Goal: Answer question/provide support: Share knowledge or assist other users

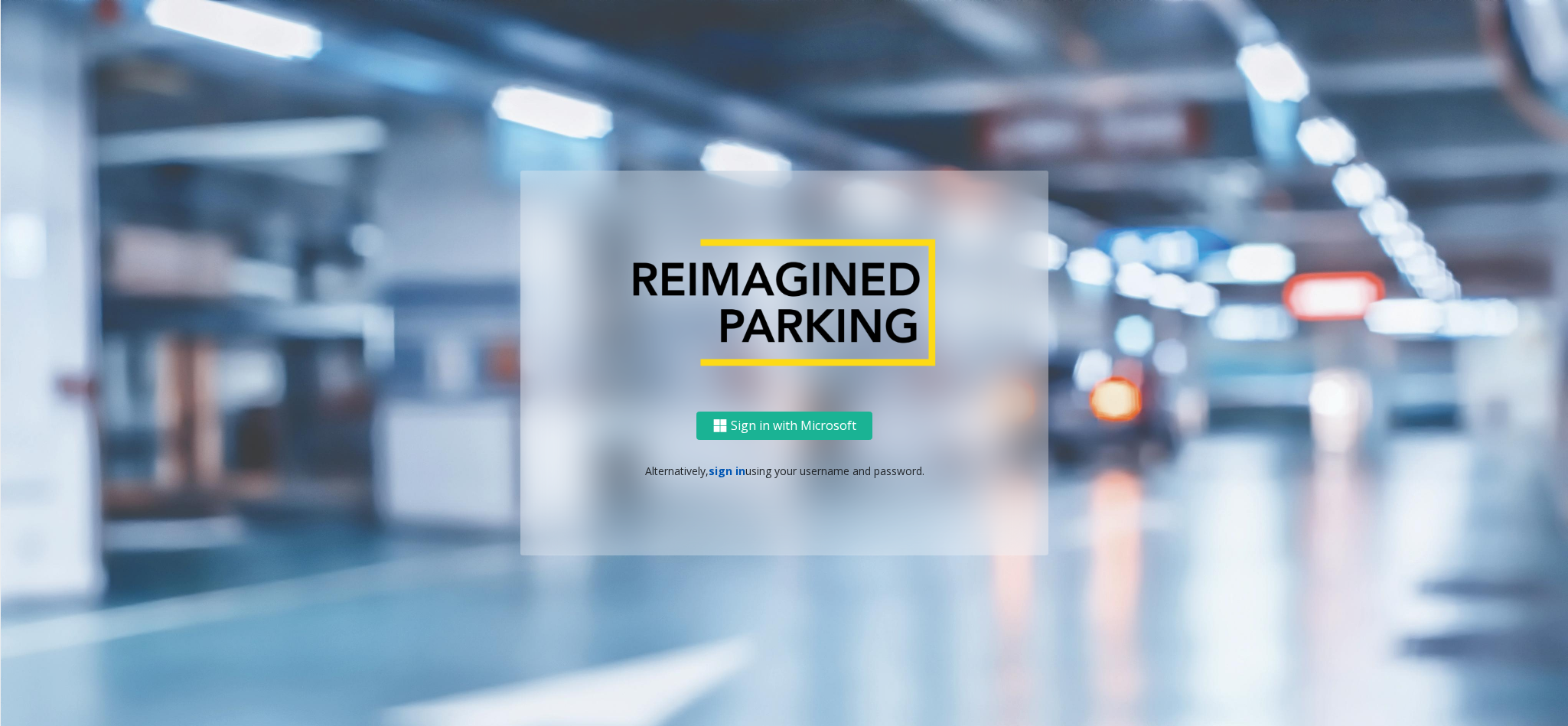
click at [721, 470] on link "sign in" at bounding box center [726, 470] width 37 height 15
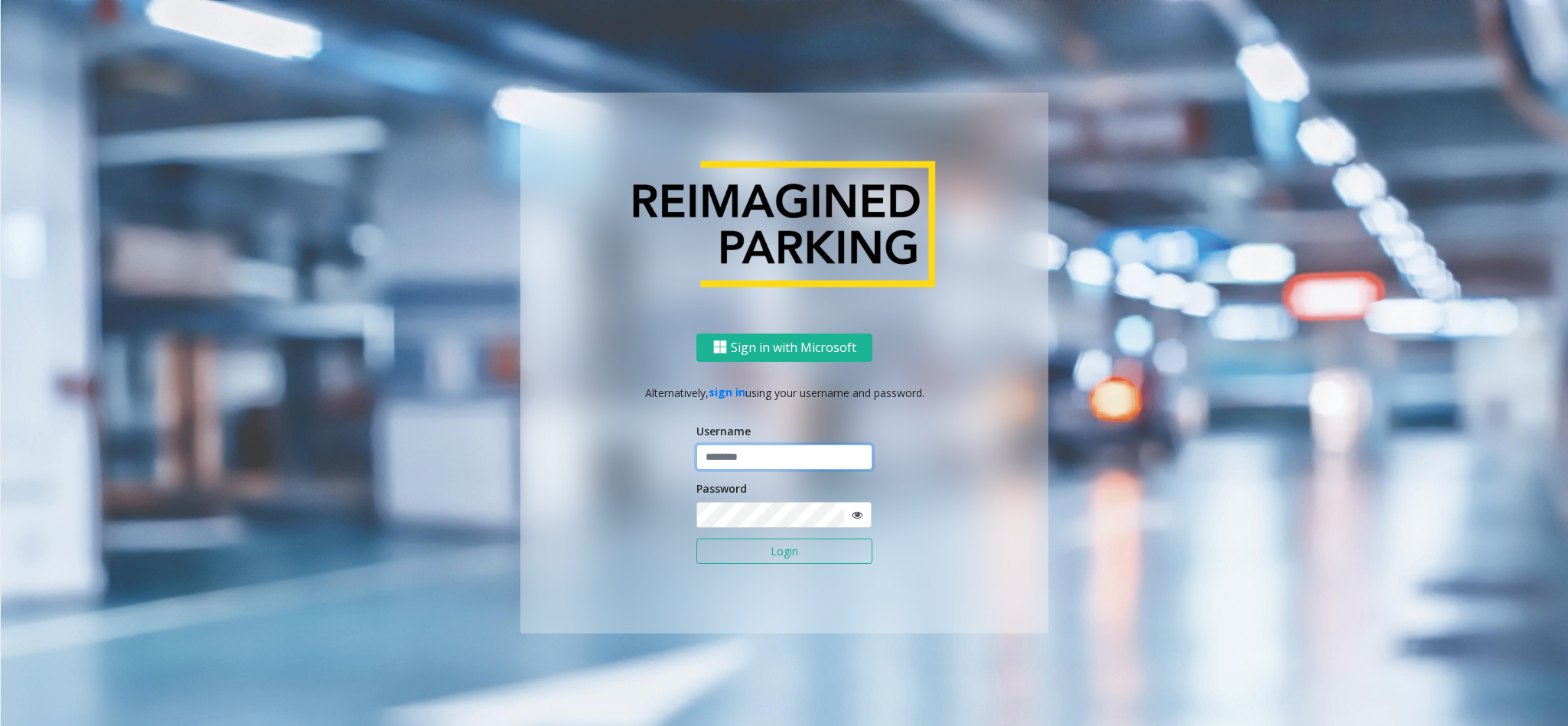
click at [723, 461] on input "text" at bounding box center [784, 457] width 176 height 26
type input "*********"
click at [860, 483] on icon at bounding box center [857, 515] width 11 height 11
click at [772, 483] on button "Login" at bounding box center [784, 551] width 176 height 26
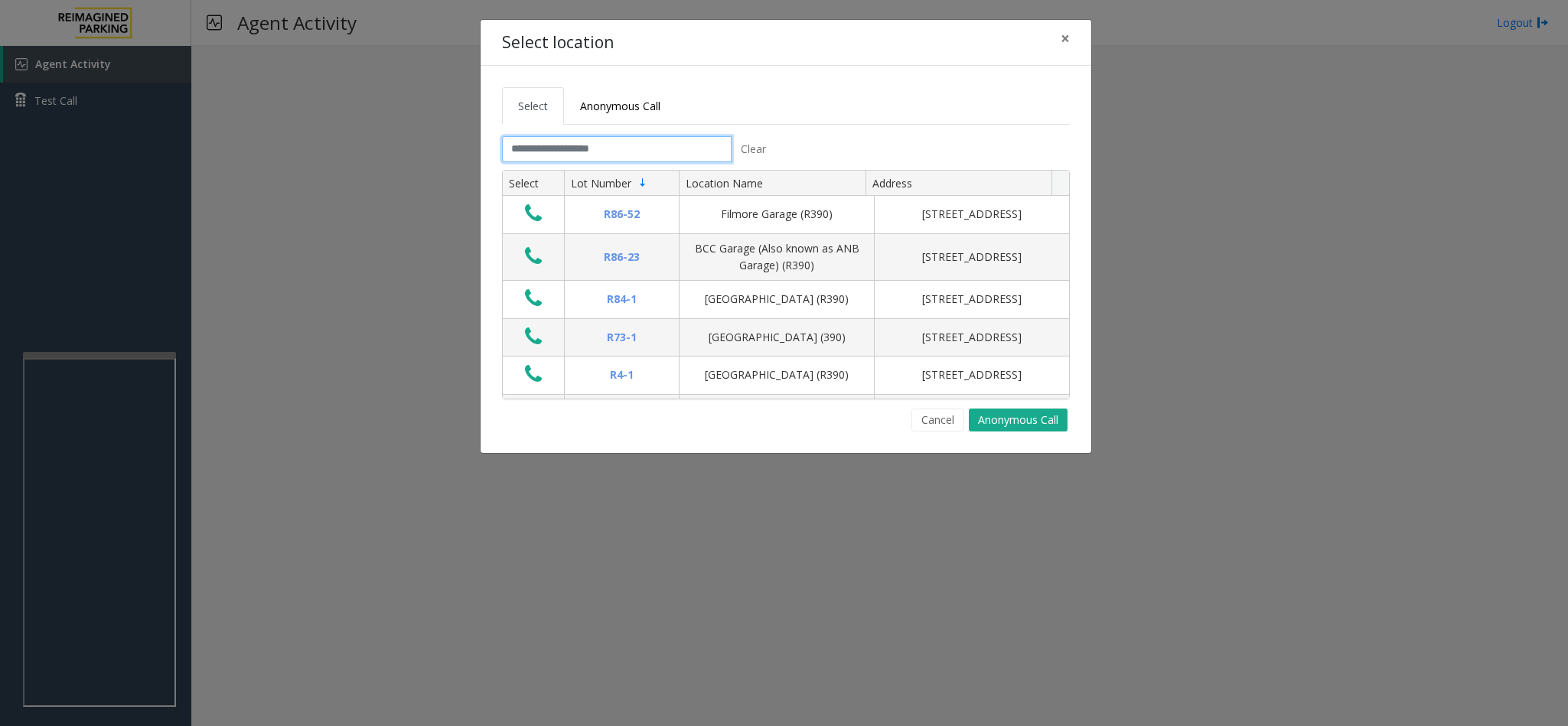
click at [622, 144] on input "text" at bounding box center [617, 149] width 229 height 26
click at [598, 145] on input "text" at bounding box center [617, 149] width 229 height 26
click at [607, 145] on input "text" at bounding box center [617, 149] width 229 height 26
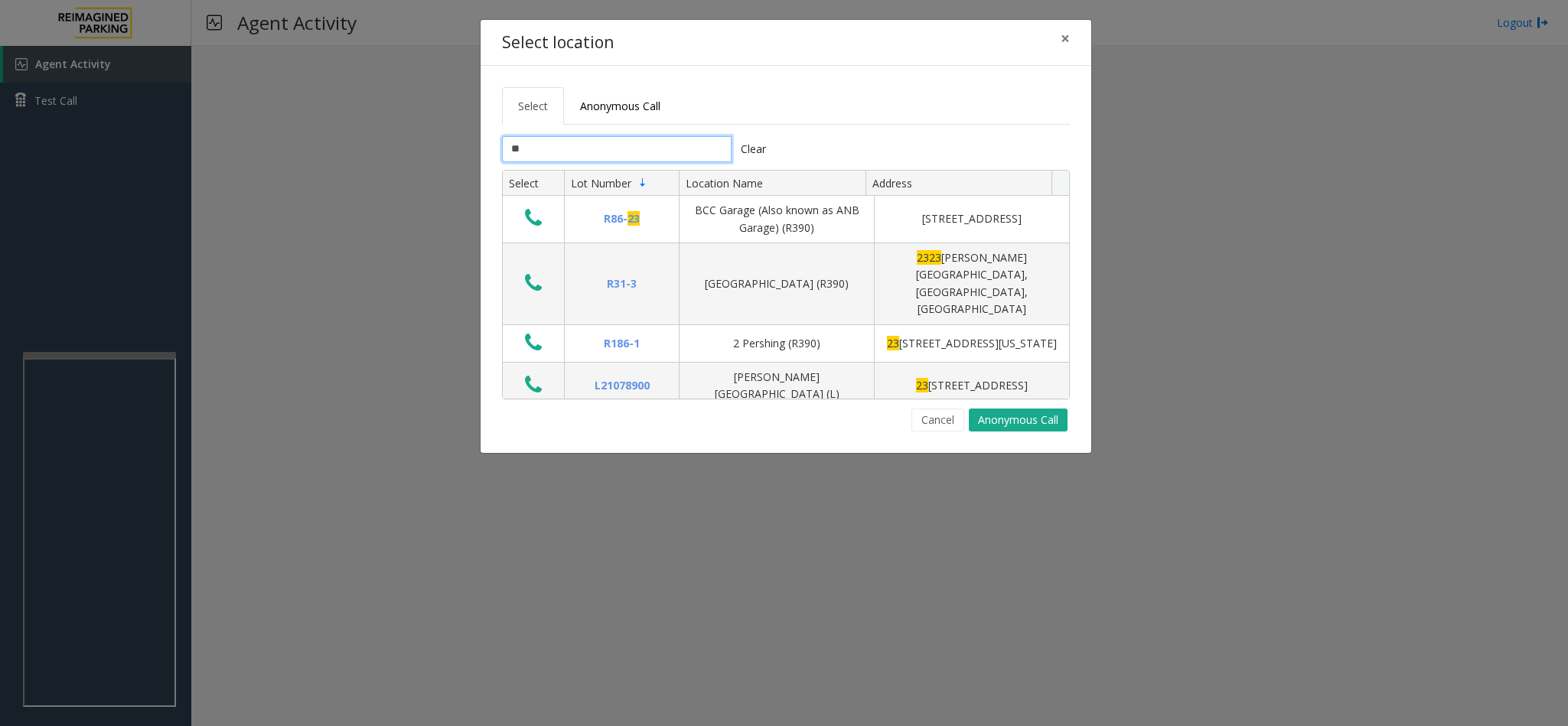
type input "**"
click at [1044, 37] on span "×" at bounding box center [1064, 39] width 9 height 22
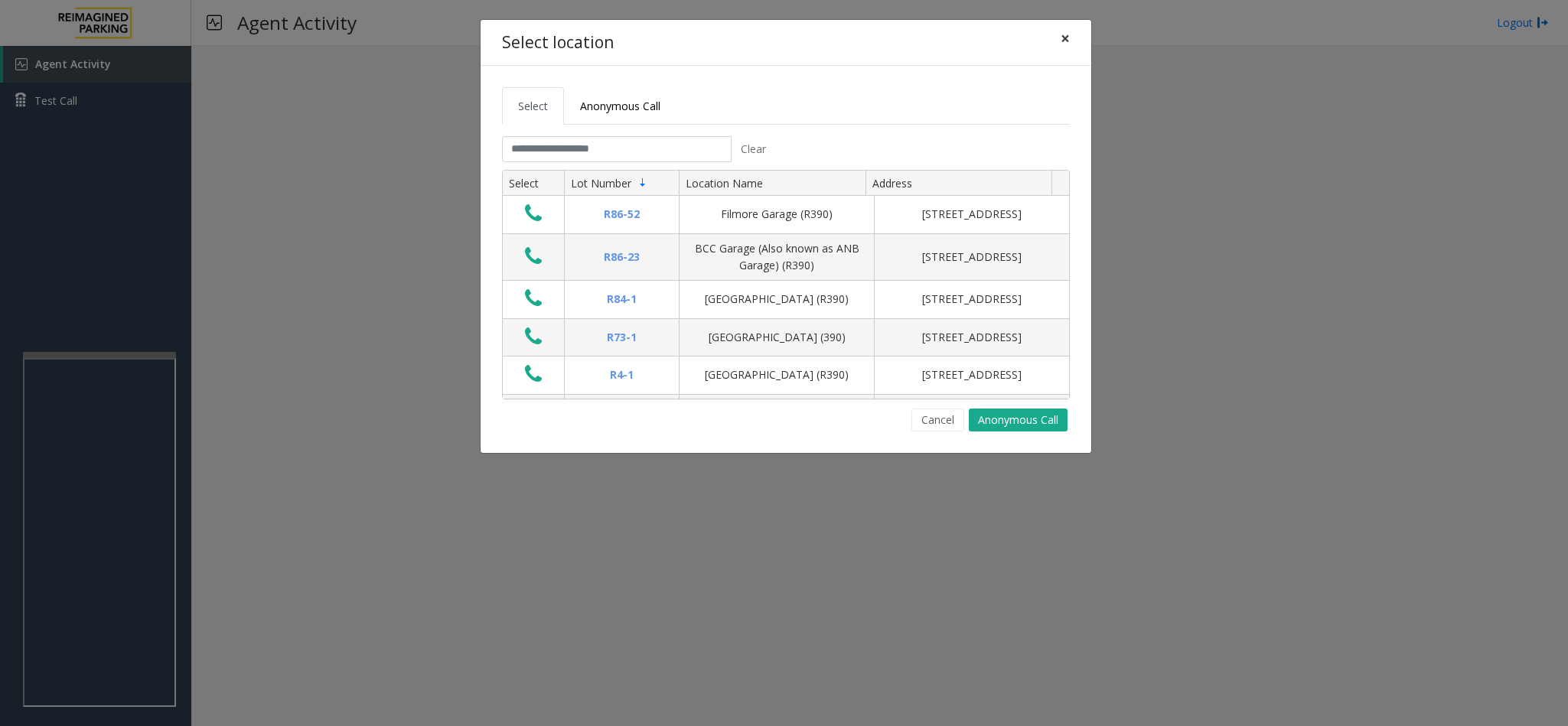
click at [1044, 40] on span "×" at bounding box center [1064, 39] width 9 height 22
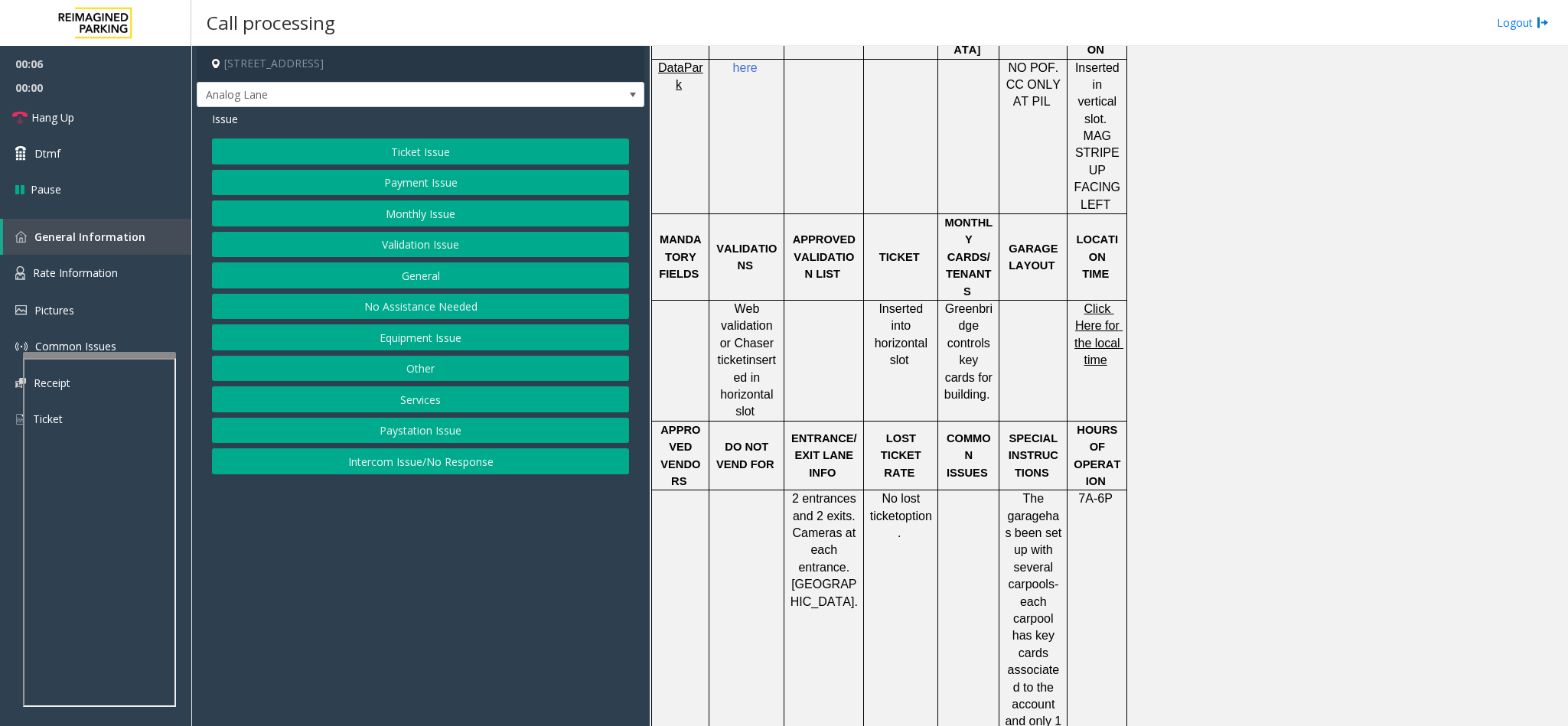
scroll to position [918, 0]
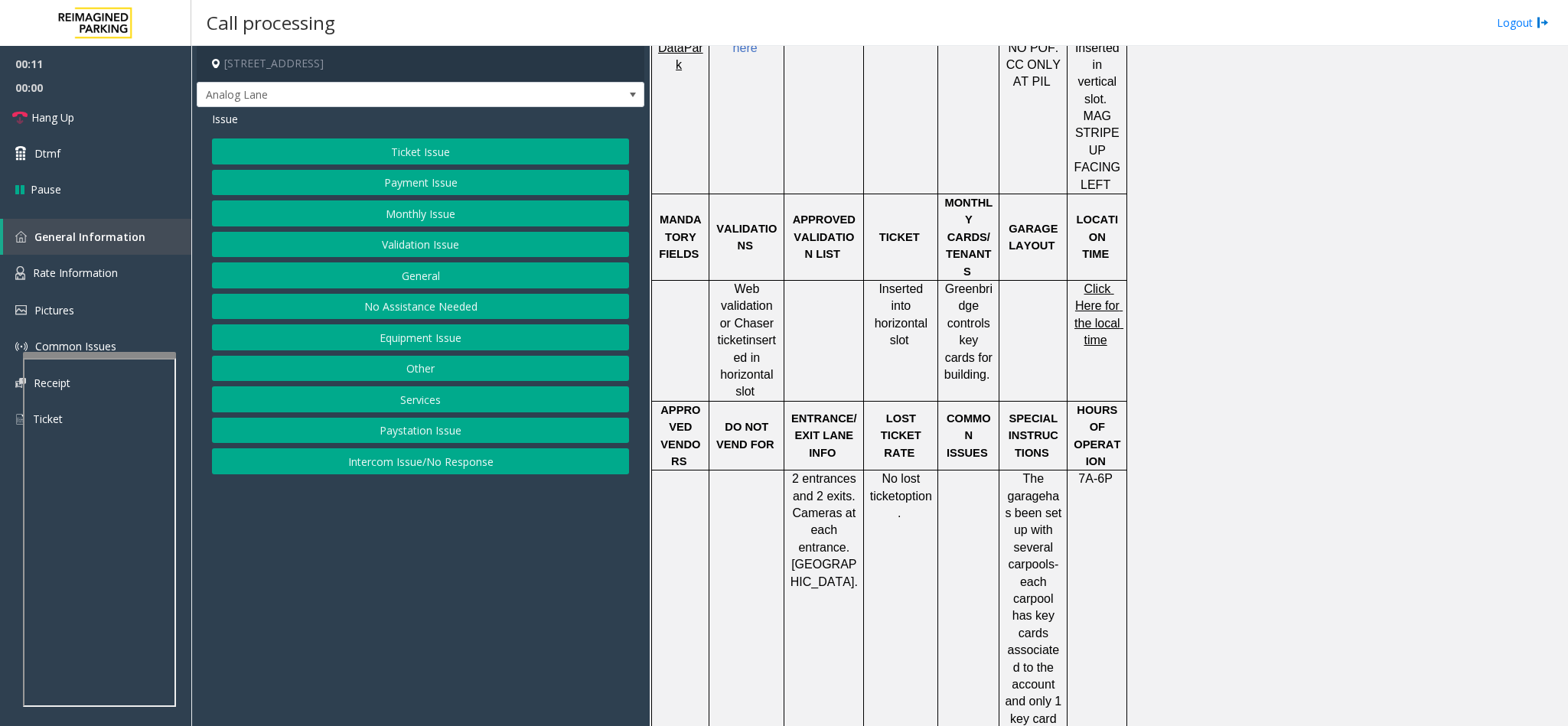
click at [497, 144] on button "Ticket Issue" at bounding box center [421, 151] width 417 height 26
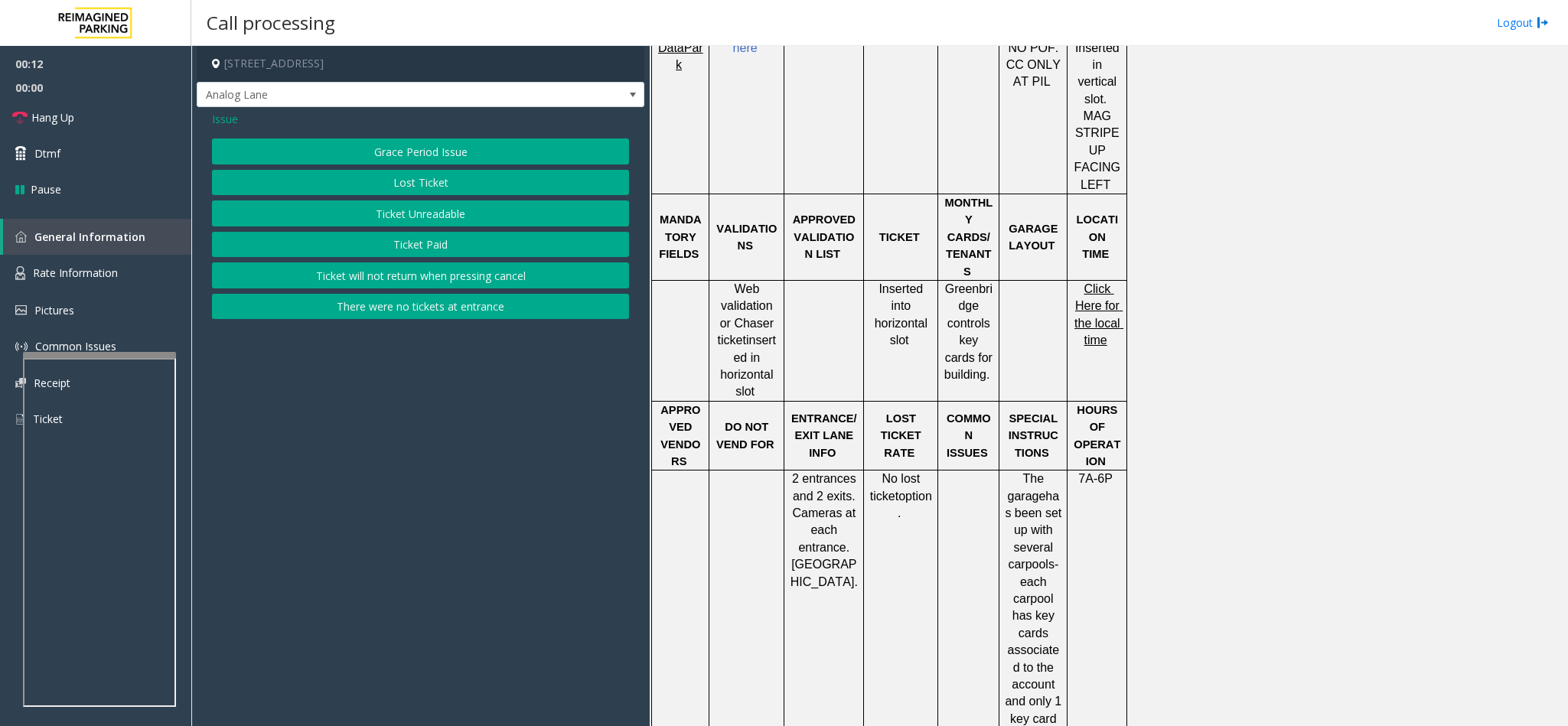
click at [378, 211] on button "Ticket Unreadable" at bounding box center [421, 213] width 417 height 26
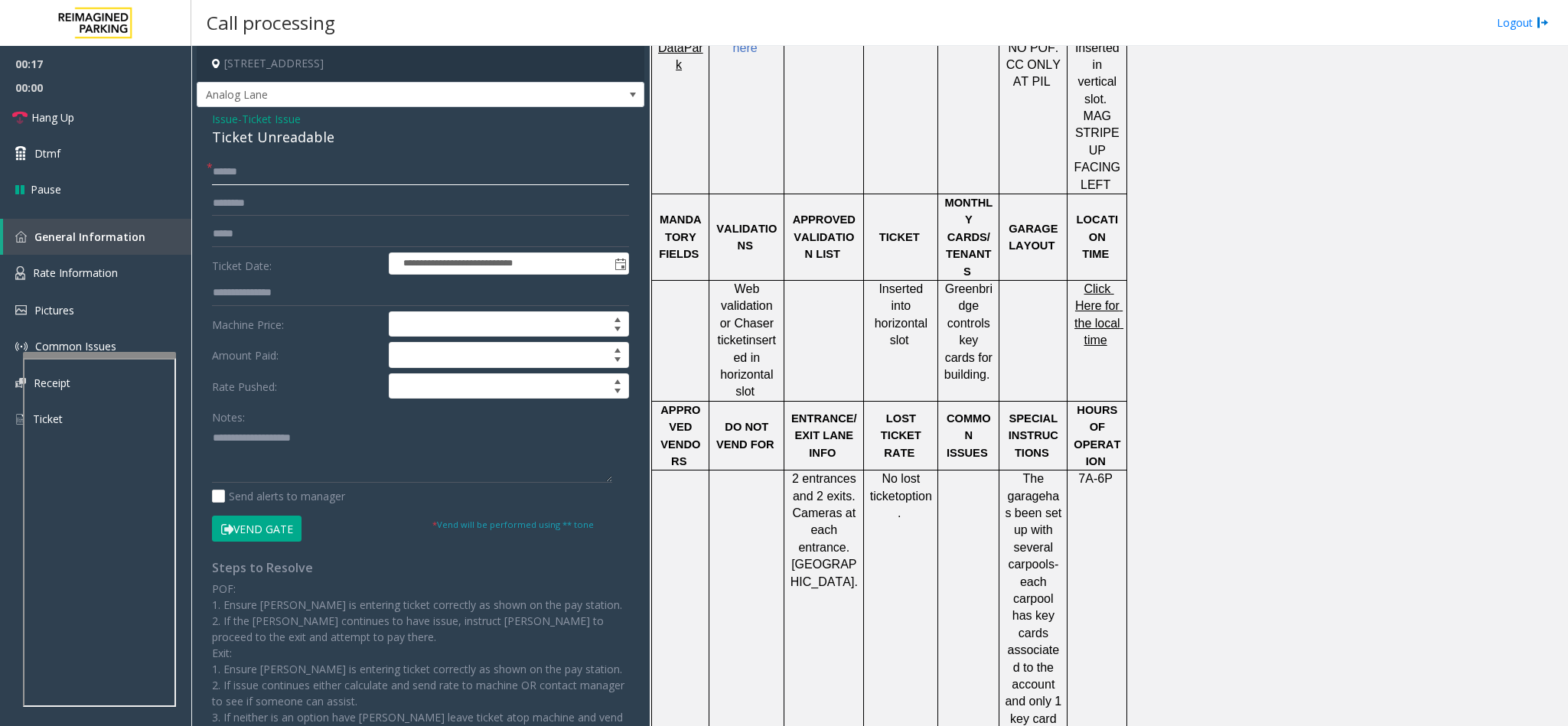
click at [343, 163] on input "text" at bounding box center [421, 172] width 417 height 26
click at [391, 168] on input "text" at bounding box center [421, 172] width 417 height 26
click at [392, 175] on input "text" at bounding box center [421, 172] width 417 height 26
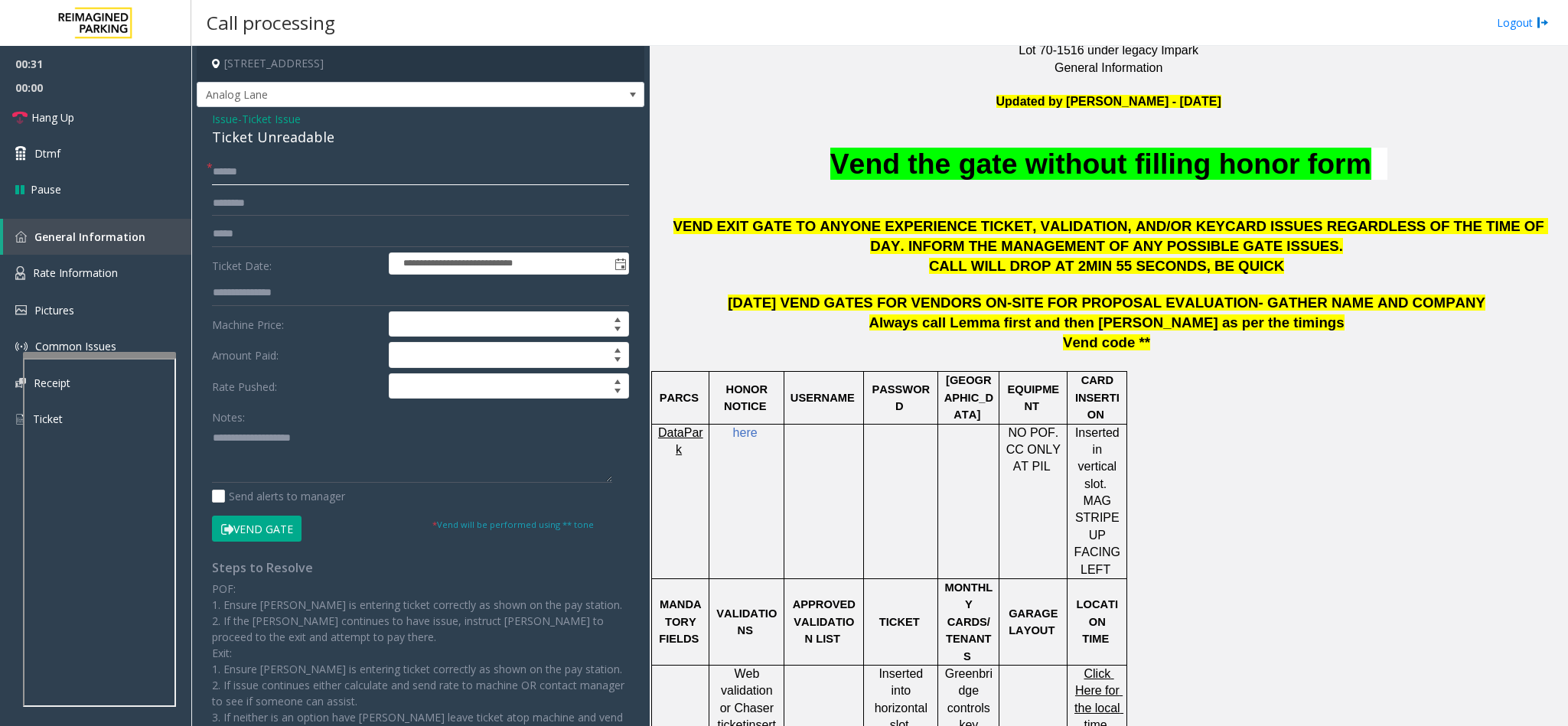
scroll to position [459, 0]
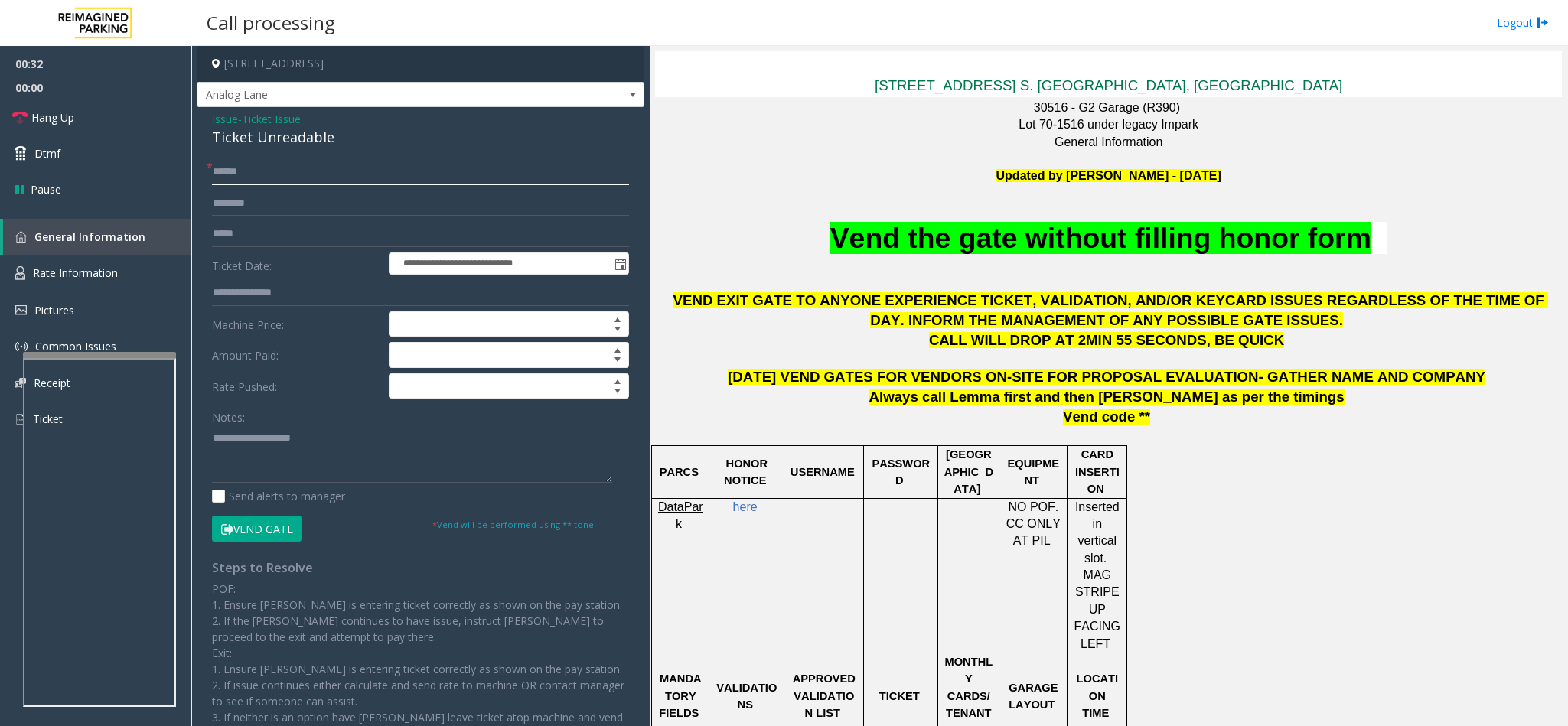
click at [402, 173] on input "text" at bounding box center [421, 172] width 417 height 26
type input "******"
click at [257, 483] on button "Vend Gate" at bounding box center [257, 528] width 90 height 26
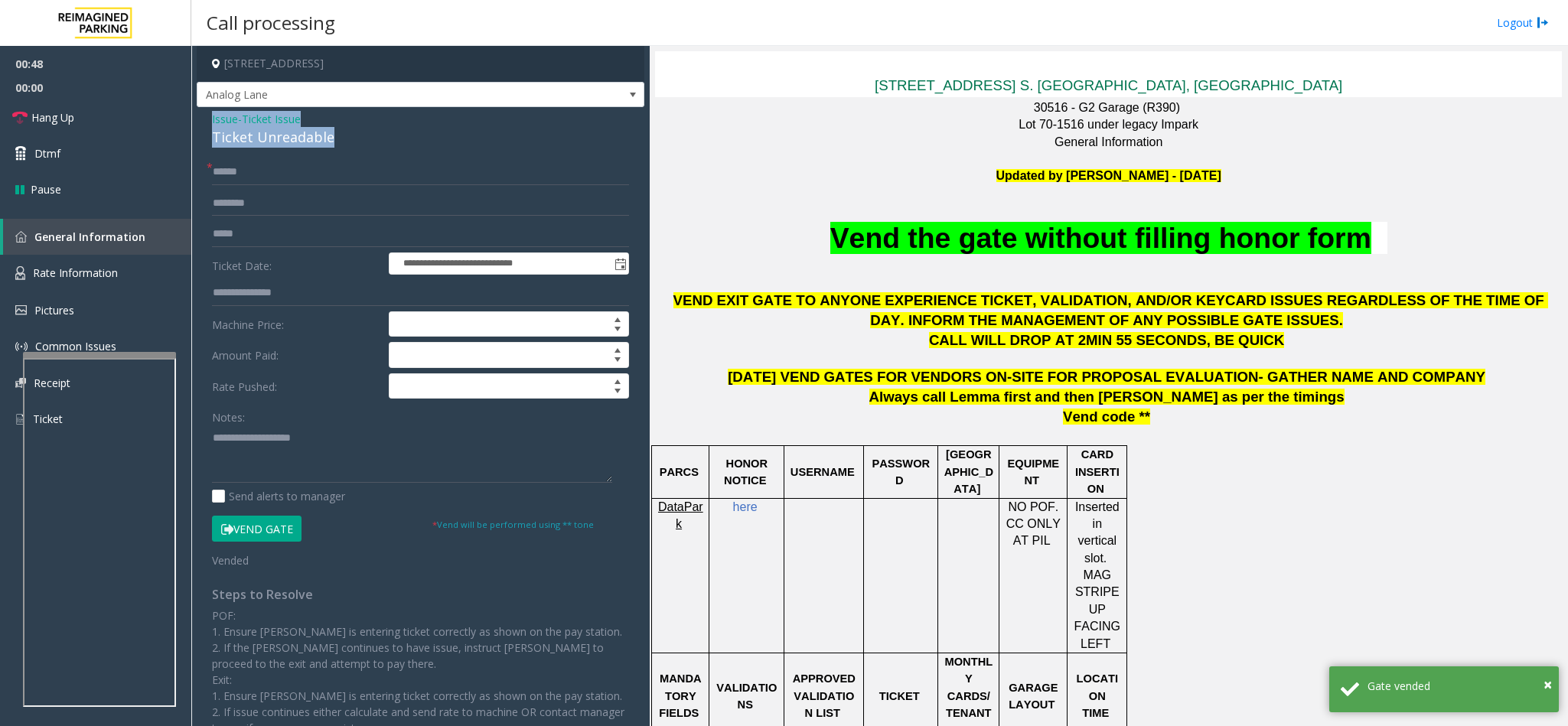
drag, startPoint x: 328, startPoint y: 141, endPoint x: 213, endPoint y: 118, distance: 117.3
click at [213, 118] on div "Issue - Ticket Issue Ticket Unreadable" at bounding box center [421, 128] width 417 height 37
copy div "Issue - Ticket Issue Ticket Unreadable"
click at [272, 445] on textarea at bounding box center [412, 454] width 400 height 57
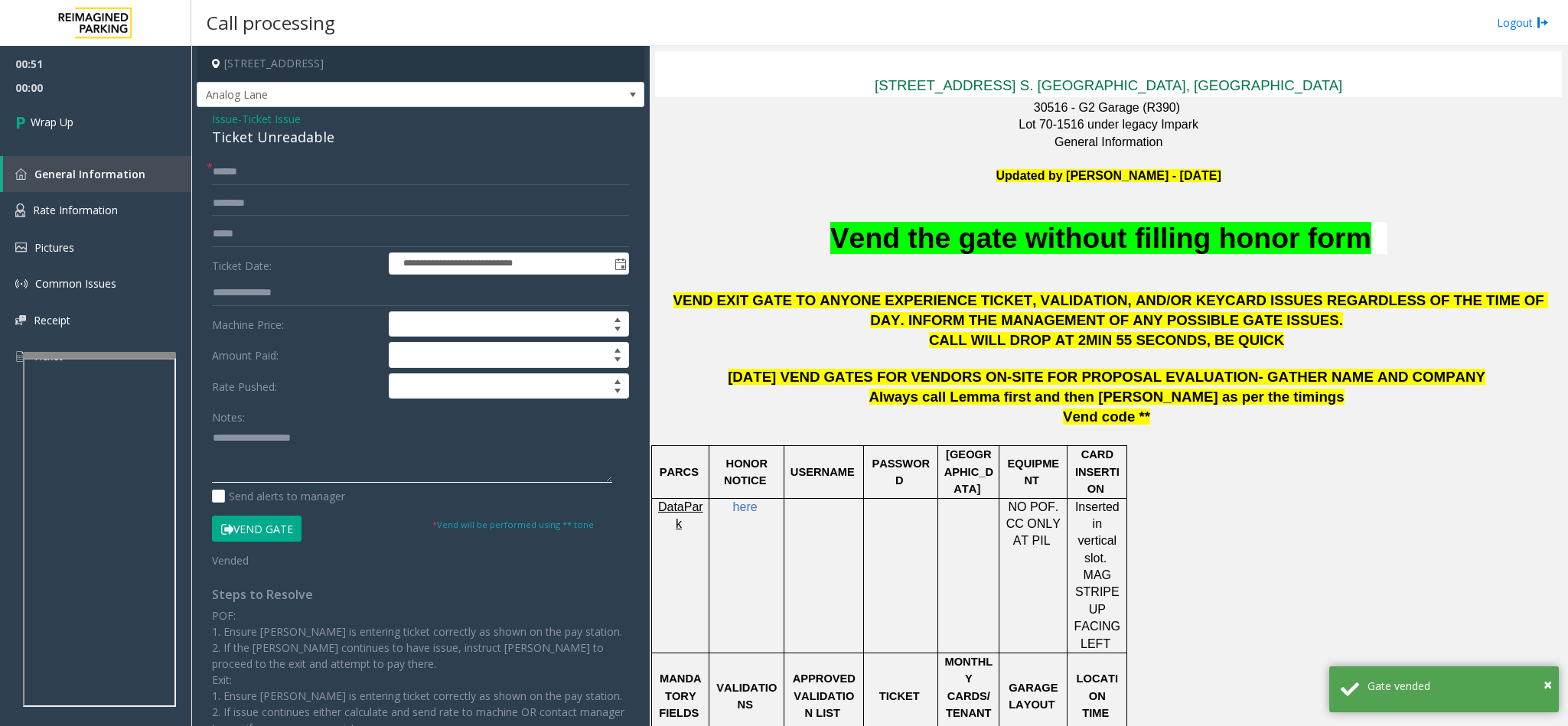
paste textarea "**********"
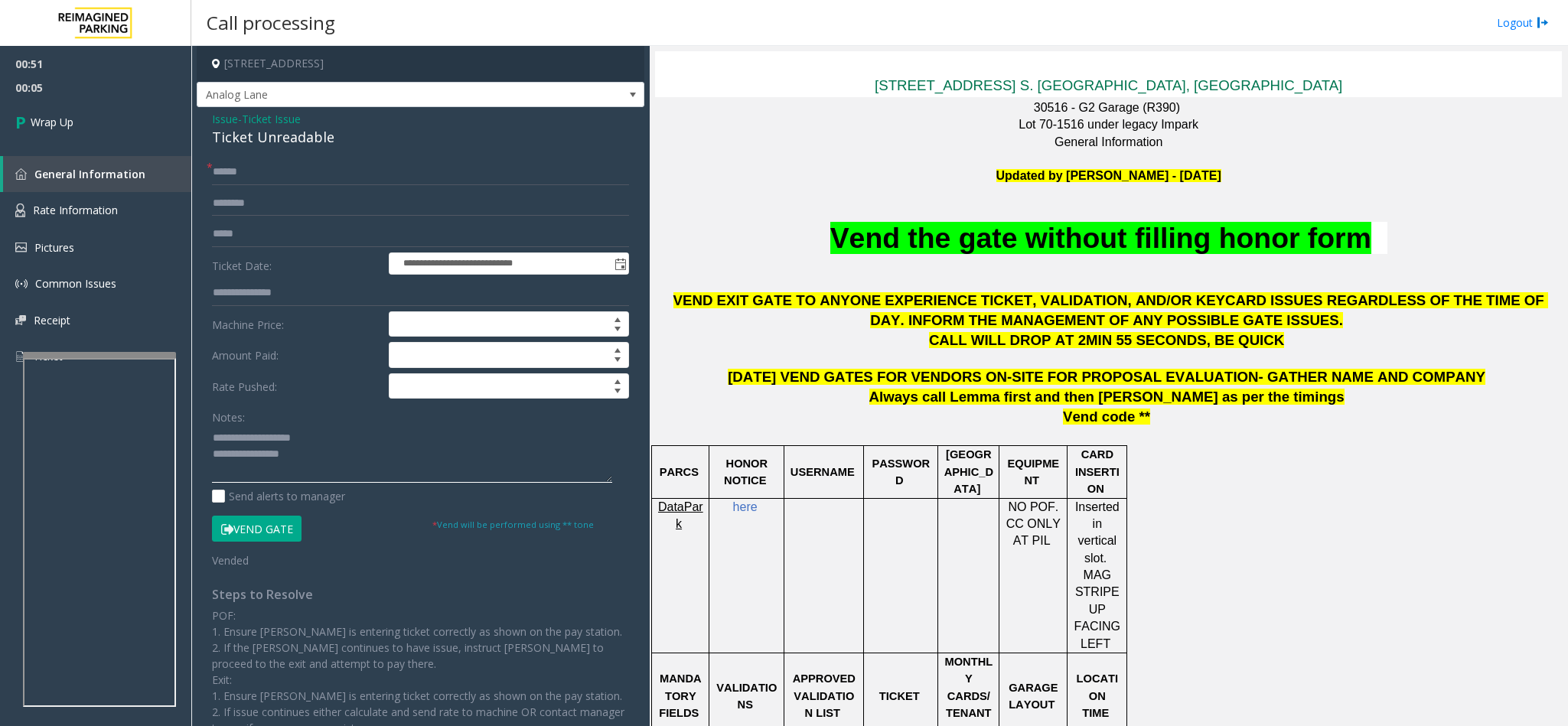
click at [352, 434] on textarea at bounding box center [412, 454] width 400 height 57
type textarea "**********"
click at [104, 101] on link "Wrap Up" at bounding box center [96, 122] width 192 height 45
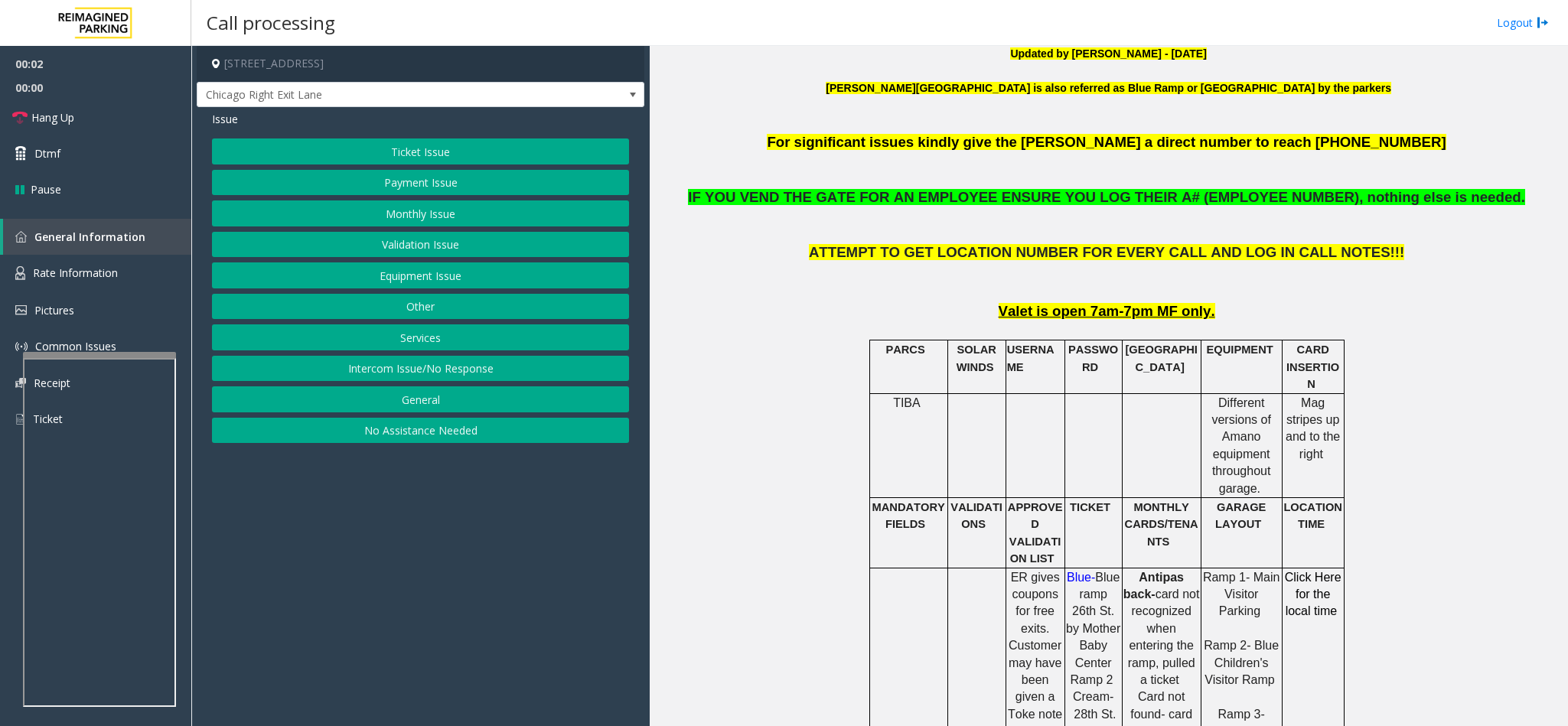
scroll to position [688, 0]
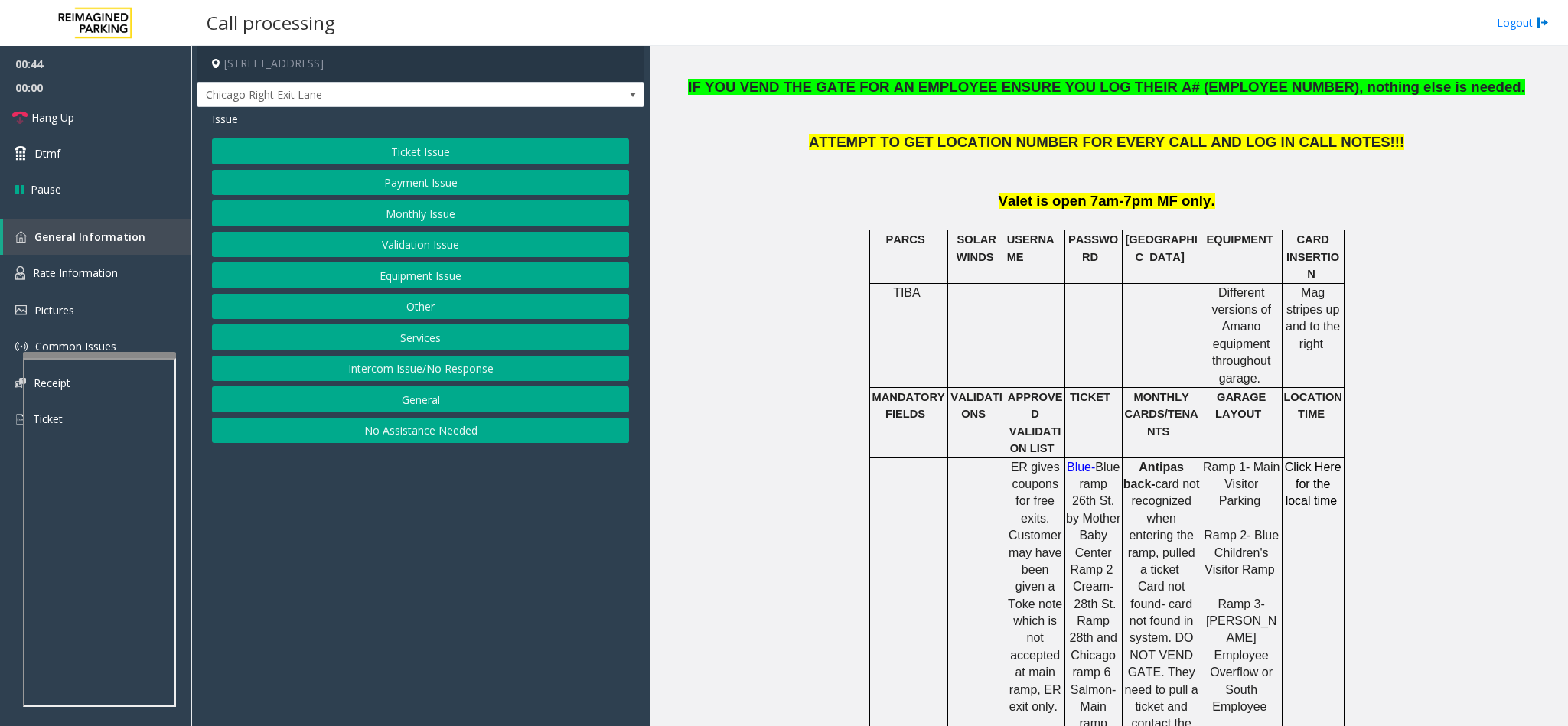
drag, startPoint x: 433, startPoint y: 278, endPoint x: 454, endPoint y: 144, distance: 135.6
click at [454, 144] on div "Ticket Issue Payment Issue Monthly Issue Validation Issue Equipment Issue Other…" at bounding box center [421, 290] width 417 height 304
click at [454, 144] on button "Ticket Issue" at bounding box center [421, 151] width 417 height 26
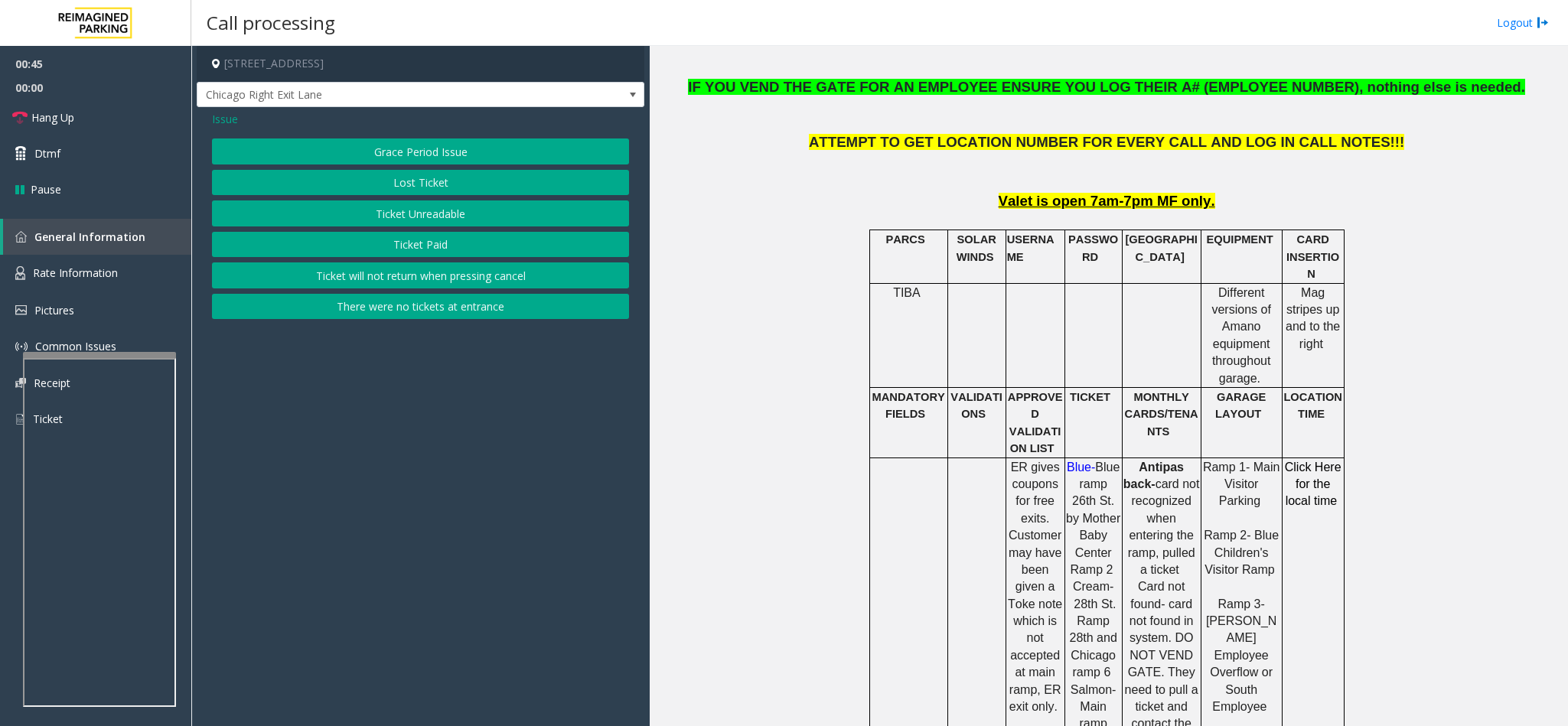
click at [413, 212] on button "Ticket Unreadable" at bounding box center [421, 213] width 417 height 26
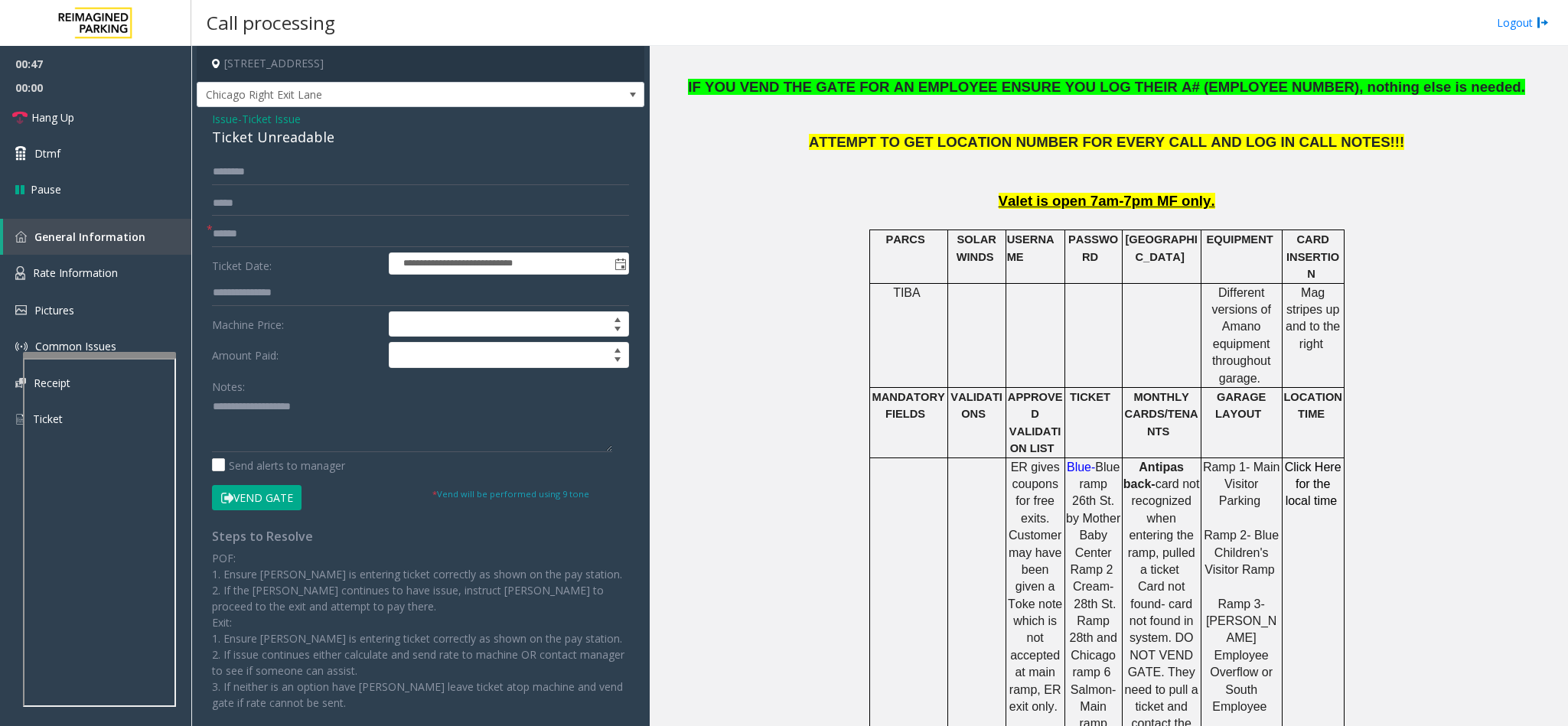
click at [291, 483] on button "Vend Gate" at bounding box center [257, 498] width 90 height 26
click at [310, 239] on input "text" at bounding box center [421, 234] width 417 height 26
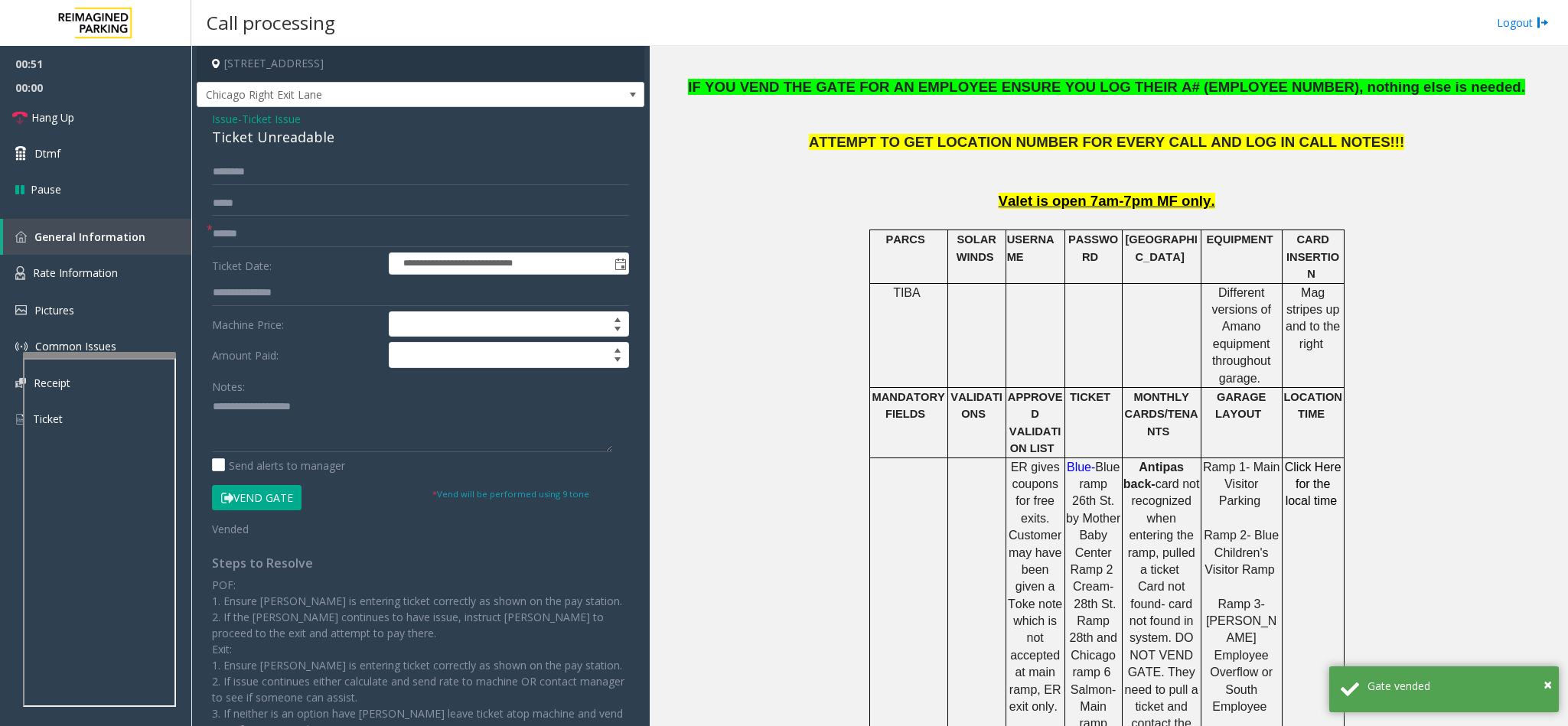
click at [283, 121] on span "Ticket Issue" at bounding box center [272, 119] width 59 height 16
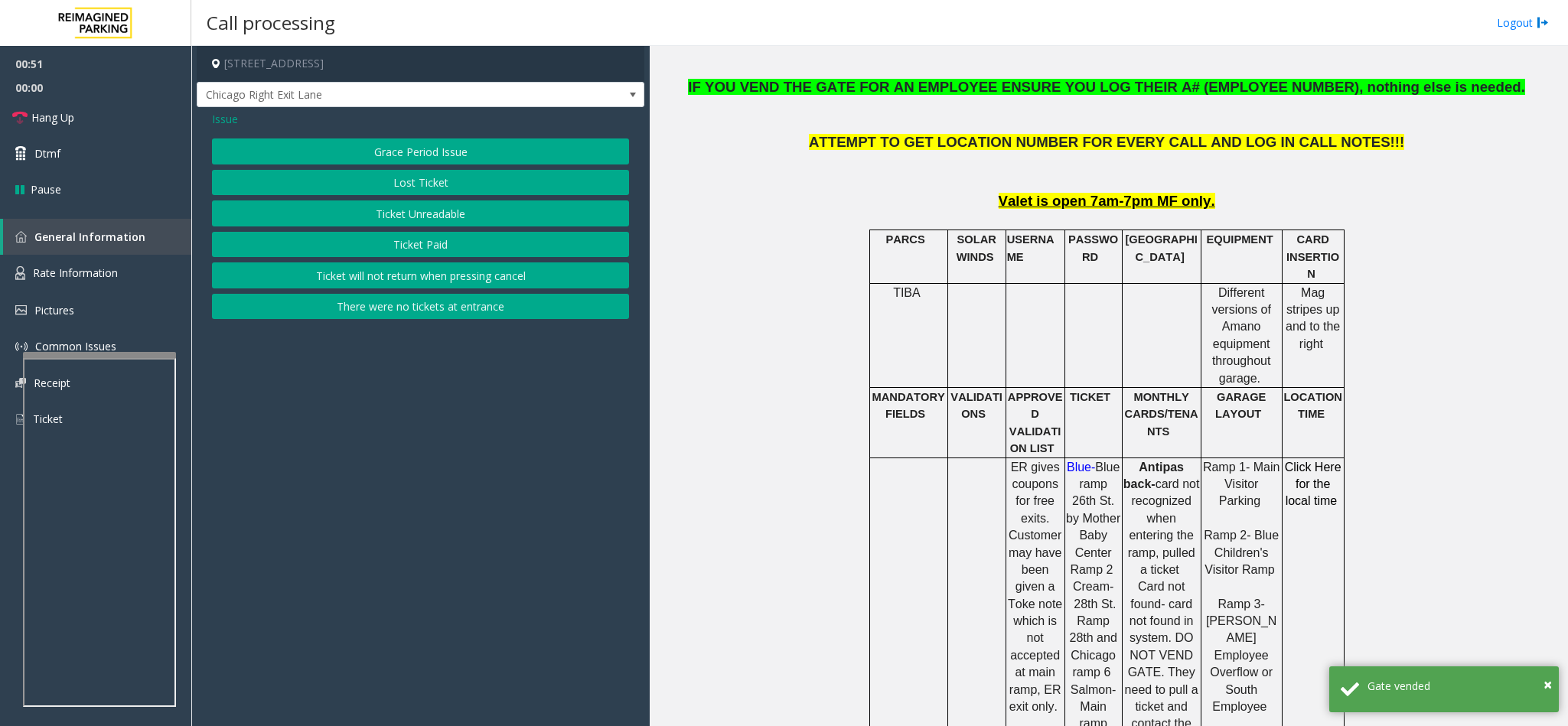
click at [221, 118] on span "Issue" at bounding box center [225, 119] width 26 height 16
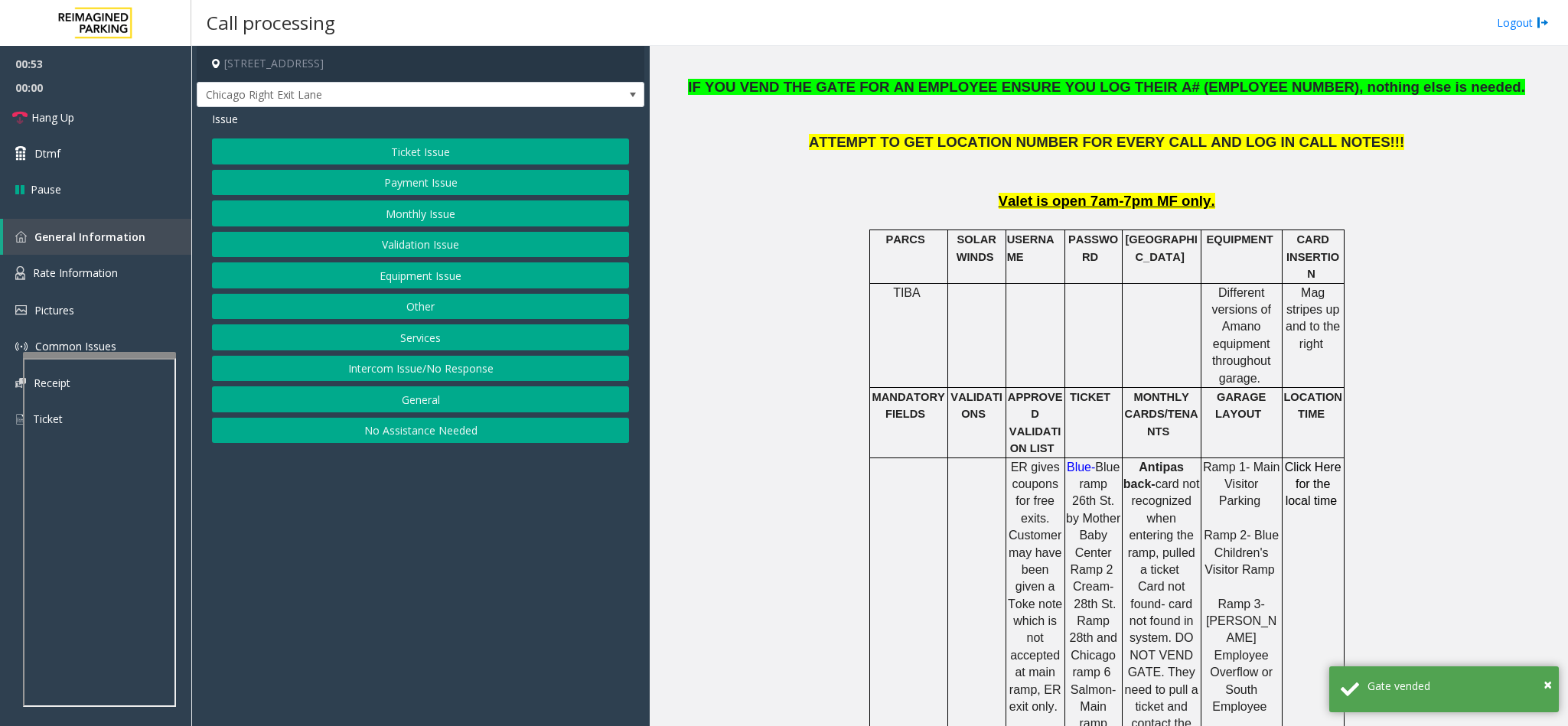
click at [386, 281] on button "Equipment Issue" at bounding box center [421, 276] width 417 height 26
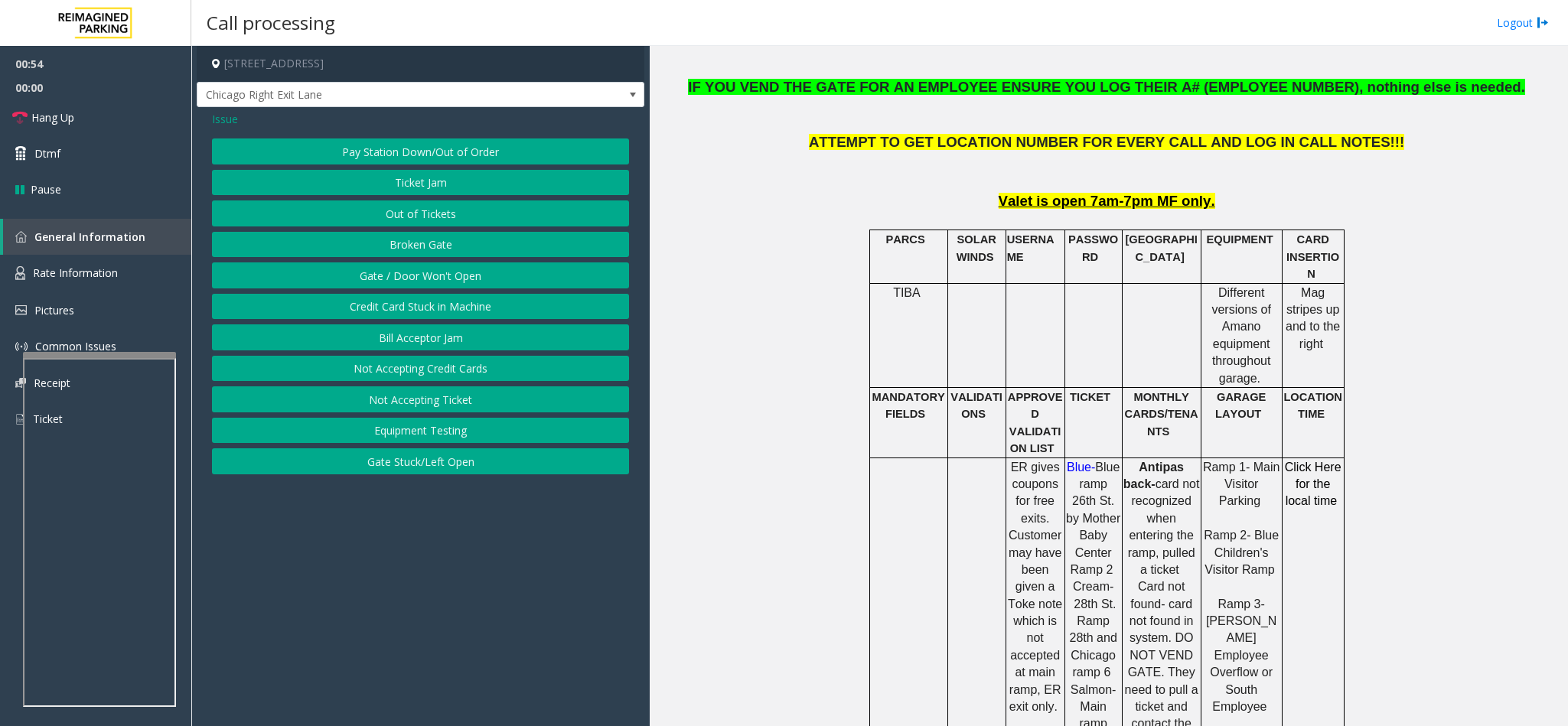
click at [436, 269] on button "Gate / Door Won't Open" at bounding box center [421, 276] width 417 height 26
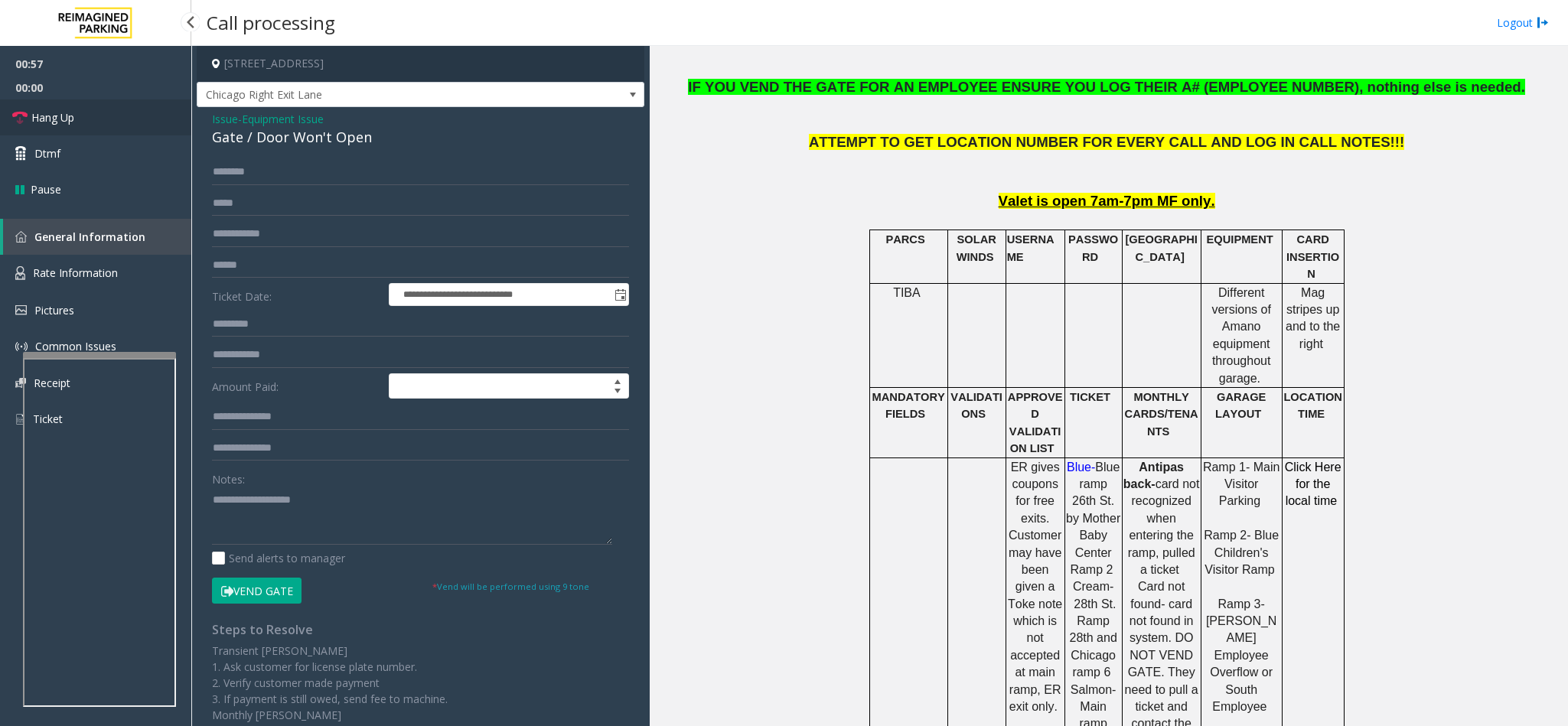
click at [97, 113] on link "Hang Up" at bounding box center [96, 118] width 192 height 36
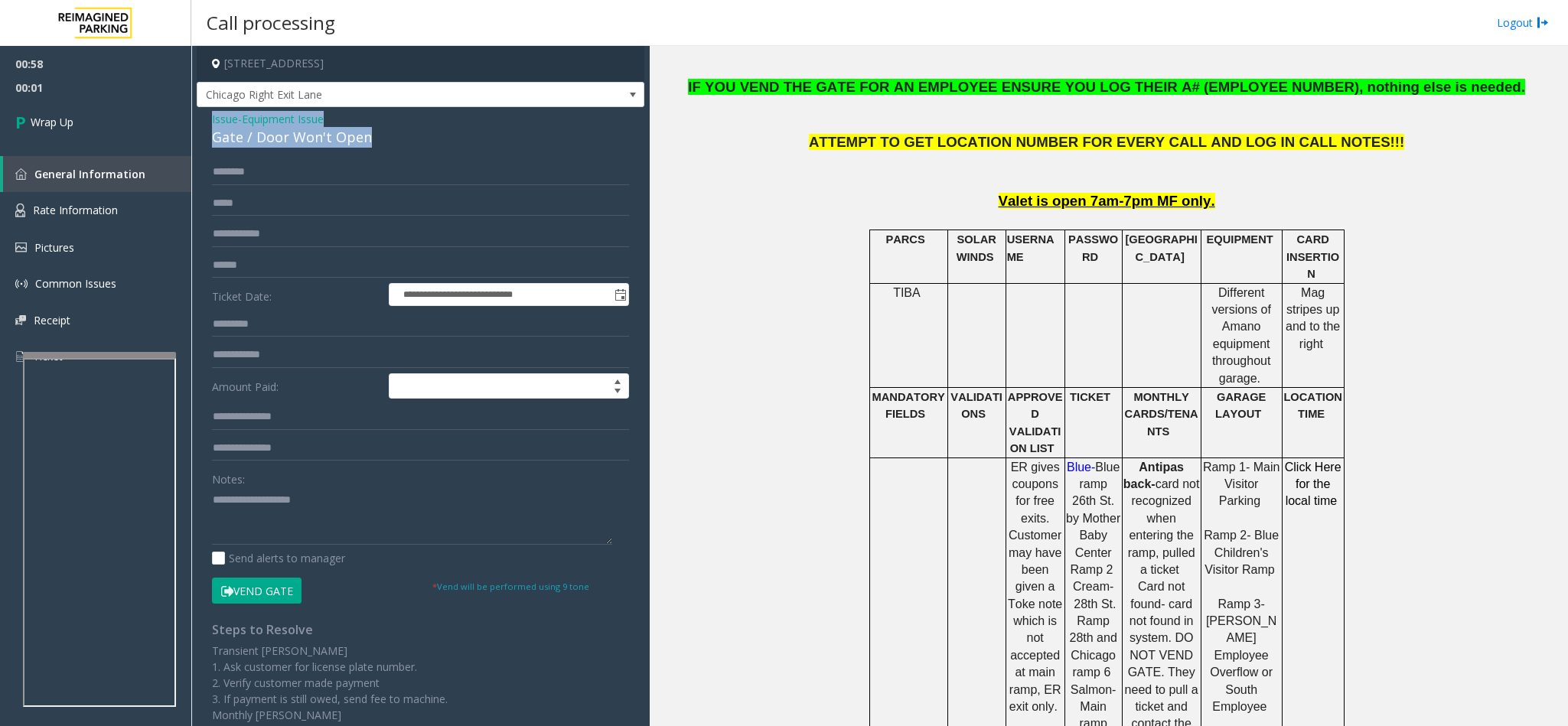
drag, startPoint x: 371, startPoint y: 136, endPoint x: 211, endPoint y: 115, distance: 161.4
click at [212, 115] on div "Issue - Equipment Issue Gate / Door Won't Open" at bounding box center [421, 128] width 417 height 37
copy div "Issue - Equipment Issue Gate / Door Won't Open"
paste textarea "**********"
click at [296, 483] on textarea at bounding box center [412, 516] width 400 height 57
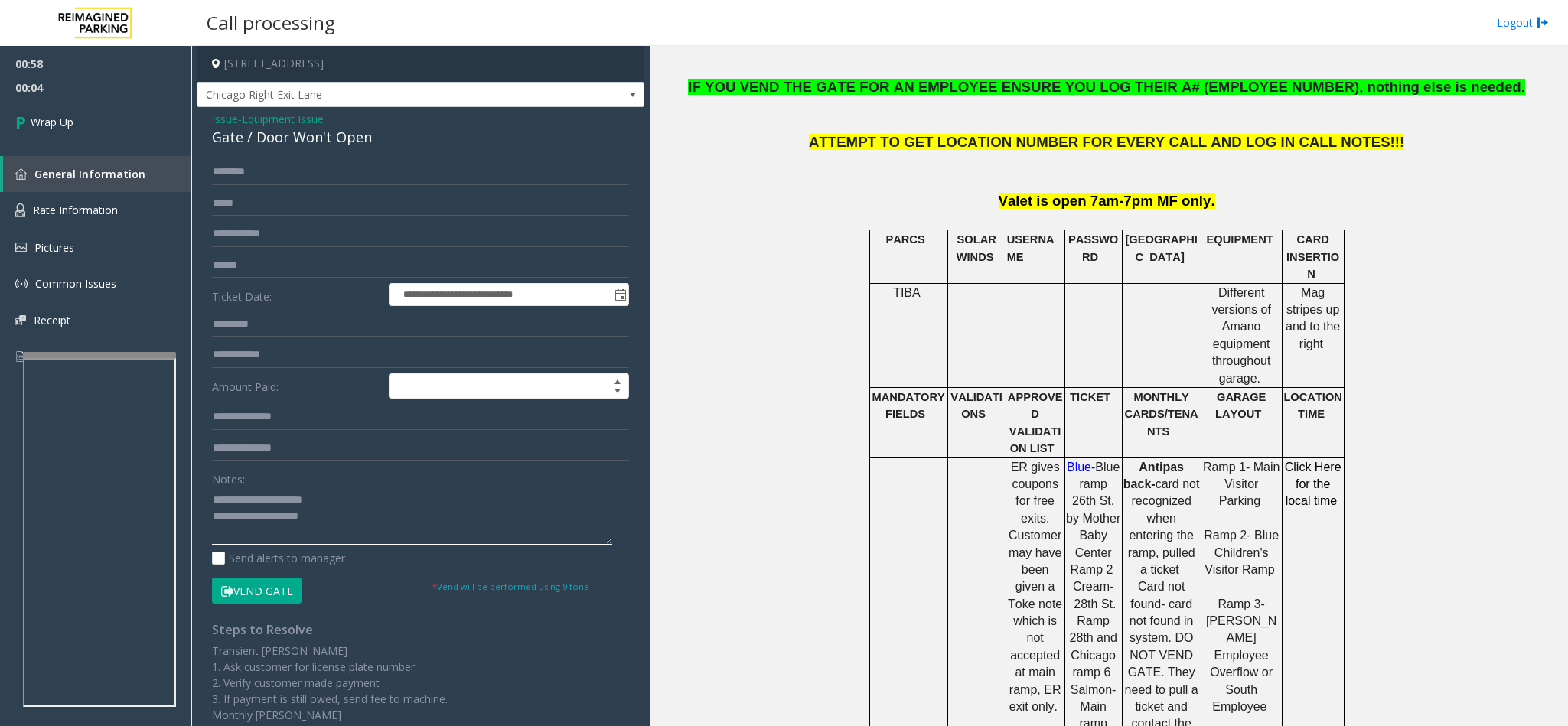
drag, startPoint x: 331, startPoint y: 507, endPoint x: 246, endPoint y: 505, distance: 85.0
click at [246, 483] on textarea at bounding box center [412, 516] width 400 height 57
click at [388, 483] on textarea at bounding box center [412, 516] width 400 height 57
click at [256, 483] on textarea at bounding box center [412, 516] width 400 height 57
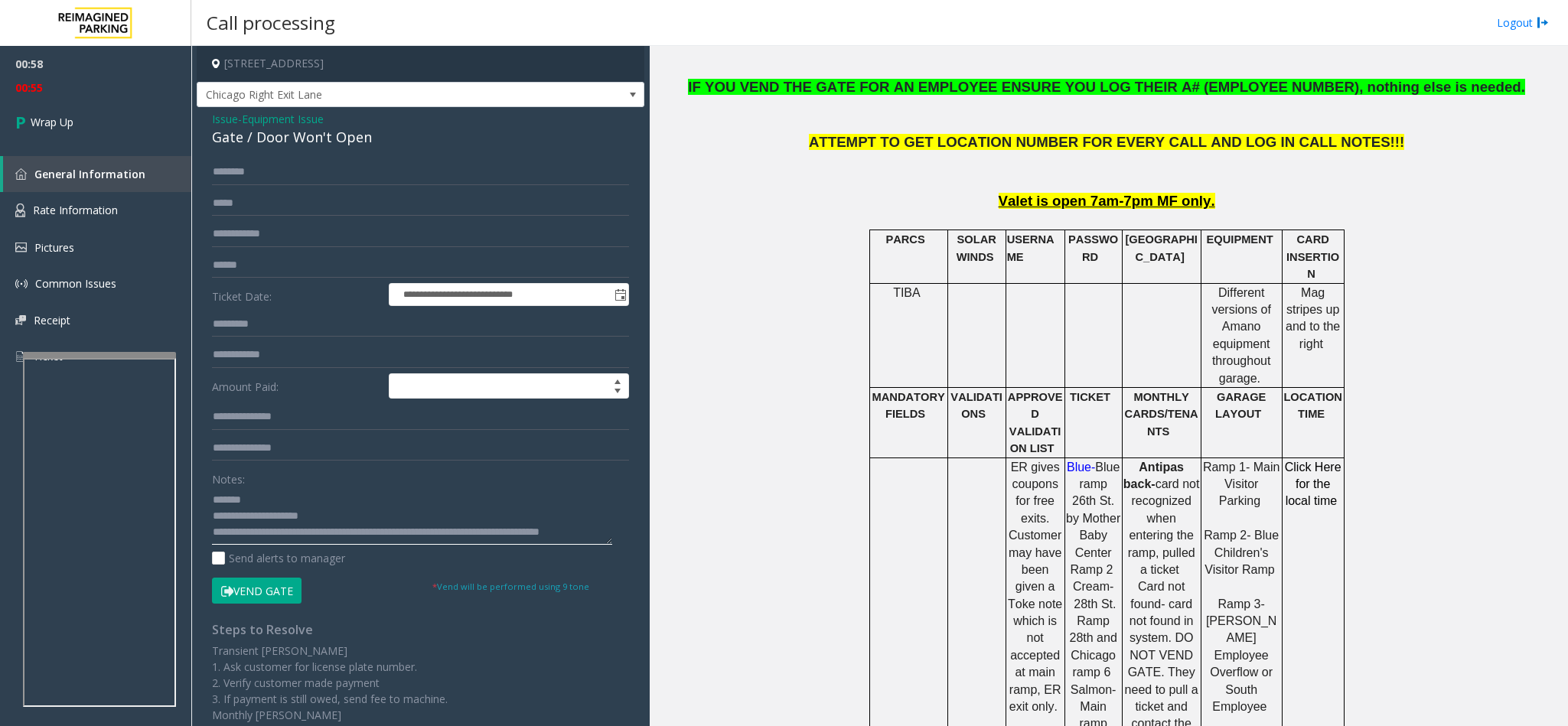
scroll to position [0, 0]
type textarea "**********"
click at [113, 128] on link "Wrap Up" at bounding box center [96, 122] width 192 height 45
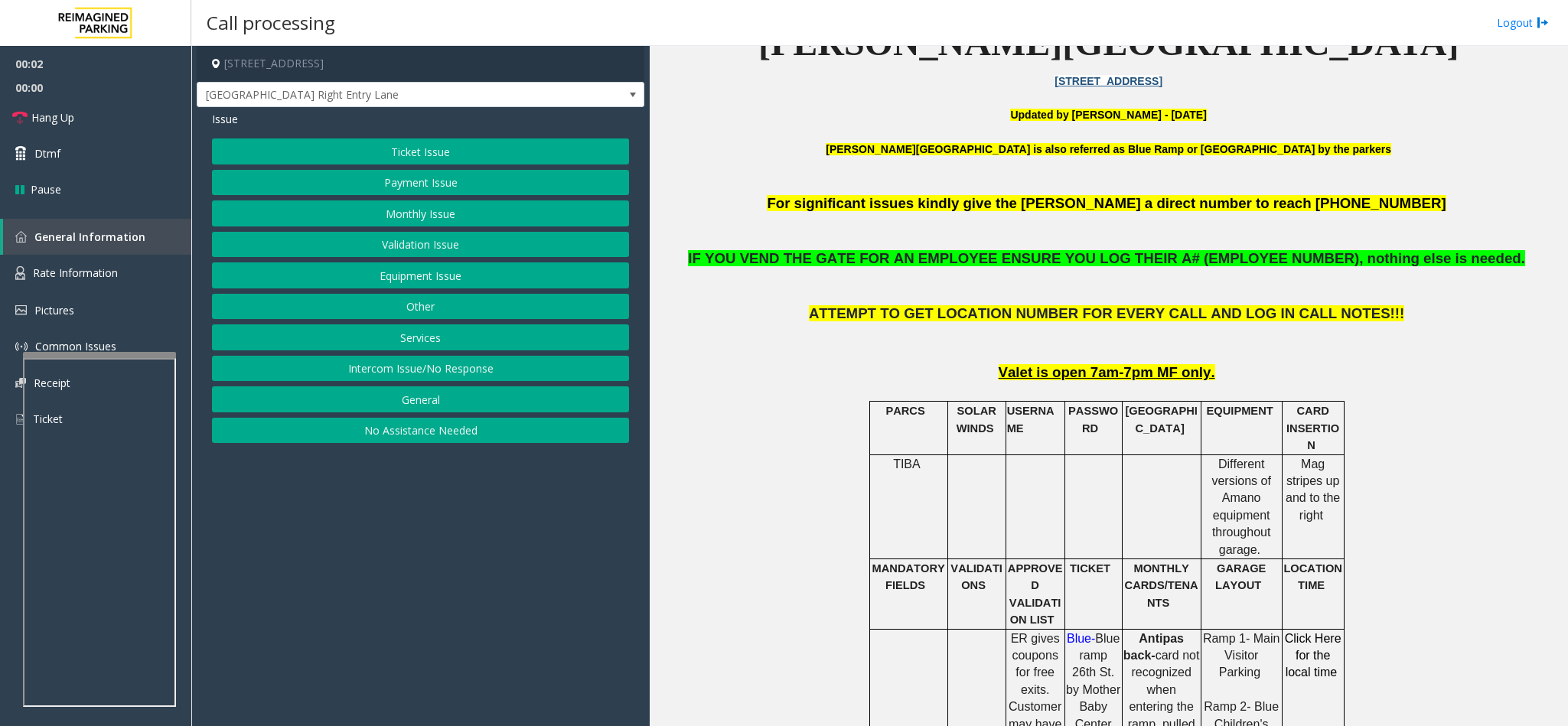
scroll to position [574, 0]
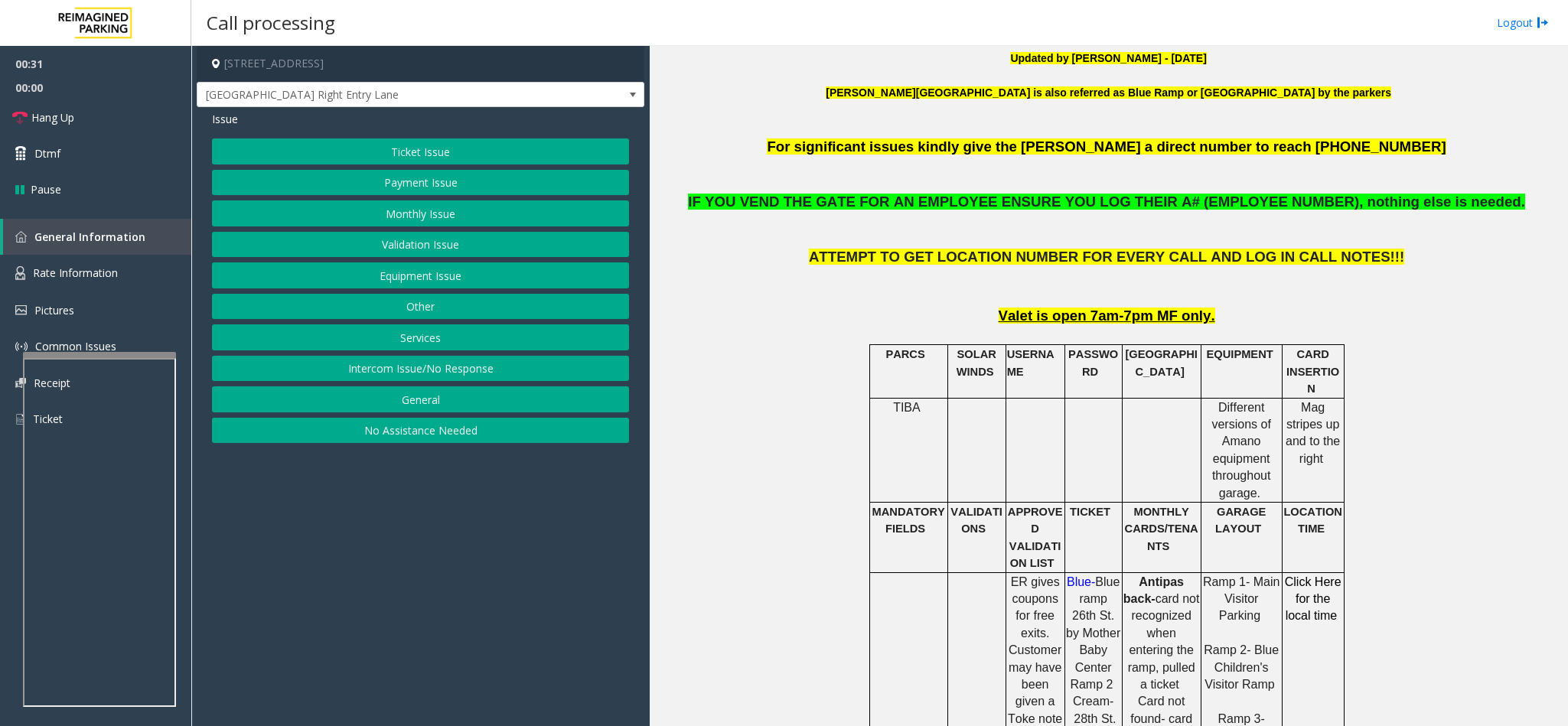
click at [416, 144] on button "Ticket Issue" at bounding box center [421, 151] width 417 height 26
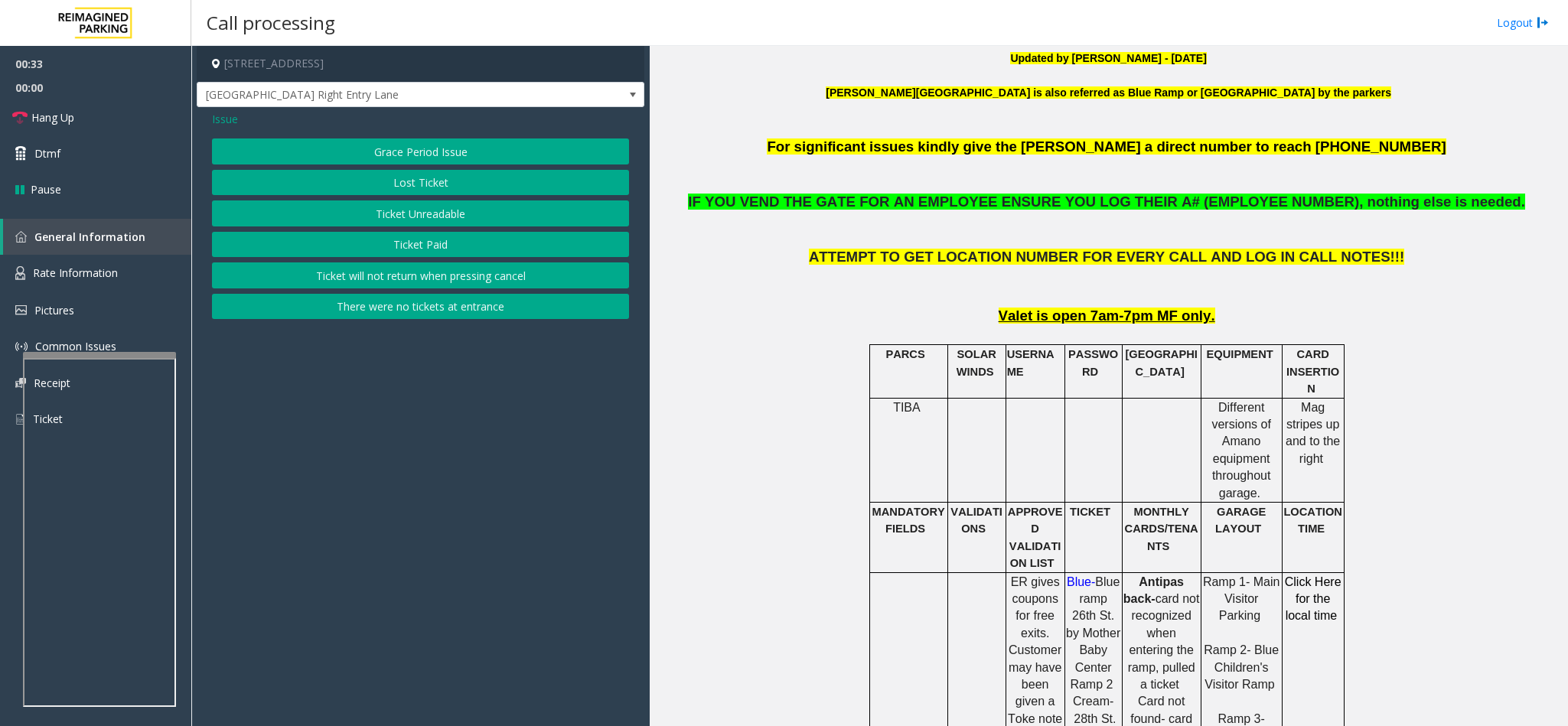
drag, startPoint x: 225, startPoint y: 116, endPoint x: 242, endPoint y: 121, distance: 17.7
click at [228, 116] on span "Issue" at bounding box center [225, 119] width 26 height 16
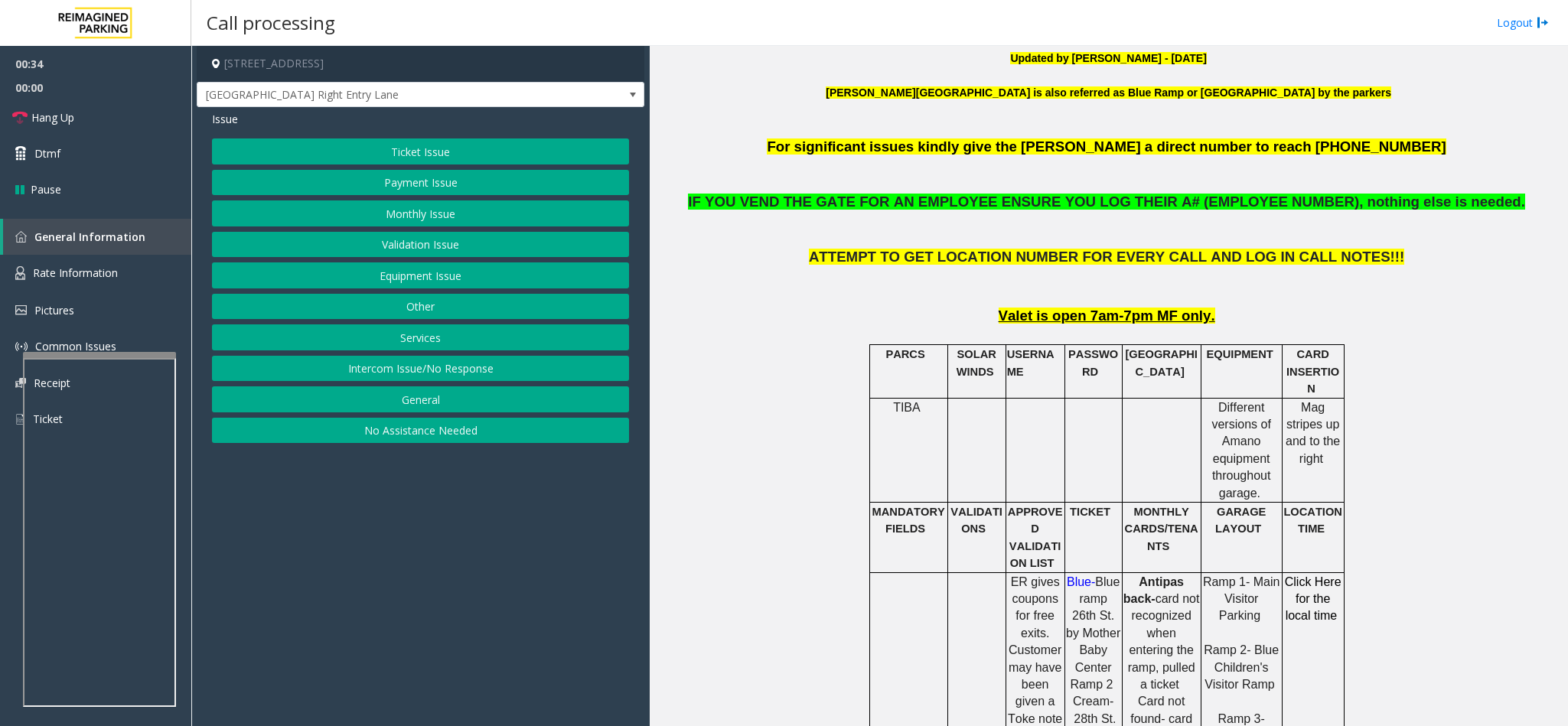
click at [456, 285] on button "Equipment Issue" at bounding box center [421, 276] width 417 height 26
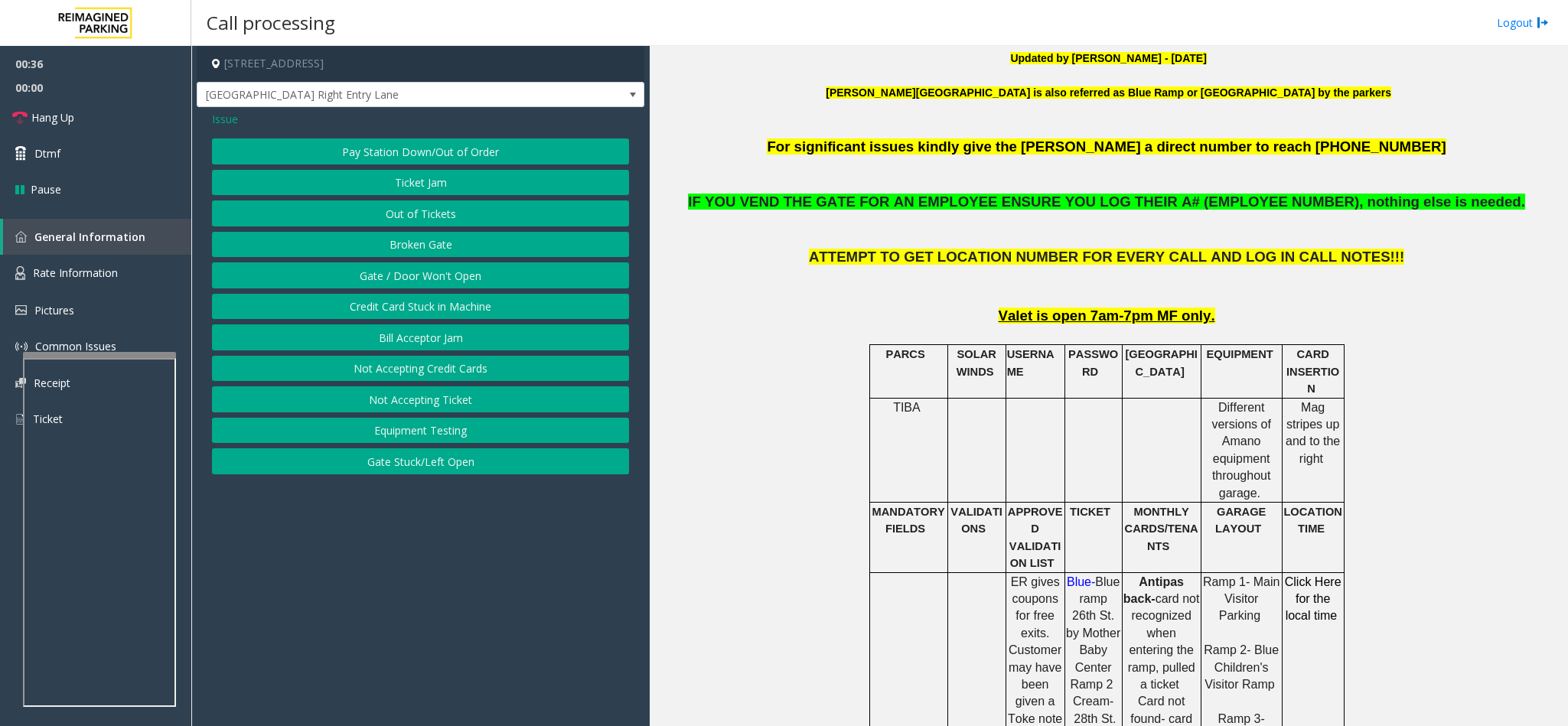
click at [416, 208] on button "Out of Tickets" at bounding box center [421, 213] width 417 height 26
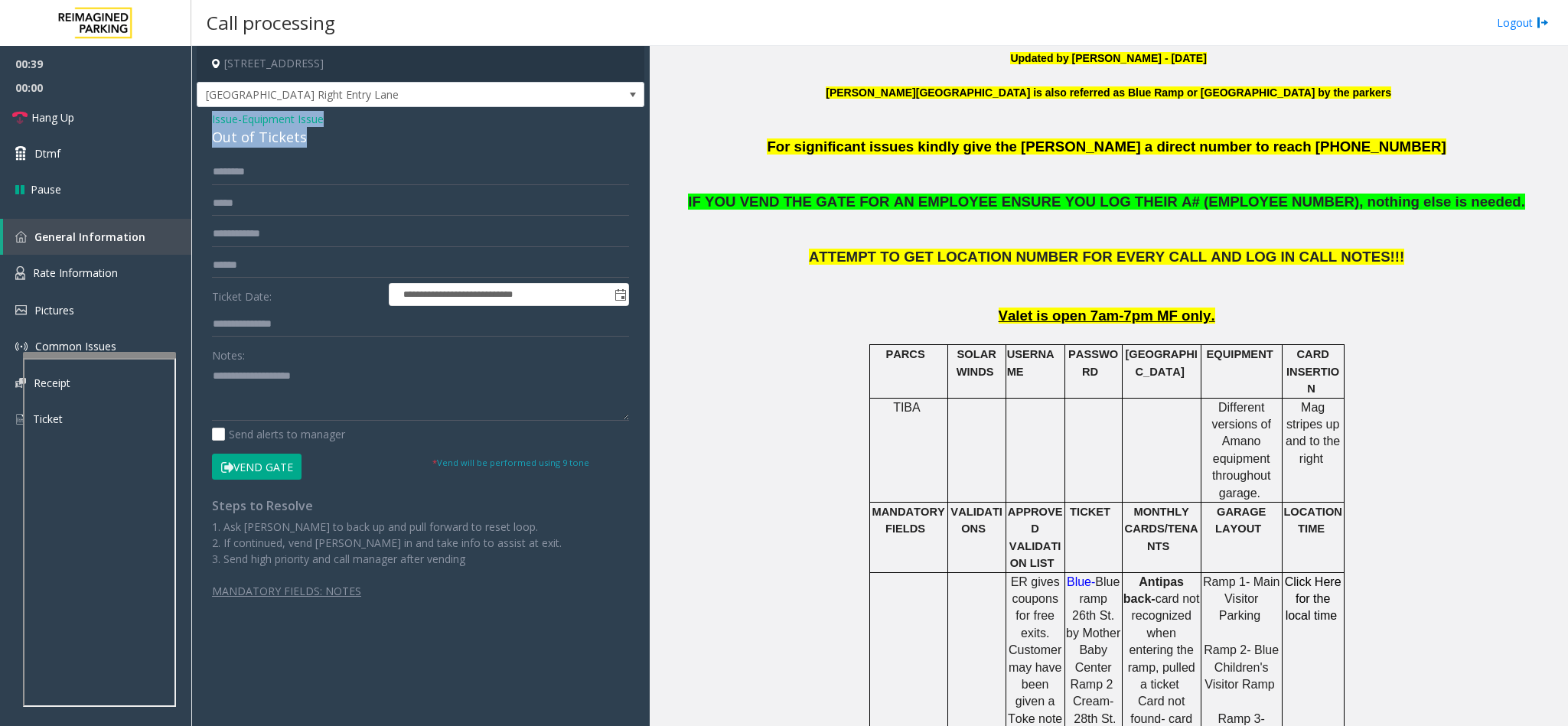
drag, startPoint x: 303, startPoint y: 135, endPoint x: 207, endPoint y: 120, distance: 97.2
click at [207, 120] on div "**********" at bounding box center [420, 368] width 448 height 524
copy div "Issue - Equipment Issue Out of Tickets"
paste textarea "**********"
click at [385, 386] on textarea at bounding box center [421, 392] width 417 height 57
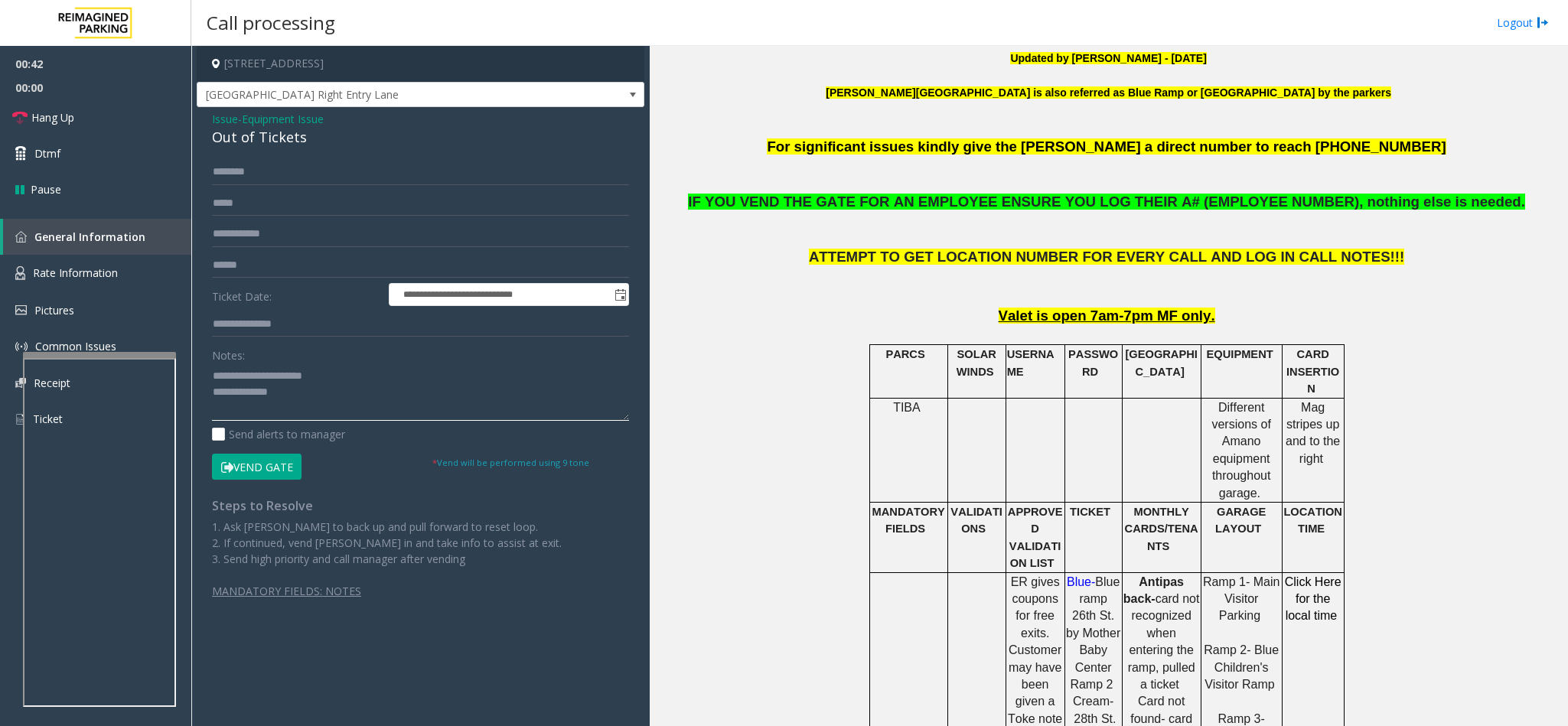
drag, startPoint x: 356, startPoint y: 376, endPoint x: 248, endPoint y: 372, distance: 108.1
click at [248, 372] on textarea at bounding box center [421, 392] width 417 height 57
click at [306, 398] on textarea at bounding box center [421, 392] width 417 height 57
type textarea "**********"
click at [284, 173] on input "text" at bounding box center [421, 172] width 417 height 26
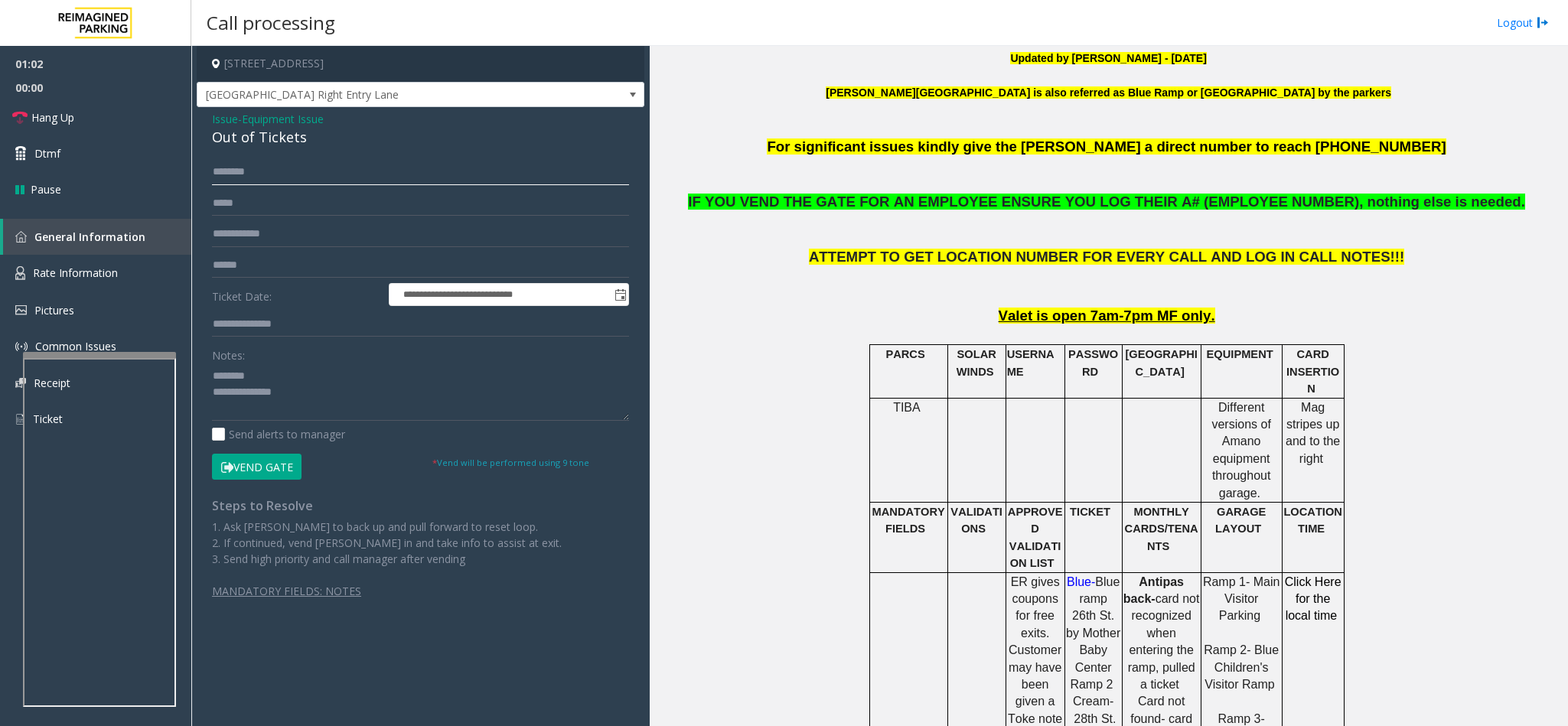
click at [289, 172] on input "text" at bounding box center [421, 172] width 417 height 26
type input "****"
click at [293, 471] on button "Vend Gate" at bounding box center [257, 466] width 90 height 26
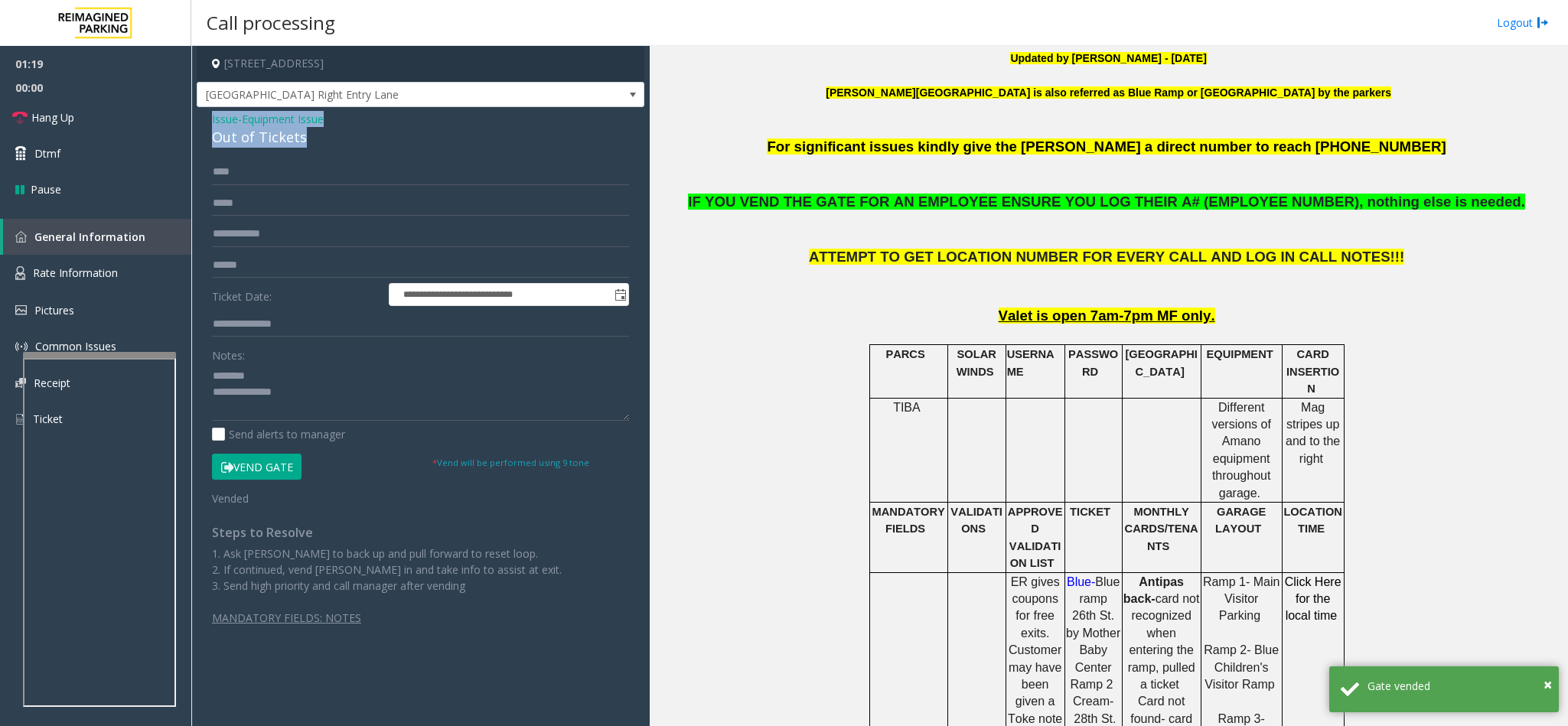
drag, startPoint x: 314, startPoint y: 142, endPoint x: 208, endPoint y: 115, distance: 109.4
click at [208, 115] on div "**********" at bounding box center [420, 381] width 448 height 550
copy div "Issue - Equipment Issue Out of Tickets"
click at [303, 400] on textarea at bounding box center [421, 392] width 417 height 57
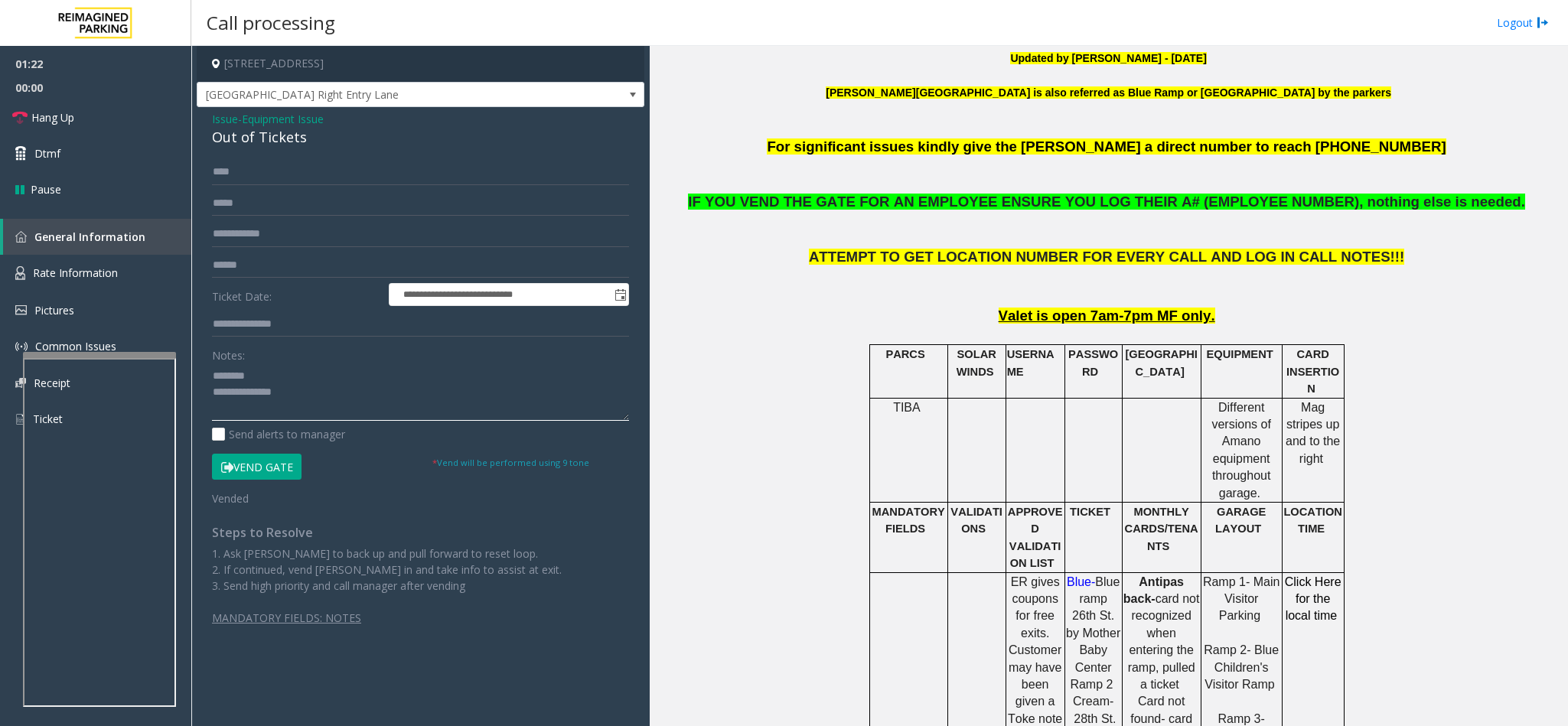
click at [317, 402] on textarea at bounding box center [421, 392] width 417 height 57
click at [58, 101] on link "Hang Up" at bounding box center [96, 118] width 192 height 36
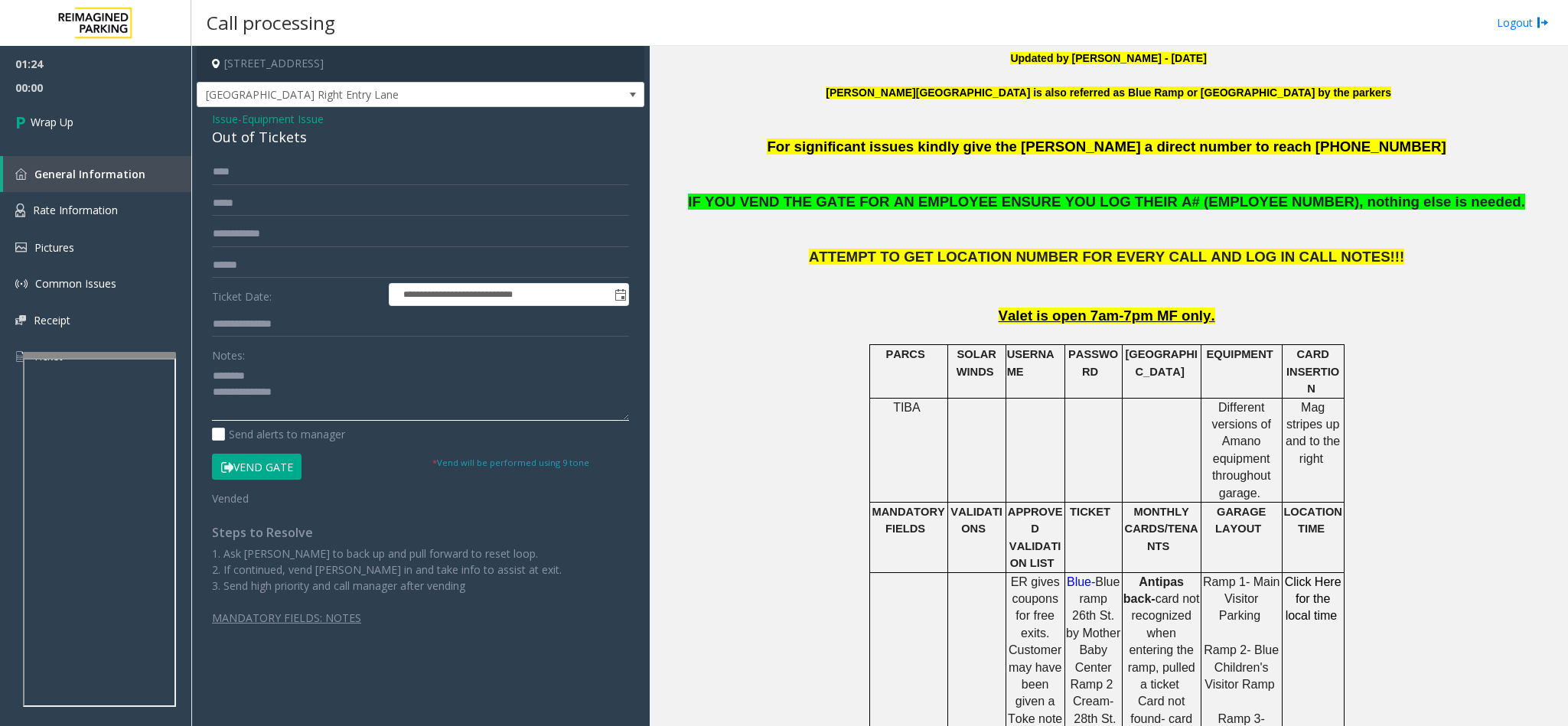
click at [331, 391] on textarea at bounding box center [421, 392] width 417 height 57
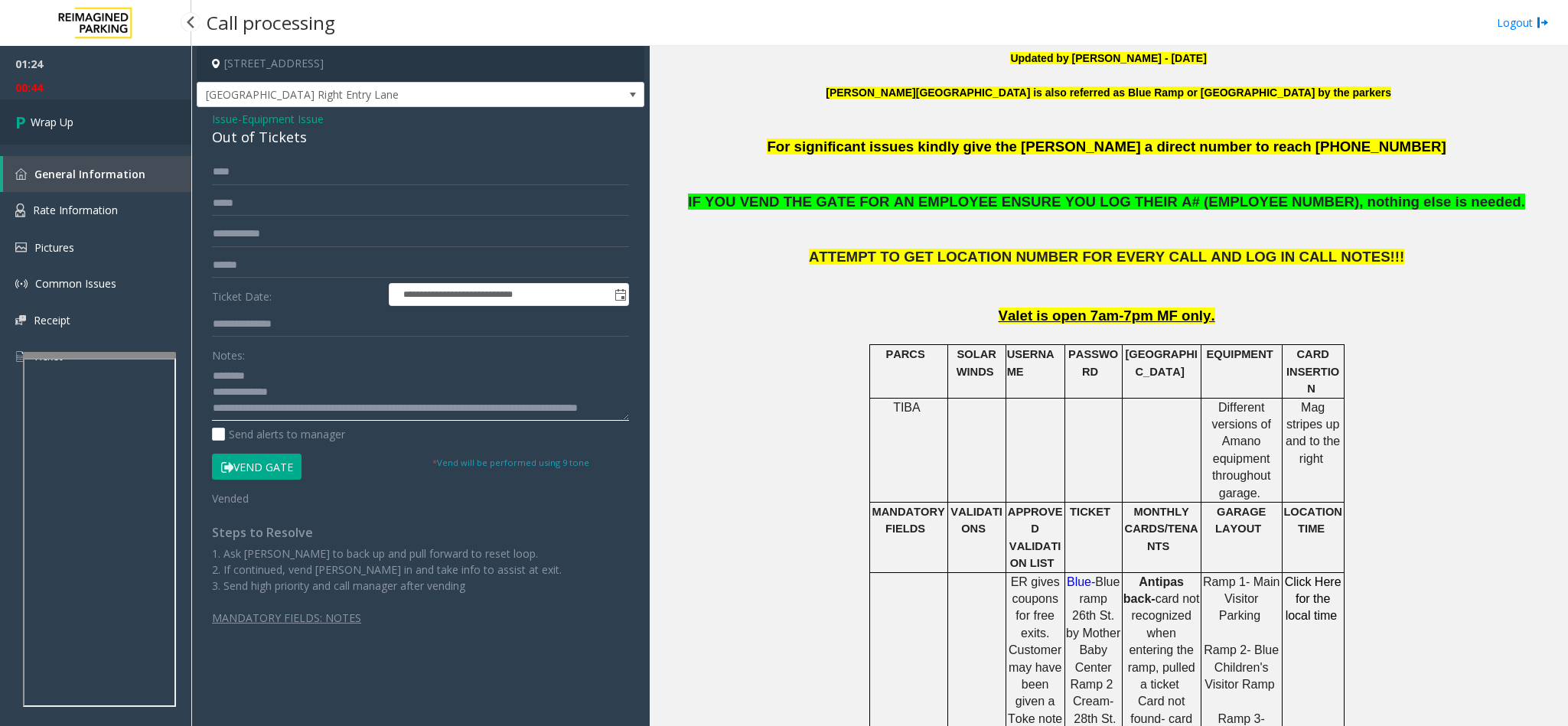
type textarea "**********"
click at [64, 128] on span "Wrap Up" at bounding box center [51, 121] width 42 height 16
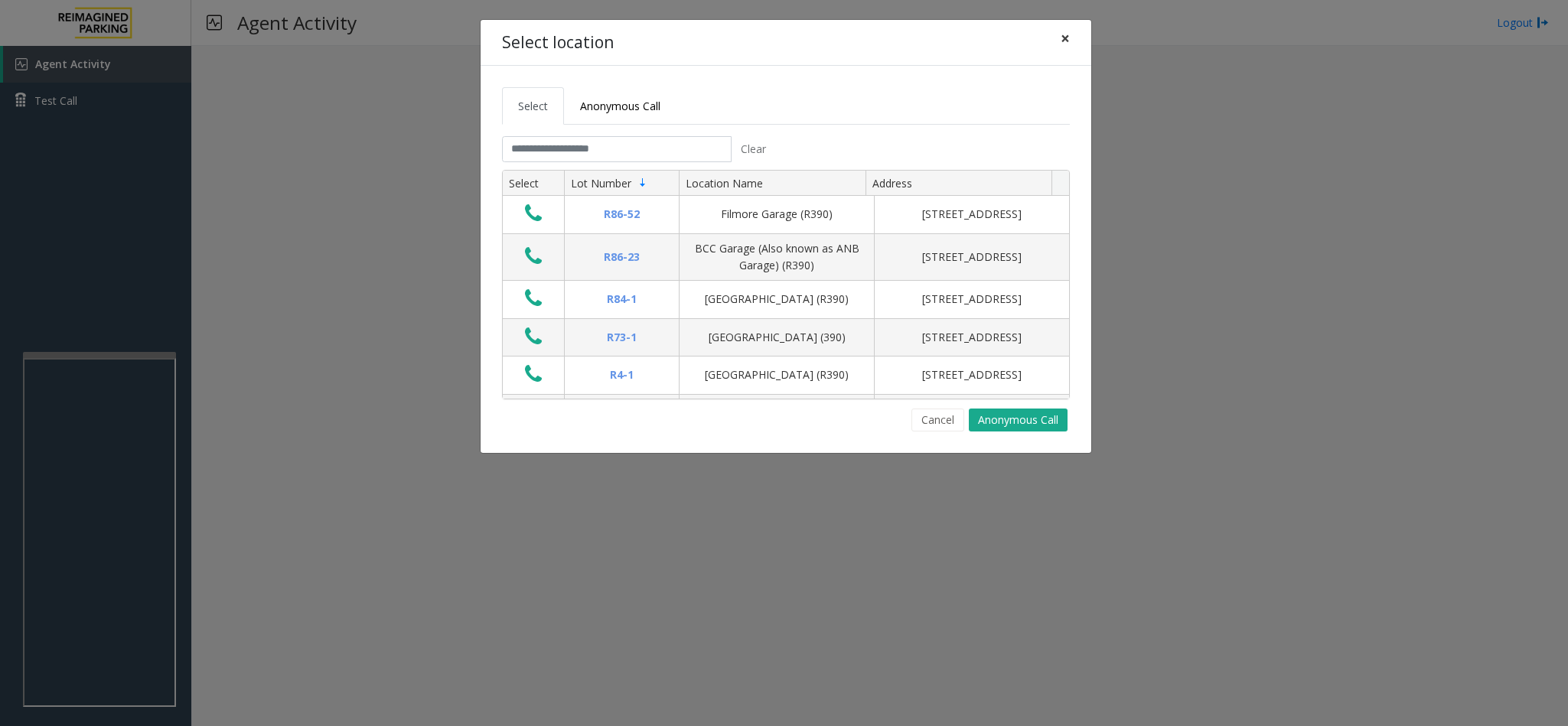
click at [1044, 36] on span "×" at bounding box center [1064, 39] width 9 height 22
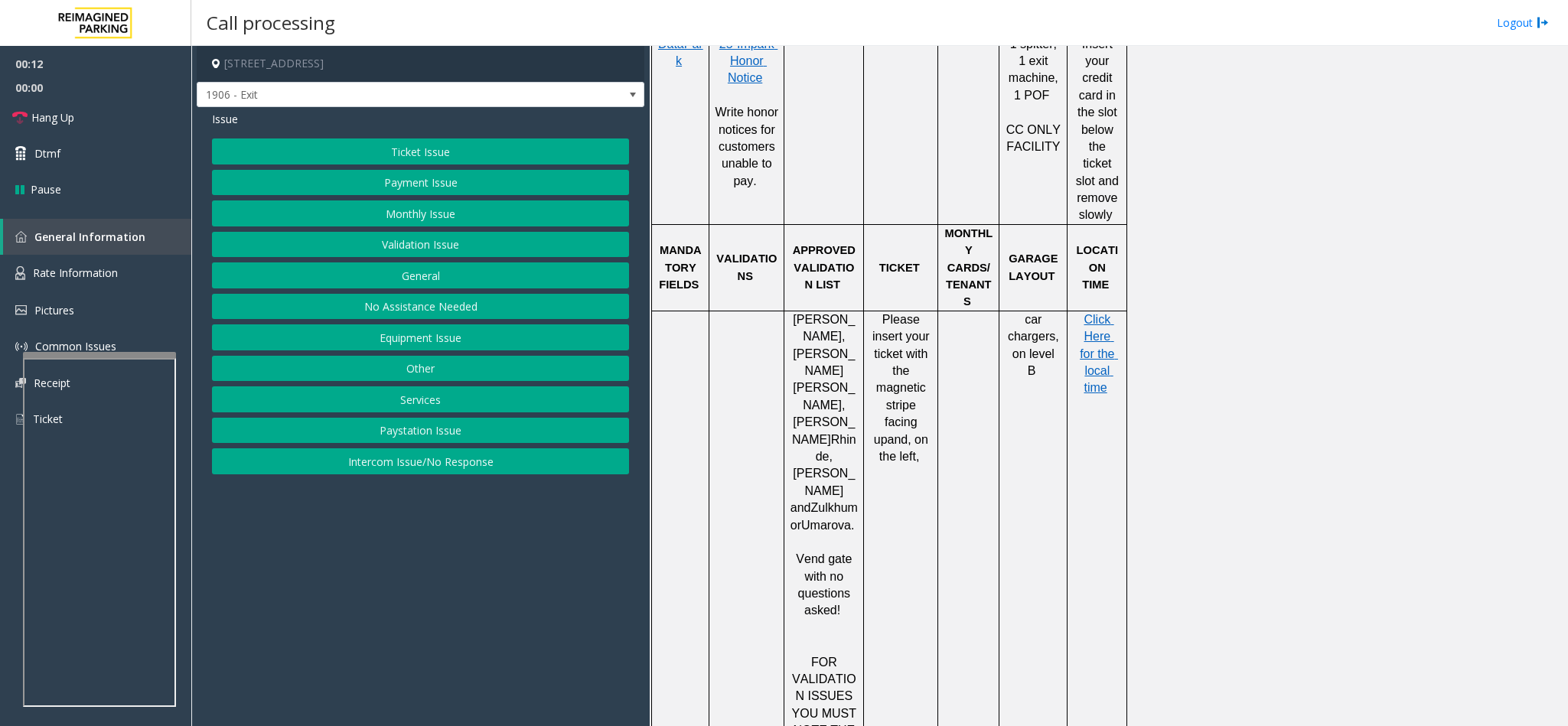
scroll to position [1033, 0]
click at [432, 237] on button "Validation Issue" at bounding box center [421, 245] width 417 height 26
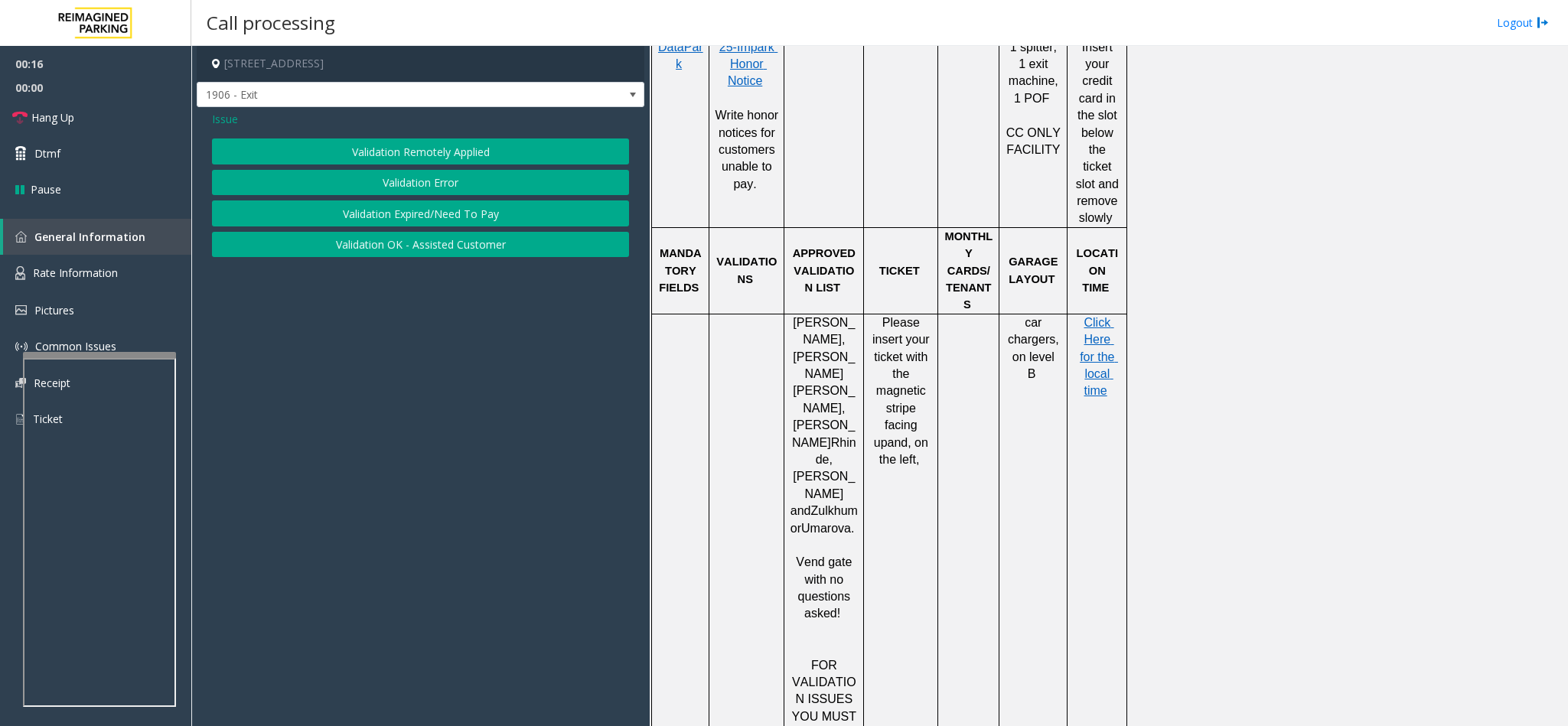
drag, startPoint x: 406, startPoint y: 168, endPoint x: 411, endPoint y: 175, distance: 8.6
click at [411, 175] on div "Validation Remotely Applied Validation Error Validation Expired/Need To Pay Val…" at bounding box center [421, 198] width 417 height 119
click at [411, 175] on button "Validation Error" at bounding box center [421, 183] width 417 height 26
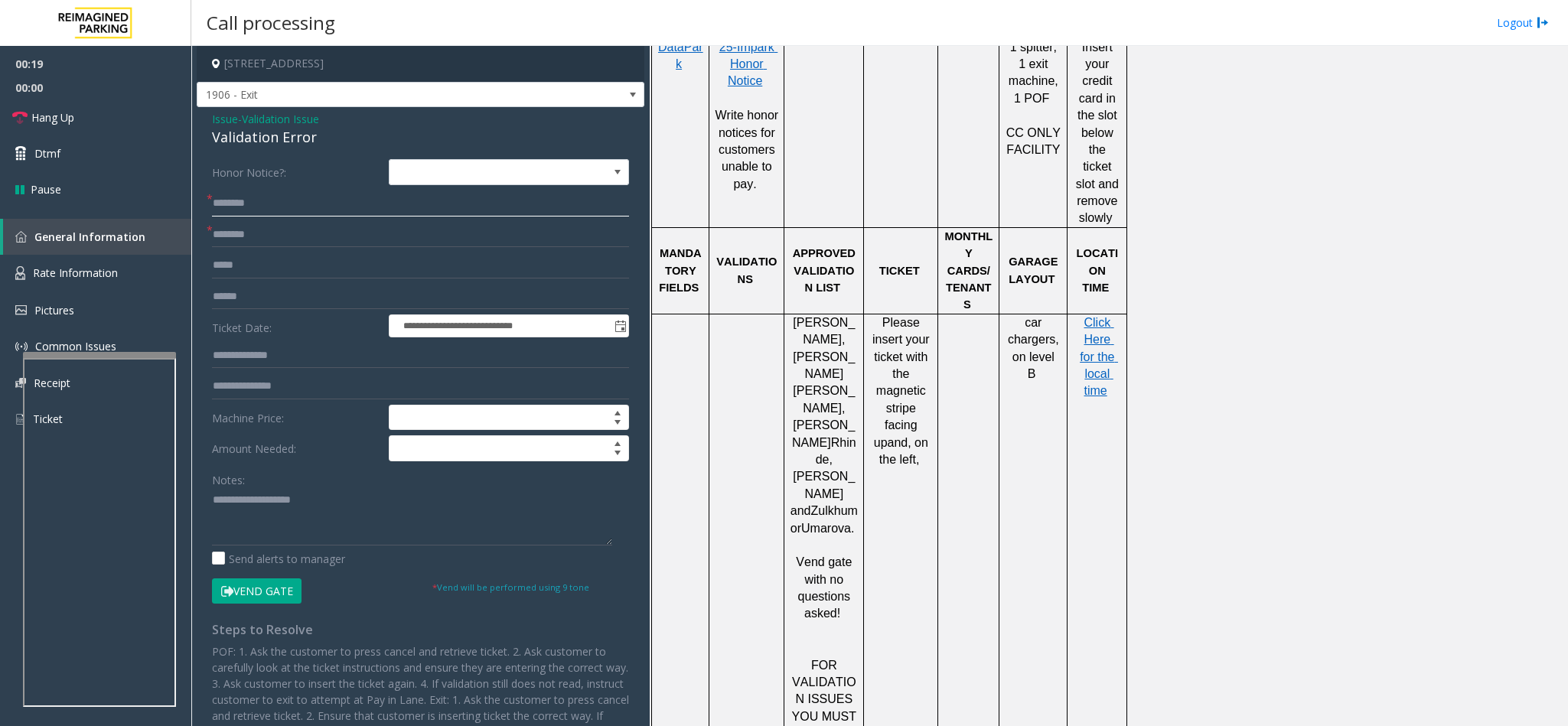
click at [255, 209] on input "text" at bounding box center [421, 203] width 417 height 26
type input "**"
click at [273, 239] on input "text" at bounding box center [421, 235] width 417 height 26
type input "**"
click at [97, 116] on link "Hang Up" at bounding box center [96, 118] width 192 height 36
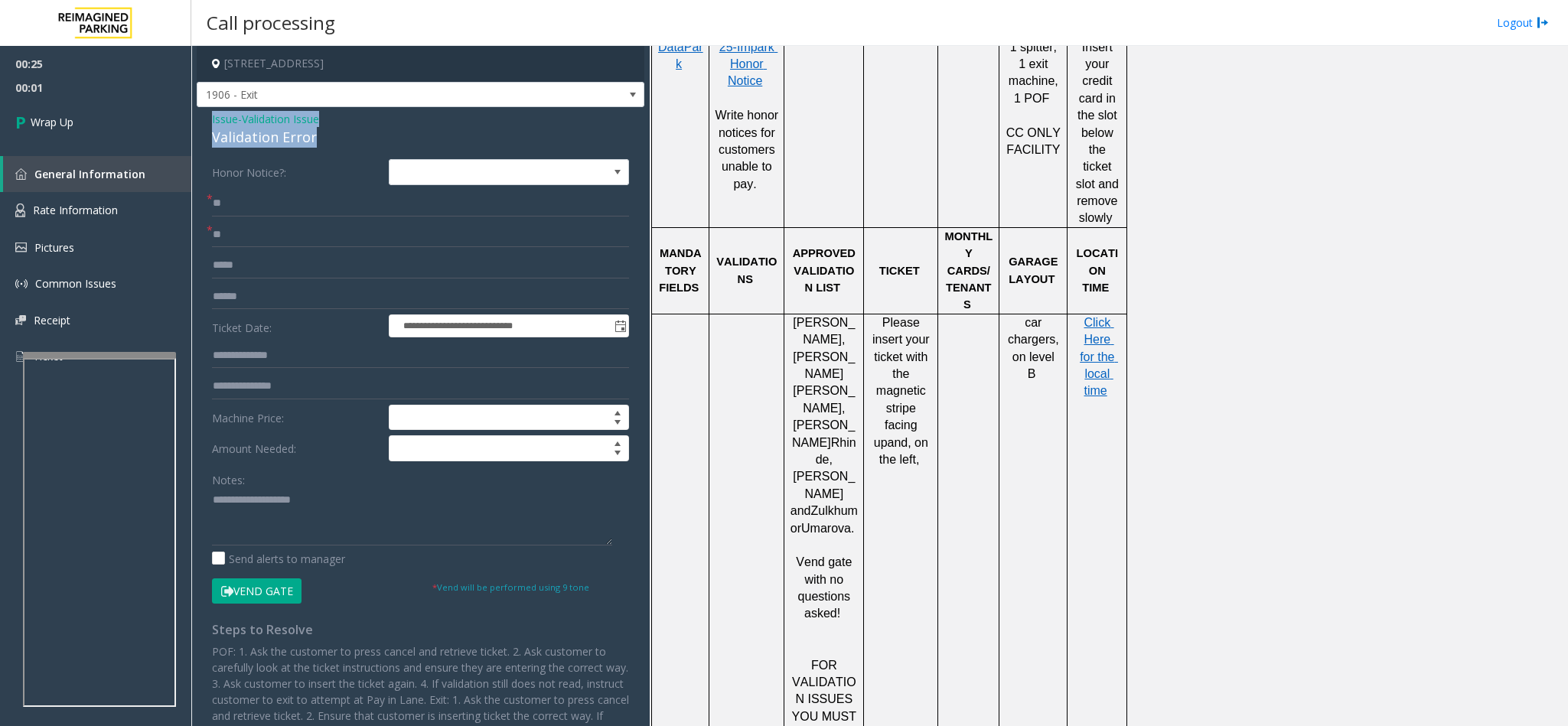
drag, startPoint x: 317, startPoint y: 130, endPoint x: 206, endPoint y: 118, distance: 111.6
click at [206, 118] on div "**********" at bounding box center [420, 494] width 448 height 775
copy div "Issue - Validation Issue Validation Error"
paste textarea "**********"
click at [363, 483] on textarea at bounding box center [412, 517] width 400 height 57
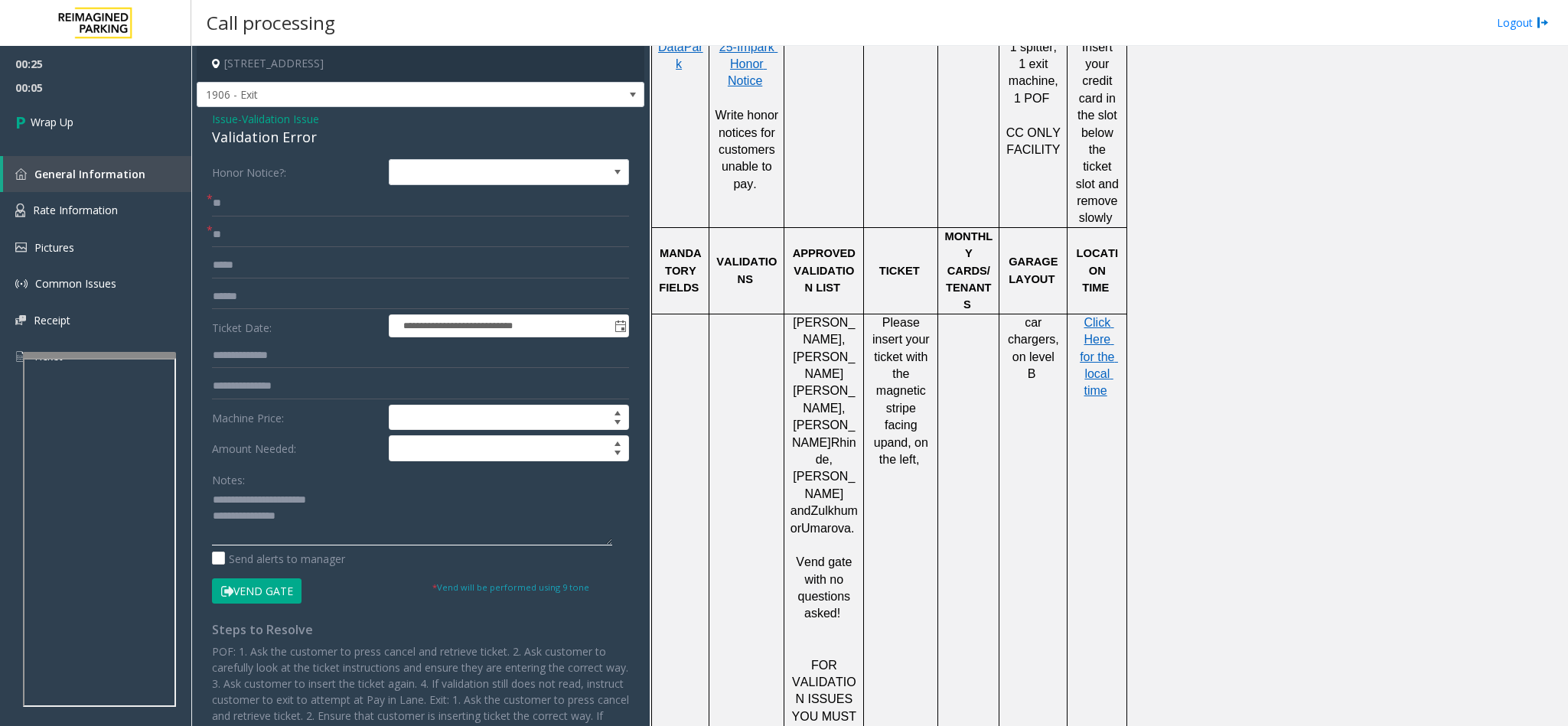
drag, startPoint x: 334, startPoint y: 494, endPoint x: 248, endPoint y: 494, distance: 86.0
click at [248, 483] on textarea at bounding box center [412, 517] width 400 height 57
click at [363, 483] on textarea at bounding box center [412, 517] width 400 height 57
type textarea "**********"
click at [90, 113] on link "Wrap Up" at bounding box center [96, 122] width 192 height 45
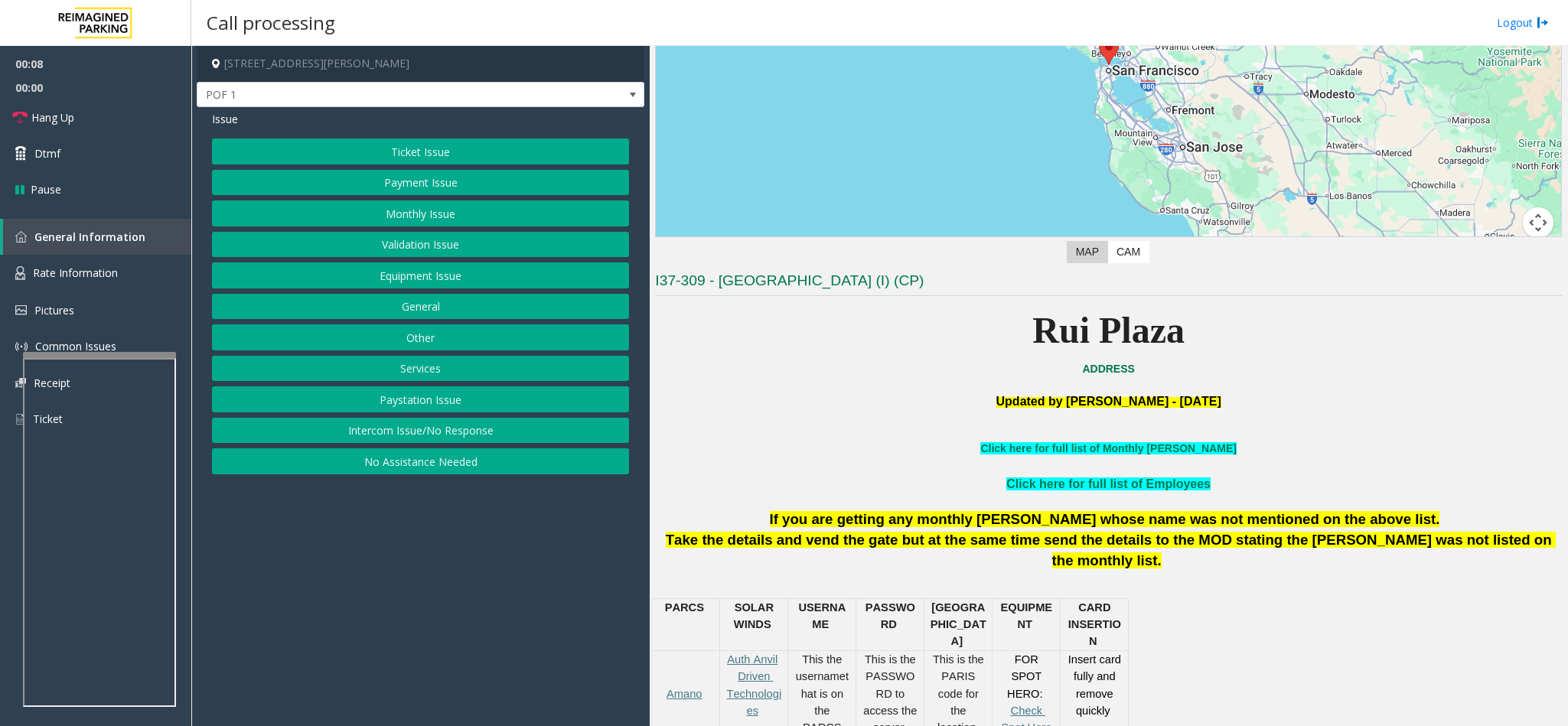
scroll to position [688, 0]
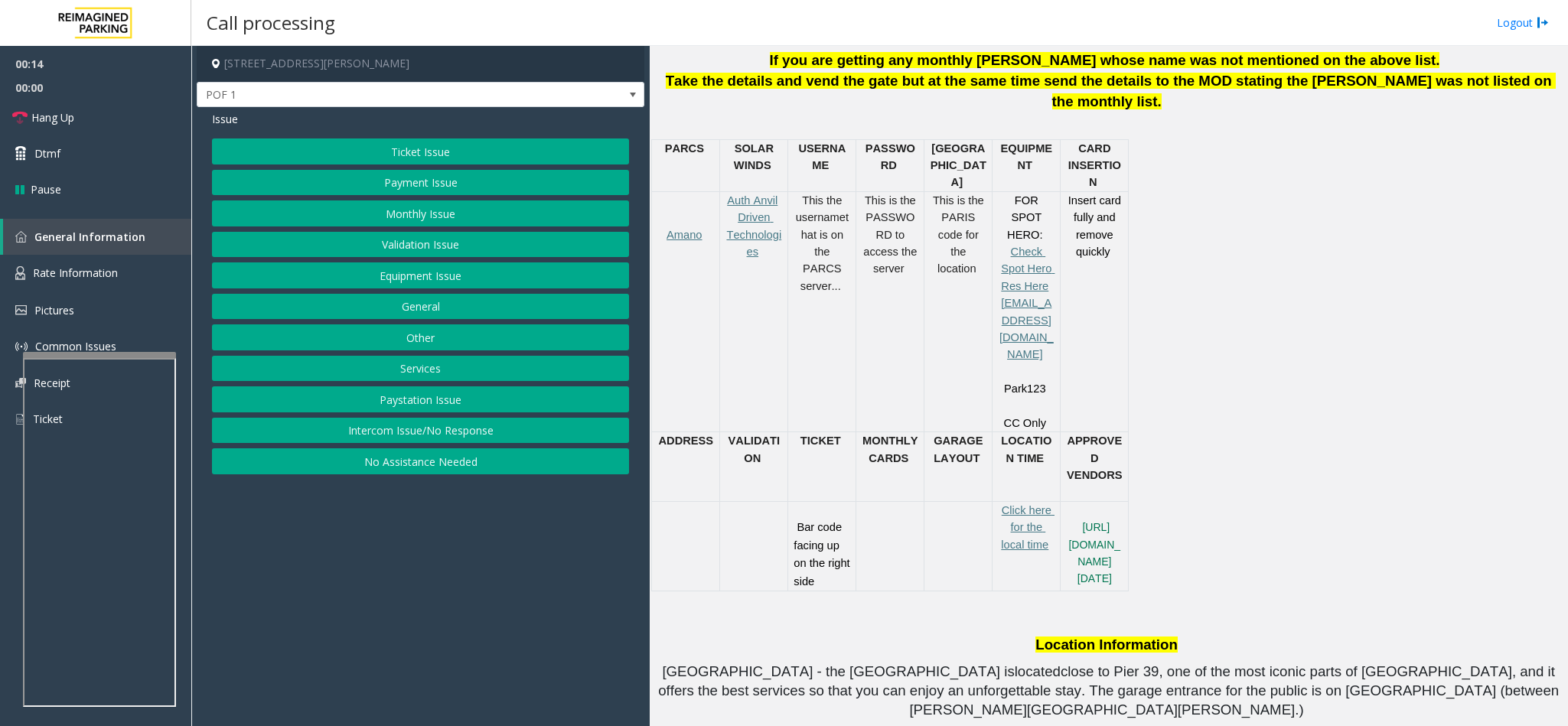
click at [466, 144] on button "Ticket Issue" at bounding box center [421, 151] width 417 height 26
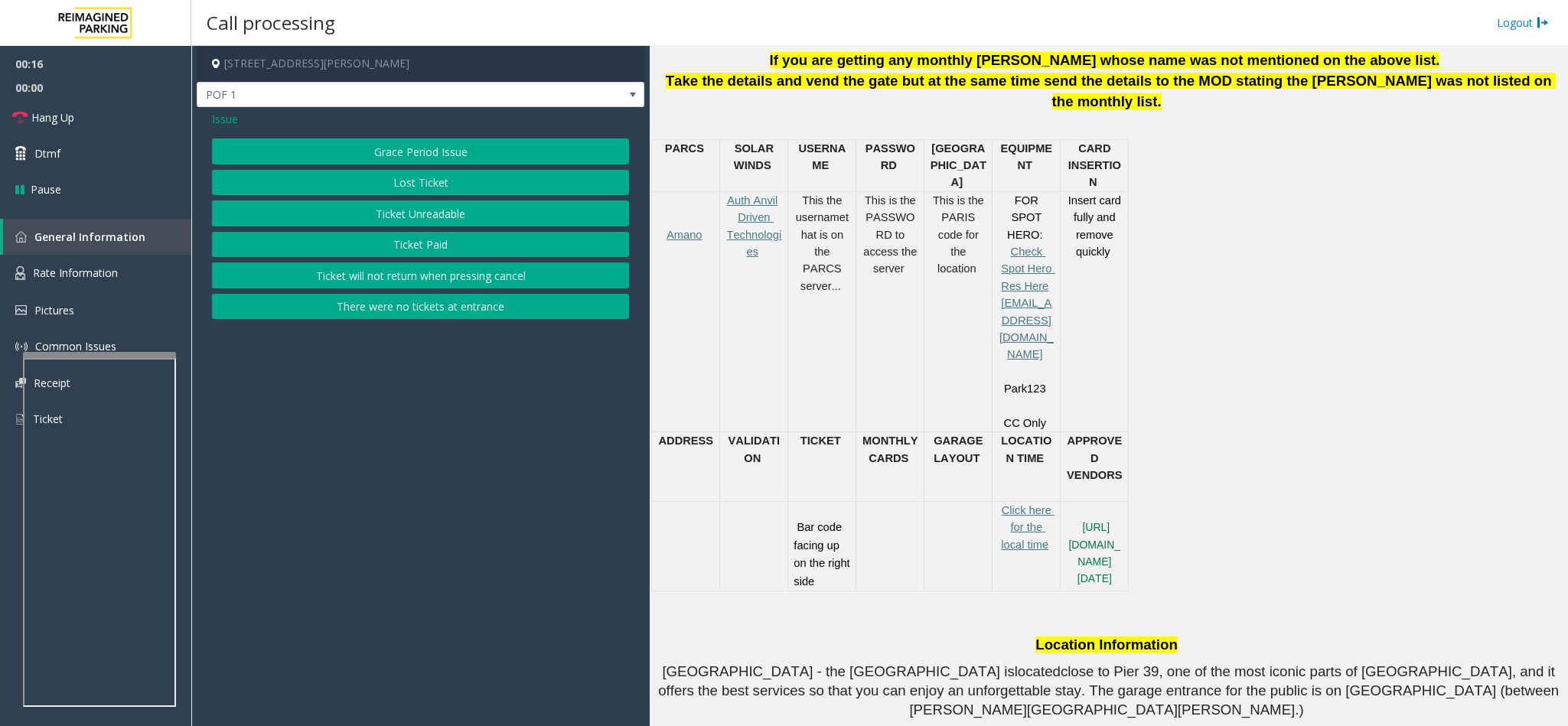
click at [237, 120] on span "Issue" at bounding box center [225, 119] width 26 height 16
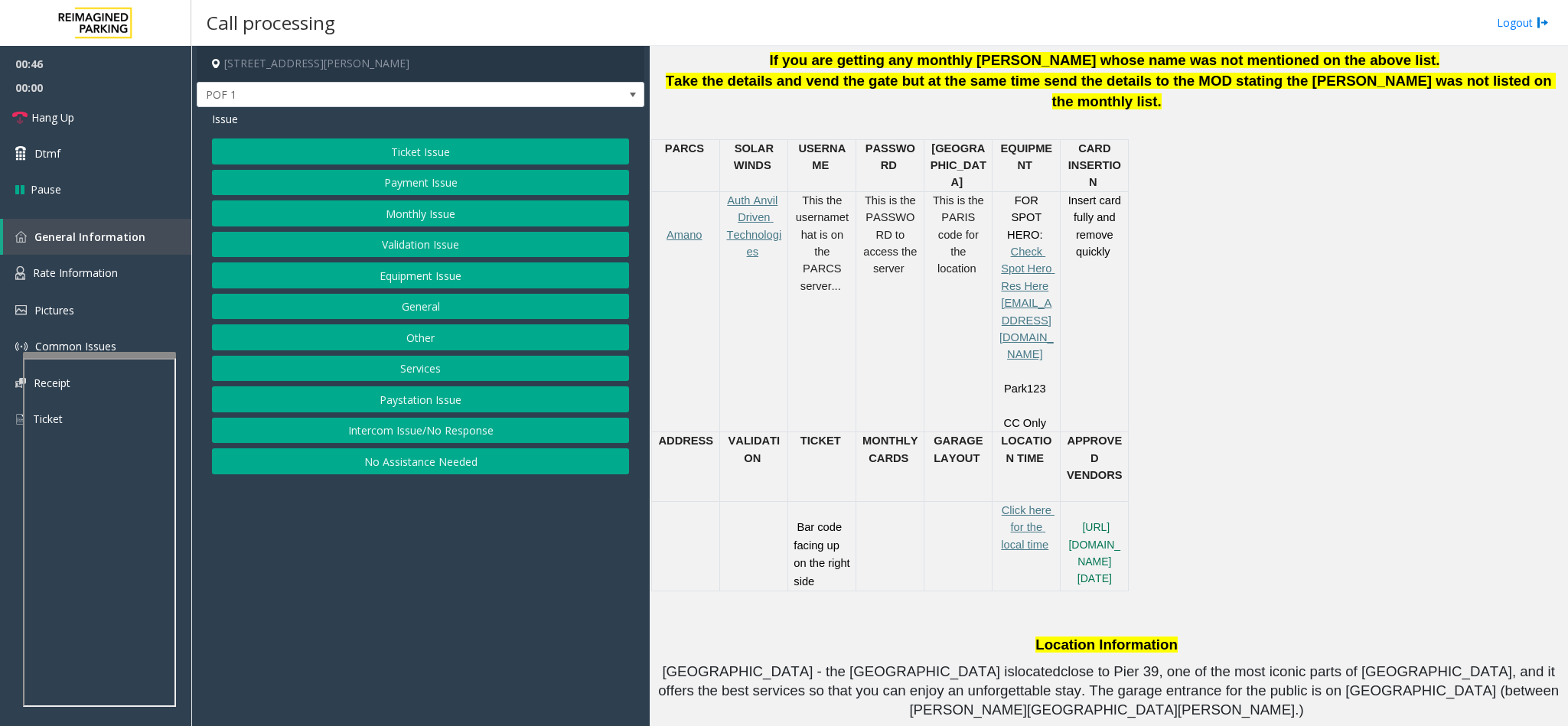
click at [471, 147] on button "Ticket Issue" at bounding box center [421, 151] width 417 height 26
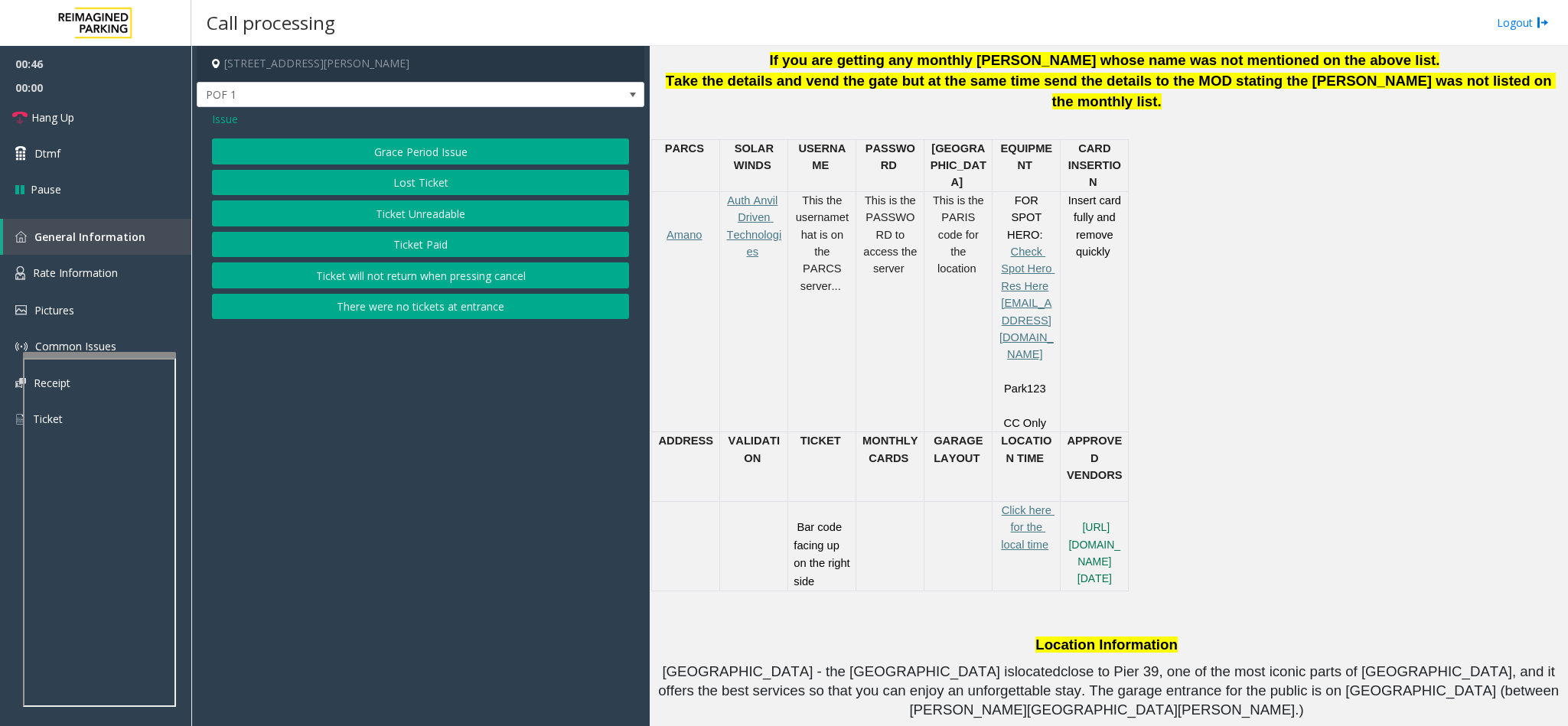
click at [432, 205] on button "Ticket Unreadable" at bounding box center [421, 213] width 417 height 26
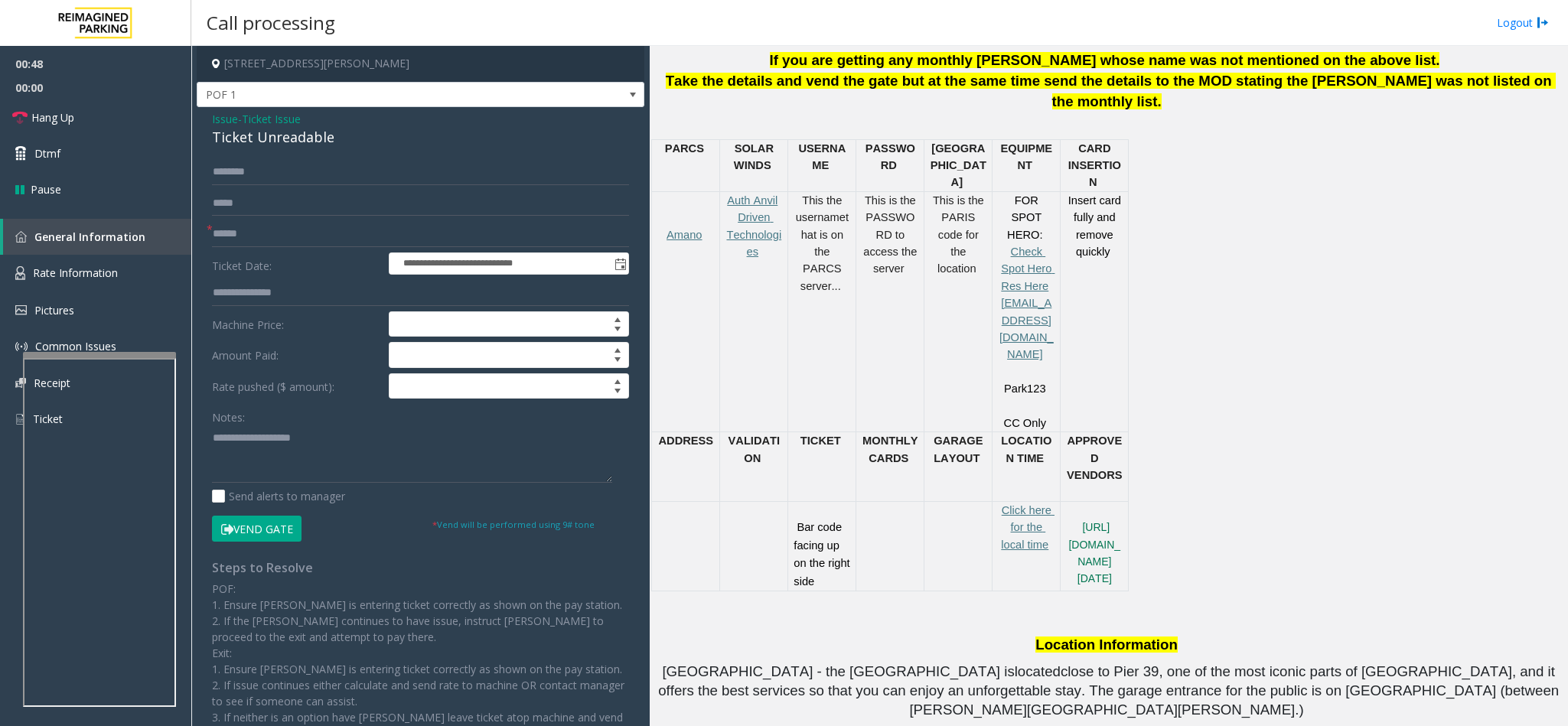
click at [298, 220] on form "**********" at bounding box center [421, 350] width 417 height 382
click at [291, 227] on input "text" at bounding box center [421, 234] width 417 height 26
type input "**"
drag, startPoint x: 331, startPoint y: 140, endPoint x: 196, endPoint y: 121, distance: 136.3
click at [197, 121] on div "**********" at bounding box center [420, 455] width 448 height 697
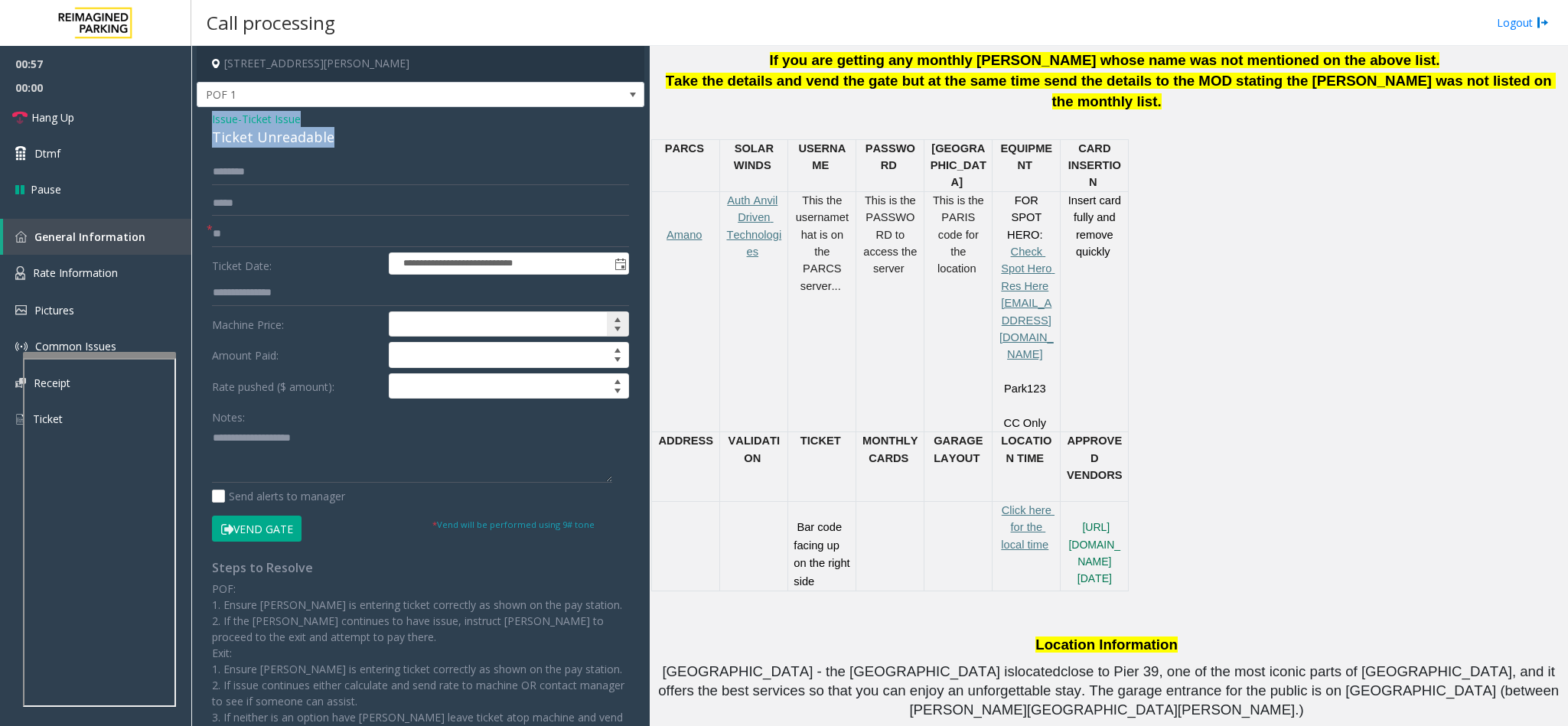
copy div "Issue - Ticket Issue Ticket Unreadable"
paste textarea "**********"
click at [363, 455] on textarea at bounding box center [412, 454] width 400 height 57
drag, startPoint x: 329, startPoint y: 444, endPoint x: 250, endPoint y: 430, distance: 80.2
click at [250, 430] on textarea at bounding box center [412, 454] width 400 height 57
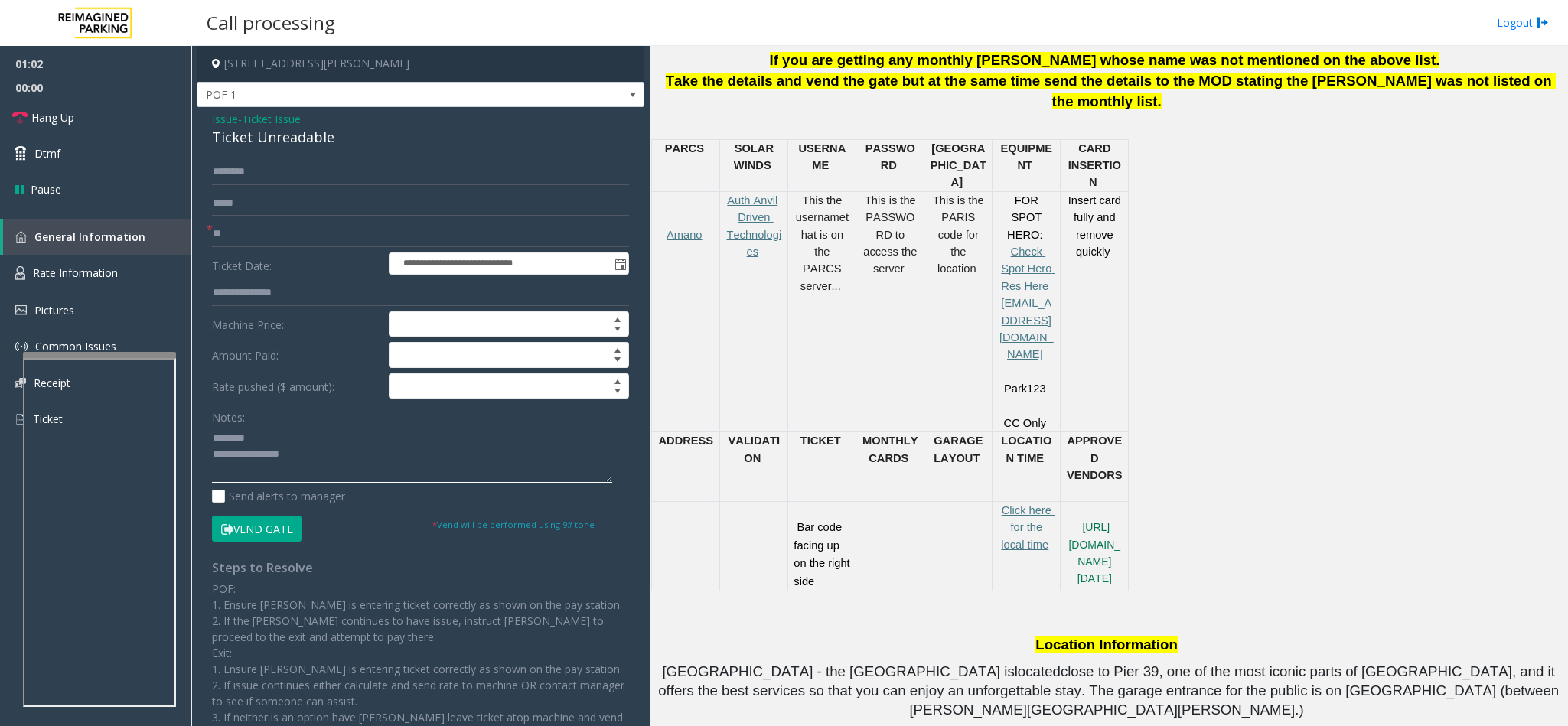
click at [321, 452] on textarea at bounding box center [412, 454] width 400 height 57
click at [435, 470] on textarea at bounding box center [412, 454] width 400 height 57
click at [124, 111] on link "Hang Up" at bounding box center [96, 118] width 192 height 36
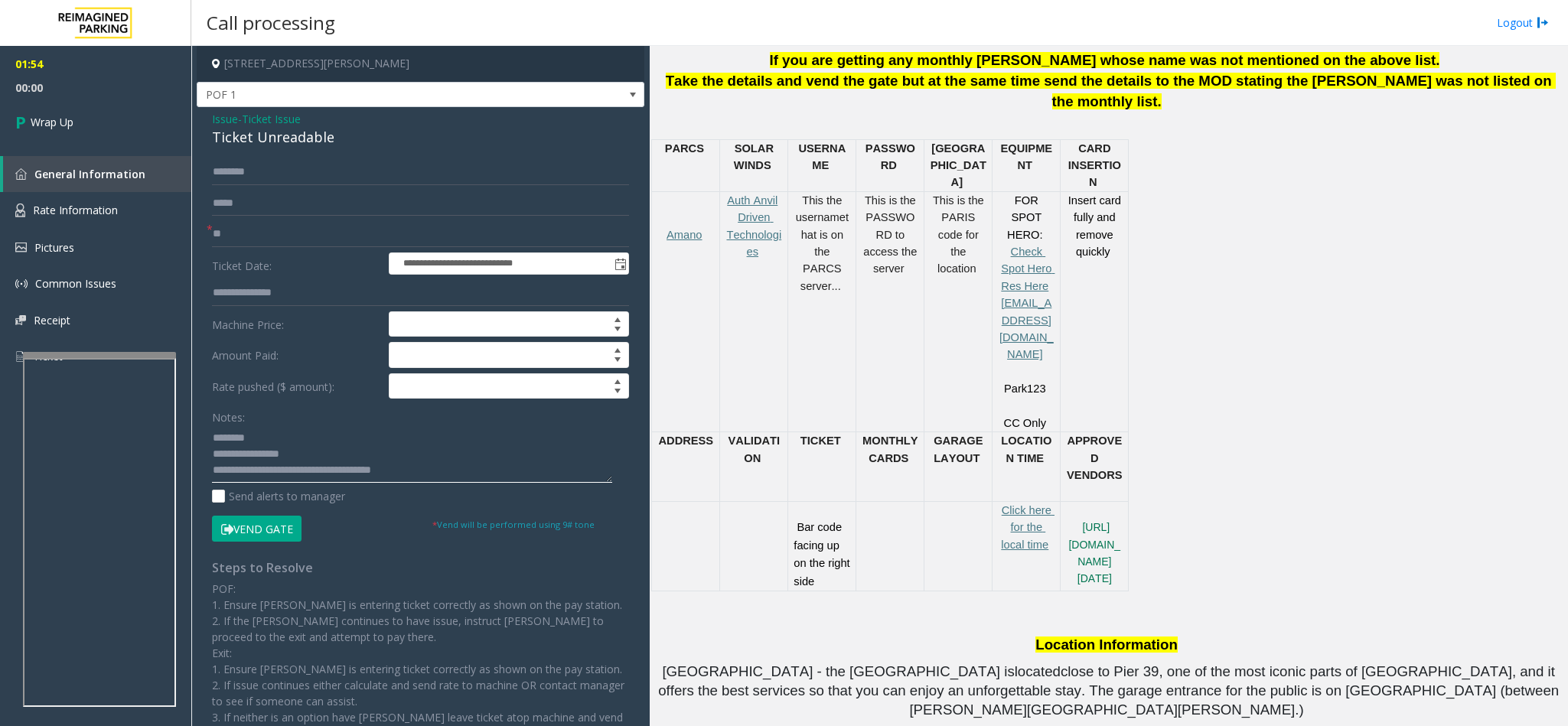
click at [464, 480] on textarea at bounding box center [412, 454] width 400 height 57
type textarea "**********"
click at [93, 124] on link "Wrap Up" at bounding box center [96, 122] width 192 height 45
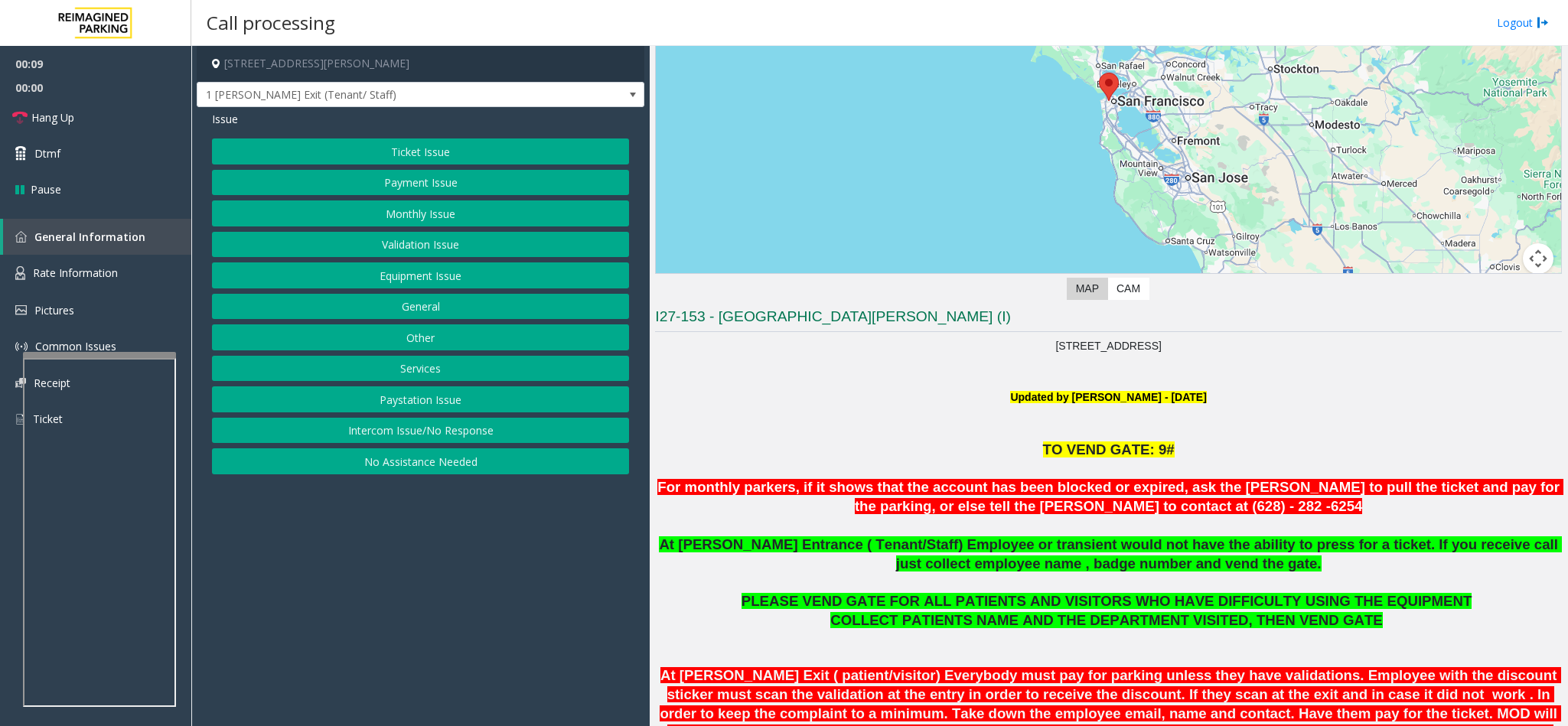
scroll to position [229, 0]
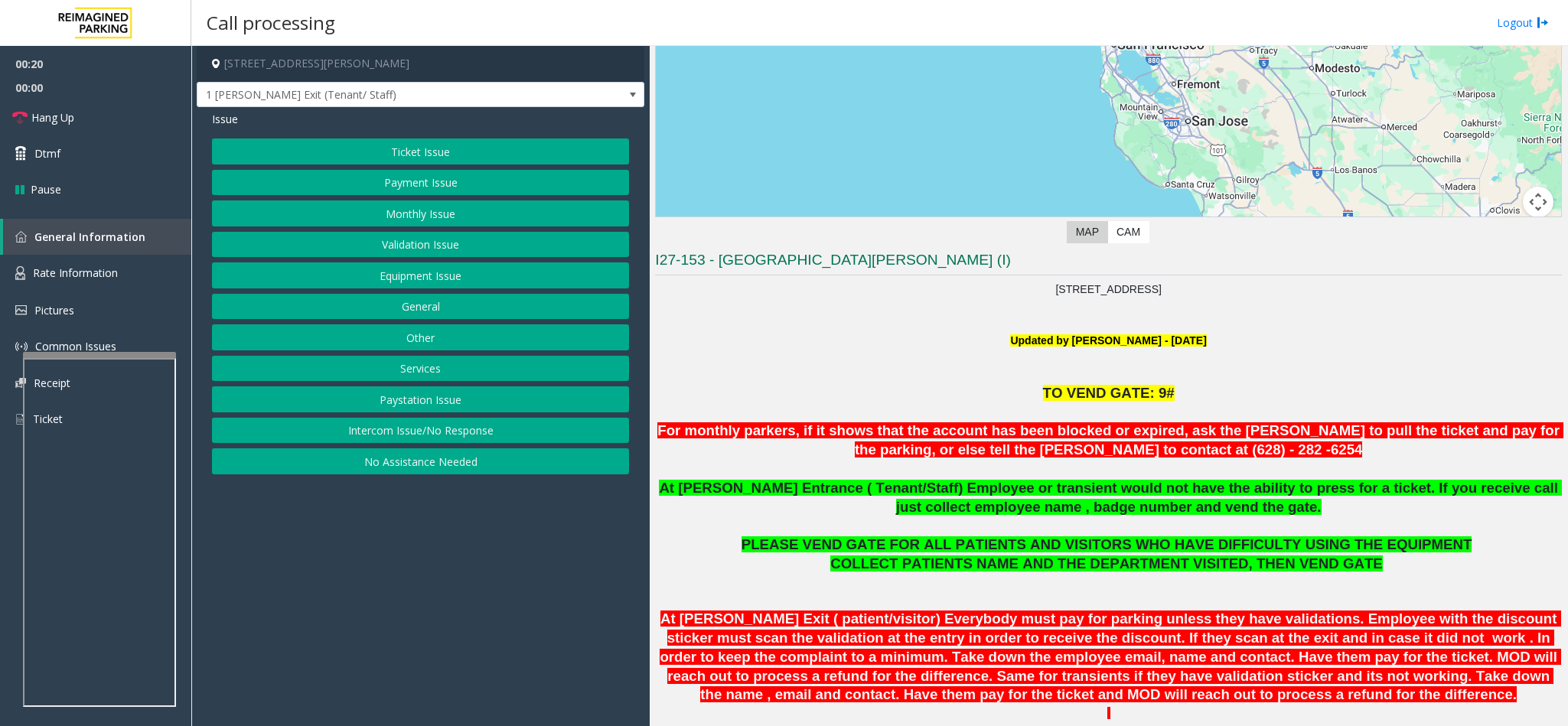
click at [446, 212] on button "Monthly Issue" at bounding box center [421, 213] width 417 height 26
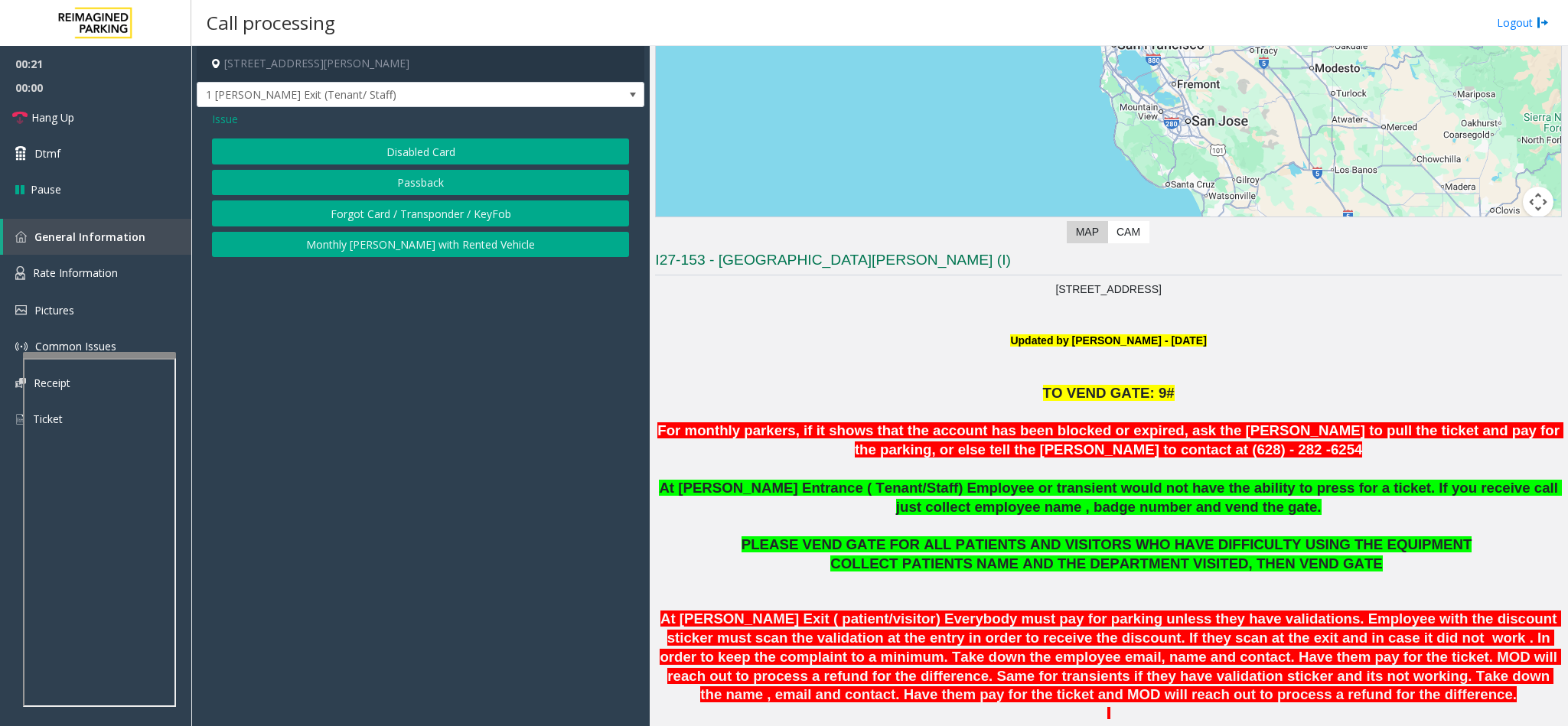
click at [381, 150] on button "Disabled Card" at bounding box center [421, 151] width 417 height 26
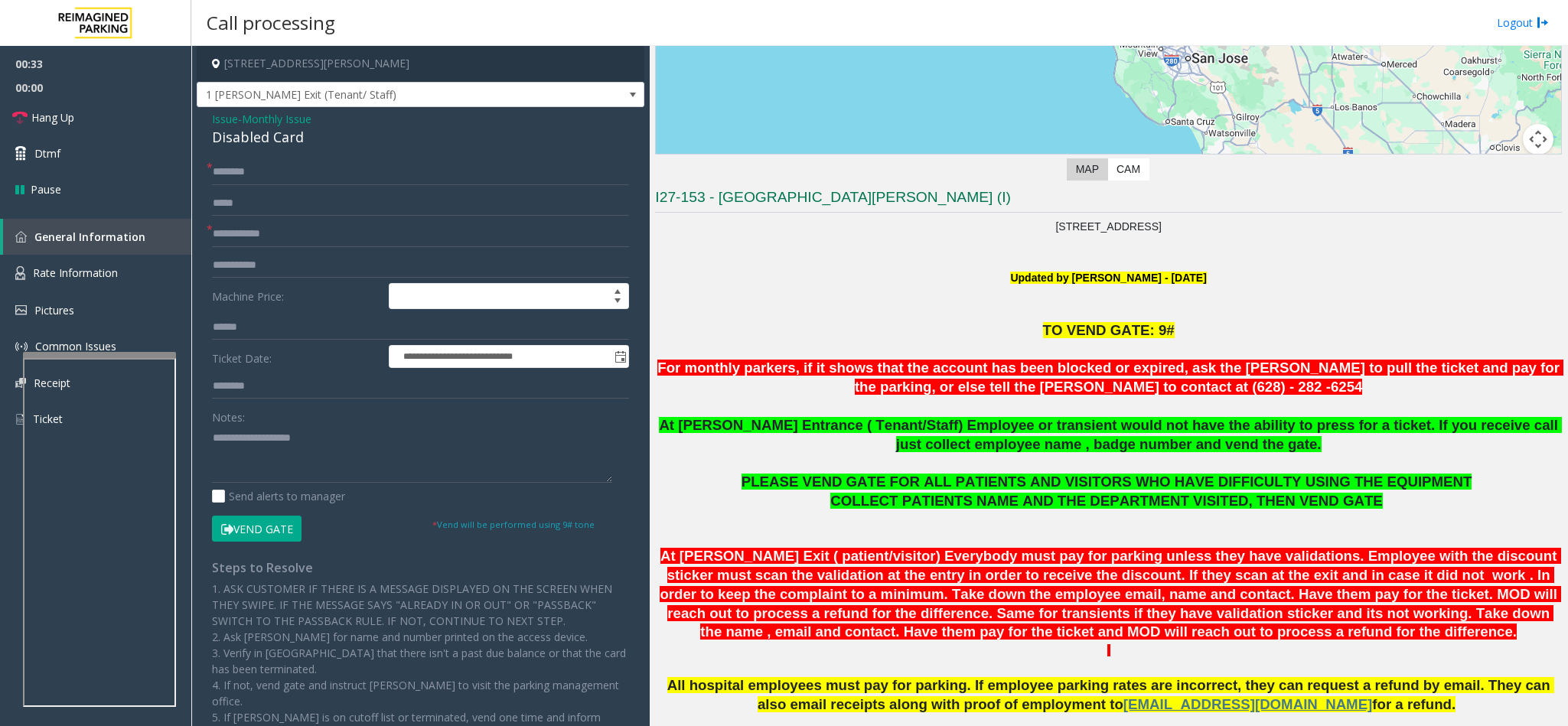
scroll to position [345, 0]
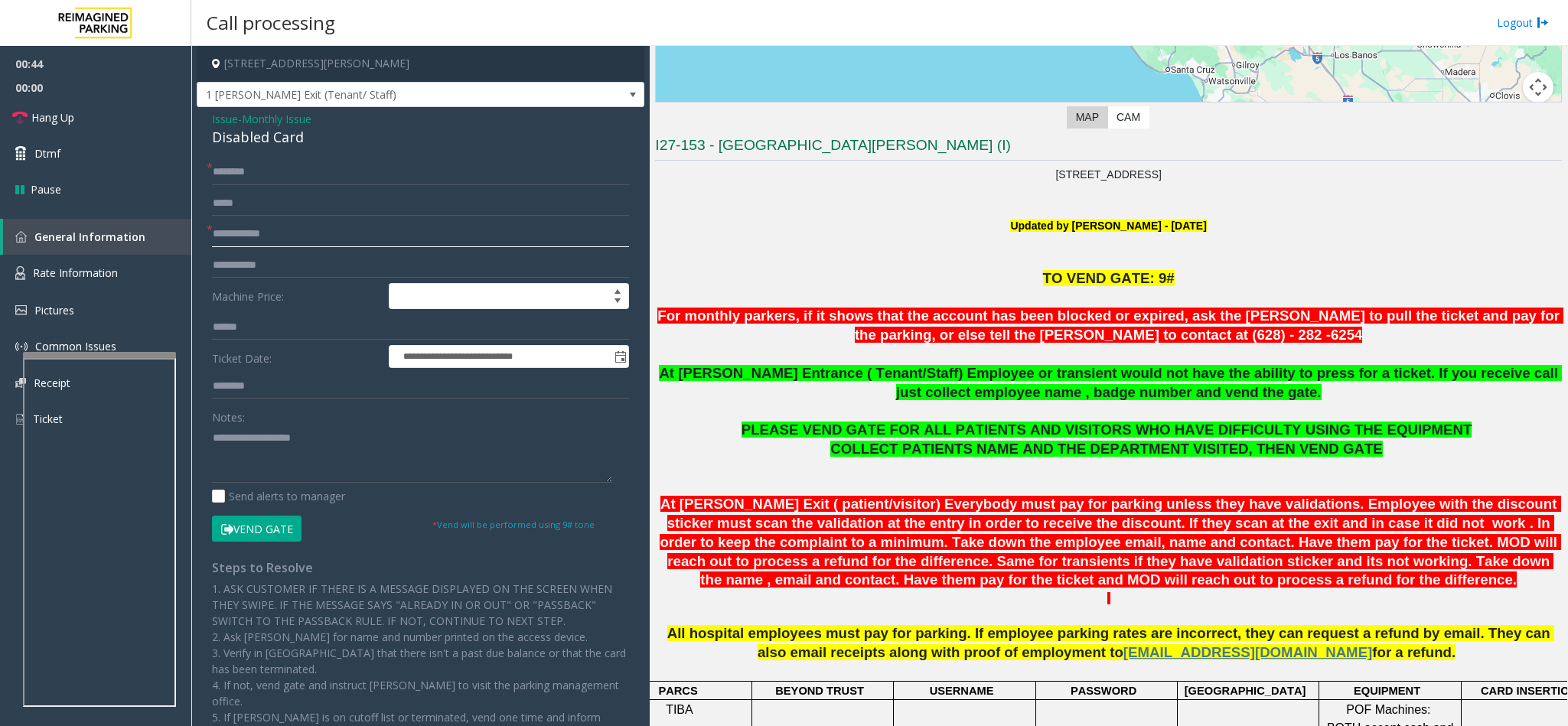
click at [310, 221] on input "text" at bounding box center [421, 234] width 417 height 26
type input "*****"
click at [315, 173] on input "text" at bounding box center [421, 172] width 417 height 26
type input "*"
type input "******"
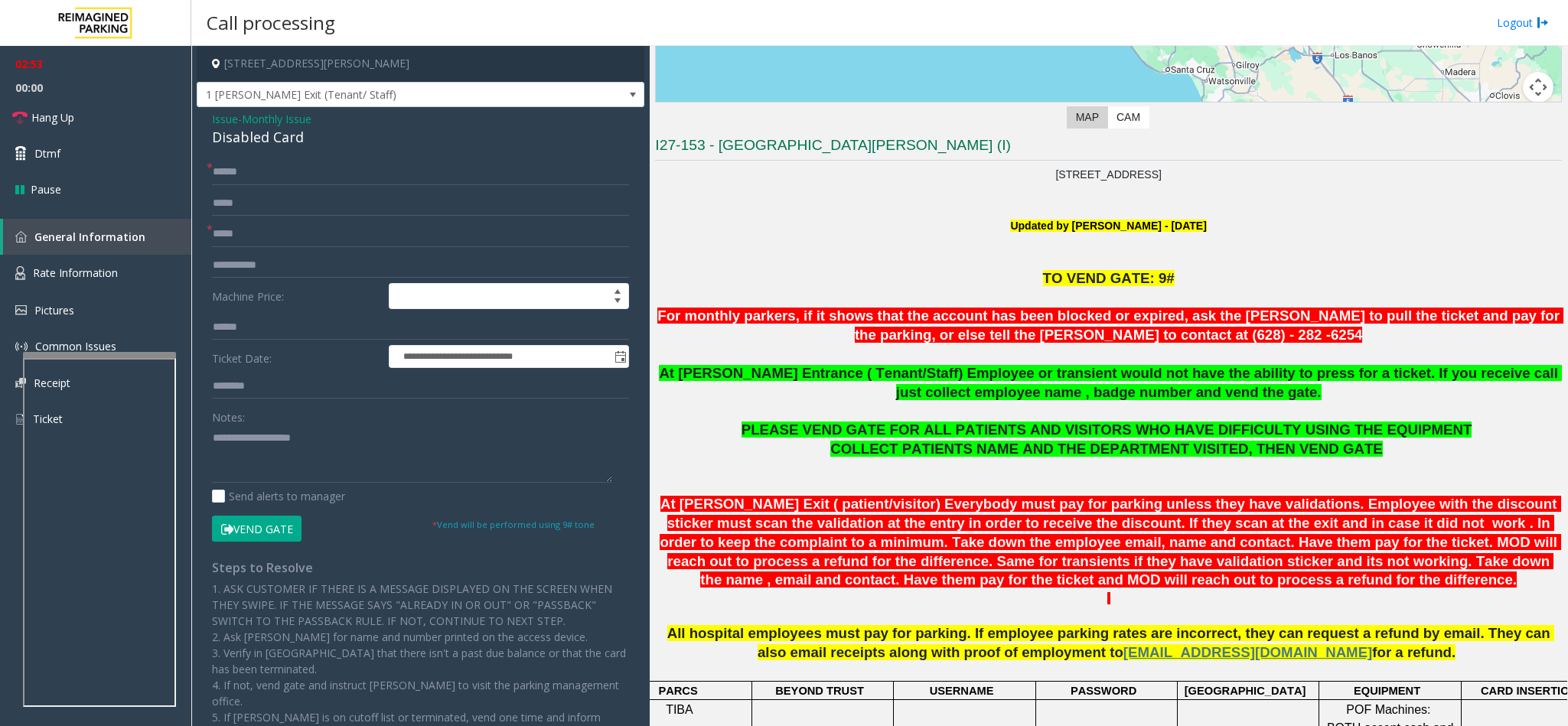
click at [276, 483] on button "Vend Gate" at bounding box center [257, 528] width 90 height 26
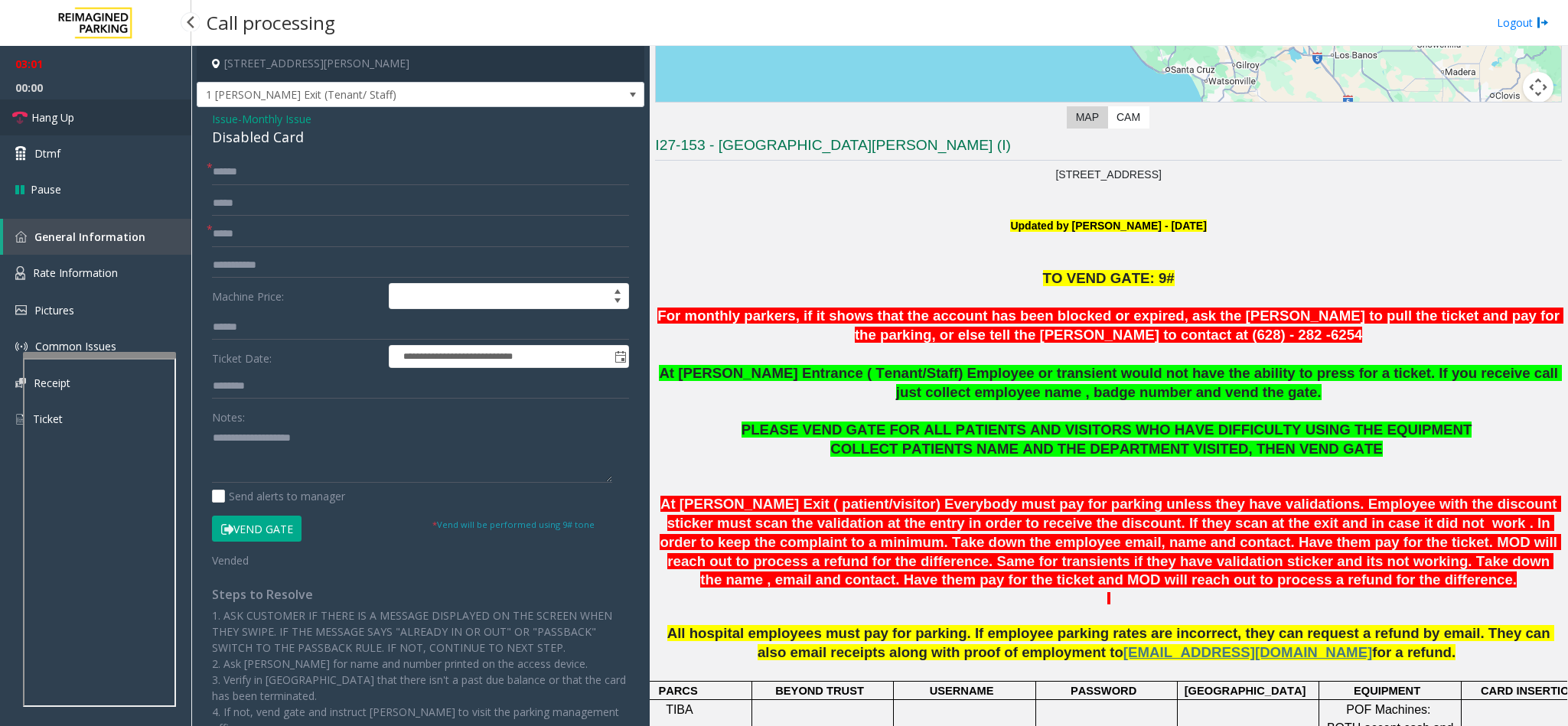
click at [128, 109] on link "Hang Up" at bounding box center [96, 118] width 192 height 36
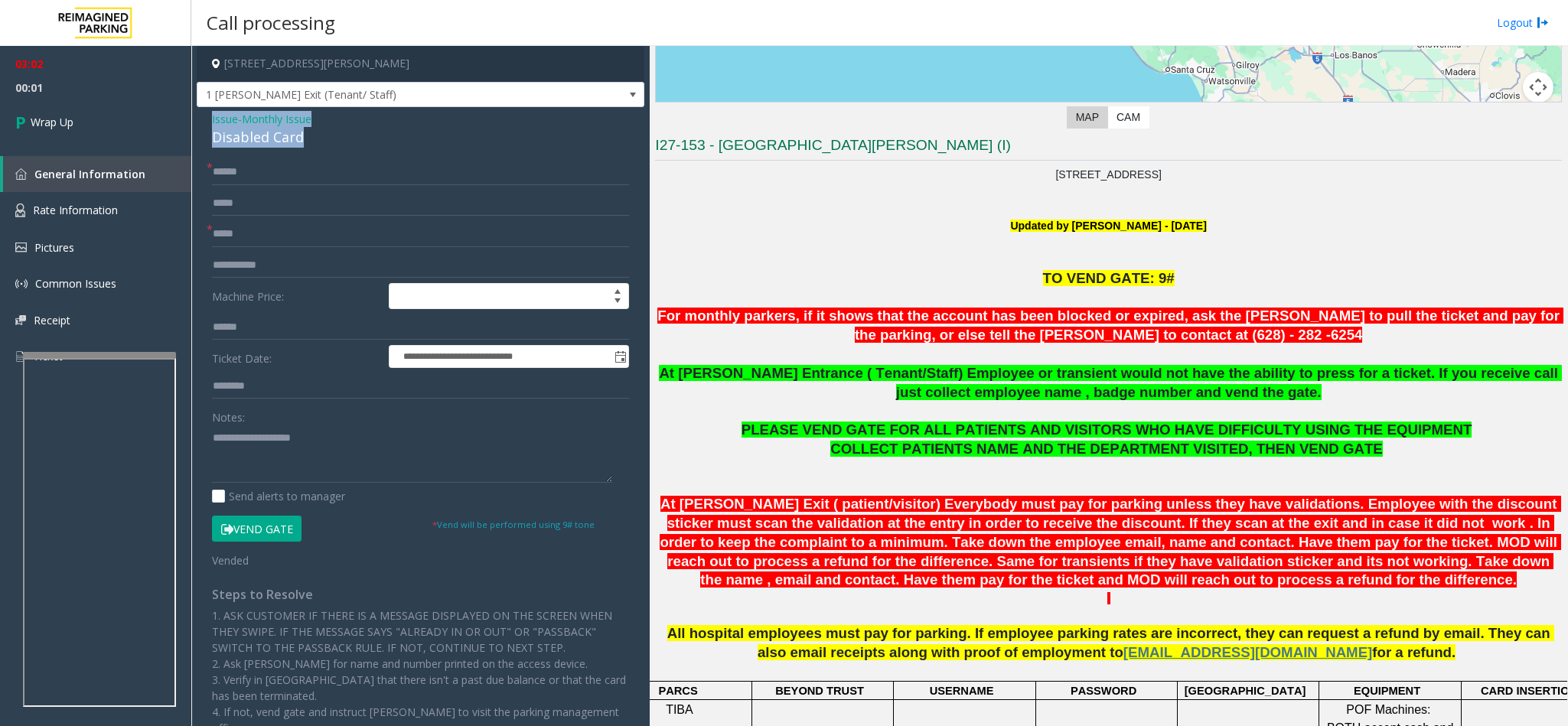
drag, startPoint x: 312, startPoint y: 145, endPoint x: 200, endPoint y: 117, distance: 115.4
click at [200, 117] on div "**********" at bounding box center [420, 509] width 448 height 805
copy div "Issue - Monthly Issue Disabled Card"
paste textarea "**********"
click at [265, 470] on textarea at bounding box center [412, 454] width 400 height 57
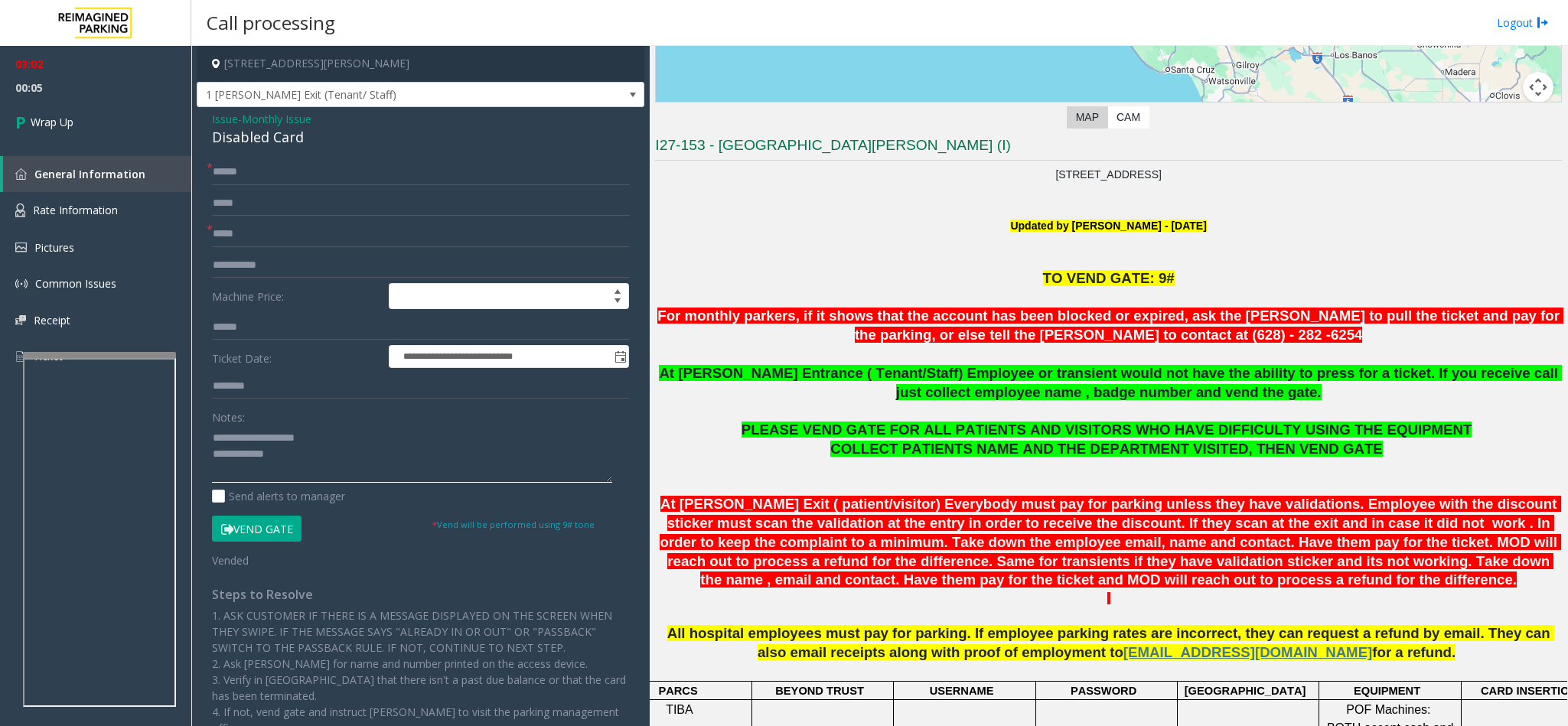
drag, startPoint x: 327, startPoint y: 442, endPoint x: 253, endPoint y: 441, distance: 74.0
click at [253, 441] on textarea at bounding box center [412, 454] width 400 height 57
type textarea "**********"
click at [31, 120] on span "Wrap Up" at bounding box center [51, 121] width 42 height 16
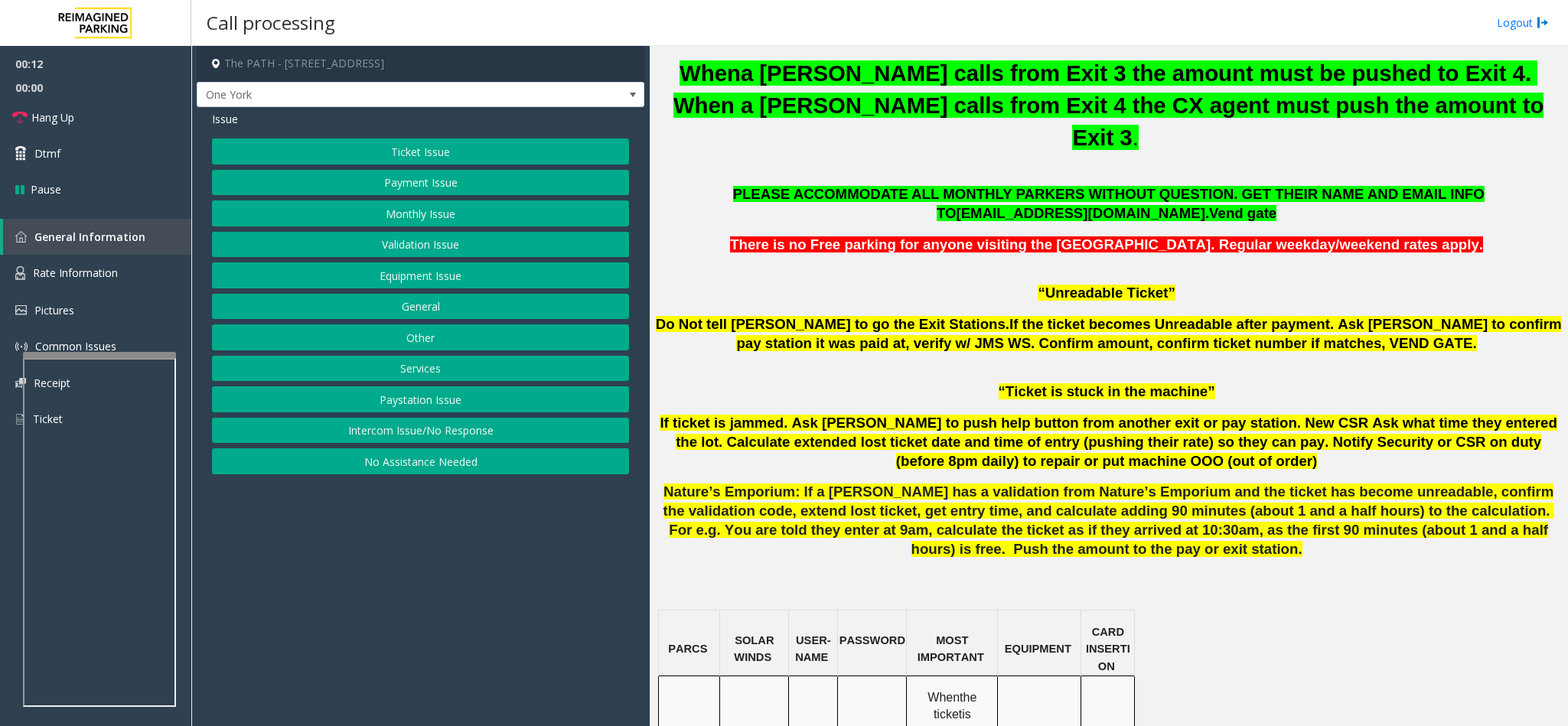
scroll to position [688, 0]
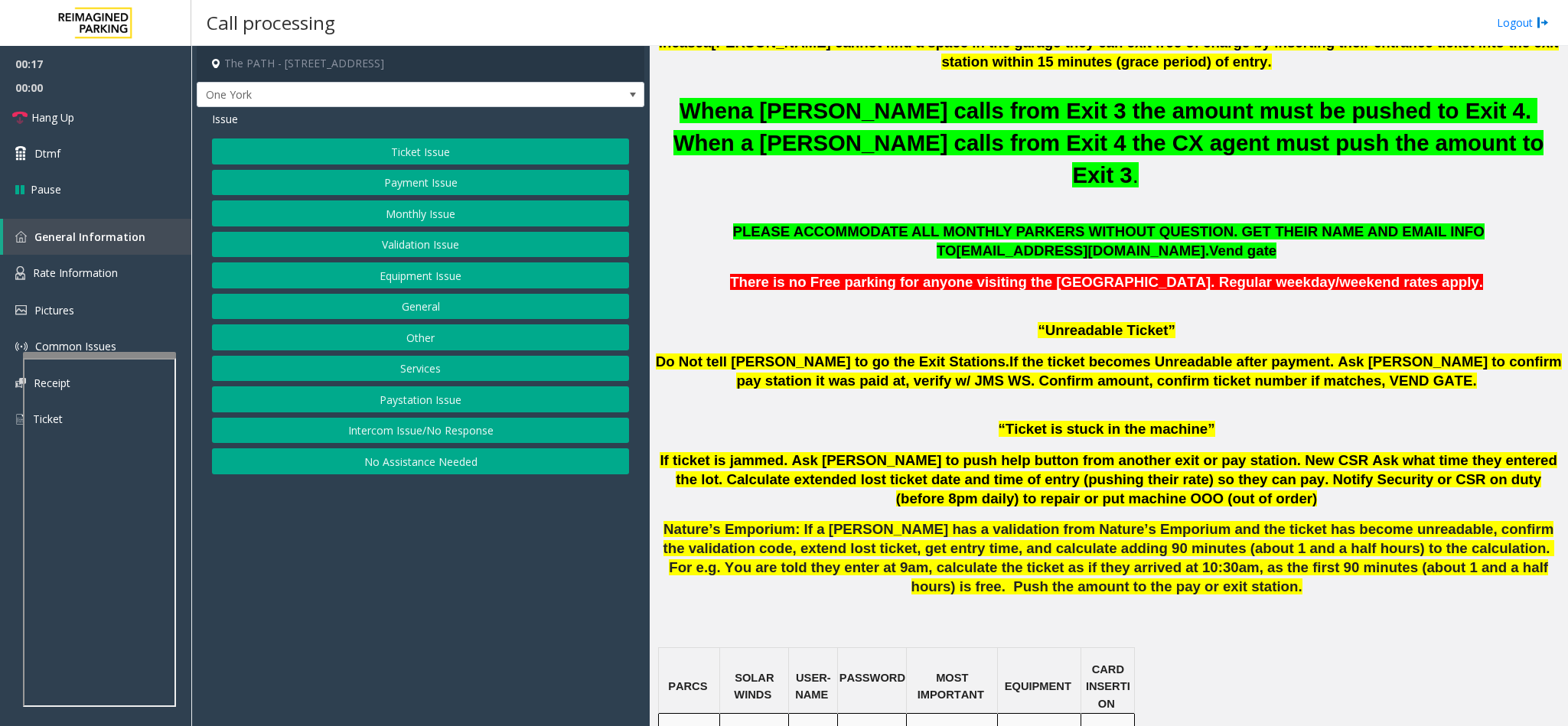
click at [440, 374] on button "Services" at bounding box center [421, 368] width 417 height 26
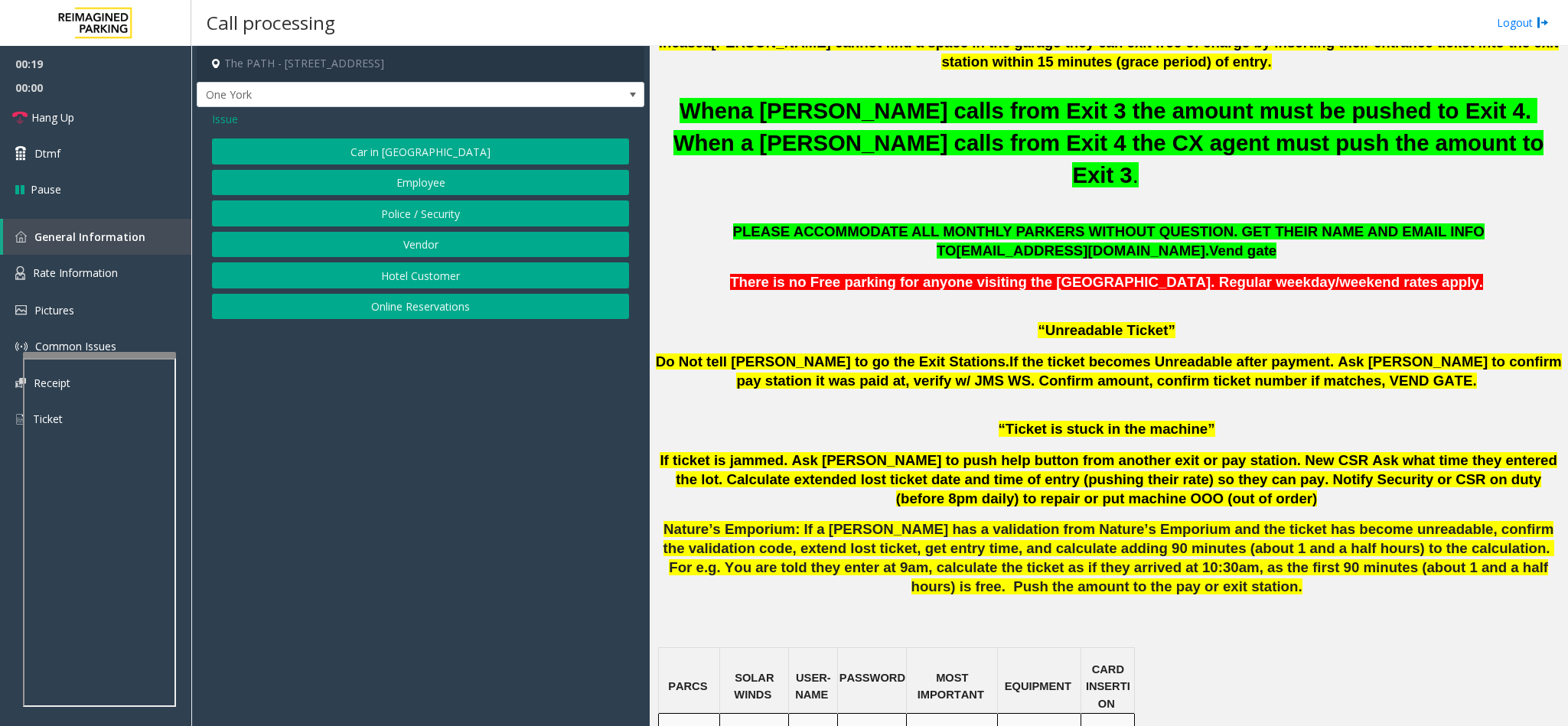
click at [454, 189] on button "Employee" at bounding box center [421, 183] width 417 height 26
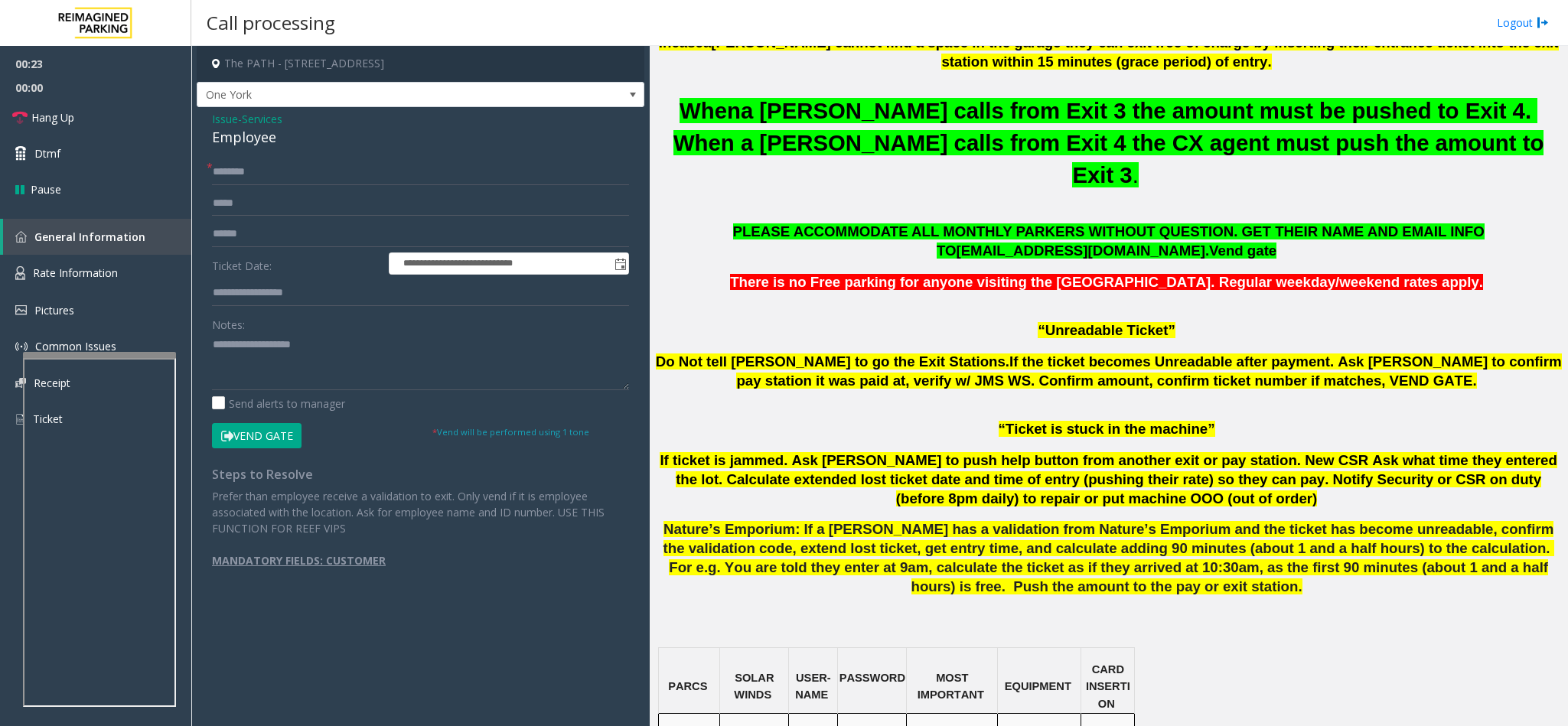
scroll to position [574, 0]
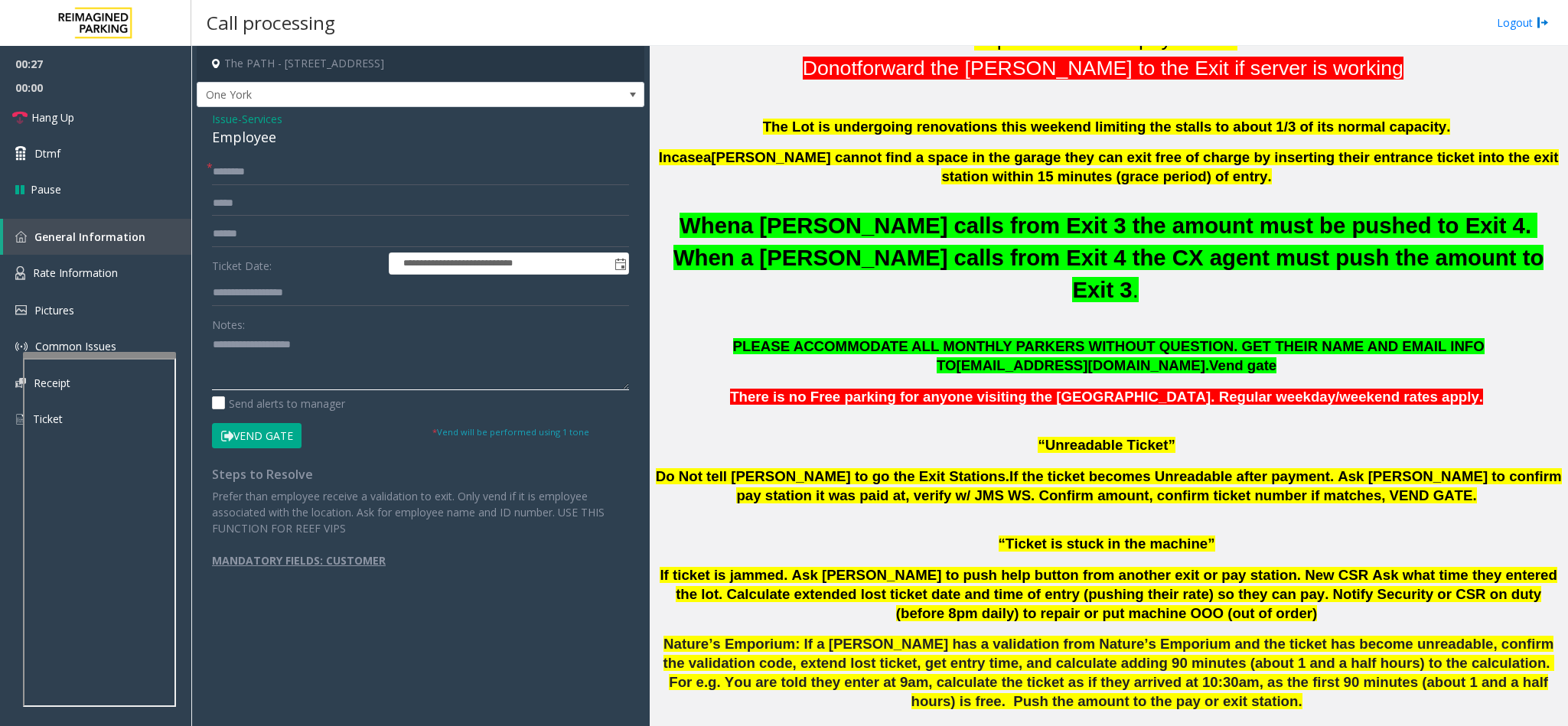
click at [280, 351] on textarea at bounding box center [421, 362] width 417 height 57
type textarea "**********"
click at [324, 168] on input "text" at bounding box center [421, 172] width 417 height 26
type input "*"
type input "****"
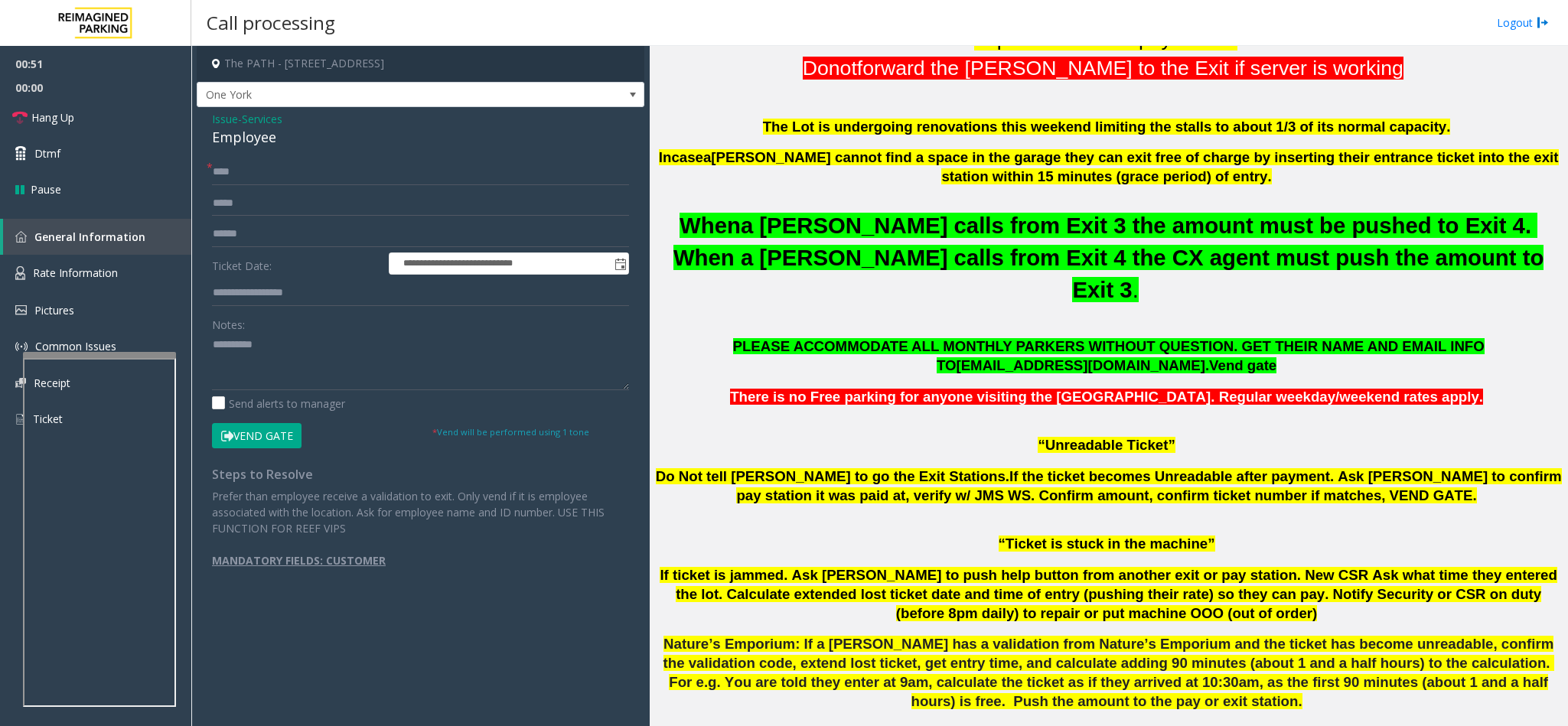
click at [262, 430] on button "Vend Gate" at bounding box center [257, 436] width 90 height 26
click at [260, 114] on span "Services" at bounding box center [262, 119] width 41 height 16
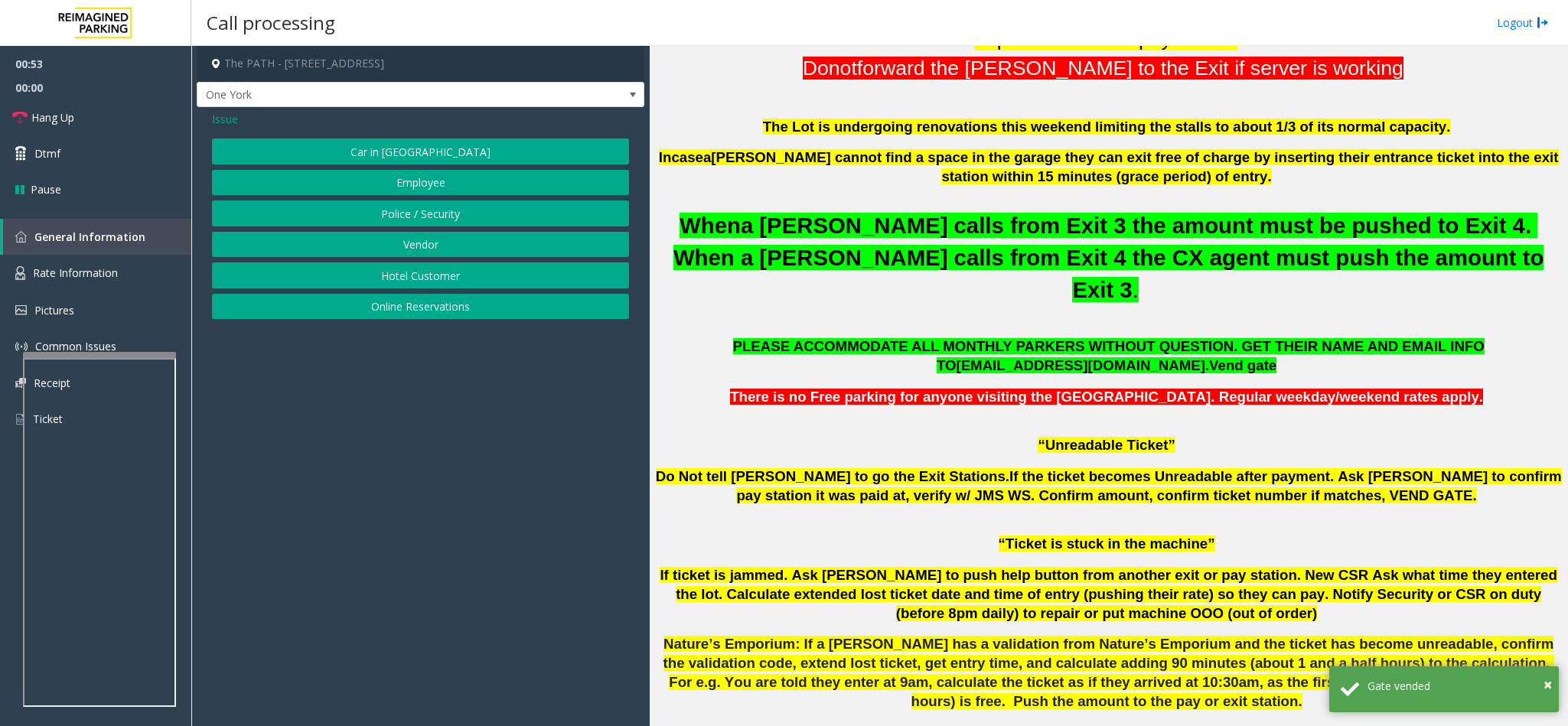
click at [379, 215] on button "Police / Security" at bounding box center [421, 213] width 417 height 26
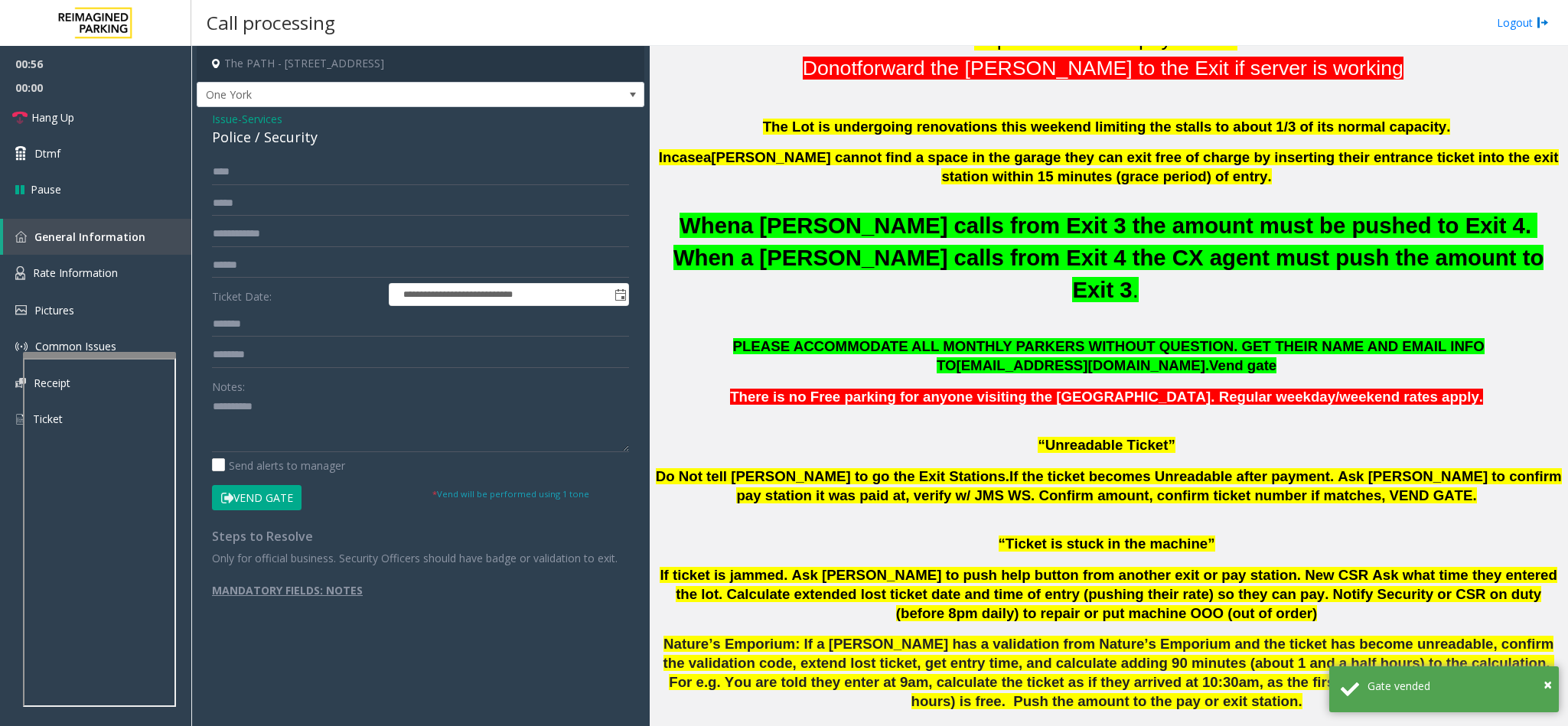
click at [324, 137] on div "Police / Security" at bounding box center [421, 137] width 417 height 21
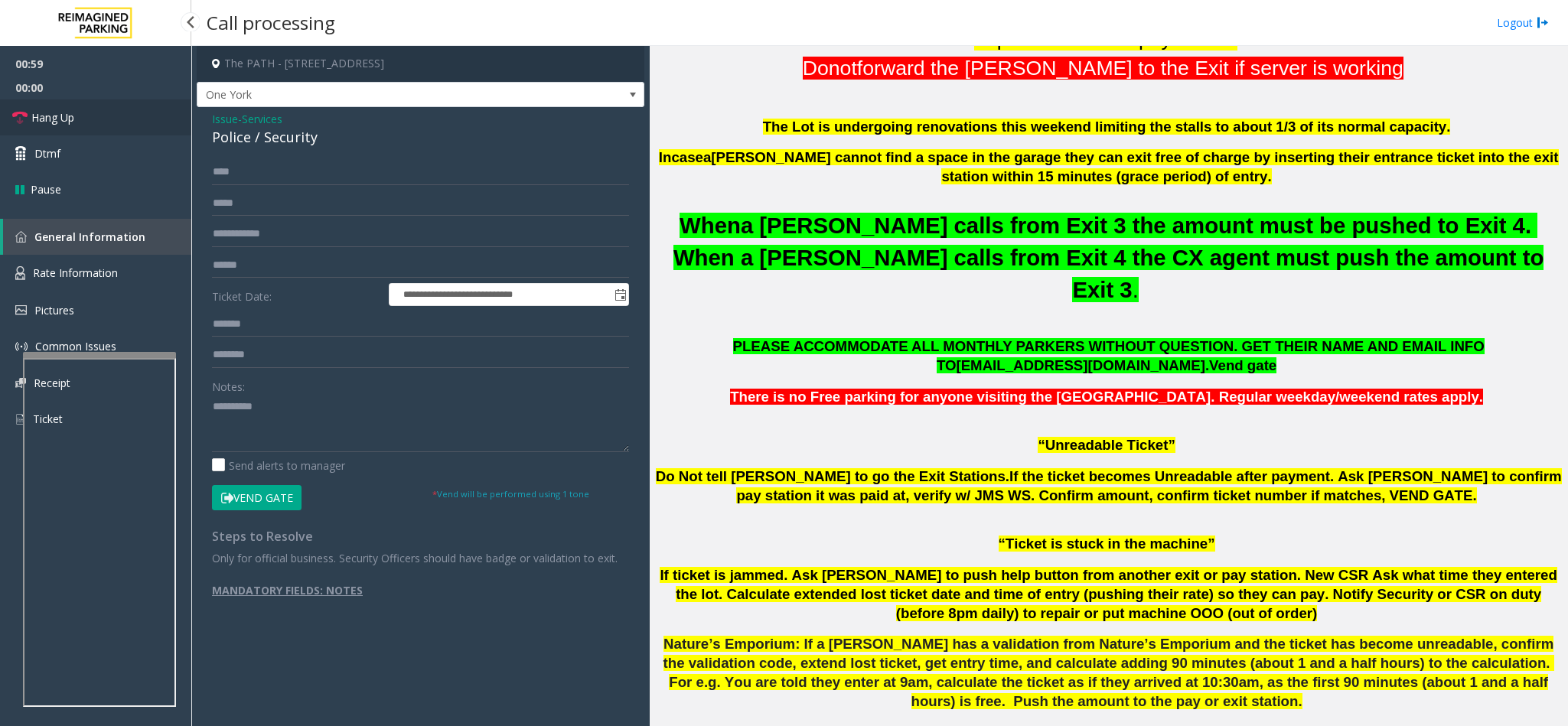
click at [97, 115] on link "Hang Up" at bounding box center [96, 118] width 192 height 36
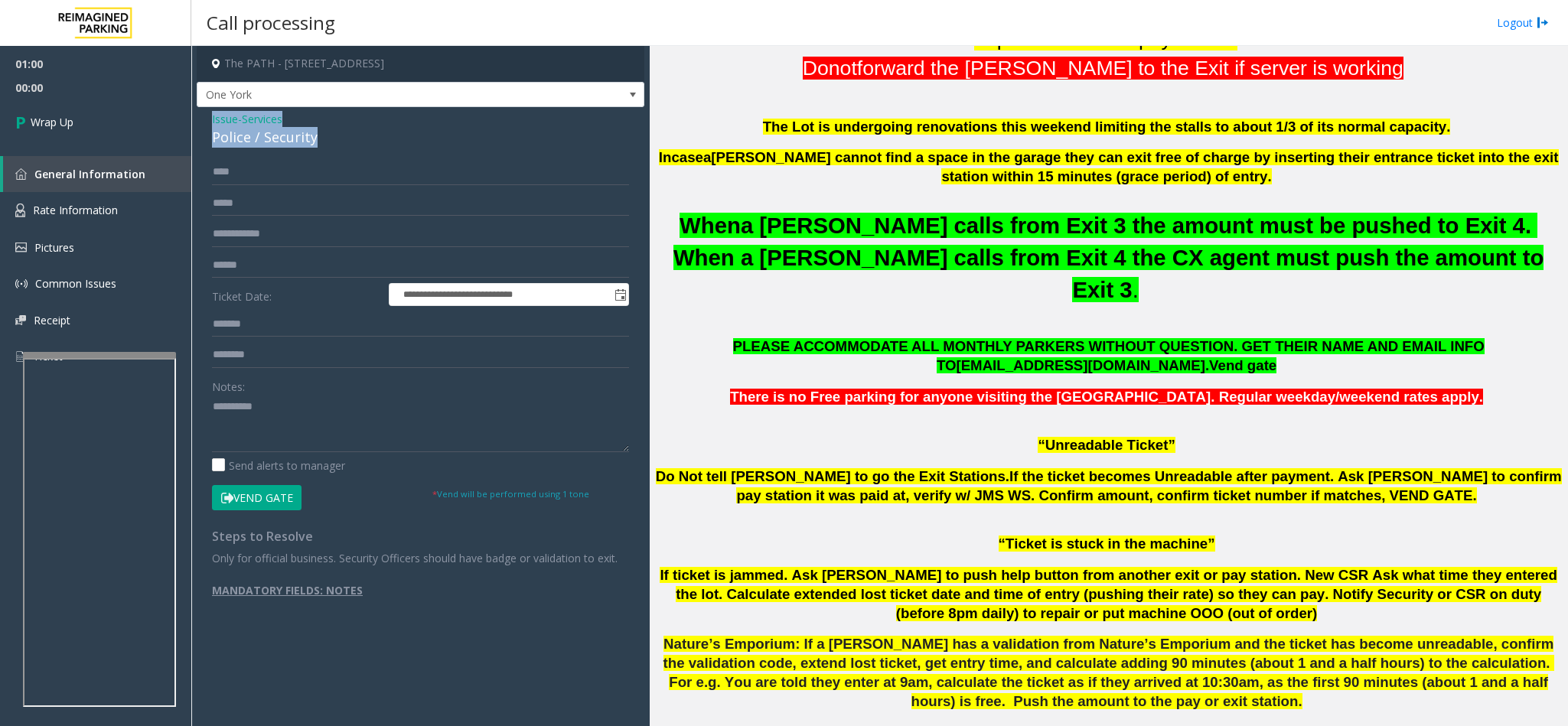
drag, startPoint x: 324, startPoint y: 133, endPoint x: 201, endPoint y: 117, distance: 124.0
click at [201, 117] on div "**********" at bounding box center [420, 367] width 448 height 522
copy div "Issue - Services Police / Security"
click at [206, 407] on div "**********" at bounding box center [420, 386] width 440 height 454
click at [212, 414] on textarea at bounding box center [421, 424] width 417 height 57
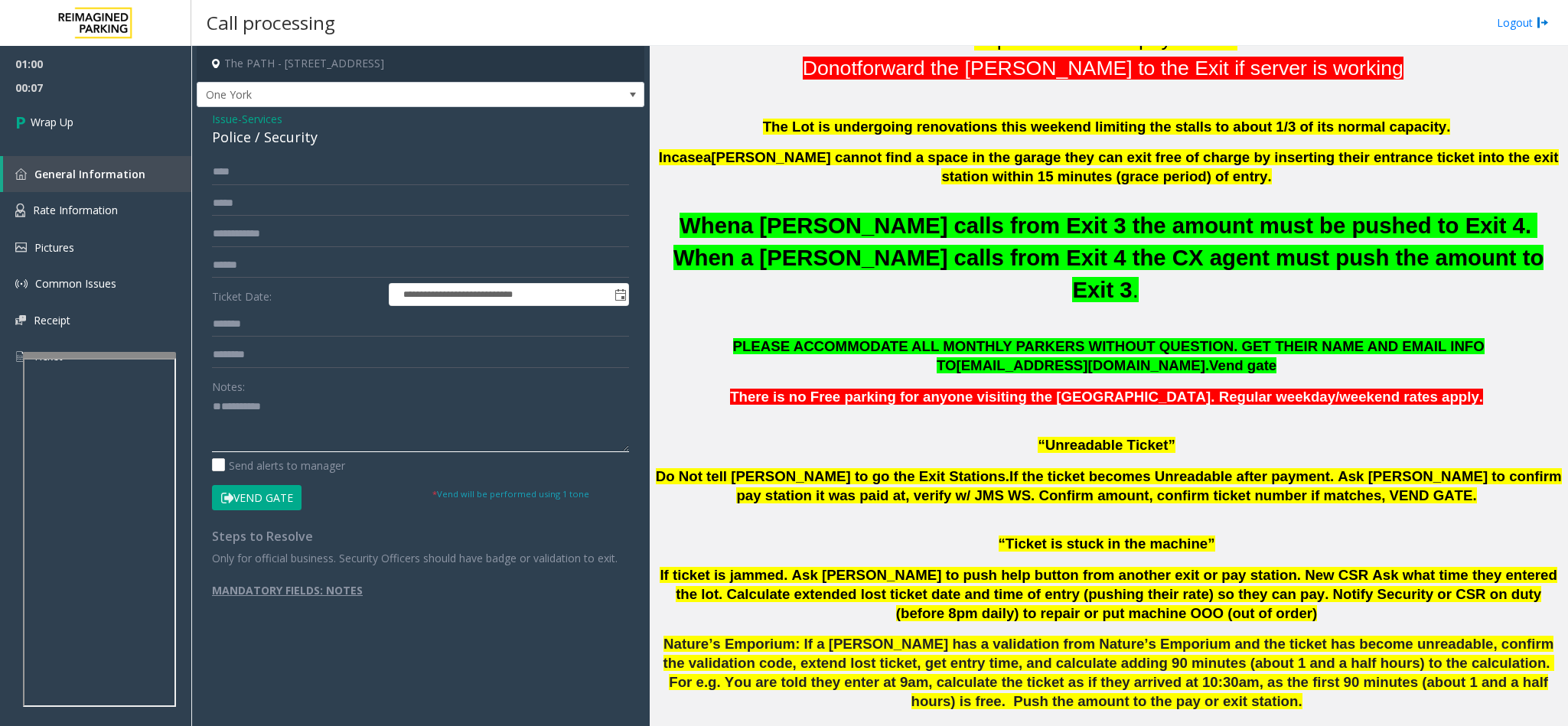
paste textarea "**********"
drag, startPoint x: 296, startPoint y: 416, endPoint x: 258, endPoint y: 421, distance: 38.3
click at [258, 421] on textarea at bounding box center [421, 424] width 417 height 57
click at [255, 421] on textarea at bounding box center [421, 424] width 417 height 57
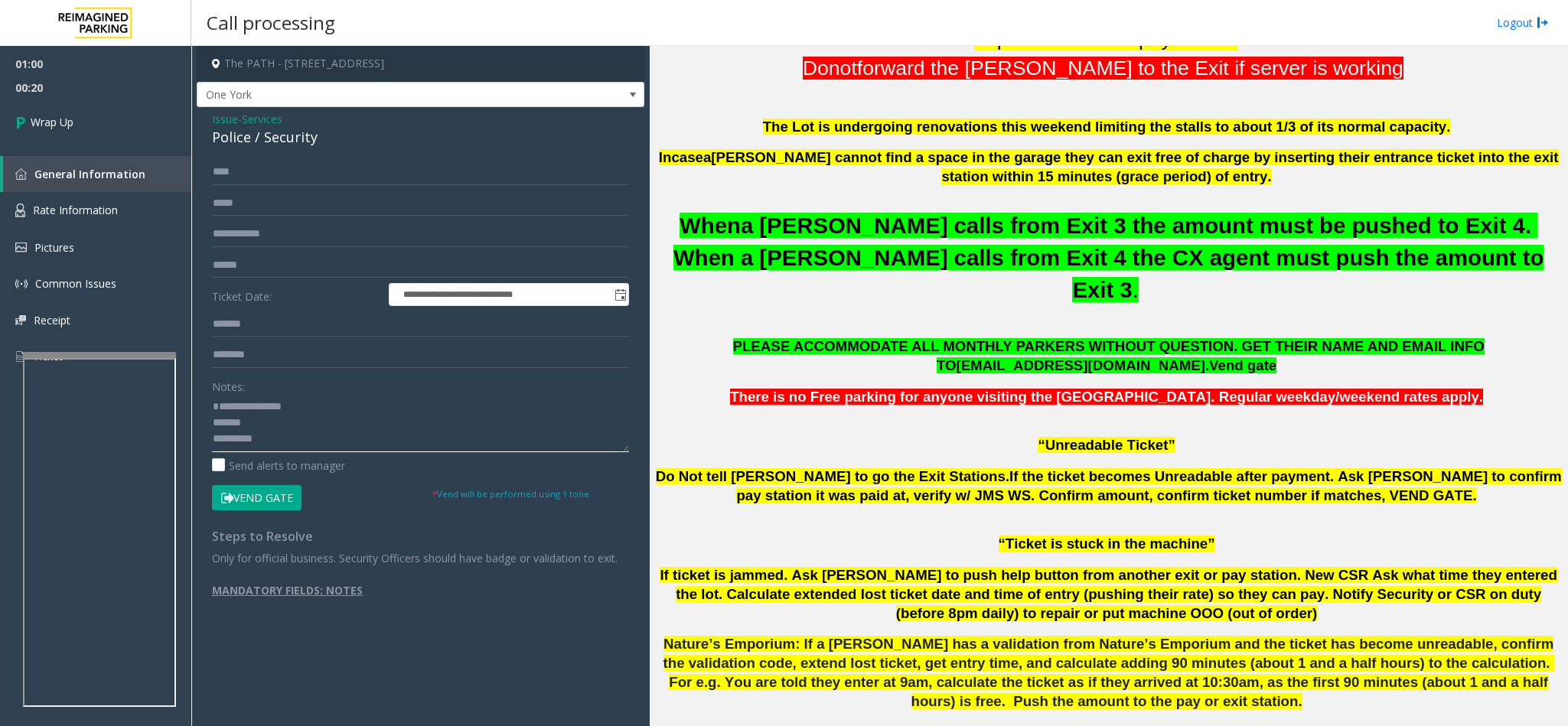
drag, startPoint x: 246, startPoint y: 425, endPoint x: 299, endPoint y: 418, distance: 53.5
click at [299, 418] on textarea at bounding box center [421, 424] width 417 height 57
click at [296, 442] on textarea at bounding box center [421, 424] width 417 height 57
type textarea "**********"
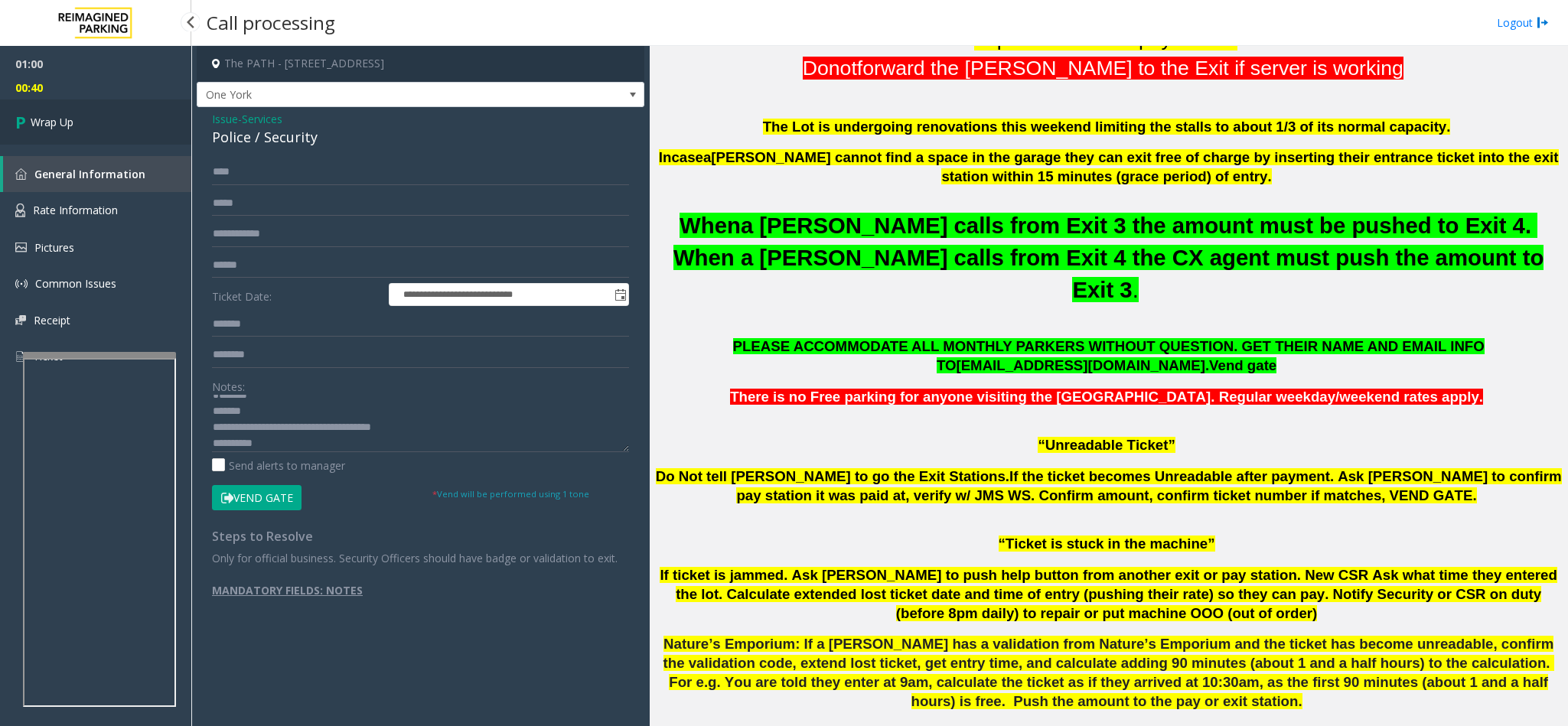
click at [24, 113] on icon at bounding box center [22, 122] width 15 height 26
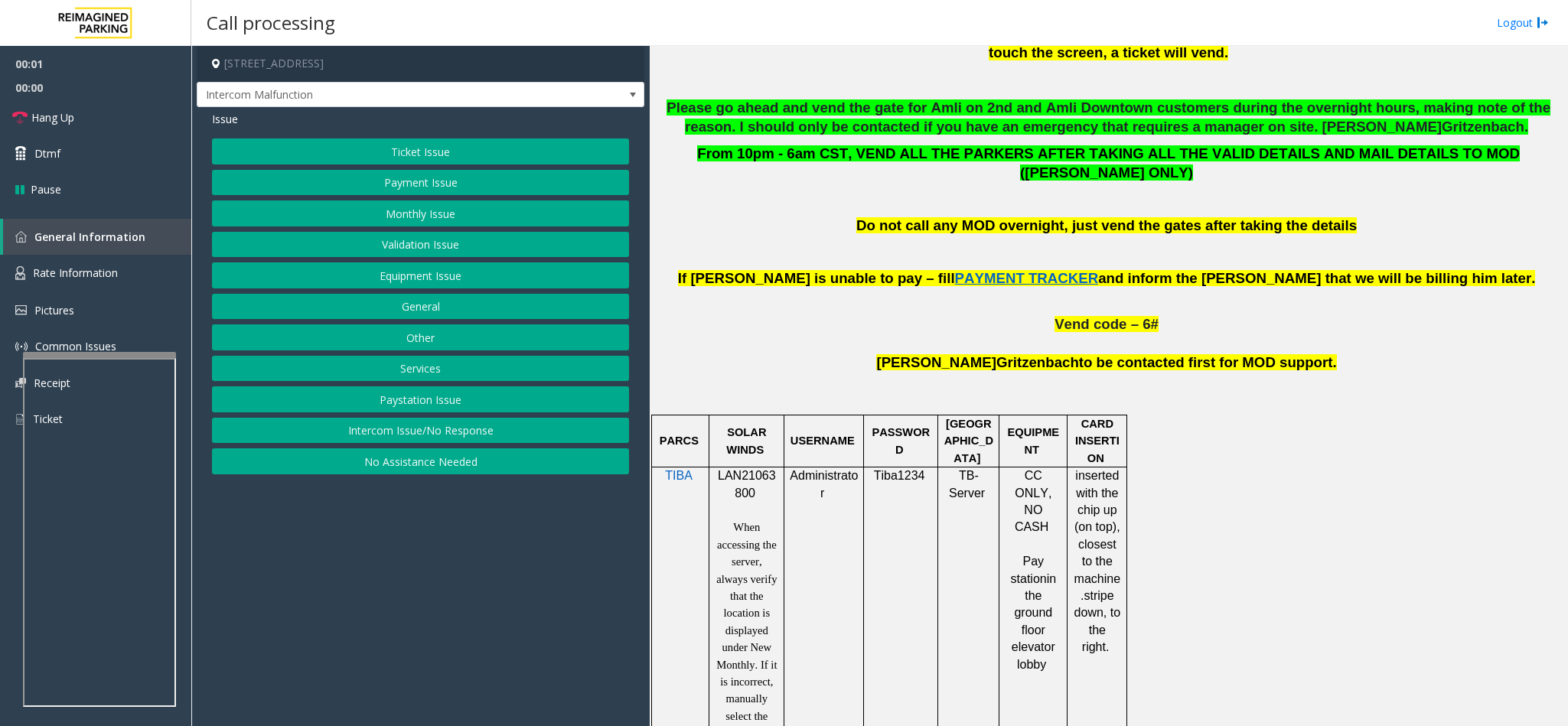
scroll to position [803, 0]
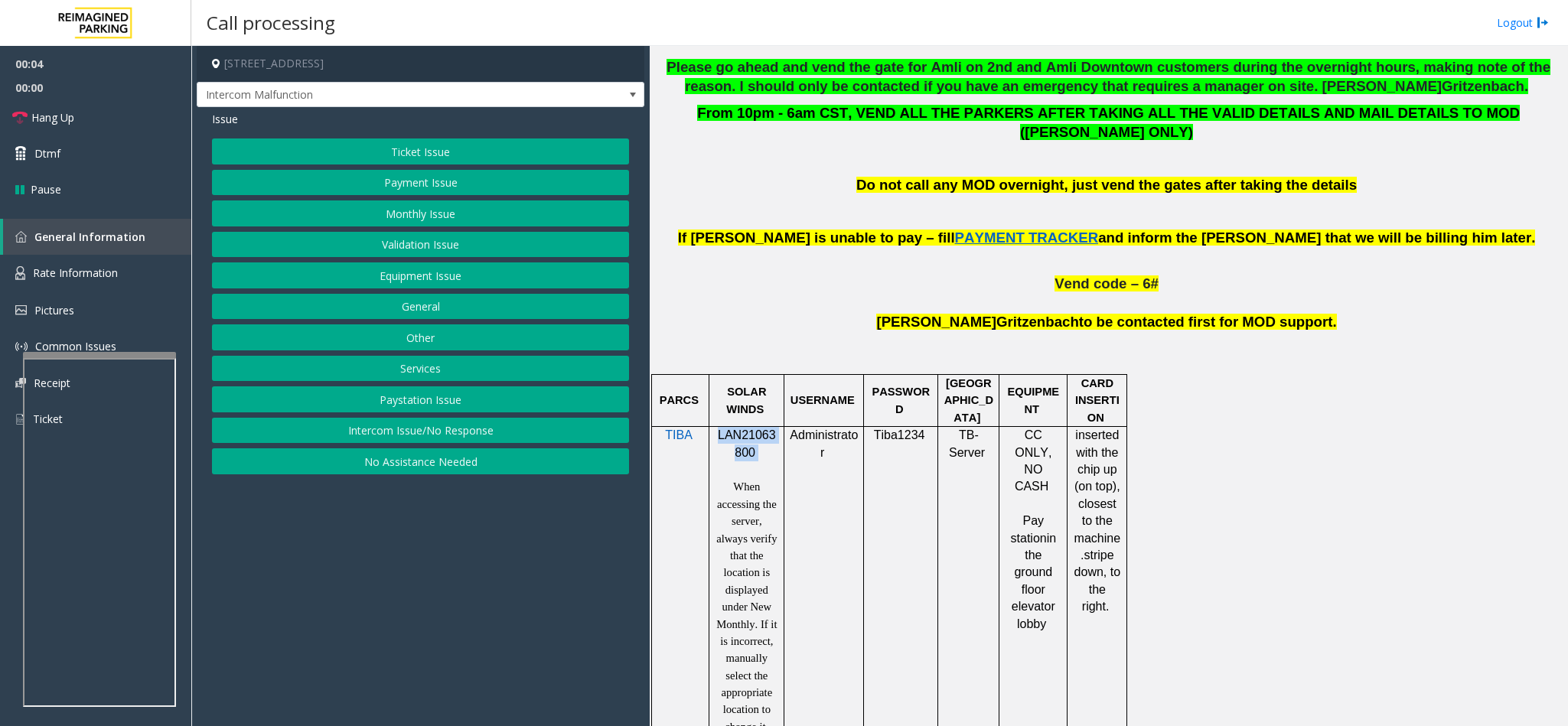
drag, startPoint x: 756, startPoint y: 439, endPoint x: 714, endPoint y: 416, distance: 47.9
click at [714, 427] on p "LAN21063800" at bounding box center [746, 444] width 63 height 35
copy p "LAN21063800"
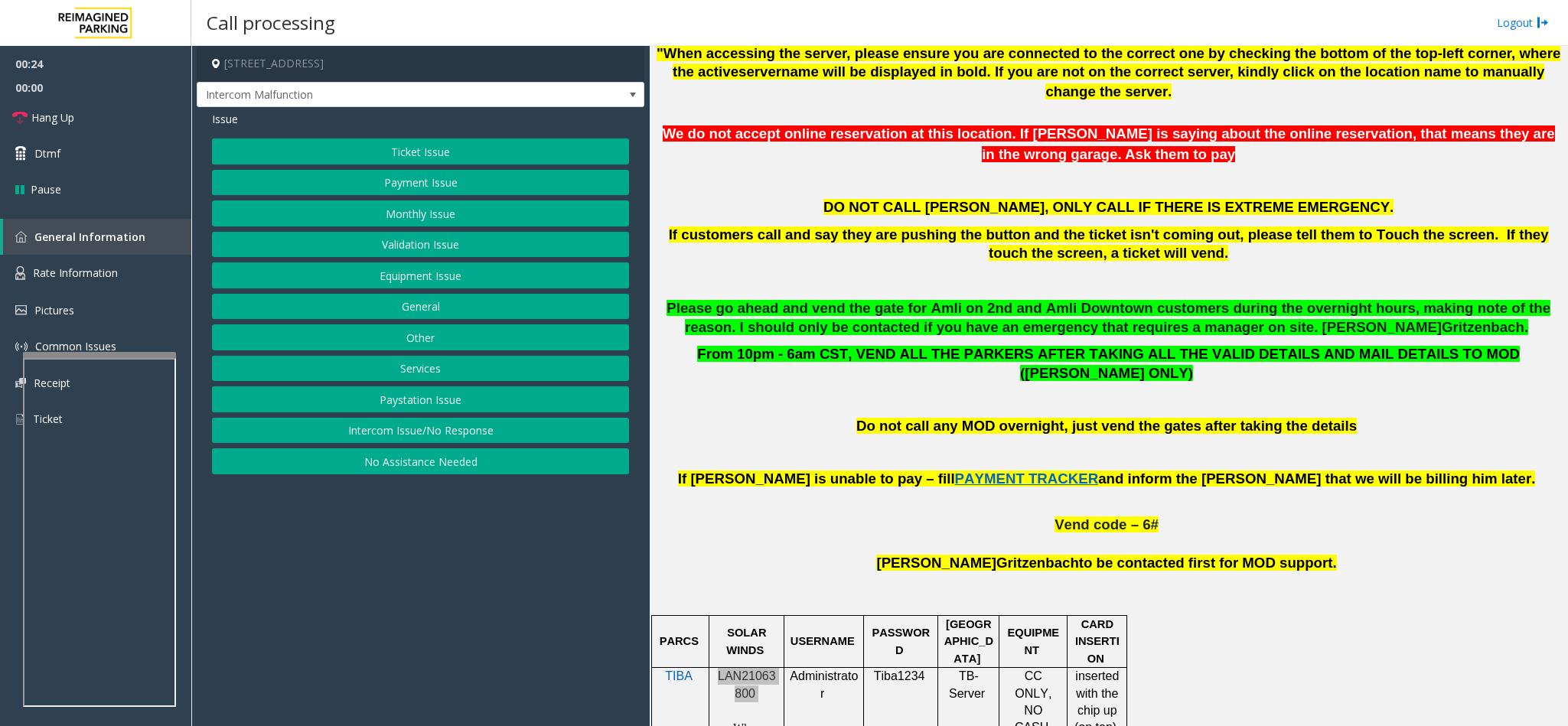
scroll to position [229, 0]
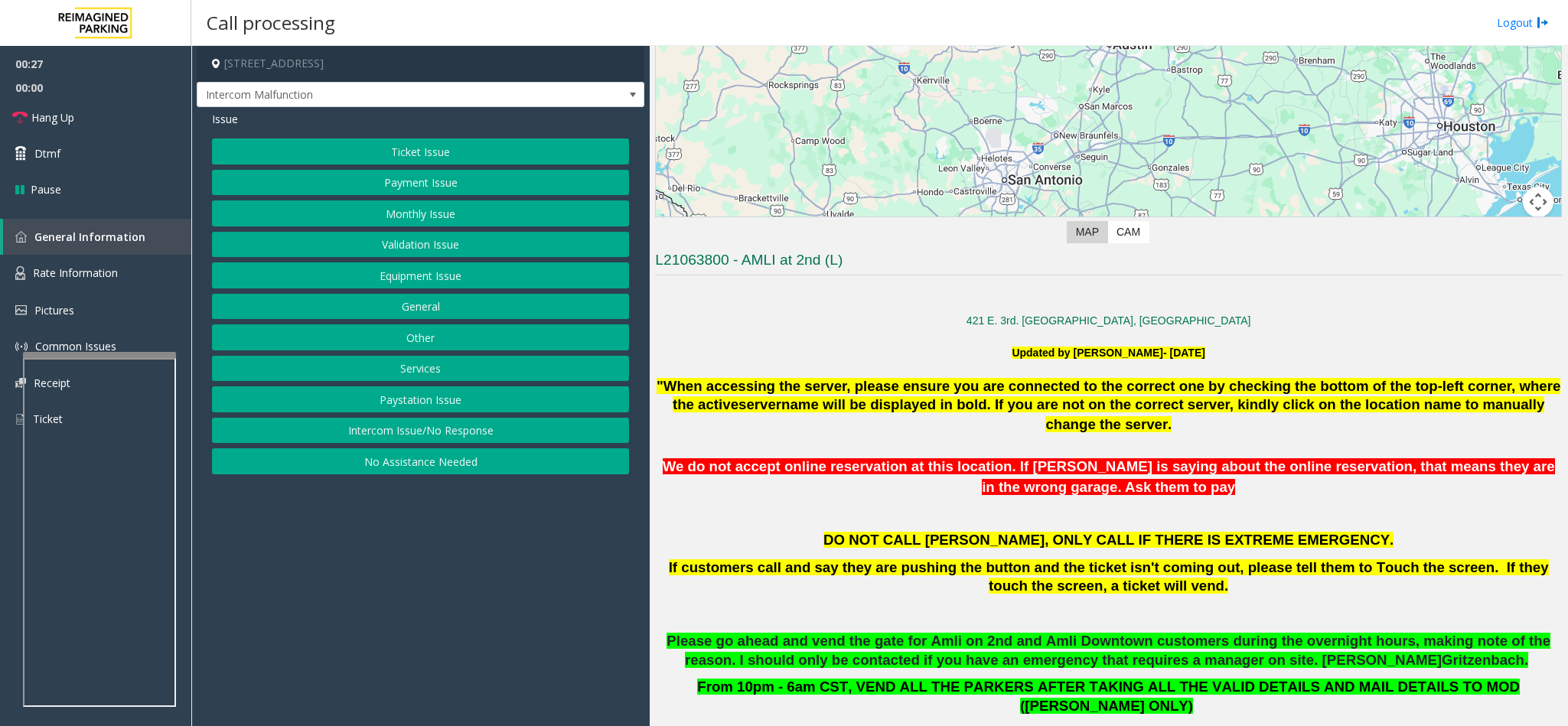
click at [399, 187] on button "Payment Issue" at bounding box center [421, 183] width 417 height 26
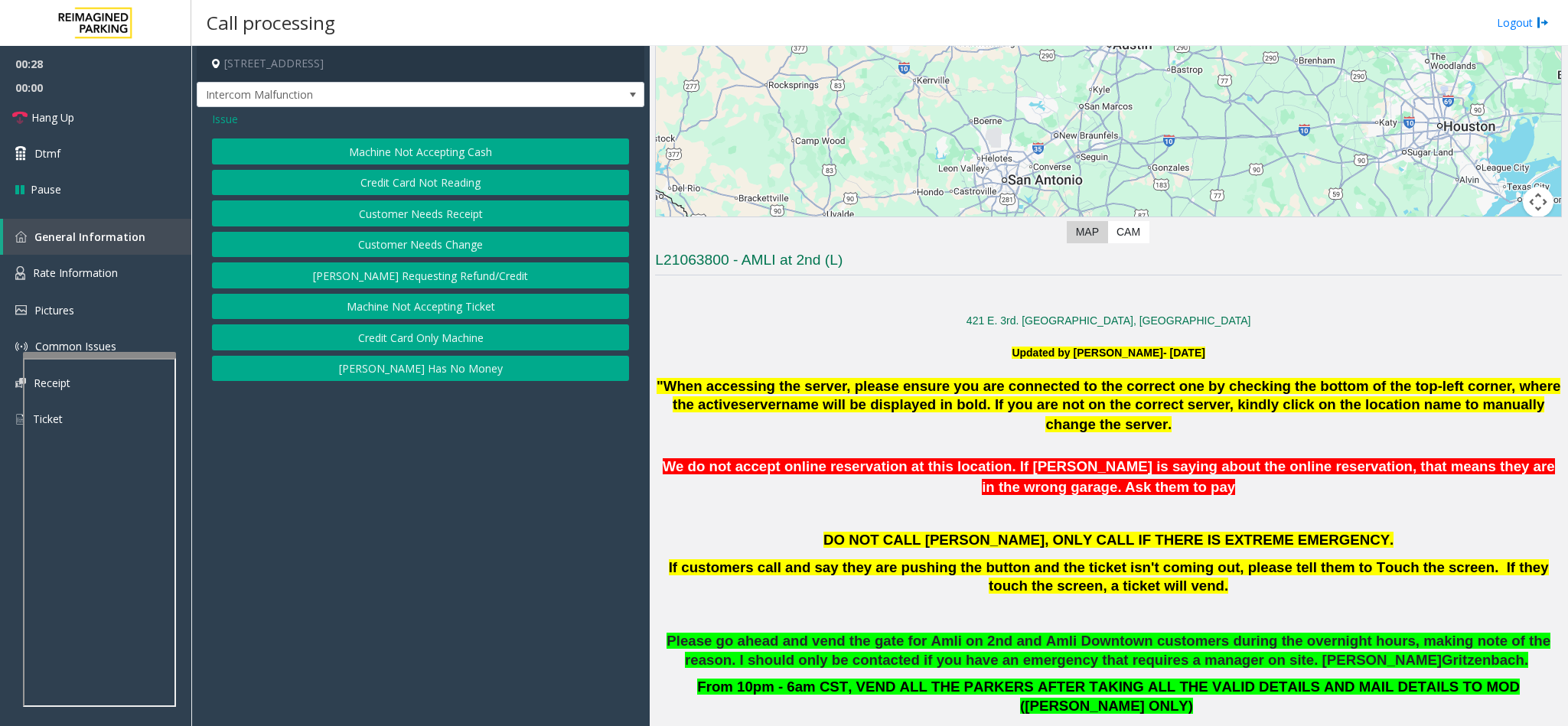
click at [406, 182] on button "Credit Card Not Reading" at bounding box center [421, 183] width 417 height 26
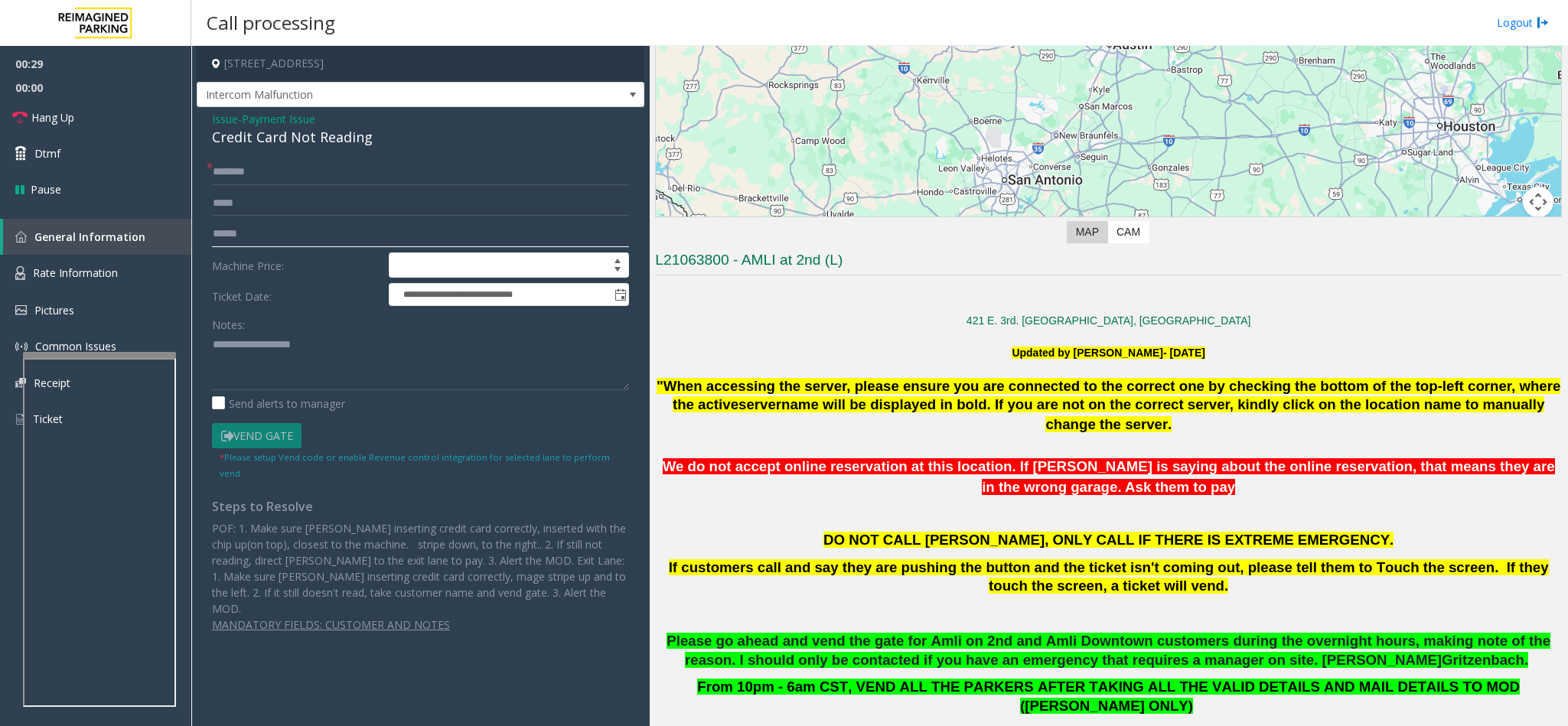
click at [262, 237] on input "text" at bounding box center [421, 234] width 417 height 26
click at [319, 221] on input "text" at bounding box center [421, 234] width 417 height 26
click at [372, 232] on input "text" at bounding box center [421, 234] width 417 height 26
click at [357, 232] on input "text" at bounding box center [421, 234] width 417 height 26
type input "*******"
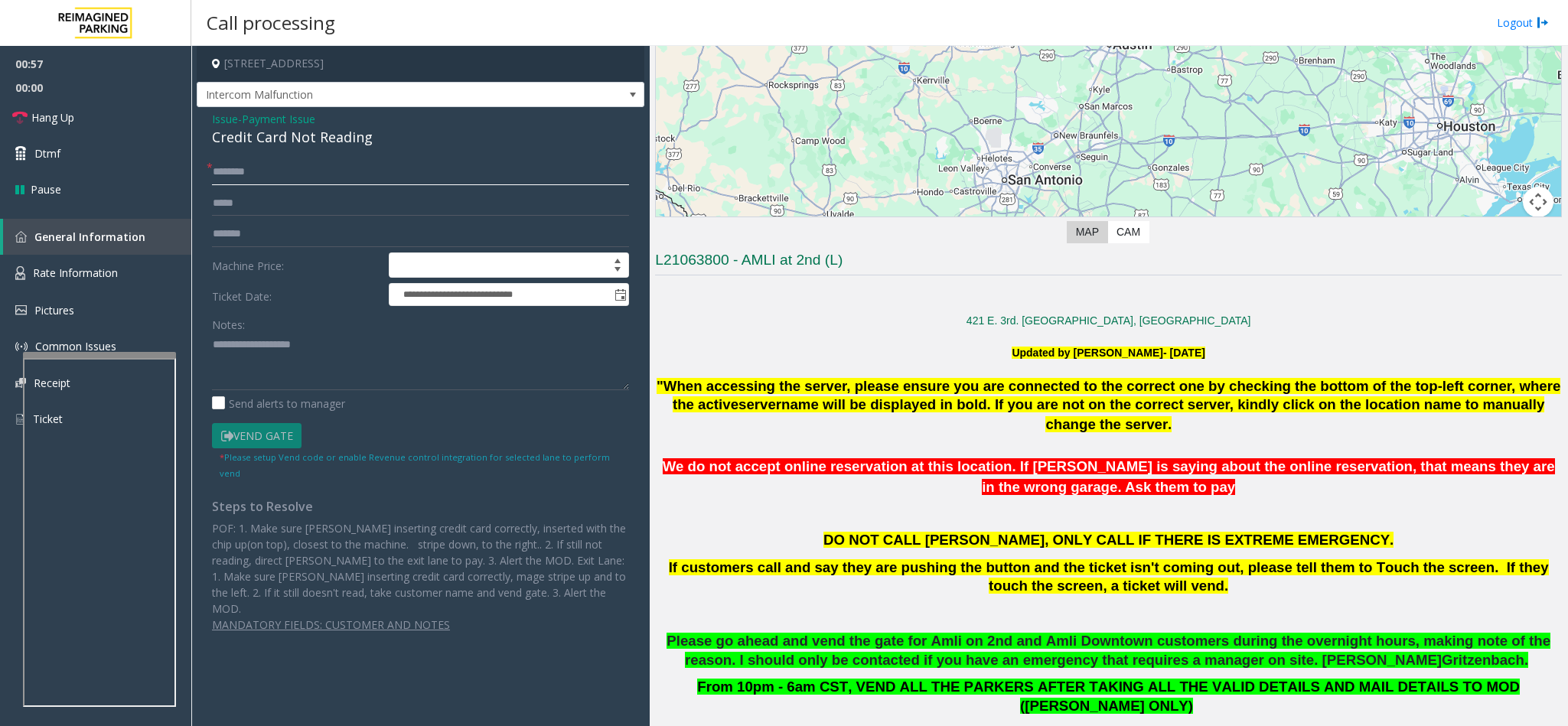
click at [343, 175] on input "text" at bounding box center [421, 172] width 417 height 26
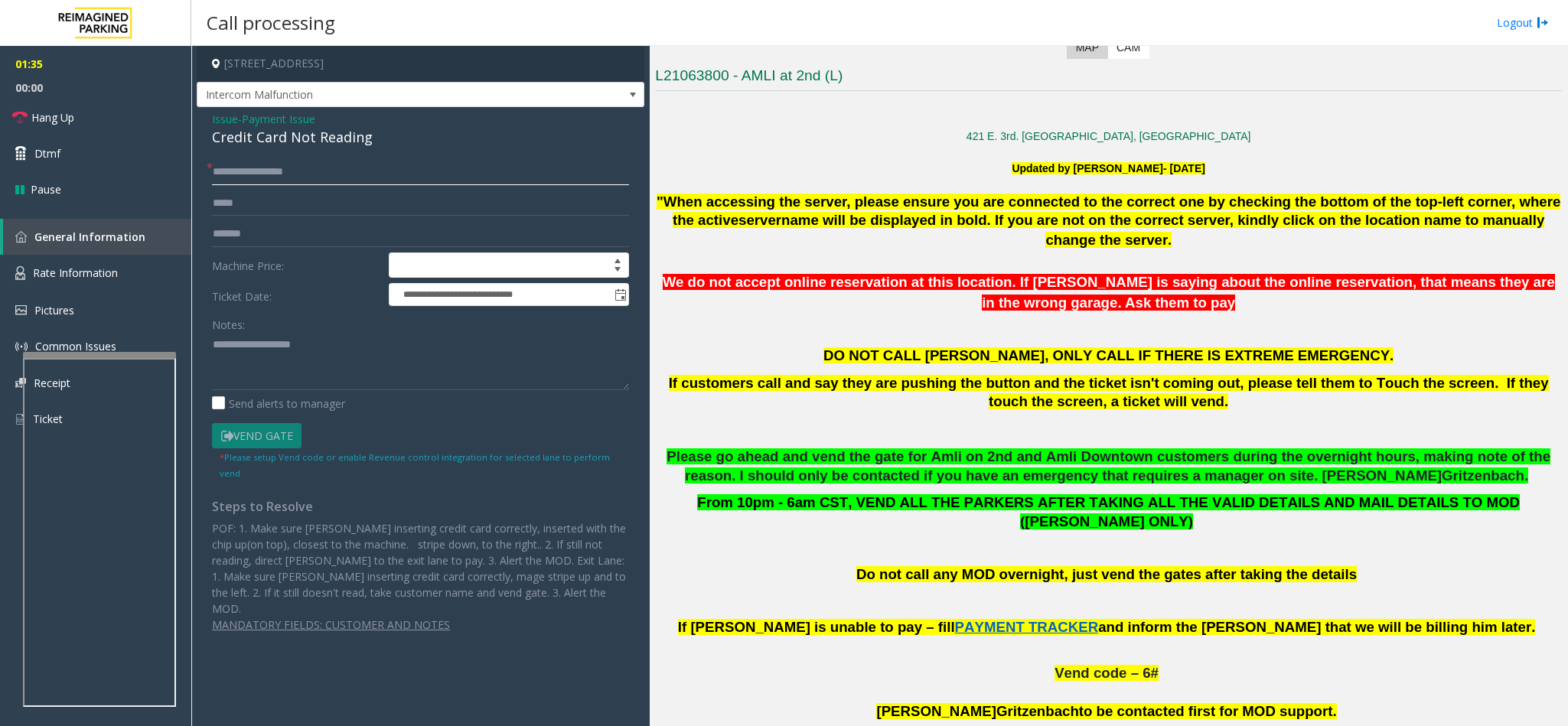
scroll to position [574, 0]
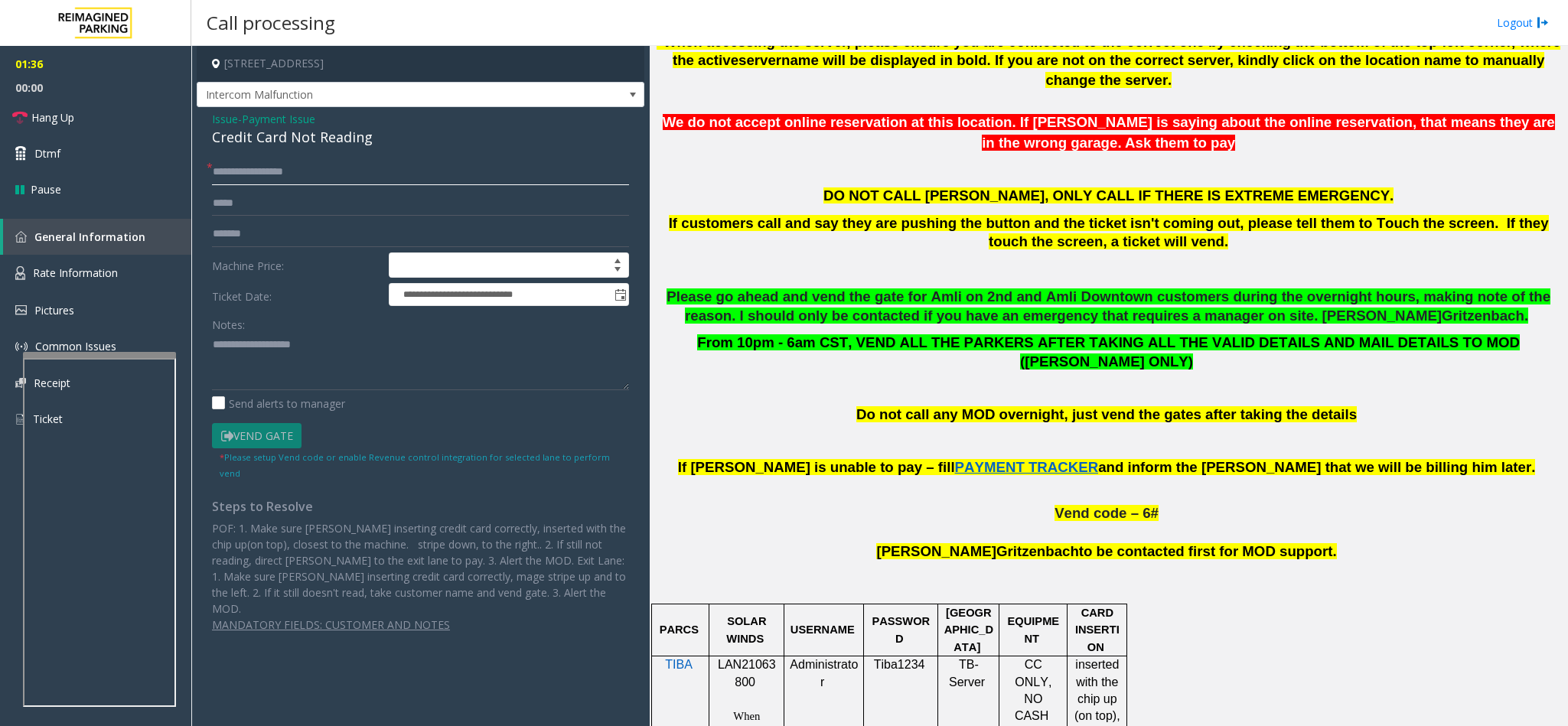
type input "**********"
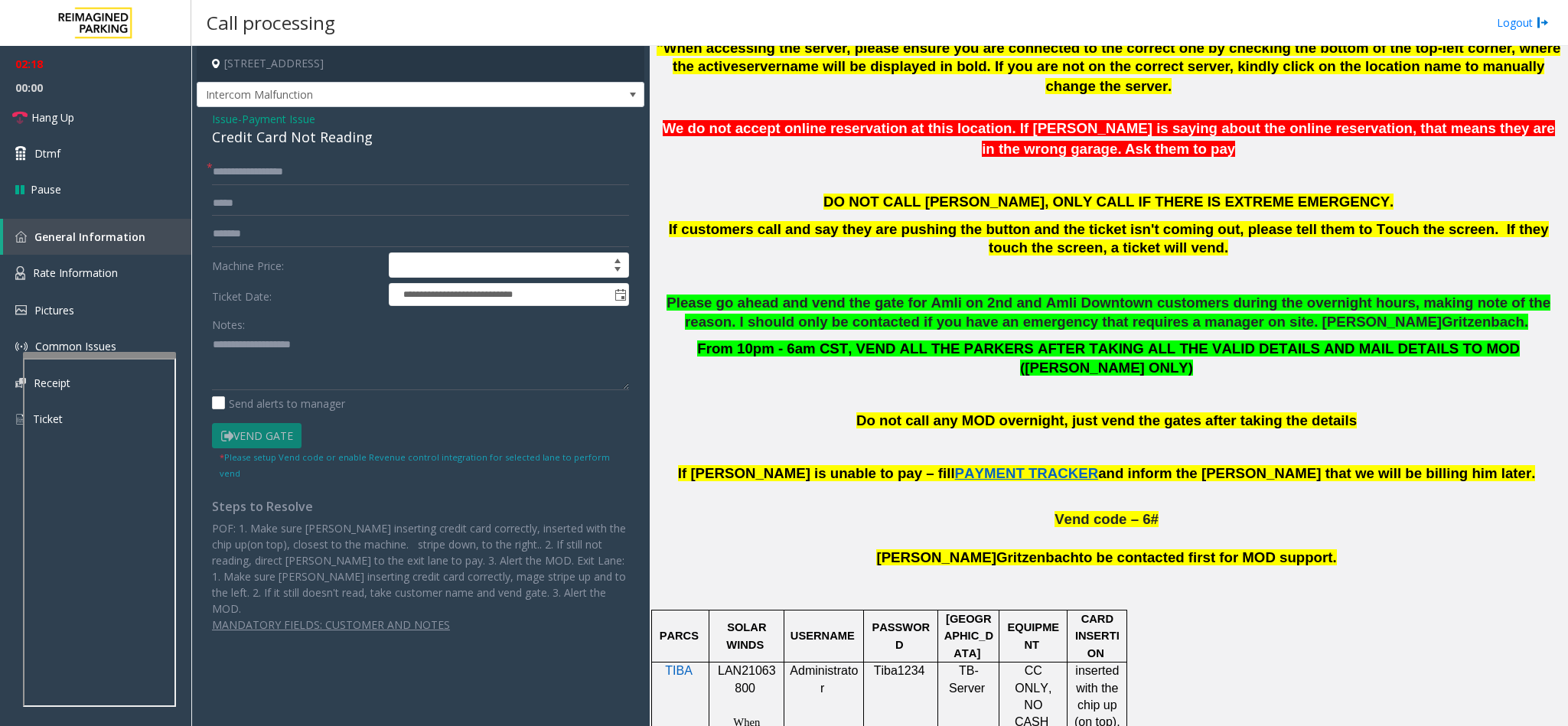
scroll to position [115, 0]
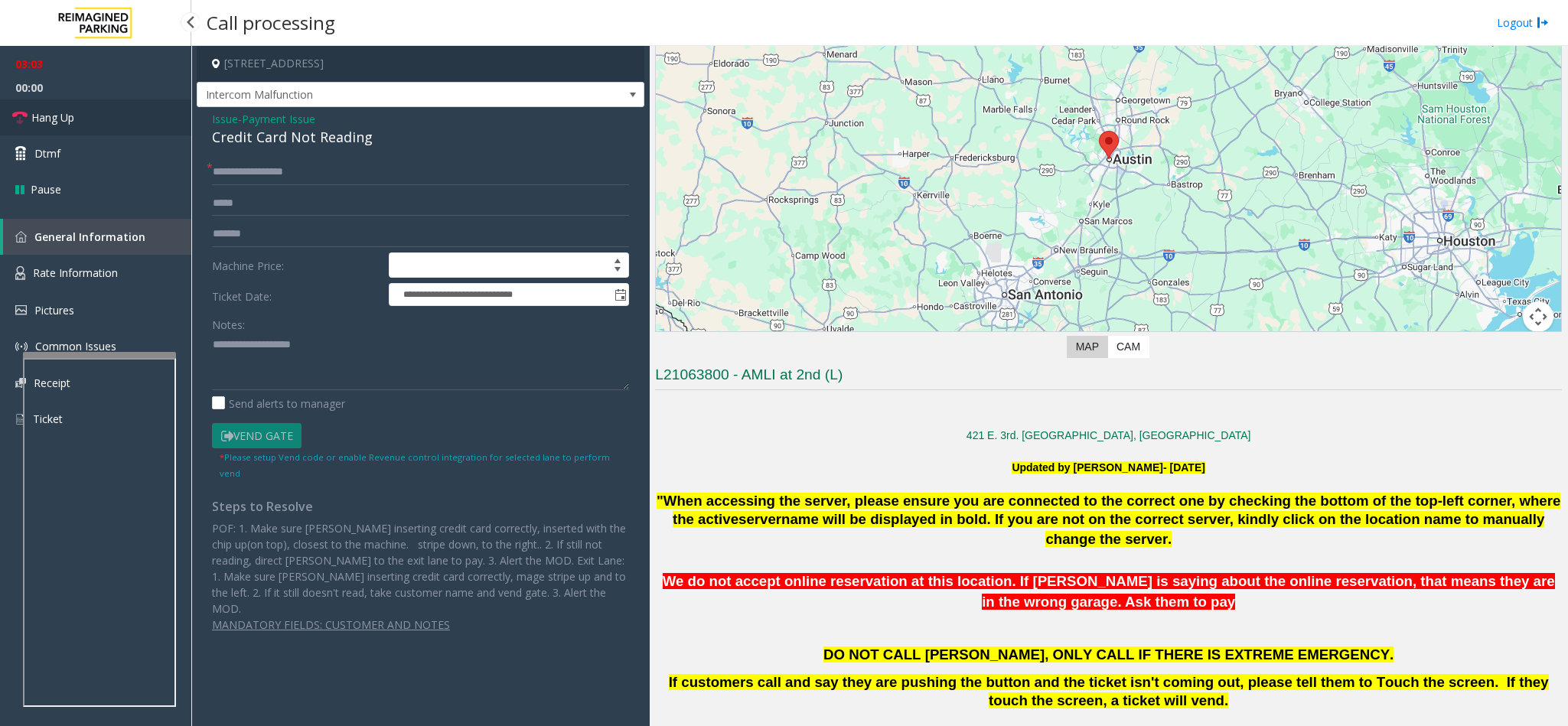
click at [83, 111] on link "Hang Up" at bounding box center [96, 118] width 192 height 36
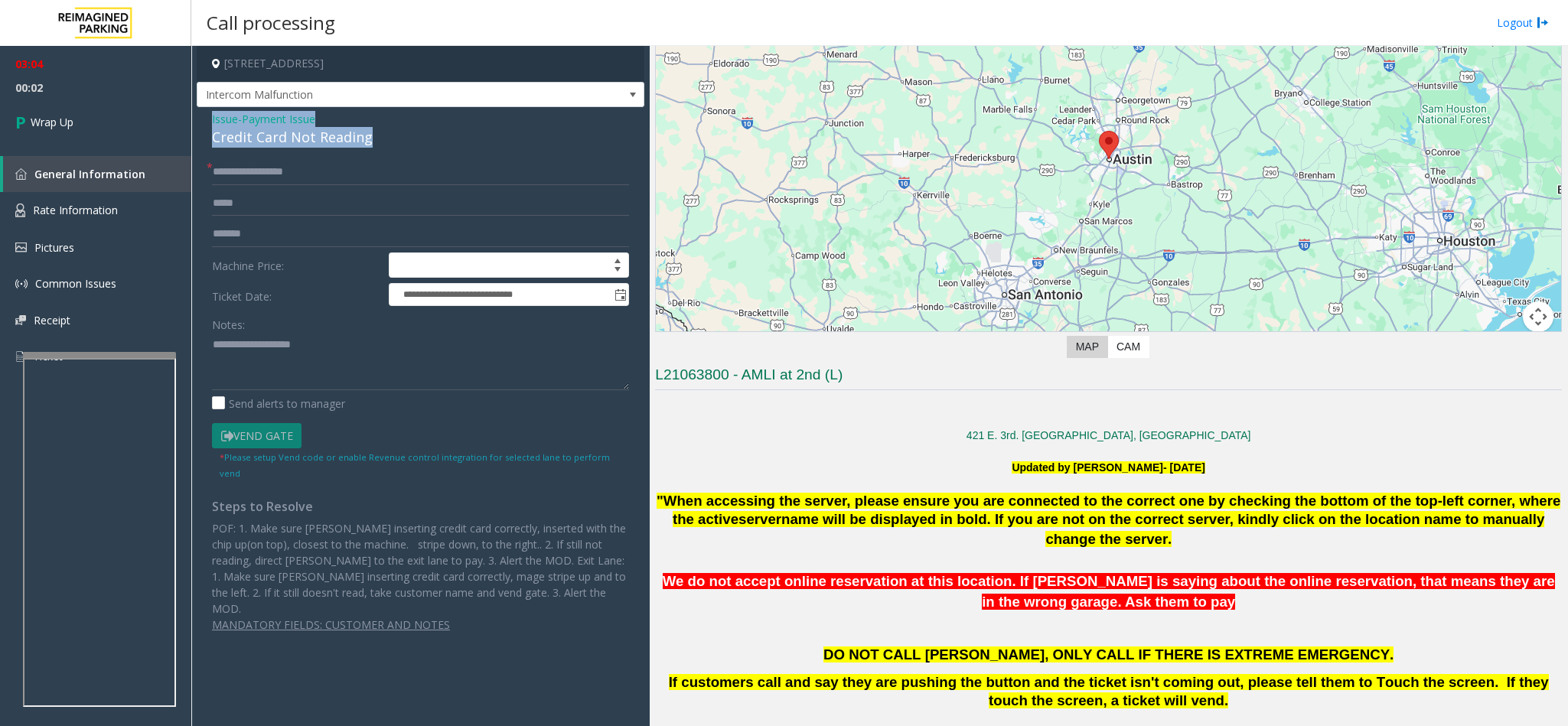
drag, startPoint x: 369, startPoint y: 137, endPoint x: 209, endPoint y: 121, distance: 160.8
click at [209, 121] on div "**********" at bounding box center [420, 376] width 448 height 540
copy div "Issue - Payment Issue Credit Card Not Reading"
paste textarea "**********"
click at [340, 363] on textarea at bounding box center [421, 362] width 417 height 57
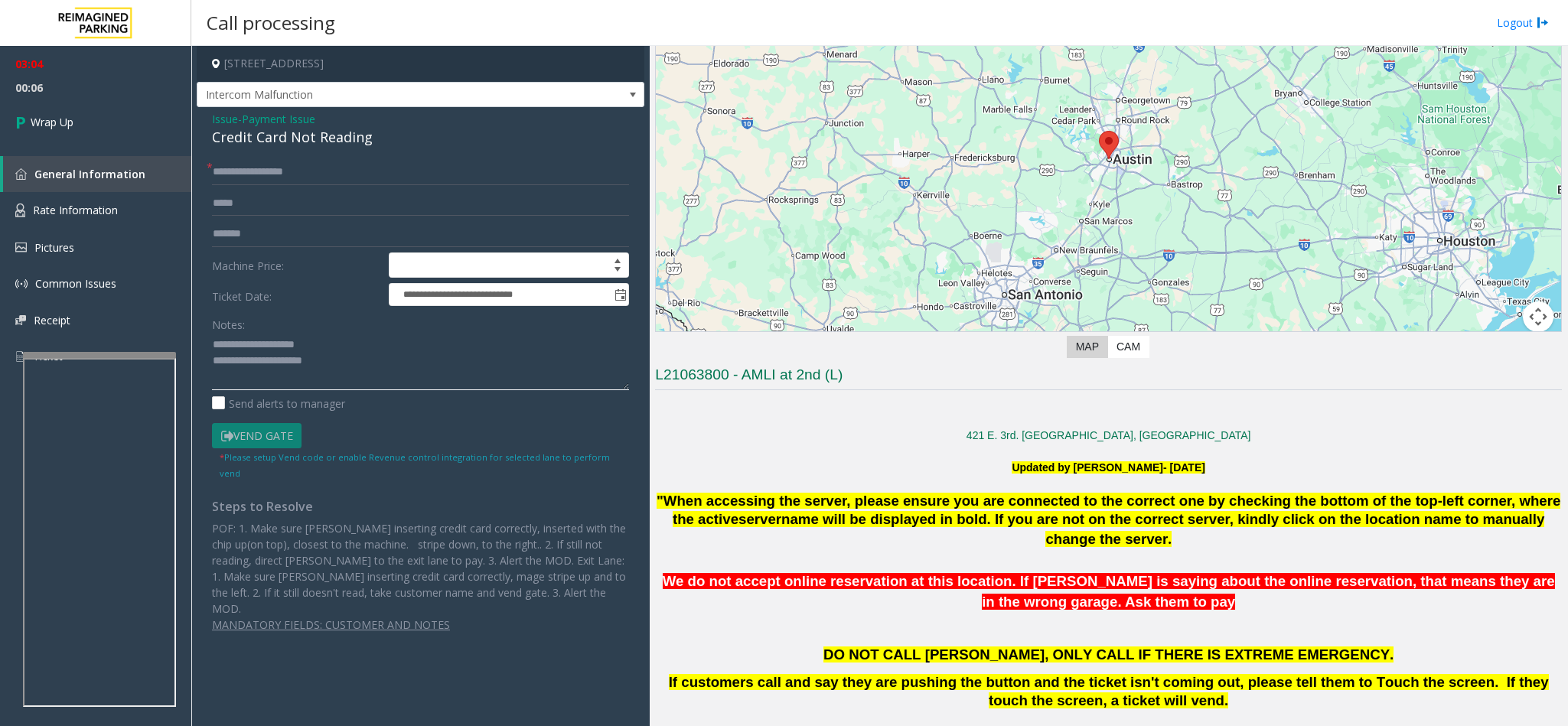
drag, startPoint x: 329, startPoint y: 342, endPoint x: 246, endPoint y: 354, distance: 83.9
click at [246, 354] on textarea at bounding box center [421, 362] width 417 height 57
click at [257, 355] on textarea at bounding box center [421, 362] width 417 height 57
click at [246, 345] on textarea at bounding box center [421, 362] width 417 height 57
drag, startPoint x: 250, startPoint y: 343, endPoint x: 406, endPoint y: 342, distance: 156.0
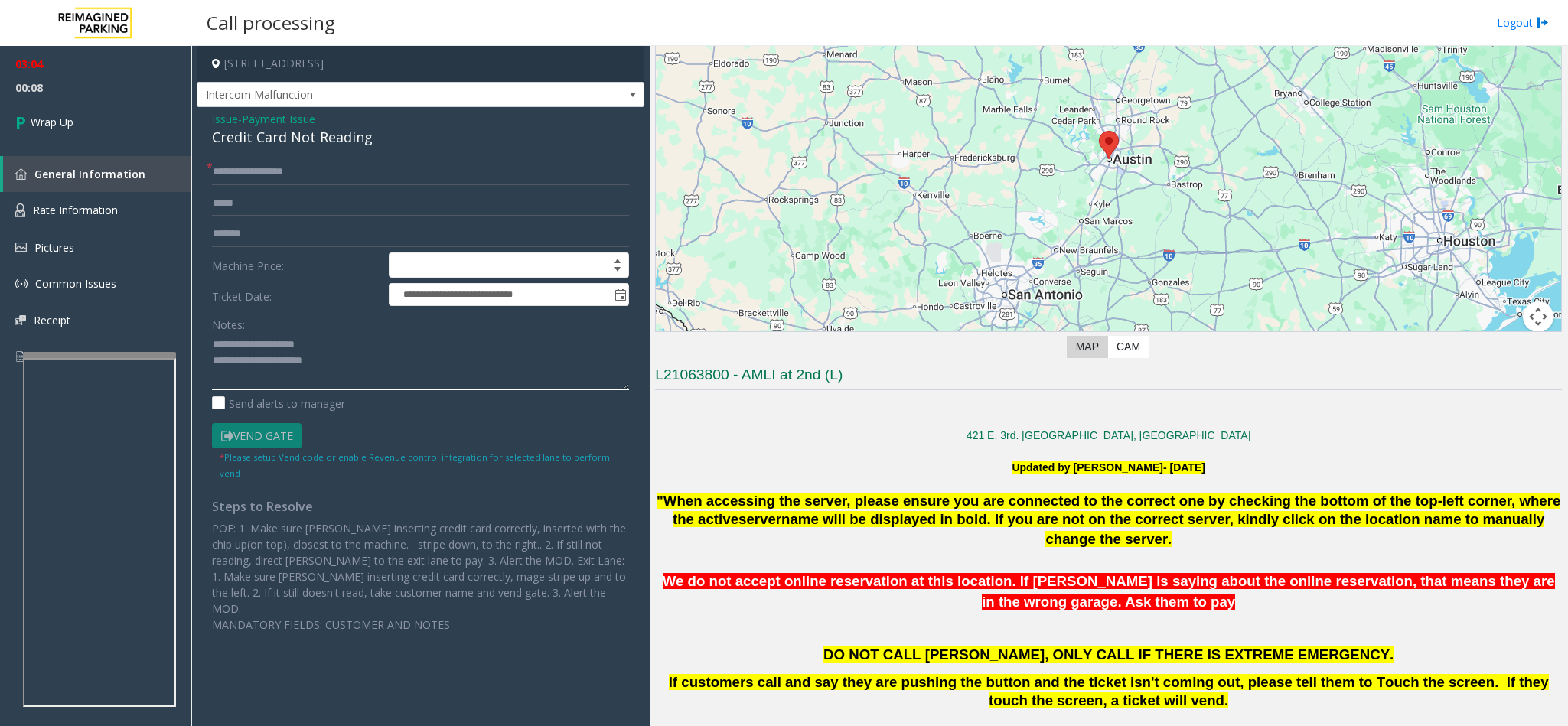
click at [395, 349] on textarea at bounding box center [421, 362] width 417 height 57
click at [405, 362] on textarea at bounding box center [421, 362] width 417 height 57
click at [263, 374] on textarea at bounding box center [421, 362] width 417 height 57
click at [256, 374] on textarea at bounding box center [421, 362] width 417 height 57
type textarea "**********"
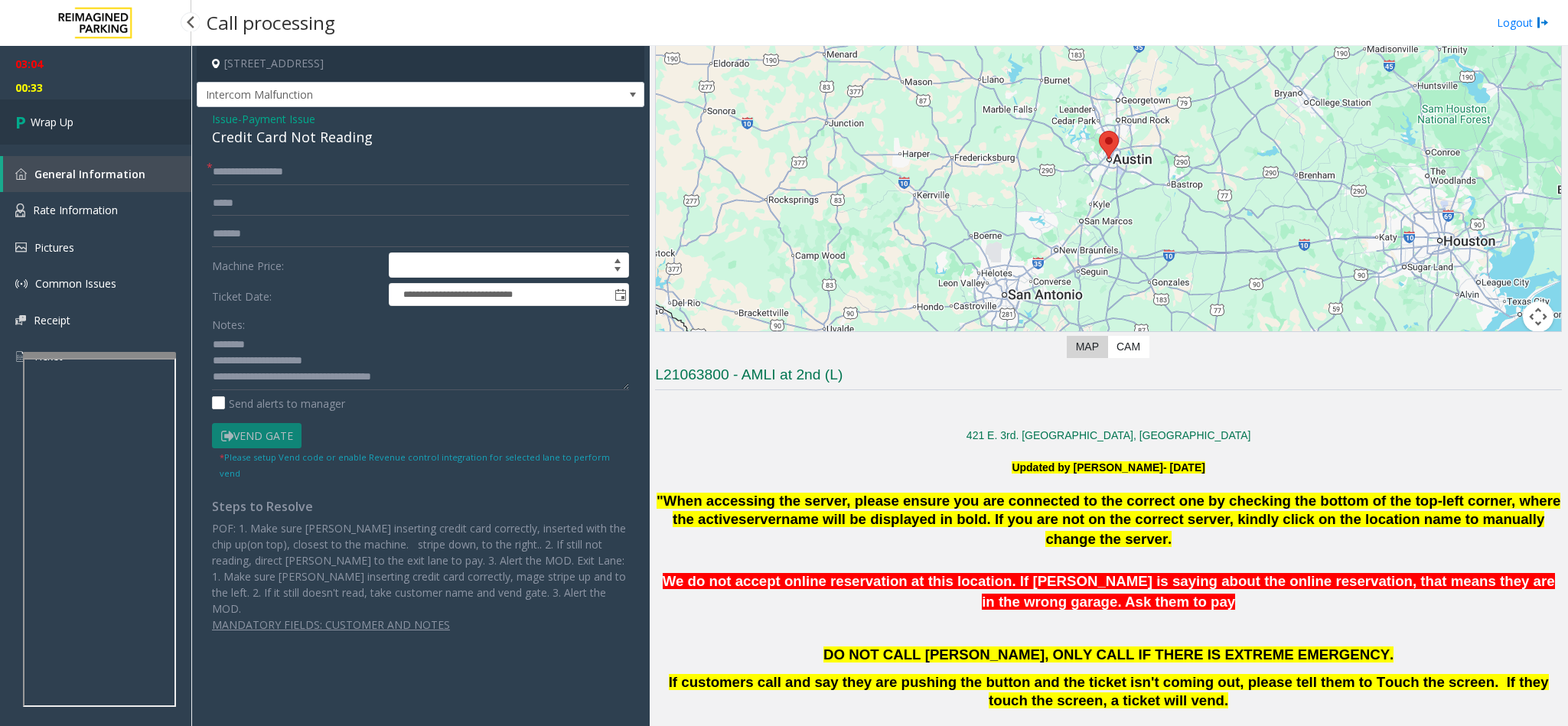
click at [44, 116] on span "Wrap Up" at bounding box center [51, 121] width 42 height 16
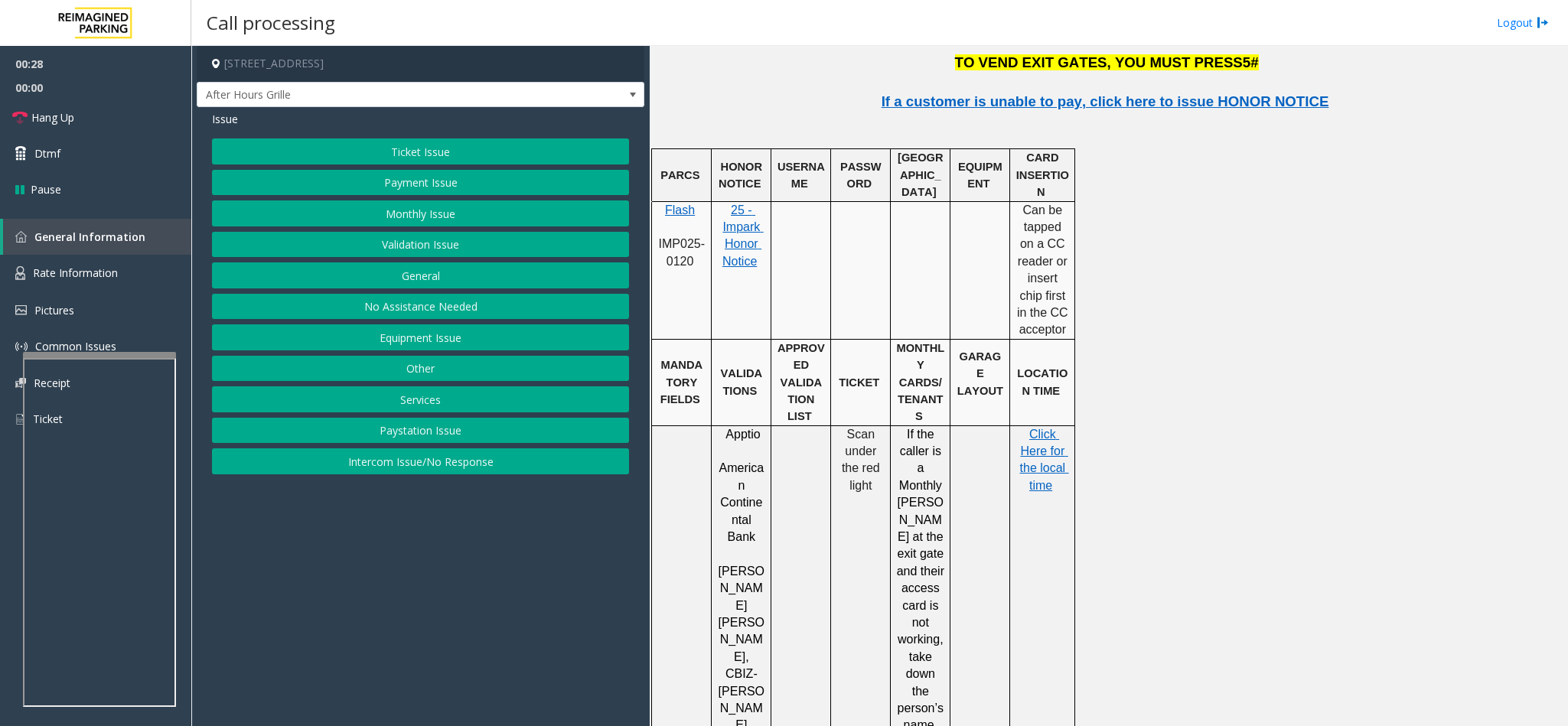
scroll to position [1722, 0]
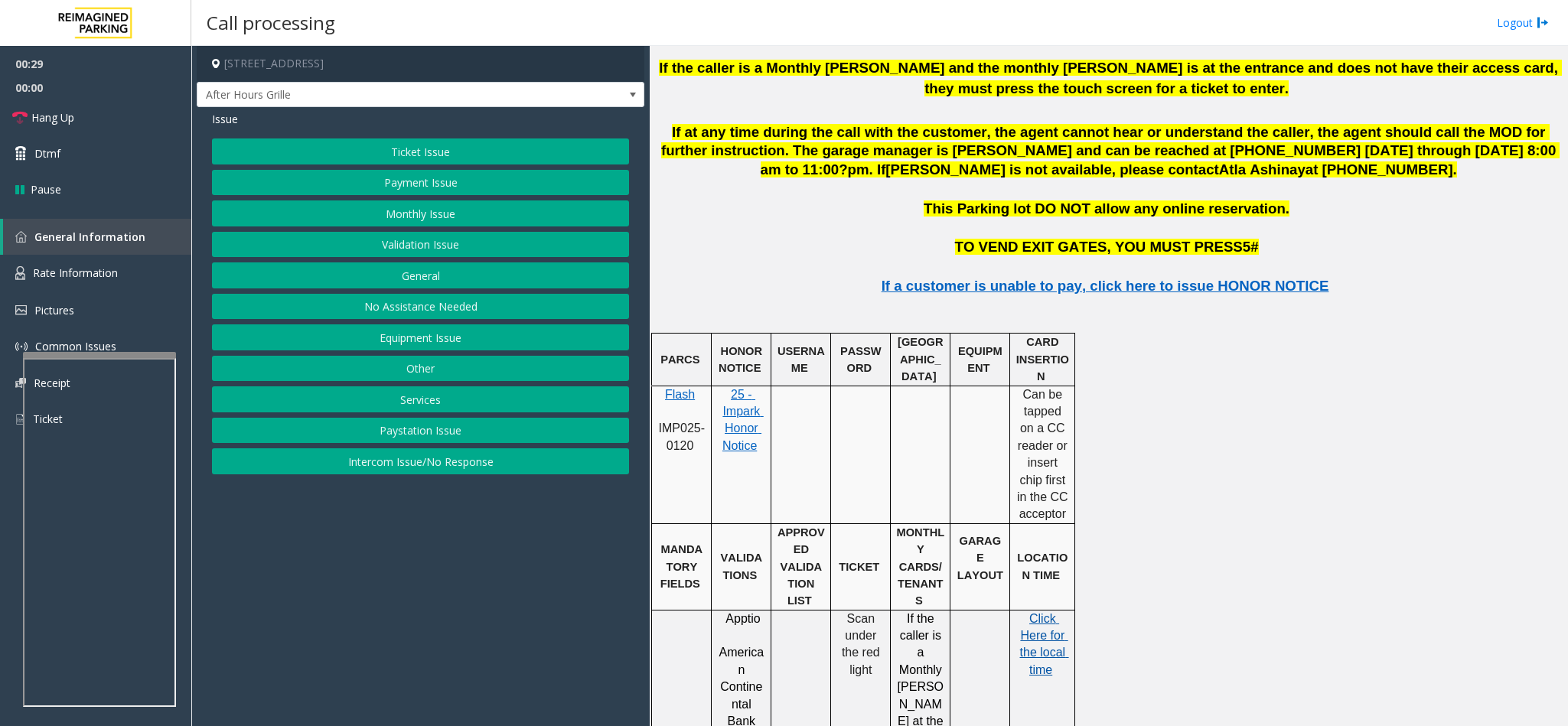
click at [1042, 483] on span "the local time" at bounding box center [1044, 661] width 49 height 30
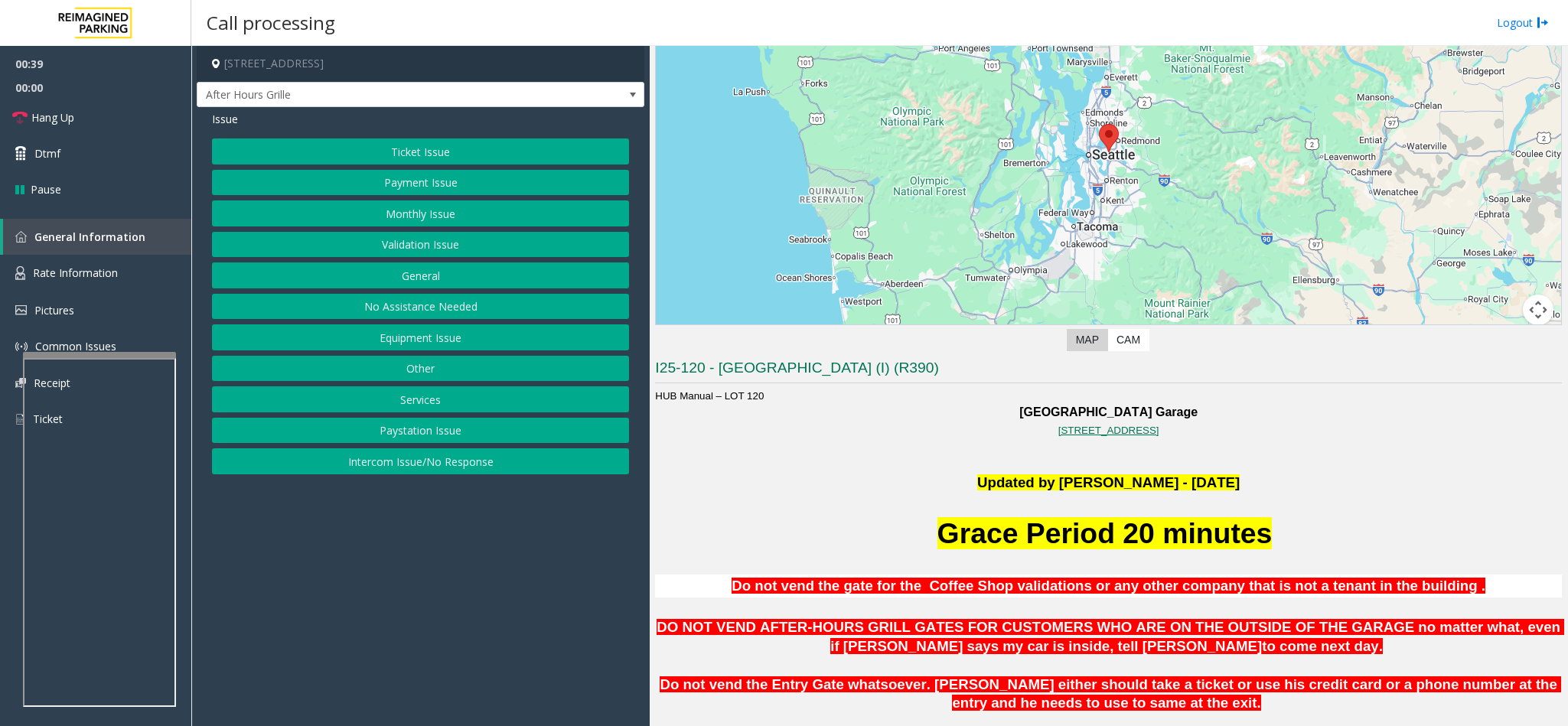
scroll to position [345, 0]
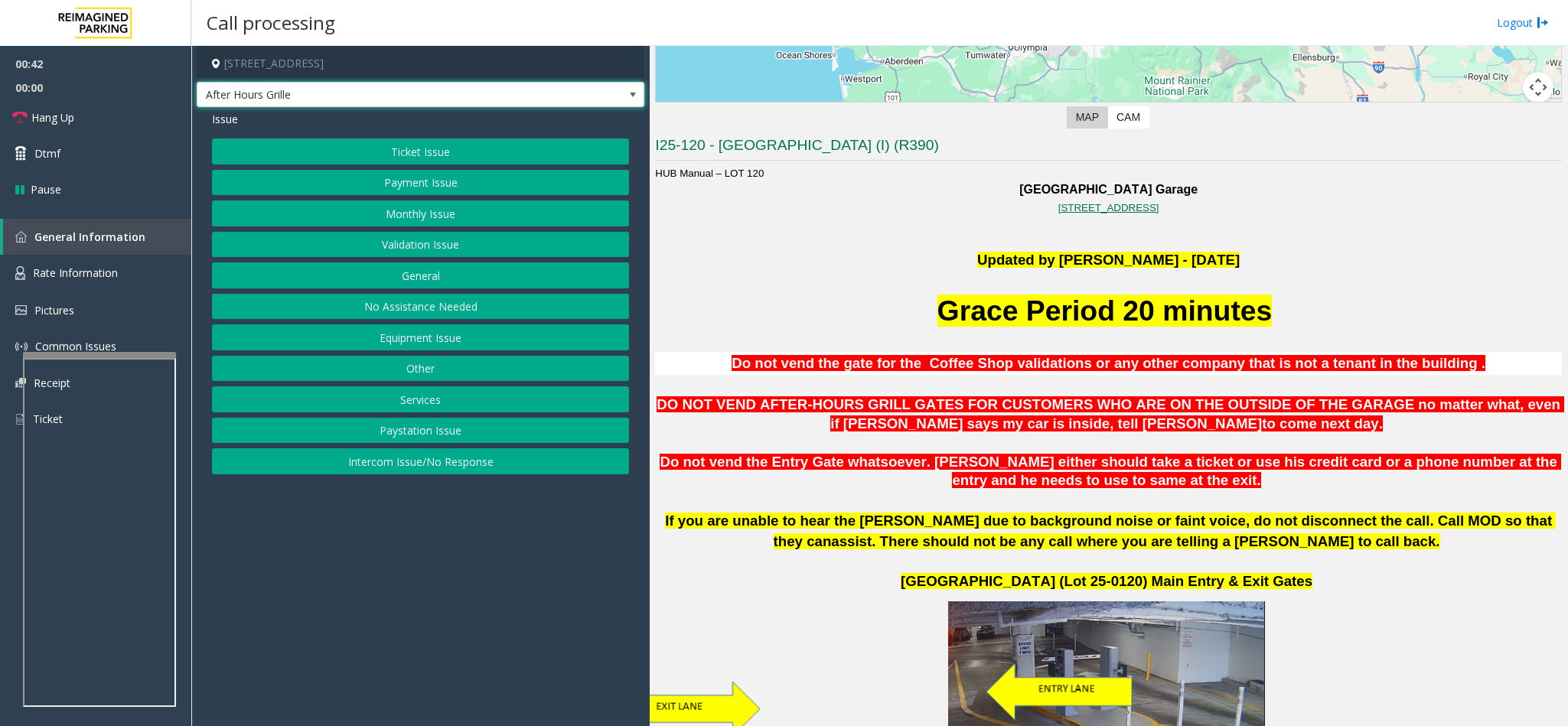
click at [585, 94] on span "After Hours Grille" at bounding box center [420, 95] width 448 height 26
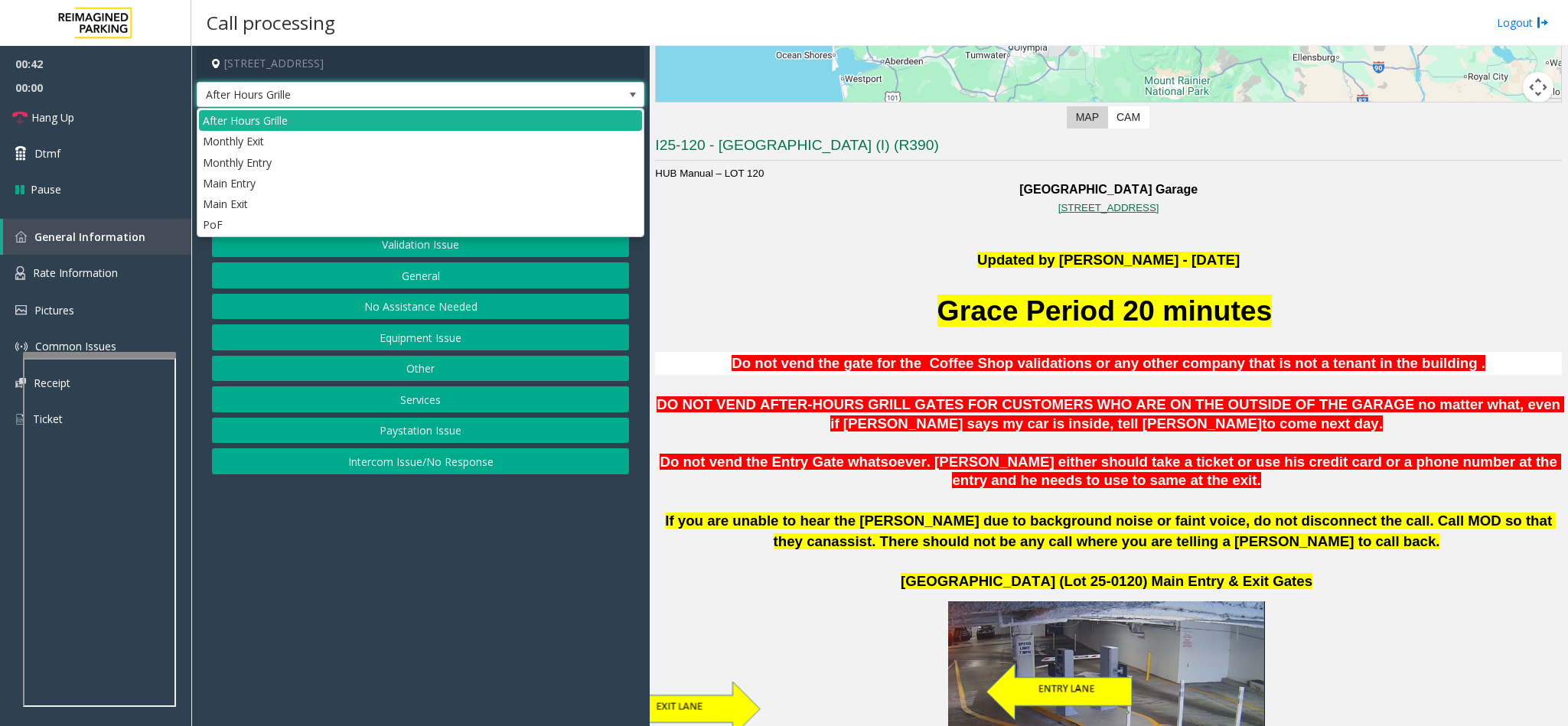
click at [747, 249] on p at bounding box center [1109, 240] width 907 height 17
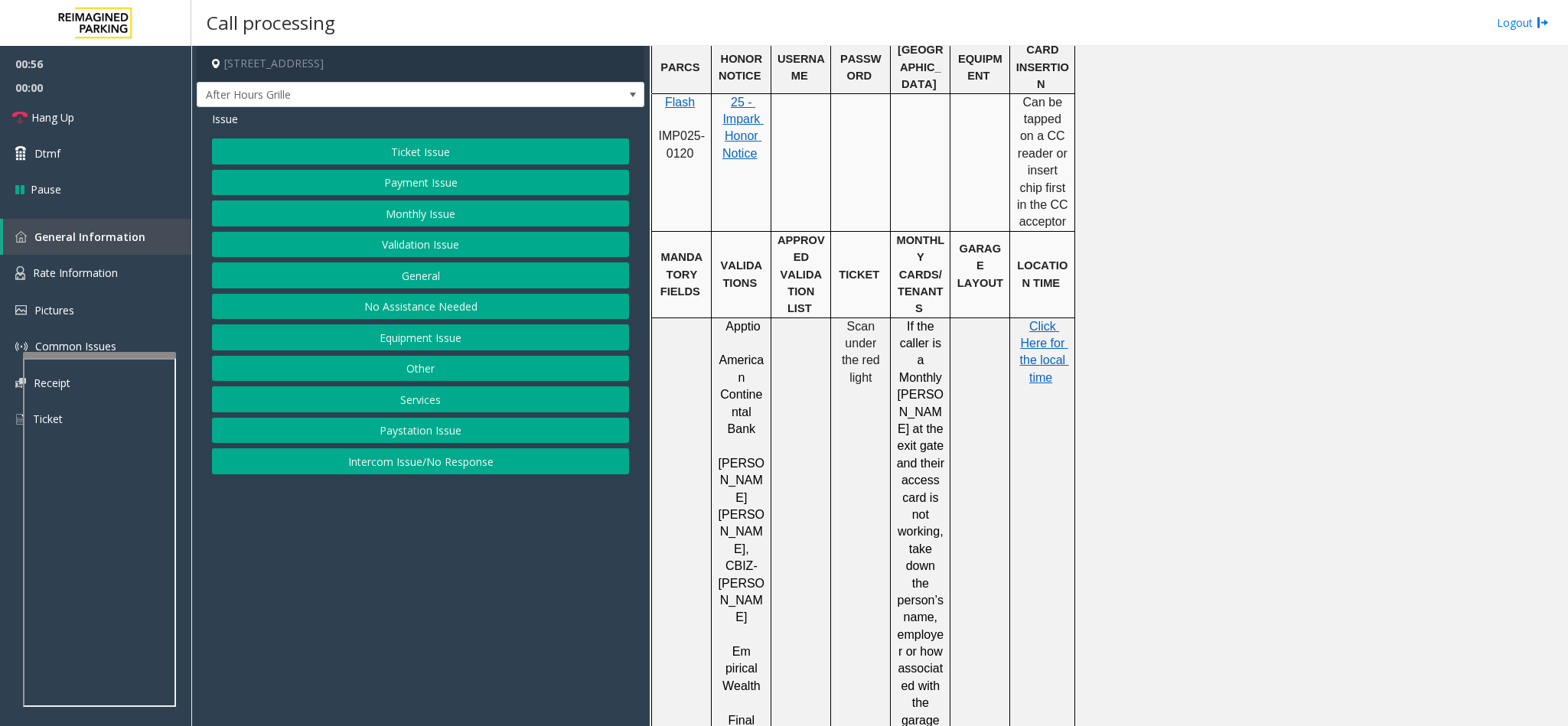
scroll to position [1836, 0]
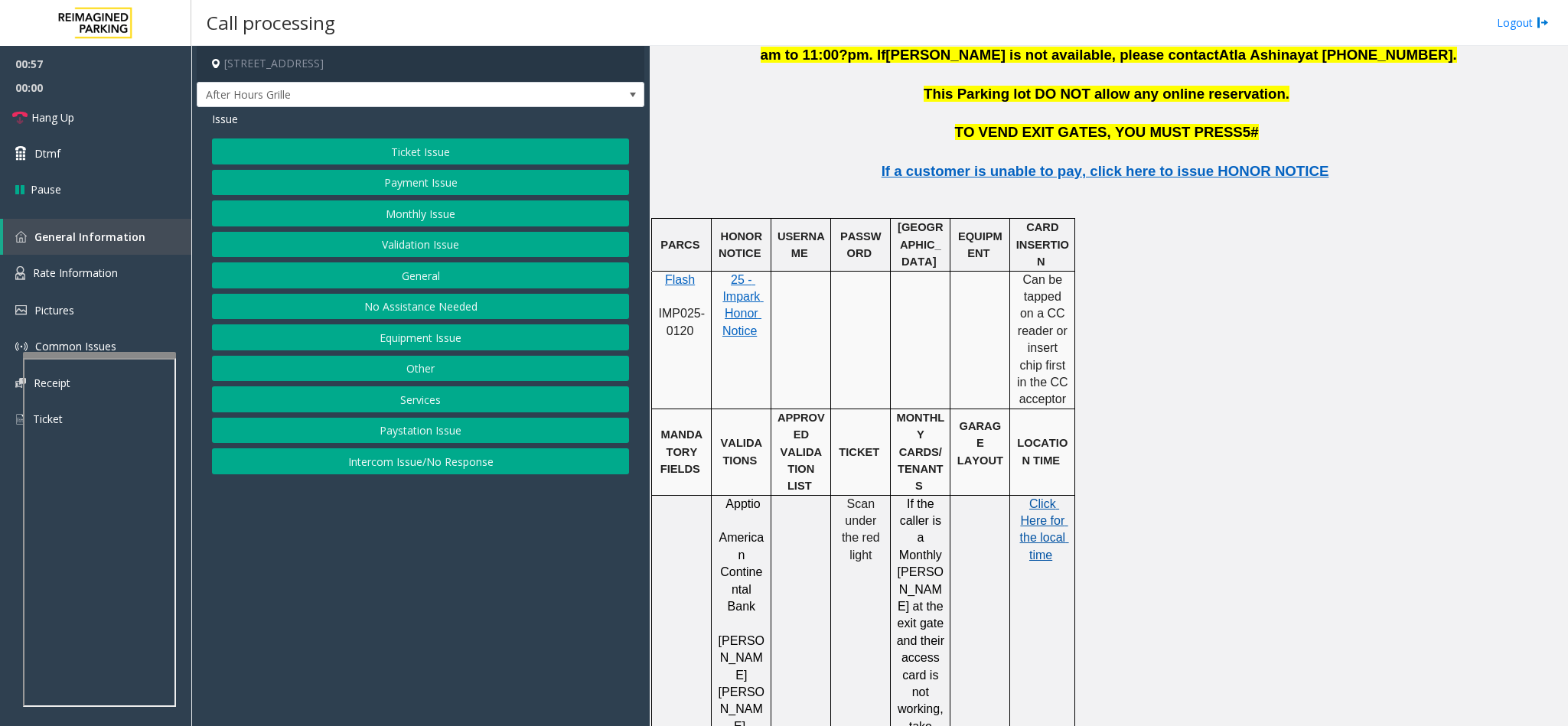
click at [1044, 483] on span at bounding box center [1065, 520] width 3 height 13
click at [120, 126] on link "Hang Up" at bounding box center [96, 118] width 192 height 36
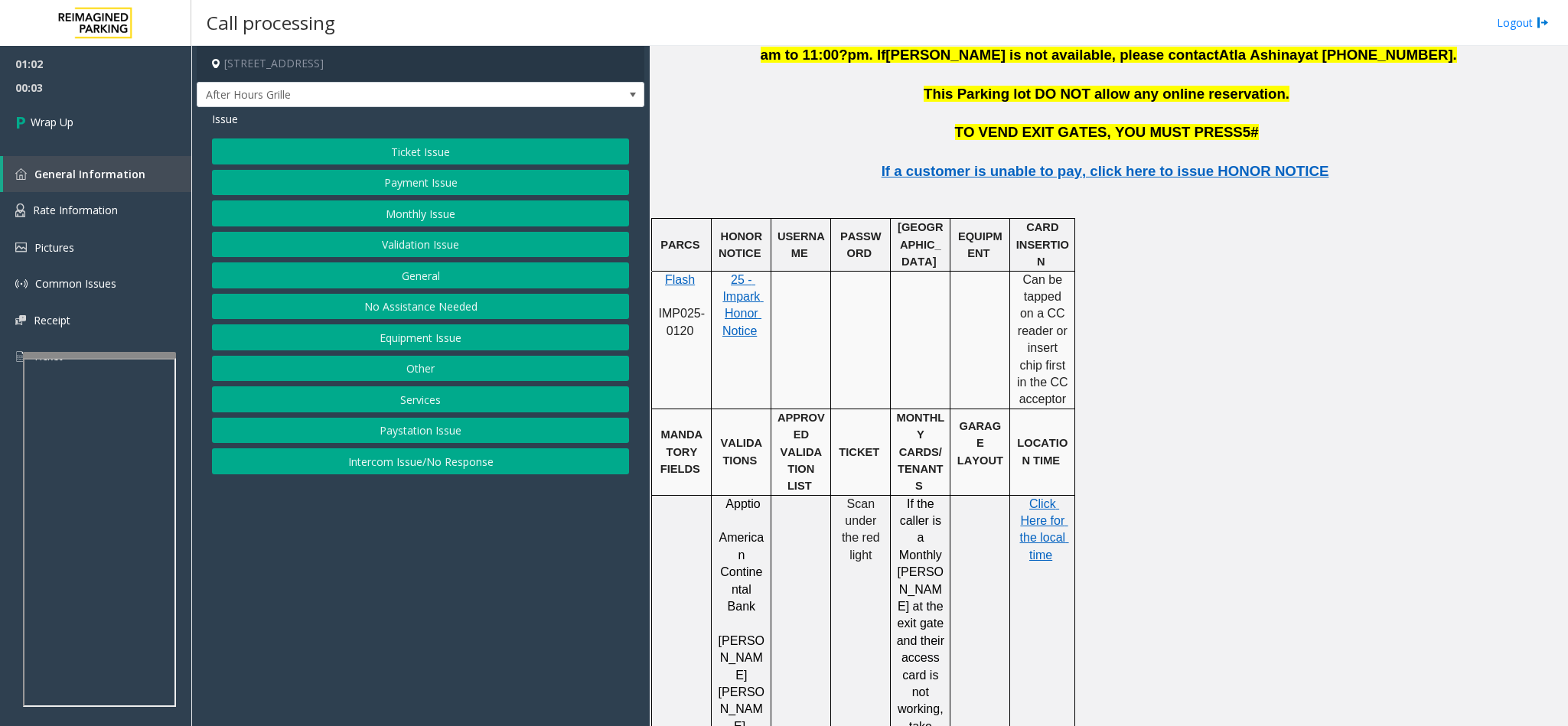
click at [413, 345] on button "Equipment Issue" at bounding box center [421, 337] width 417 height 26
click at [428, 267] on button "Gate / Door Won't Open" at bounding box center [421, 276] width 417 height 26
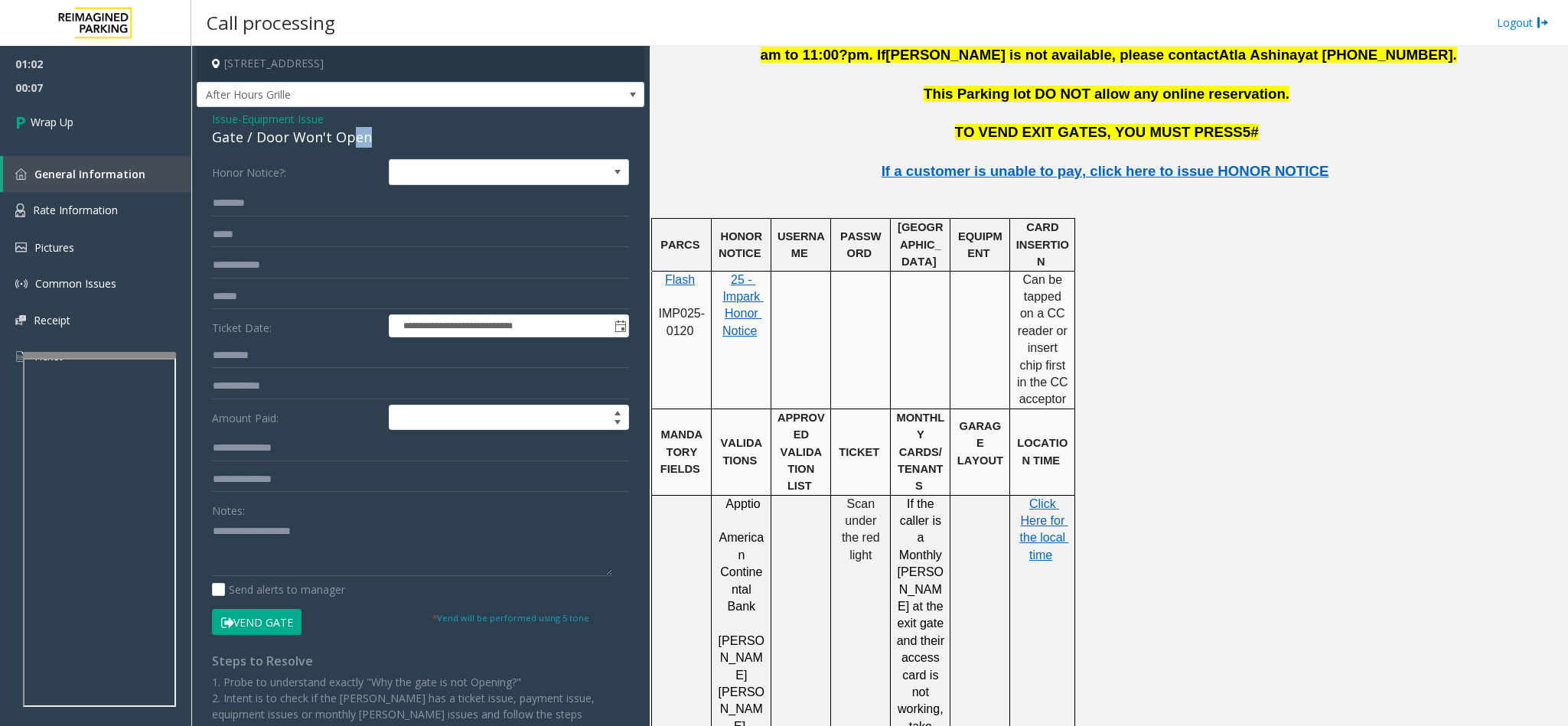
drag, startPoint x: 371, startPoint y: 131, endPoint x: 350, endPoint y: 133, distance: 21.1
click at [350, 133] on div "Gate / Door Won't Open" at bounding box center [421, 137] width 417 height 21
click at [290, 121] on span "Equipment Issue" at bounding box center [283, 119] width 82 height 16
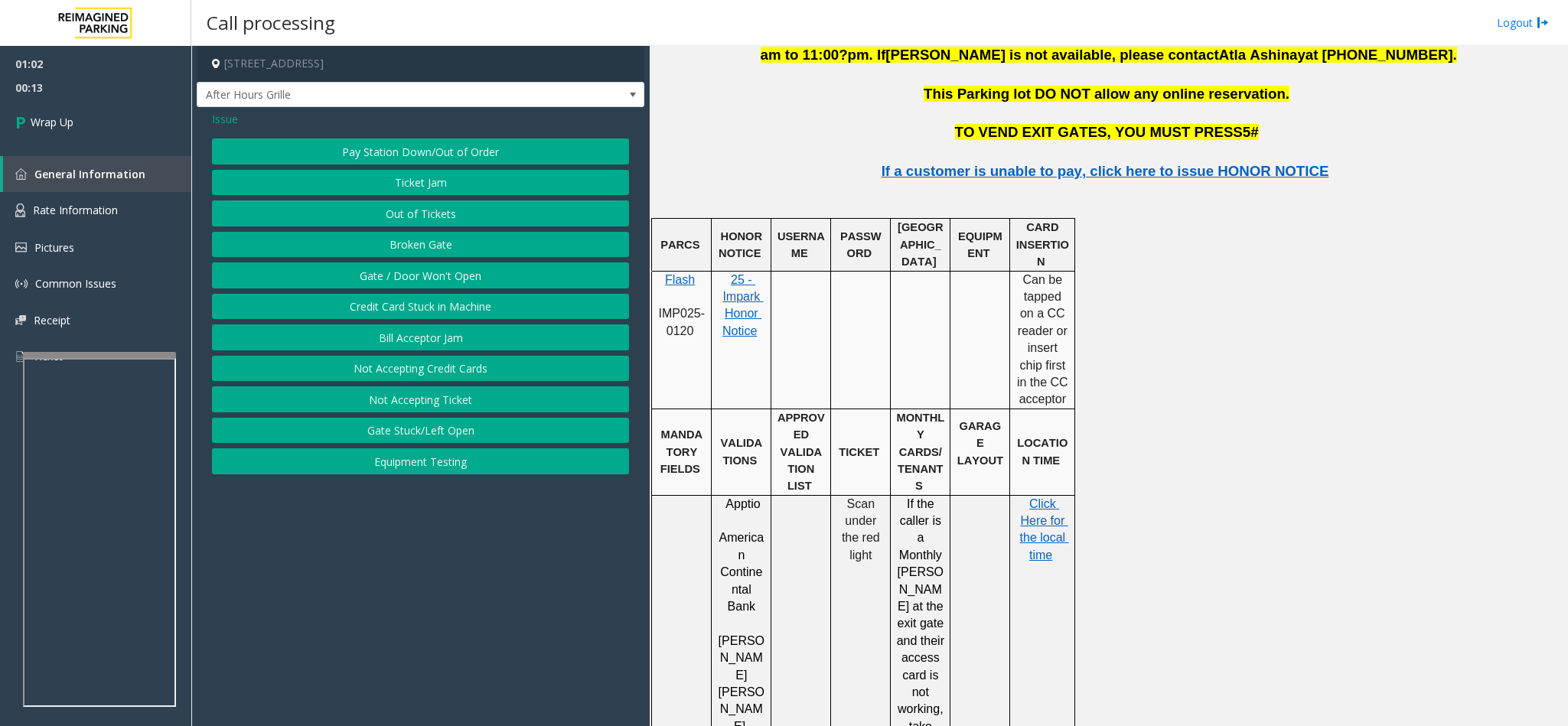
click at [437, 218] on button "Out of Tickets" at bounding box center [421, 213] width 417 height 26
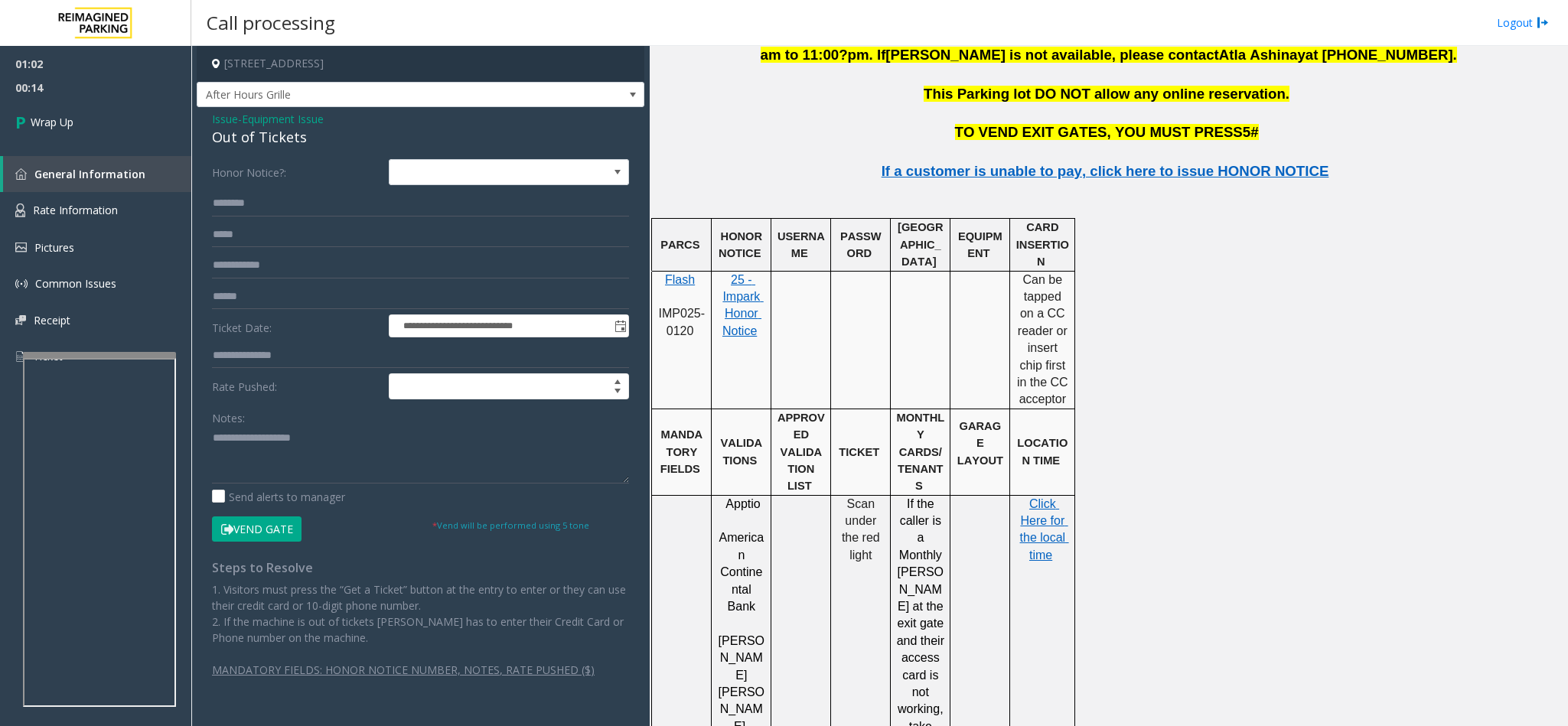
click at [307, 122] on span "Equipment Issue" at bounding box center [283, 119] width 82 height 16
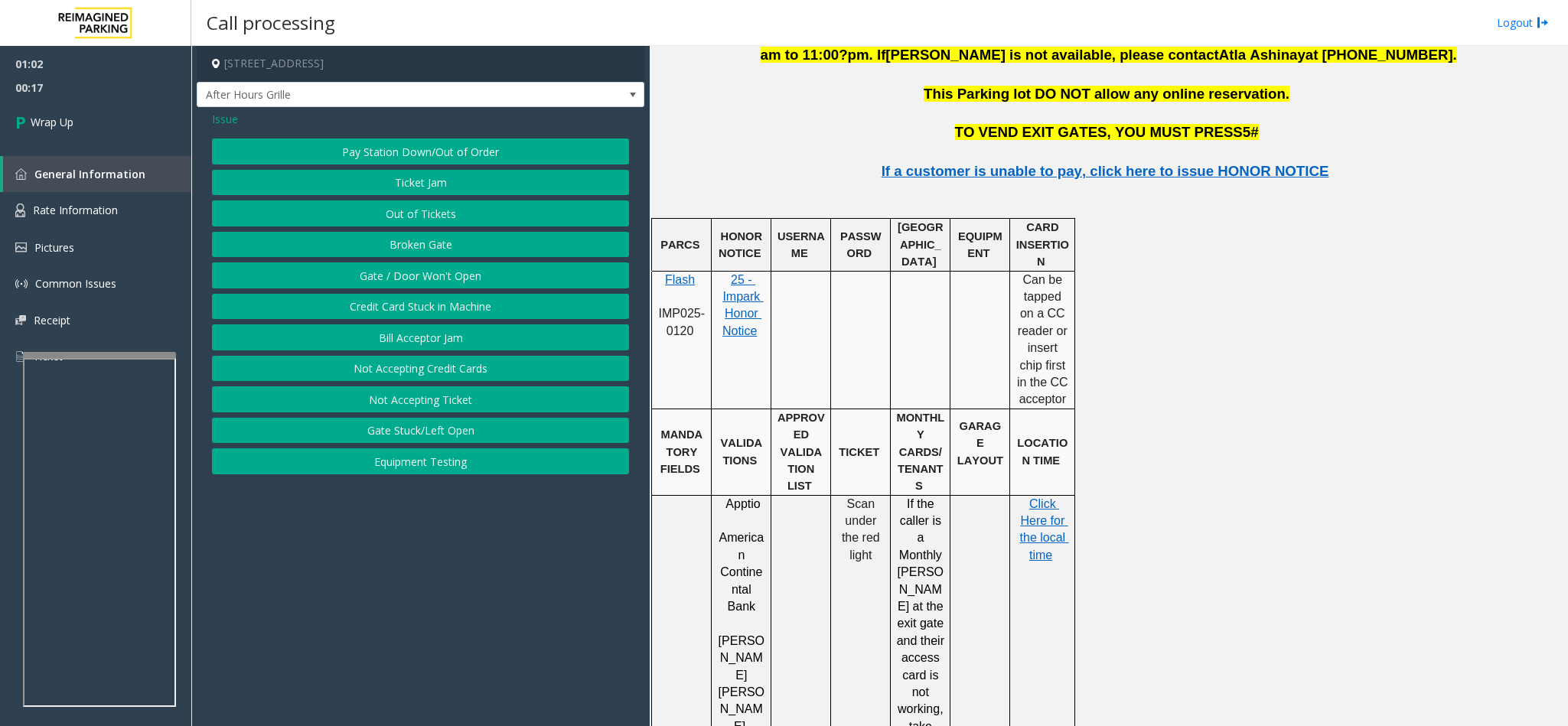
click at [241, 118] on div "Issue" at bounding box center [421, 119] width 417 height 16
click at [234, 118] on span "Issue" at bounding box center [225, 119] width 26 height 16
drag, startPoint x: 429, startPoint y: 381, endPoint x: 428, endPoint y: 367, distance: 14.0
click at [429, 378] on button "Other" at bounding box center [421, 368] width 417 height 26
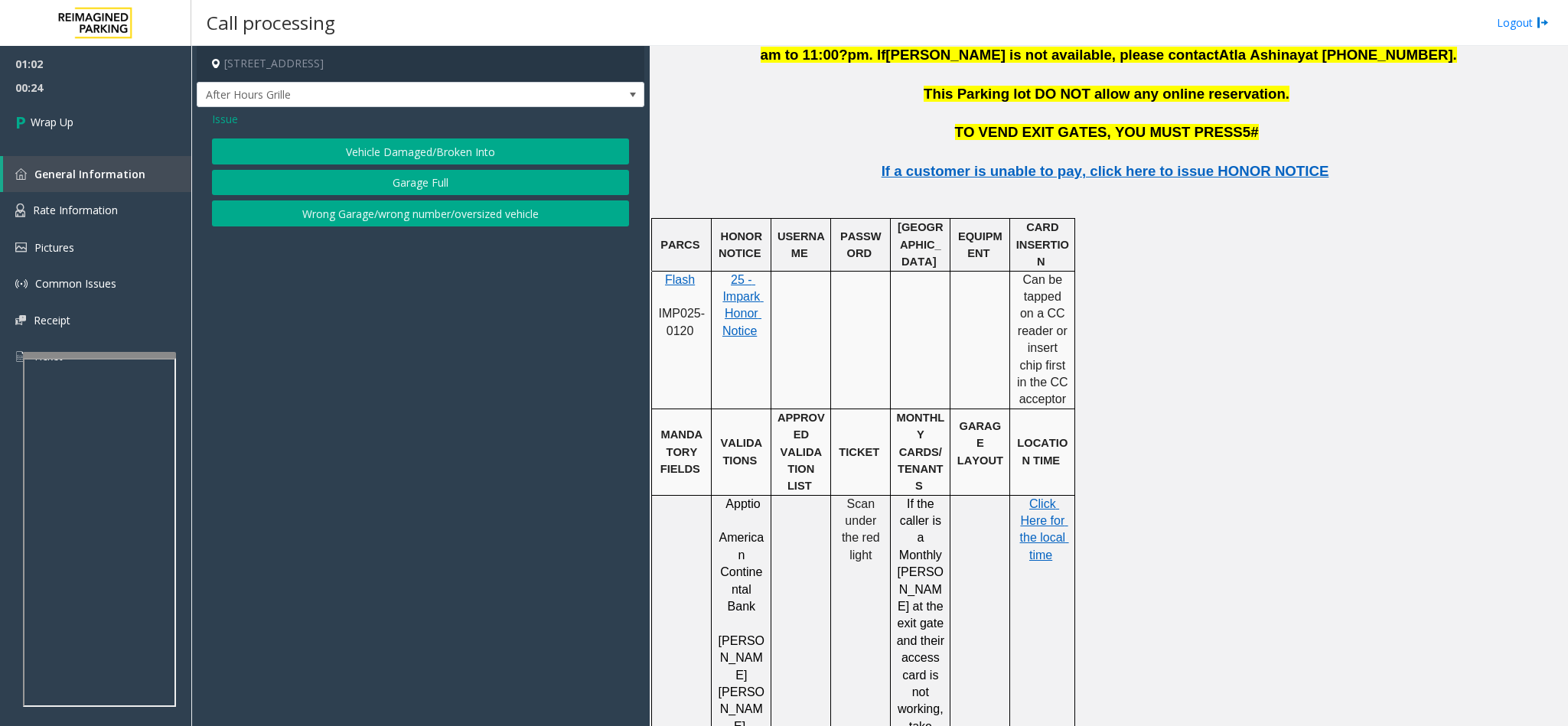
click at [220, 111] on span "Issue" at bounding box center [225, 119] width 26 height 16
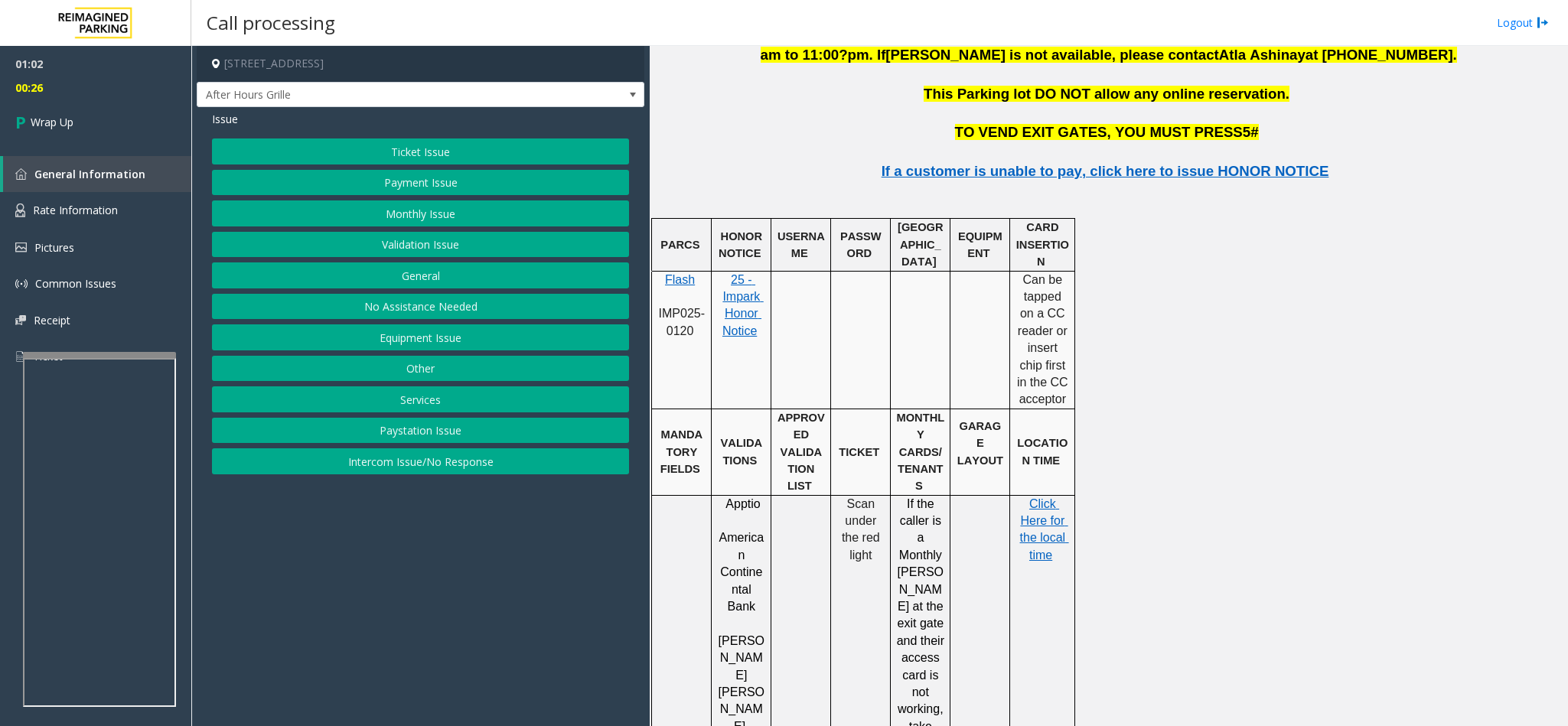
click at [406, 263] on div "Ticket Issue Payment Issue Monthly Issue Validation Issue General No Assistance…" at bounding box center [421, 306] width 417 height 336
click at [406, 283] on button "General" at bounding box center [421, 276] width 417 height 26
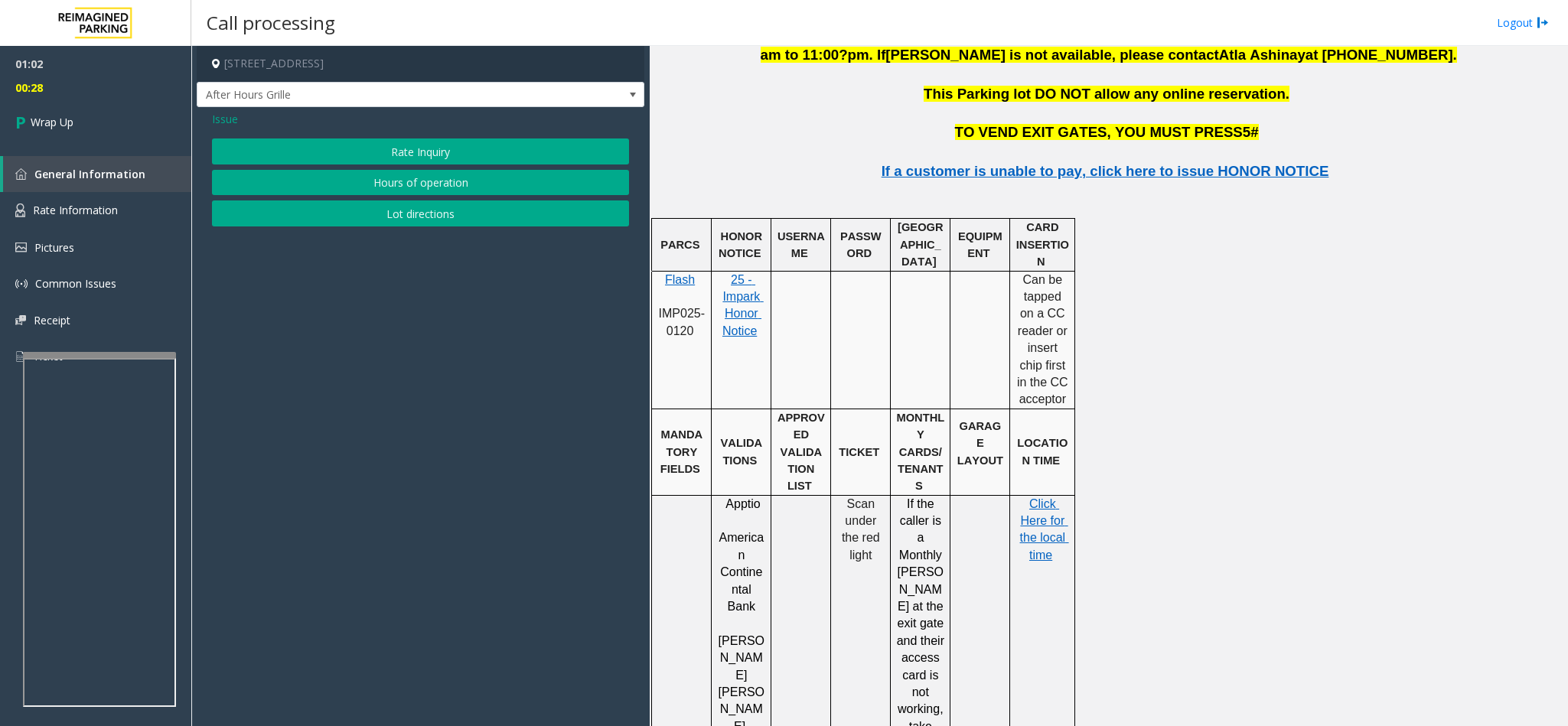
click at [214, 122] on span "Issue" at bounding box center [225, 119] width 26 height 16
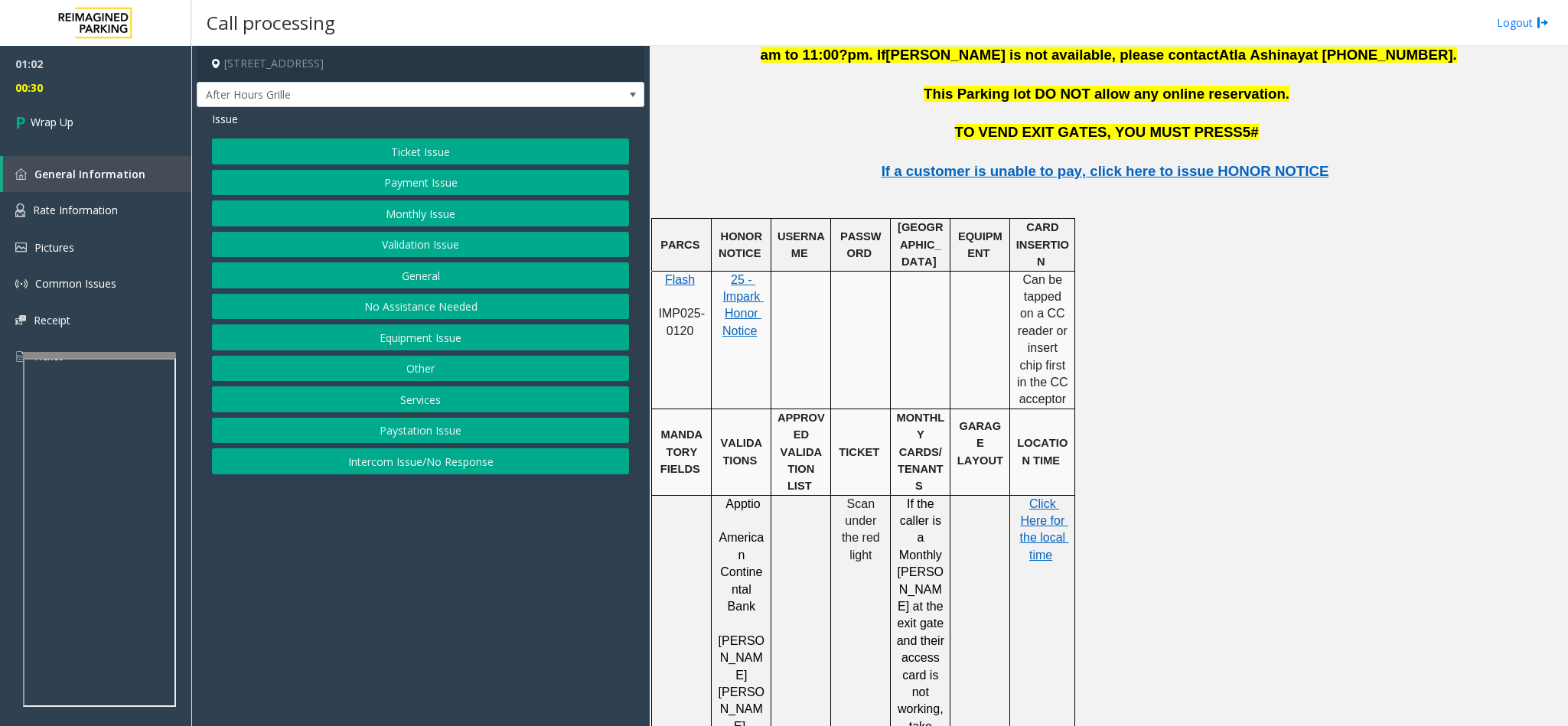
click at [407, 336] on button "Equipment Issue" at bounding box center [421, 337] width 417 height 26
click at [409, 278] on button "Gate / Door Won't Open" at bounding box center [421, 276] width 417 height 26
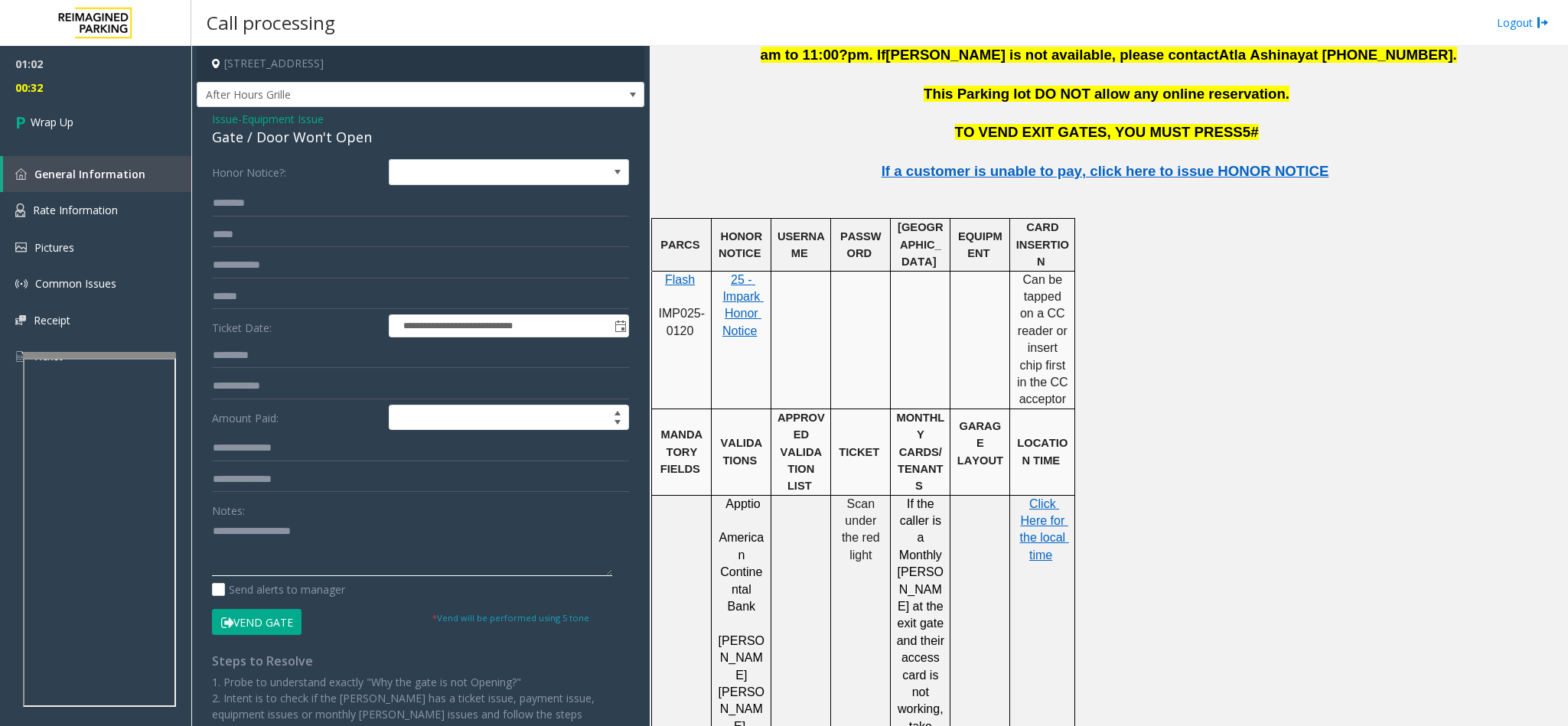
click at [355, 483] on textarea at bounding box center [412, 547] width 400 height 57
paste textarea "**********"
type textarea "**********"
drag, startPoint x: 365, startPoint y: 548, endPoint x: 212, endPoint y: 526, distance: 154.6
click at [212, 483] on textarea at bounding box center [412, 547] width 400 height 57
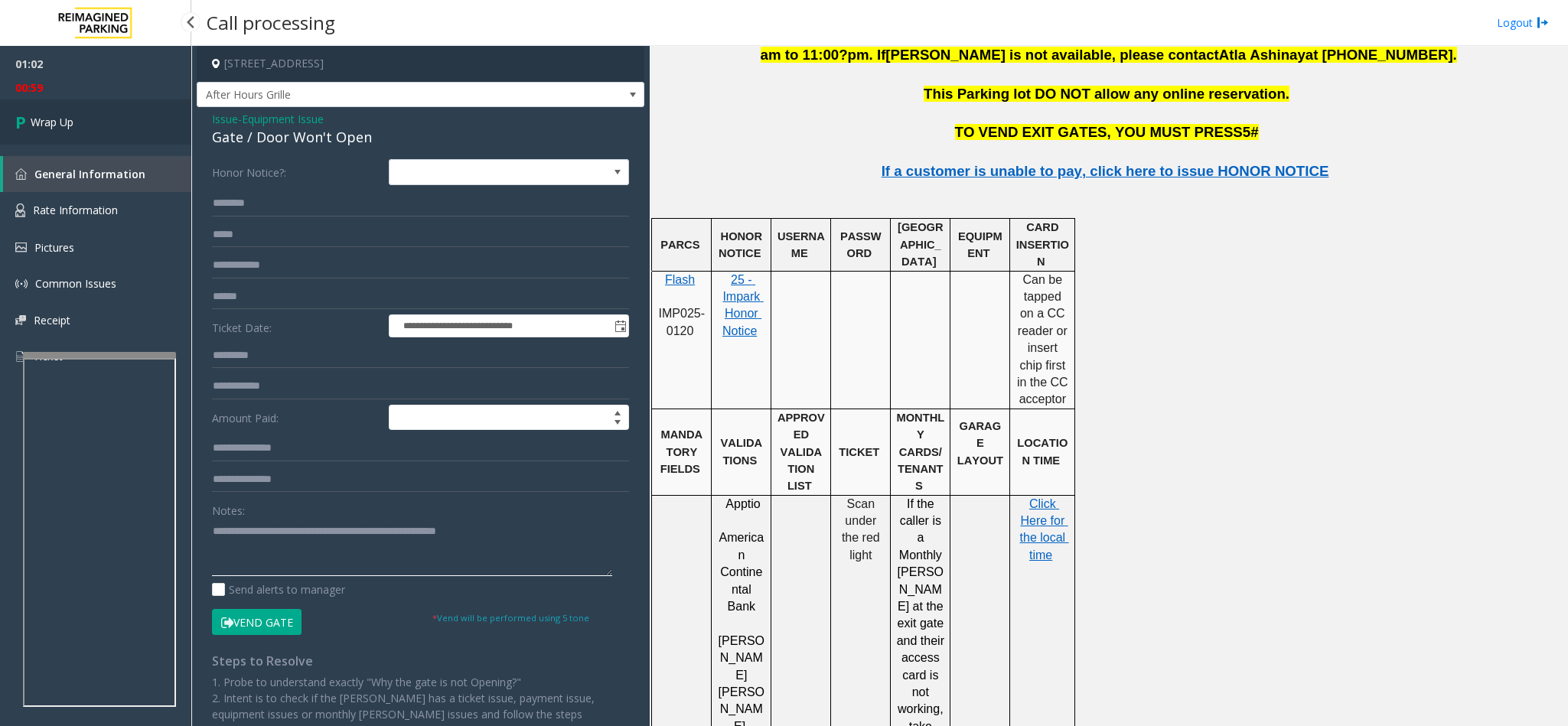
type textarea "**********"
click at [93, 124] on link "Wrap Up" at bounding box center [96, 122] width 192 height 45
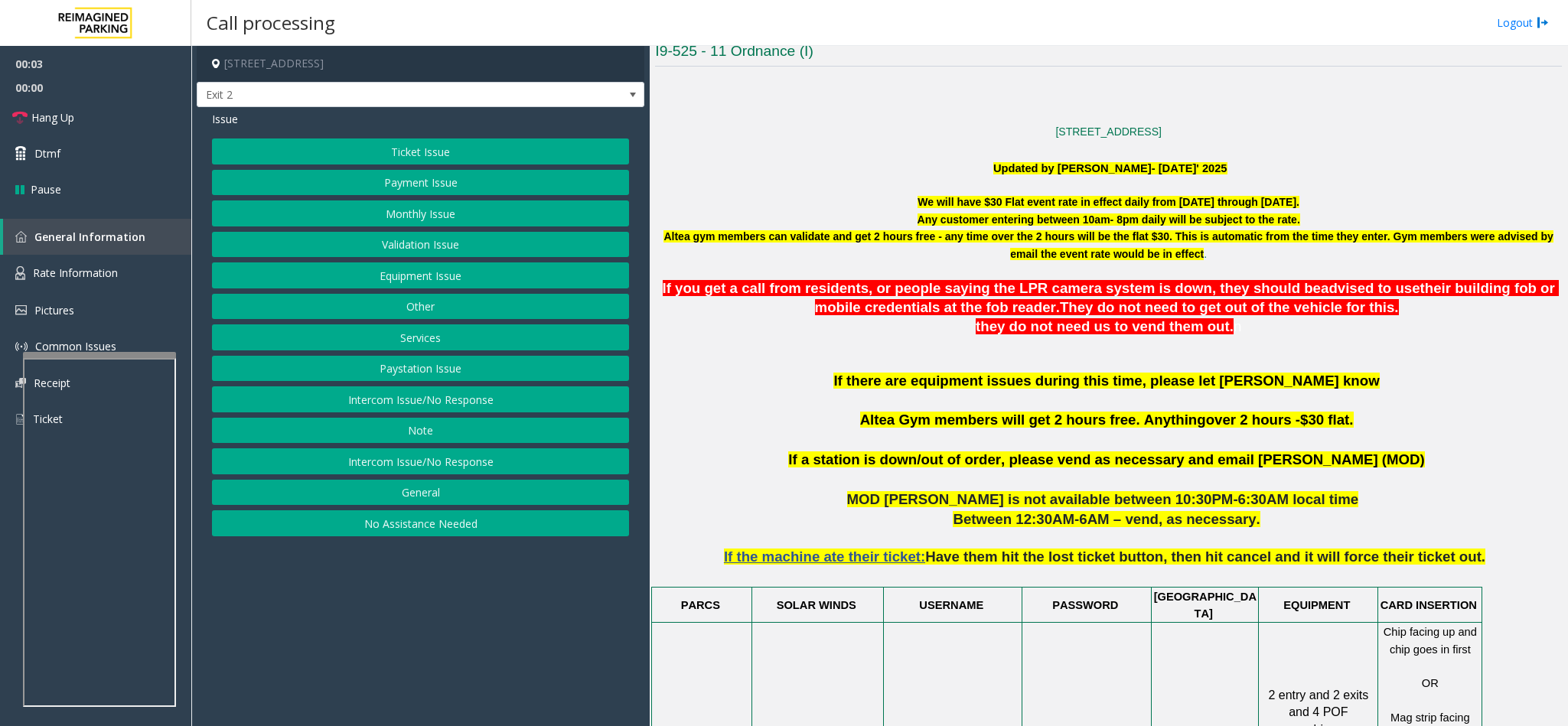
scroll to position [574, 0]
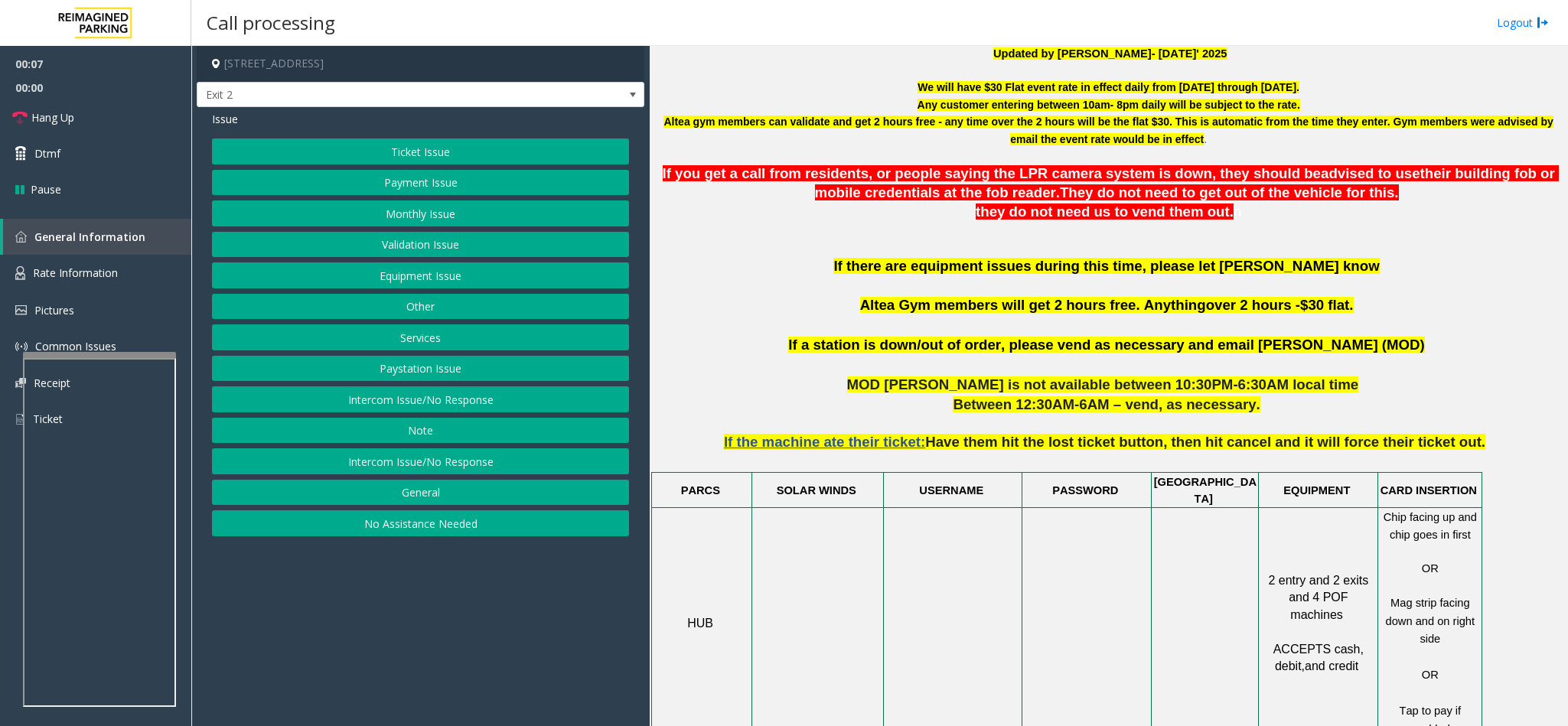
click at [449, 404] on button "Intercom Issue/No Response" at bounding box center [421, 399] width 417 height 26
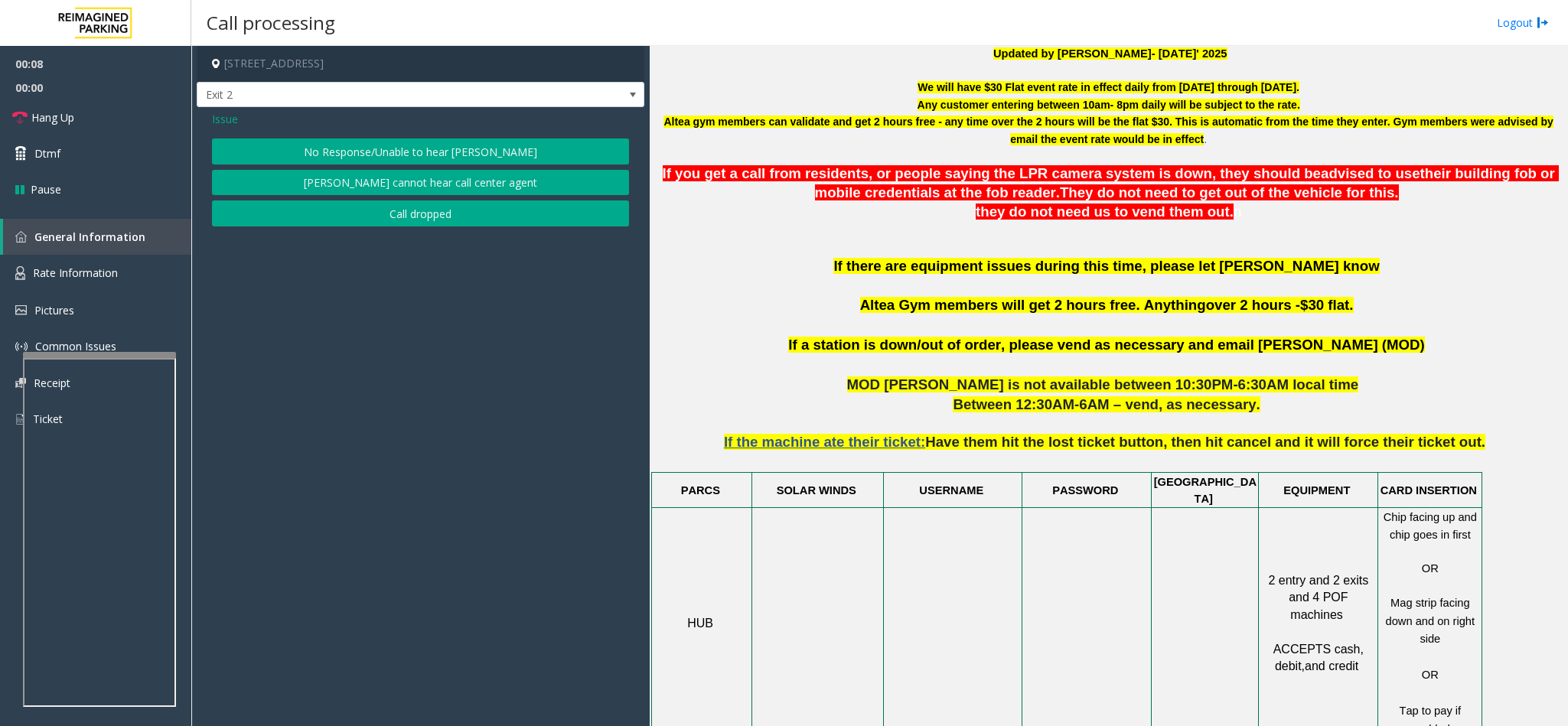
drag, startPoint x: 455, startPoint y: 145, endPoint x: 453, endPoint y: 158, distance: 13.2
click at [454, 156] on button "No Response/Unable to hear [PERSON_NAME]" at bounding box center [421, 151] width 417 height 26
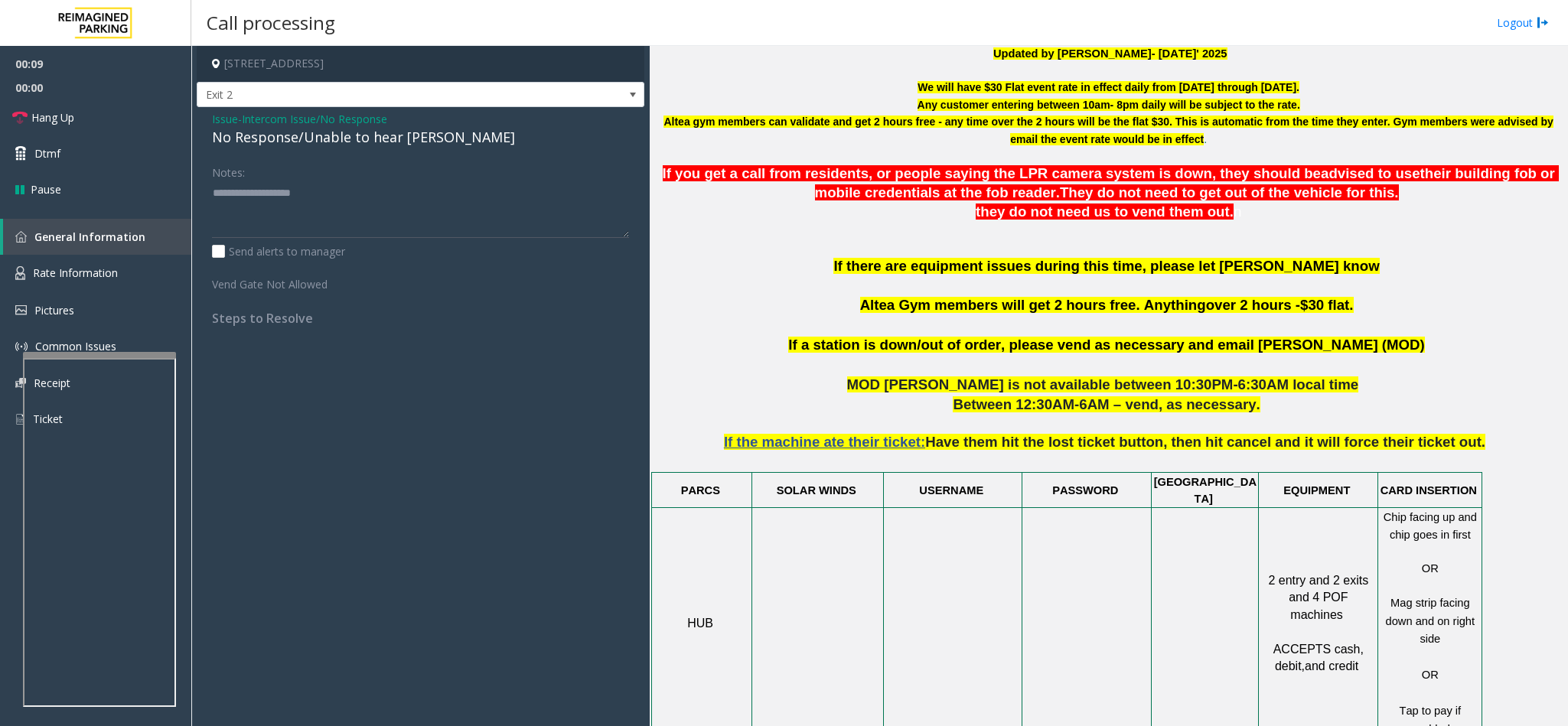
click at [405, 140] on div "No Response/Unable to hear [PERSON_NAME]" at bounding box center [421, 137] width 417 height 21
type textarea "**********"
click at [90, 113] on link "Hang Up" at bounding box center [96, 118] width 192 height 36
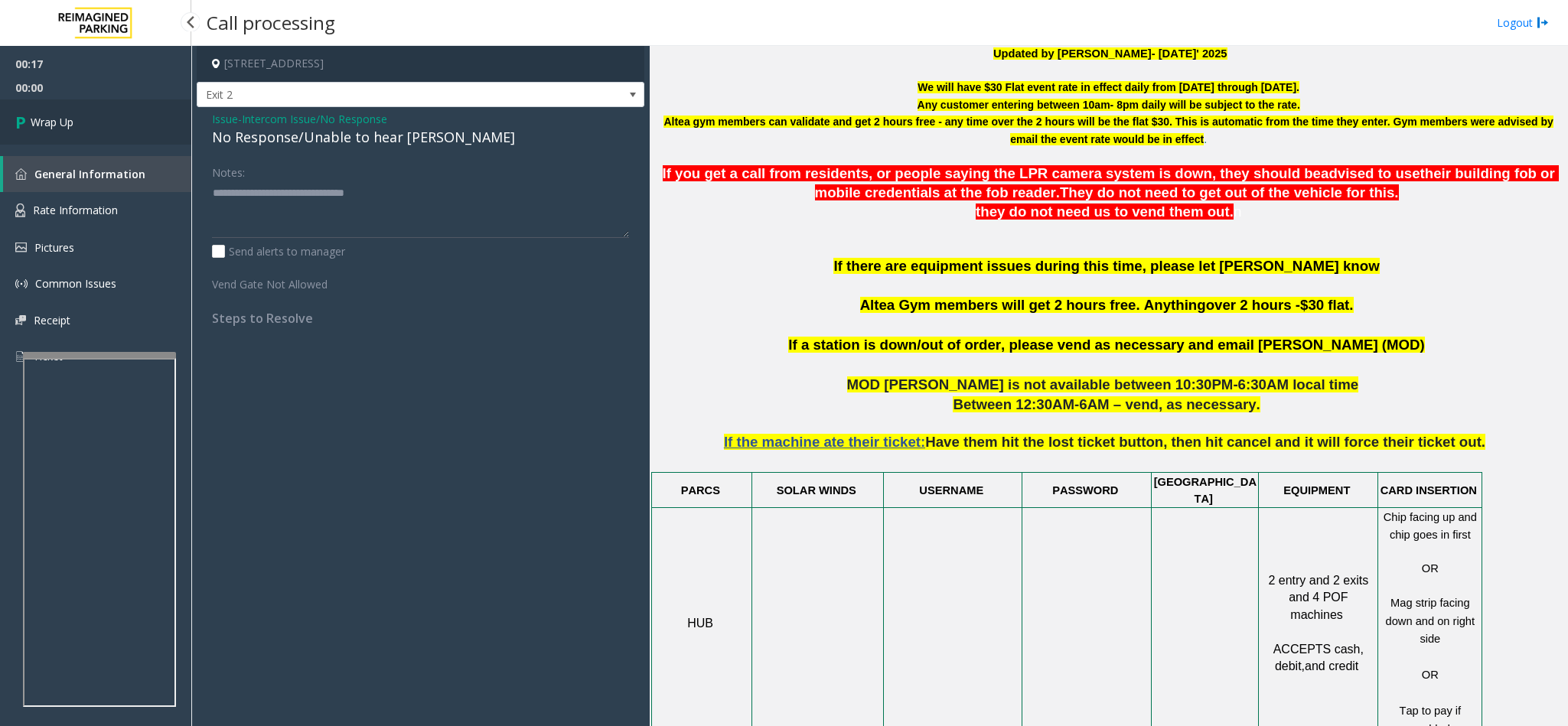
click at [83, 114] on link "Wrap Up" at bounding box center [96, 122] width 192 height 45
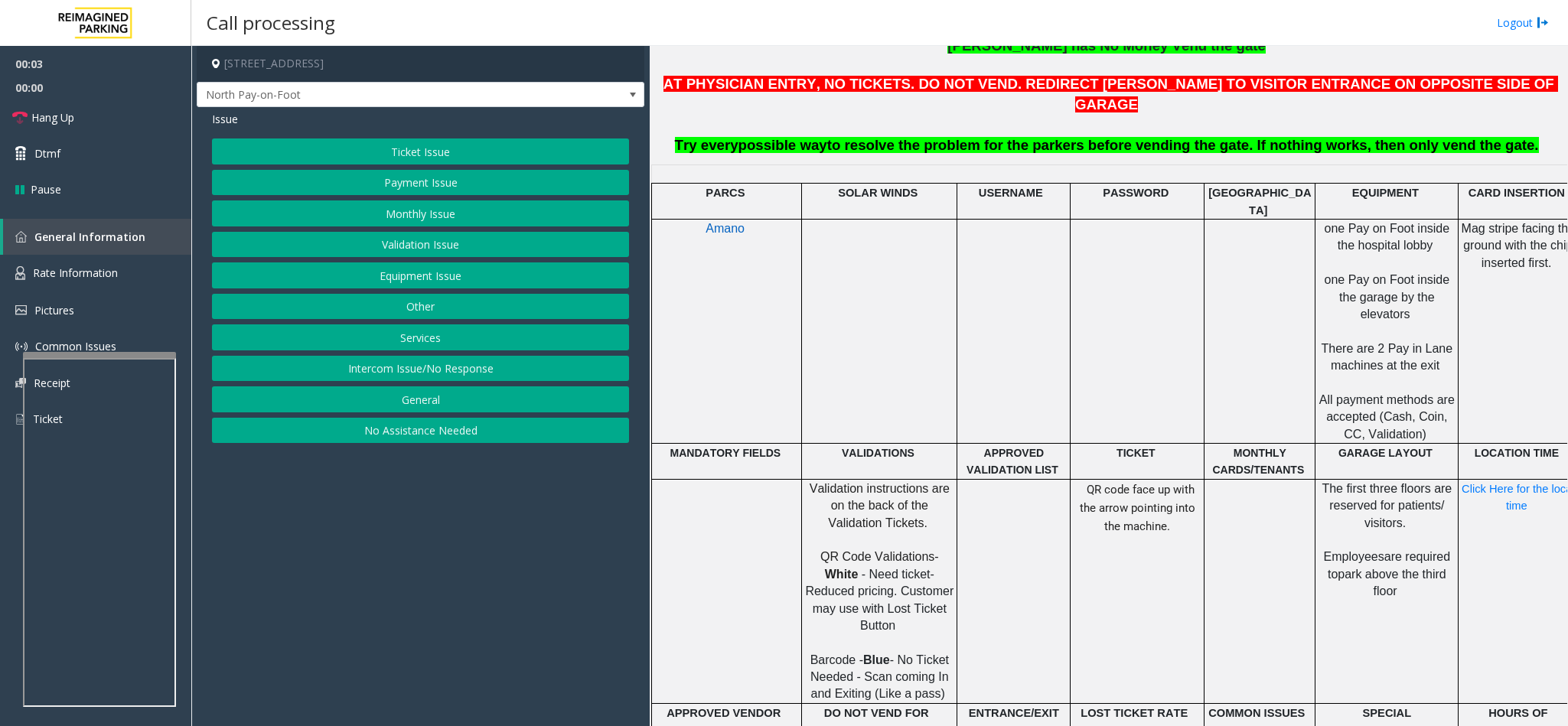
scroll to position [574, 0]
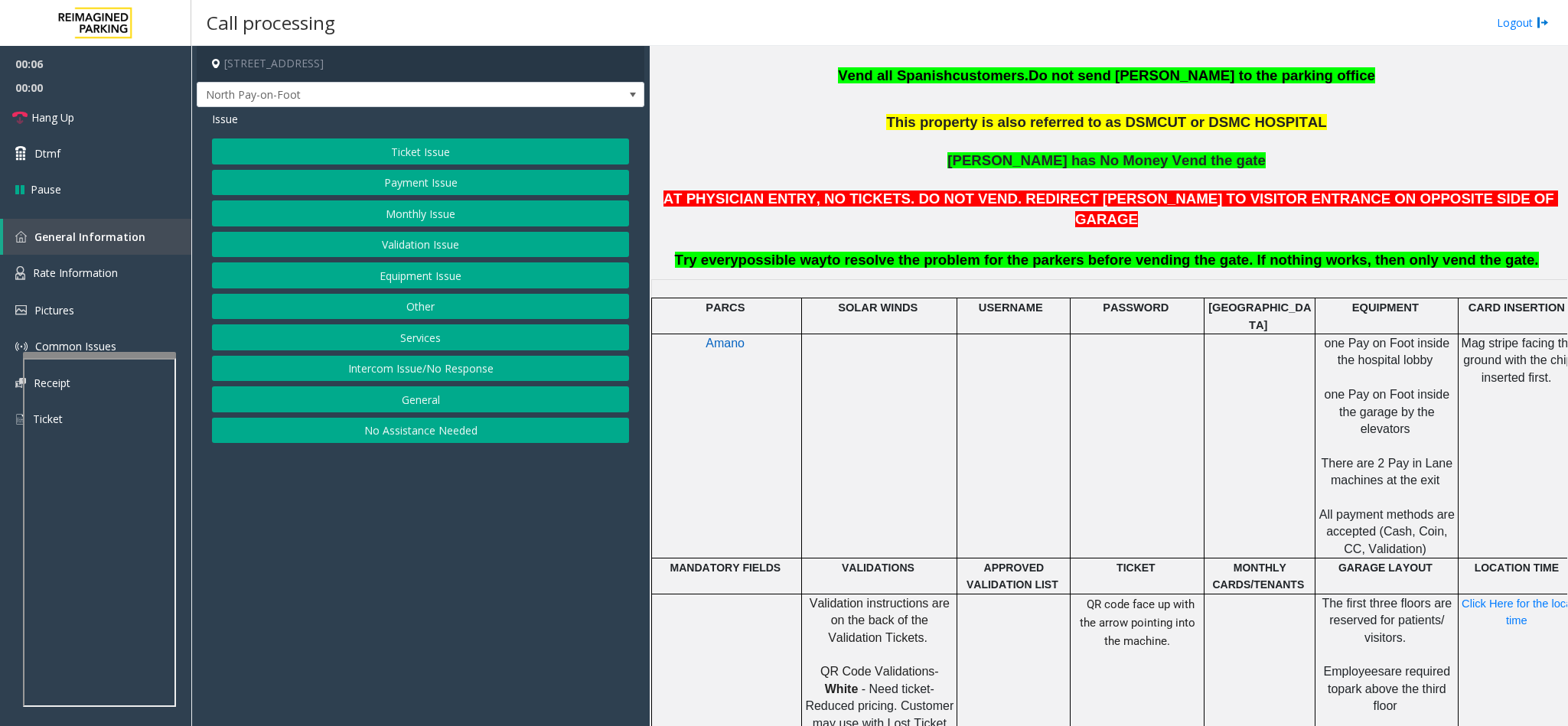
click at [444, 178] on button "Payment Issue" at bounding box center [421, 183] width 417 height 26
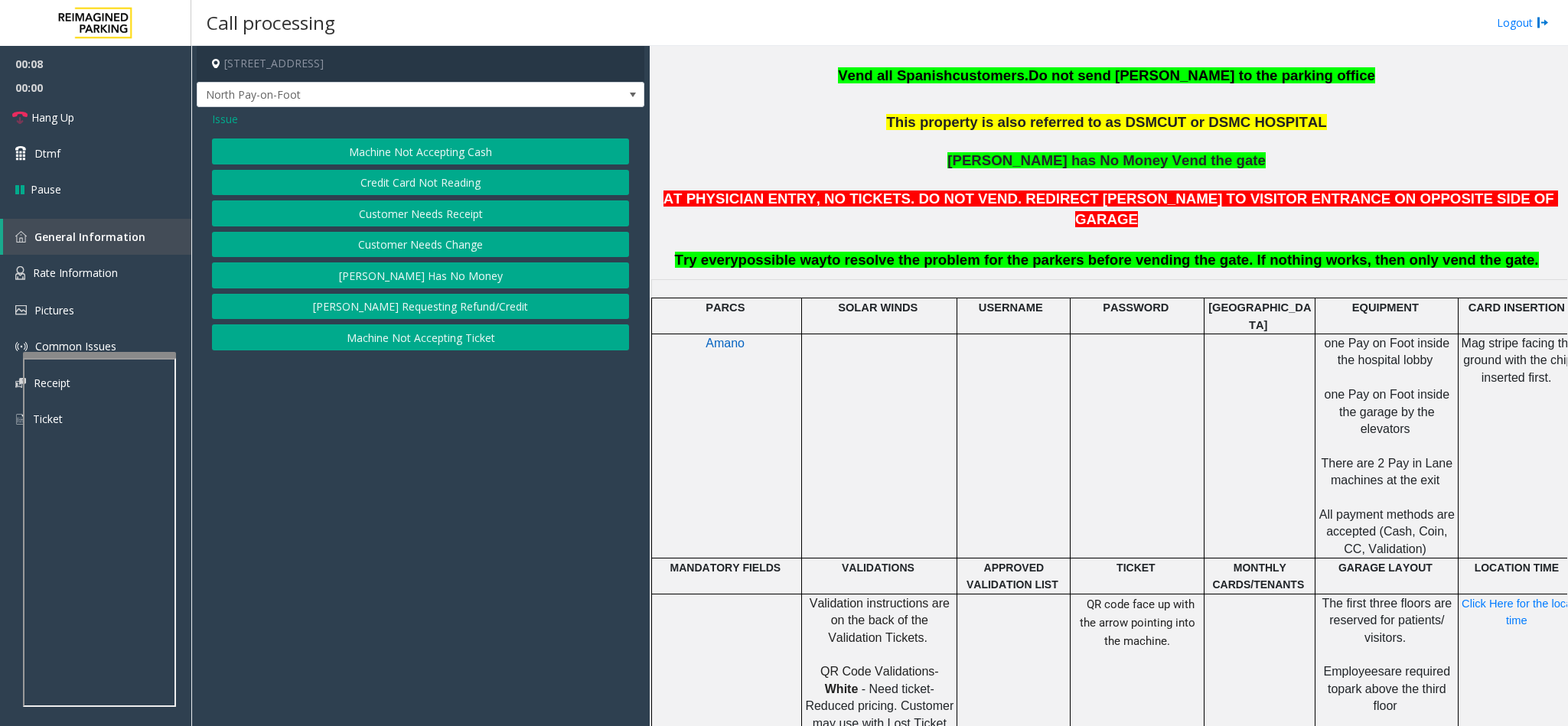
click at [444, 274] on button "[PERSON_NAME] Has No Money" at bounding box center [421, 276] width 417 height 26
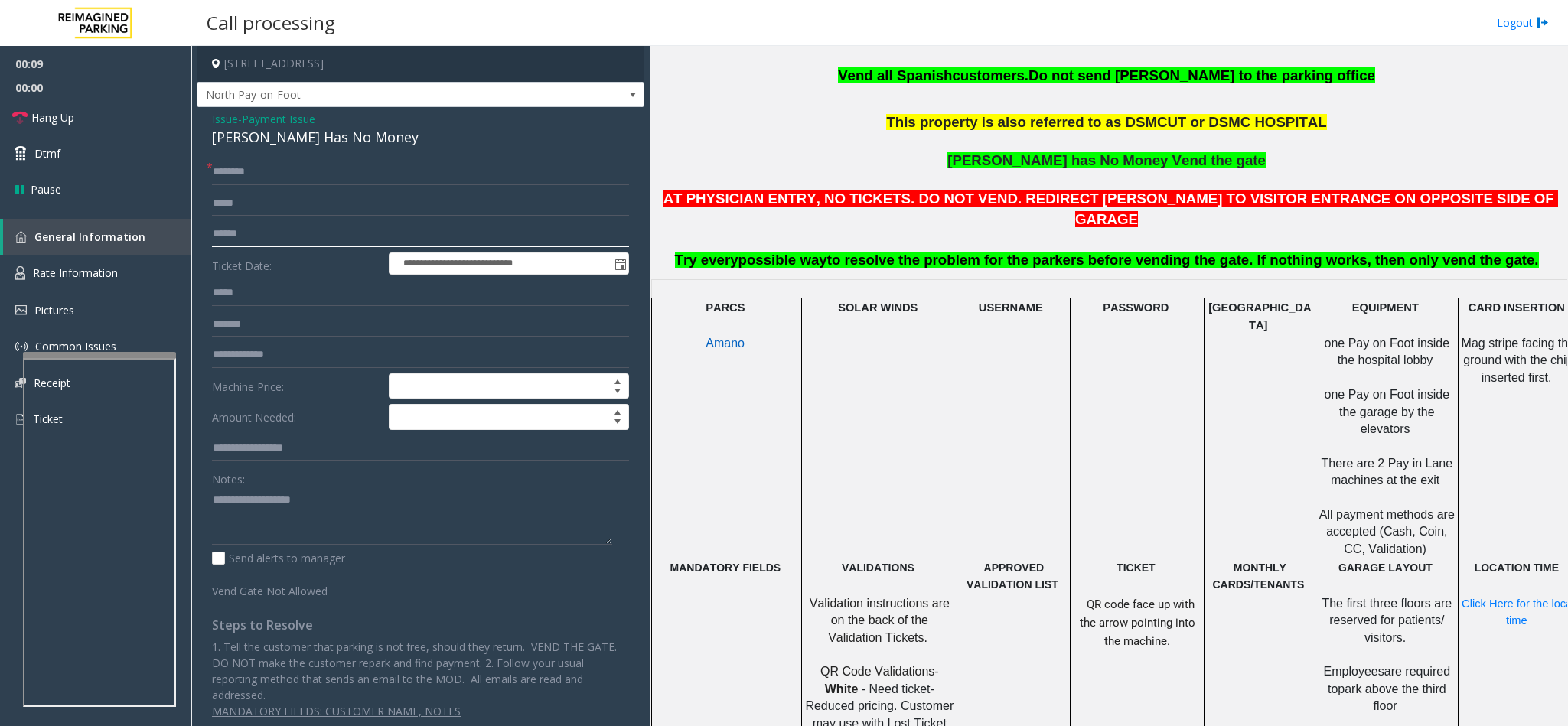
click at [248, 229] on input "text" at bounding box center [421, 234] width 417 height 26
click at [306, 225] on input "text" at bounding box center [421, 234] width 417 height 26
type input "******"
click at [288, 180] on input "text" at bounding box center [421, 172] width 417 height 26
drag, startPoint x: 355, startPoint y: 131, endPoint x: 206, endPoint y: 115, distance: 149.9
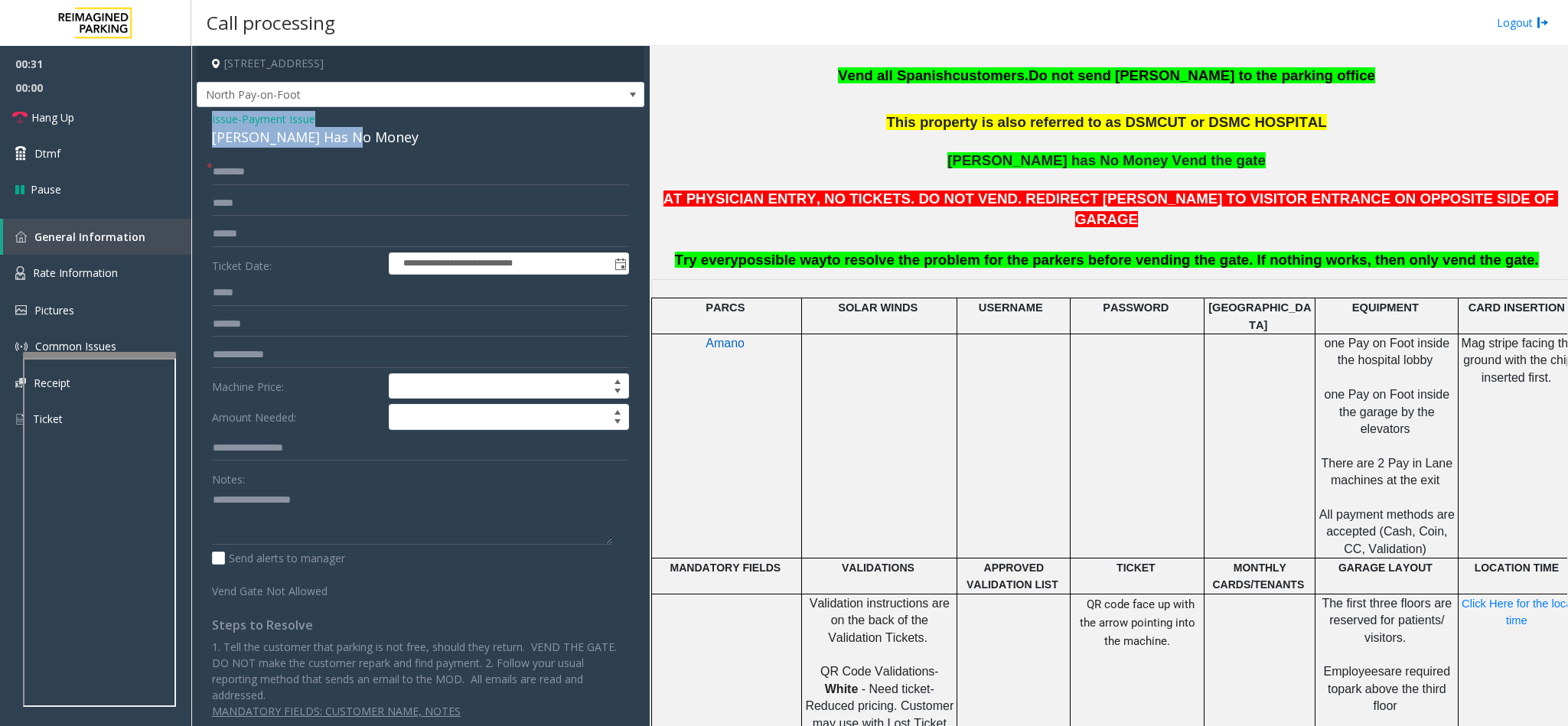
click at [206, 115] on div "**********" at bounding box center [420, 420] width 448 height 626
click at [287, 483] on textarea at bounding box center [412, 516] width 400 height 57
paste textarea "**********"
drag, startPoint x: 331, startPoint y: 498, endPoint x: 243, endPoint y: 499, distance: 88.0
click at [243, 483] on textarea at bounding box center [412, 516] width 400 height 57
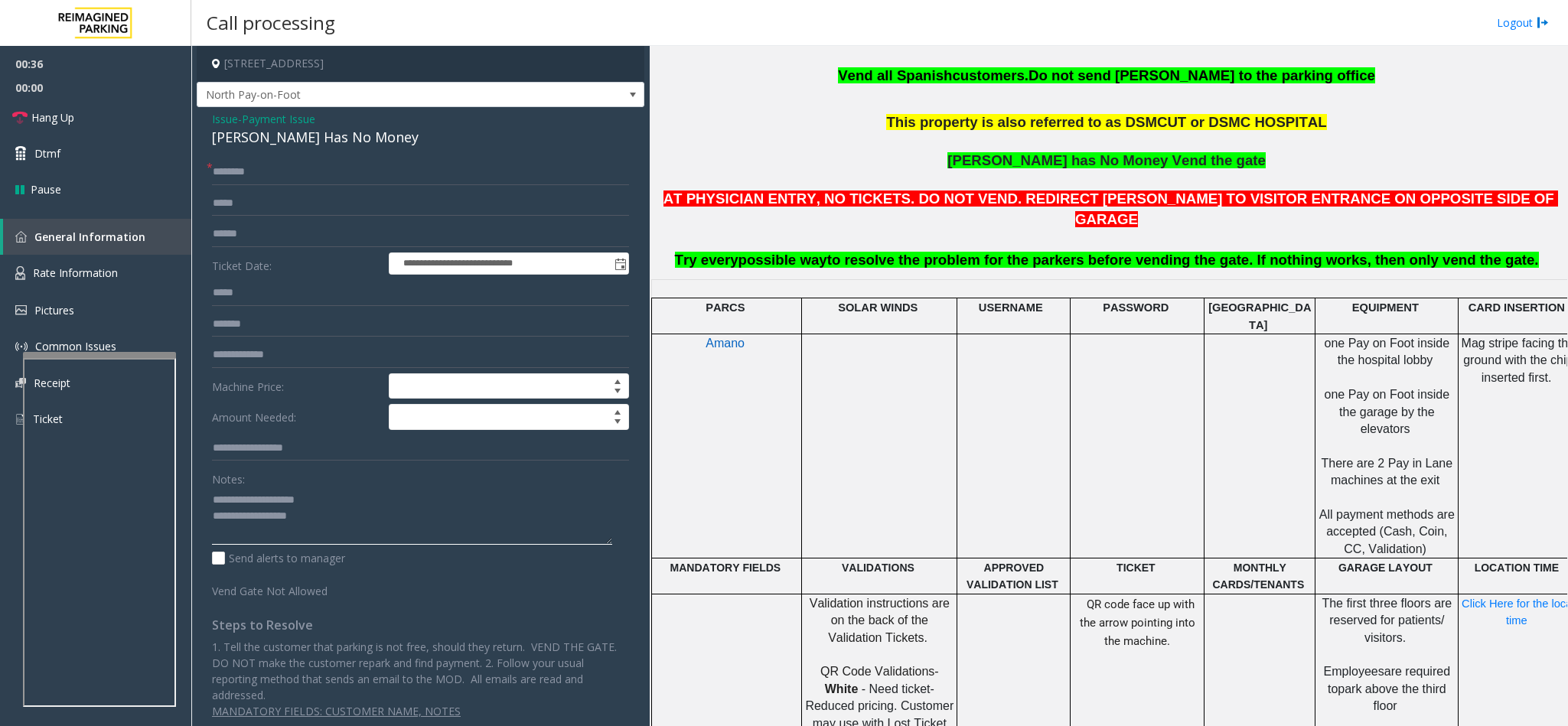
type textarea "**********"
click at [303, 179] on input "text" at bounding box center [421, 172] width 417 height 26
type input "******"
click at [300, 121] on span "Payment Issue" at bounding box center [279, 119] width 73 height 16
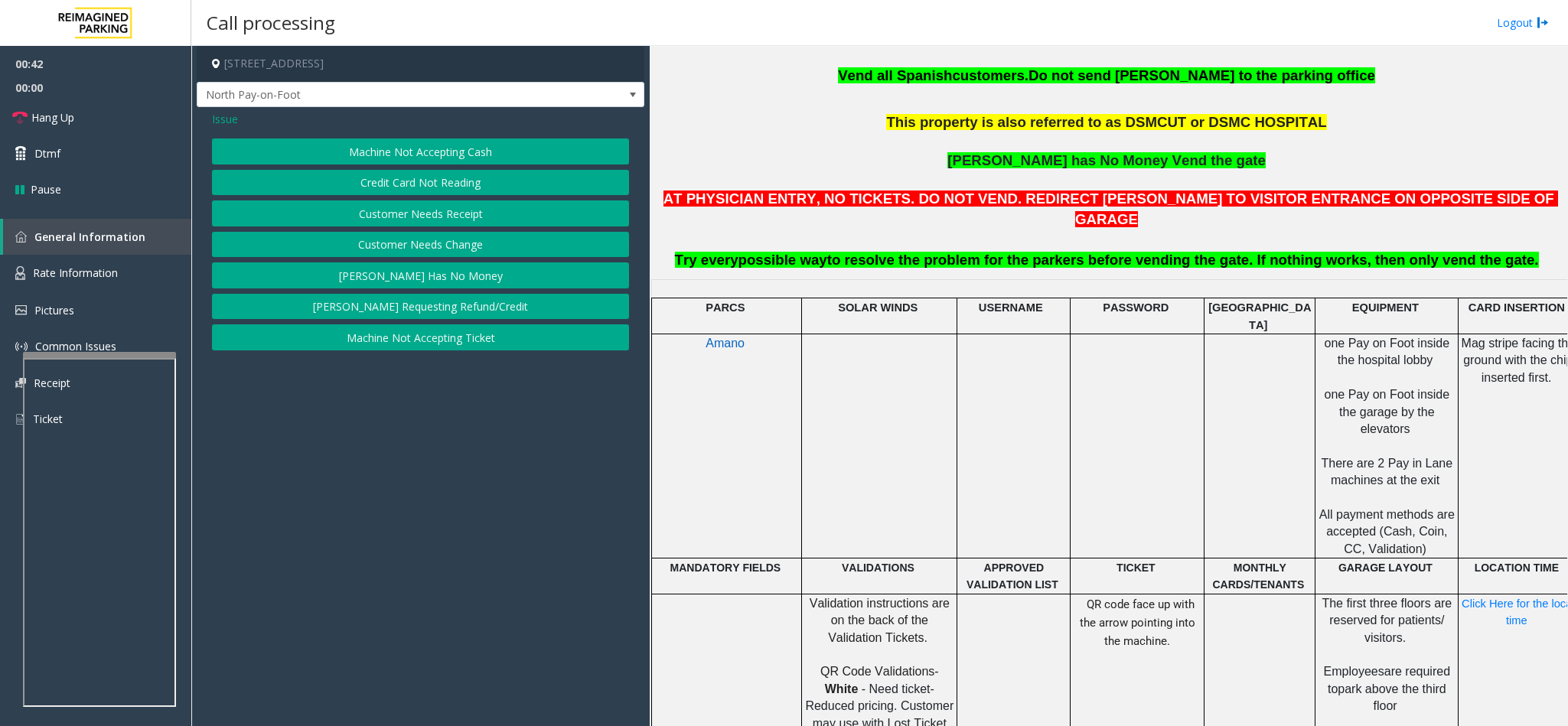
click at [221, 116] on span "Issue" at bounding box center [225, 119] width 26 height 16
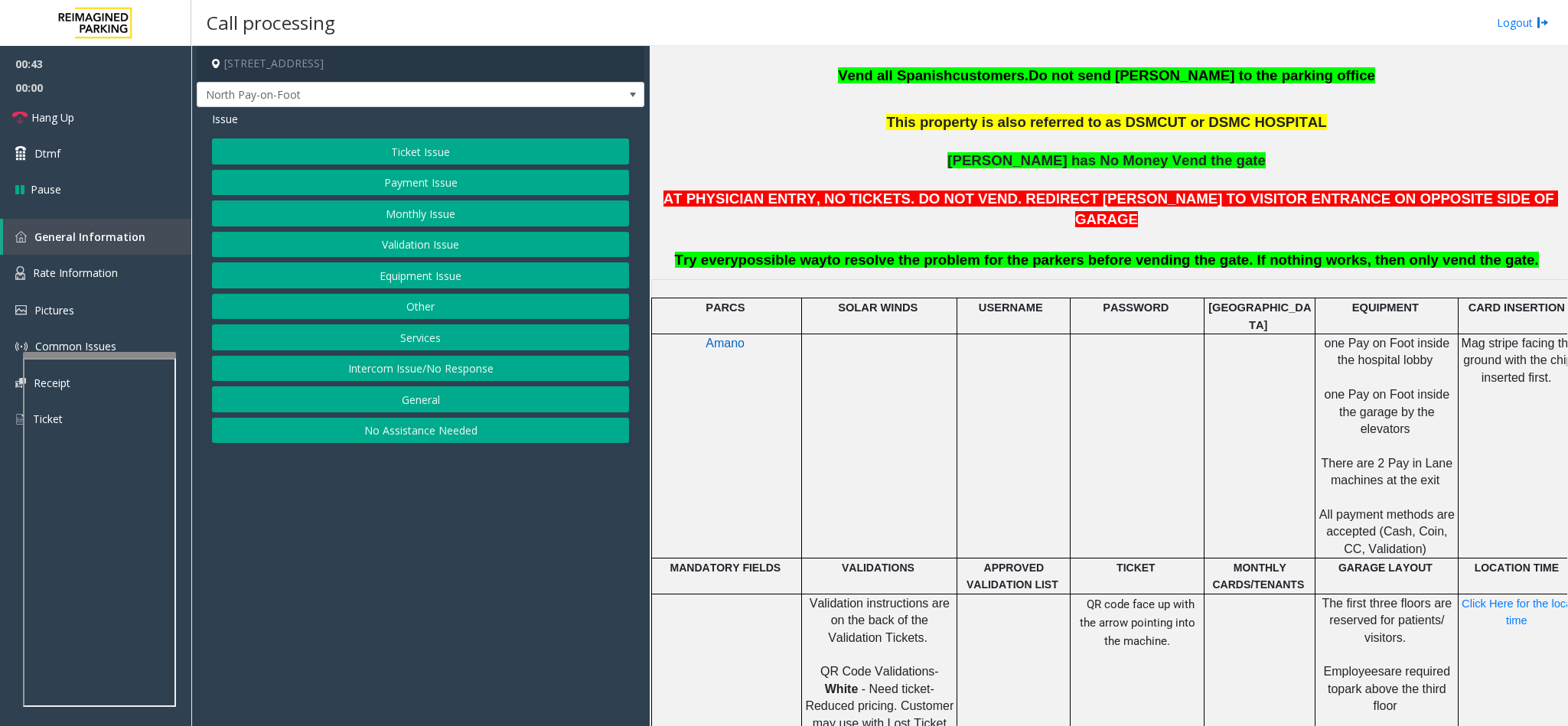
click at [349, 147] on button "Ticket Issue" at bounding box center [421, 151] width 417 height 26
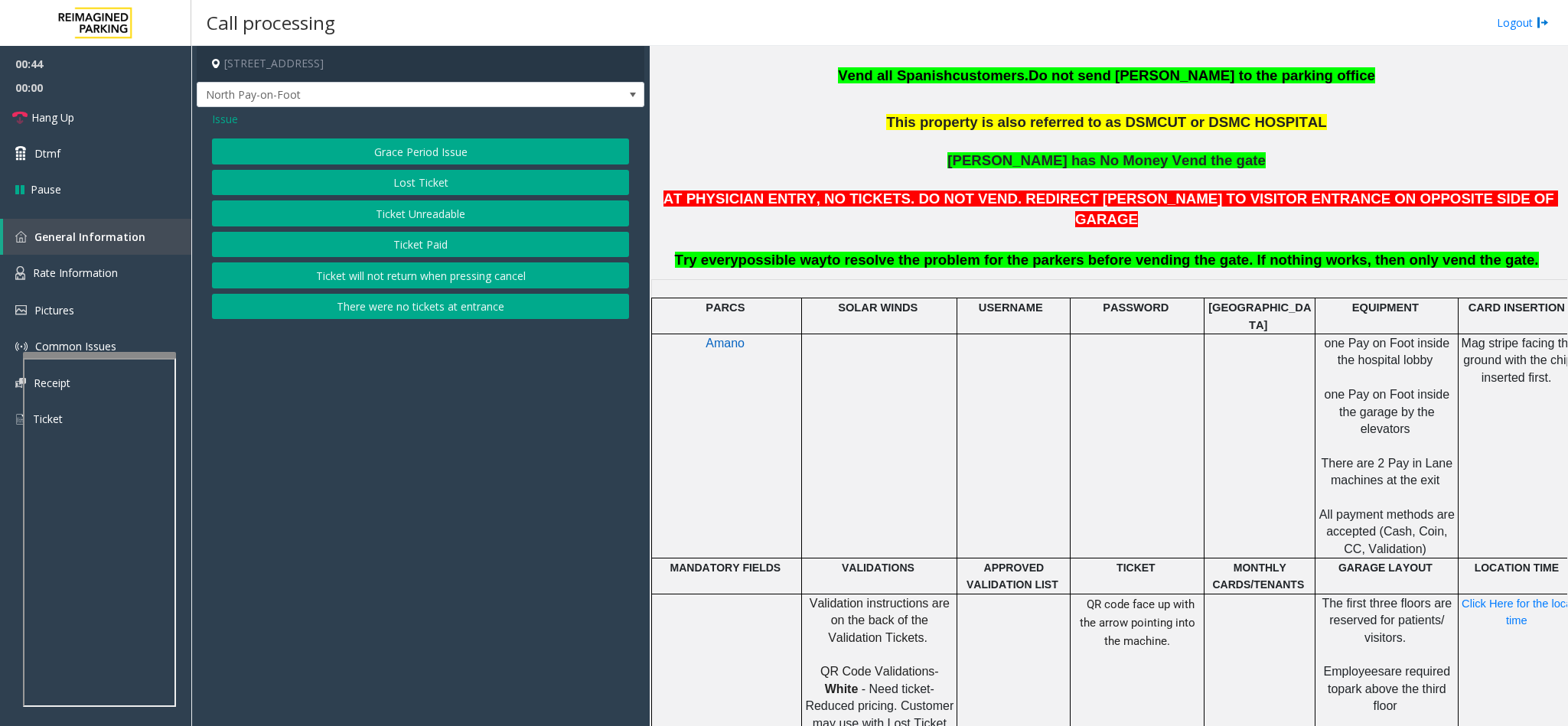
click at [374, 205] on button "Ticket Unreadable" at bounding box center [421, 213] width 417 height 26
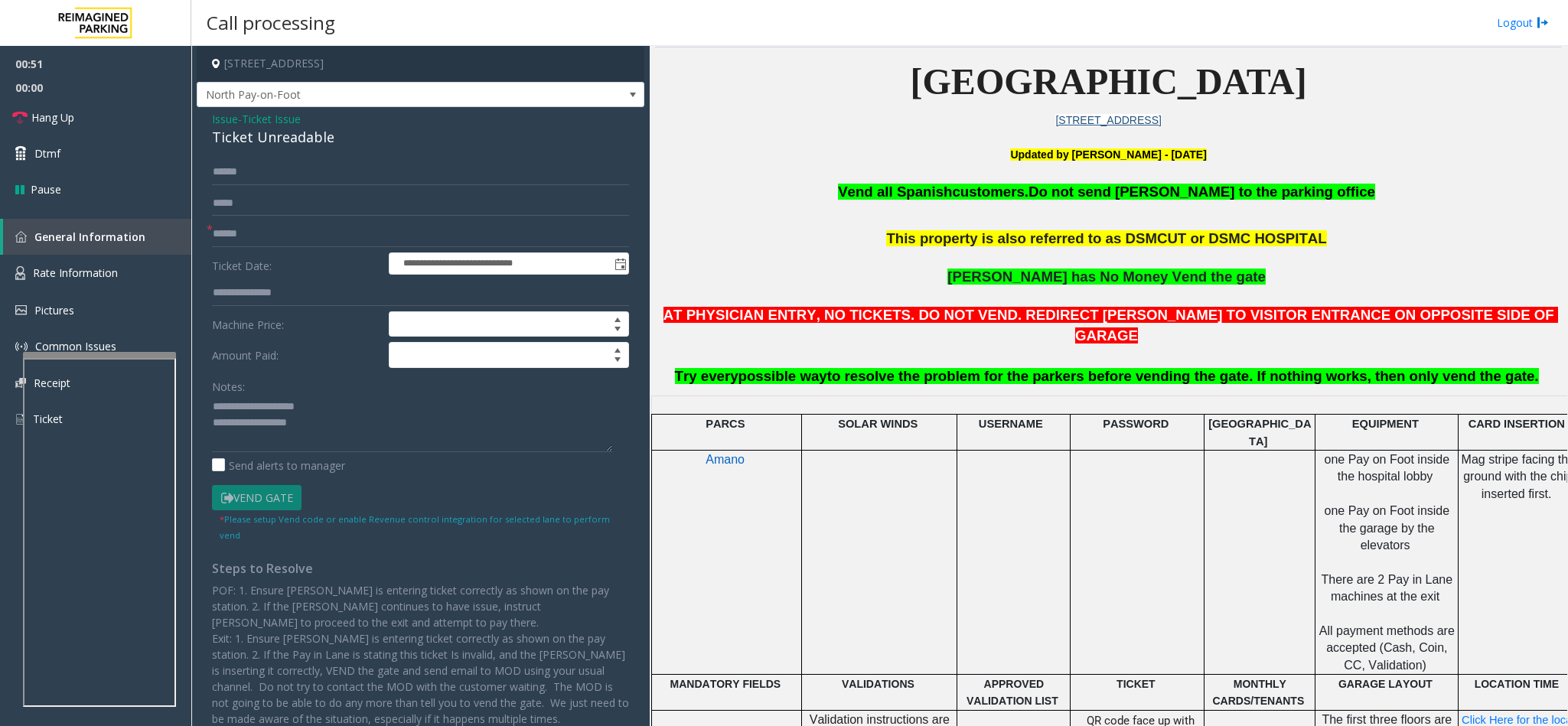
scroll to position [459, 0]
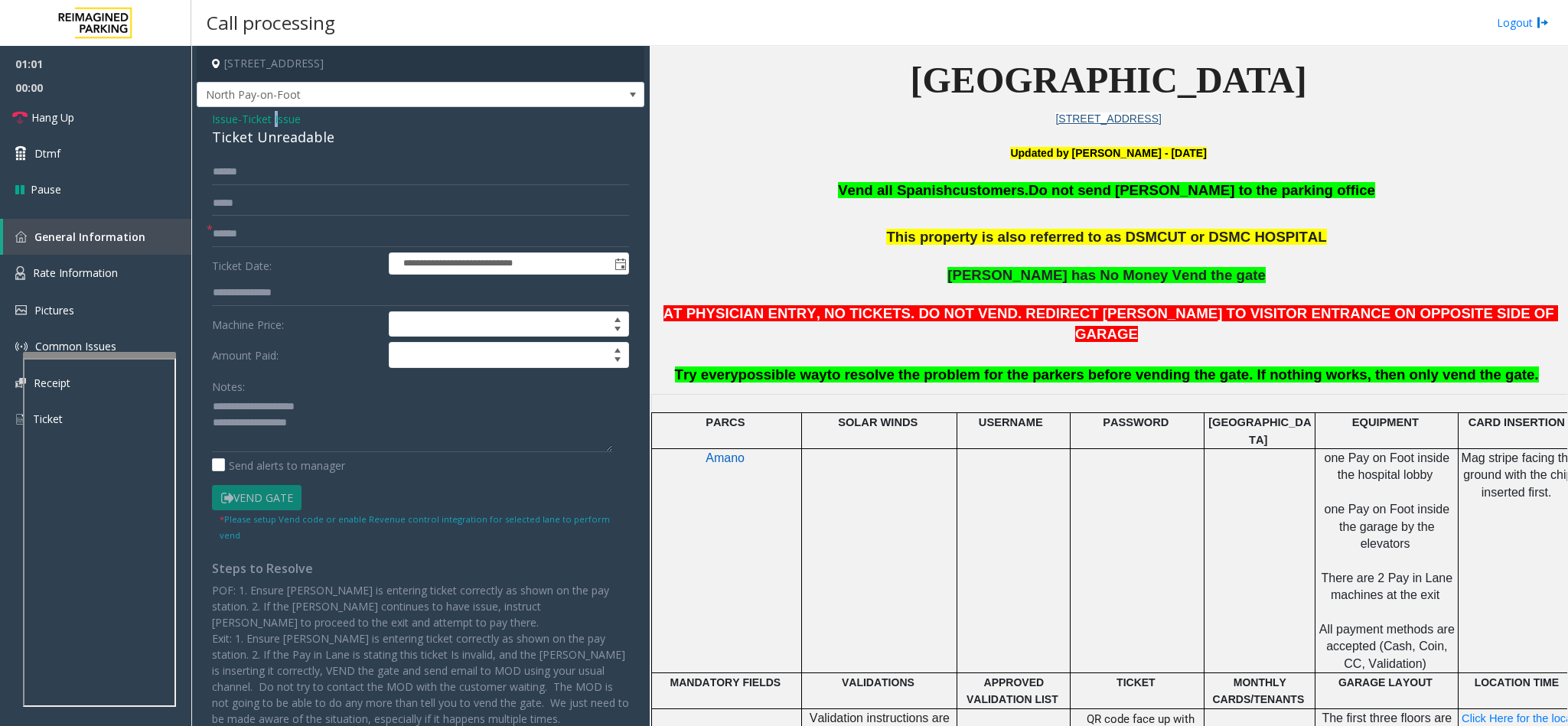
click at [280, 117] on span "Ticket Issue" at bounding box center [272, 119] width 59 height 16
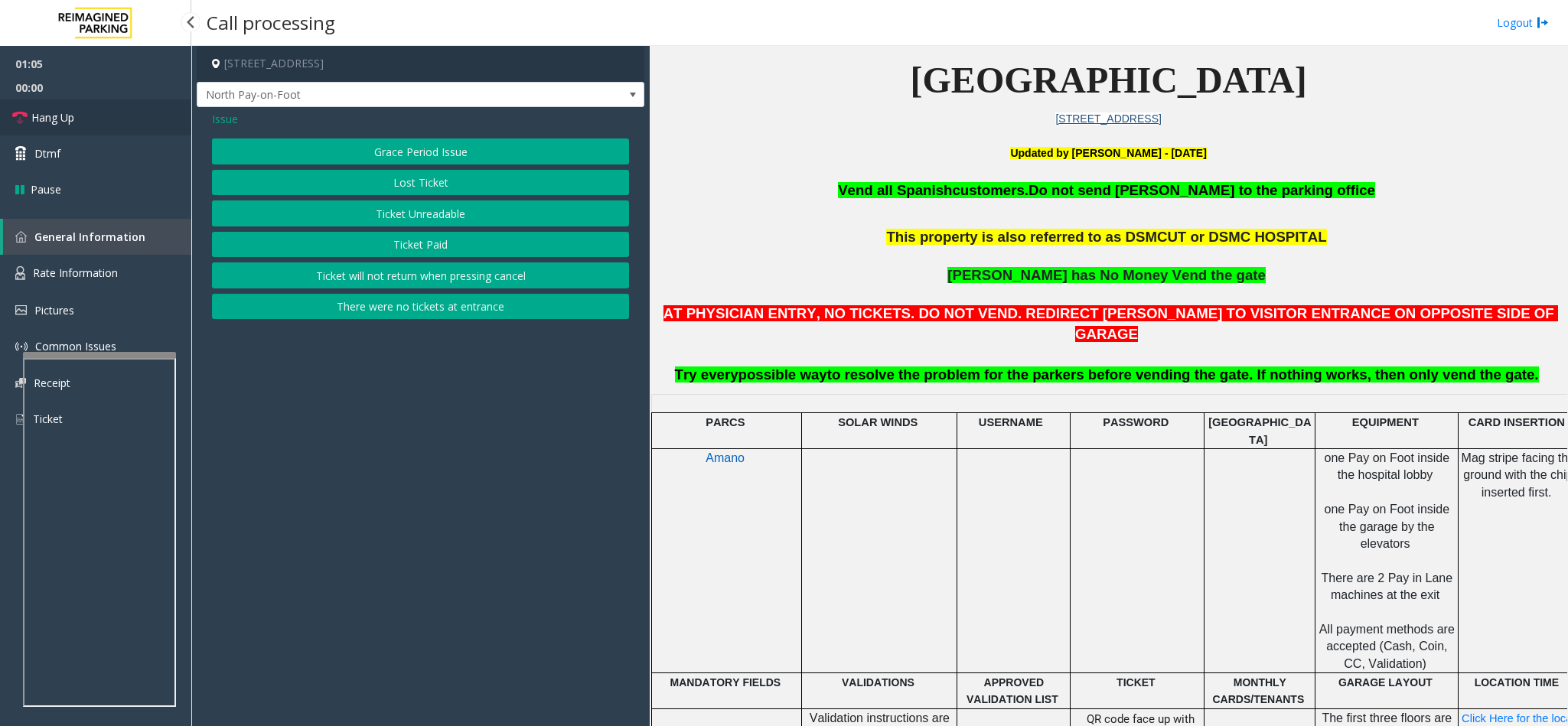
click at [101, 116] on link "Hang Up" at bounding box center [96, 118] width 192 height 36
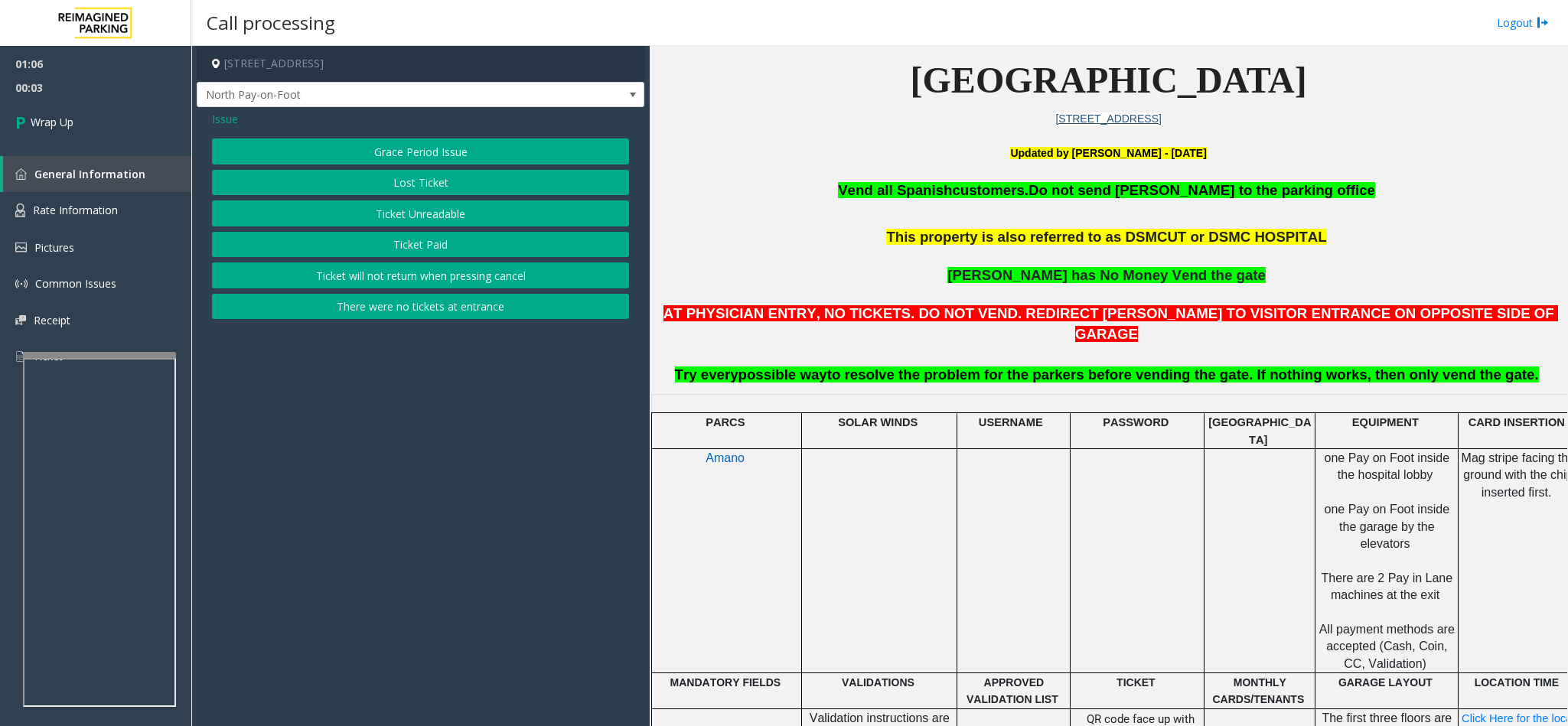
click at [229, 117] on span "Issue" at bounding box center [225, 119] width 26 height 16
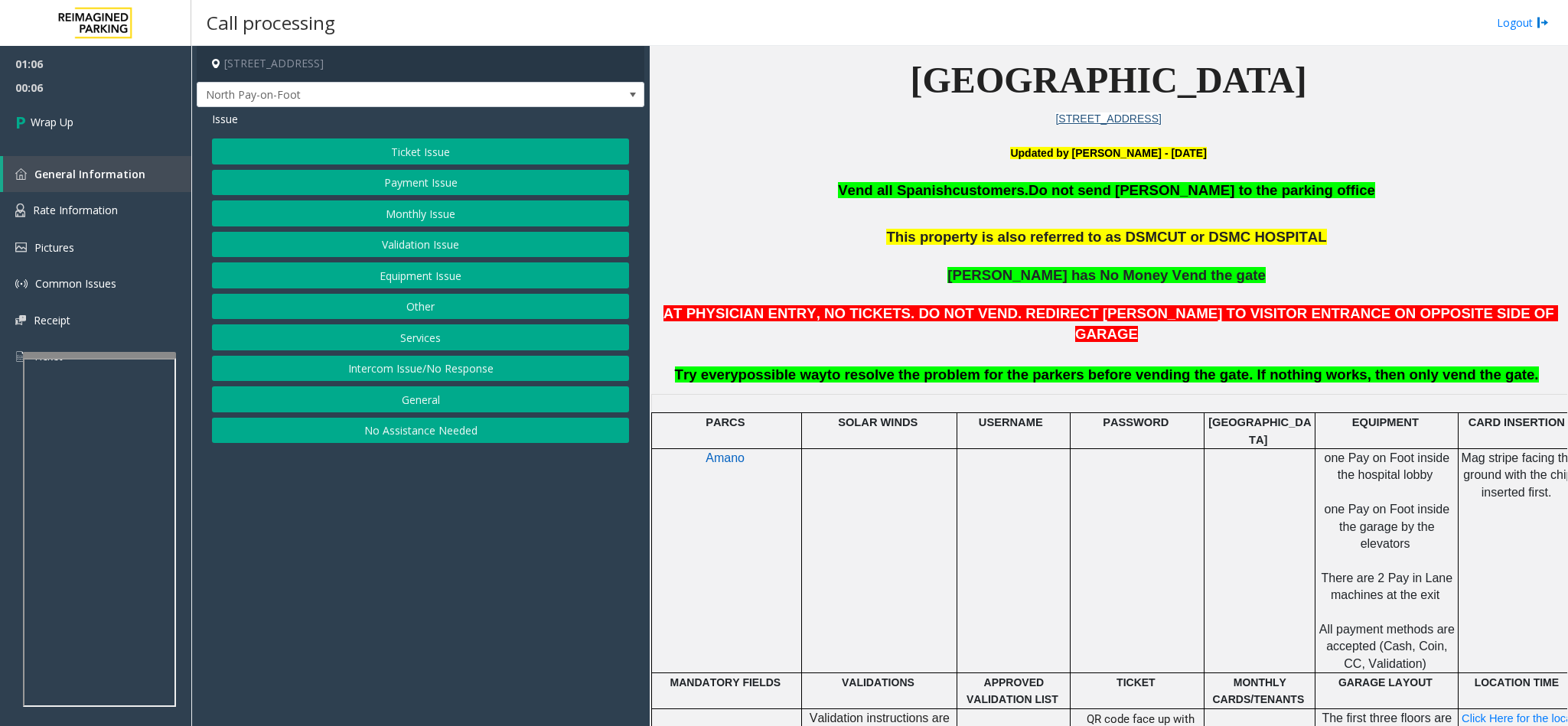
click at [416, 185] on button "Payment Issue" at bounding box center [421, 183] width 417 height 26
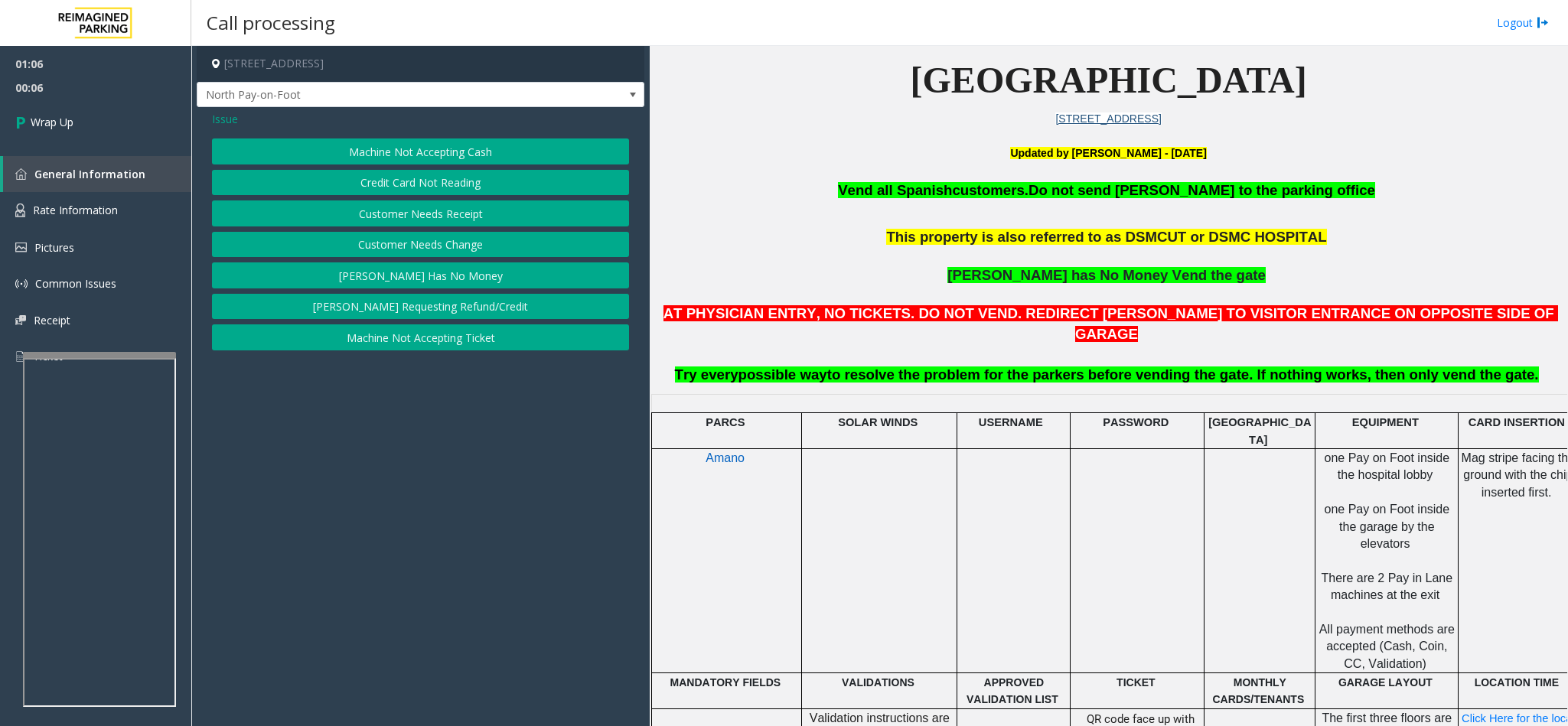
click at [413, 283] on button "[PERSON_NAME] Has No Money" at bounding box center [421, 276] width 417 height 26
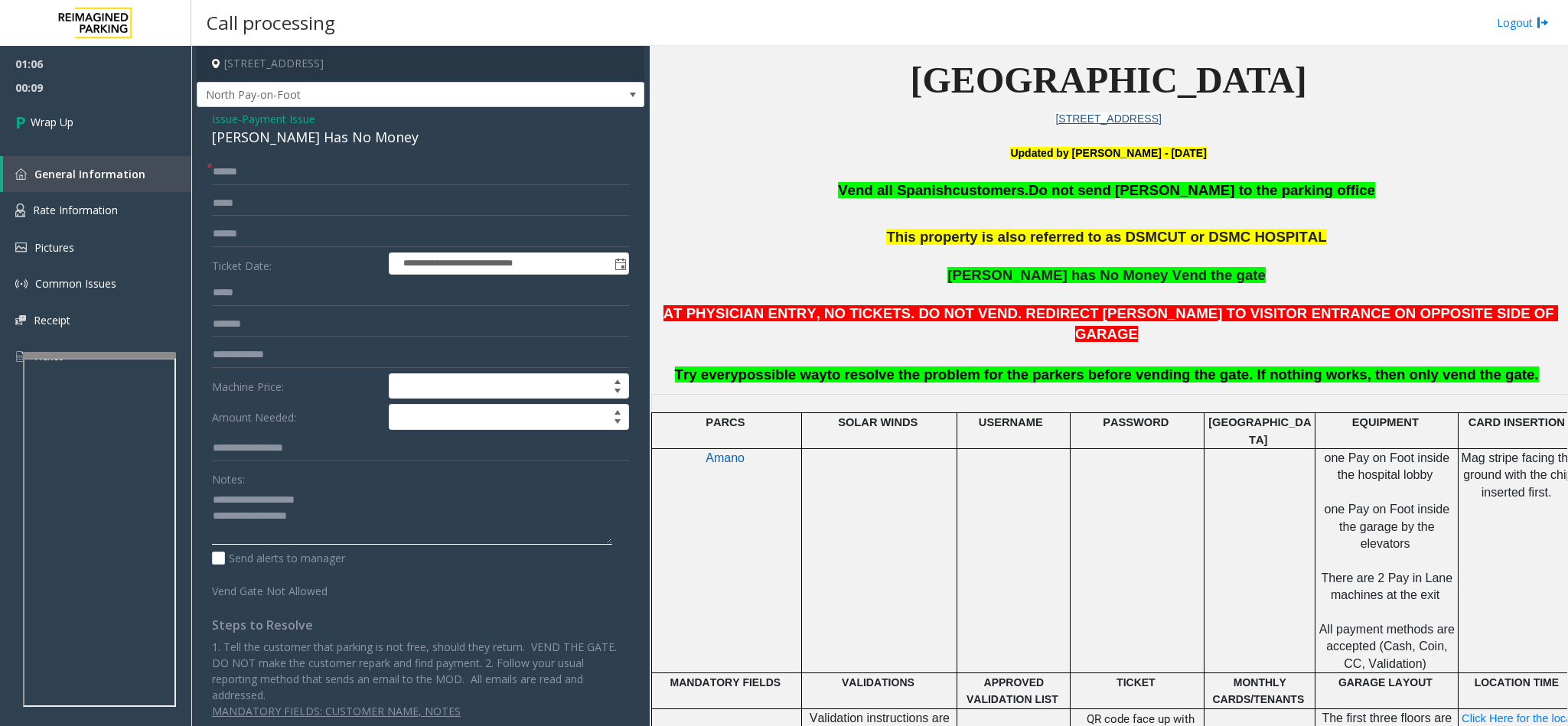
drag, startPoint x: 320, startPoint y: 501, endPoint x: 250, endPoint y: 501, distance: 70.0
click at [250, 483] on textarea at bounding box center [412, 516] width 400 height 57
drag, startPoint x: 466, startPoint y: 487, endPoint x: 436, endPoint y: 505, distance: 35.0
click at [462, 483] on div "Notes:" at bounding box center [421, 506] width 417 height 79
click at [423, 483] on textarea at bounding box center [412, 516] width 400 height 57
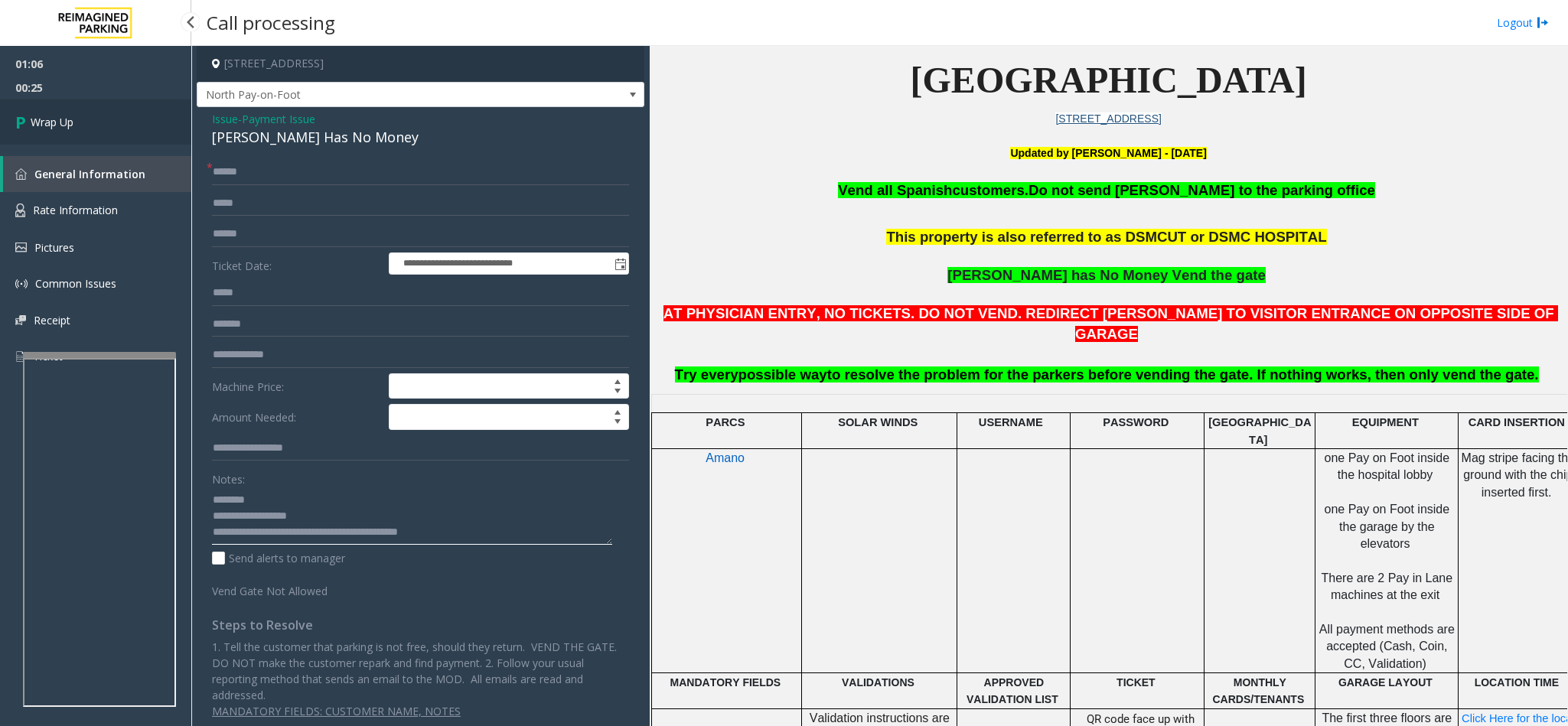
type textarea "**********"
click at [24, 118] on icon at bounding box center [22, 122] width 15 height 26
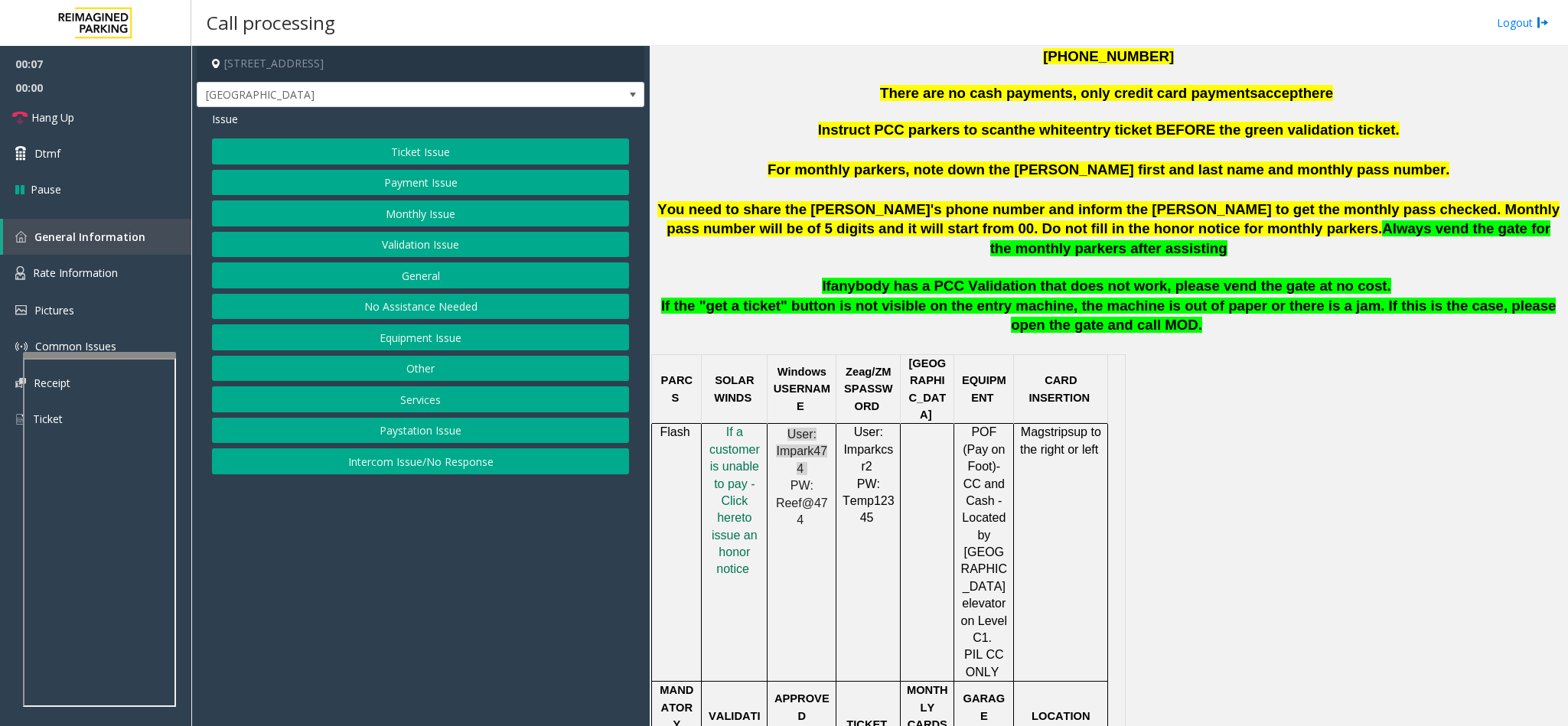
scroll to position [688, 0]
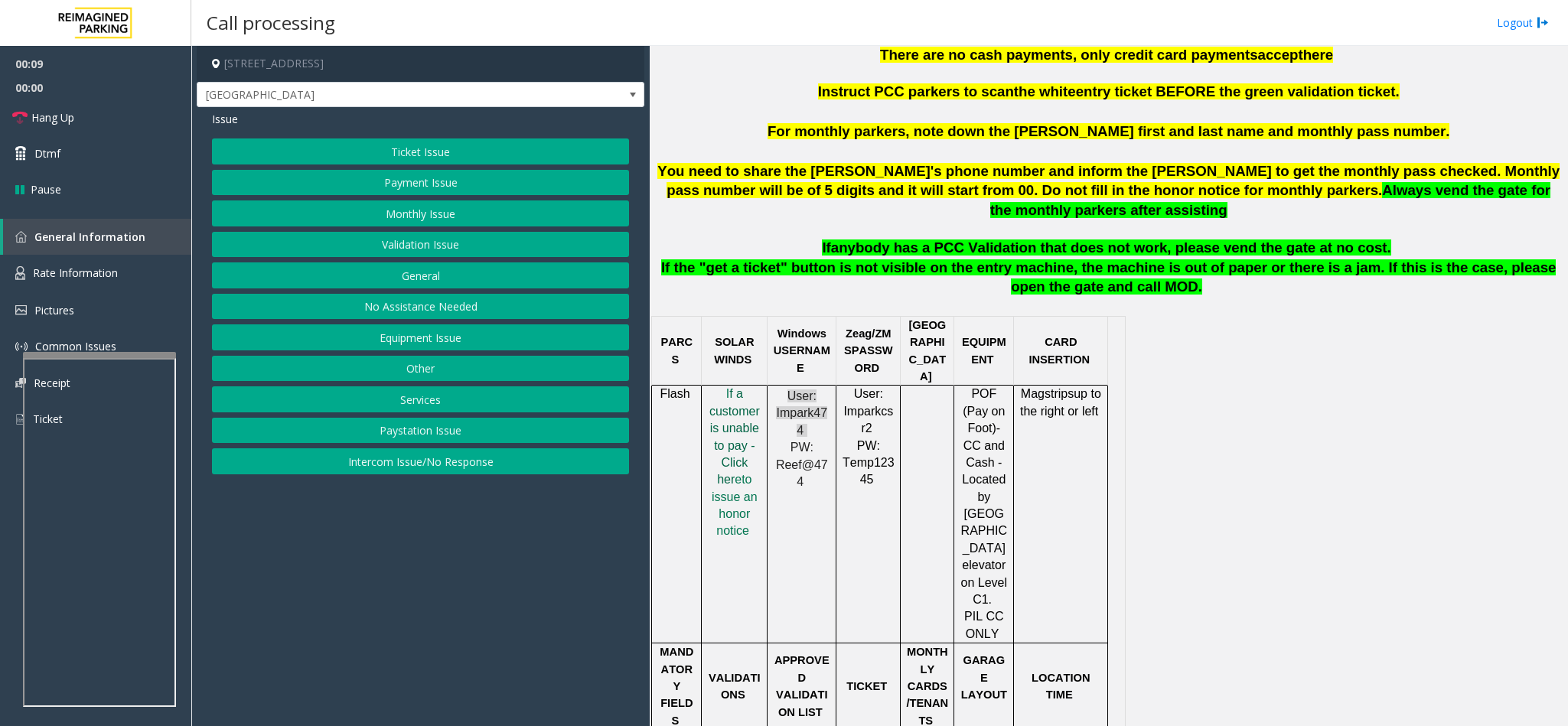
click at [741, 387] on span "f a customer is unable to pay - Click her" at bounding box center [734, 437] width 50 height 99
click at [51, 266] on span "Rate Information" at bounding box center [75, 273] width 85 height 15
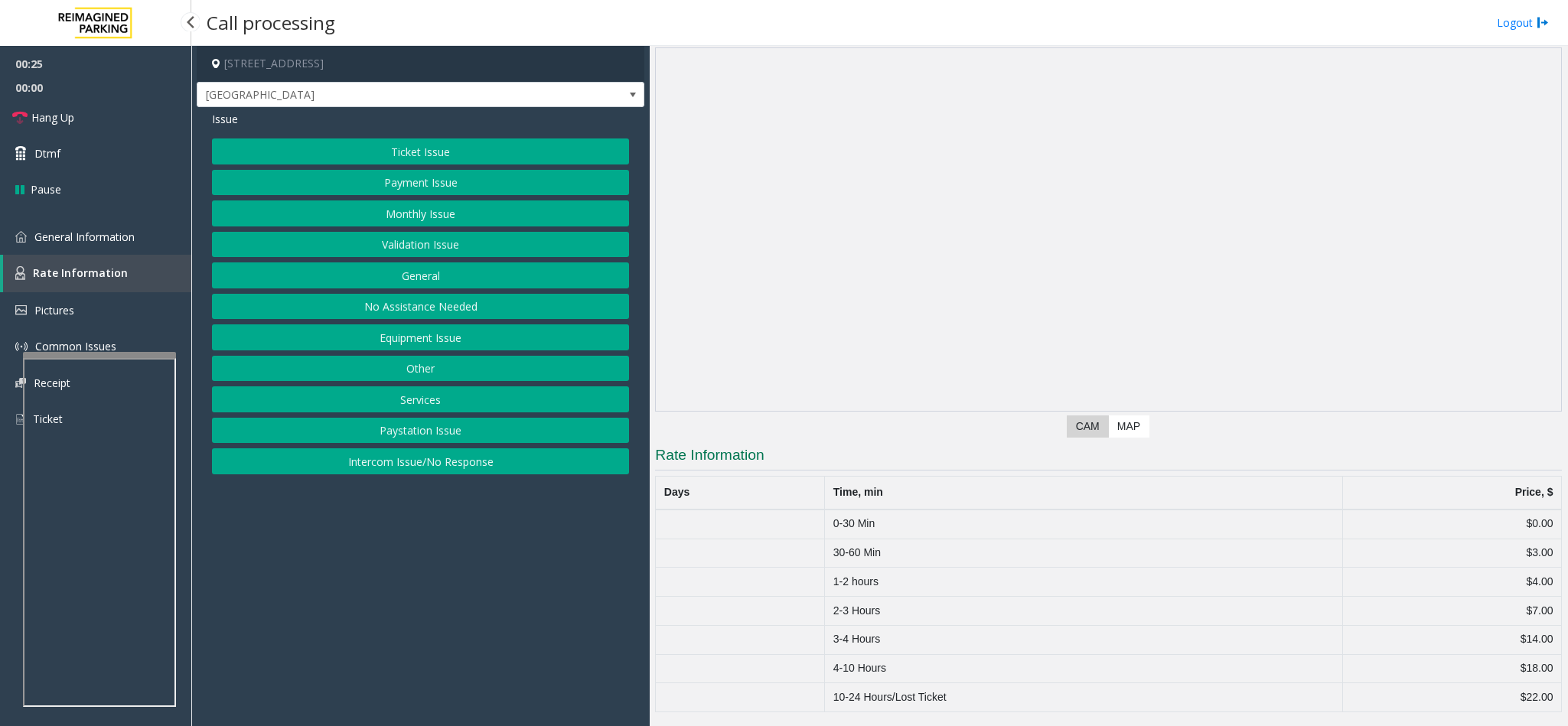
scroll to position [58, 0]
click at [94, 234] on span "General Information" at bounding box center [84, 236] width 100 height 15
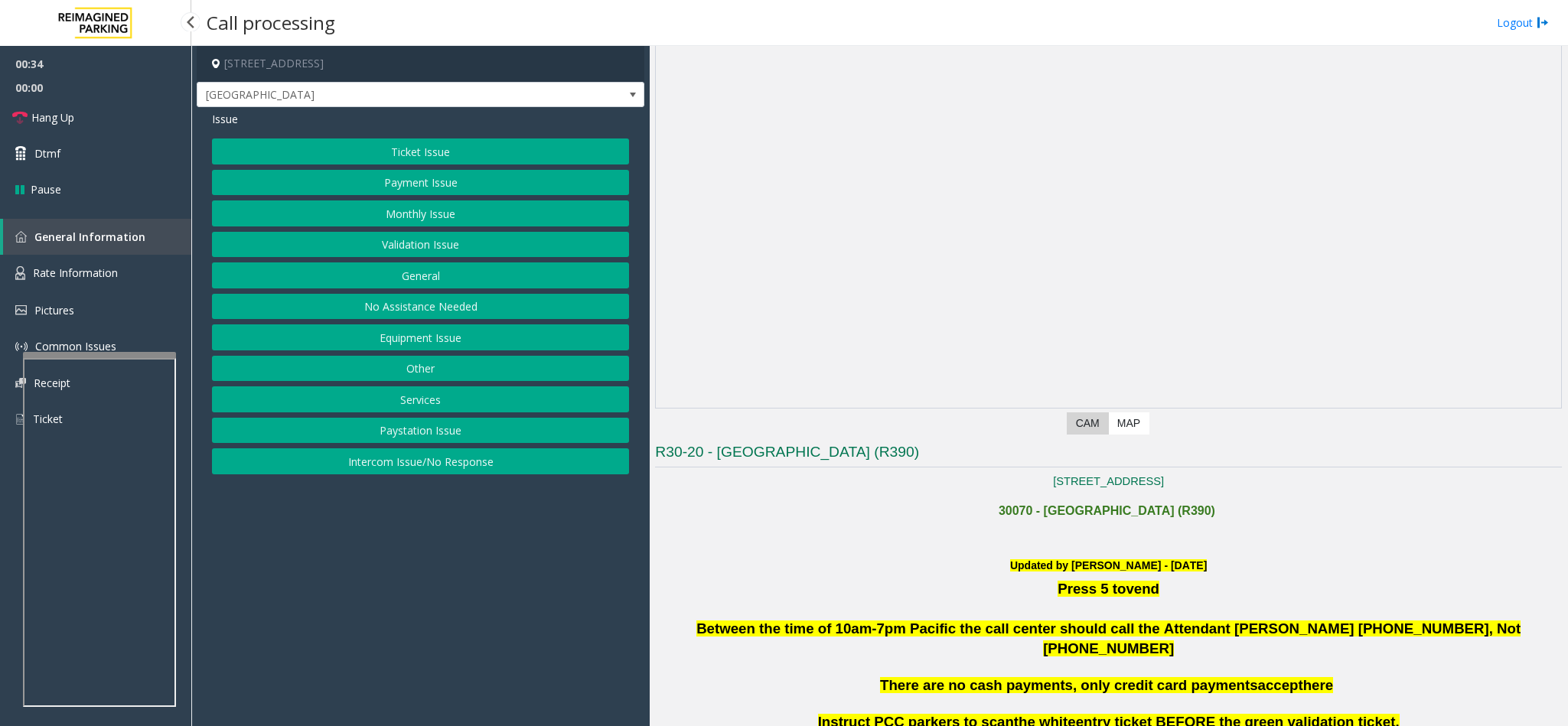
scroll to position [688, 0]
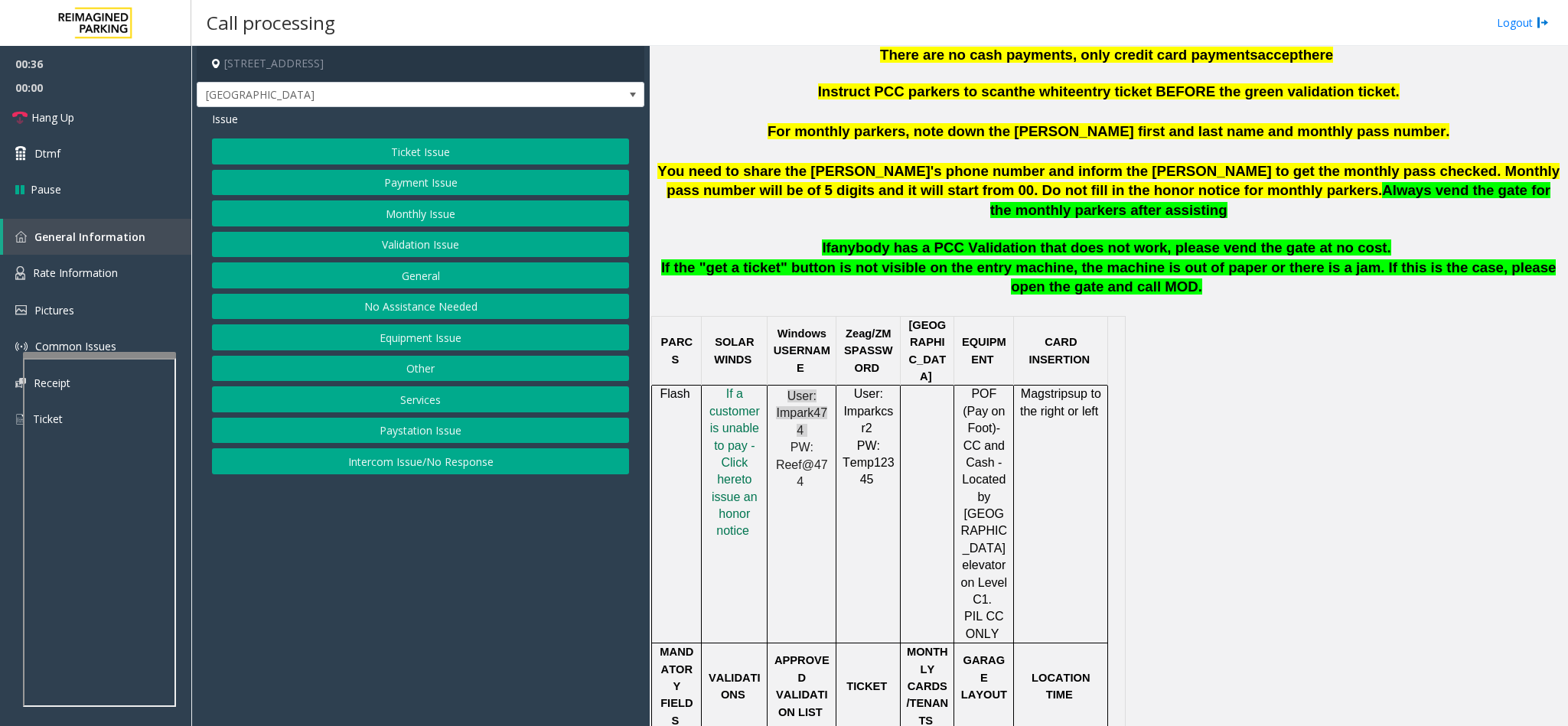
click at [439, 147] on button "Ticket Issue" at bounding box center [421, 151] width 417 height 26
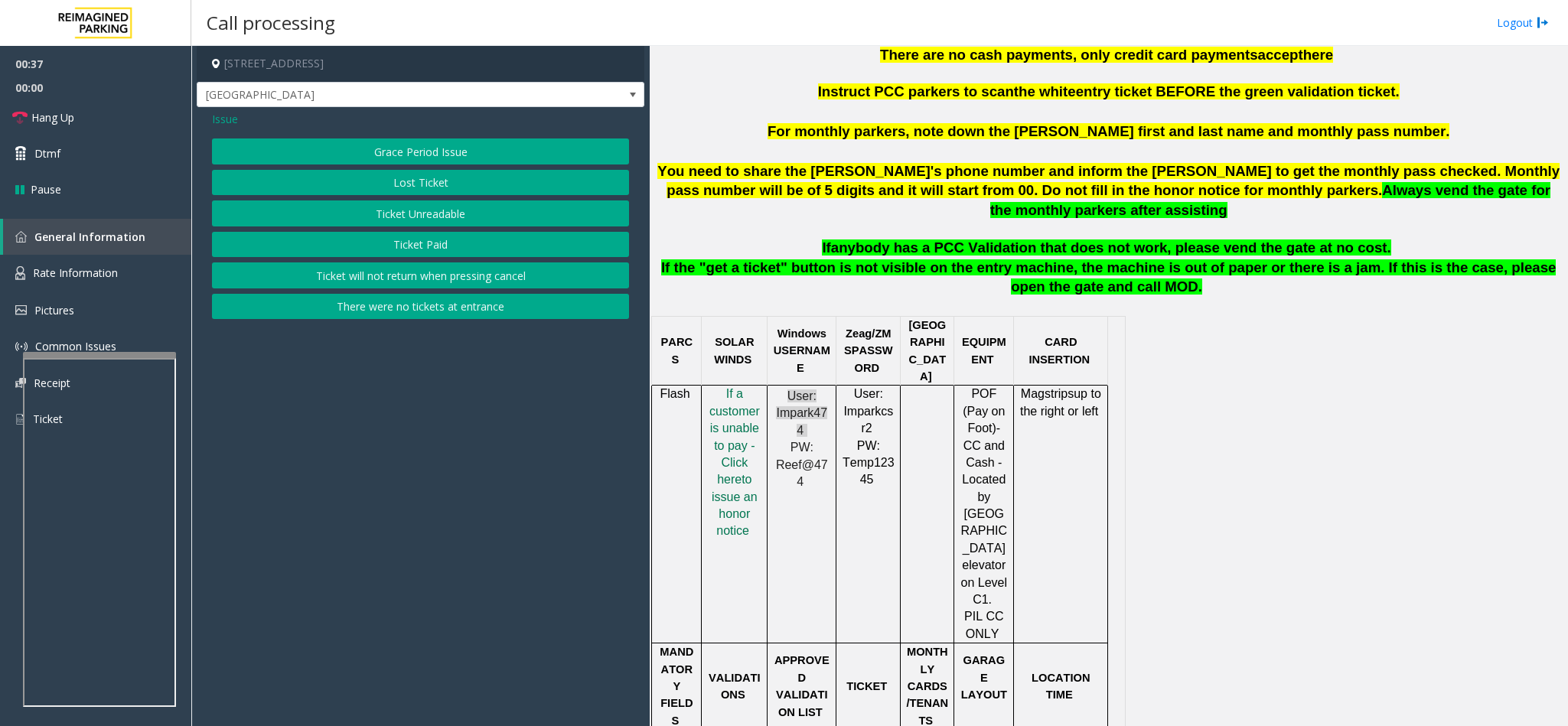
click at [437, 154] on button "Grace Period Issue" at bounding box center [421, 151] width 417 height 26
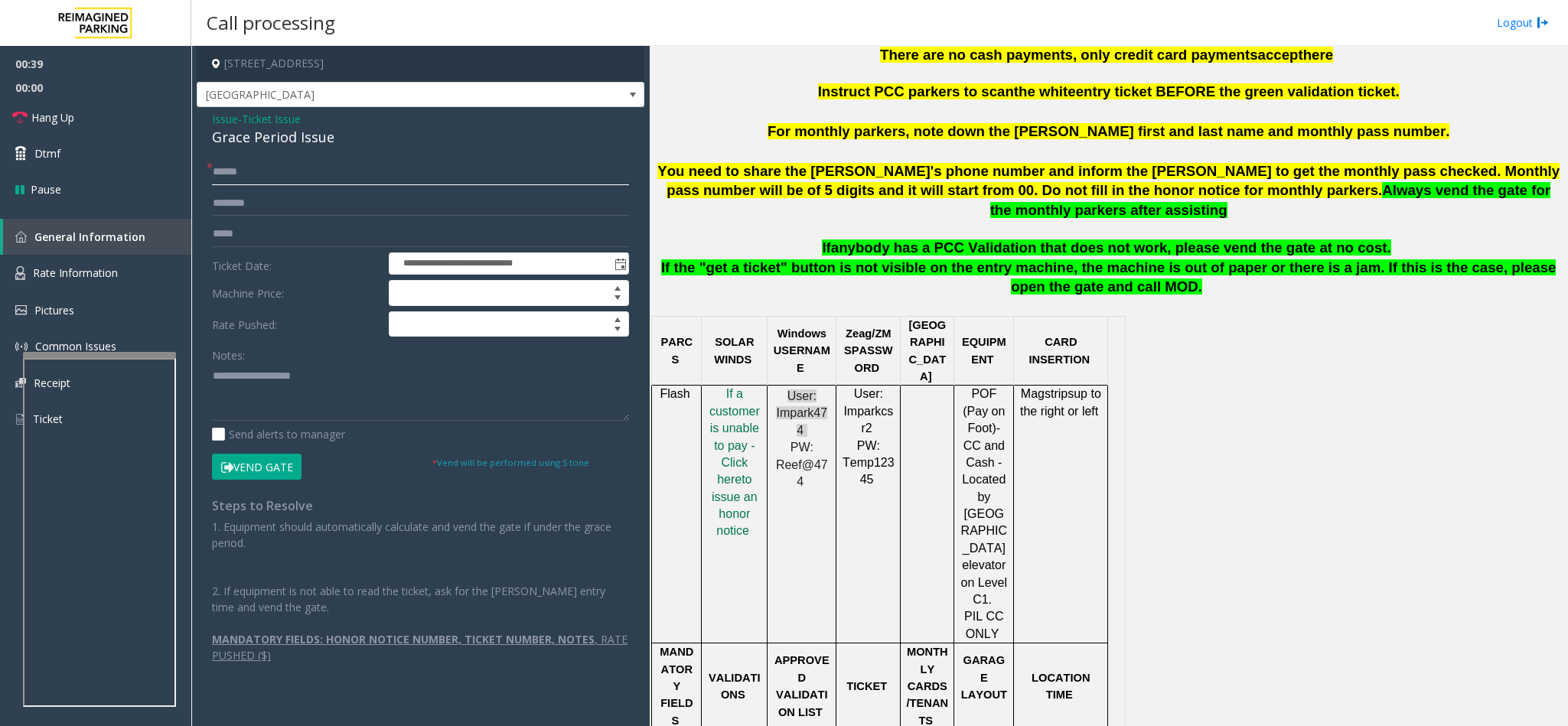
click at [315, 175] on input "text" at bounding box center [421, 172] width 417 height 26
click at [319, 175] on input "text" at bounding box center [421, 172] width 417 height 26
type input "********"
click at [128, 124] on link "Hang Up" at bounding box center [96, 118] width 192 height 36
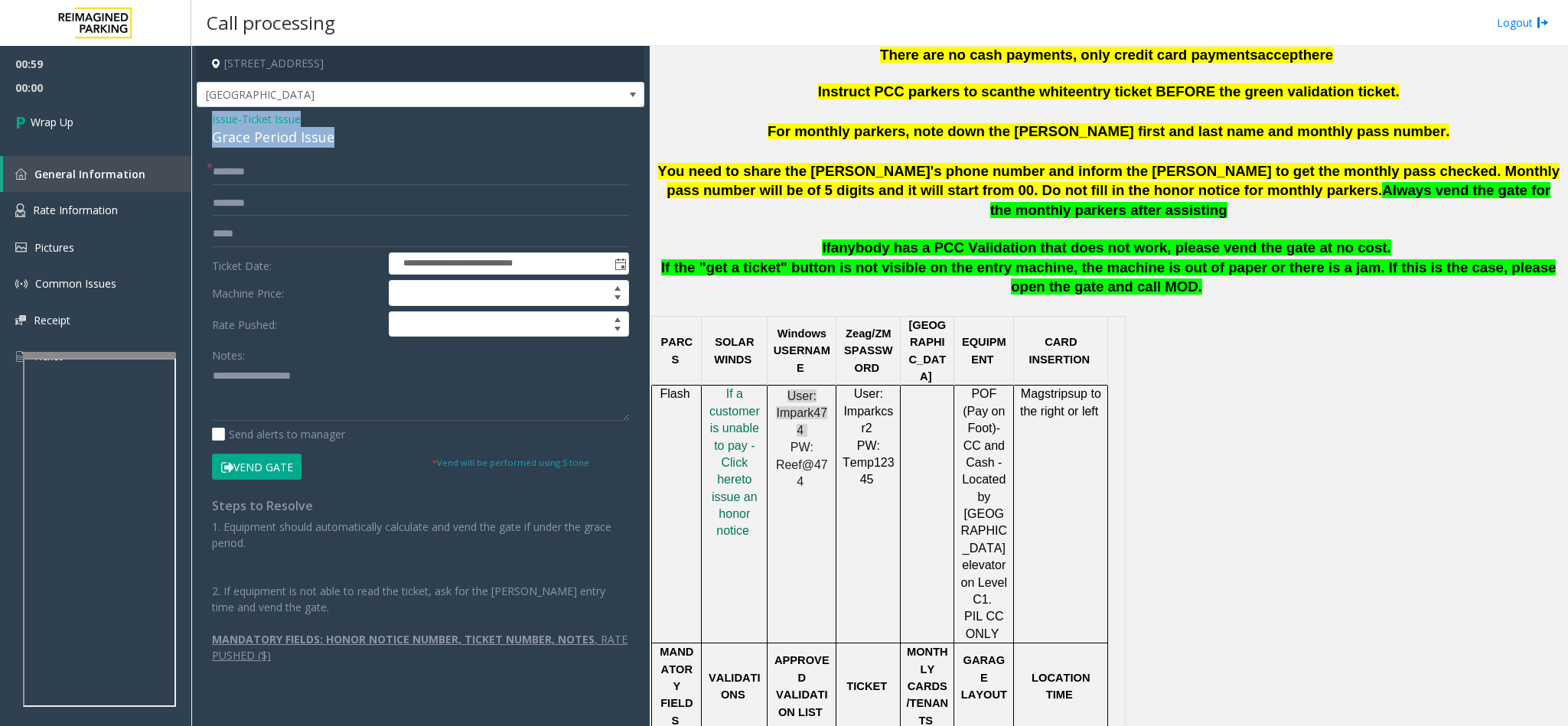
drag, startPoint x: 348, startPoint y: 134, endPoint x: 205, endPoint y: 116, distance: 144.1
click at [205, 116] on div "**********" at bounding box center [420, 392] width 448 height 572
paste textarea "**********"
click at [301, 420] on textarea at bounding box center [421, 392] width 417 height 57
drag, startPoint x: 329, startPoint y: 372, endPoint x: 246, endPoint y: 381, distance: 83.5
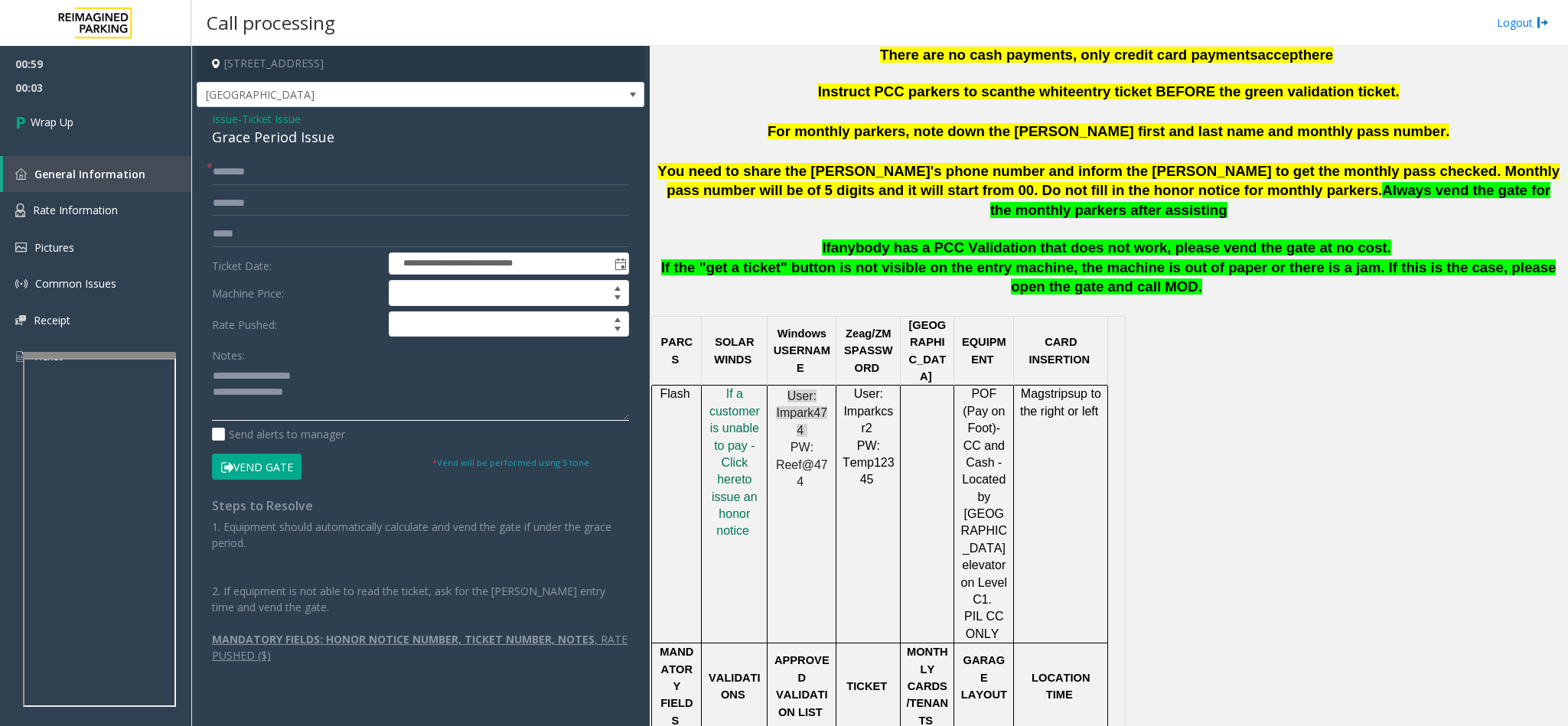
click at [246, 381] on textarea at bounding box center [421, 392] width 417 height 57
click at [327, 390] on textarea at bounding box center [421, 392] width 417 height 57
type textarea "**********"
click at [116, 106] on link "Wrap Up" at bounding box center [96, 122] width 192 height 45
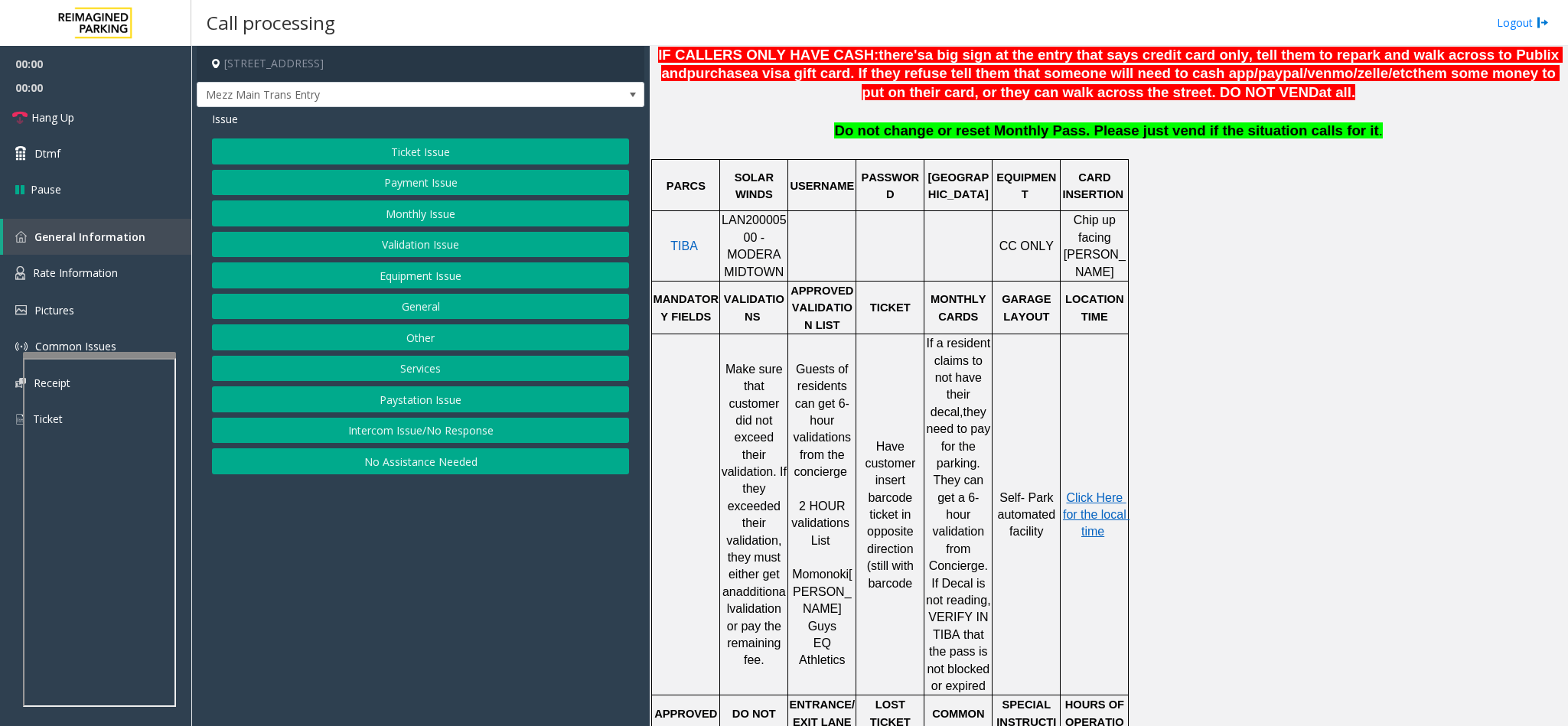
scroll to position [688, 0]
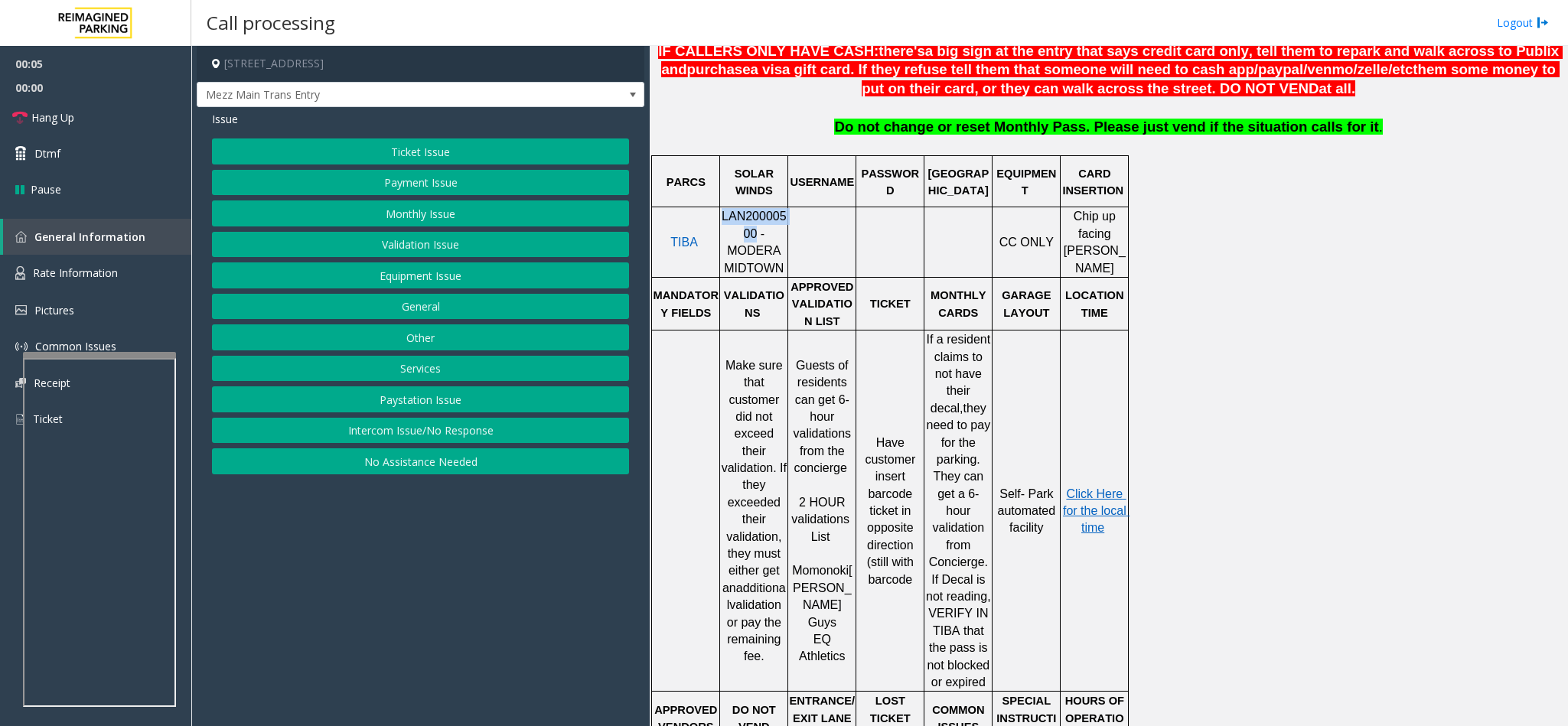
drag, startPoint x: 728, startPoint y: 239, endPoint x: 724, endPoint y: 211, distance: 28.3
click at [724, 211] on tbody "PARCS SOLAR WINDS USERNAME PASSWORD PARIS EQUIPMENT CARD INSERTION TIBA LAN2000…" at bounding box center [890, 553] width 476 height 795
drag, startPoint x: 726, startPoint y: 206, endPoint x: 721, endPoint y: 168, distance: 38.3
click at [721, 168] on div at bounding box center [719, 182] width 5 height 51
drag, startPoint x: 730, startPoint y: 234, endPoint x: 724, endPoint y: 222, distance: 13.4
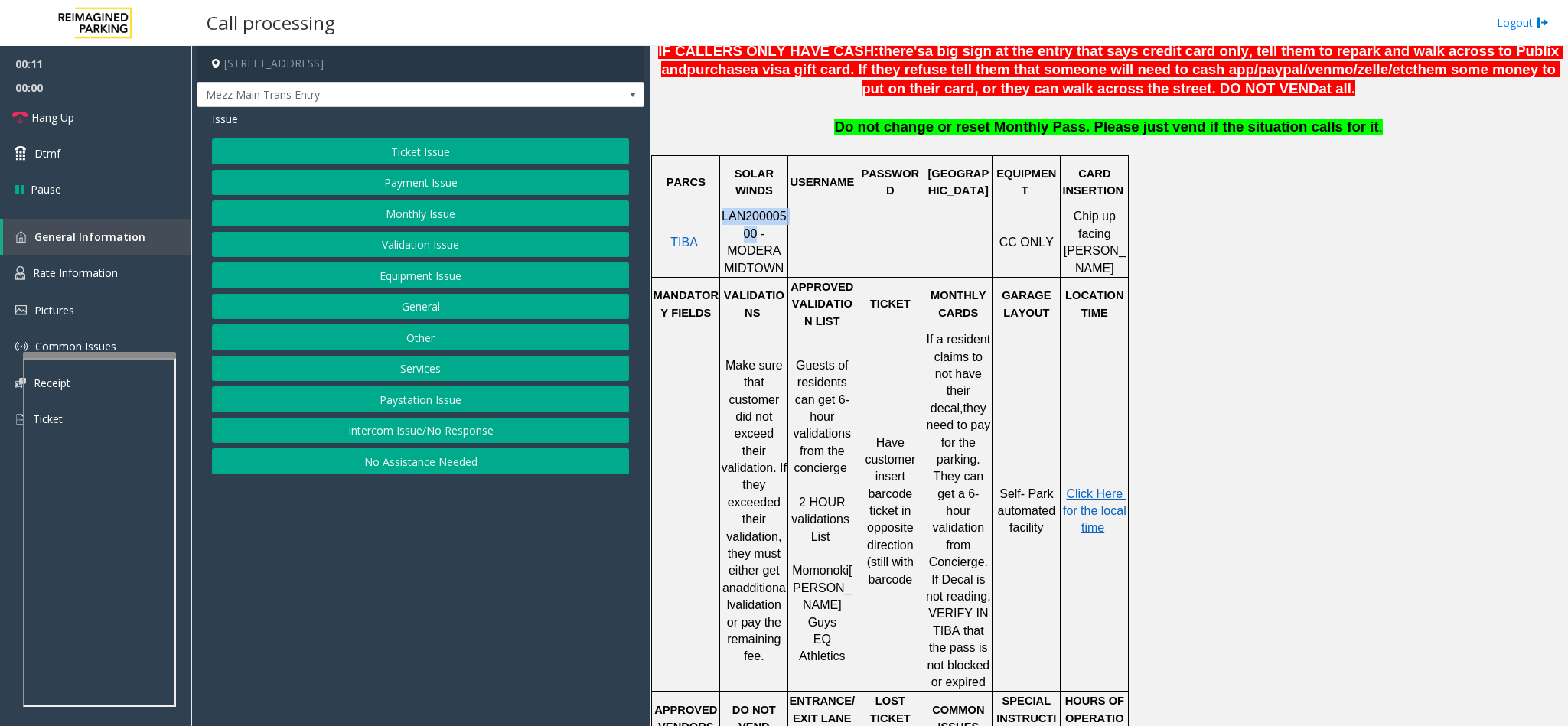
click at [724, 222] on span "LAN20000500 - MODERA MIDTOWN" at bounding box center [754, 241] width 65 height 64
drag, startPoint x: 723, startPoint y: 221, endPoint x: 411, endPoint y: 466, distance: 396.7
click at [411, 466] on button "No Assistance Needed" at bounding box center [421, 461] width 417 height 26
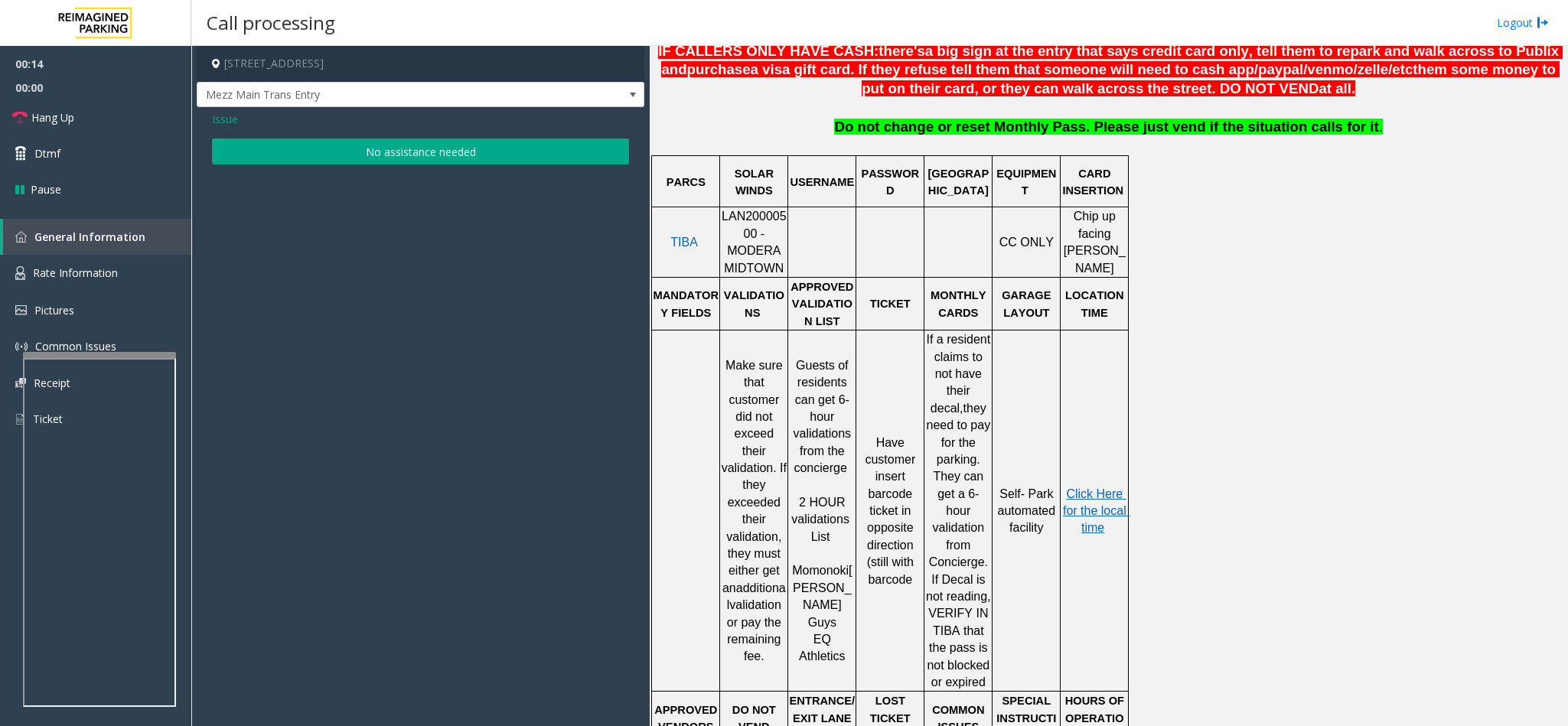
click at [363, 147] on button "No assistance needed" at bounding box center [421, 151] width 417 height 26
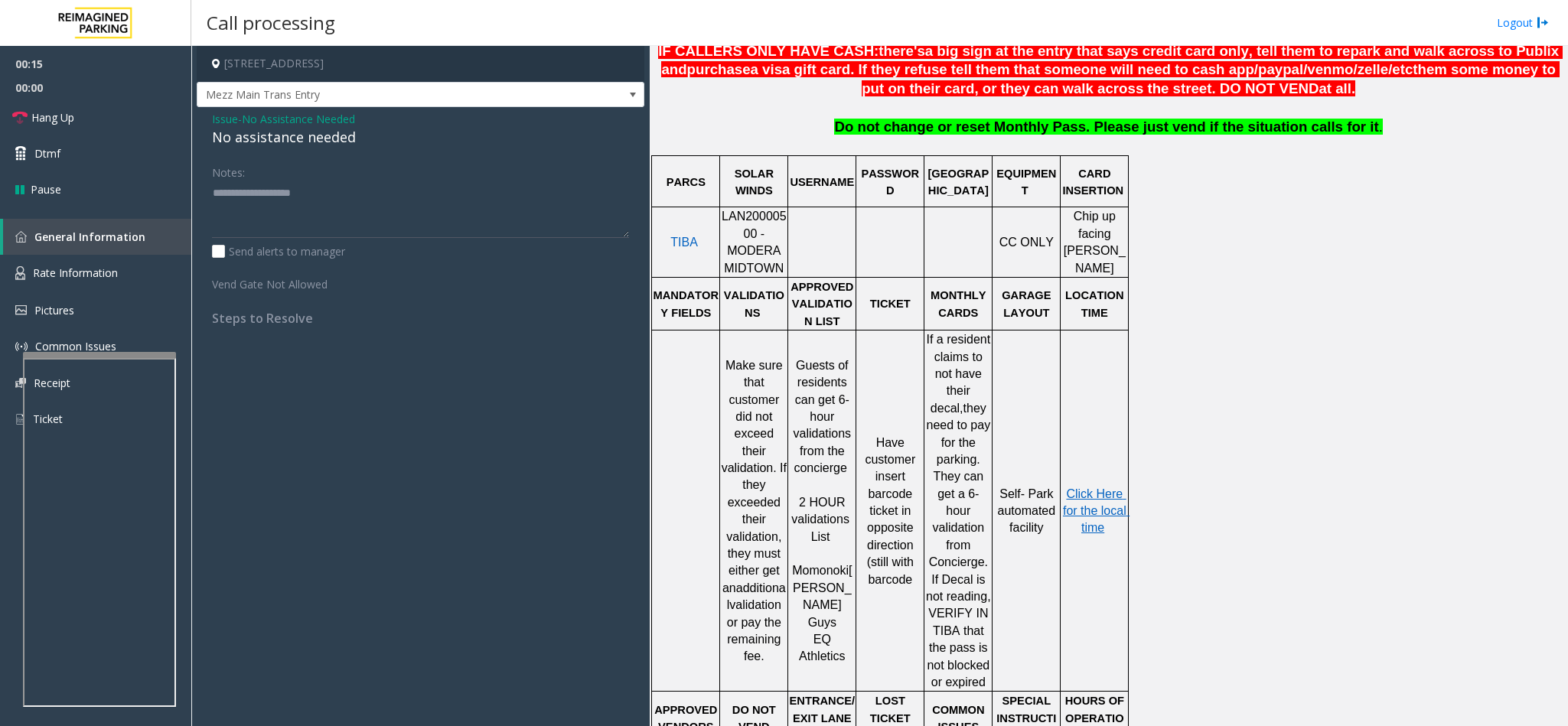
click at [331, 141] on div "No assistance needed" at bounding box center [421, 137] width 417 height 21
type textarea "**********"
click at [59, 118] on span "Hang Up" at bounding box center [52, 118] width 42 height 16
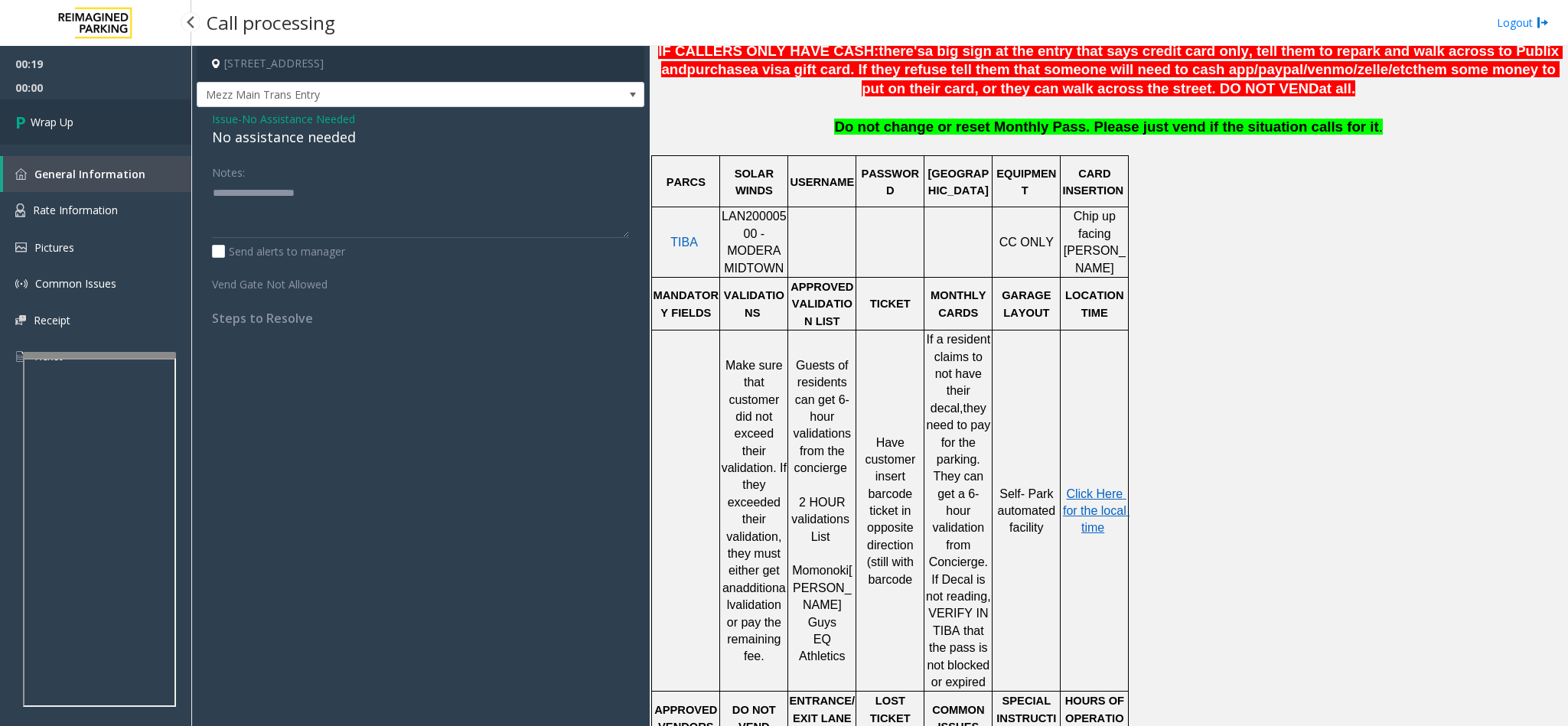
click at [79, 116] on link "Wrap Up" at bounding box center [96, 122] width 192 height 45
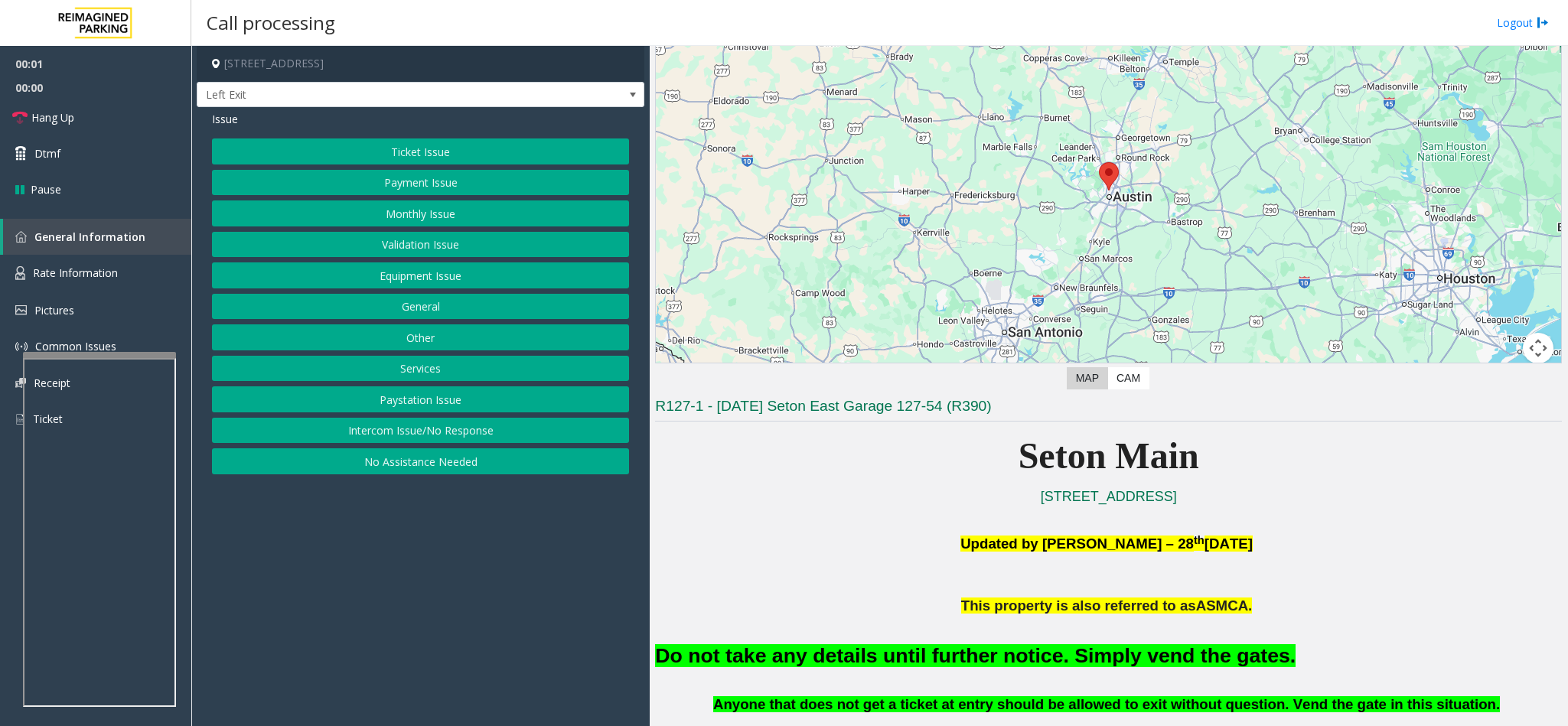
scroll to position [229, 0]
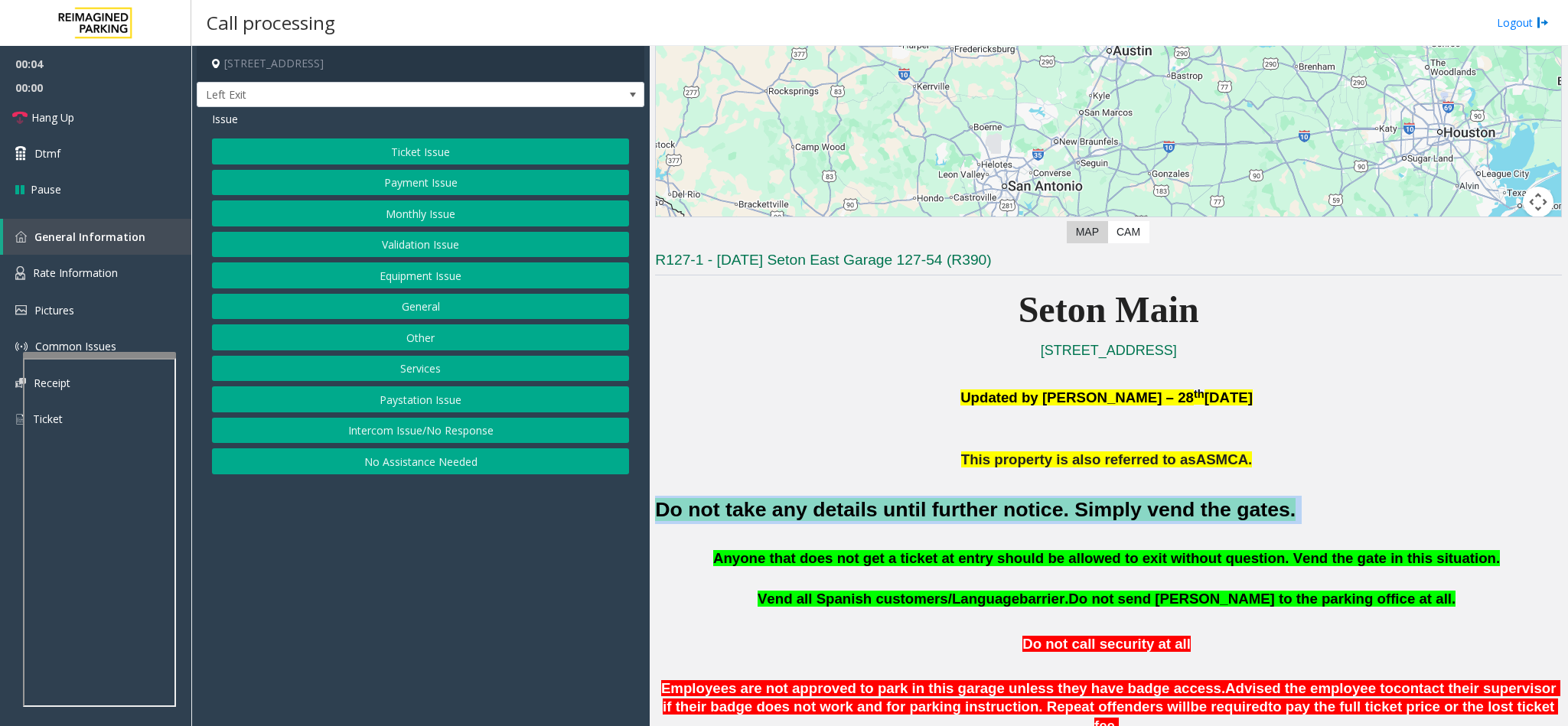
drag, startPoint x: 1226, startPoint y: 504, endPoint x: 654, endPoint y: 511, distance: 572.0
click at [654, 483] on div "Main ← Move left → Move right ↑ Move up ↓ Move down + Zoom in - Zoom out Home J…" at bounding box center [1109, 385] width 918 height 681
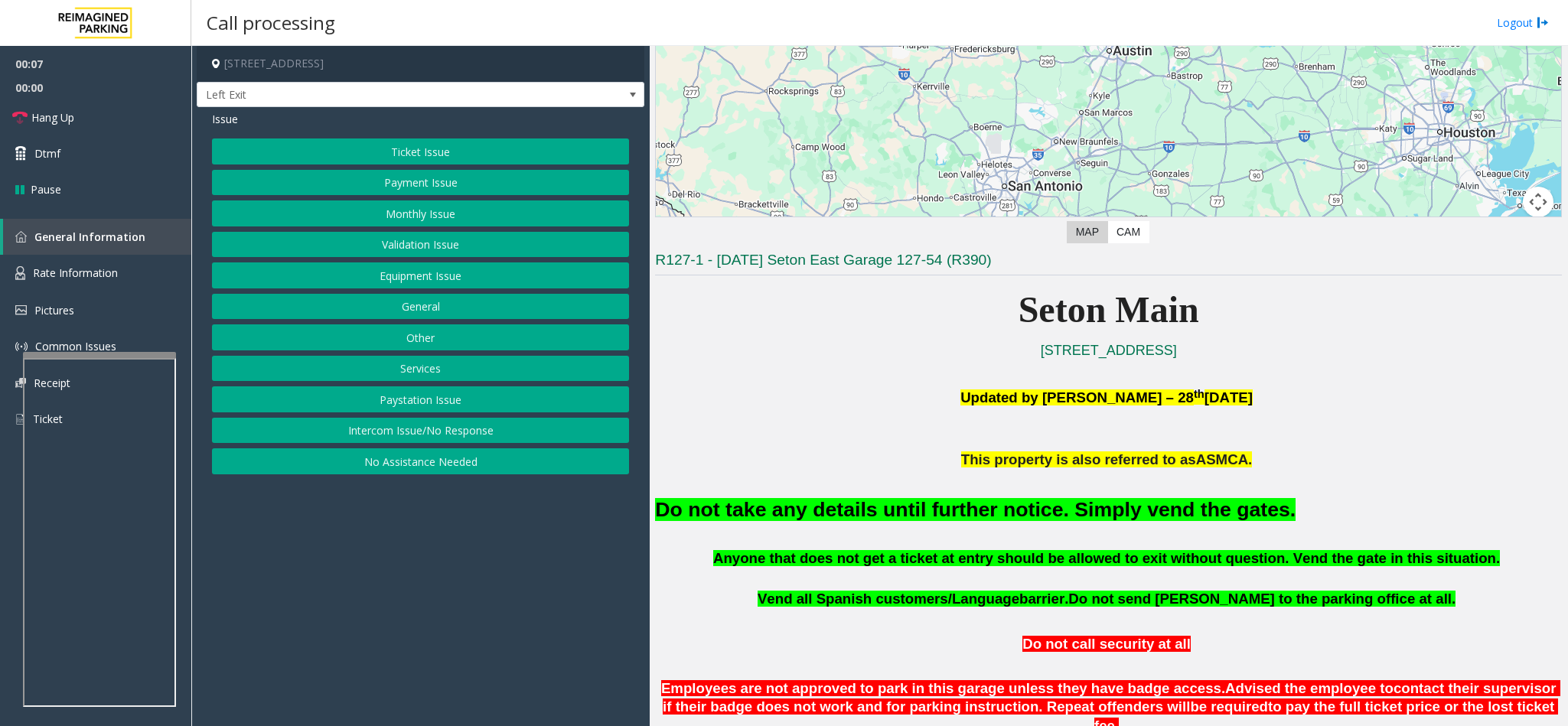
click at [505, 137] on div "Issue Ticket Issue Payment Issue Monthly Issue Validation Issue Equipment Issue…" at bounding box center [420, 293] width 448 height 374
click at [484, 145] on button "Ticket Issue" at bounding box center [421, 151] width 417 height 26
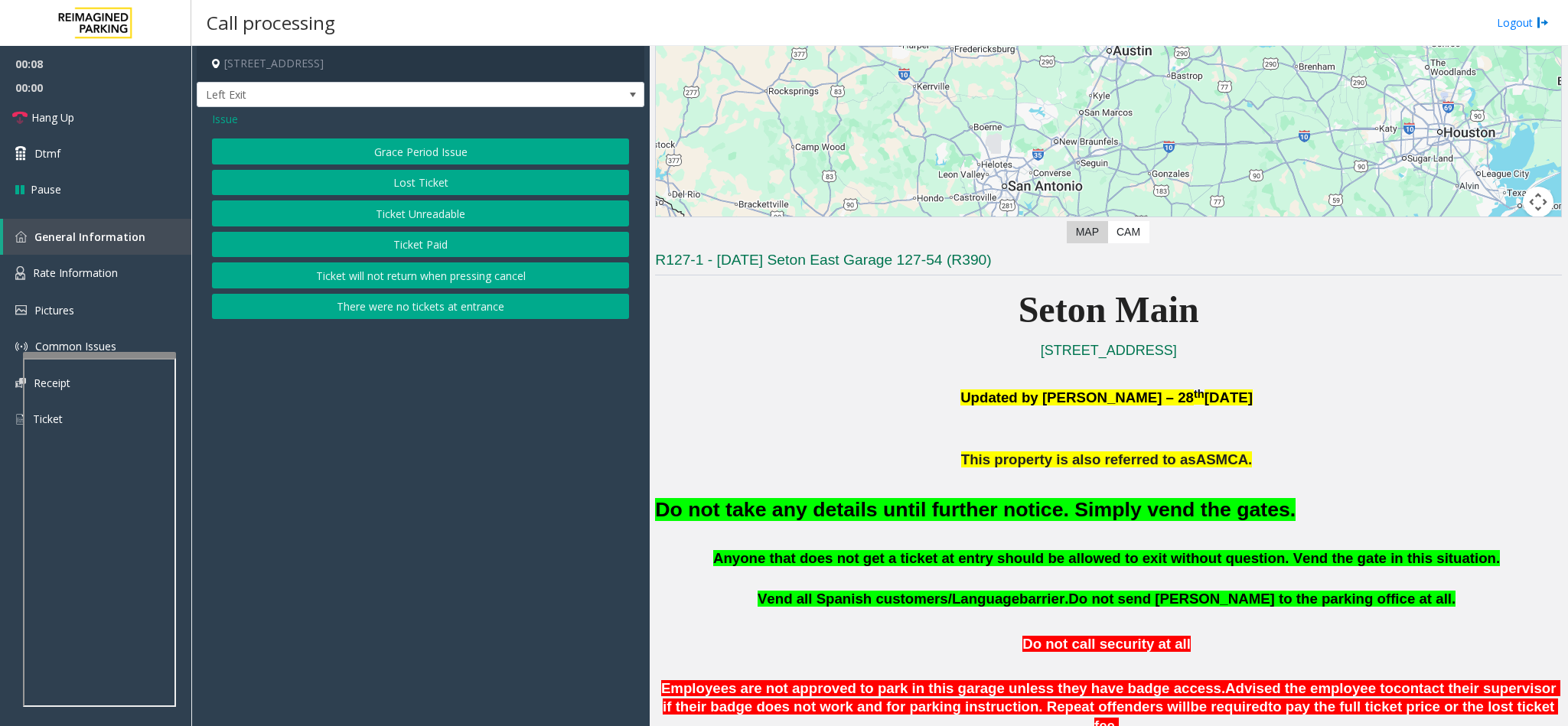
click at [427, 218] on button "Ticket Unreadable" at bounding box center [421, 213] width 417 height 26
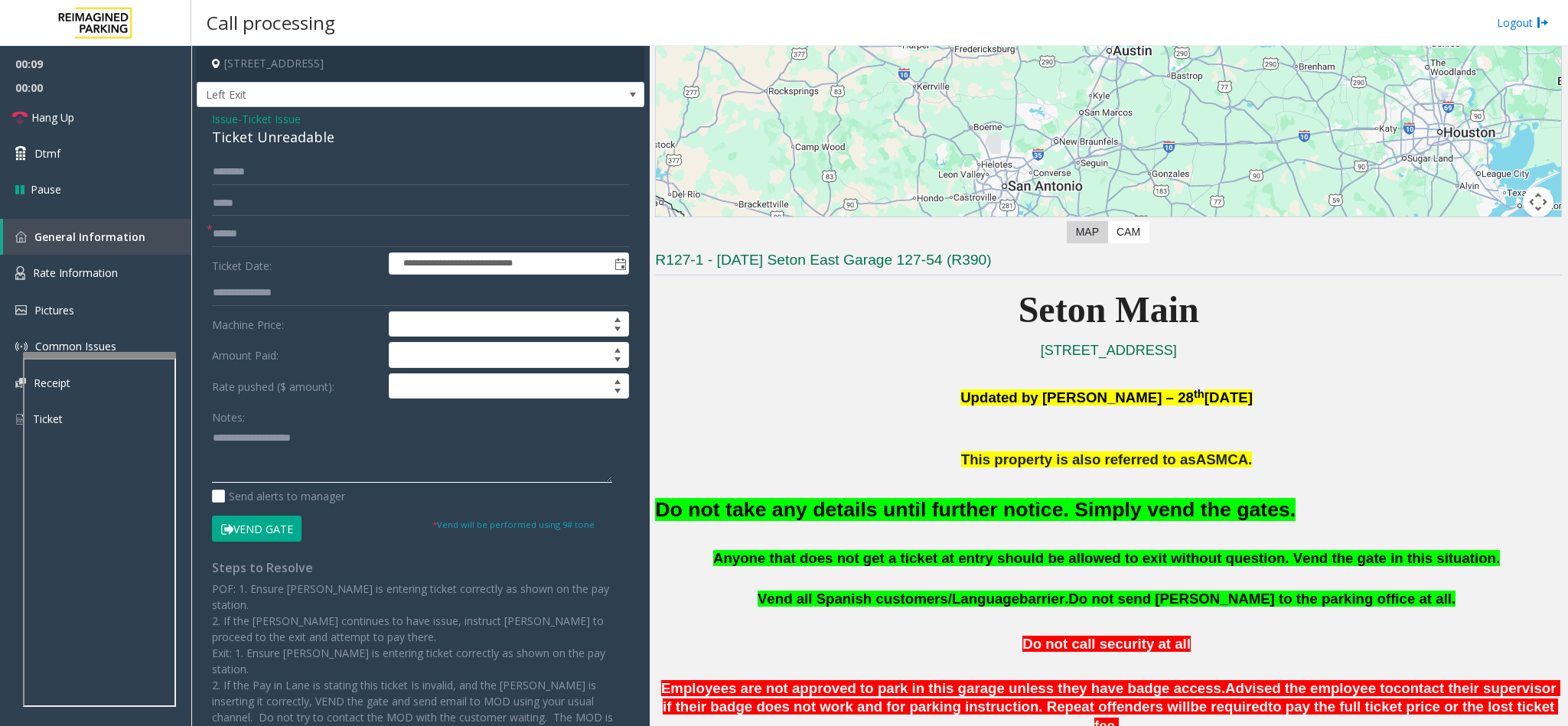
drag, startPoint x: 390, startPoint y: 473, endPoint x: 335, endPoint y: 482, distance: 55.7
click at [388, 473] on textarea at bounding box center [412, 454] width 400 height 57
paste textarea "**********"
type textarea "**********"
click at [272, 483] on button "Vend Gate" at bounding box center [257, 528] width 90 height 26
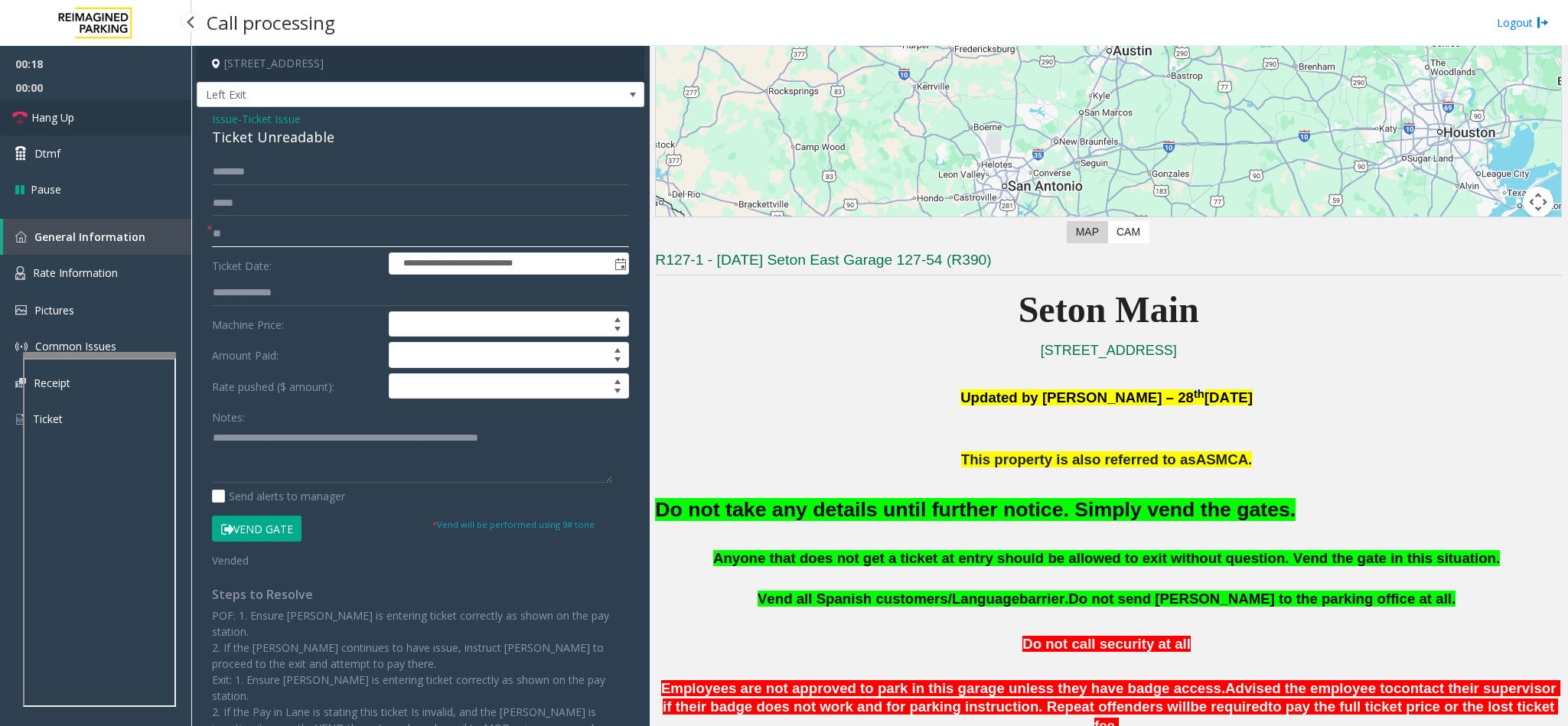
type input "**"
click at [101, 111] on link "Hang Up" at bounding box center [96, 118] width 192 height 36
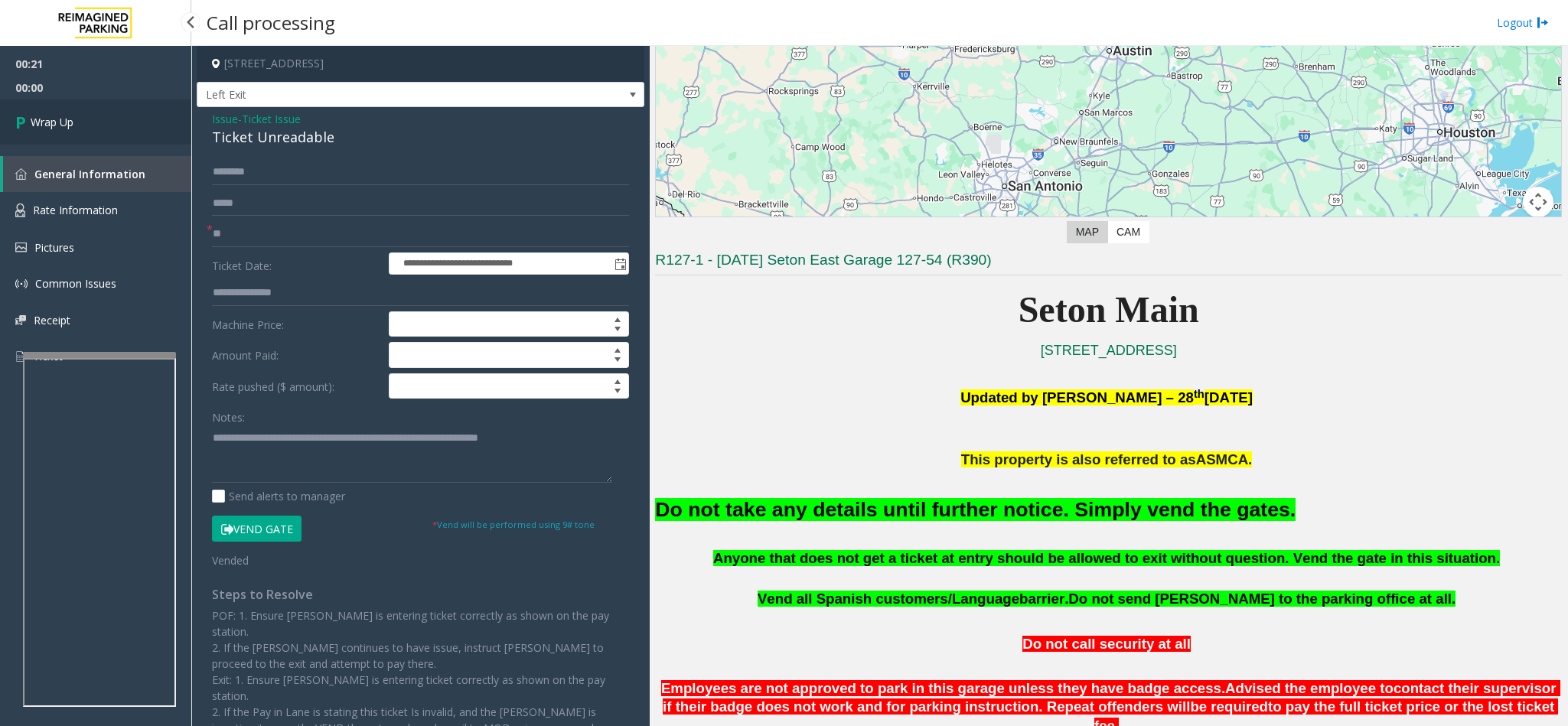
click at [67, 127] on span "Wrap Up" at bounding box center [51, 121] width 42 height 16
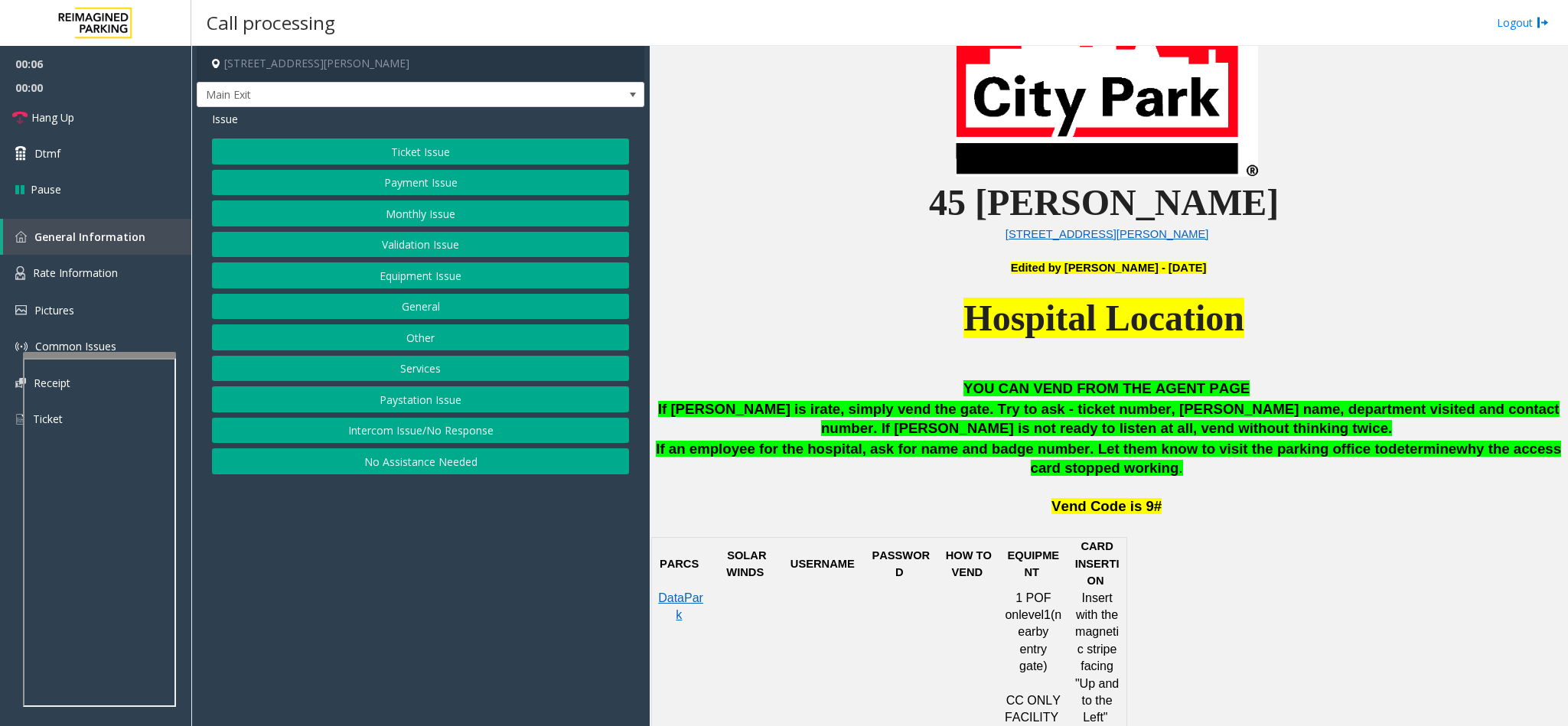
scroll to position [574, 0]
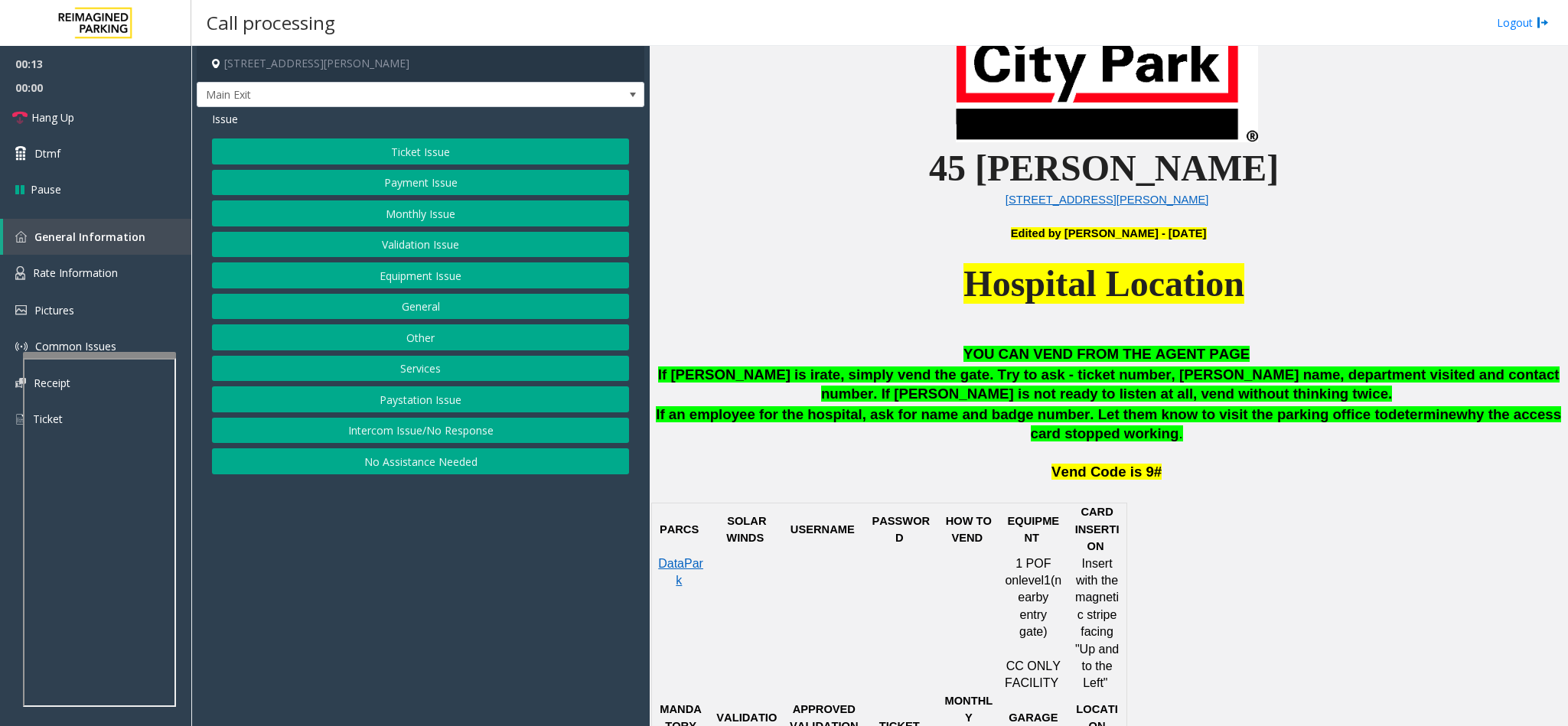
click at [437, 253] on button "Validation Issue" at bounding box center [421, 245] width 417 height 26
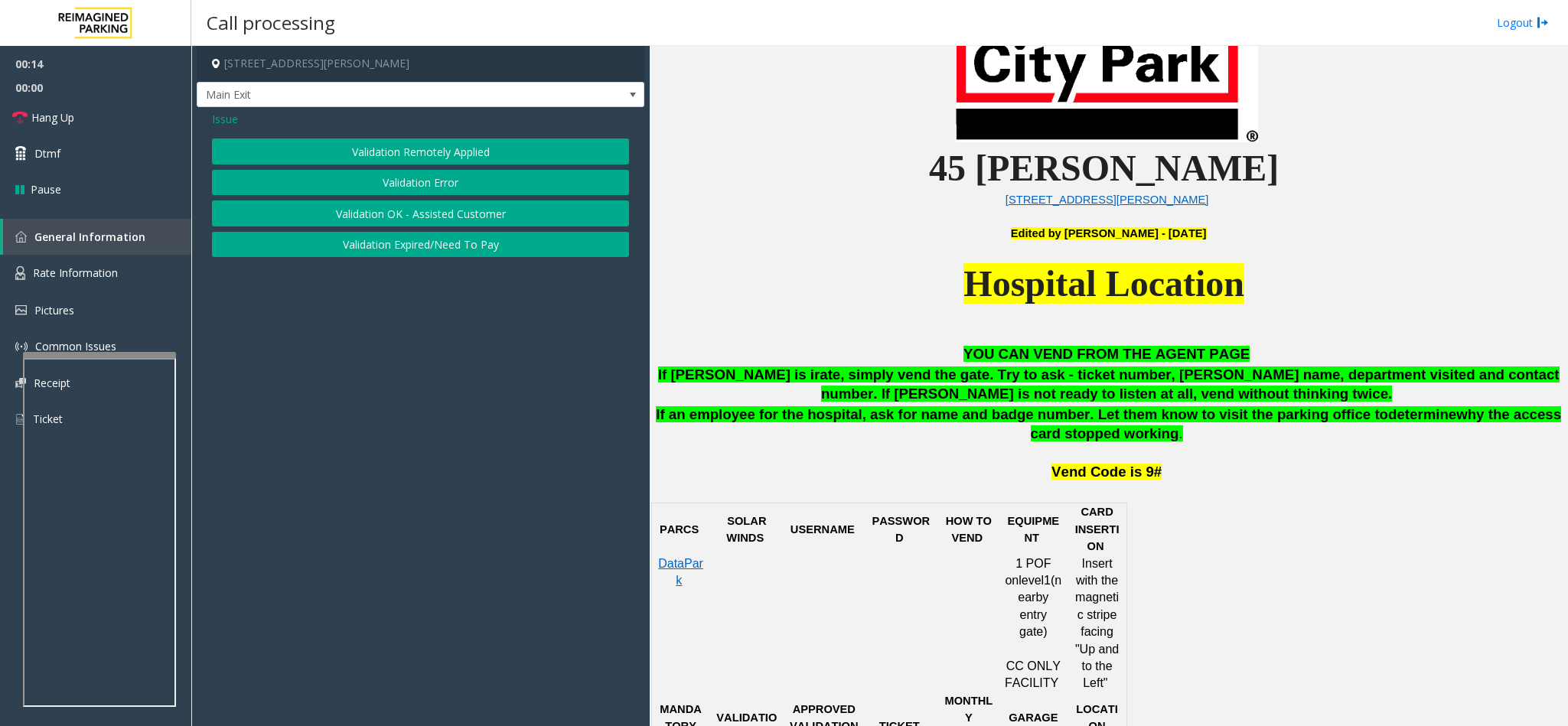
click at [423, 175] on button "Validation Error" at bounding box center [421, 183] width 417 height 26
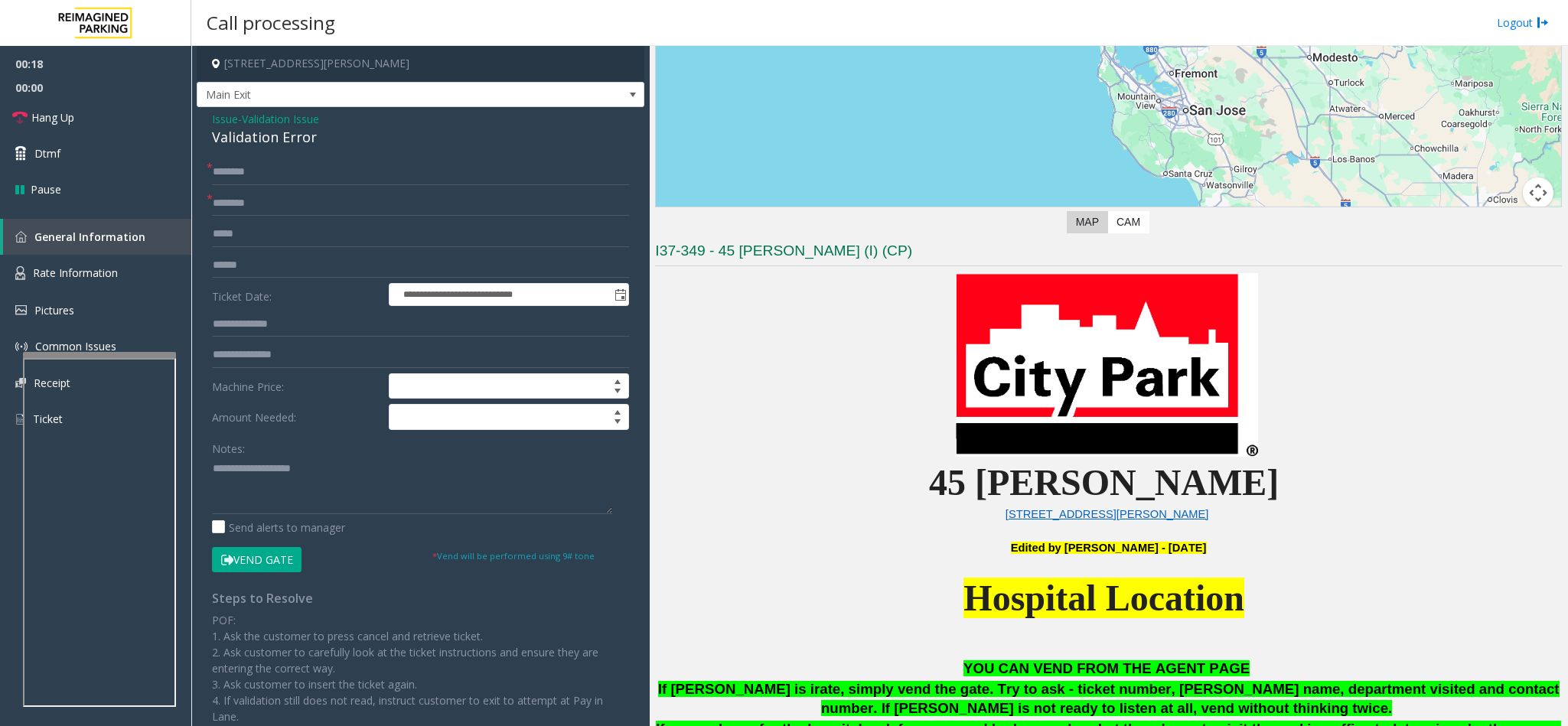
scroll to position [229, 0]
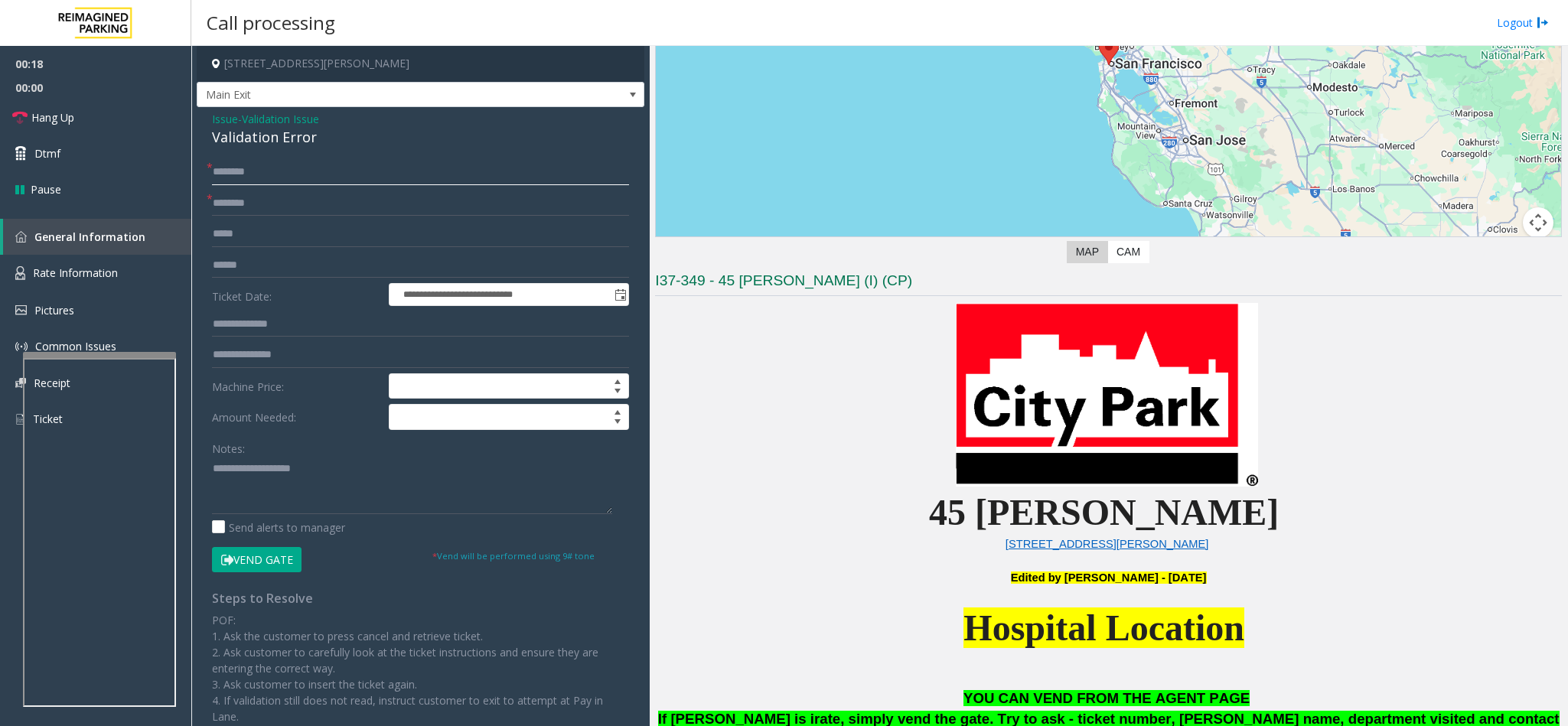
click at [319, 171] on input "text" at bounding box center [421, 172] width 417 height 26
click at [315, 213] on input "text" at bounding box center [421, 203] width 417 height 26
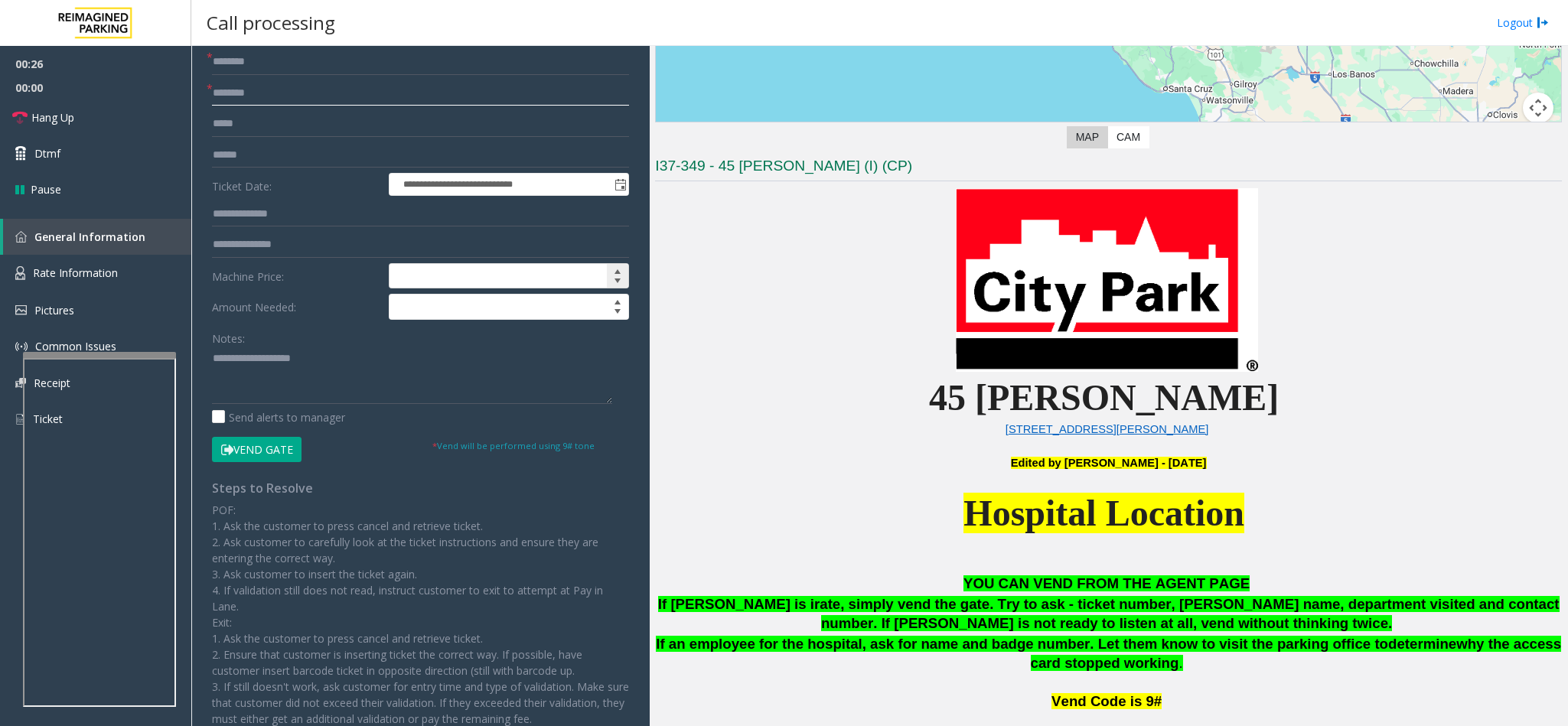
scroll to position [0, 0]
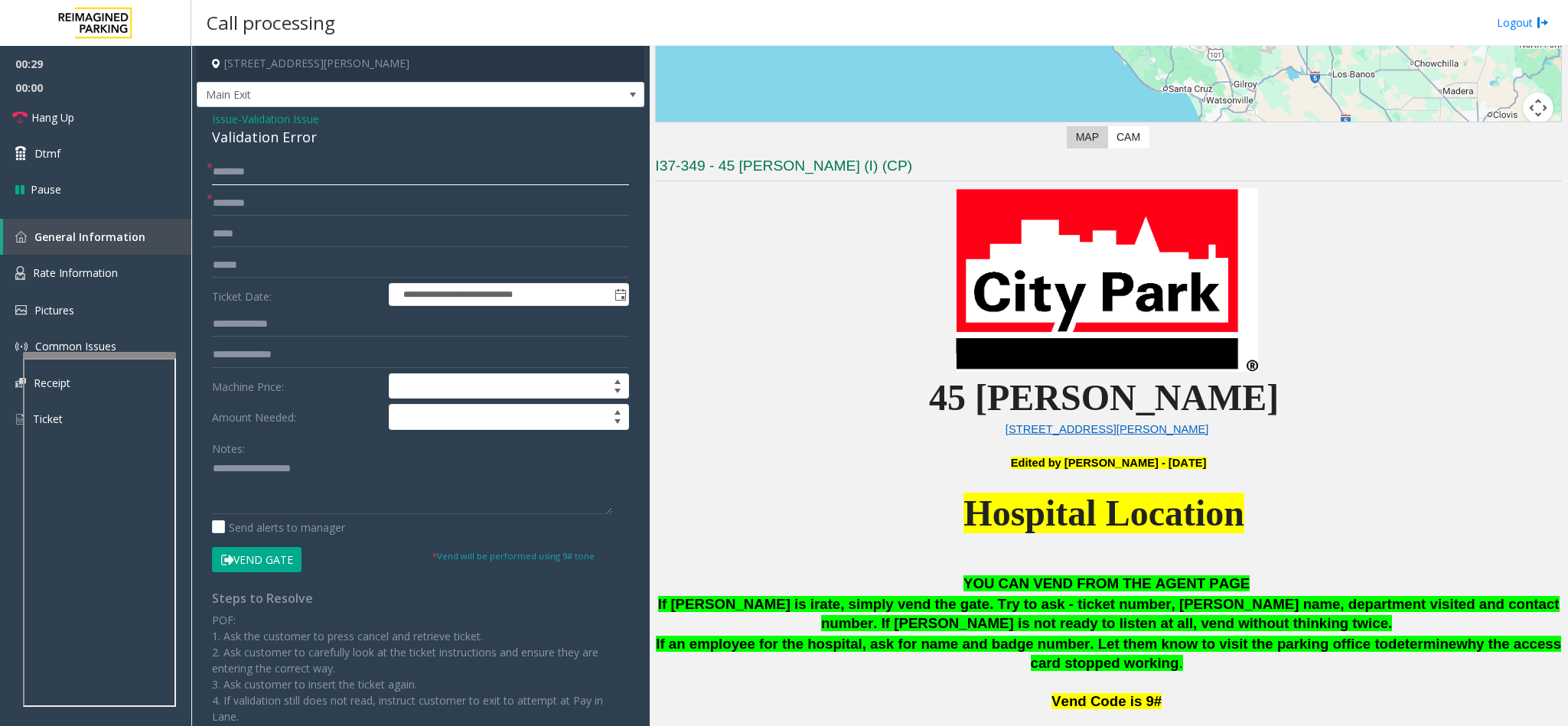
click at [285, 159] on input "text" at bounding box center [421, 172] width 417 height 26
click at [296, 166] on input "text" at bounding box center [421, 172] width 417 height 26
click at [296, 168] on input "text" at bounding box center [421, 172] width 417 height 26
click at [306, 171] on input "text" at bounding box center [421, 172] width 417 height 26
click at [264, 182] on input "text" at bounding box center [421, 172] width 417 height 26
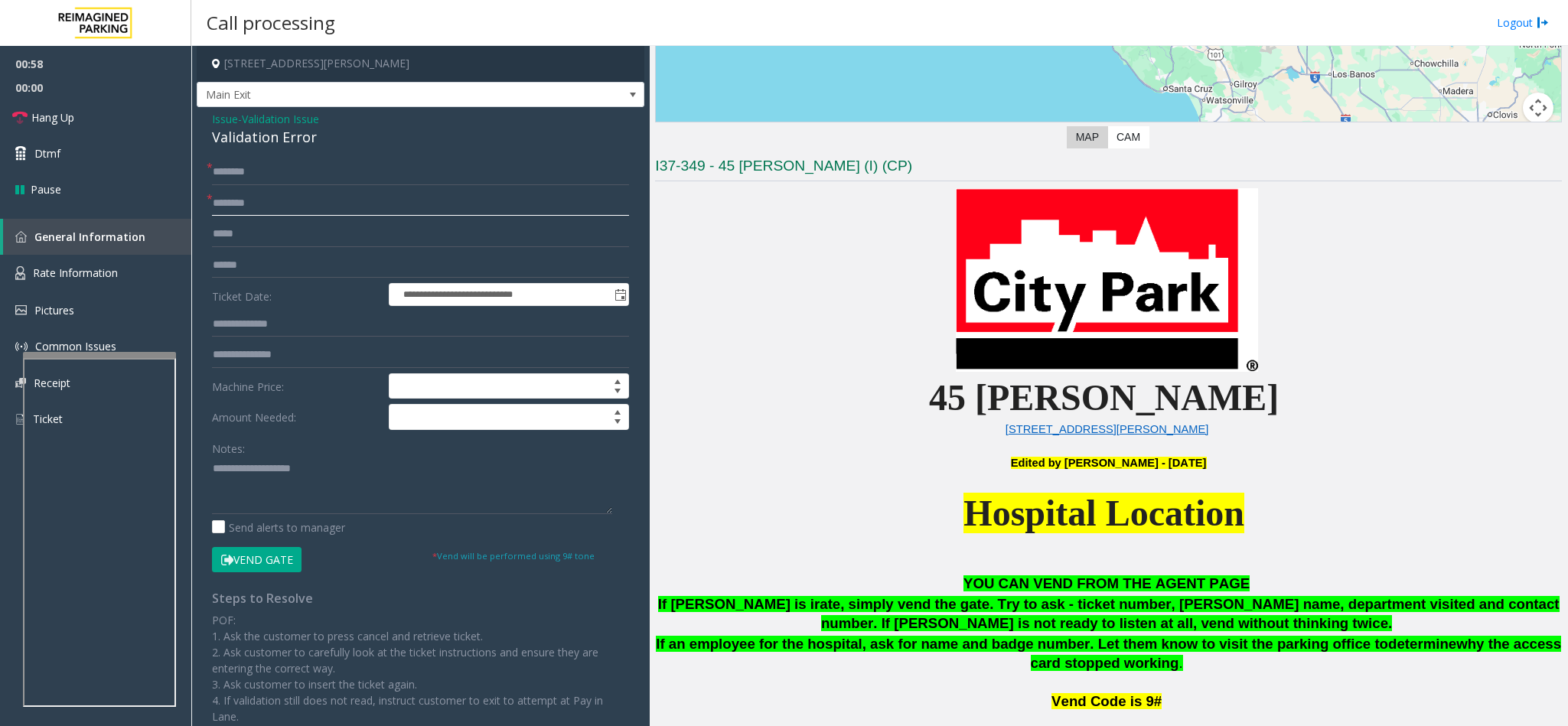
click at [277, 208] on input "text" at bounding box center [421, 203] width 417 height 26
type input "**********"
click at [253, 170] on input "text" at bounding box center [421, 172] width 417 height 26
click at [253, 171] on input "text" at bounding box center [421, 172] width 417 height 26
click at [263, 172] on input "text" at bounding box center [421, 172] width 417 height 26
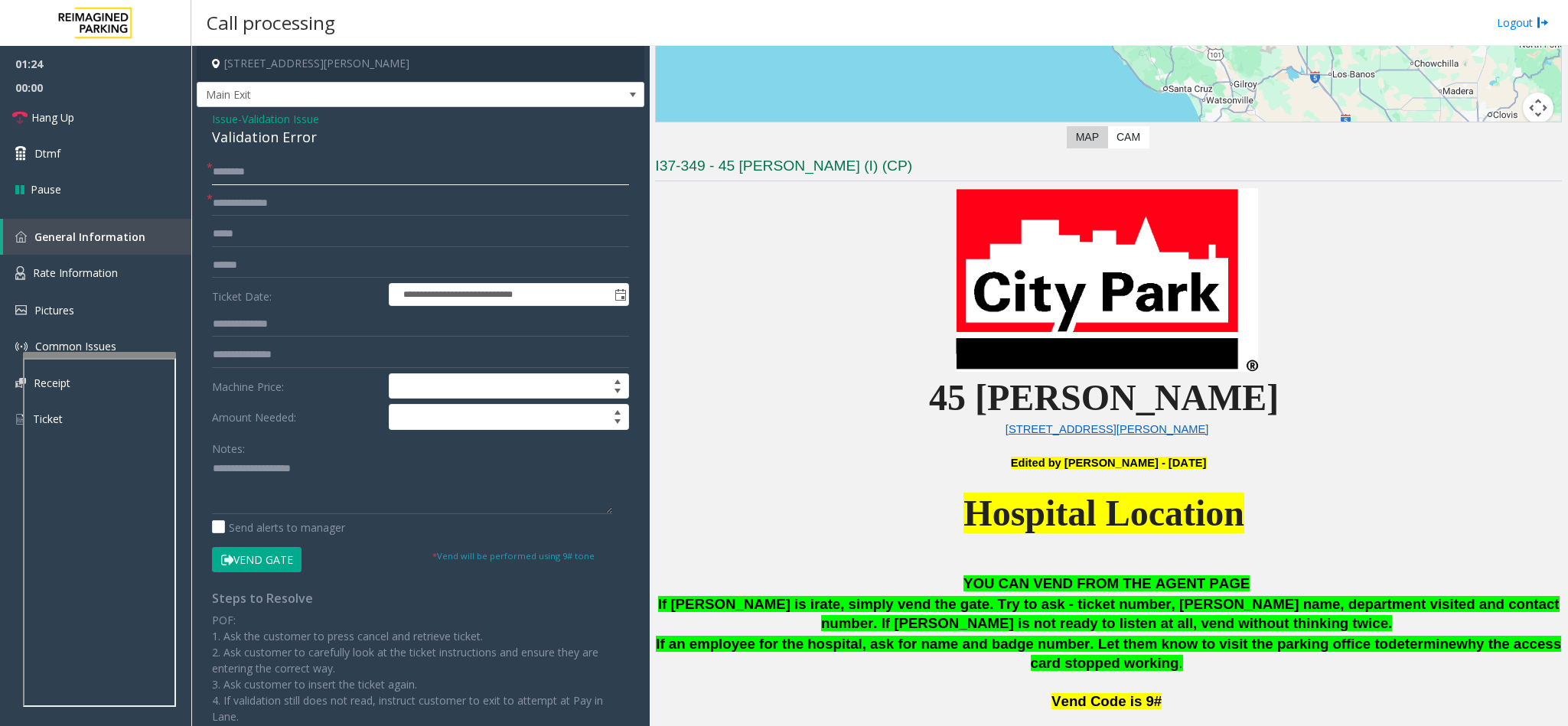
click at [273, 172] on input "text" at bounding box center [421, 172] width 417 height 26
click at [281, 170] on input "text" at bounding box center [421, 172] width 417 height 26
click at [273, 260] on input "text" at bounding box center [421, 266] width 417 height 26
click at [279, 272] on input "text" at bounding box center [421, 266] width 417 height 26
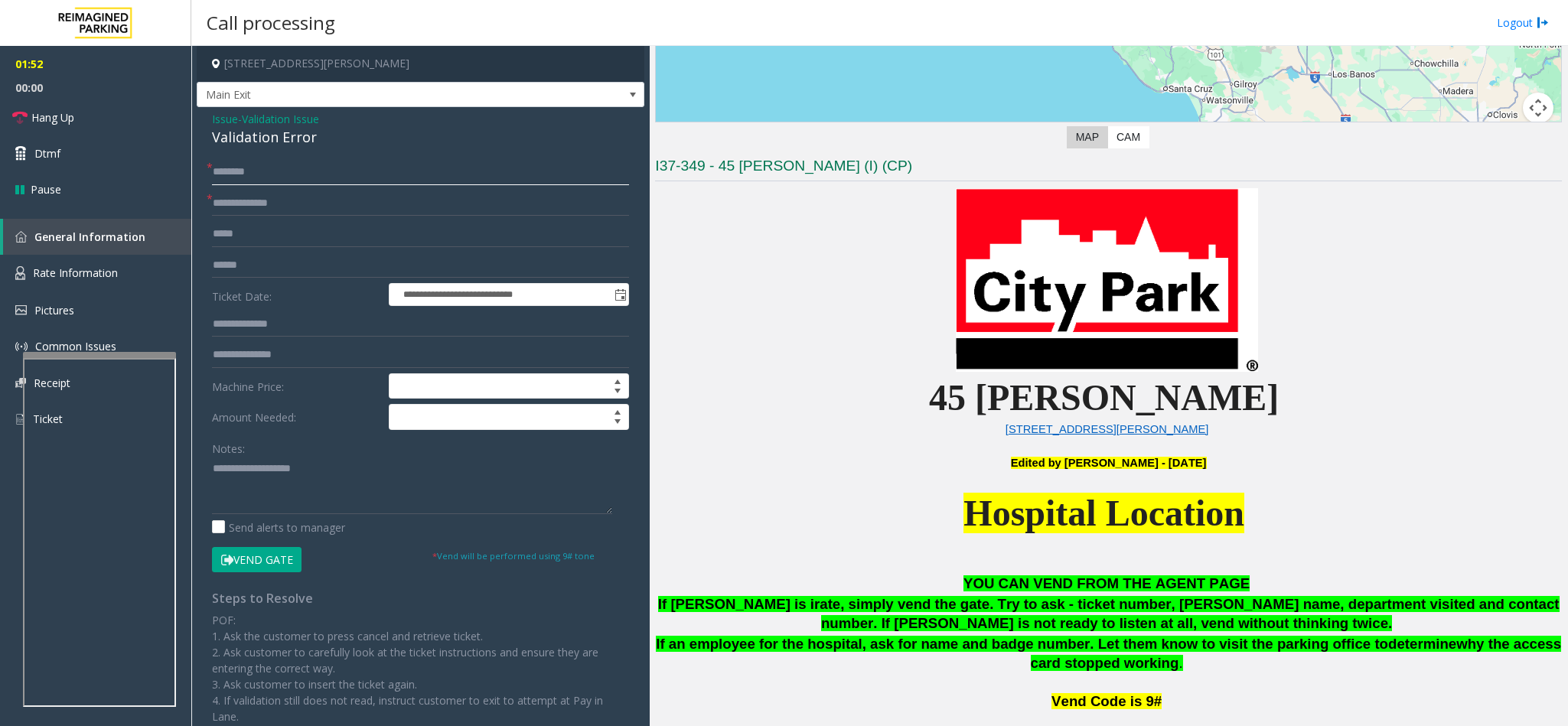
click at [272, 175] on input "********" at bounding box center [421, 172] width 417 height 26
type input "*******"
click at [286, 271] on input "text" at bounding box center [421, 266] width 417 height 26
click at [281, 267] on input "text" at bounding box center [421, 266] width 417 height 26
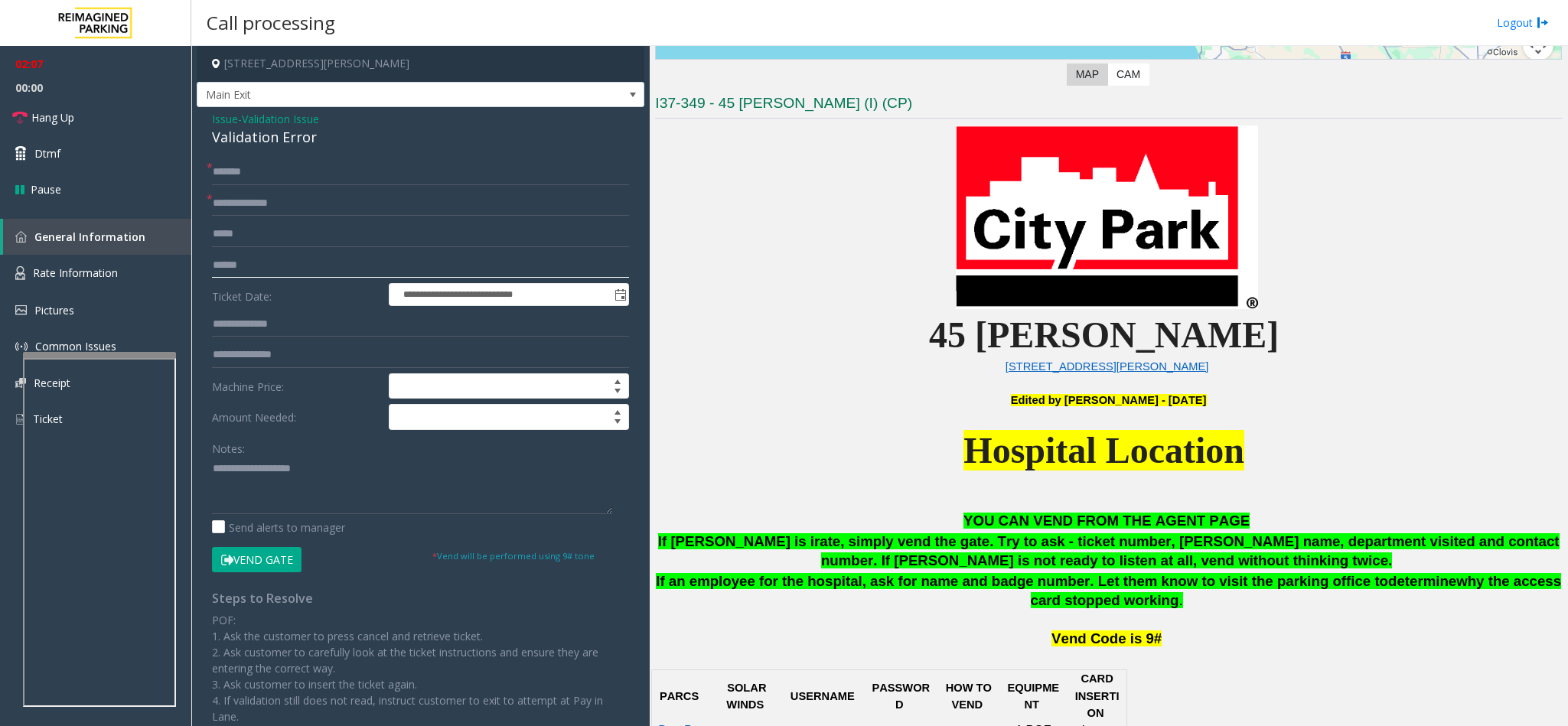
scroll to position [459, 0]
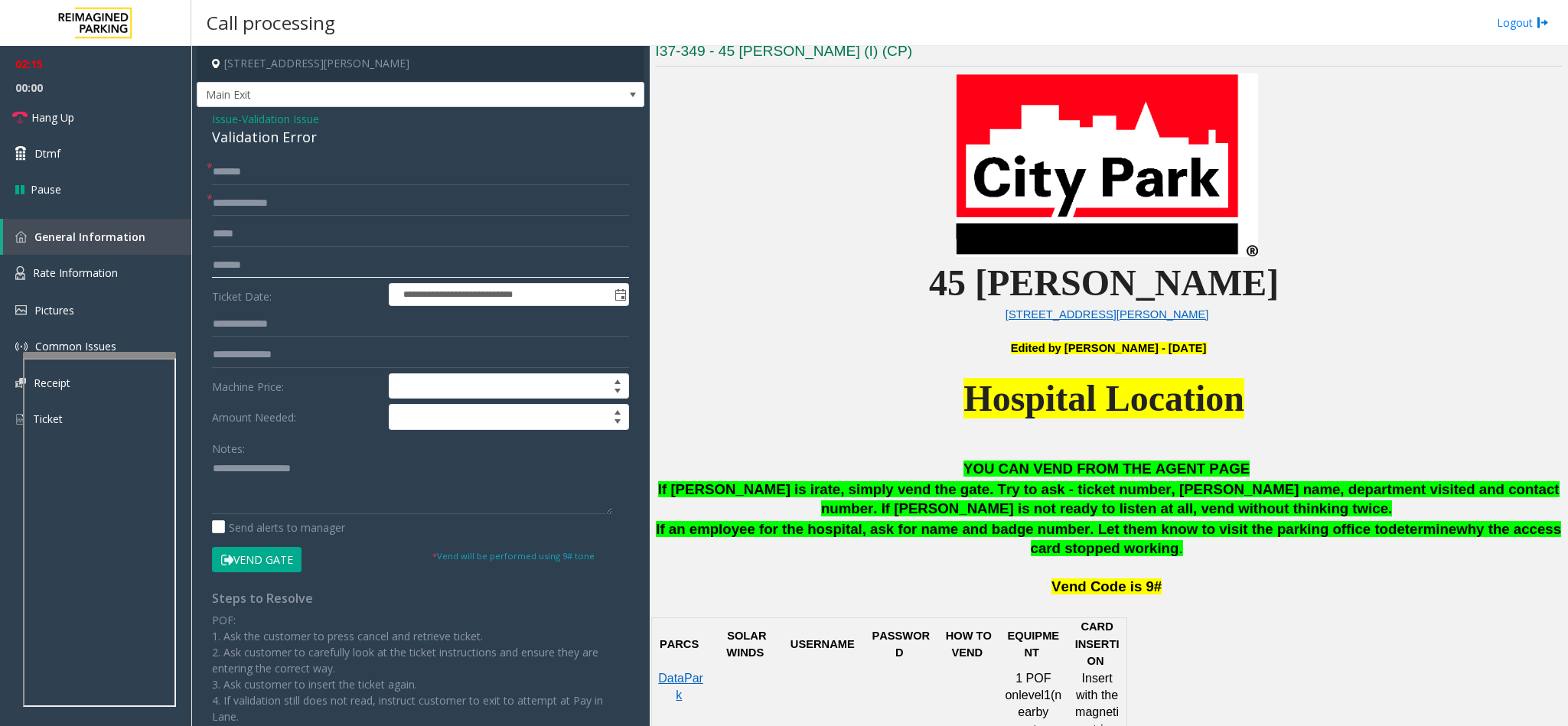
type input "*******"
click at [393, 480] on textarea at bounding box center [412, 485] width 400 height 57
click at [278, 473] on textarea at bounding box center [412, 485] width 400 height 57
click at [284, 483] on textarea at bounding box center [412, 485] width 400 height 57
click at [324, 483] on textarea at bounding box center [412, 485] width 400 height 57
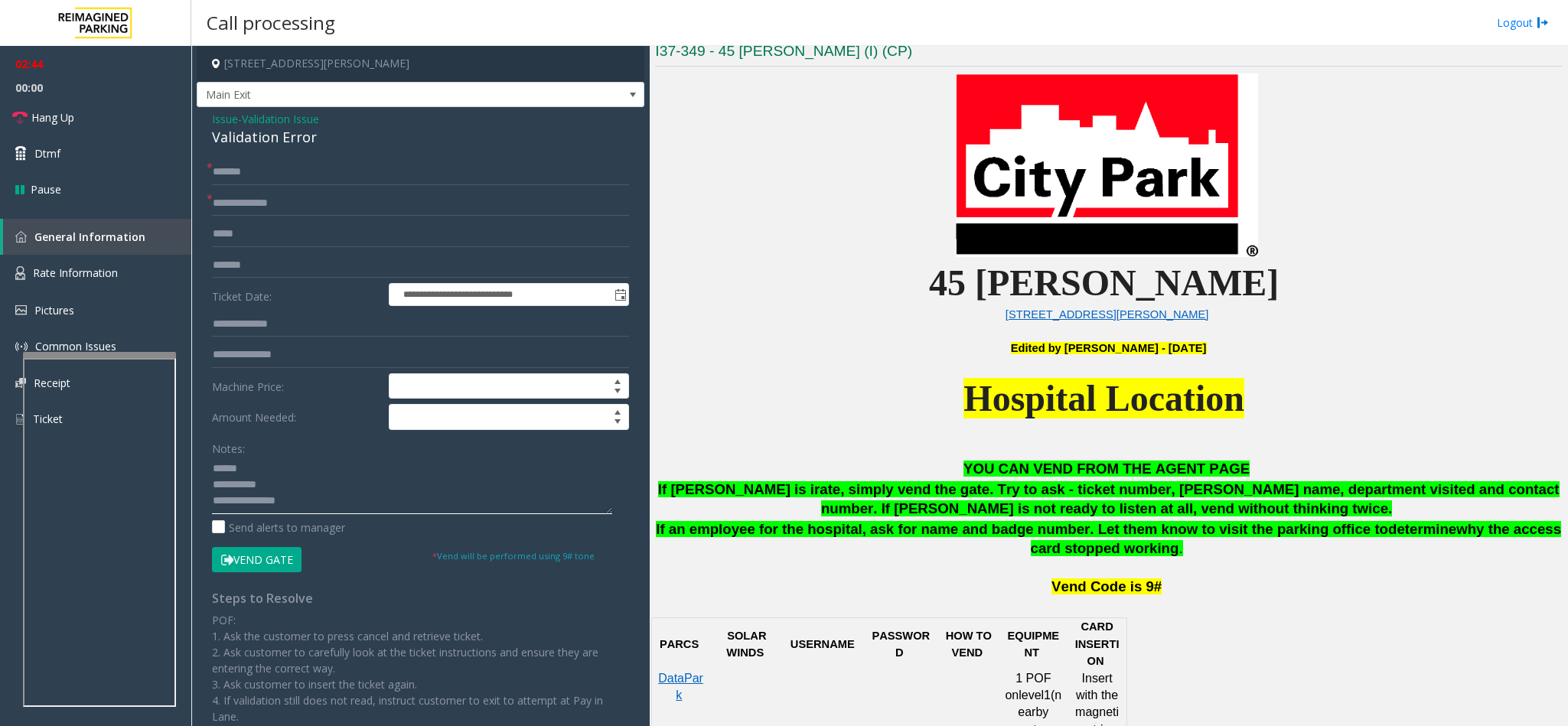
click at [418, 483] on textarea at bounding box center [412, 485] width 400 height 57
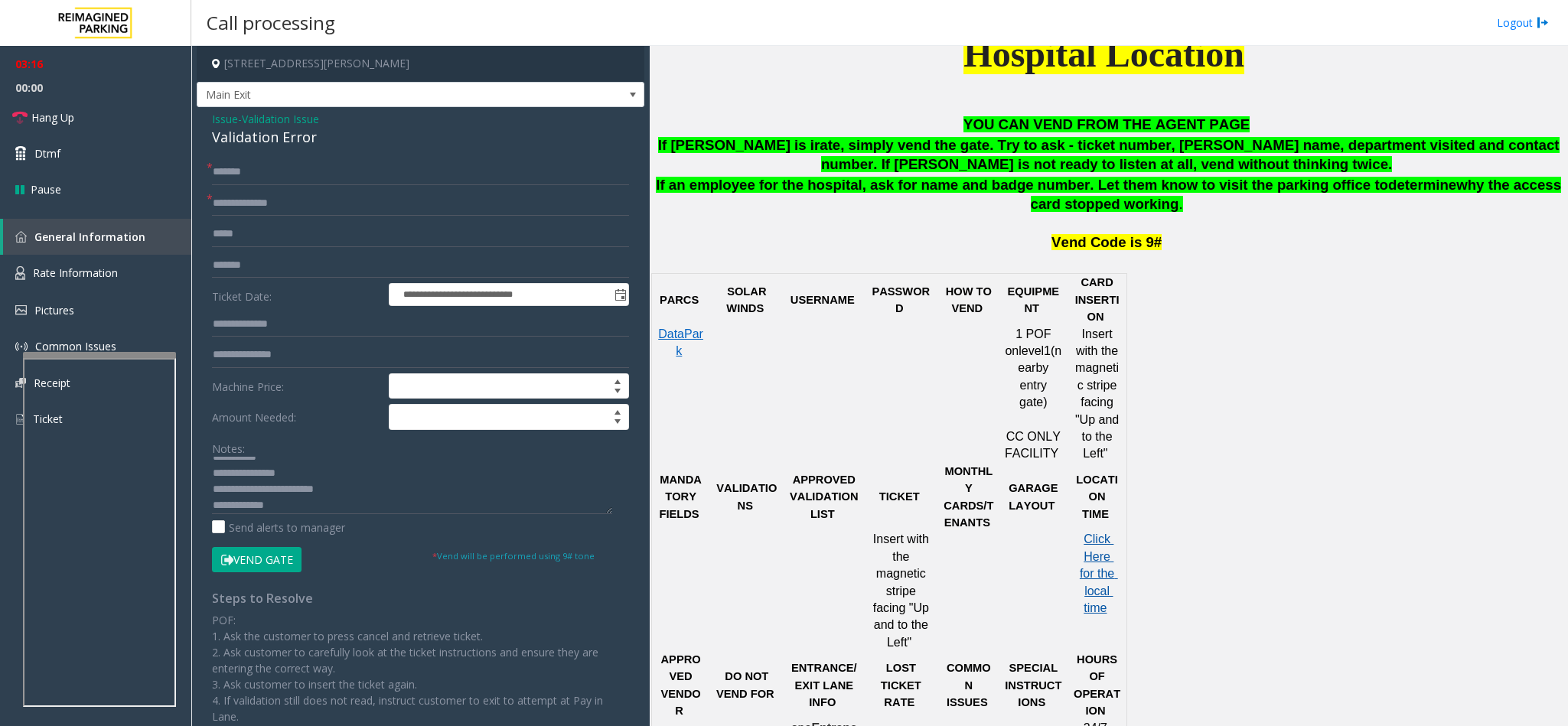
click at [1044, 483] on span "Click Here for the local time" at bounding box center [1099, 573] width 39 height 82
click at [351, 483] on div "Notes: Send alerts to manager" at bounding box center [421, 485] width 417 height 100
click at [350, 483] on textarea at bounding box center [412, 485] width 400 height 57
drag, startPoint x: 324, startPoint y: 134, endPoint x: 205, endPoint y: 137, distance: 119.0
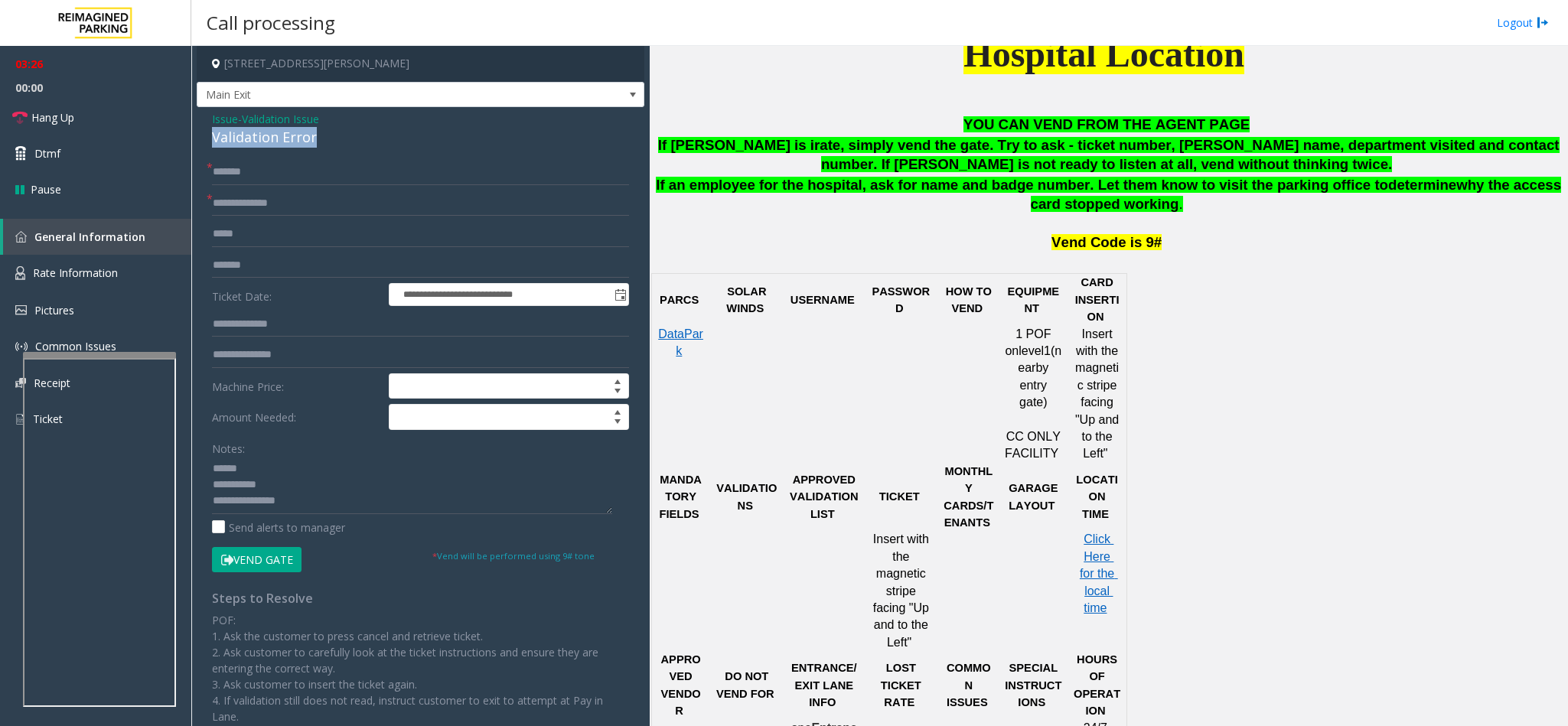
click at [205, 137] on div "**********" at bounding box center [420, 511] width 448 height 809
click at [267, 466] on textarea at bounding box center [412, 485] width 400 height 57
paste textarea "**********"
click at [285, 483] on textarea at bounding box center [412, 485] width 400 height 57
click at [243, 483] on button "Vend Gate" at bounding box center [257, 560] width 90 height 26
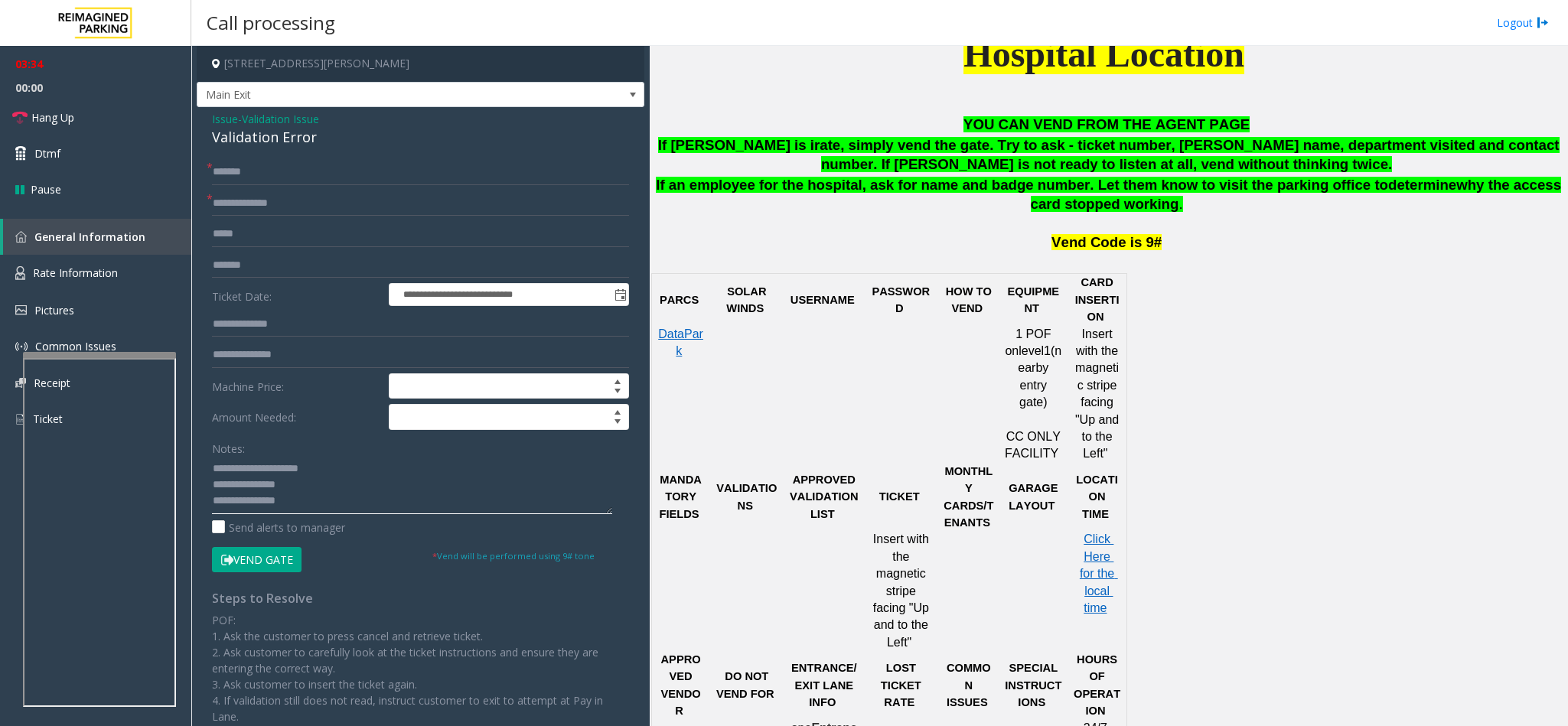
click at [327, 483] on textarea at bounding box center [412, 485] width 400 height 57
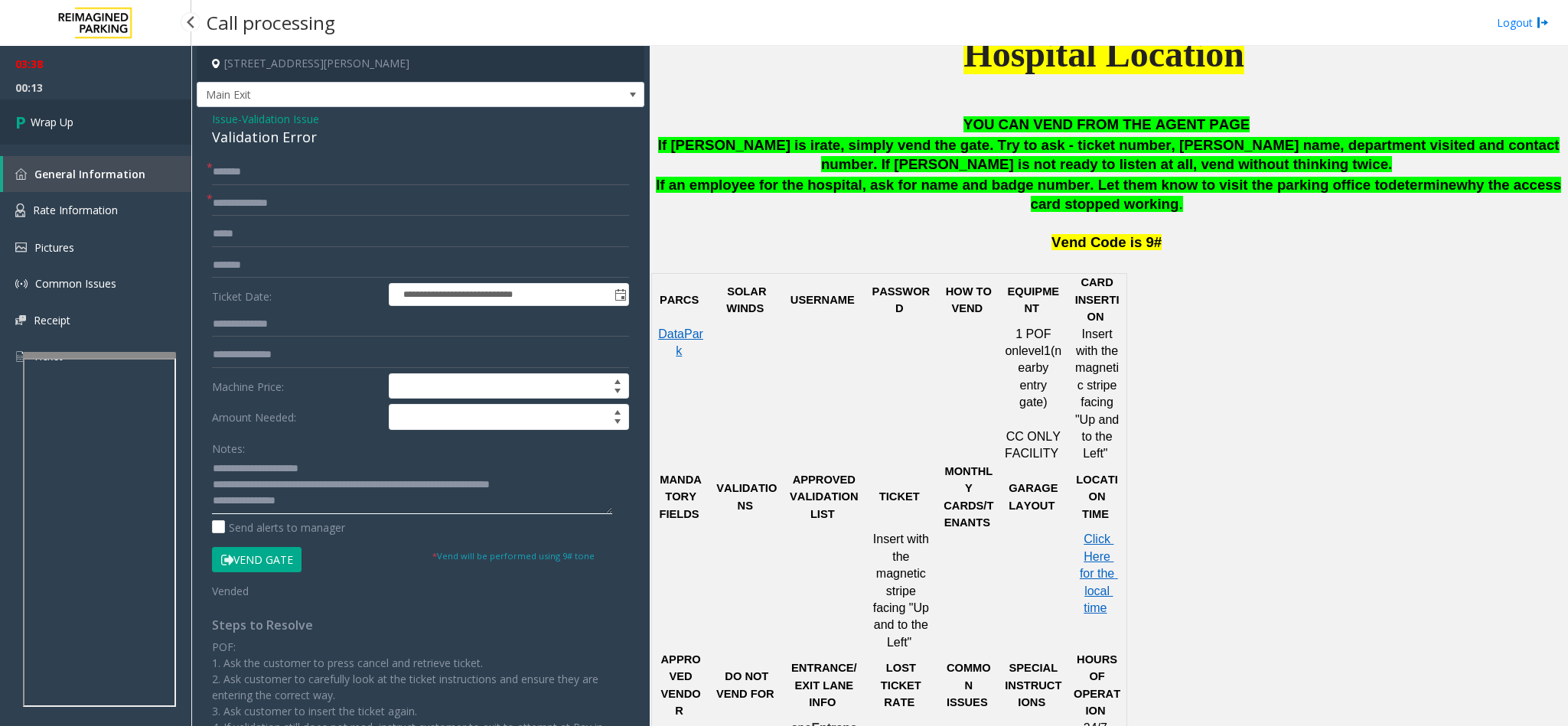
type textarea "**********"
click at [53, 111] on link "Wrap Up" at bounding box center [96, 122] width 192 height 45
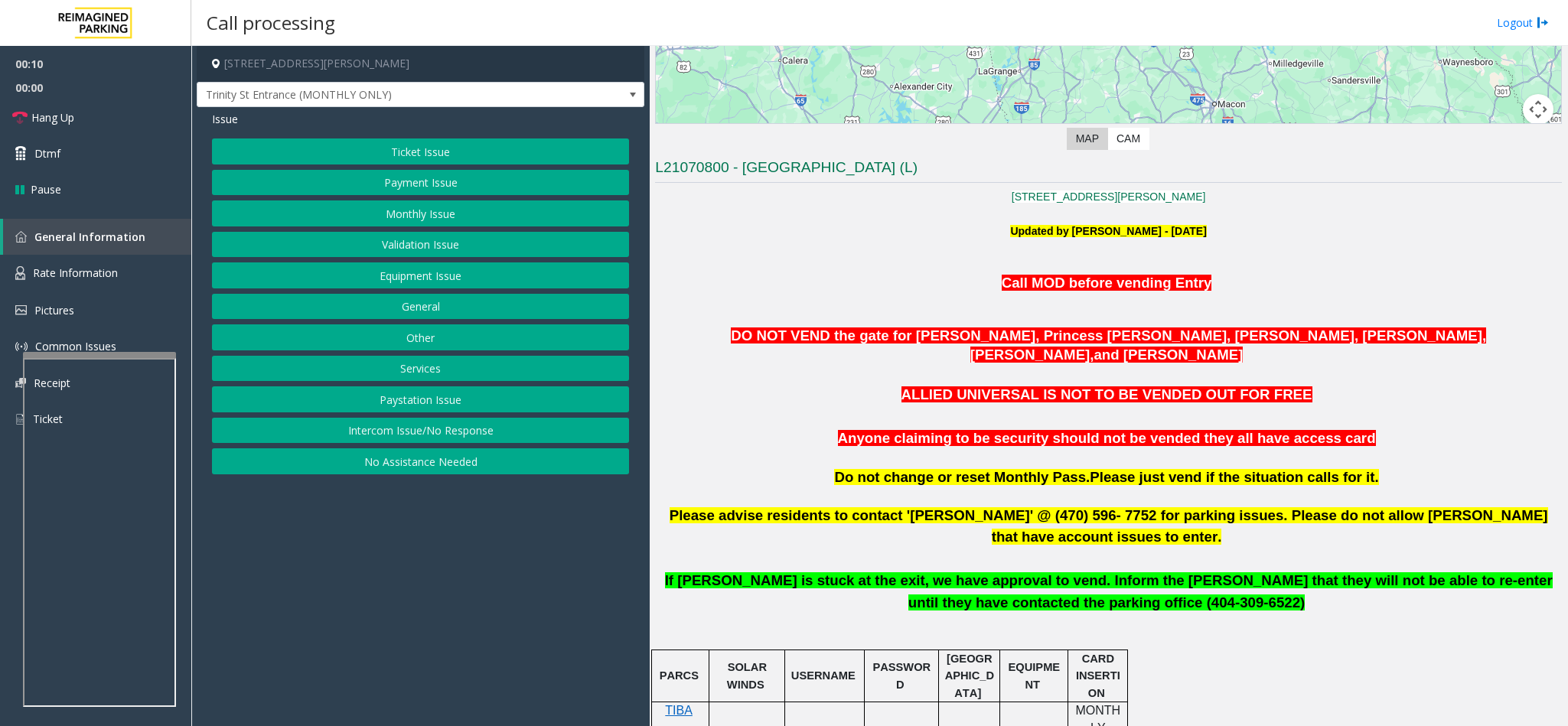
scroll to position [345, 0]
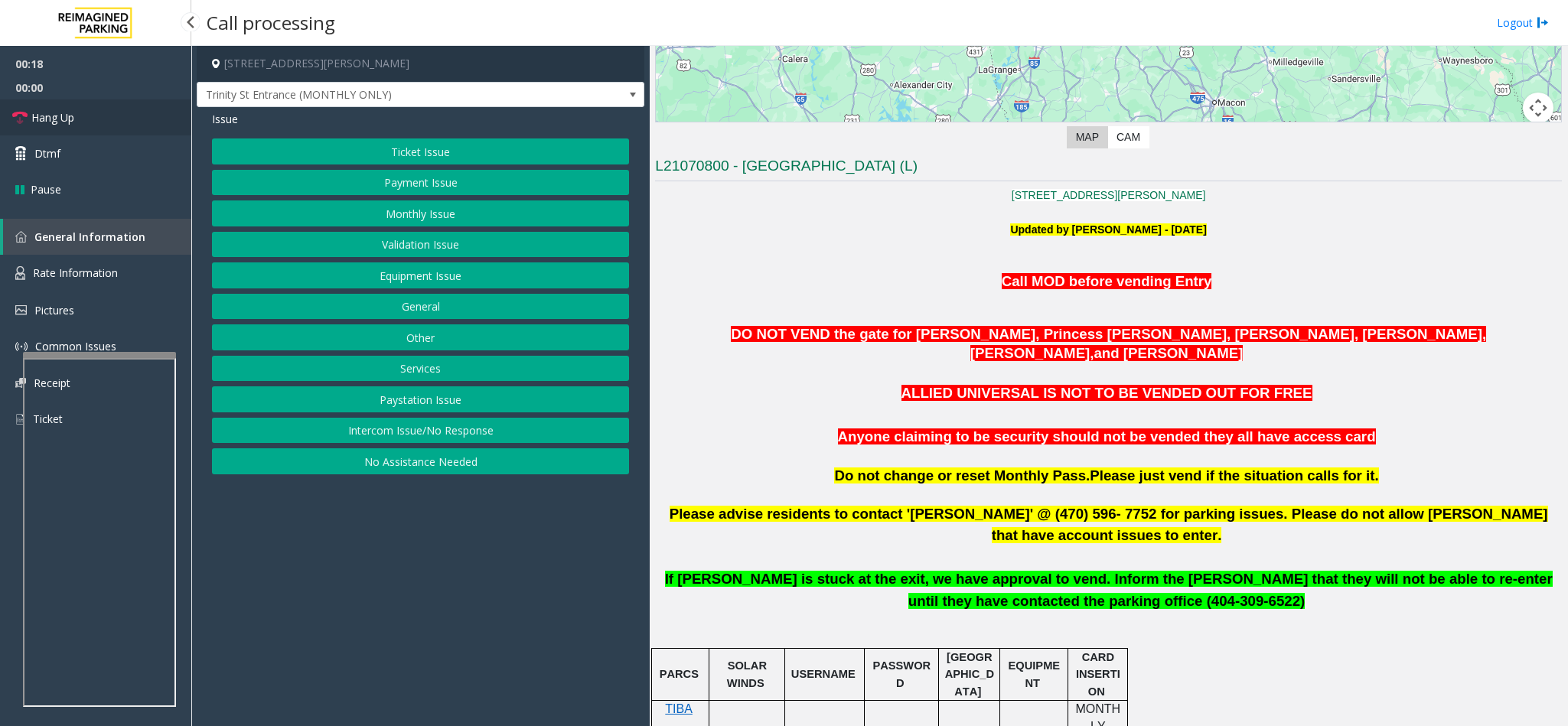
click at [37, 118] on span "Hang Up" at bounding box center [52, 118] width 42 height 16
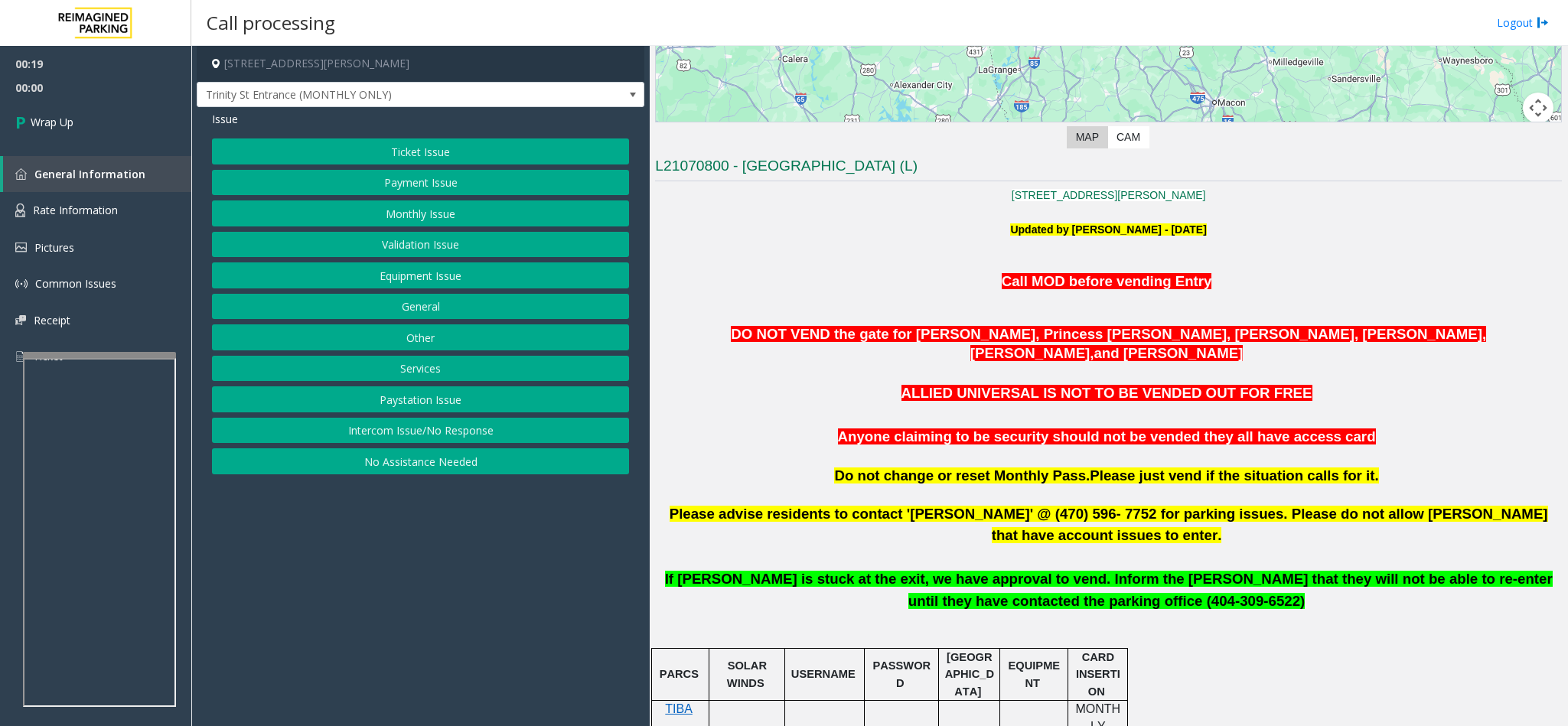
click at [413, 439] on button "Intercom Issue/No Response" at bounding box center [421, 431] width 417 height 26
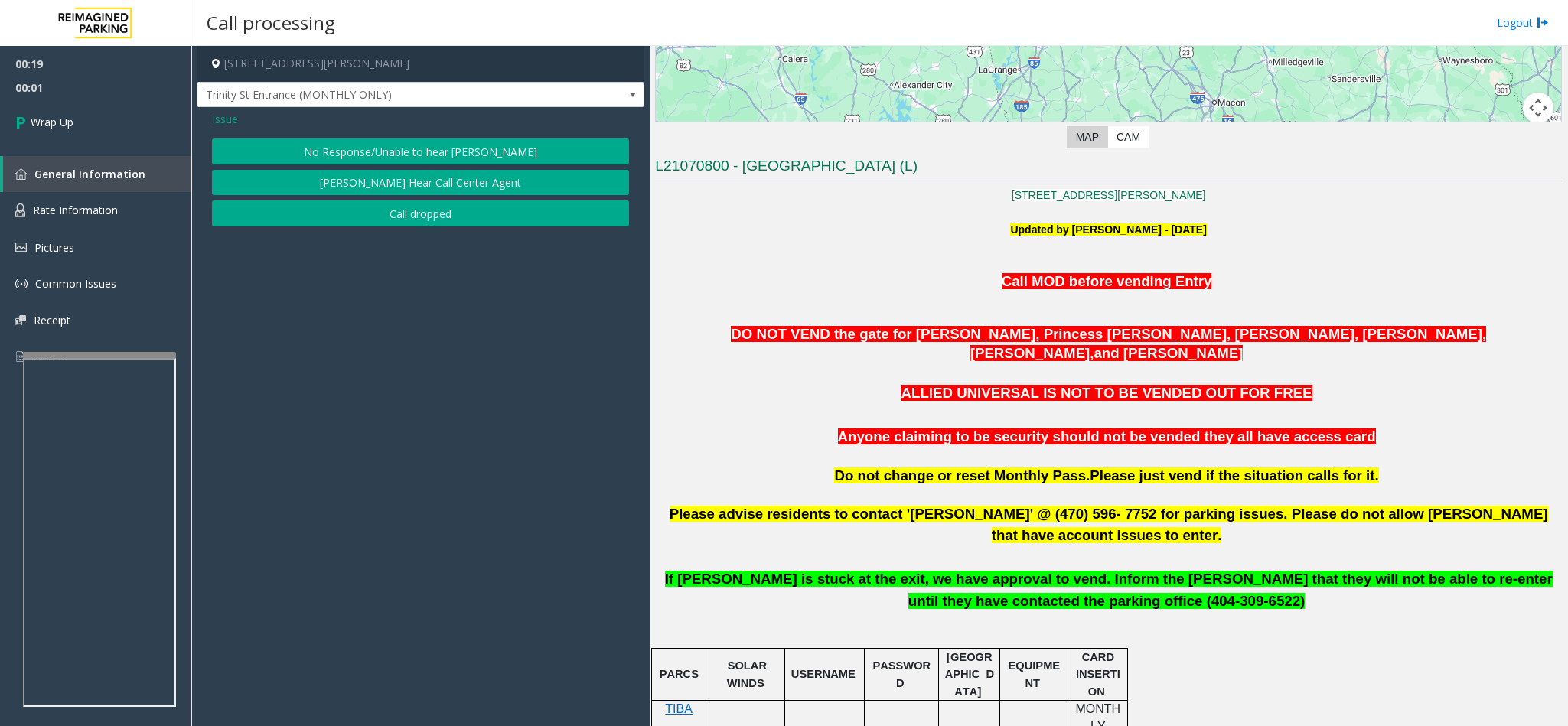
click at [433, 154] on button "No Response/Unable to hear [PERSON_NAME]" at bounding box center [421, 151] width 417 height 26
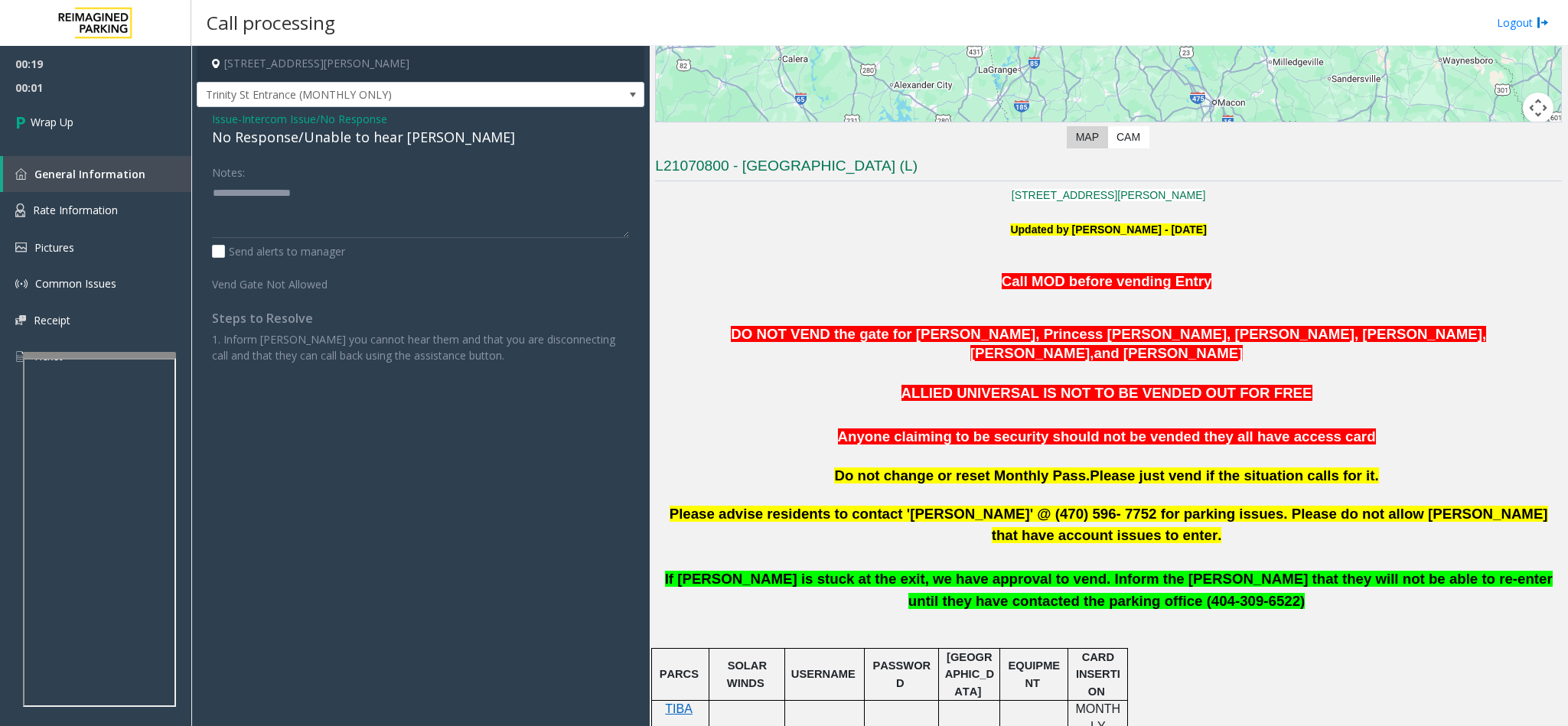
click at [413, 145] on div "No Response/Unable to hear [PERSON_NAME]" at bounding box center [421, 137] width 417 height 21
click at [412, 142] on div "No Response/Unable to hear [PERSON_NAME]" at bounding box center [421, 137] width 417 height 21
click at [416, 137] on div "No Response/Unable to hear [PERSON_NAME]" at bounding box center [421, 137] width 417 height 21
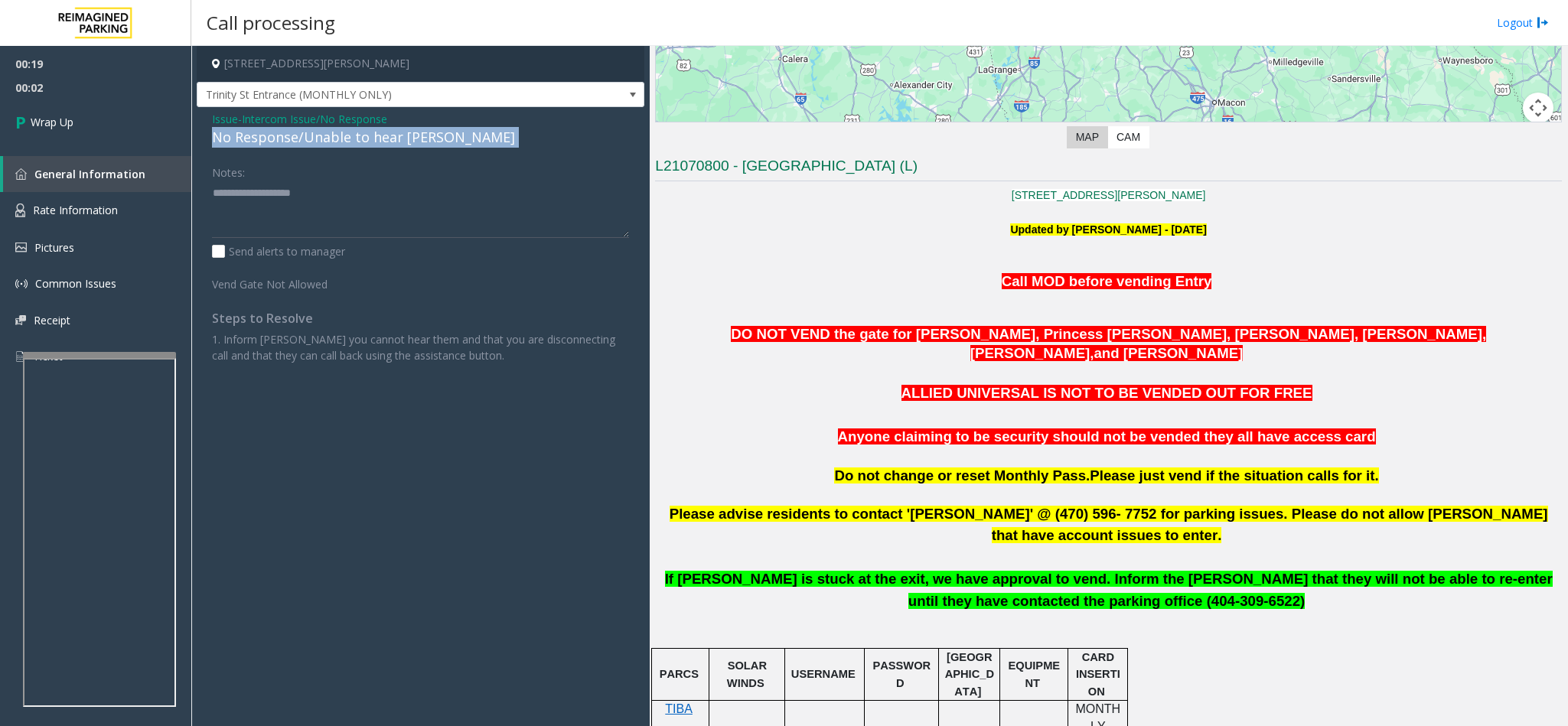
click at [416, 137] on div "No Response/Unable to hear [PERSON_NAME]" at bounding box center [421, 137] width 417 height 21
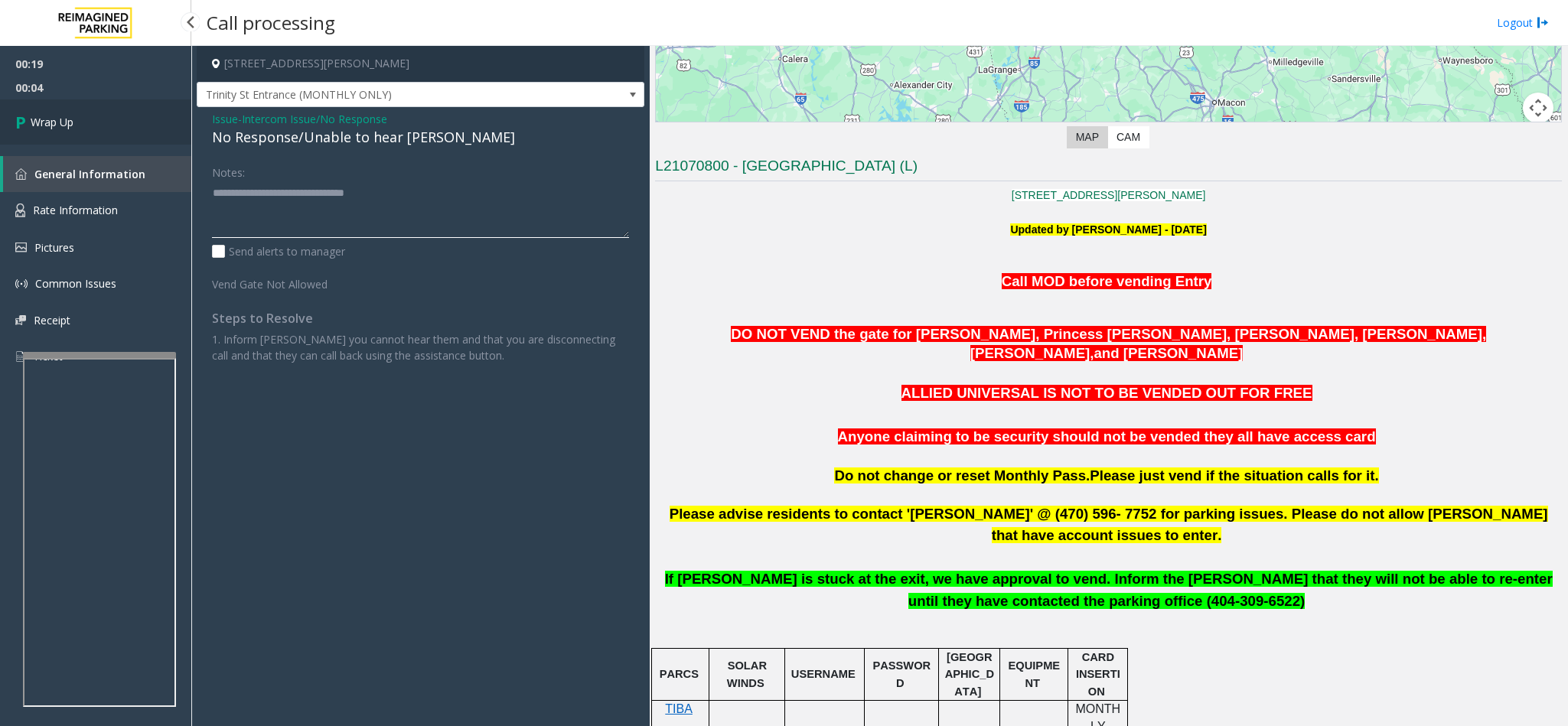
type textarea "**********"
click at [120, 127] on link "Wrap Up" at bounding box center [96, 122] width 192 height 45
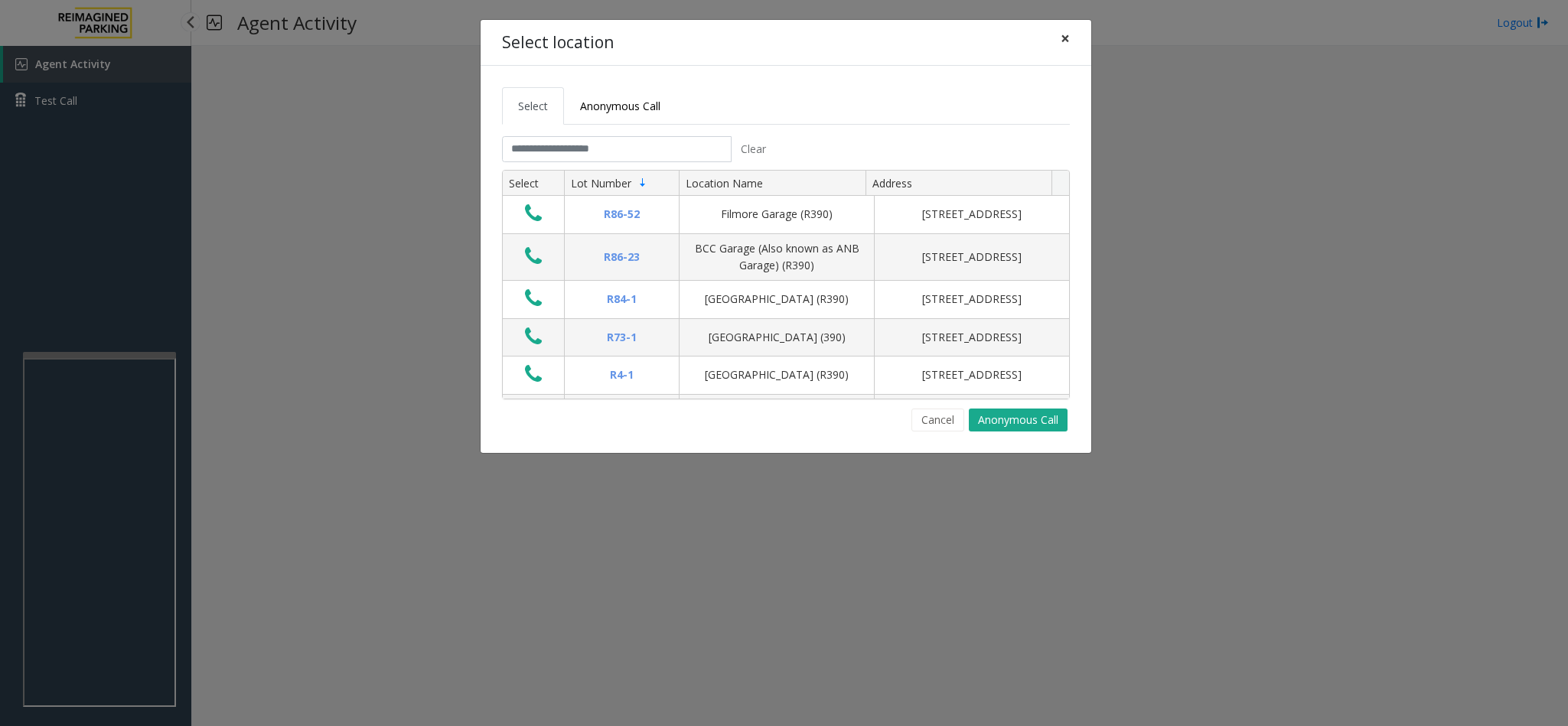
click at [1044, 37] on span "×" at bounding box center [1064, 39] width 9 height 22
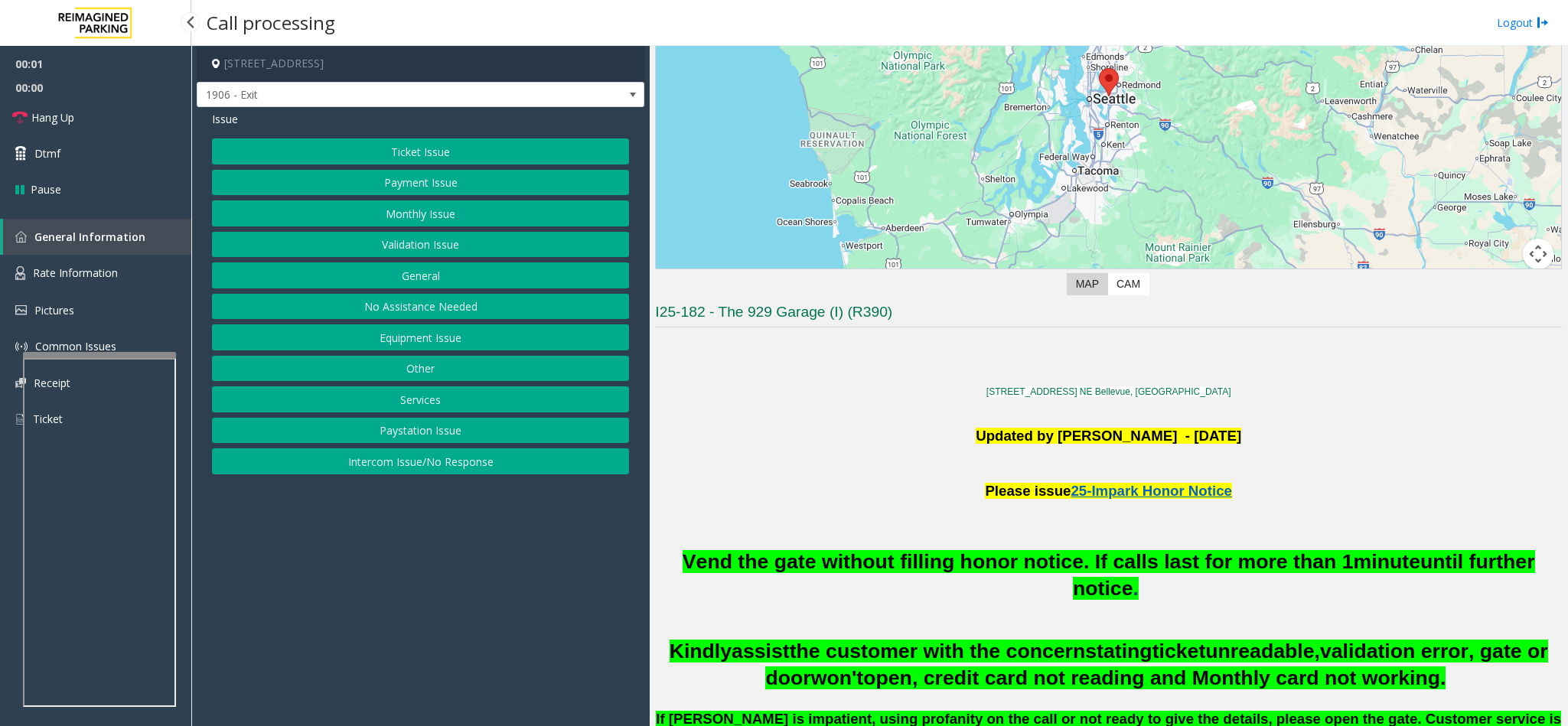
scroll to position [688, 0]
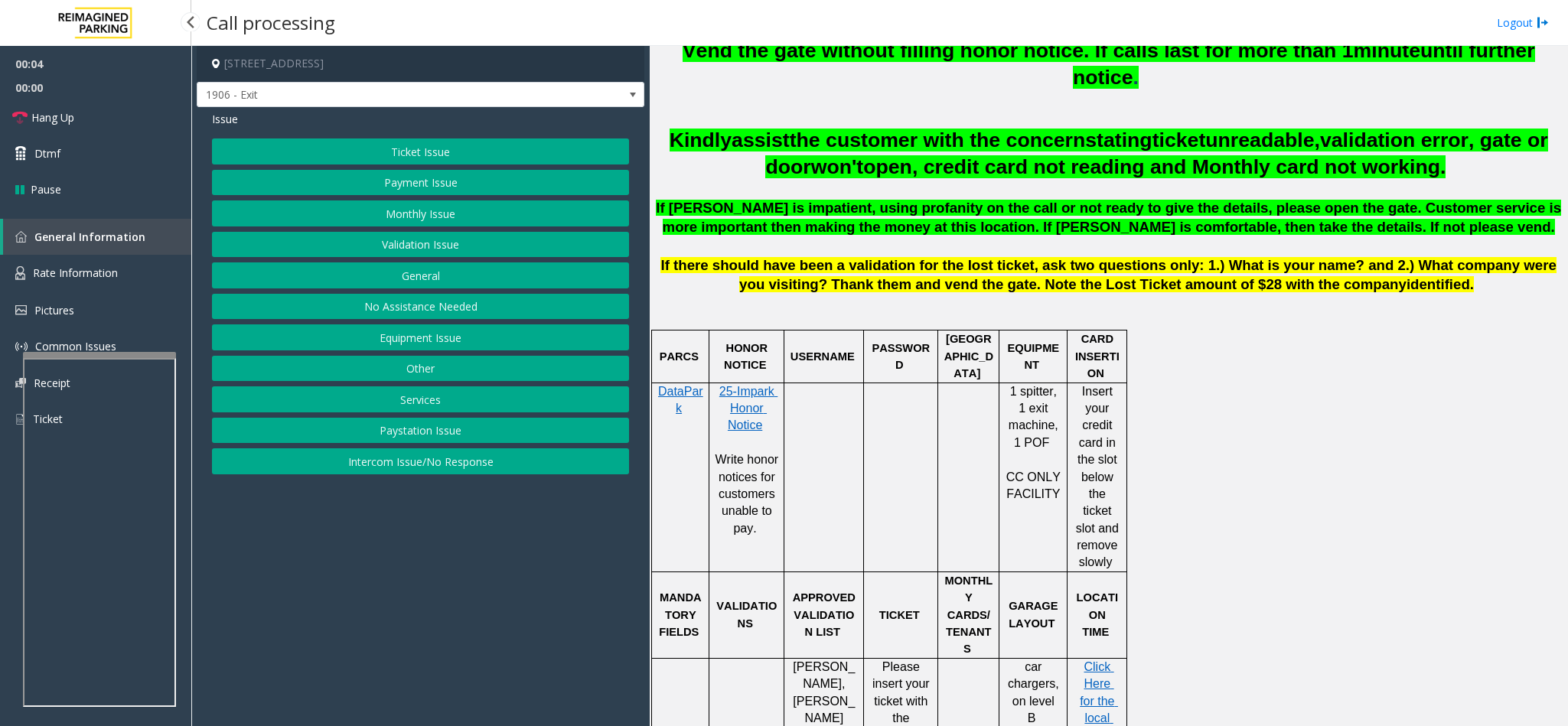
click at [423, 218] on button "Monthly Issue" at bounding box center [421, 213] width 417 height 26
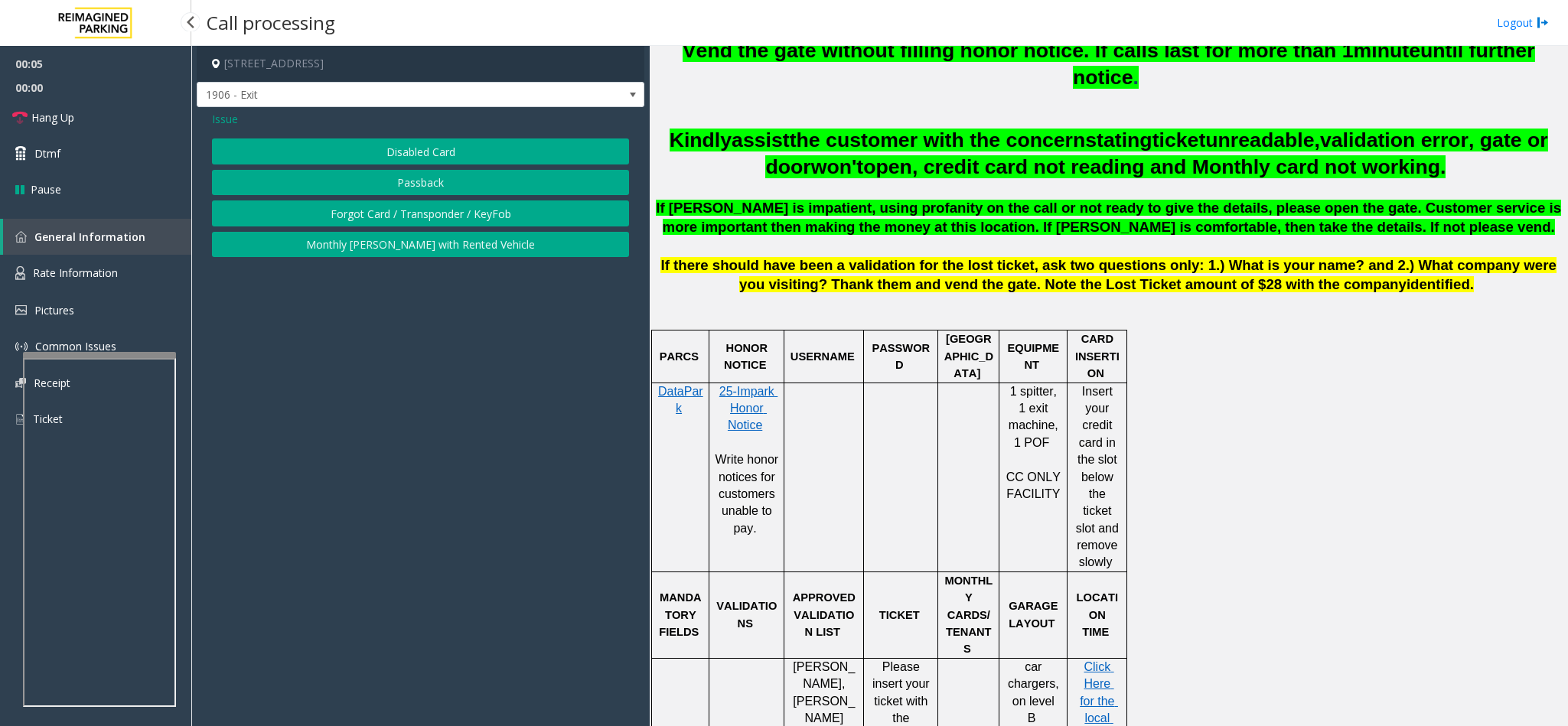
click at [456, 149] on button "Disabled Card" at bounding box center [421, 151] width 417 height 26
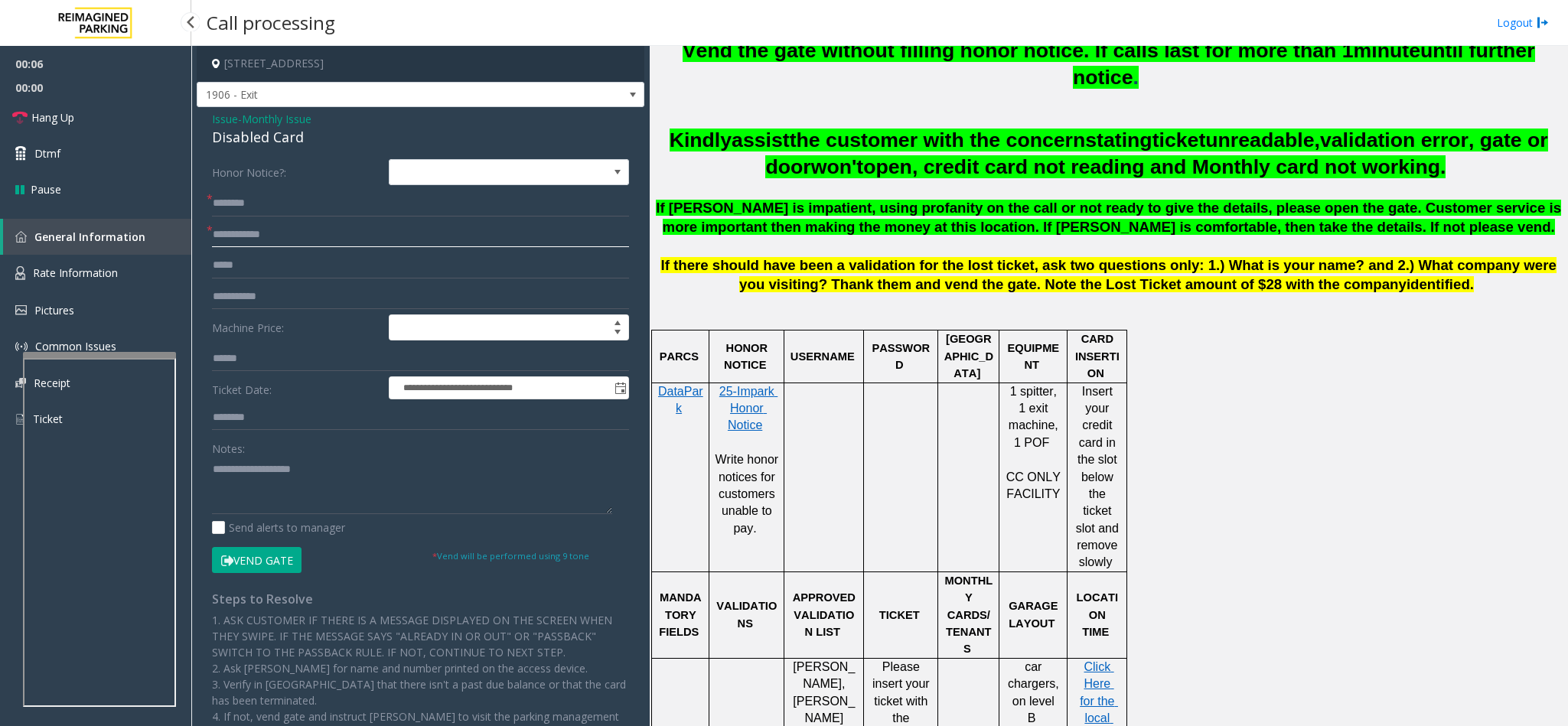
click at [319, 232] on input "text" at bounding box center [421, 235] width 417 height 26
type input "**********"
click at [303, 195] on input "text" at bounding box center [421, 203] width 417 height 26
type input "*"
type input "**********"
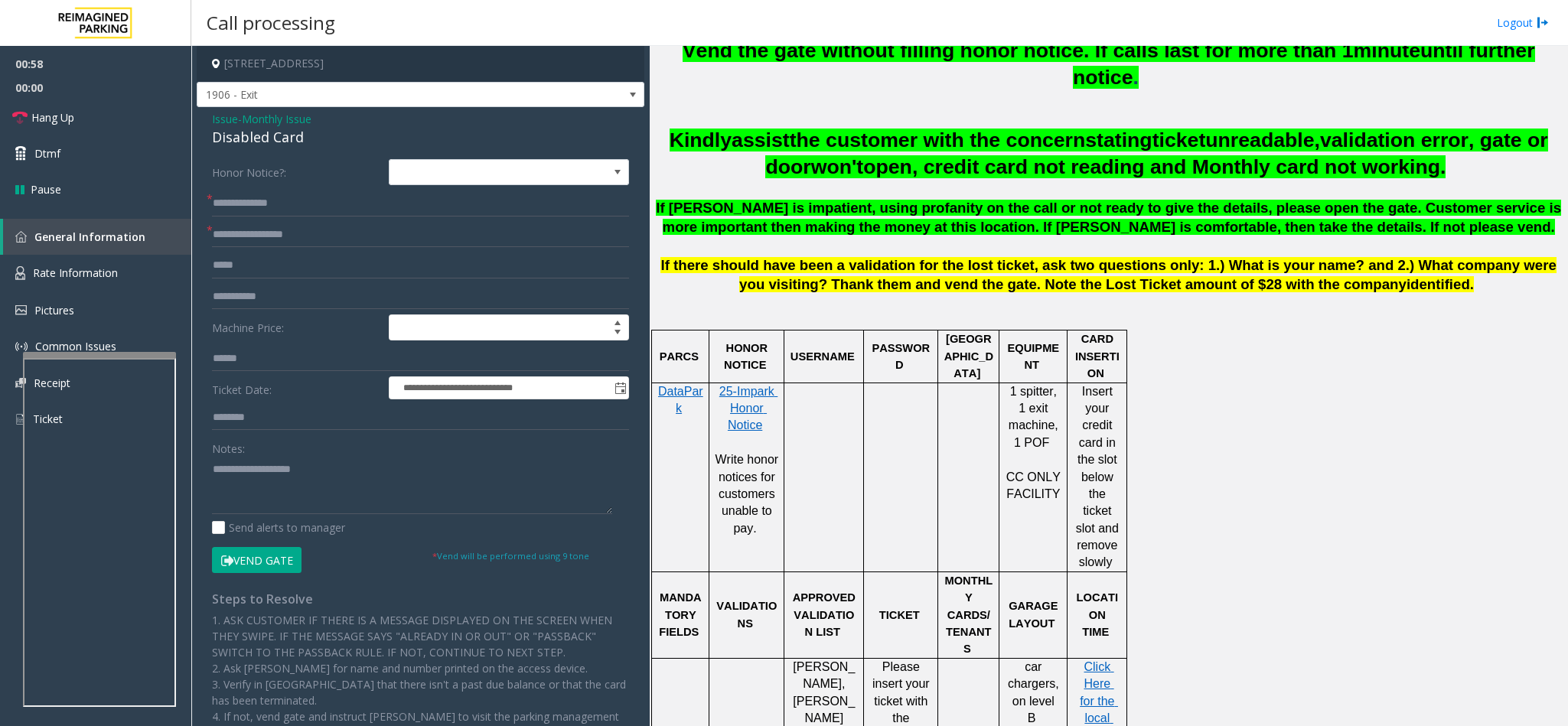
click at [274, 483] on button "Vend Gate" at bounding box center [257, 560] width 90 height 26
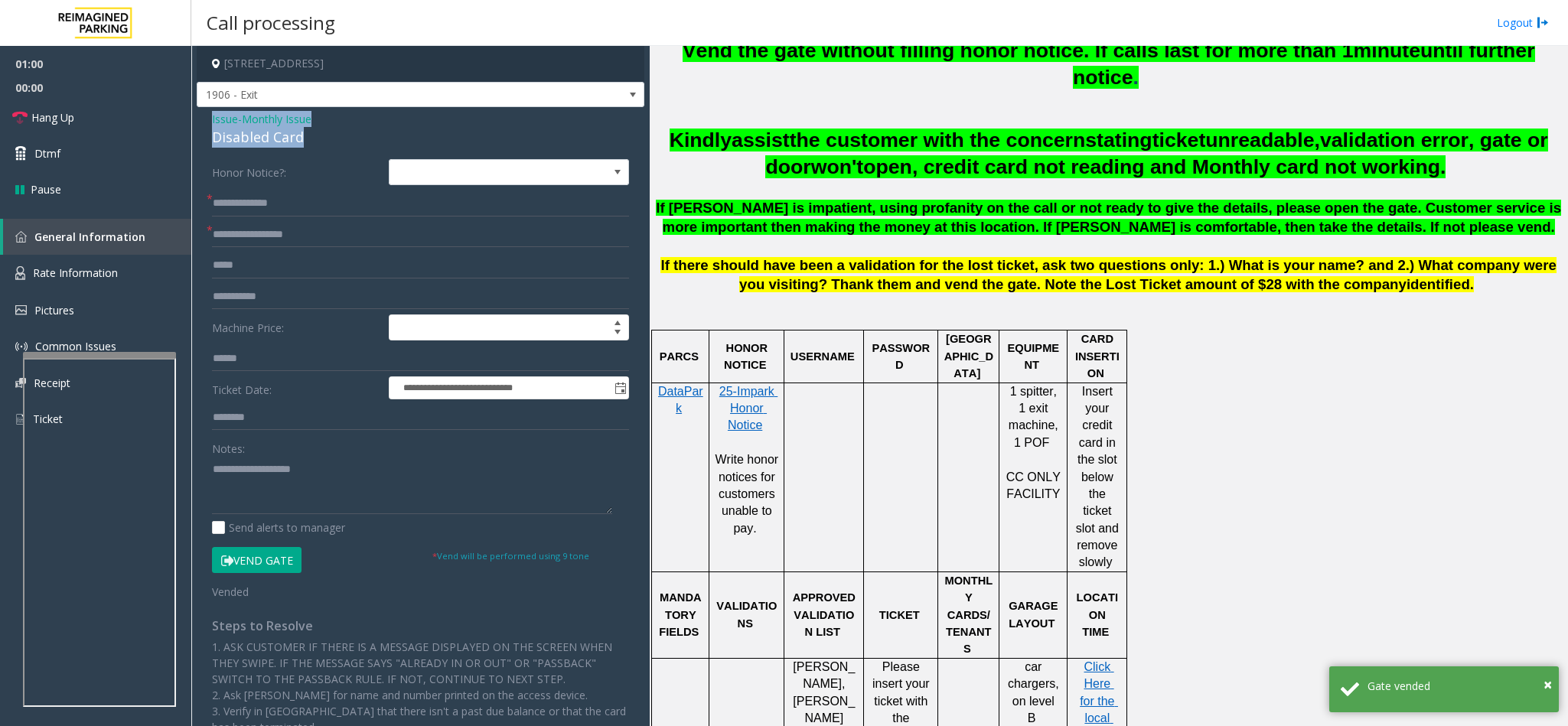
drag, startPoint x: 303, startPoint y: 137, endPoint x: 201, endPoint y: 120, distance: 103.4
click at [201, 120] on div "**********" at bounding box center [420, 524] width 448 height 836
click at [267, 456] on div "Notes:" at bounding box center [421, 475] width 417 height 79
click at [236, 483] on textarea at bounding box center [412, 485] width 400 height 57
paste textarea "**********"
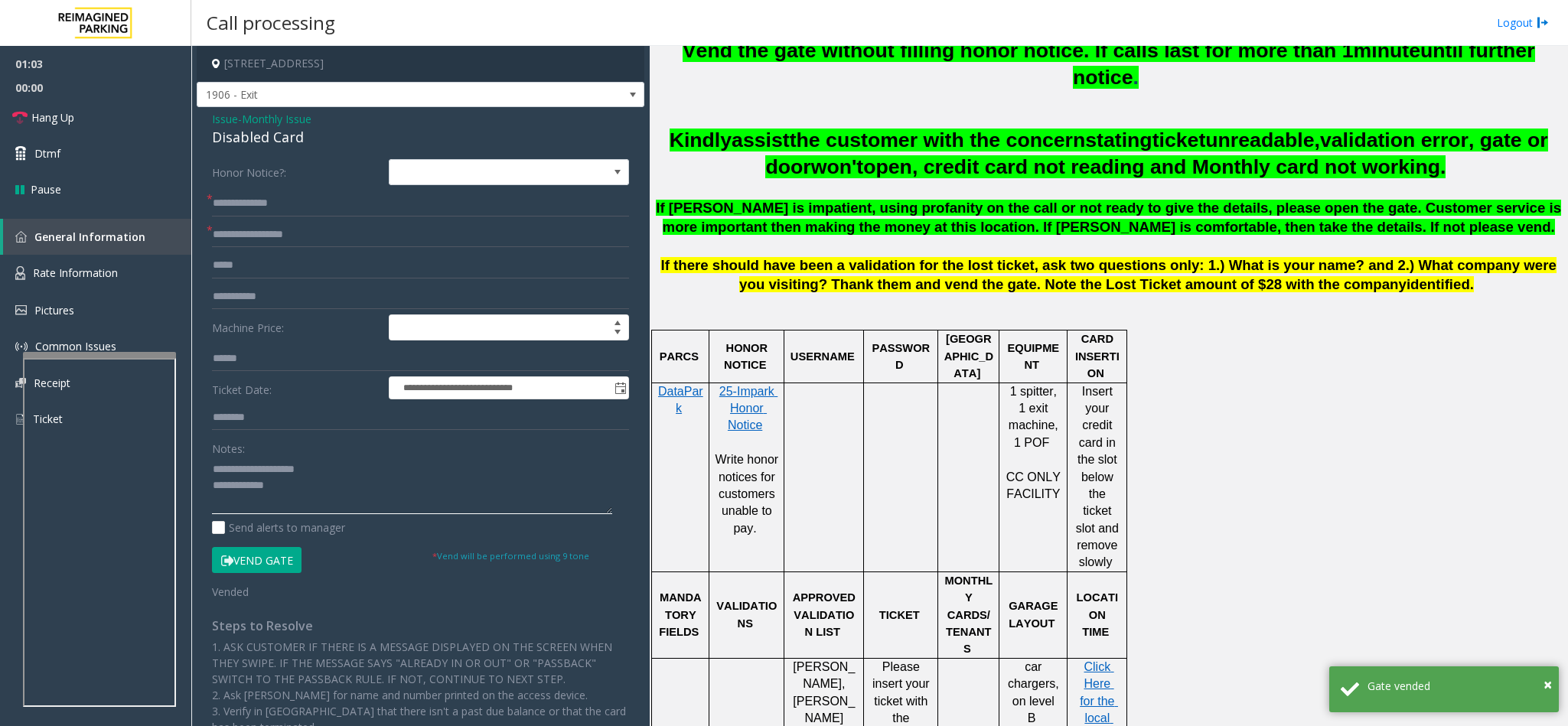
drag, startPoint x: 326, startPoint y: 466, endPoint x: 246, endPoint y: 470, distance: 80.1
click at [246, 470] on textarea at bounding box center [412, 485] width 400 height 57
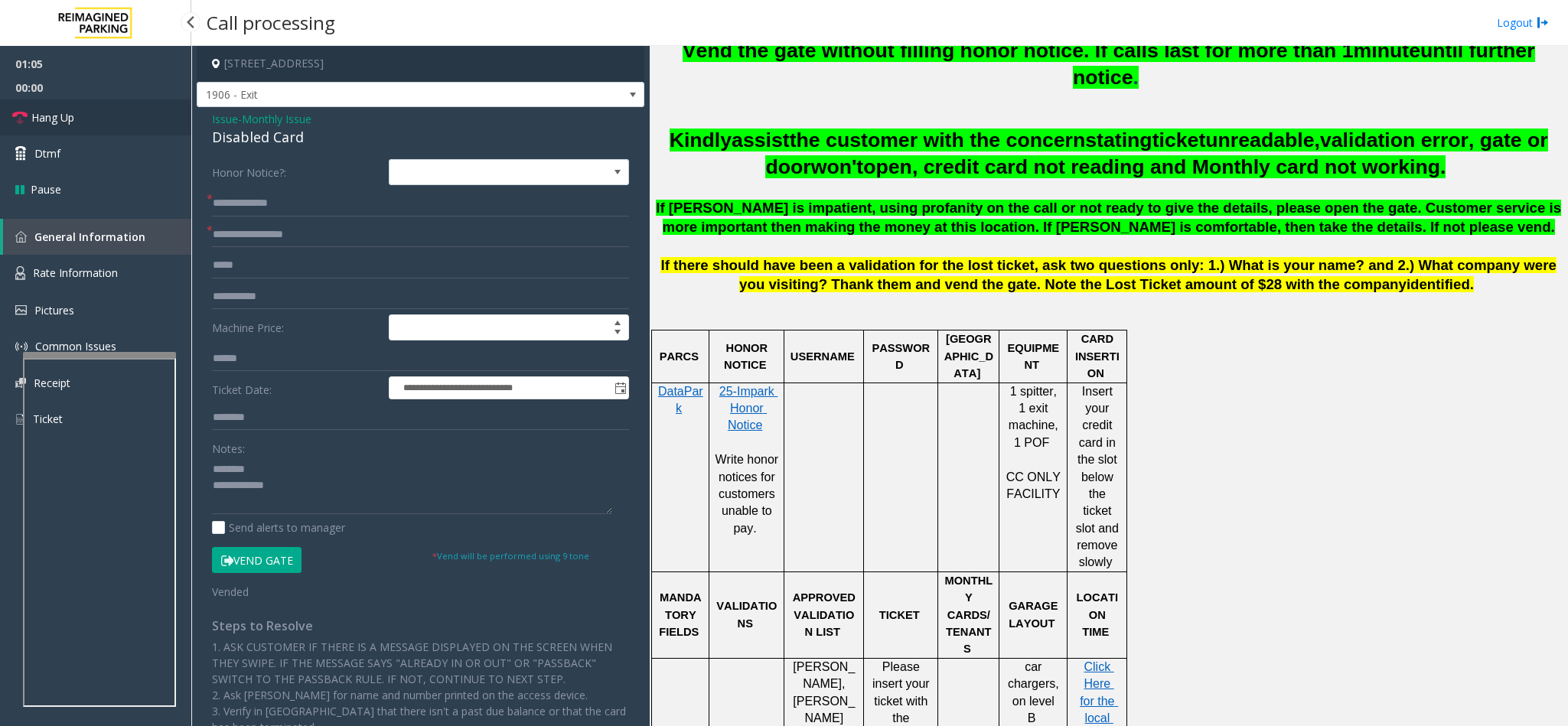
click at [62, 113] on span "Hang Up" at bounding box center [52, 118] width 42 height 16
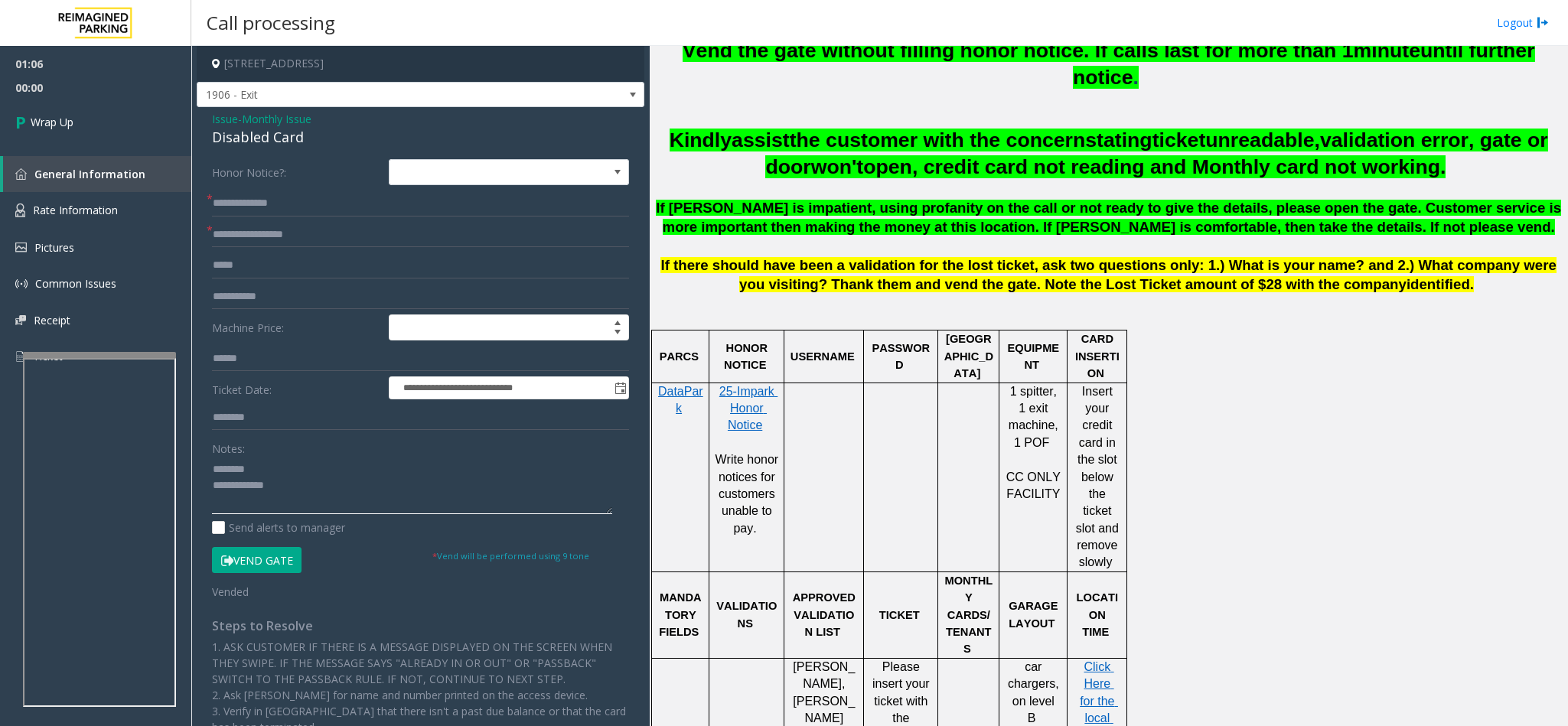
click at [376, 469] on textarea at bounding box center [412, 485] width 400 height 57
click at [366, 483] on textarea at bounding box center [412, 485] width 400 height 57
type textarea "**********"
click at [50, 118] on span "Wrap Up" at bounding box center [51, 121] width 42 height 16
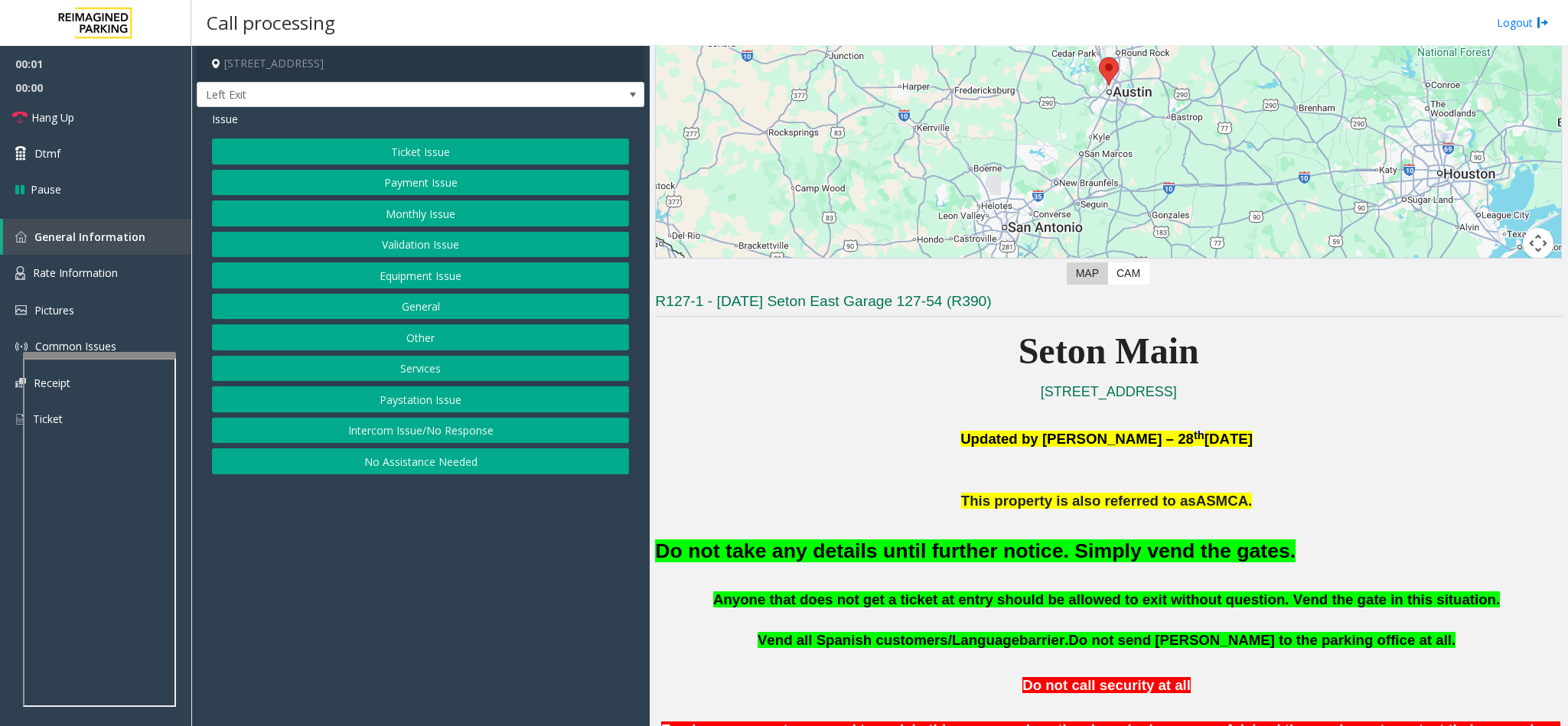
scroll to position [345, 0]
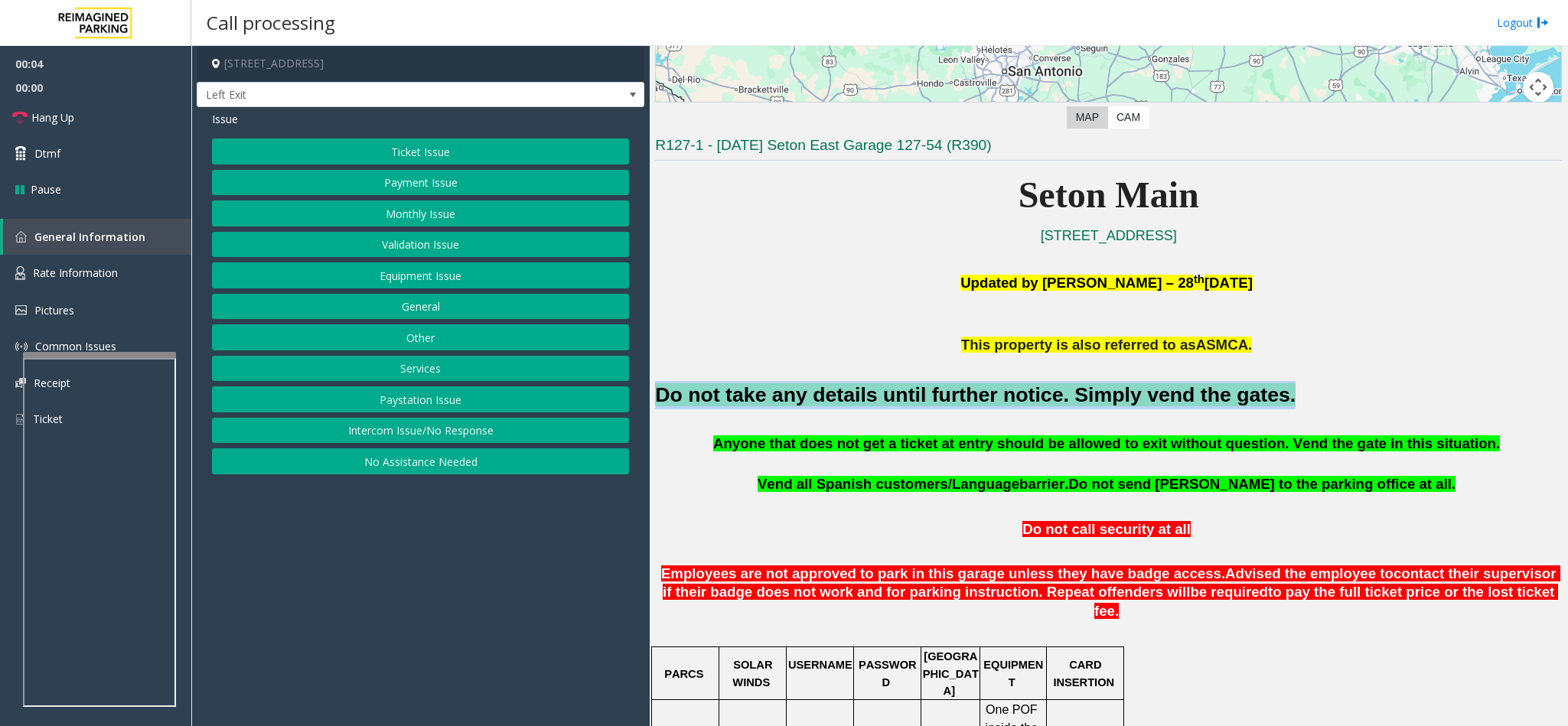
drag, startPoint x: 1213, startPoint y: 395, endPoint x: 657, endPoint y: 397, distance: 556.0
click at [657, 397] on font "Do not take any details until further notice. Simply vend the gates." at bounding box center [975, 394] width 640 height 23
click at [418, 144] on button "Ticket Issue" at bounding box center [421, 151] width 417 height 26
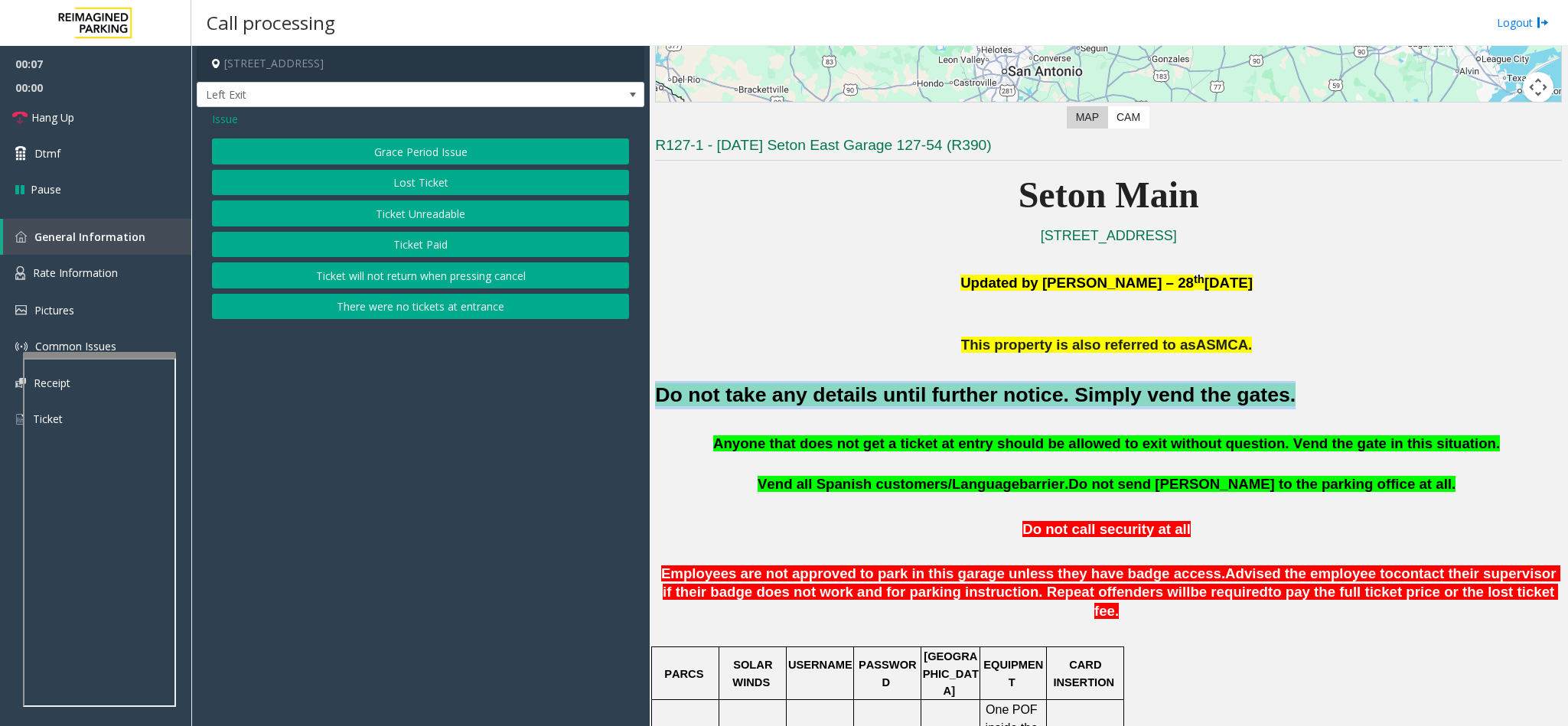
click at [423, 250] on button "Ticket Paid" at bounding box center [421, 245] width 417 height 26
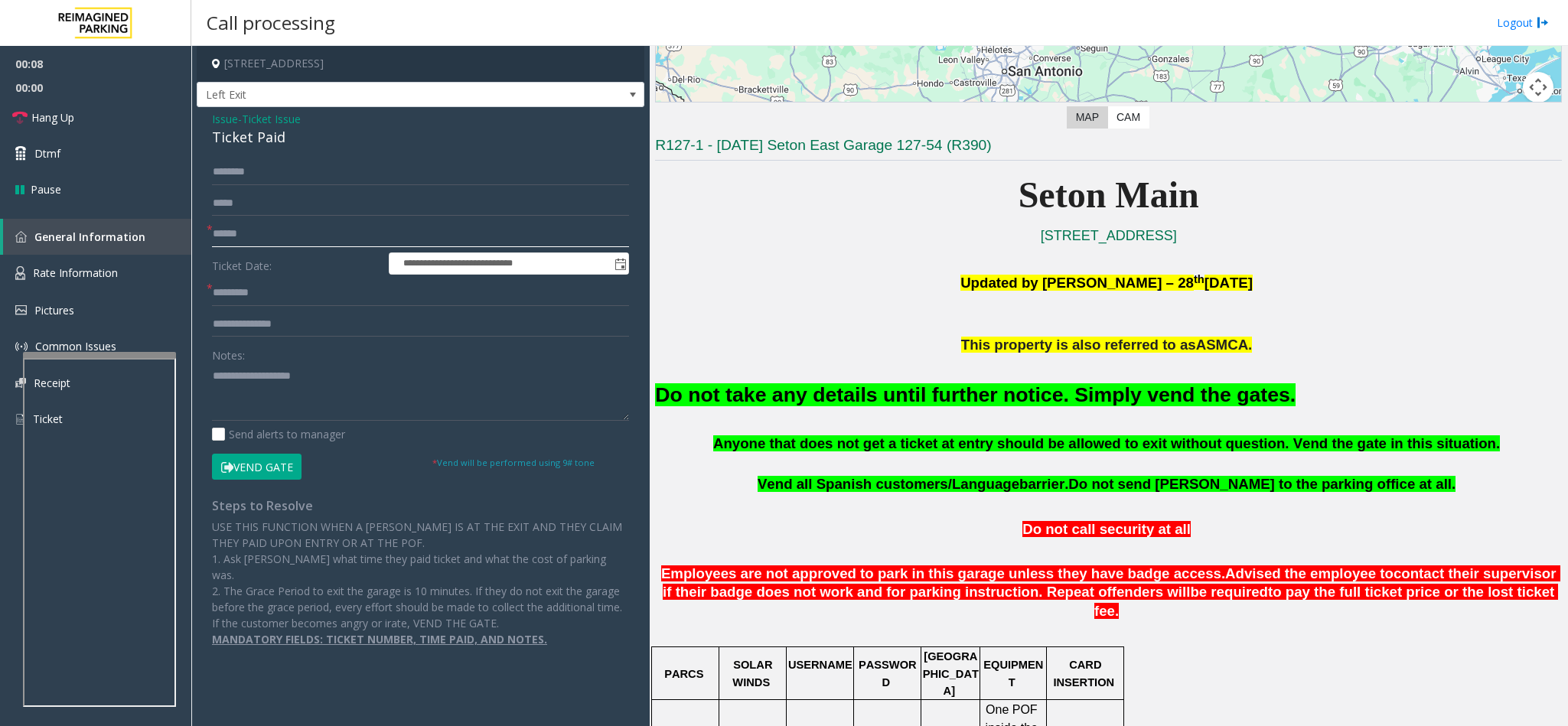
click at [255, 223] on input "text" at bounding box center [421, 234] width 417 height 26
type input "**"
click at [267, 290] on input "text" at bounding box center [421, 292] width 417 height 26
type input "**"
click at [280, 388] on textarea at bounding box center [421, 392] width 417 height 57
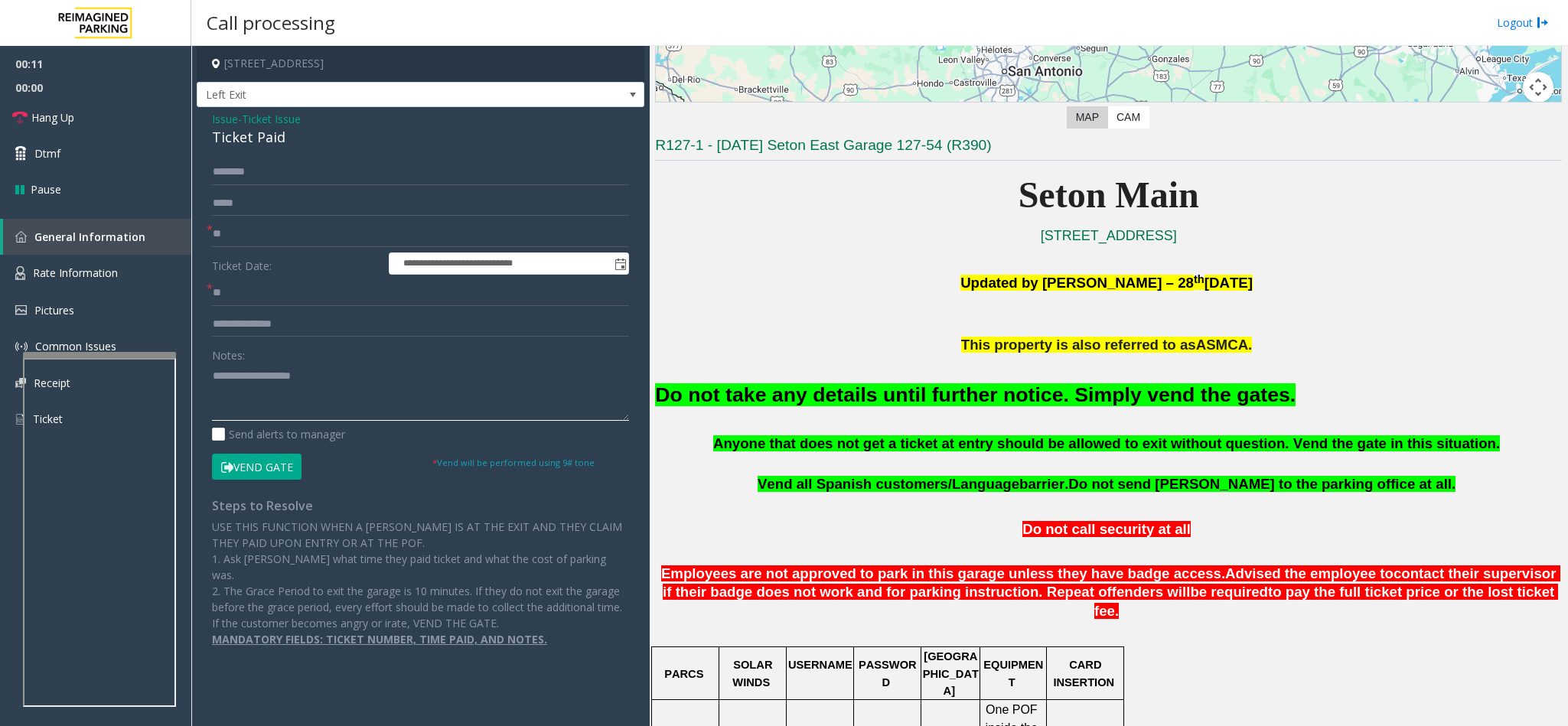
paste textarea "**********"
type textarea "**********"
click at [271, 456] on button "Vend Gate" at bounding box center [257, 466] width 90 height 26
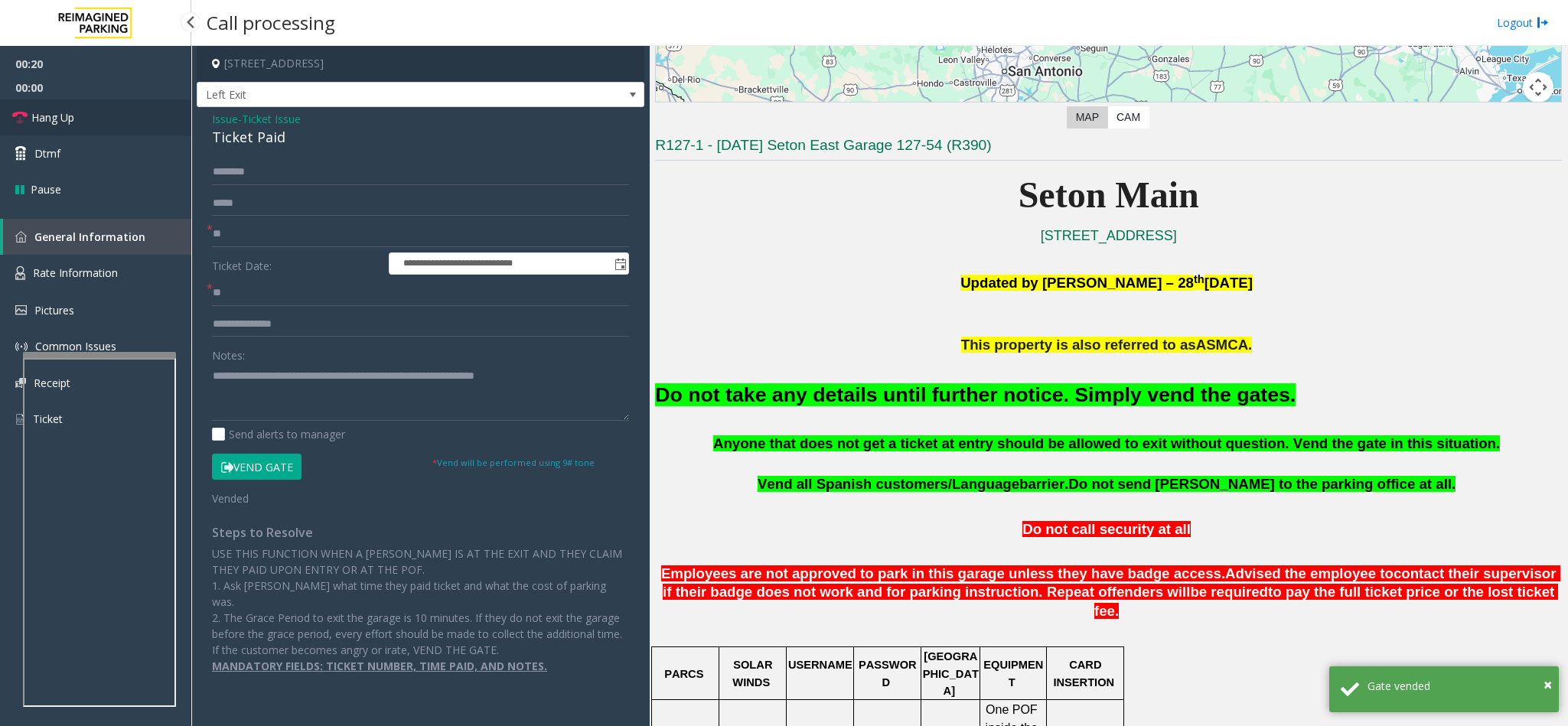
click at [86, 122] on link "Hang Up" at bounding box center [96, 118] width 192 height 36
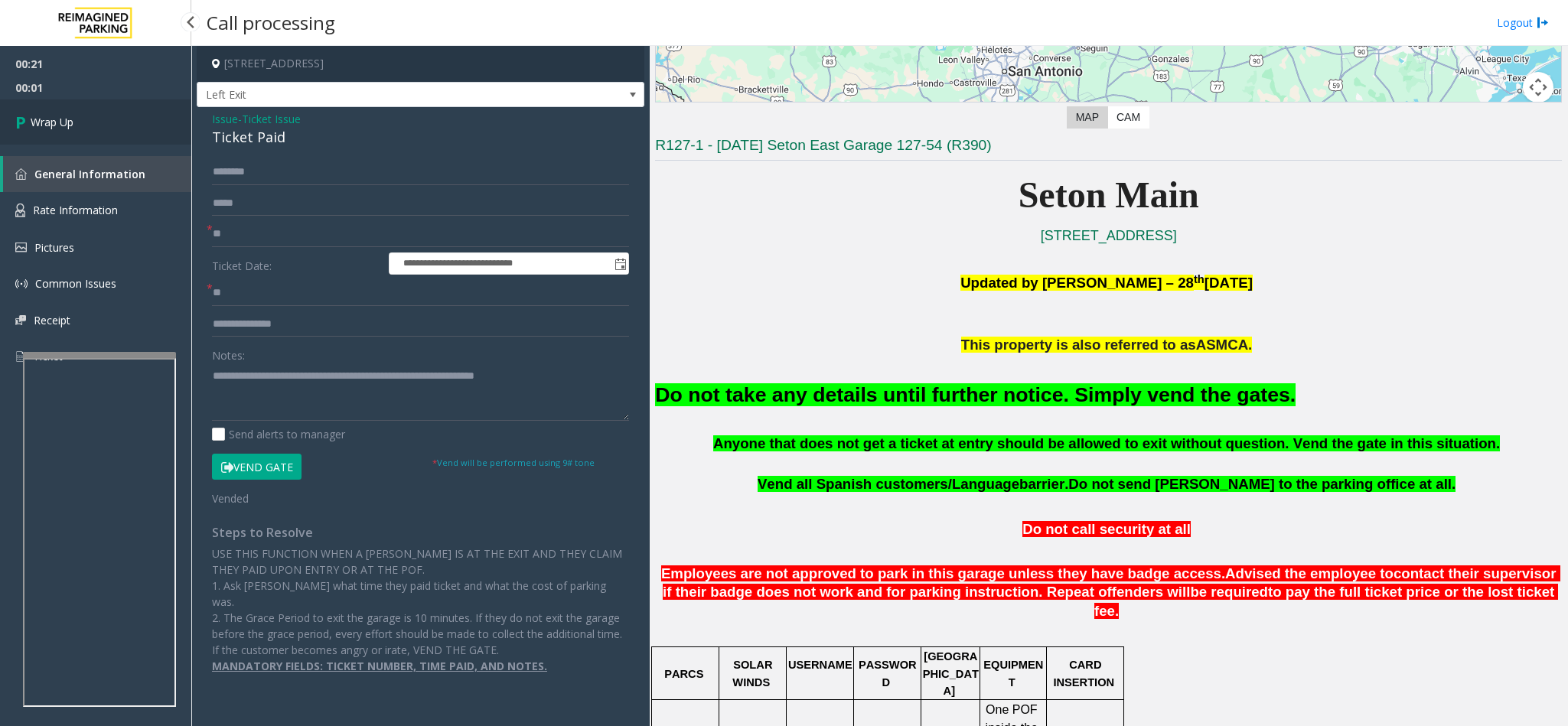
click at [86, 118] on link "Wrap Up" at bounding box center [96, 122] width 192 height 45
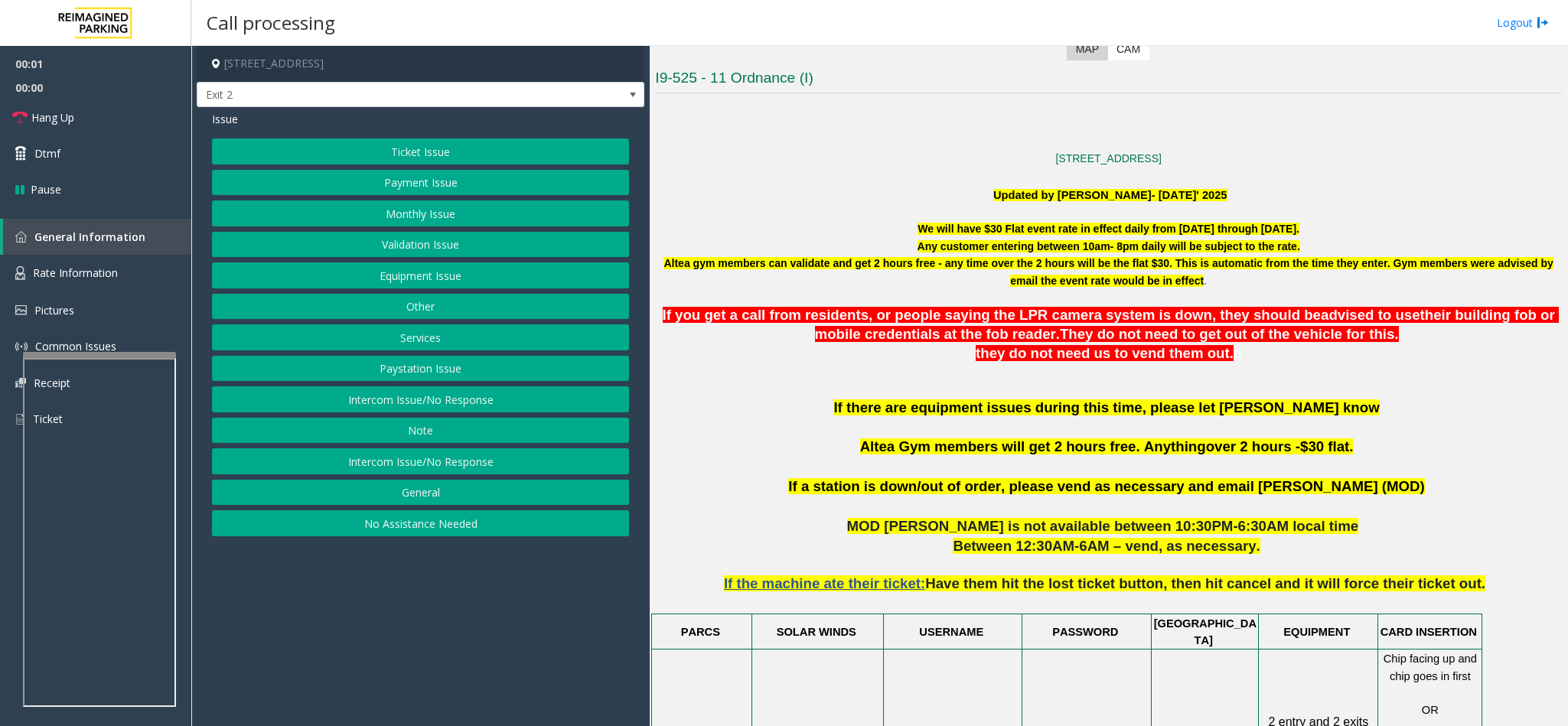
scroll to position [459, 0]
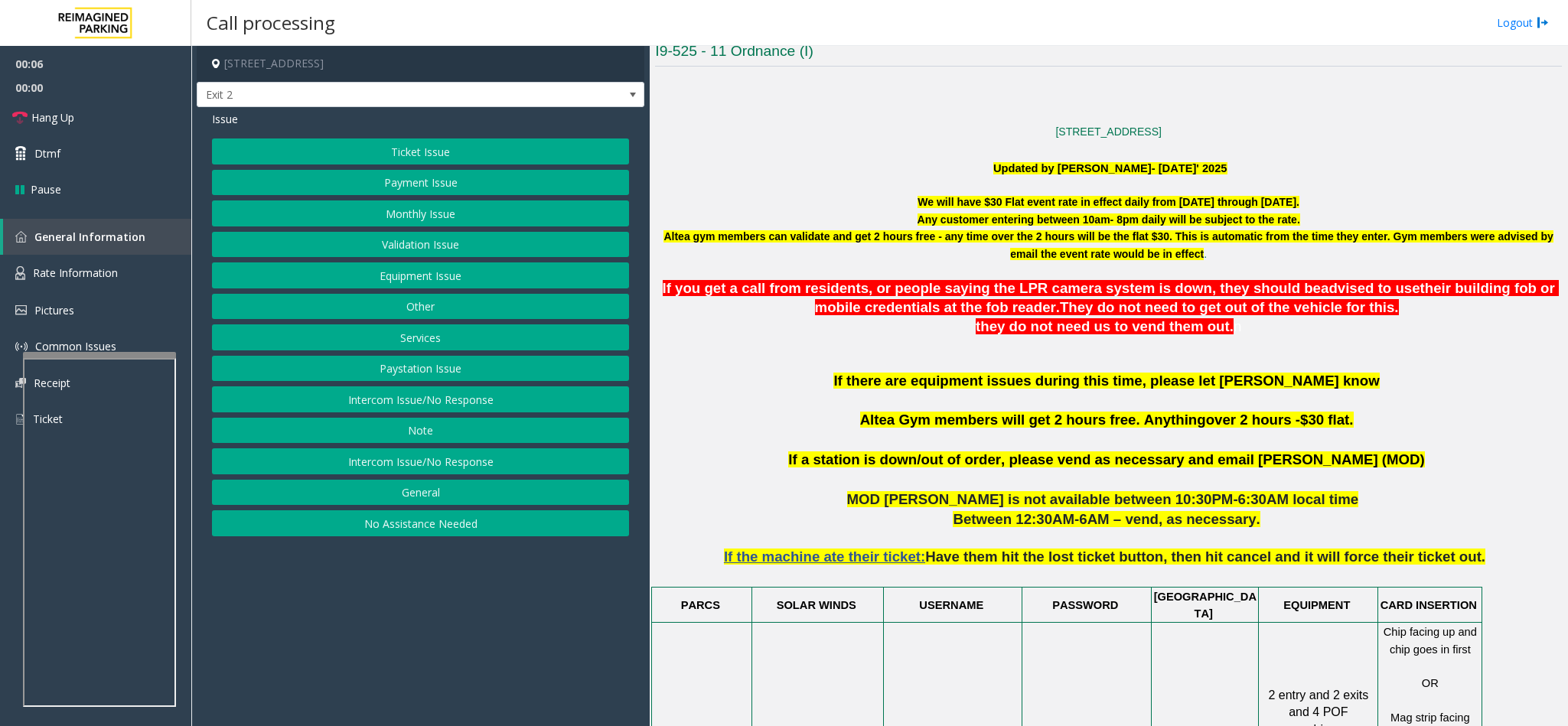
click at [393, 398] on button "Intercom Issue/No Response" at bounding box center [421, 399] width 417 height 26
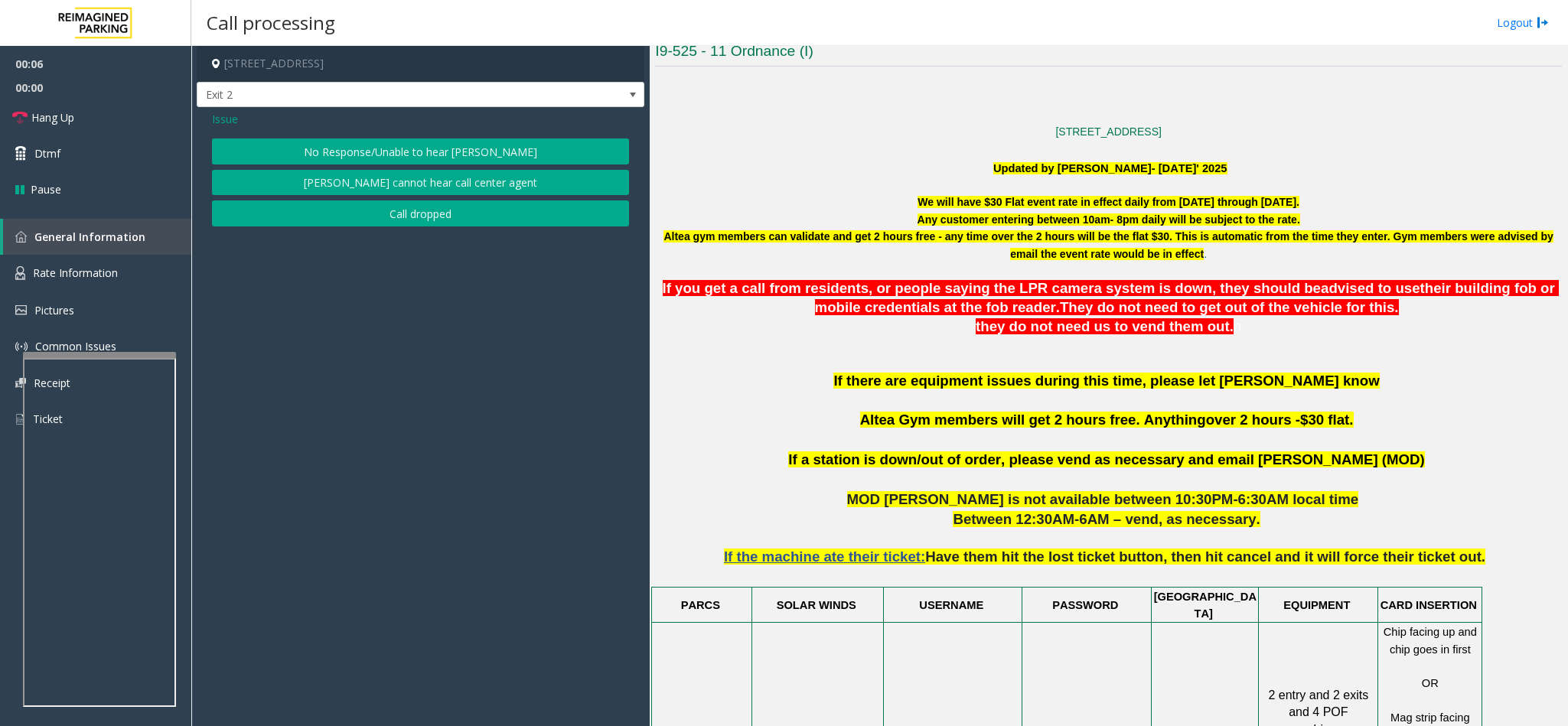
click at [384, 147] on button "No Response/Unable to hear [PERSON_NAME]" at bounding box center [421, 151] width 417 height 26
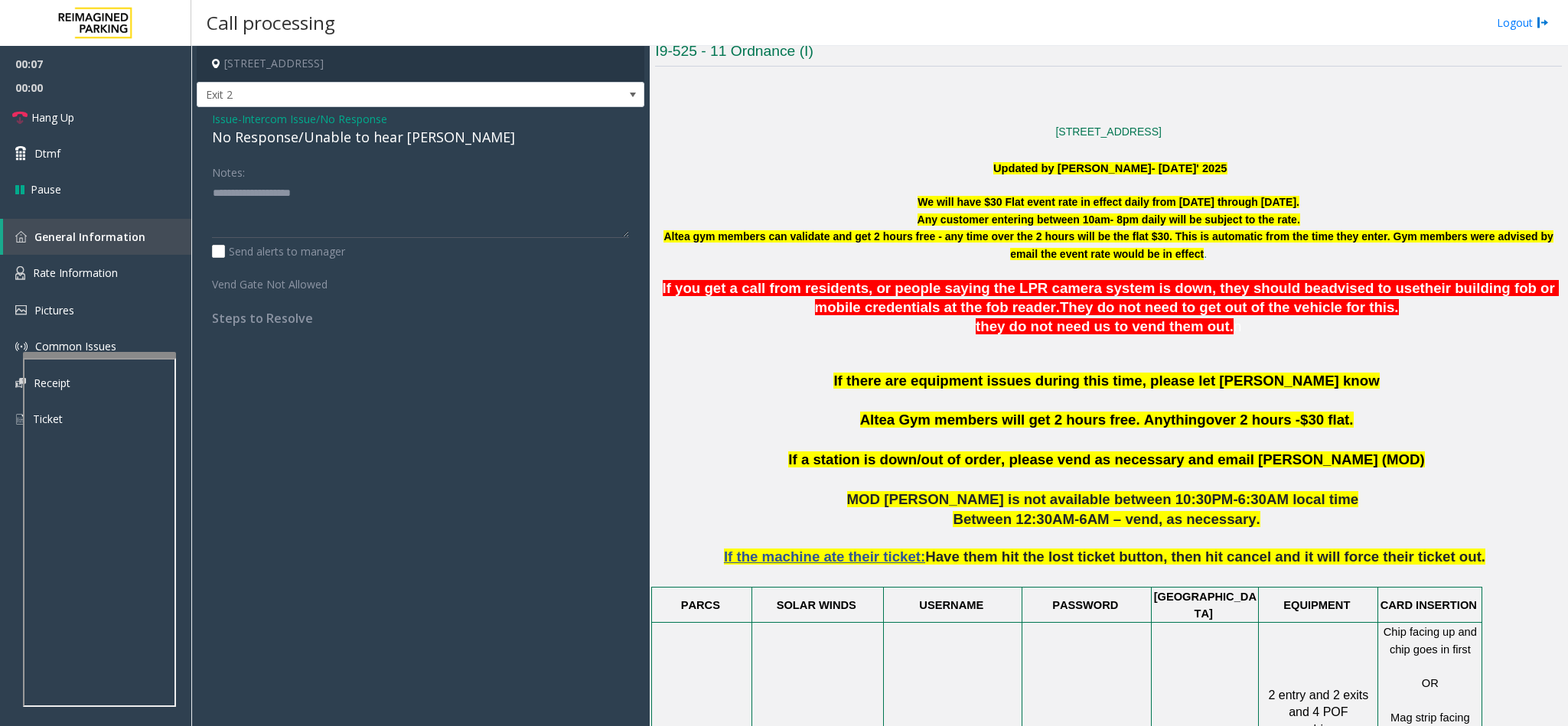
click at [368, 145] on div "No Response/Unable to hear [PERSON_NAME]" at bounding box center [421, 137] width 417 height 21
type textarea "**********"
click at [62, 113] on span "Hang Up" at bounding box center [52, 118] width 42 height 16
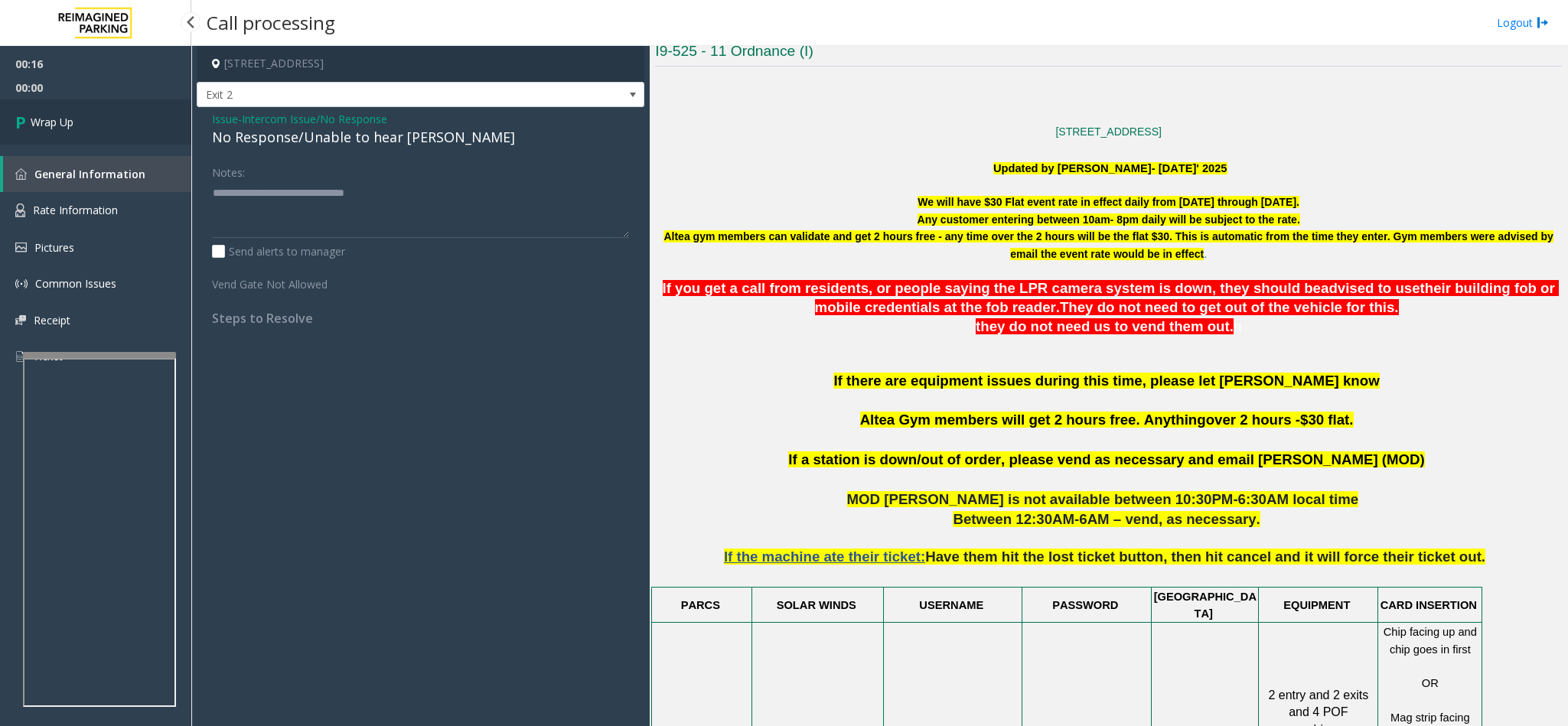
click at [102, 111] on link "Wrap Up" at bounding box center [96, 122] width 192 height 45
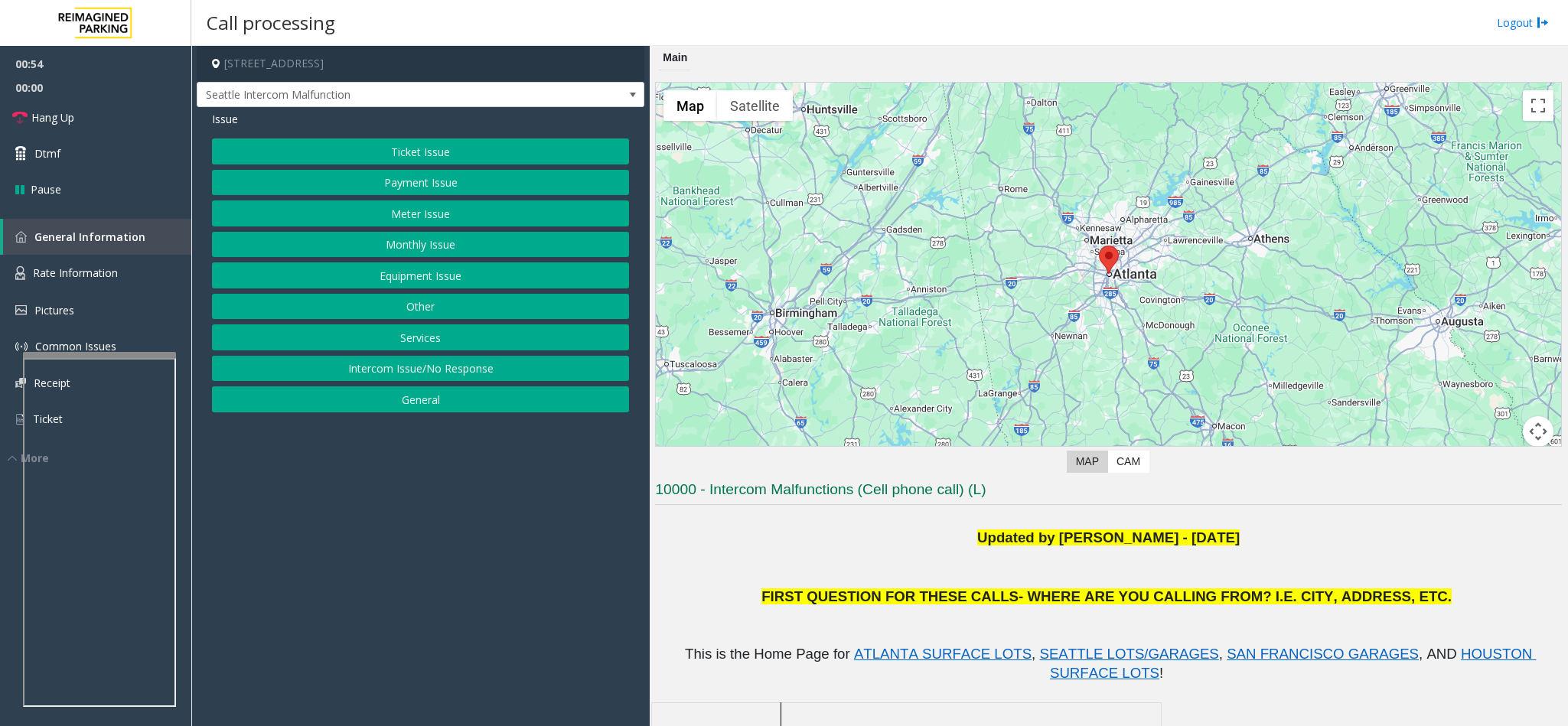
click at [525, 113] on div "Issue" at bounding box center [421, 119] width 417 height 16
click at [420, 116] on div "Issue" at bounding box center [421, 119] width 417 height 16
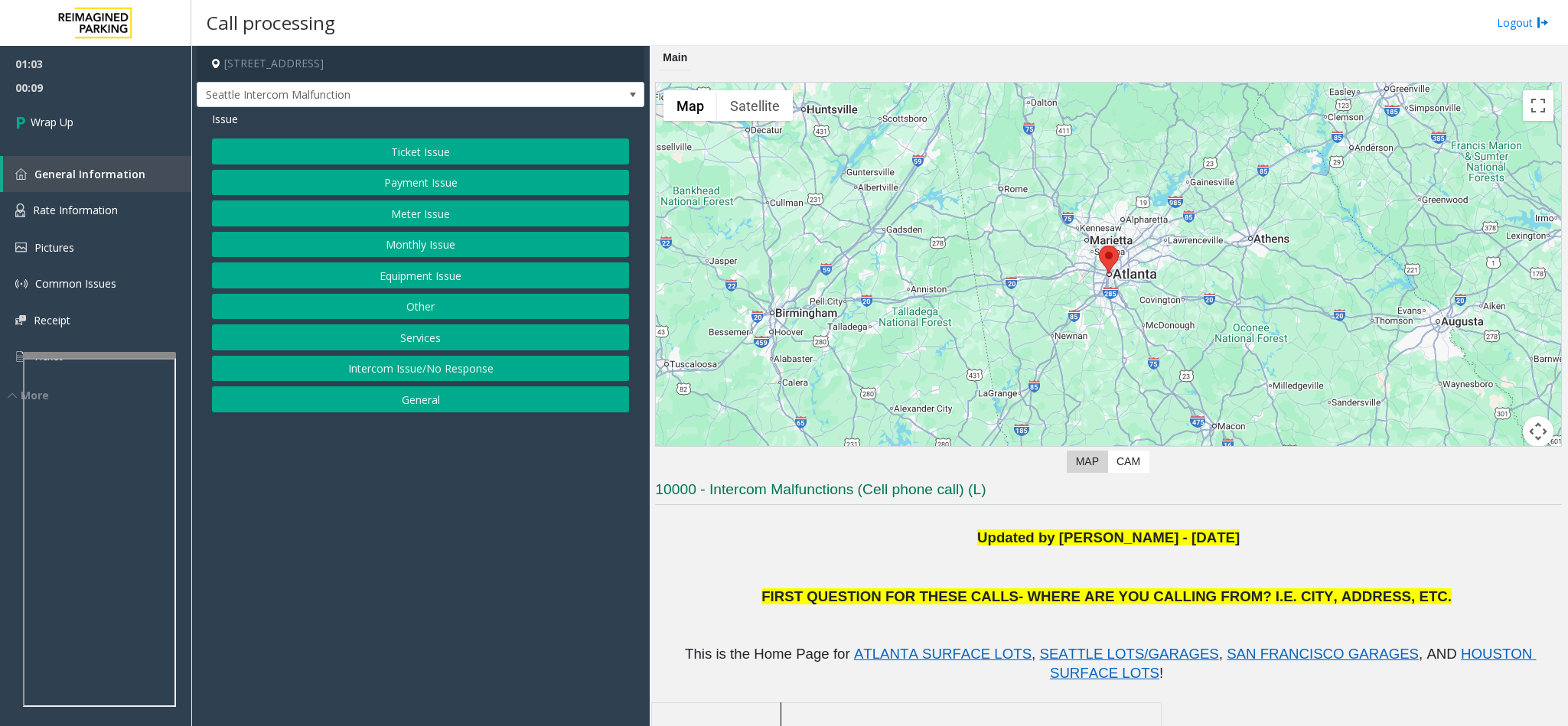
click at [428, 172] on button "Payment Issue" at bounding box center [421, 183] width 417 height 26
click at [425, 182] on button "Credit Card Not Reading" at bounding box center [421, 183] width 417 height 26
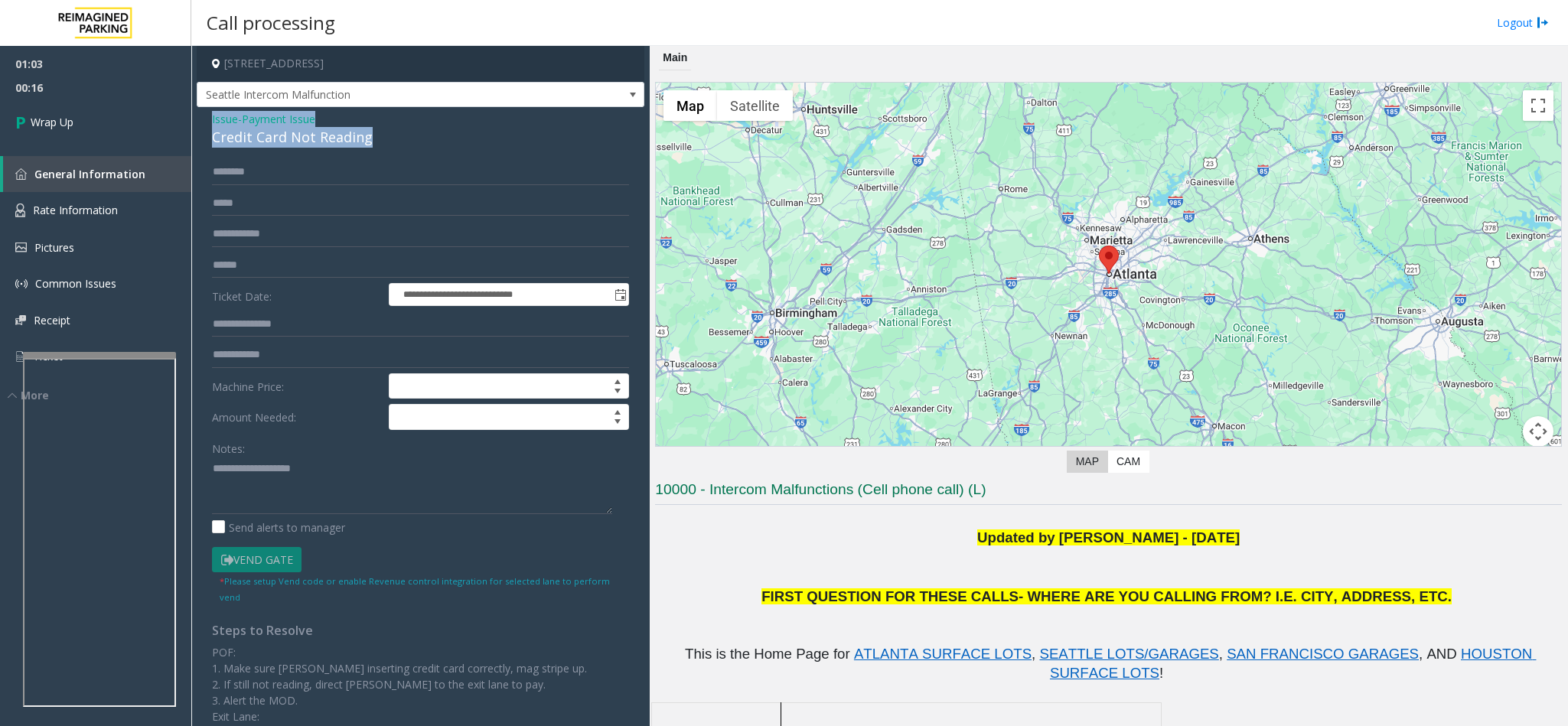
drag, startPoint x: 376, startPoint y: 145, endPoint x: 200, endPoint y: 116, distance: 178.4
click at [200, 116] on div "**********" at bounding box center [420, 446] width 448 height 681
paste textarea "**********"
click at [327, 478] on textarea at bounding box center [412, 485] width 400 height 57
drag, startPoint x: 307, startPoint y: 471, endPoint x: 246, endPoint y: 473, distance: 61.0
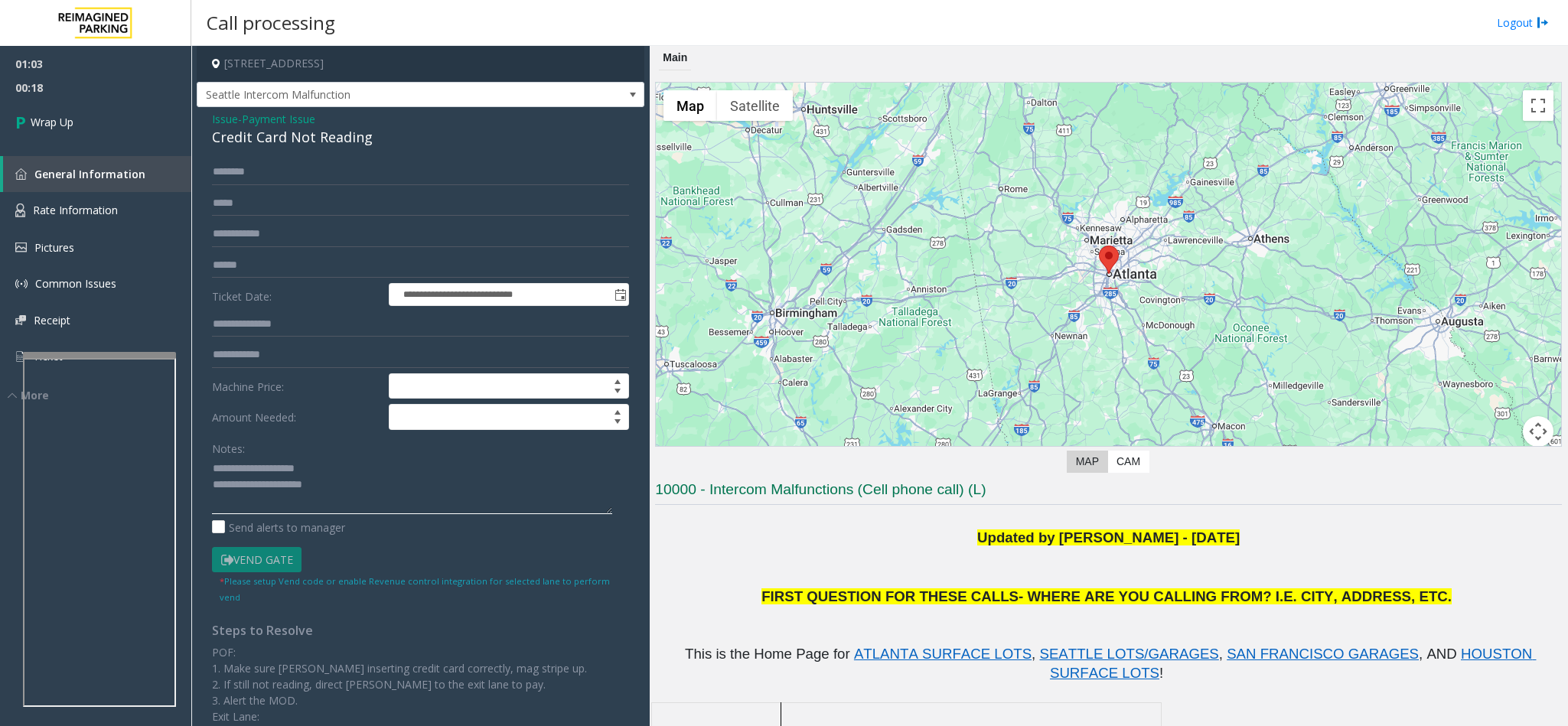
click at [246, 473] on textarea at bounding box center [412, 485] width 400 height 57
click at [354, 483] on textarea at bounding box center [412, 485] width 400 height 57
type textarea "**********"
click at [64, 114] on span "Wrap Up" at bounding box center [51, 121] width 42 height 16
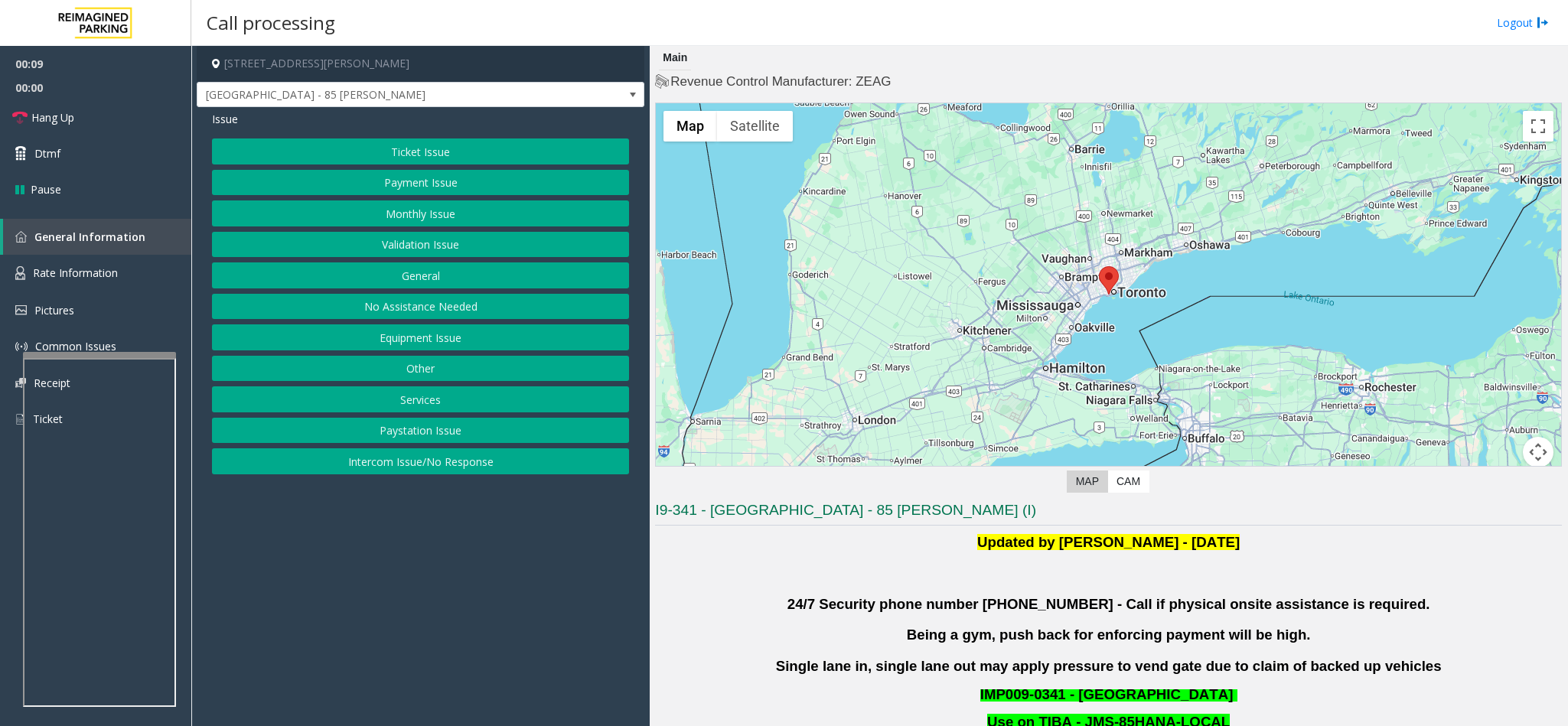
click at [407, 243] on button "Validation Issue" at bounding box center [421, 245] width 417 height 26
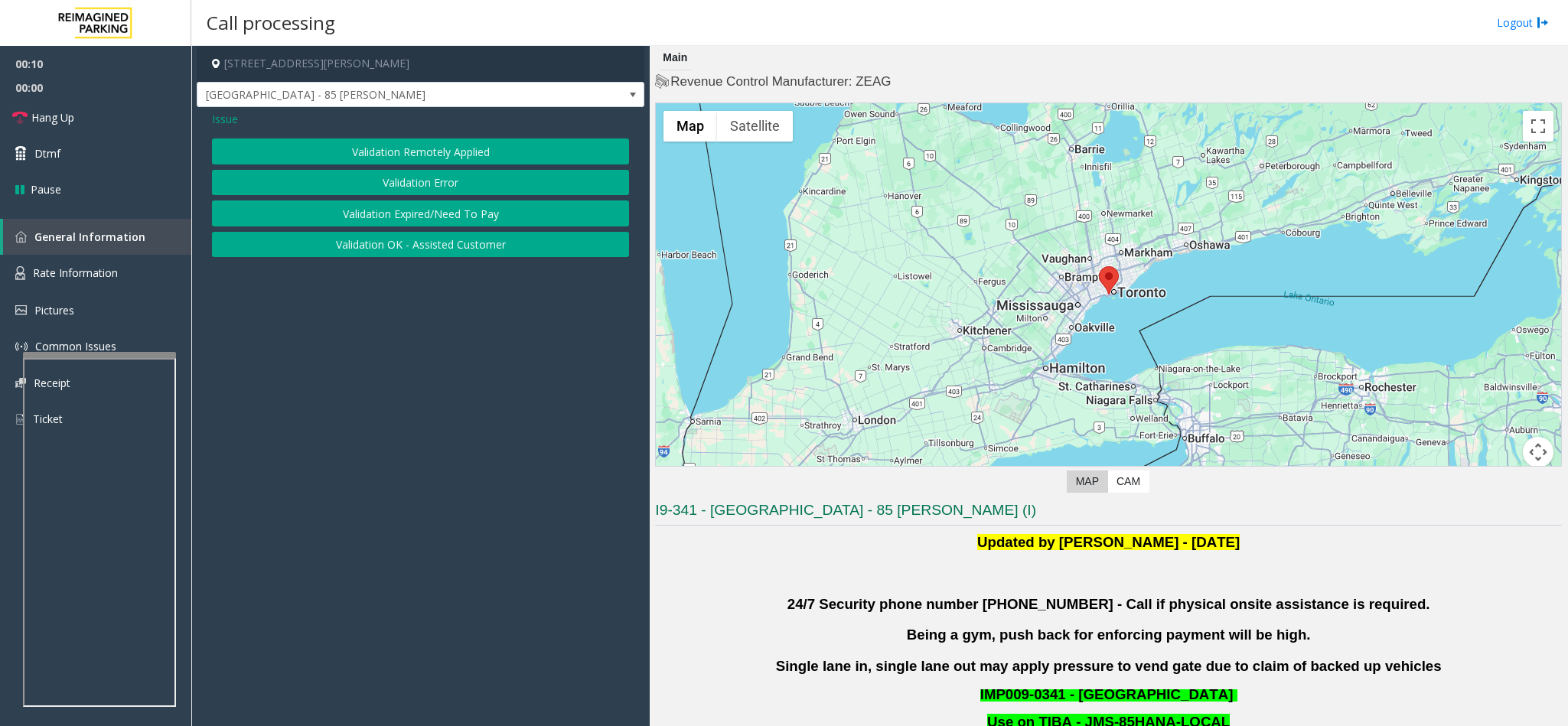
click at [392, 180] on button "Validation Error" at bounding box center [421, 183] width 417 height 26
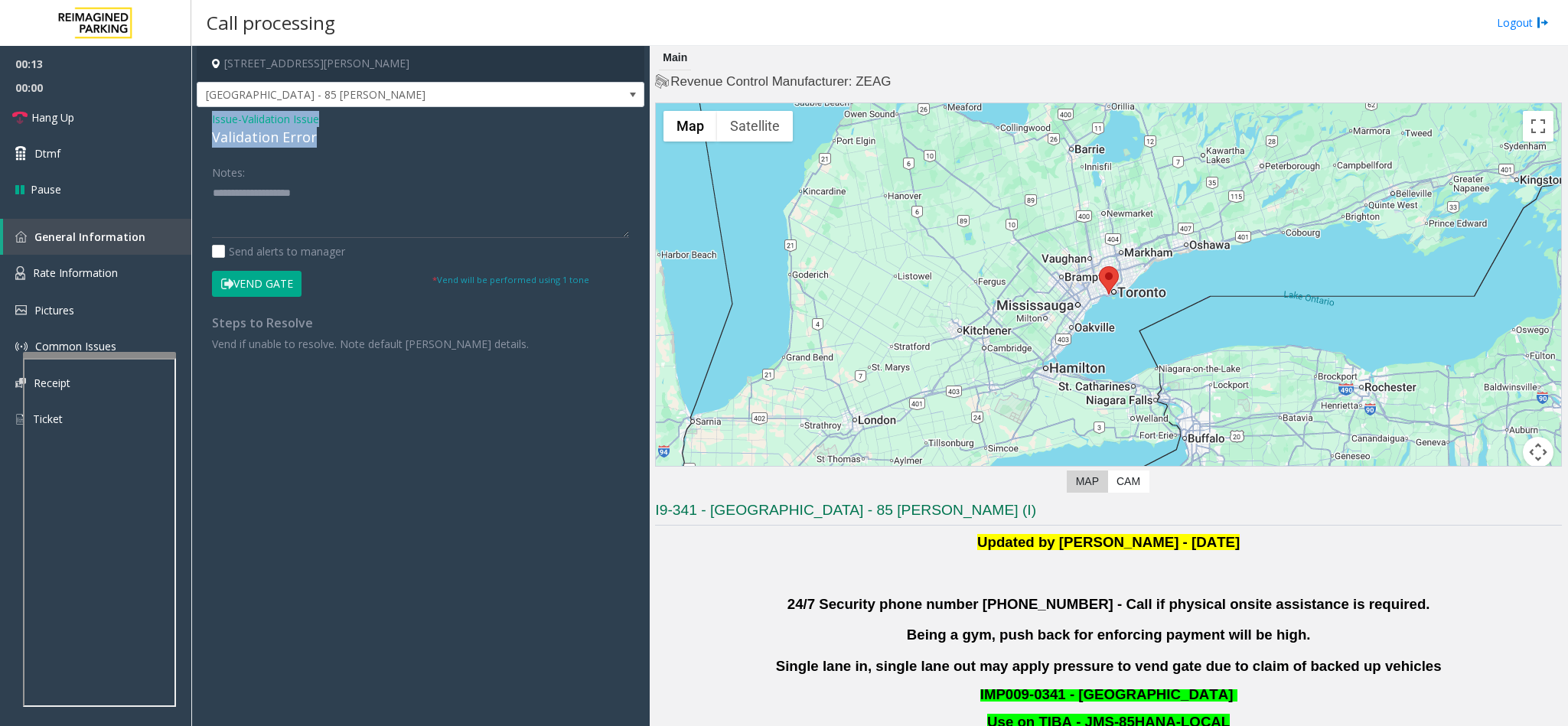
drag, startPoint x: 321, startPoint y: 133, endPoint x: 201, endPoint y: 118, distance: 120.9
click at [201, 118] on div "Issue - Validation Issue Validation Error Notes: Send alerts to manager Vend Ga…" at bounding box center [420, 236] width 448 height 260
click at [312, 225] on textarea at bounding box center [421, 209] width 417 height 57
paste textarea "**********"
drag, startPoint x: 333, startPoint y: 193, endPoint x: 248, endPoint y: 189, distance: 85.1
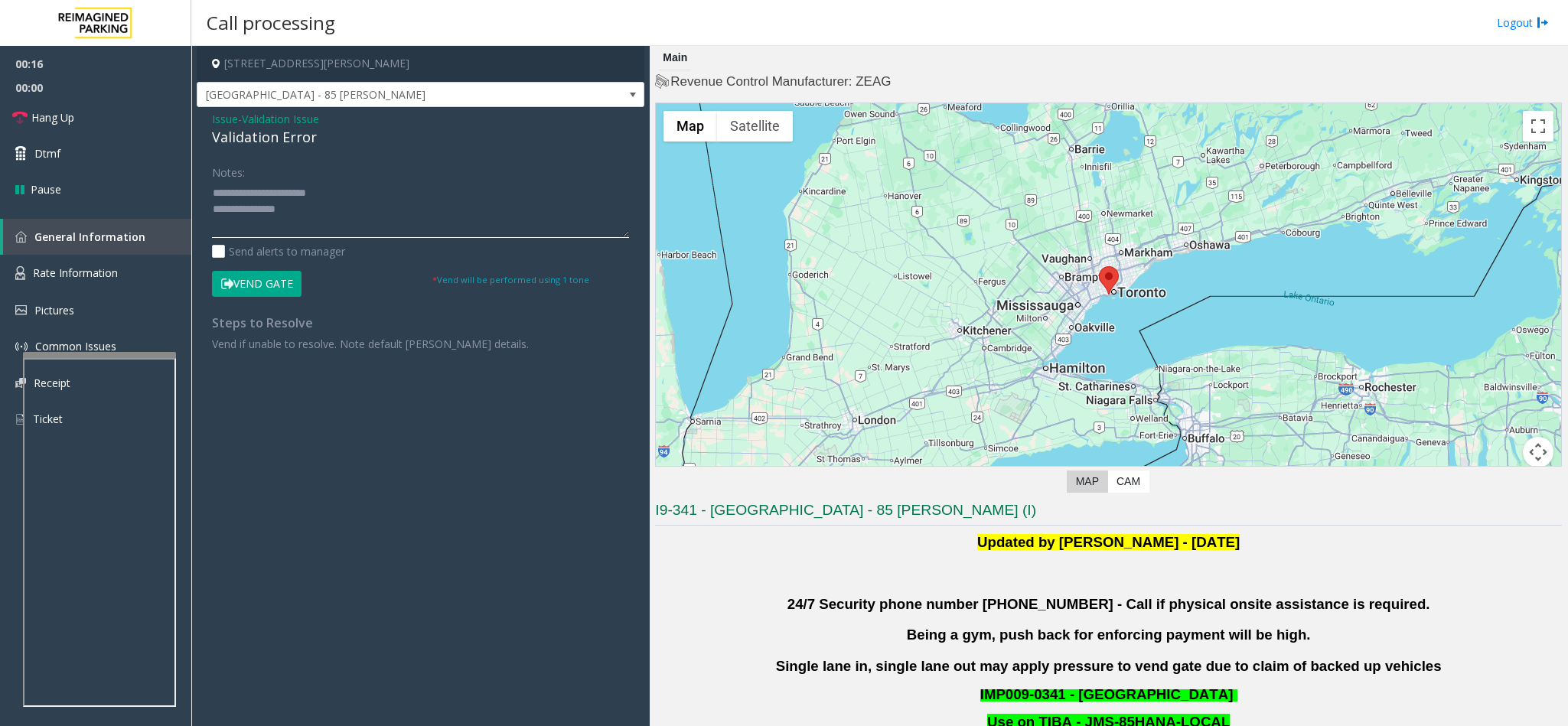
click at [248, 189] on textarea at bounding box center [421, 209] width 417 height 57
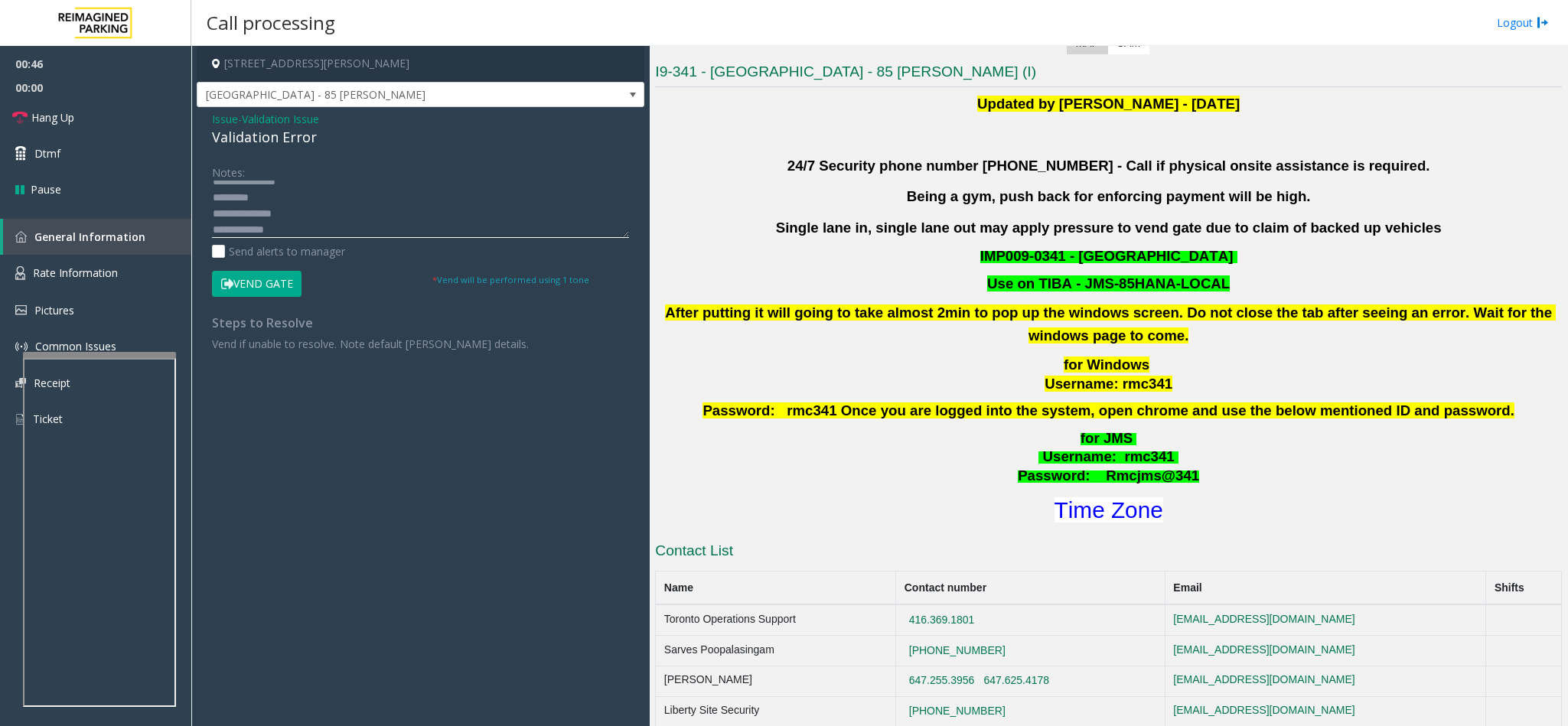
scroll to position [574, 0]
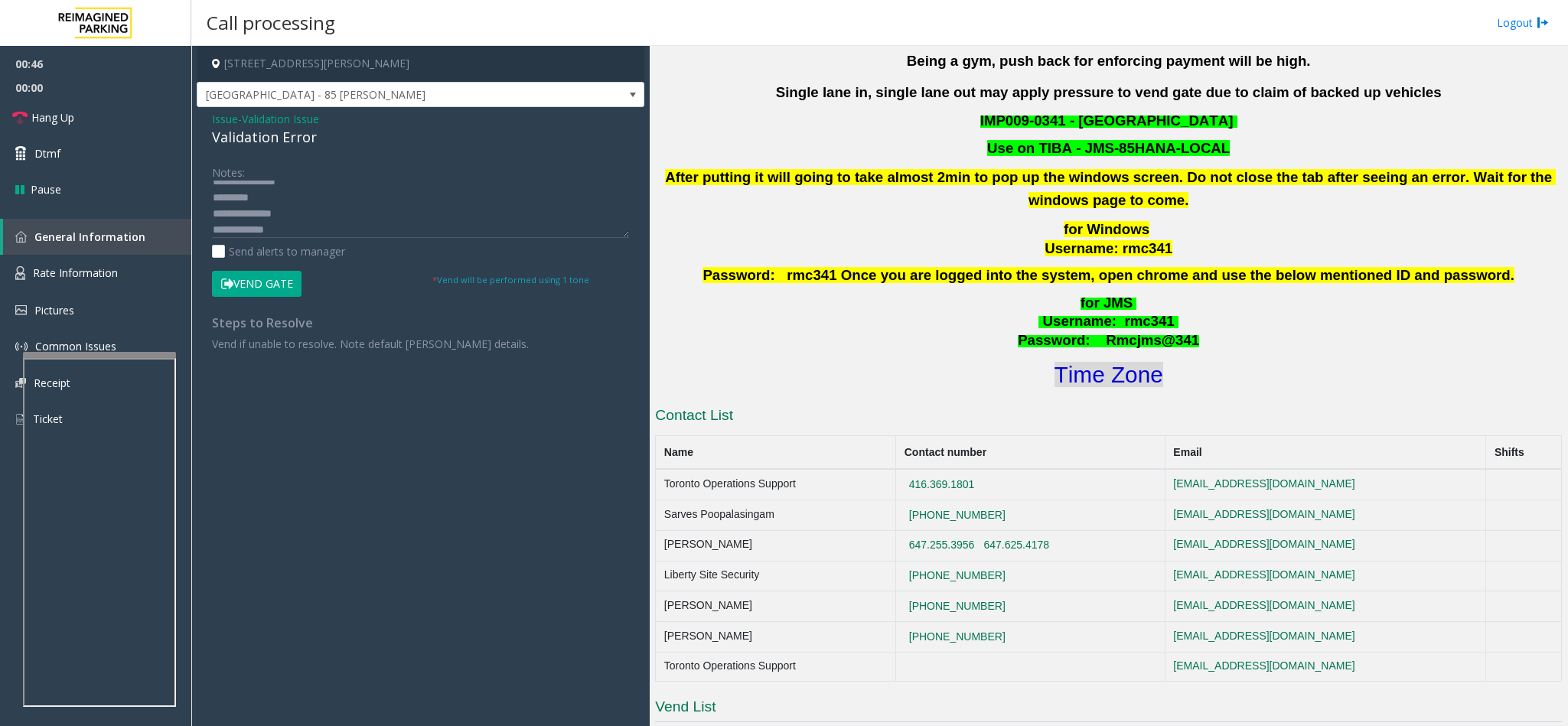
click at [1044, 365] on font "Time Zone" at bounding box center [1109, 374] width 109 height 26
click at [338, 229] on textarea at bounding box center [421, 209] width 417 height 57
click at [267, 293] on button "Vend Gate" at bounding box center [257, 283] width 90 height 26
click at [340, 228] on textarea at bounding box center [421, 209] width 417 height 57
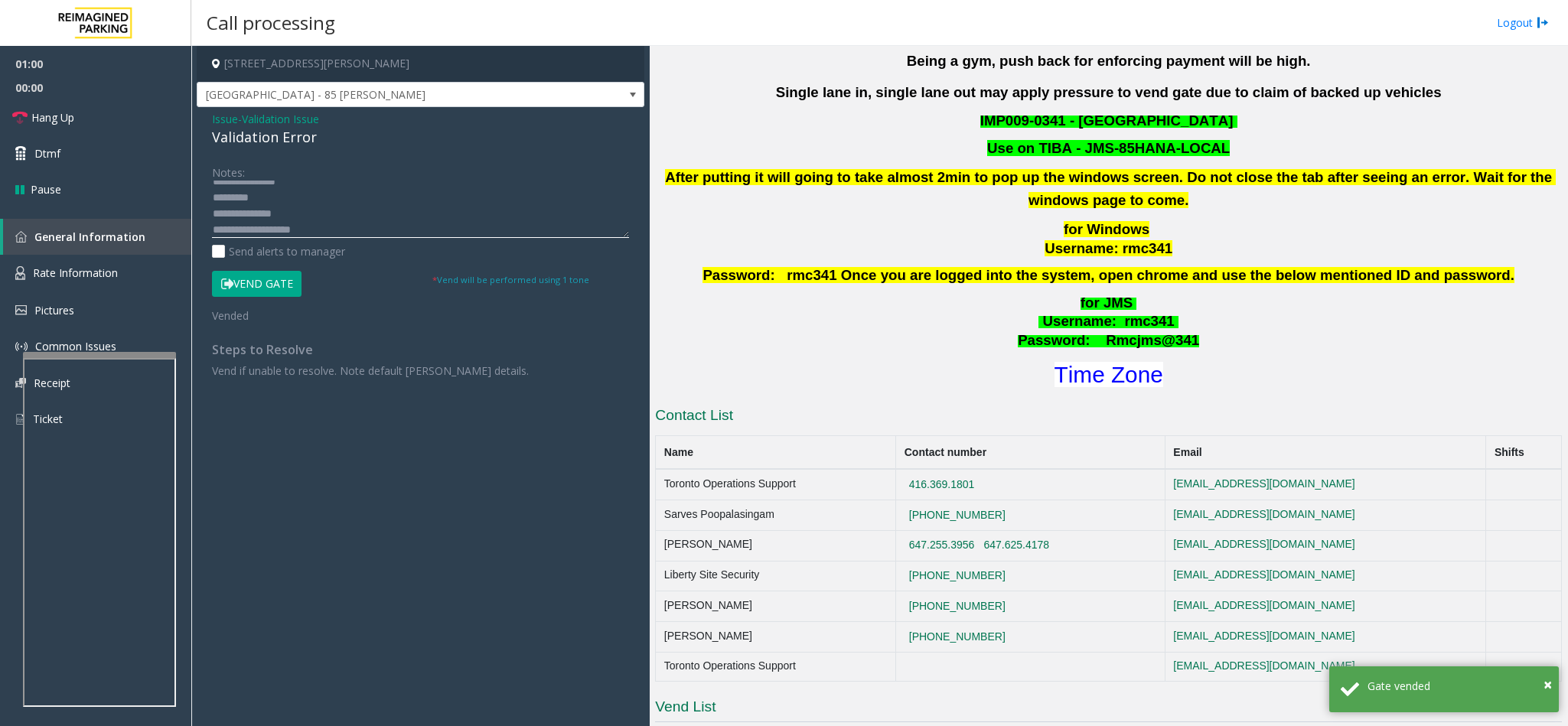
scroll to position [43, 0]
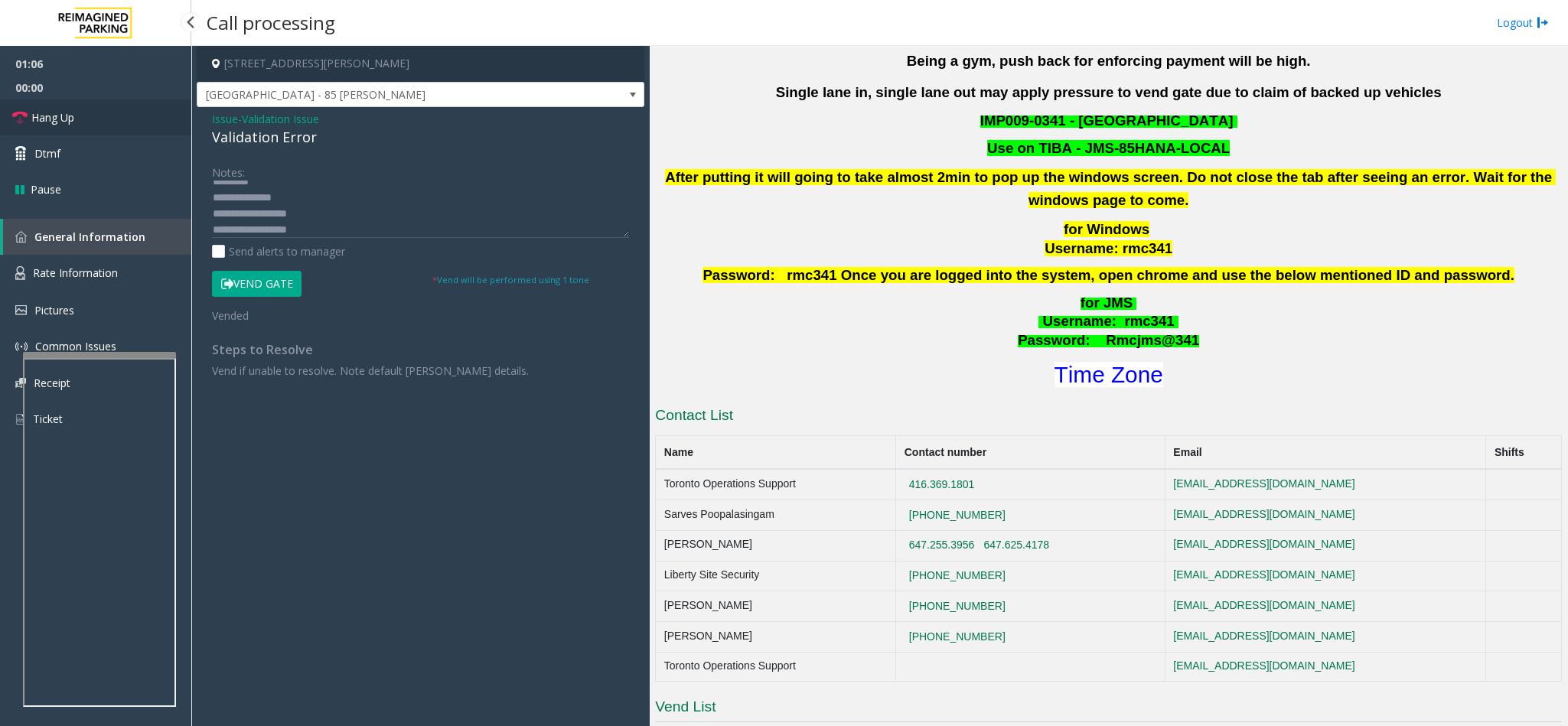
click at [41, 110] on span "Hang Up" at bounding box center [52, 118] width 42 height 16
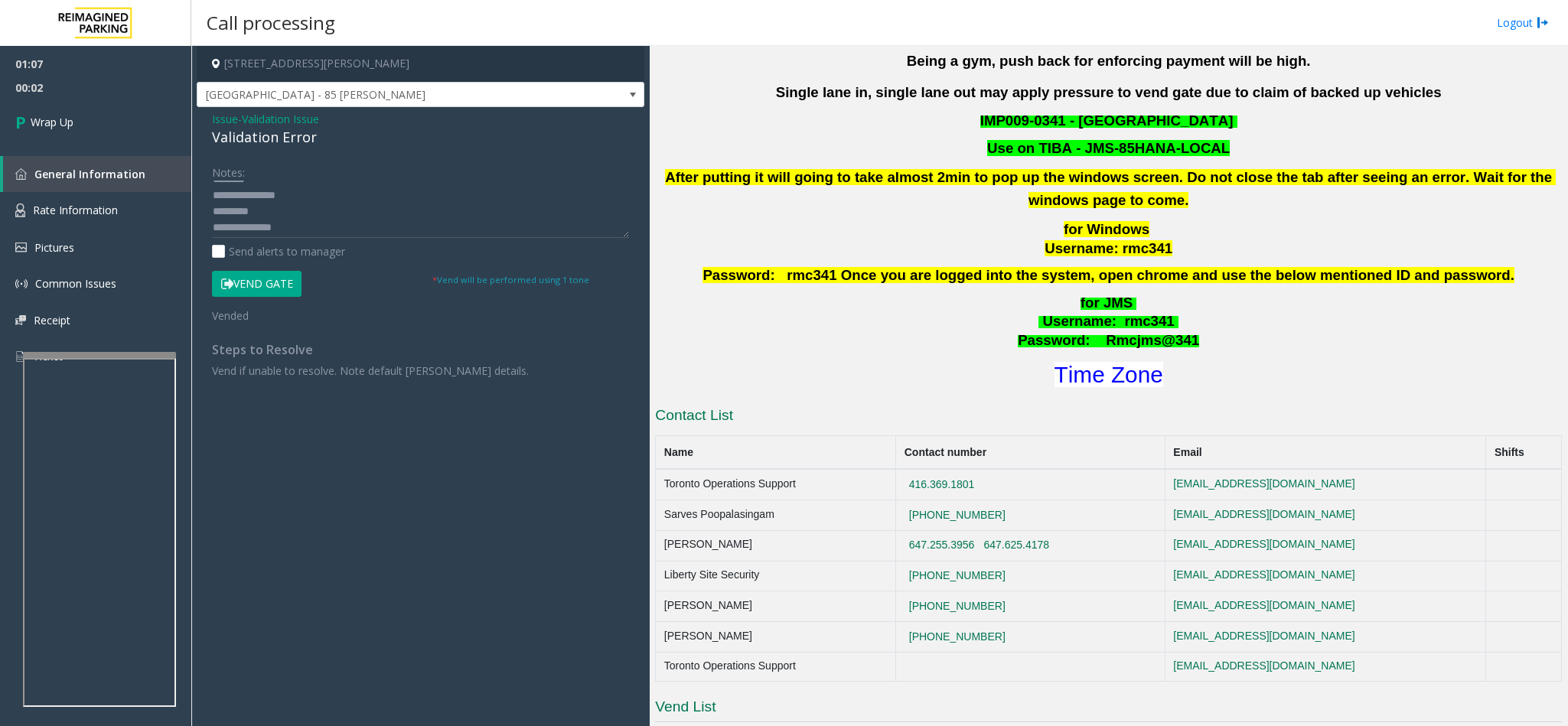
scroll to position [0, 0]
click at [317, 202] on textarea at bounding box center [421, 209] width 417 height 57
click at [315, 204] on textarea at bounding box center [421, 209] width 417 height 57
type textarea "**********"
click at [72, 128] on span "Wrap Up" at bounding box center [51, 121] width 42 height 16
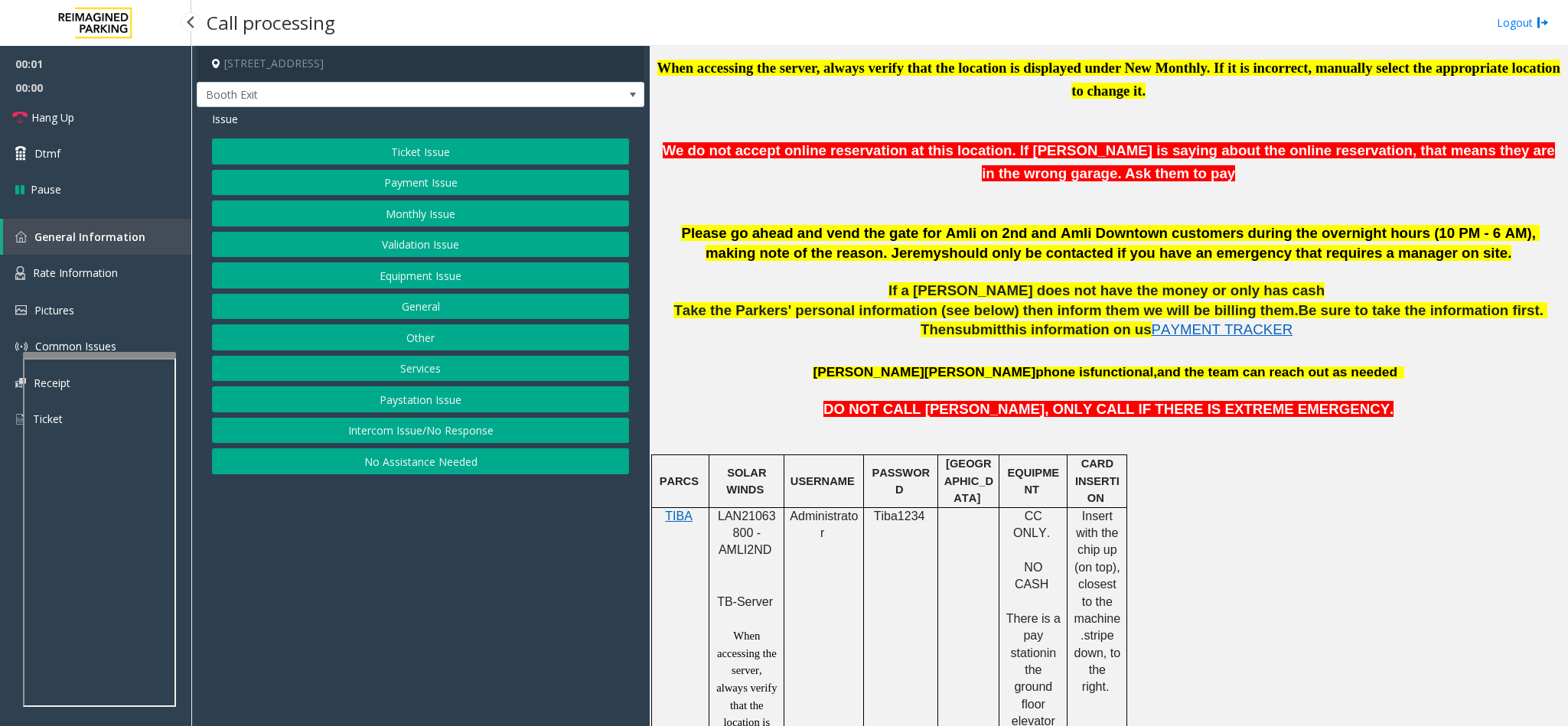
scroll to position [688, 0]
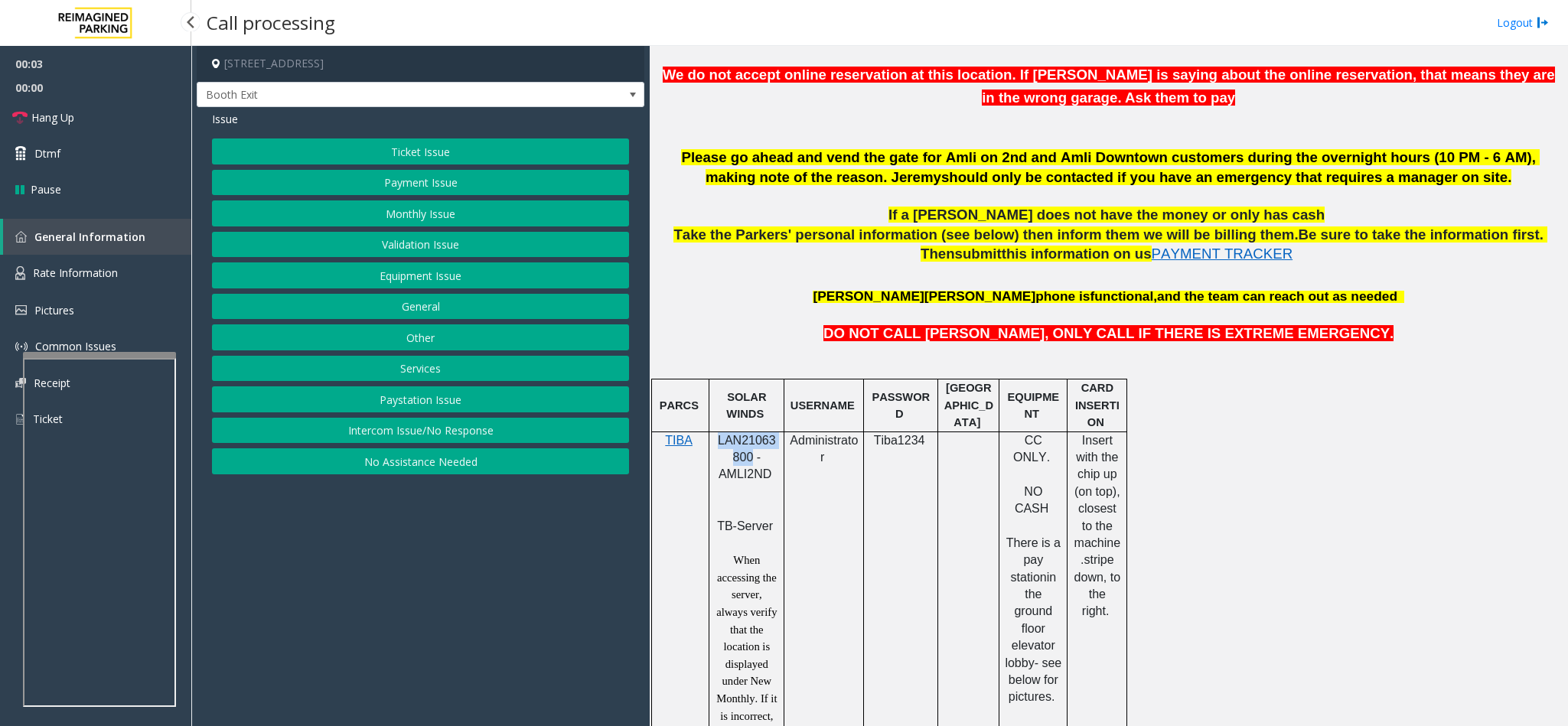
drag, startPoint x: 751, startPoint y: 466, endPoint x: 716, endPoint y: 452, distance: 37.7
click at [716, 452] on p "LAN21063800 - AMLI2ND" at bounding box center [746, 467] width 63 height 69
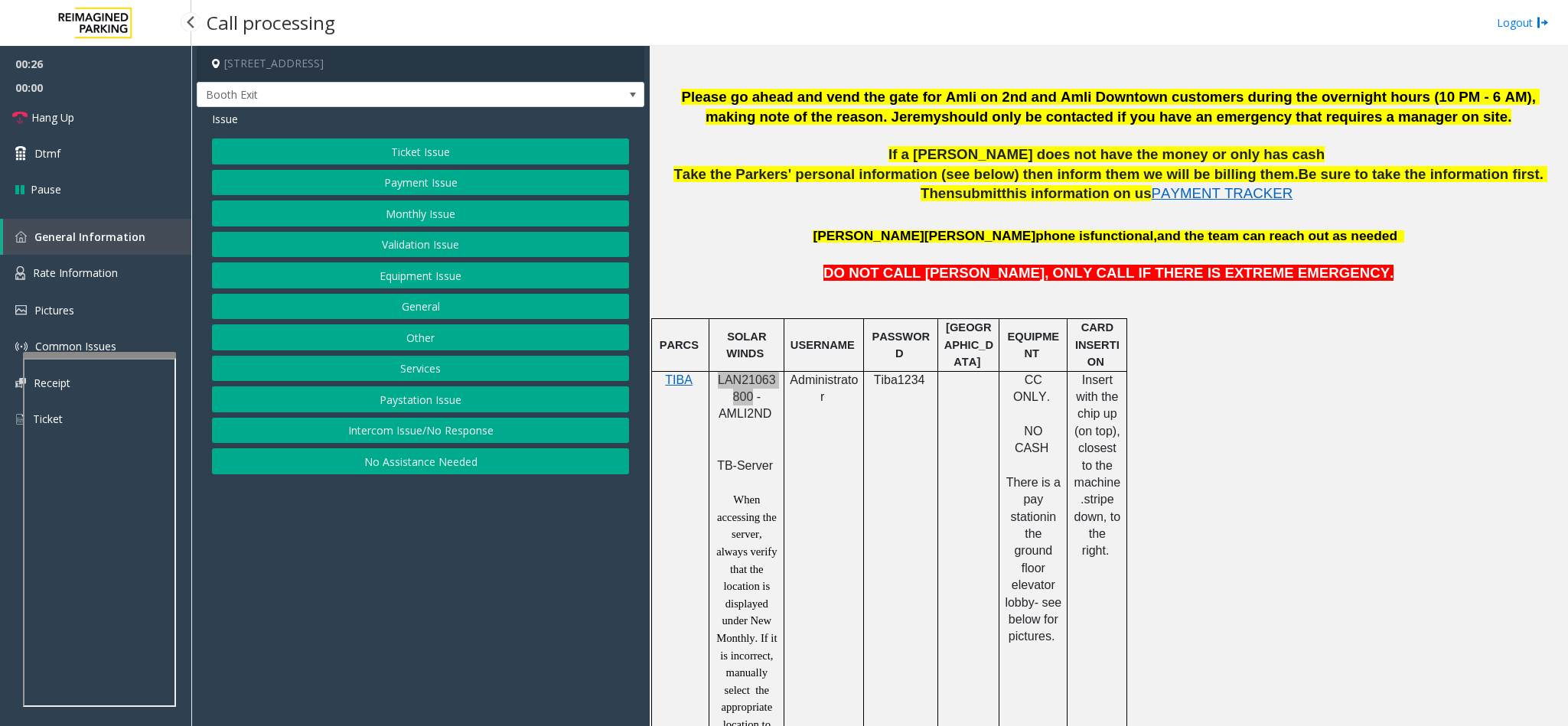
scroll to position [803, 0]
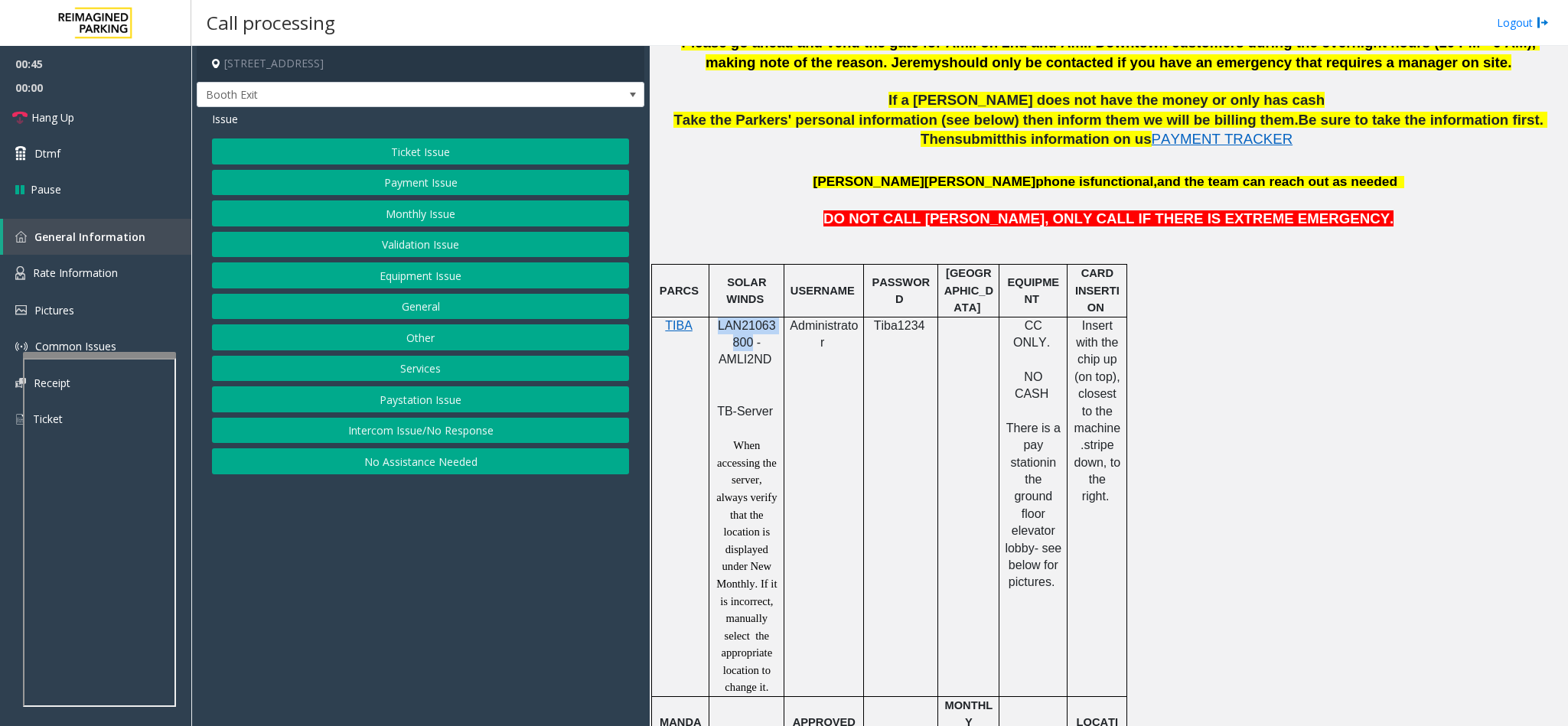
click at [449, 142] on button "Ticket Issue" at bounding box center [421, 151] width 417 height 26
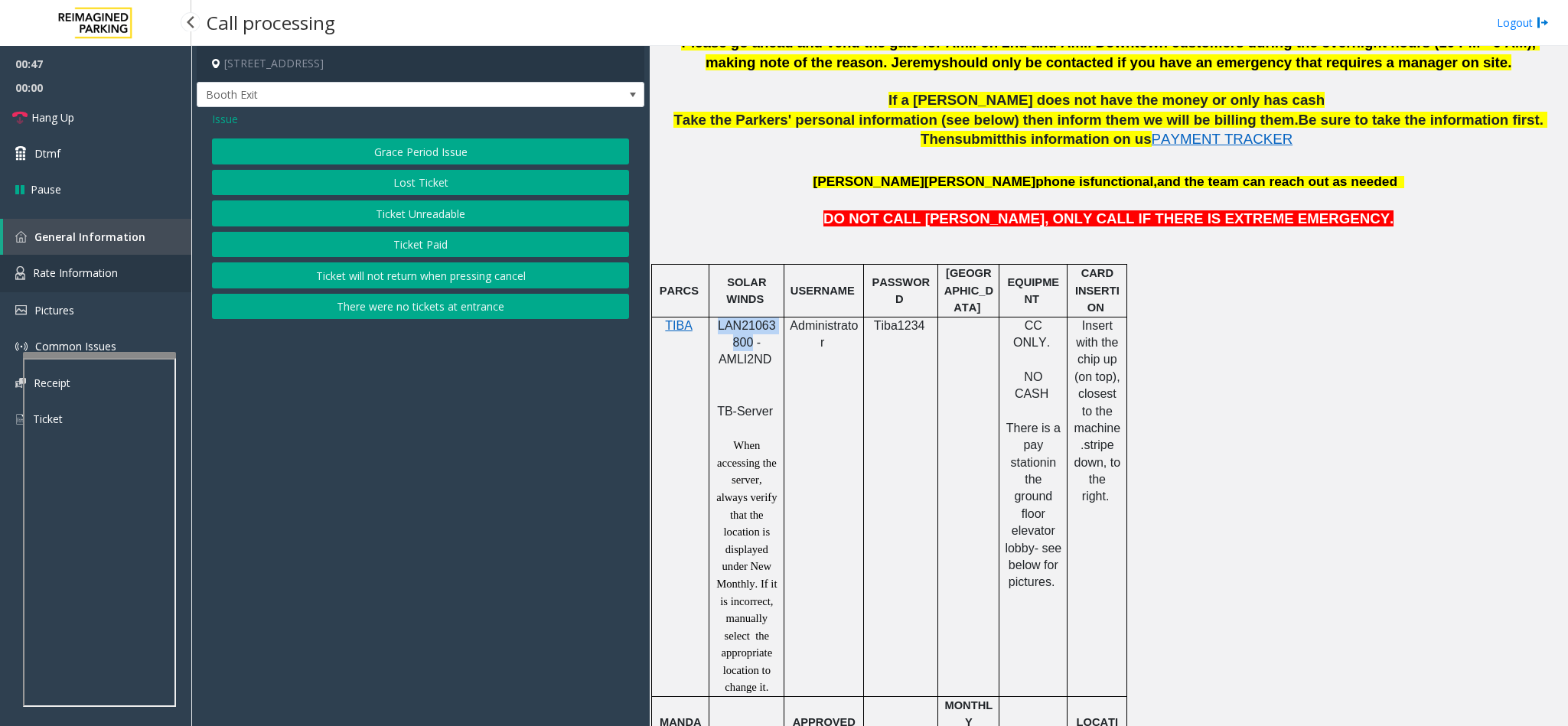
click at [130, 269] on link "Rate Information" at bounding box center [96, 274] width 192 height 38
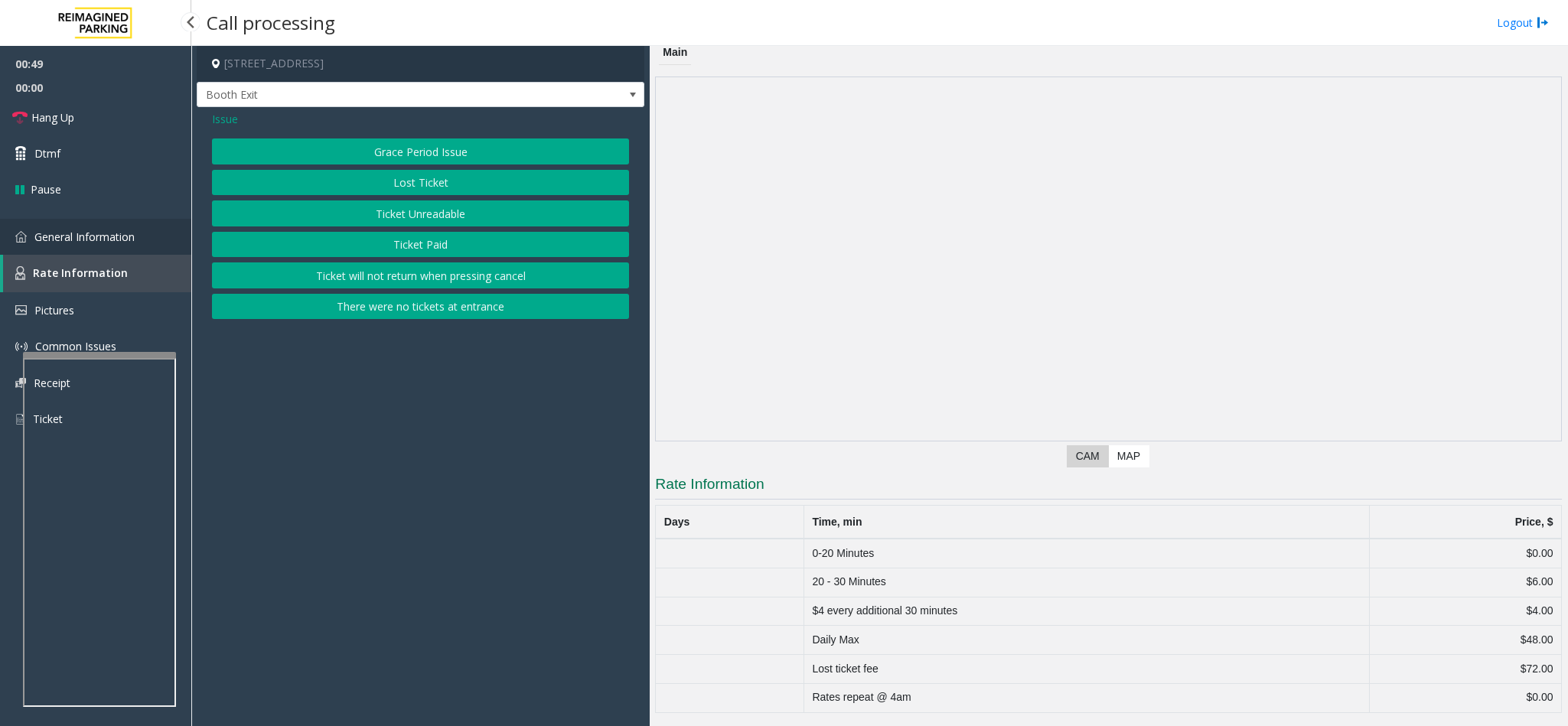
click at [135, 227] on link "General Information" at bounding box center [96, 236] width 192 height 36
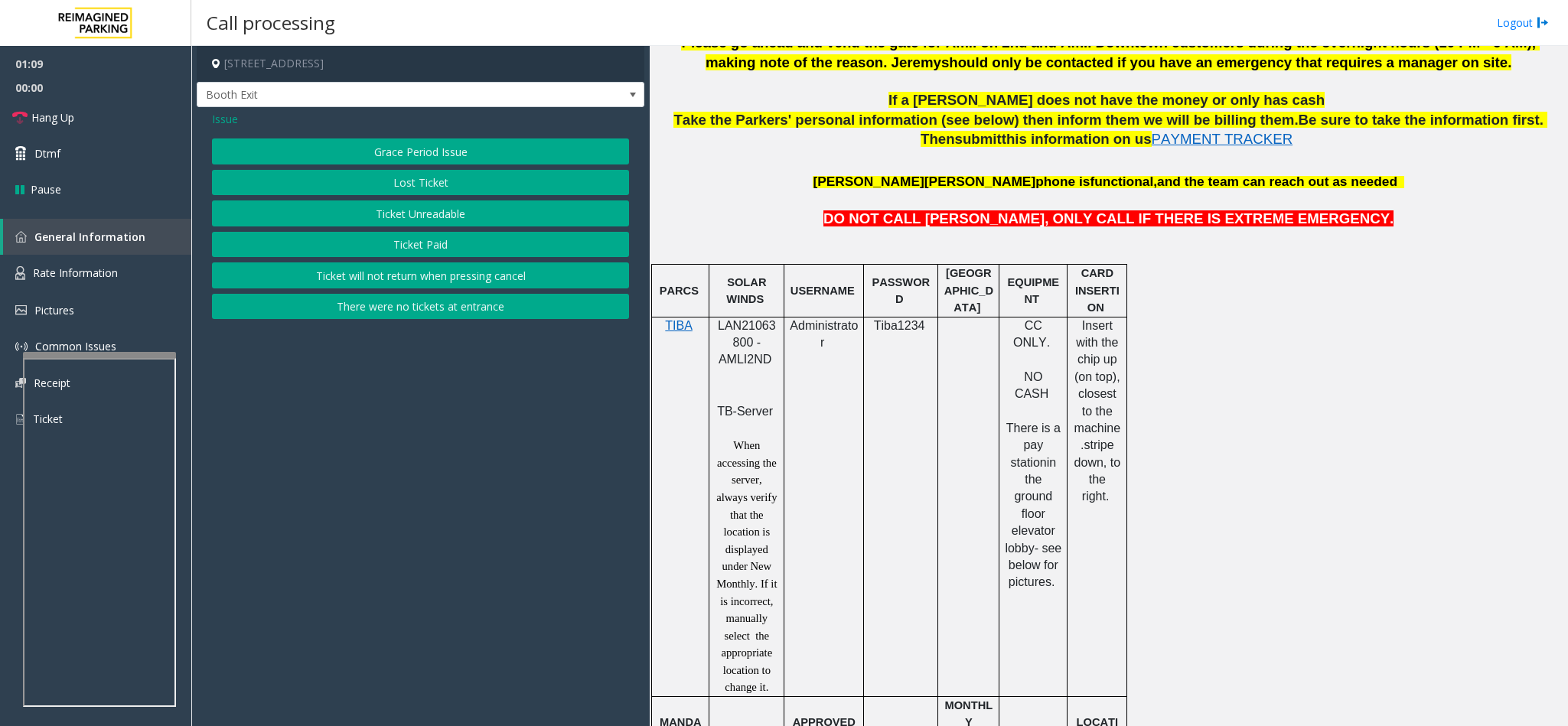
click at [227, 120] on span "Issue" at bounding box center [225, 119] width 26 height 16
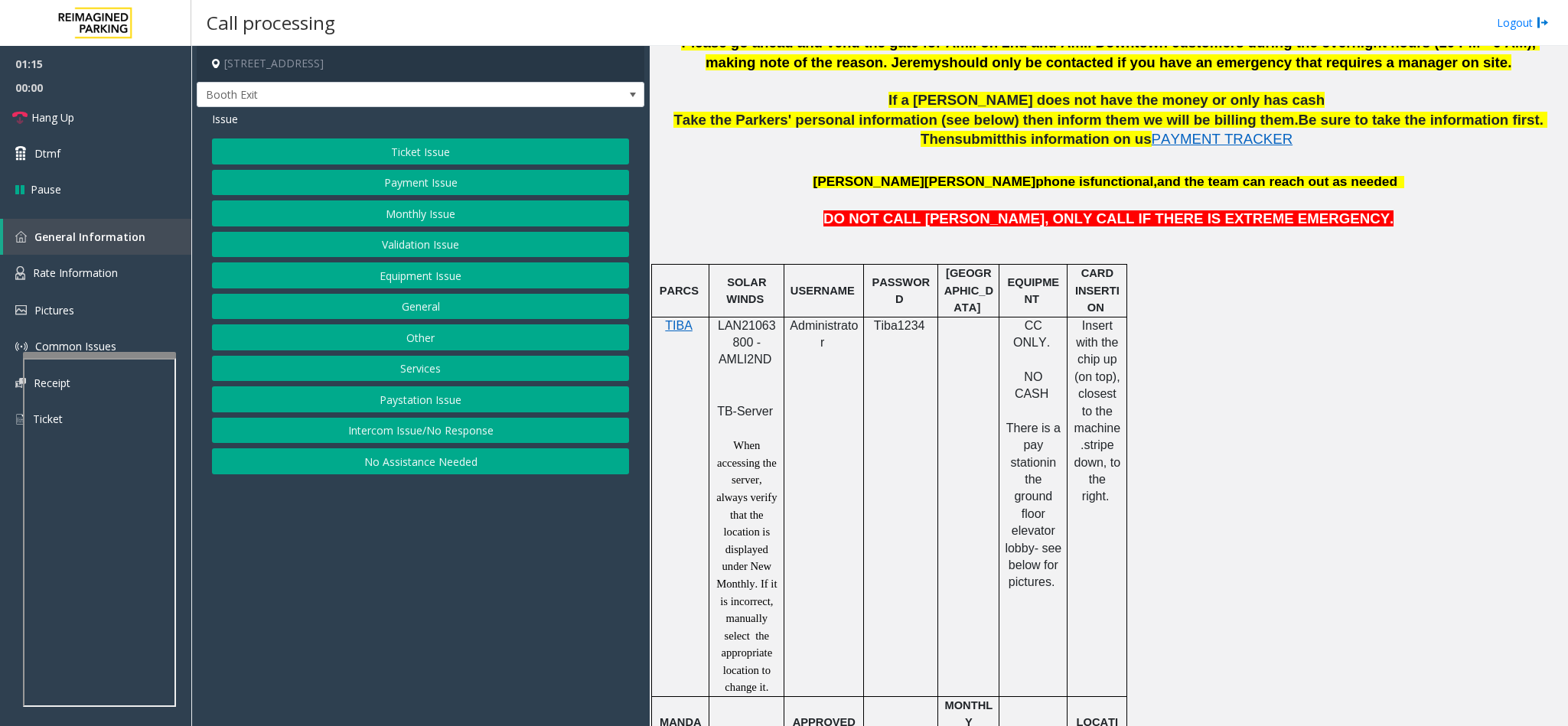
click at [457, 157] on button "Ticket Issue" at bounding box center [421, 151] width 417 height 26
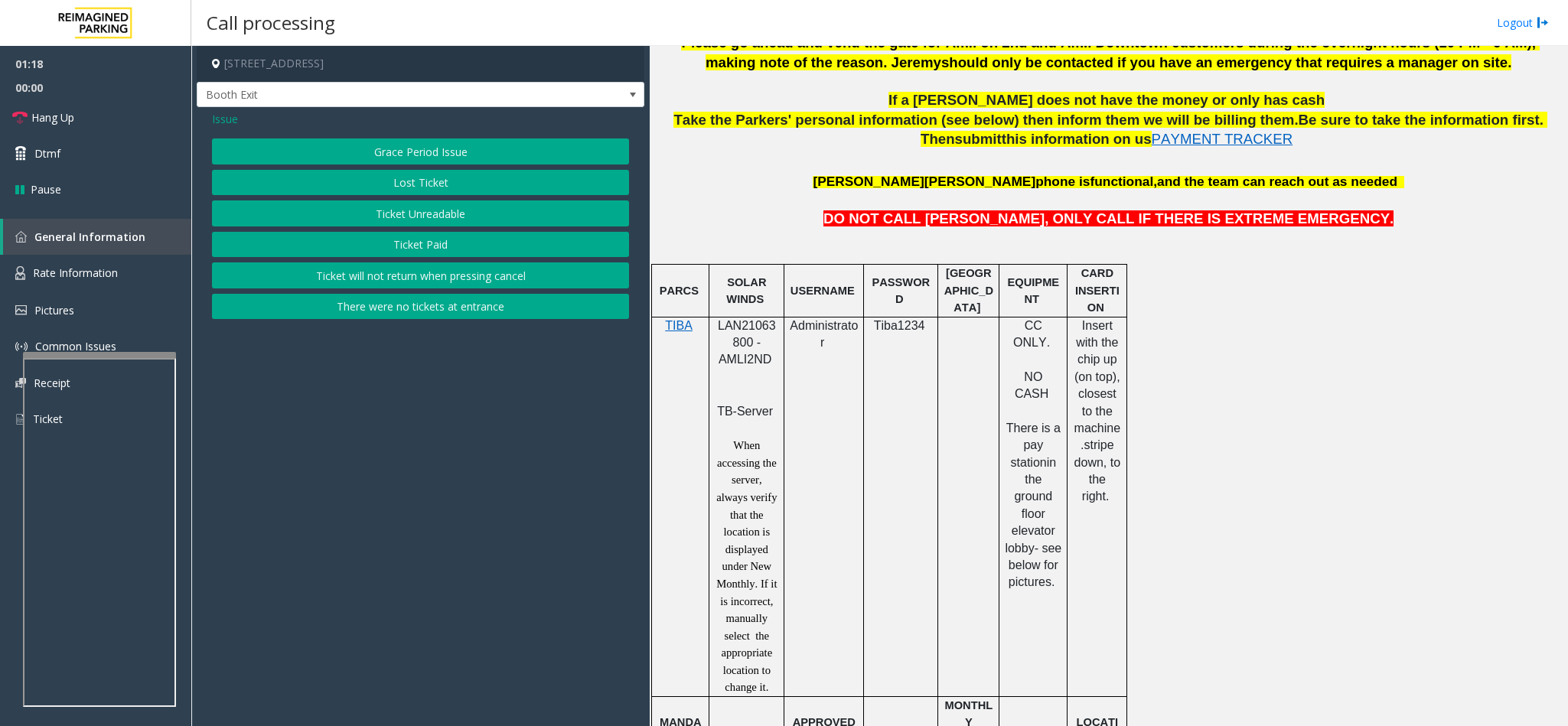
click at [412, 249] on button "Ticket Paid" at bounding box center [421, 245] width 417 height 26
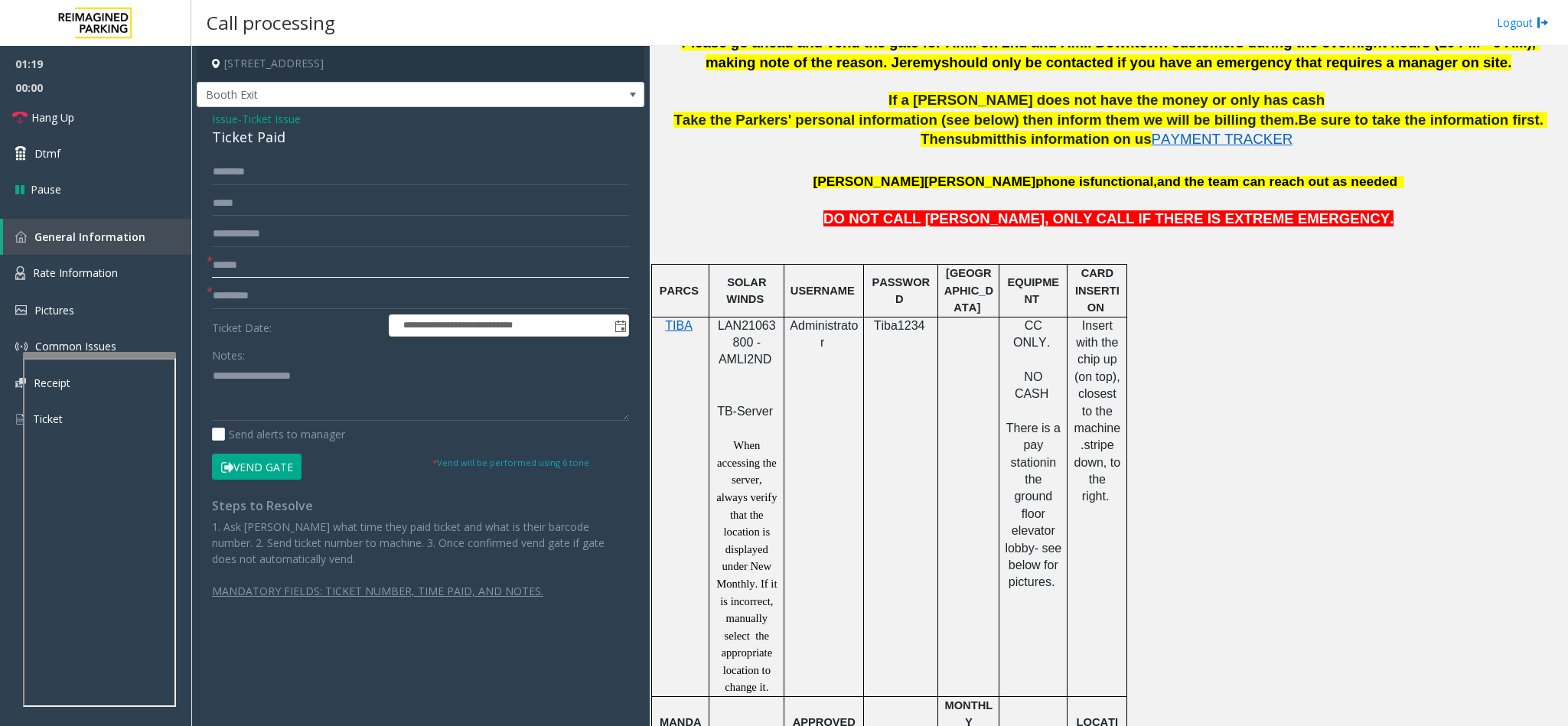
click at [276, 265] on input "text" at bounding box center [421, 266] width 417 height 26
click at [303, 371] on textarea at bounding box center [421, 392] width 417 height 57
click at [364, 258] on input "text" at bounding box center [421, 266] width 417 height 26
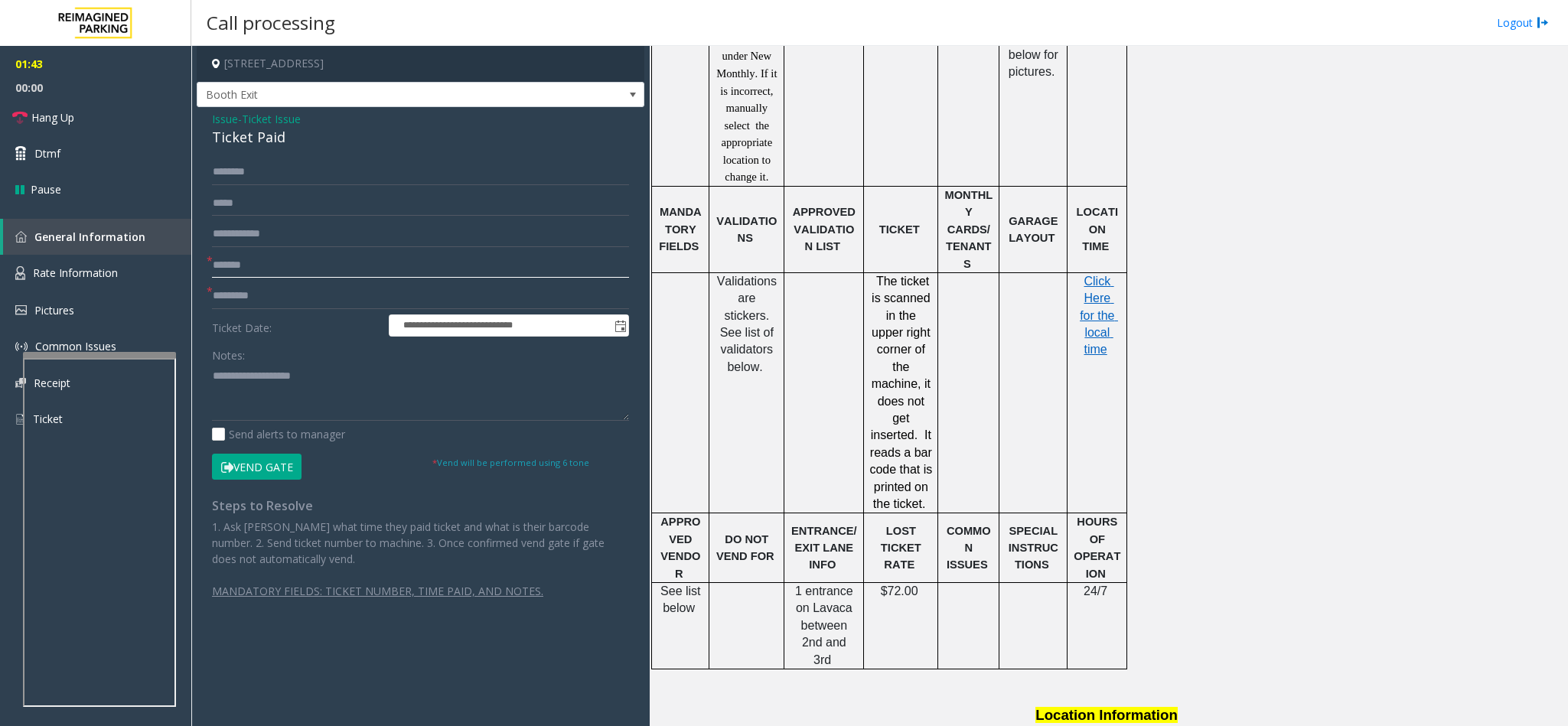
scroll to position [1377, 0]
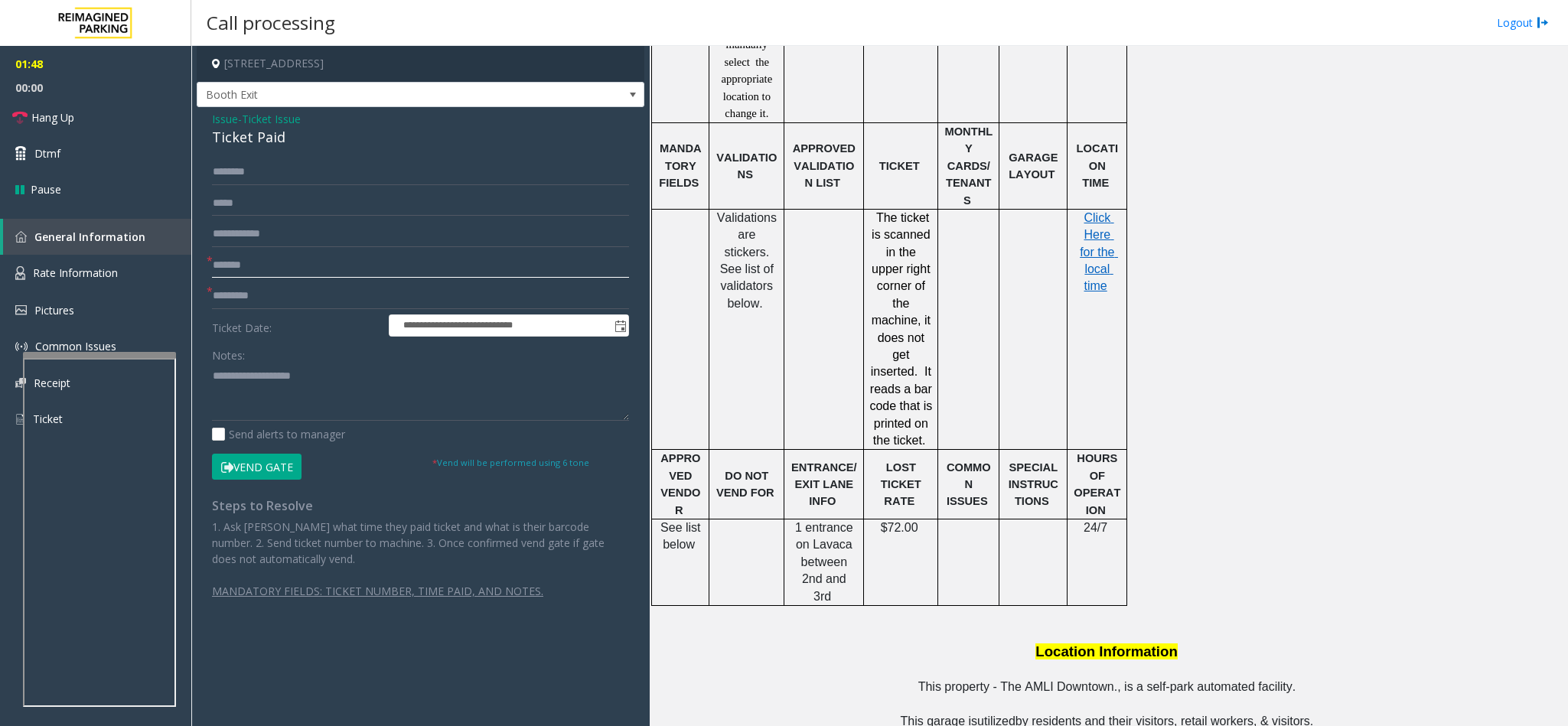
click at [287, 271] on input "*******" at bounding box center [421, 266] width 417 height 26
type input "*******"
click at [376, 287] on input "text" at bounding box center [421, 296] width 417 height 26
click at [1044, 244] on div "Click Here for the local time" at bounding box center [1097, 252] width 59 height 86
click at [1044, 239] on span "Click Here for the local time" at bounding box center [1099, 252] width 39 height 82
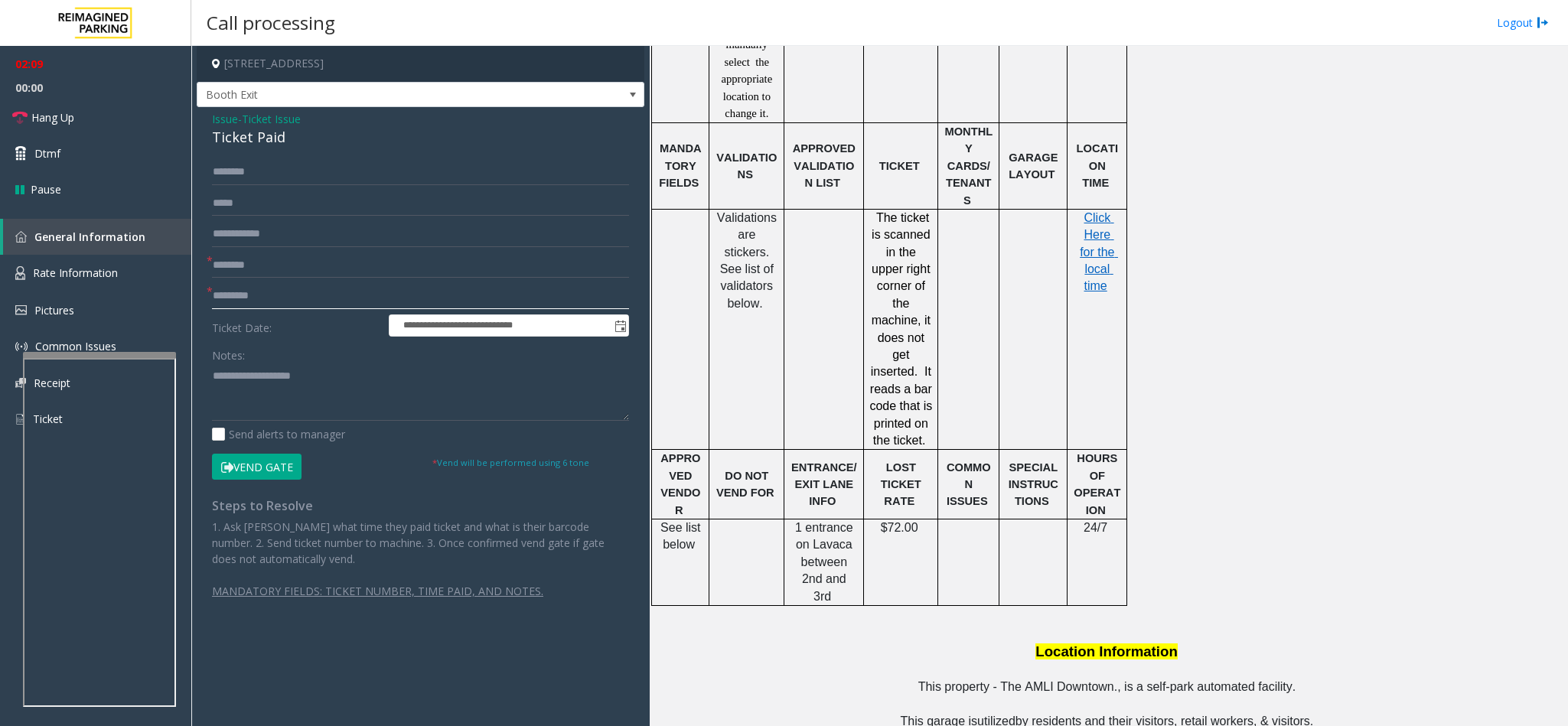
click at [333, 286] on input "text" at bounding box center [421, 296] width 417 height 26
type input "******"
click at [99, 121] on link "Hang Up" at bounding box center [96, 118] width 192 height 36
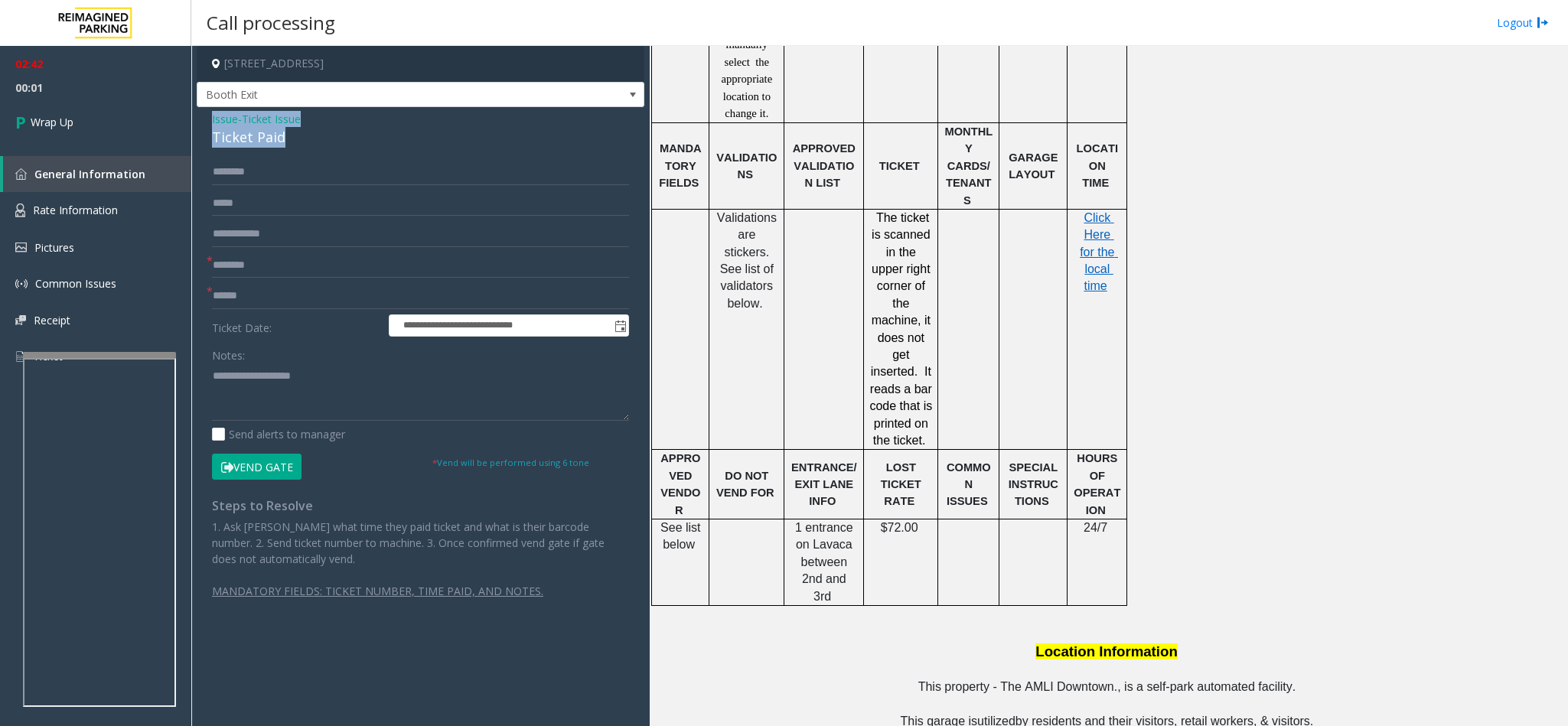
drag, startPoint x: 289, startPoint y: 136, endPoint x: 209, endPoint y: 122, distance: 81.2
click at [209, 122] on div "**********" at bounding box center [420, 368] width 448 height 524
click at [274, 365] on textarea at bounding box center [421, 392] width 417 height 57
paste textarea "**********"
drag, startPoint x: 315, startPoint y: 374, endPoint x: 249, endPoint y: 374, distance: 66.0
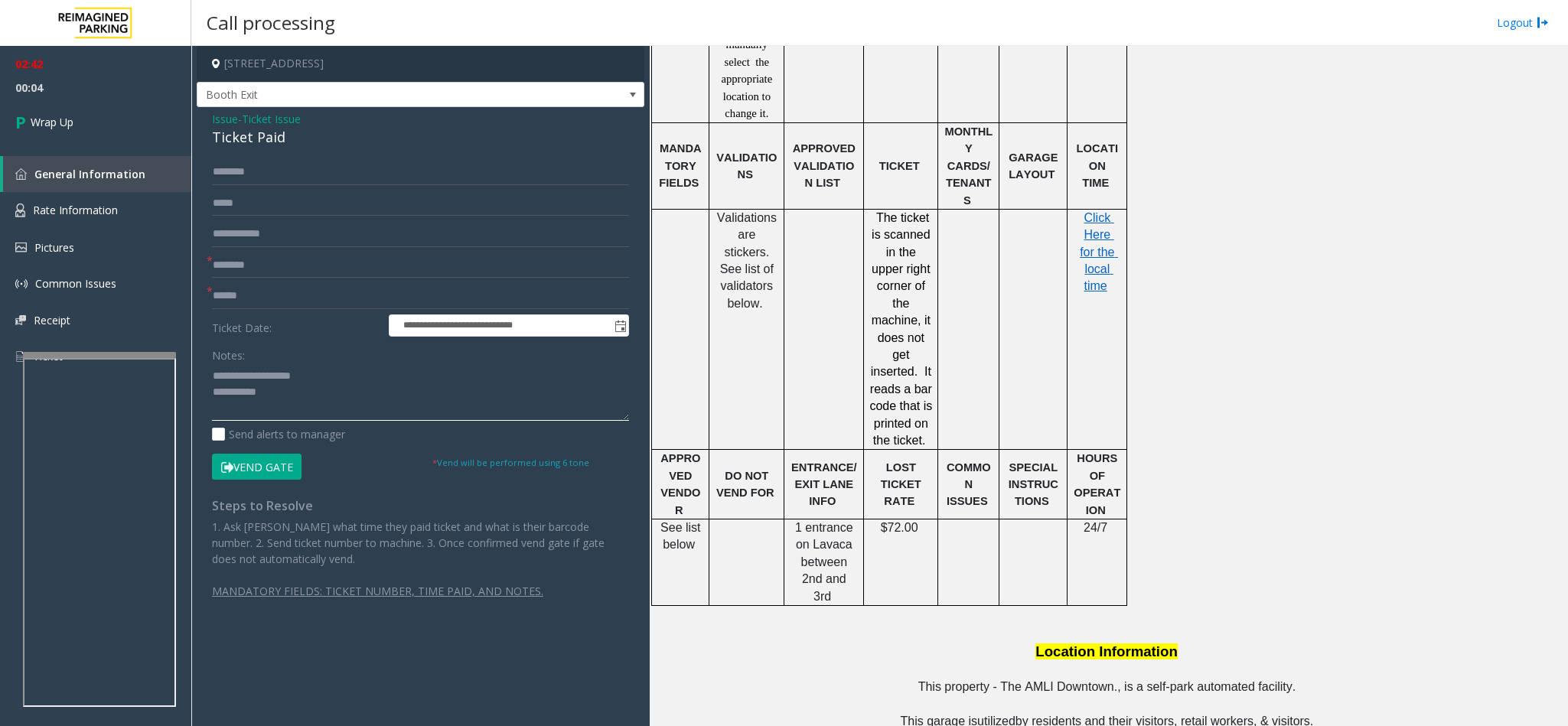
click at [249, 374] on textarea at bounding box center [421, 392] width 417 height 57
click at [322, 384] on textarea at bounding box center [421, 392] width 417 height 57
click at [320, 388] on textarea at bounding box center [421, 392] width 417 height 57
type textarea "**********"
click at [51, 115] on span "Wrap Up" at bounding box center [51, 121] width 42 height 16
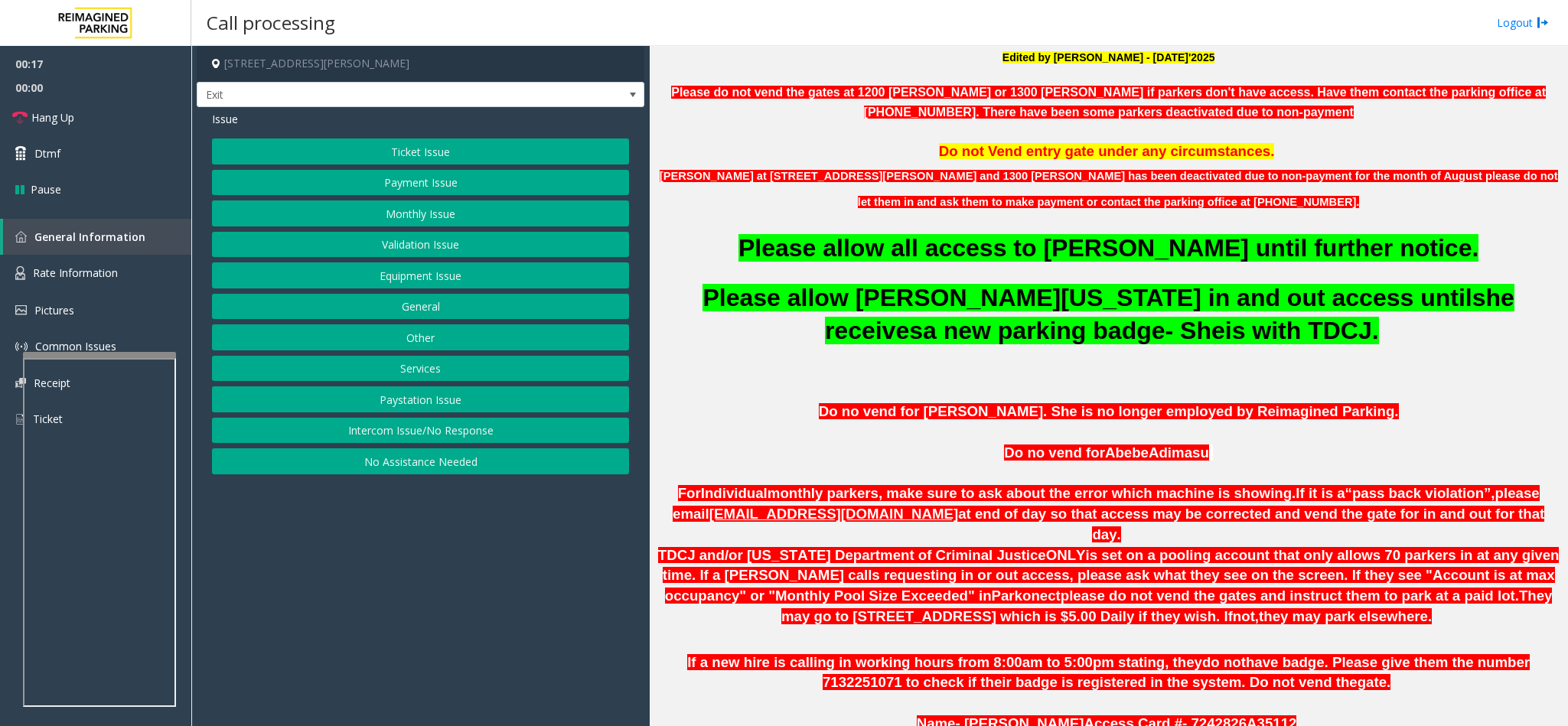
scroll to position [459, 0]
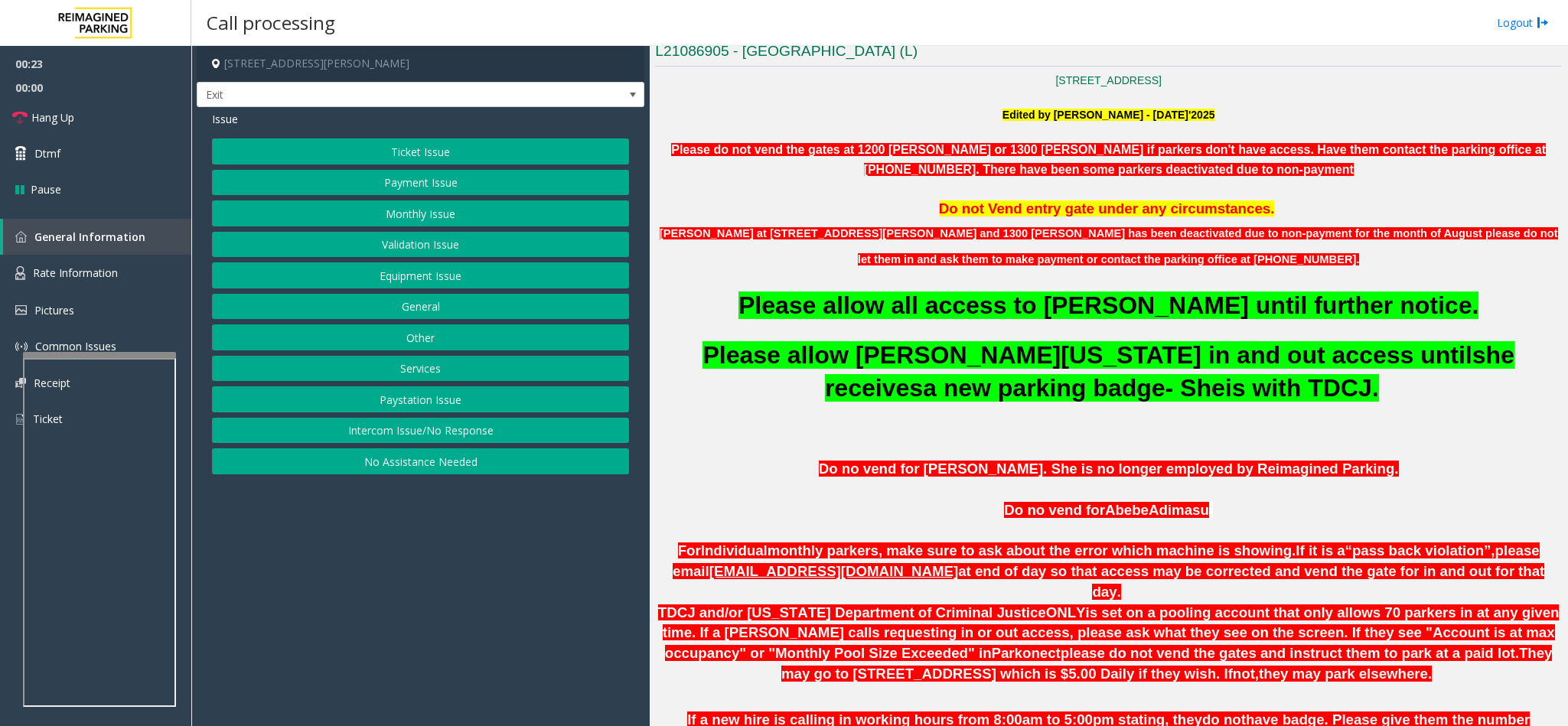
click at [428, 218] on button "Monthly Issue" at bounding box center [421, 213] width 417 height 26
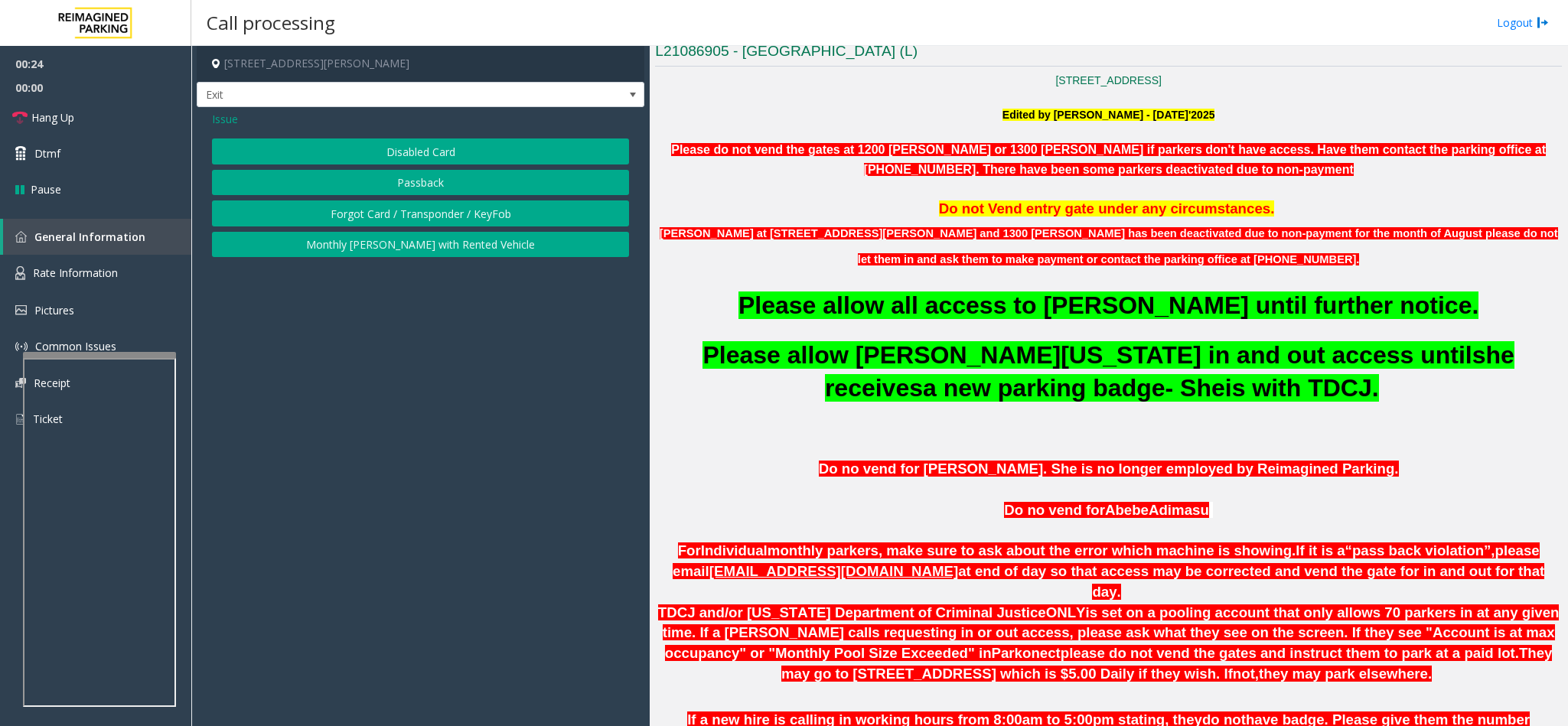
click at [423, 147] on button "Disabled Card" at bounding box center [421, 151] width 417 height 26
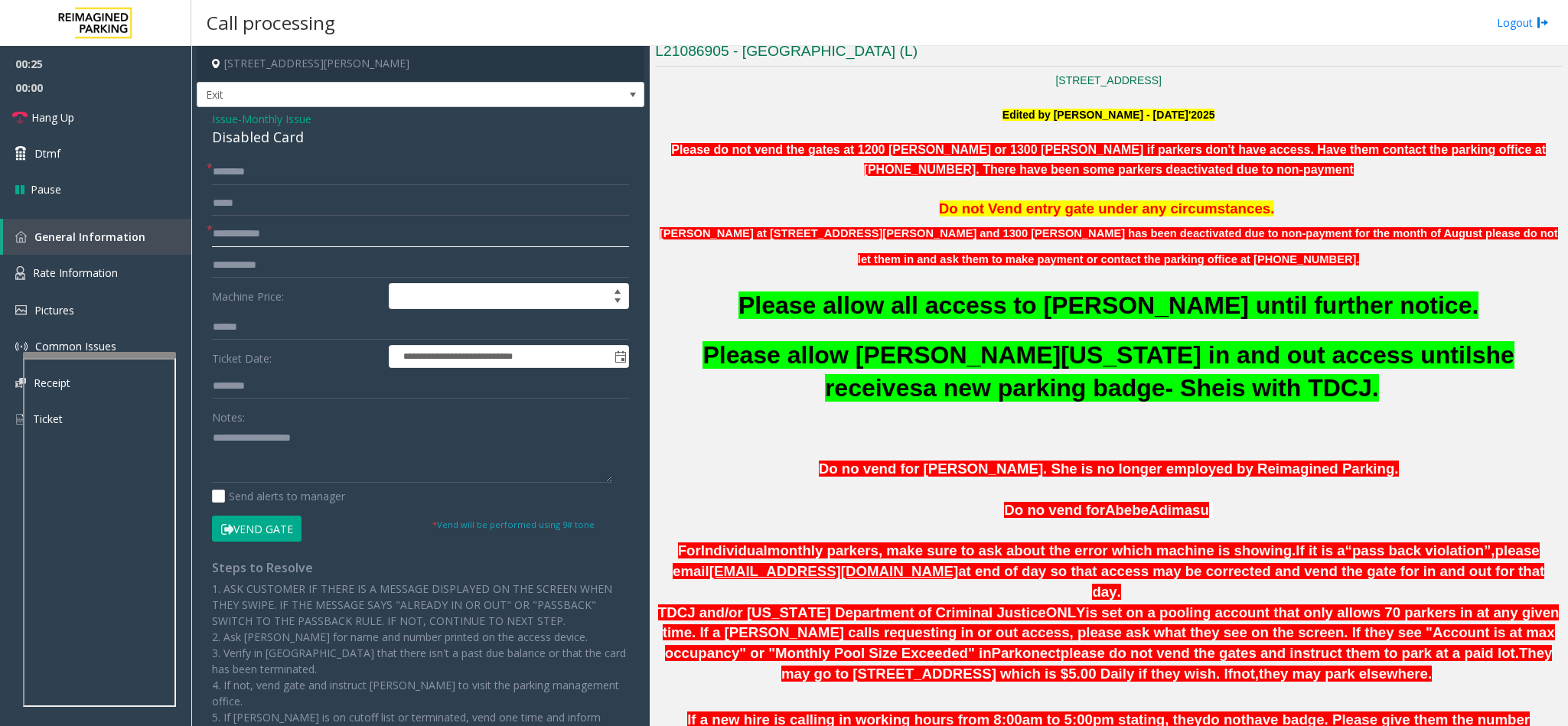
click at [242, 239] on input "text" at bounding box center [421, 234] width 417 height 26
type input "**********"
click at [262, 182] on input "text" at bounding box center [421, 172] width 417 height 26
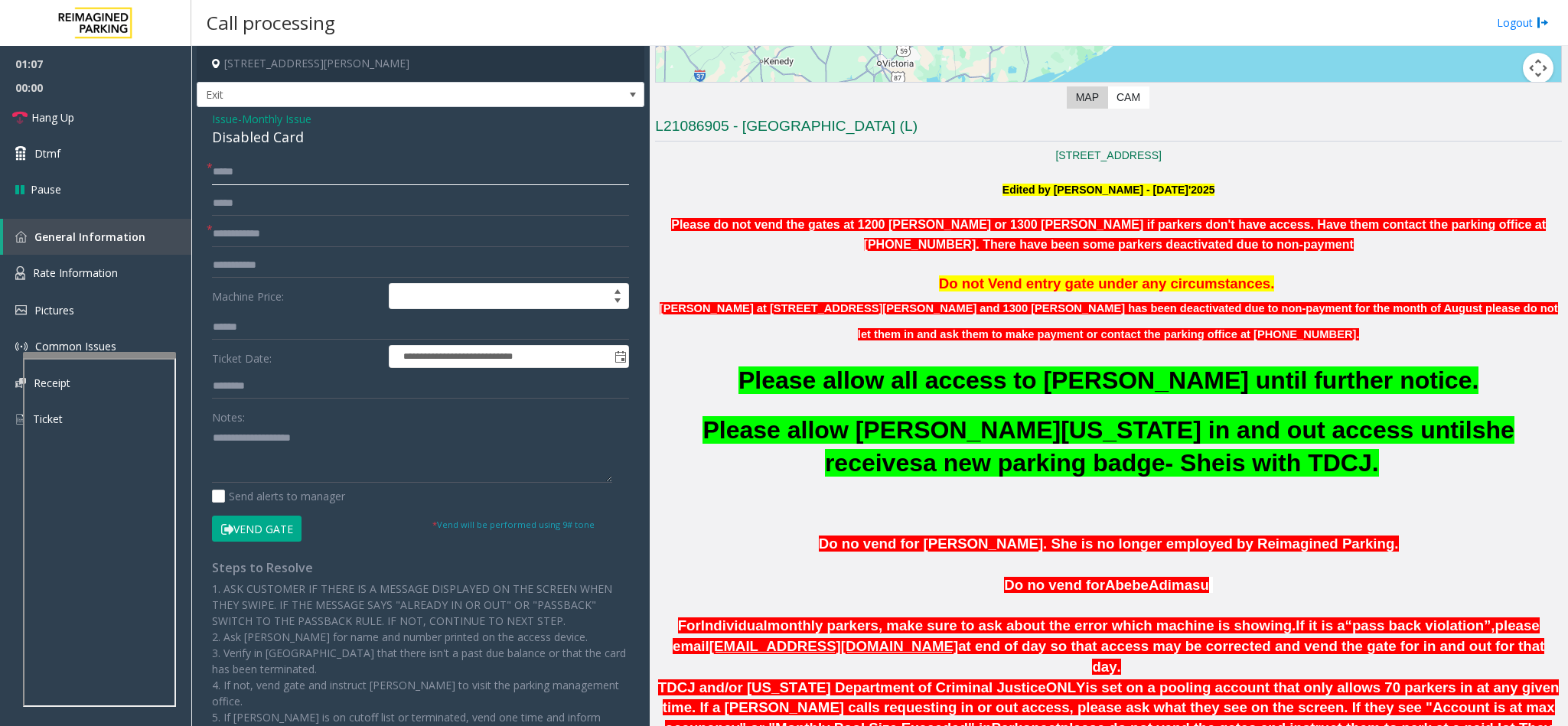
scroll to position [345, 0]
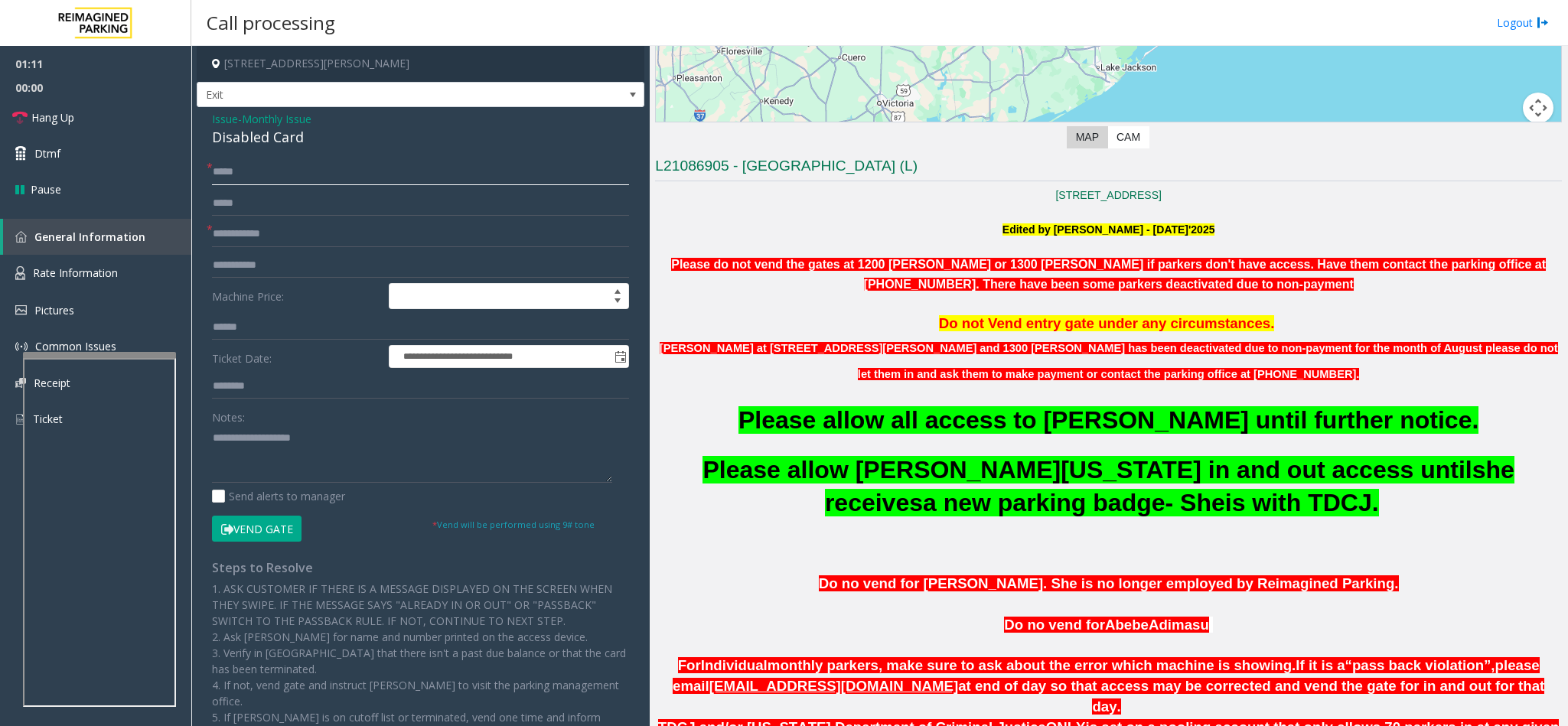
click at [333, 175] on input "*****" at bounding box center [421, 172] width 417 height 26
type input "**********"
click at [263, 483] on button "Vend Gate" at bounding box center [257, 528] width 90 height 26
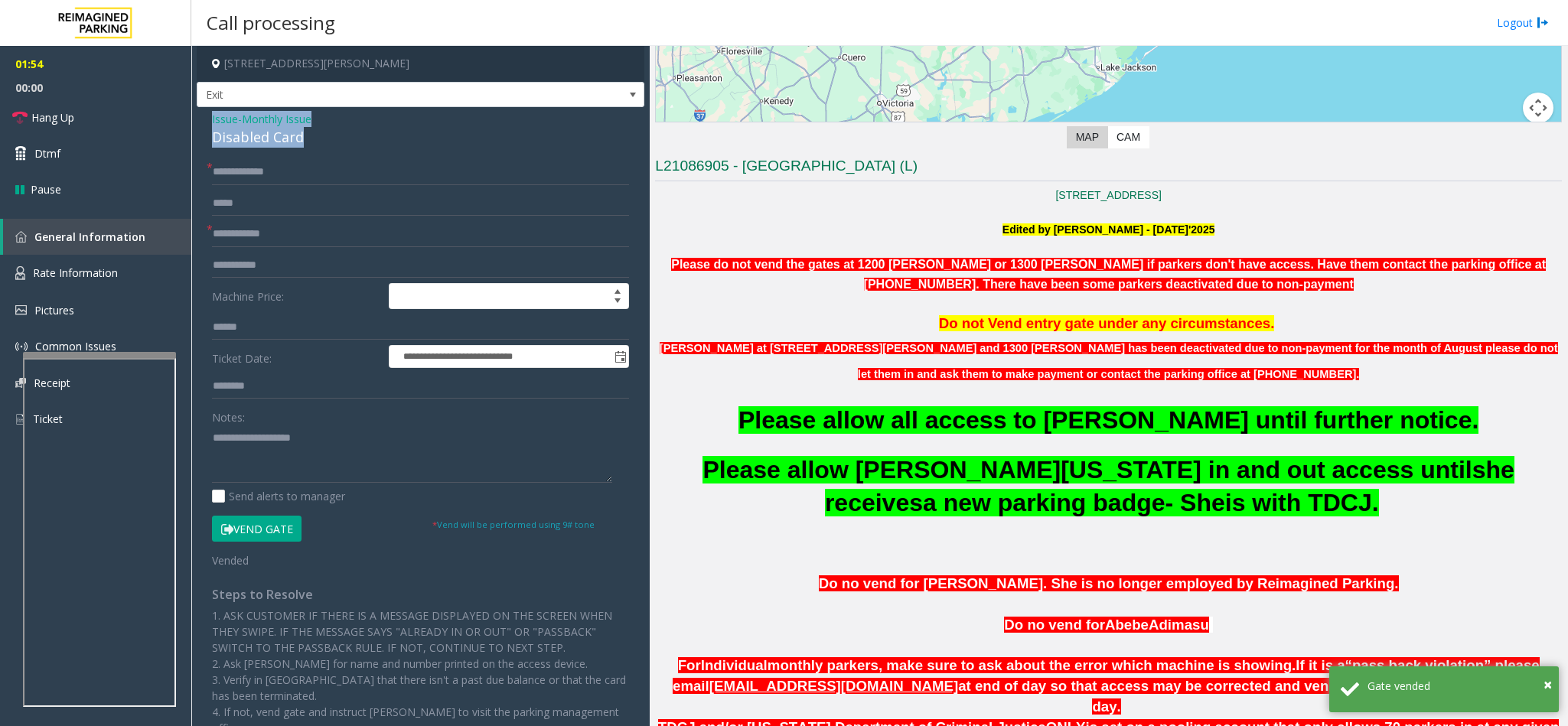
drag, startPoint x: 310, startPoint y: 135, endPoint x: 201, endPoint y: 109, distance: 112.1
click at [201, 109] on div "**********" at bounding box center [420, 509] width 448 height 805
click at [267, 464] on textarea at bounding box center [412, 454] width 400 height 57
paste textarea "**********"
drag, startPoint x: 322, startPoint y: 432, endPoint x: 251, endPoint y: 439, distance: 71.3
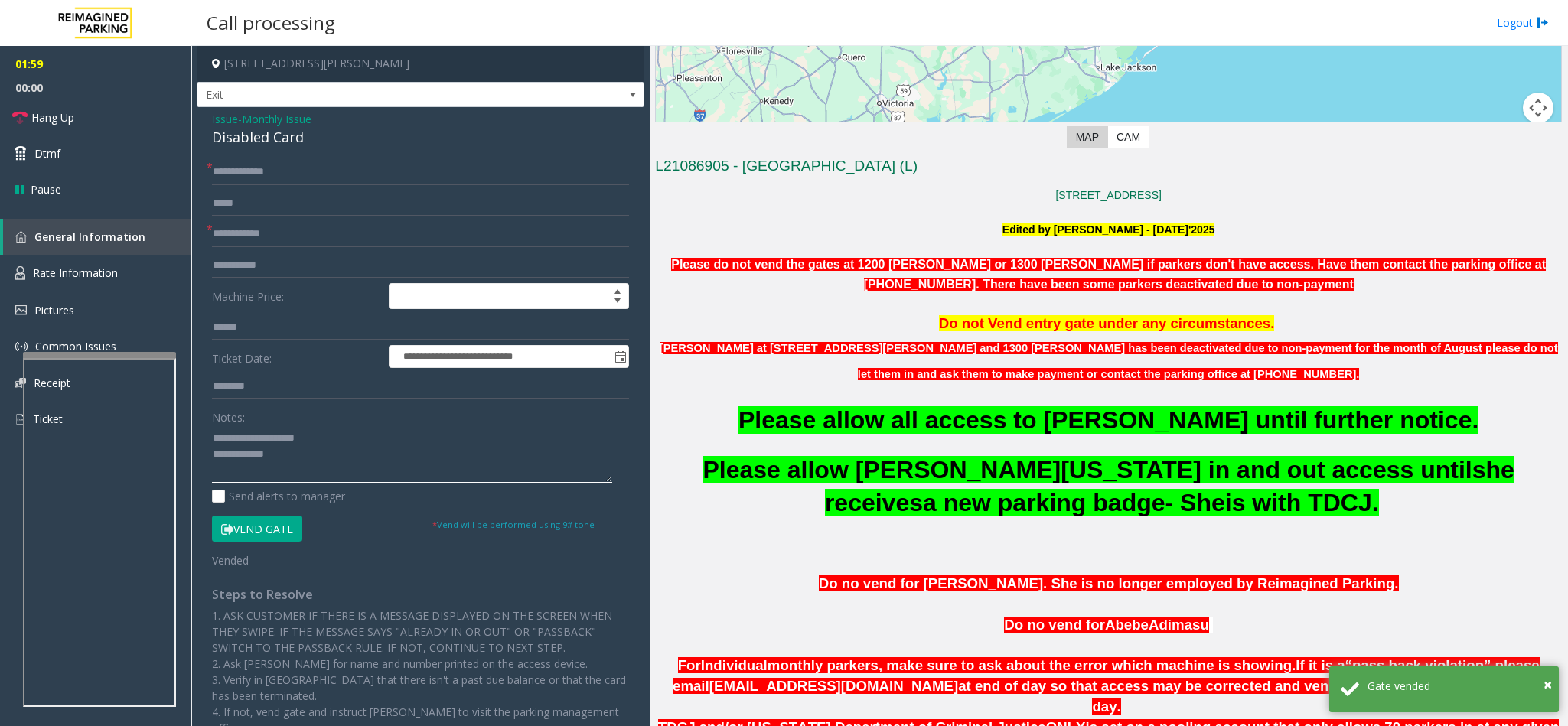
click at [251, 439] on textarea at bounding box center [412, 454] width 400 height 57
click at [306, 455] on textarea at bounding box center [412, 454] width 400 height 57
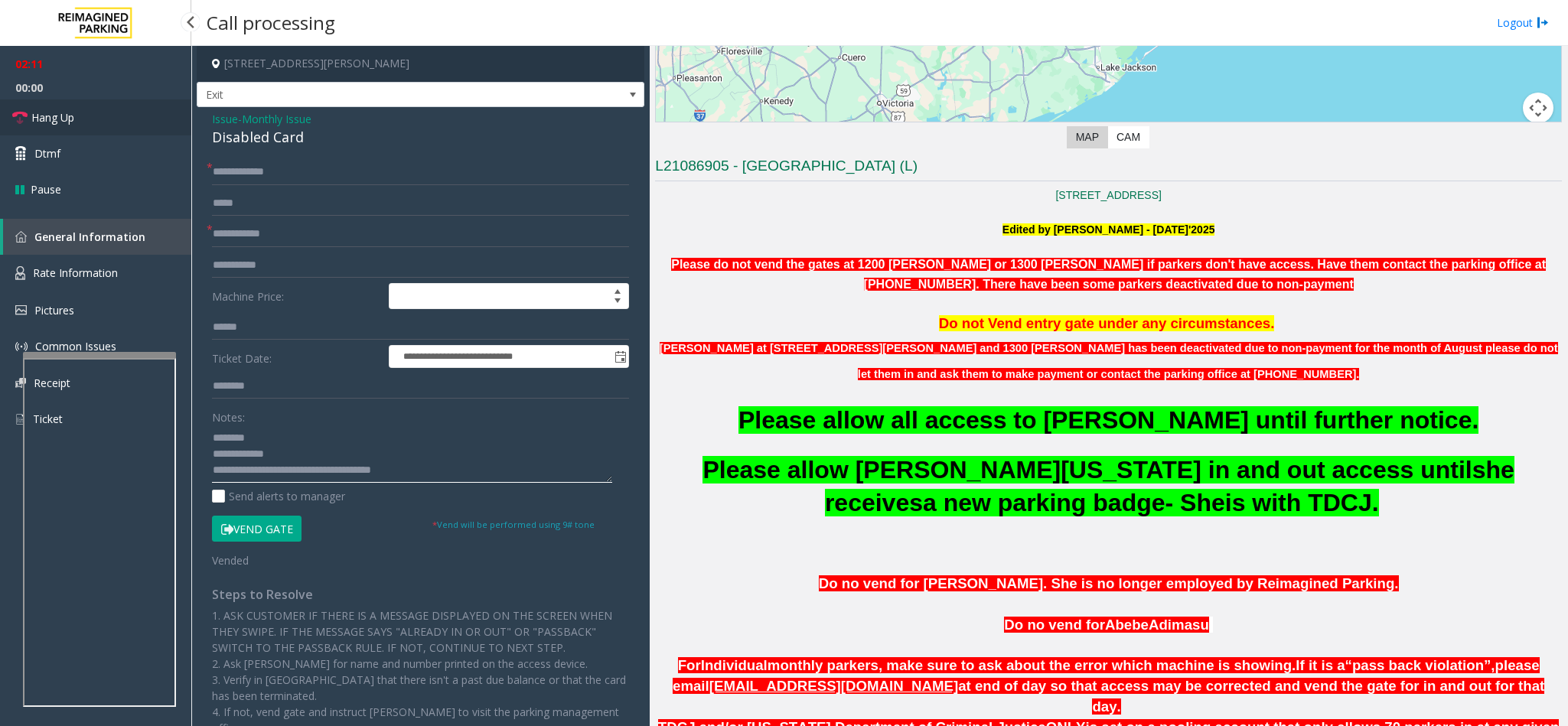
type textarea "**********"
click at [60, 114] on span "Hang Up" at bounding box center [52, 118] width 42 height 16
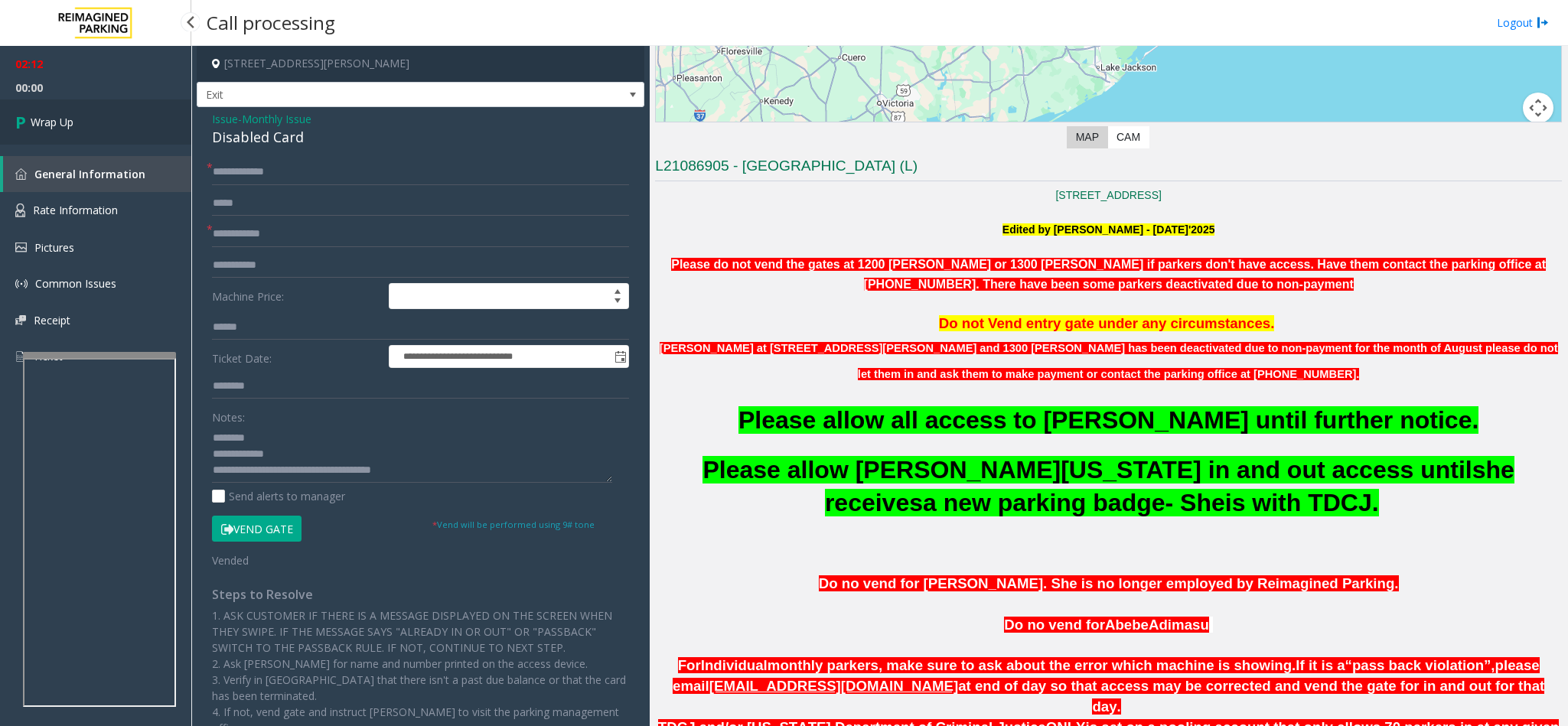
click at [42, 122] on span "Wrap Up" at bounding box center [51, 121] width 42 height 16
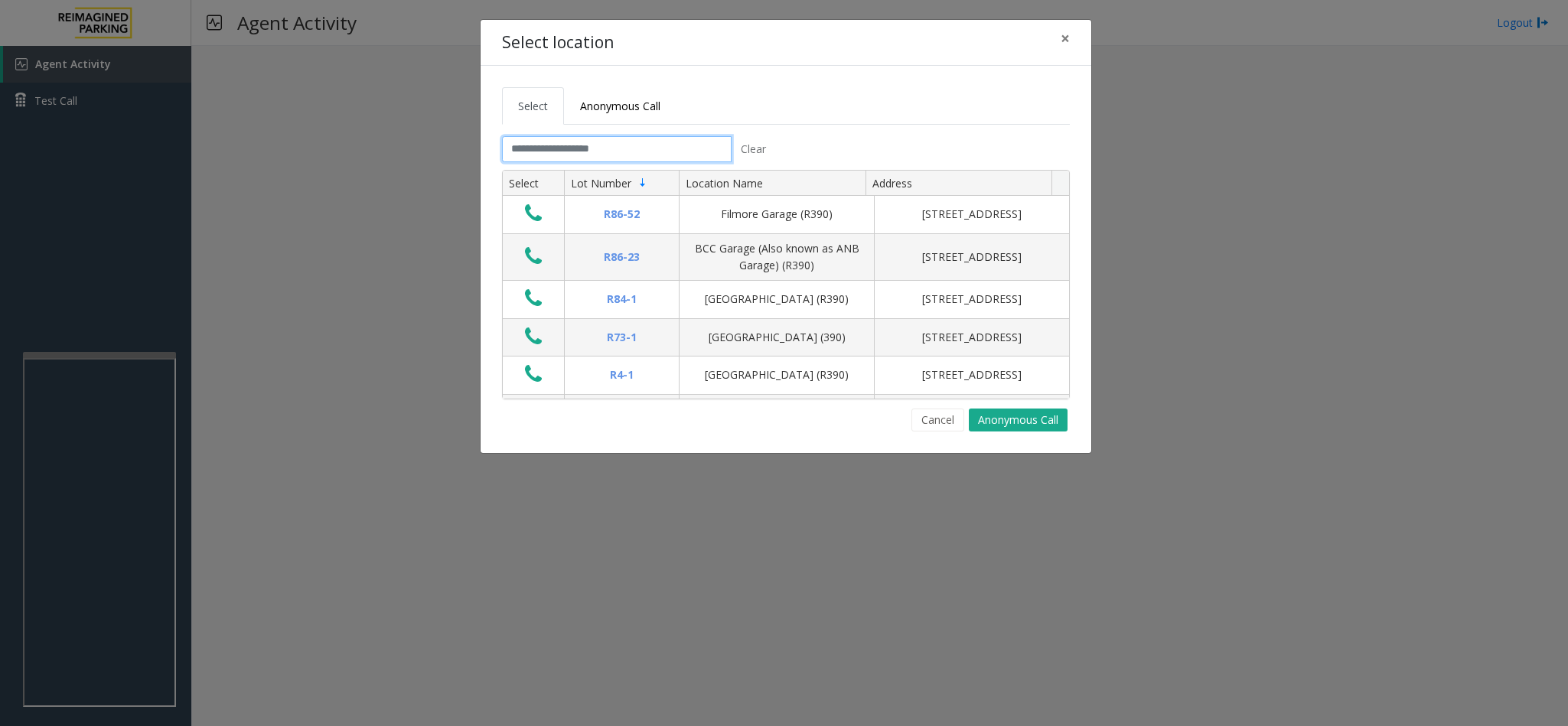
click at [586, 149] on input "text" at bounding box center [617, 149] width 229 height 26
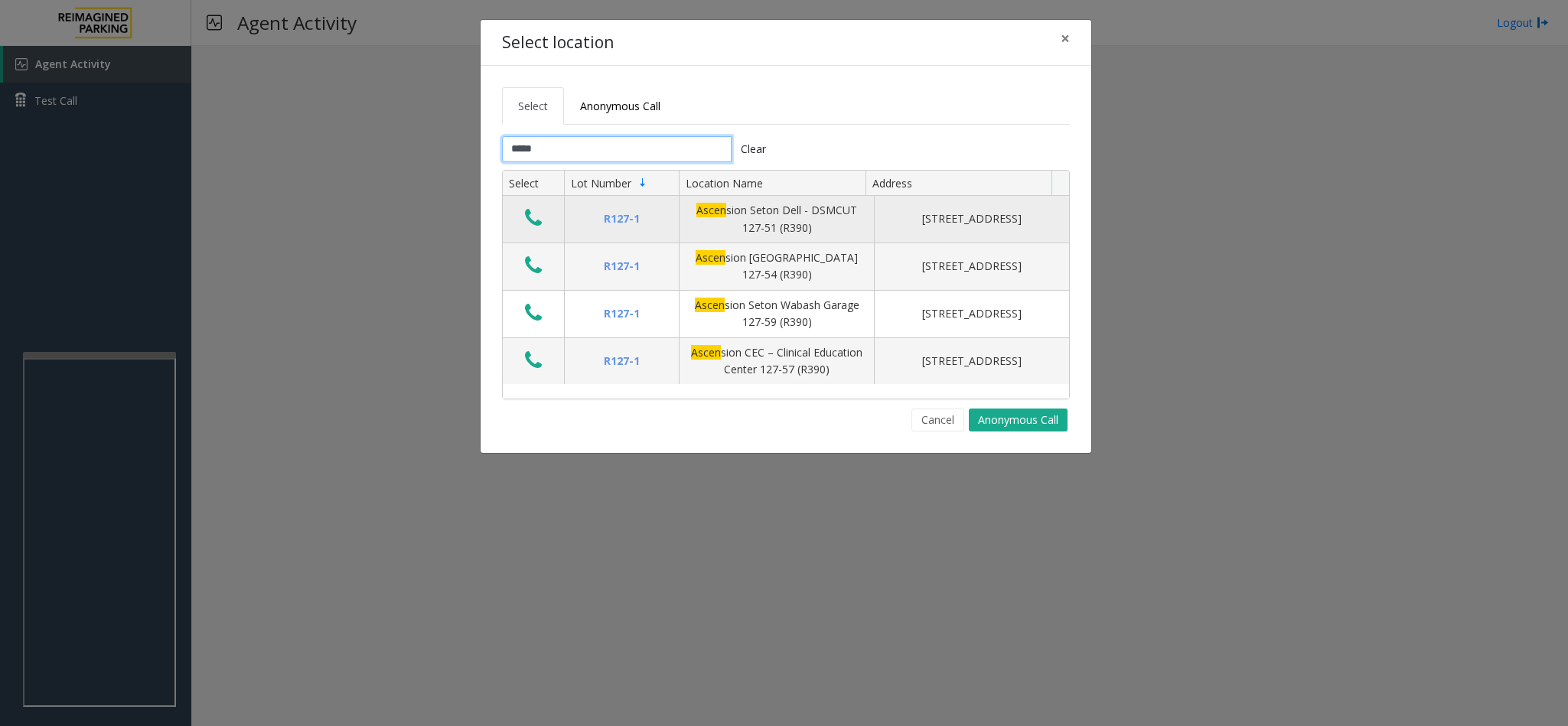
type input "*****"
click at [537, 225] on icon "Data table" at bounding box center [533, 218] width 17 height 22
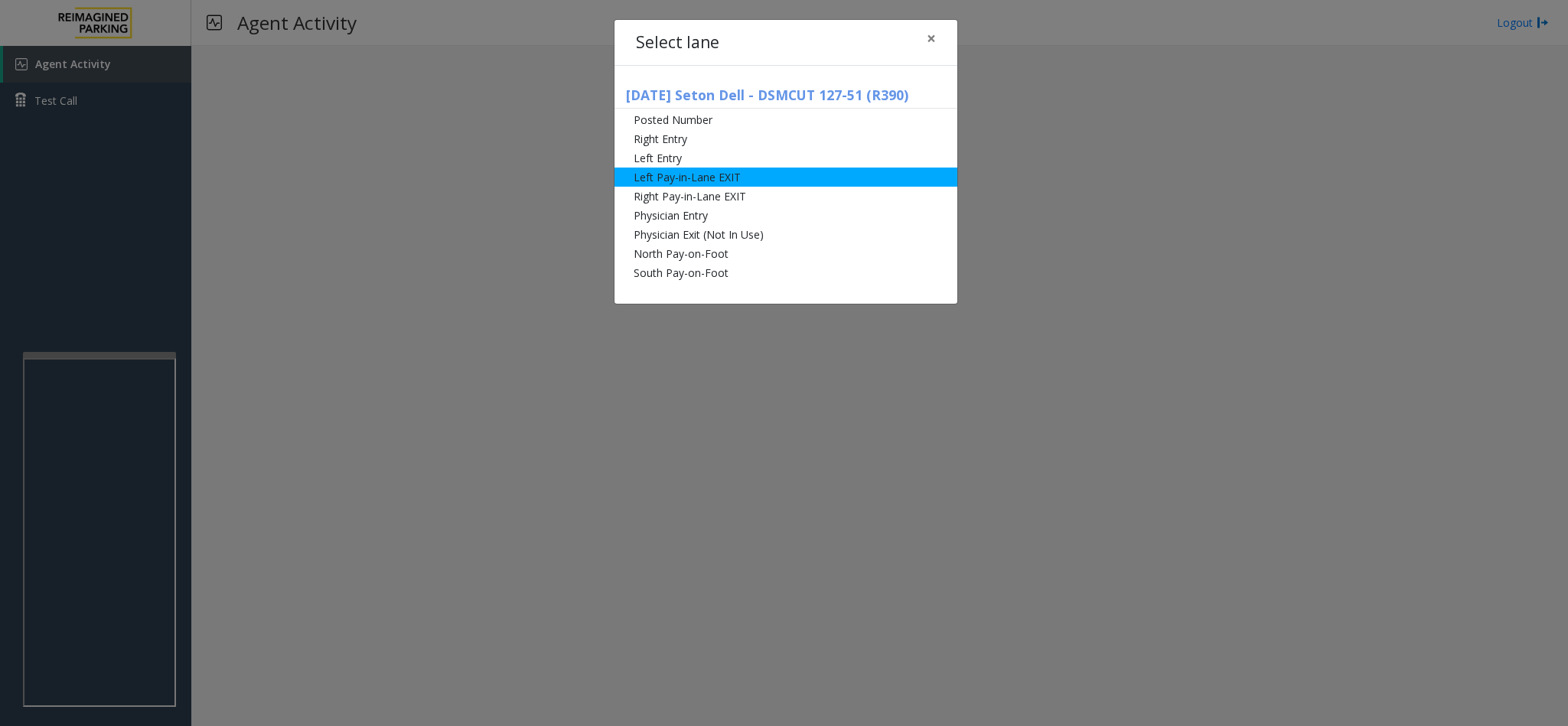
click at [716, 175] on li "Left Pay-in-Lane EXIT" at bounding box center [785, 177] width 343 height 19
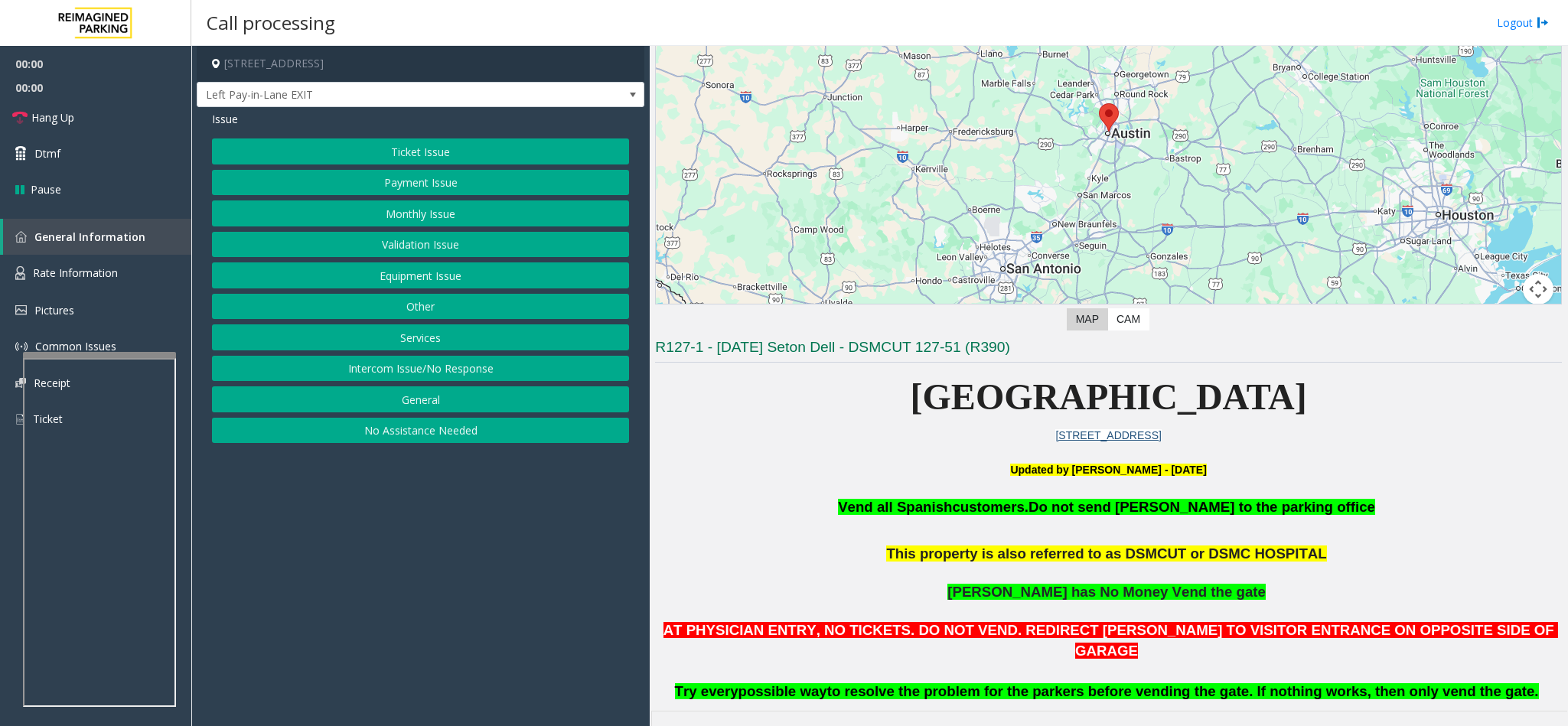
scroll to position [345, 0]
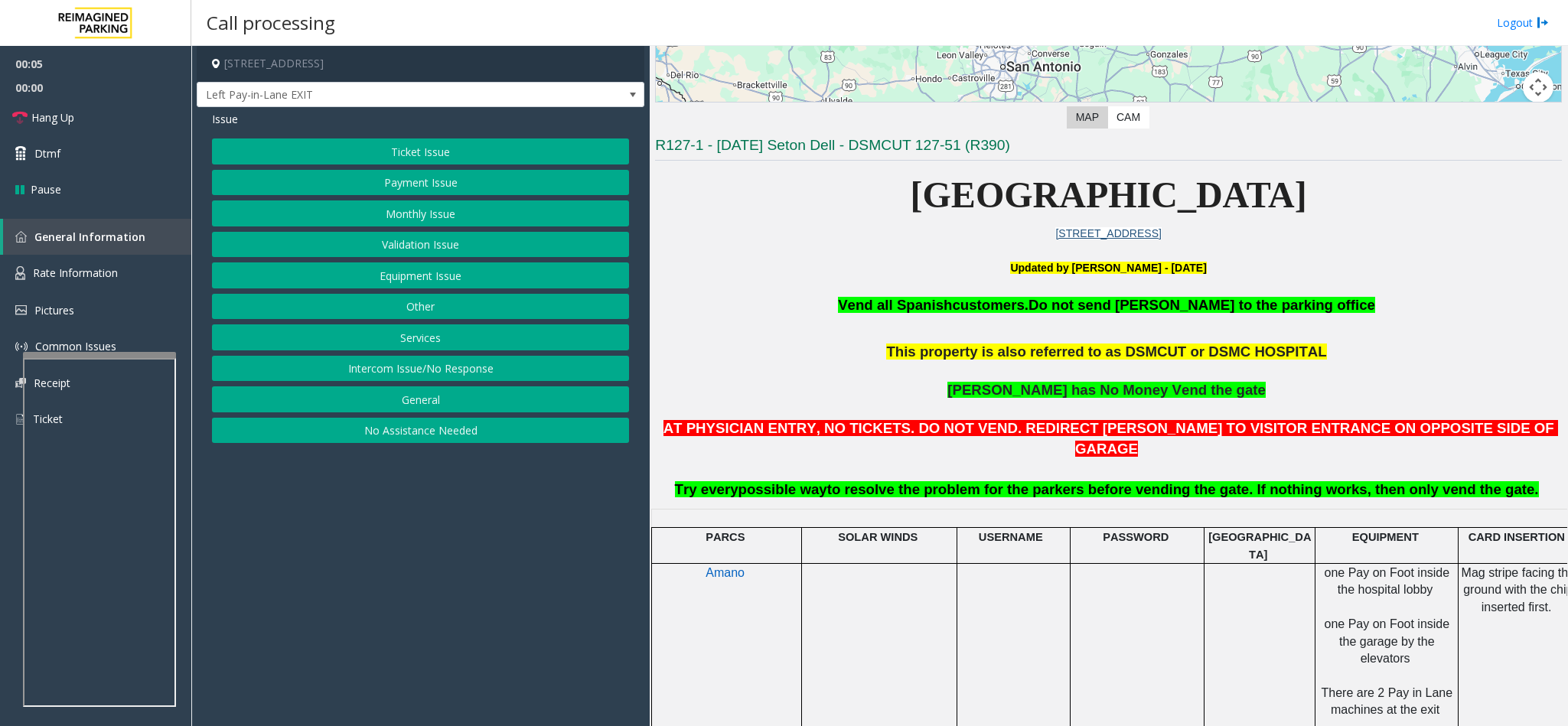
click at [444, 236] on button "Validation Issue" at bounding box center [421, 245] width 417 height 26
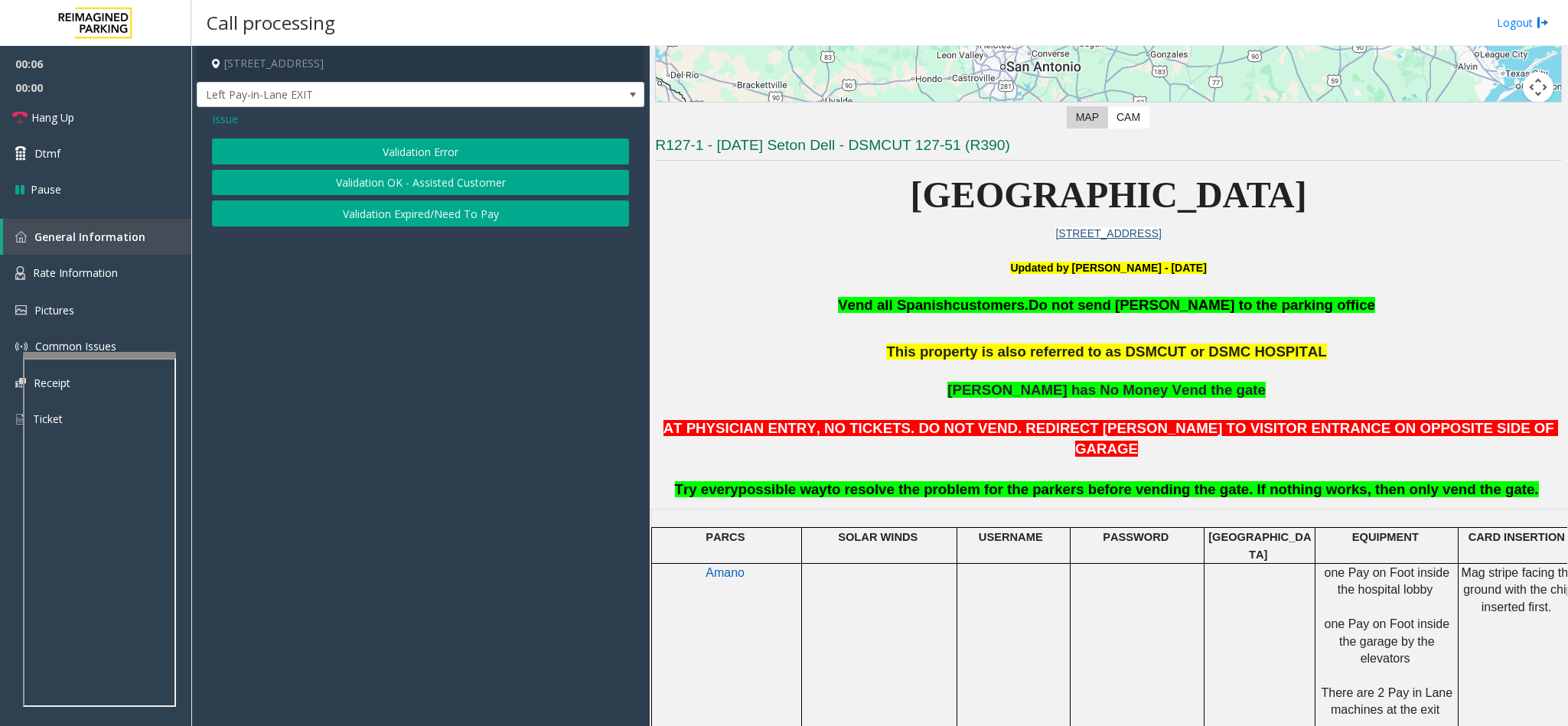
click at [399, 147] on button "Validation Error" at bounding box center [421, 151] width 417 height 26
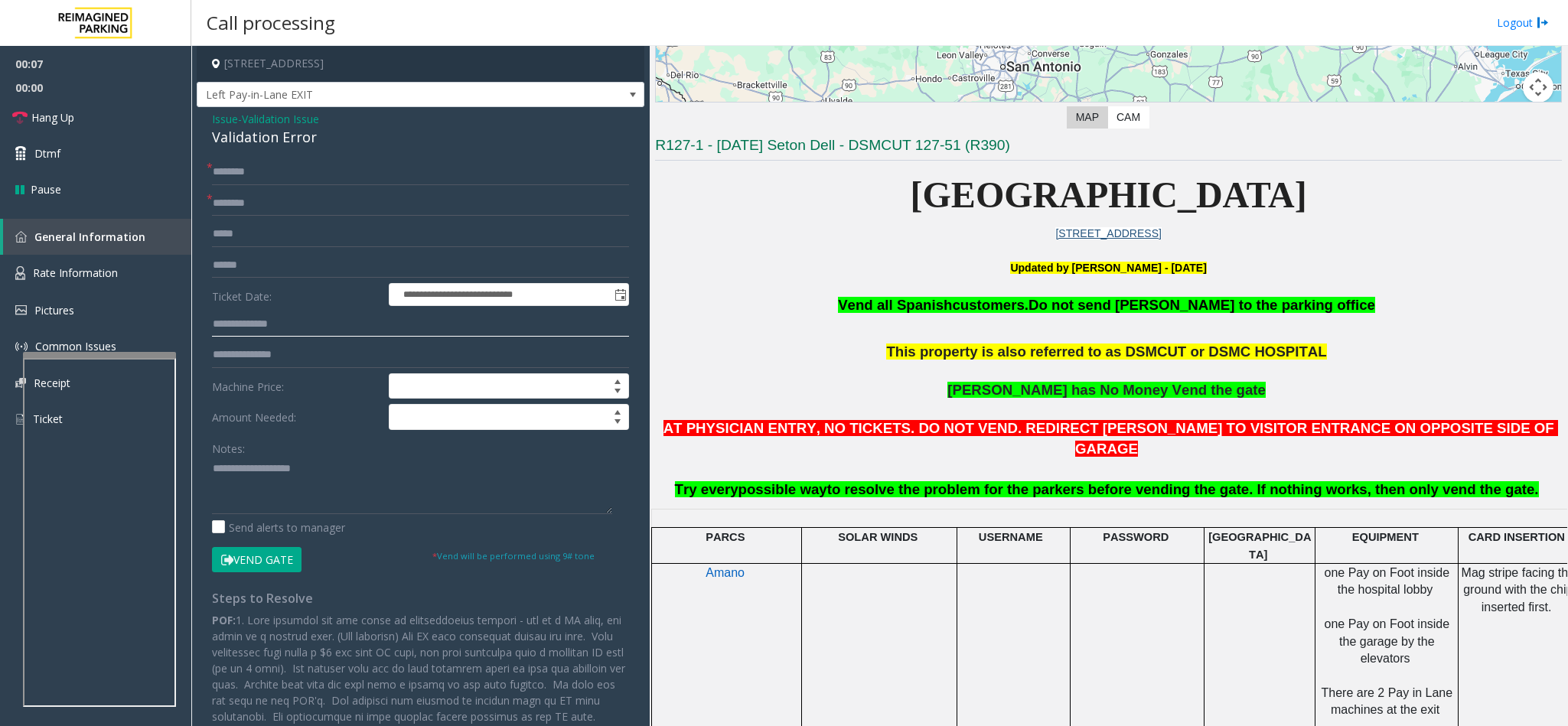
click at [244, 331] on input "text" at bounding box center [421, 324] width 417 height 26
click at [90, 121] on link "Hang Up" at bounding box center [96, 118] width 192 height 36
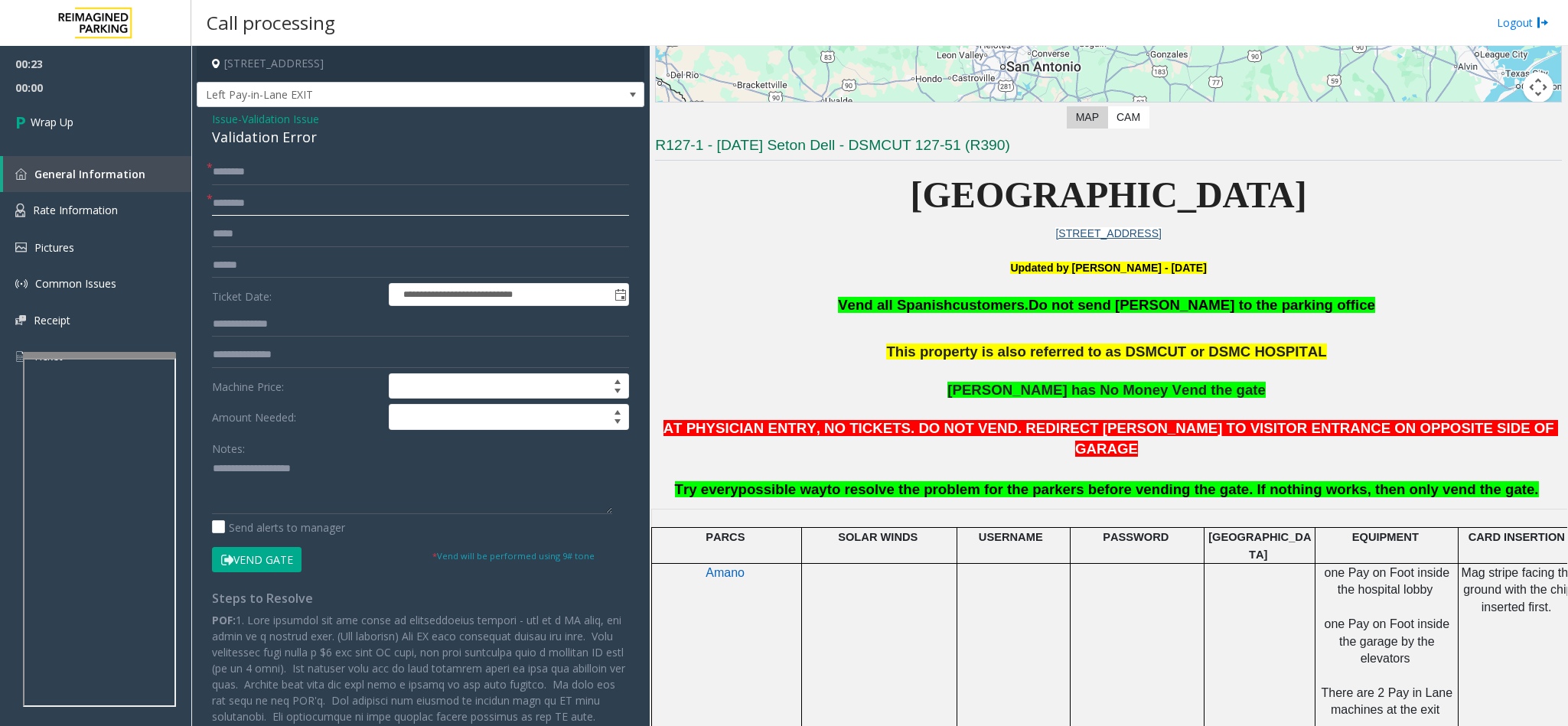
click at [317, 206] on input "text" at bounding box center [421, 203] width 417 height 26
type input "**"
click at [242, 163] on input "*" at bounding box center [421, 172] width 417 height 26
type input "**"
drag, startPoint x: 317, startPoint y: 133, endPoint x: 205, endPoint y: 109, distance: 114.5
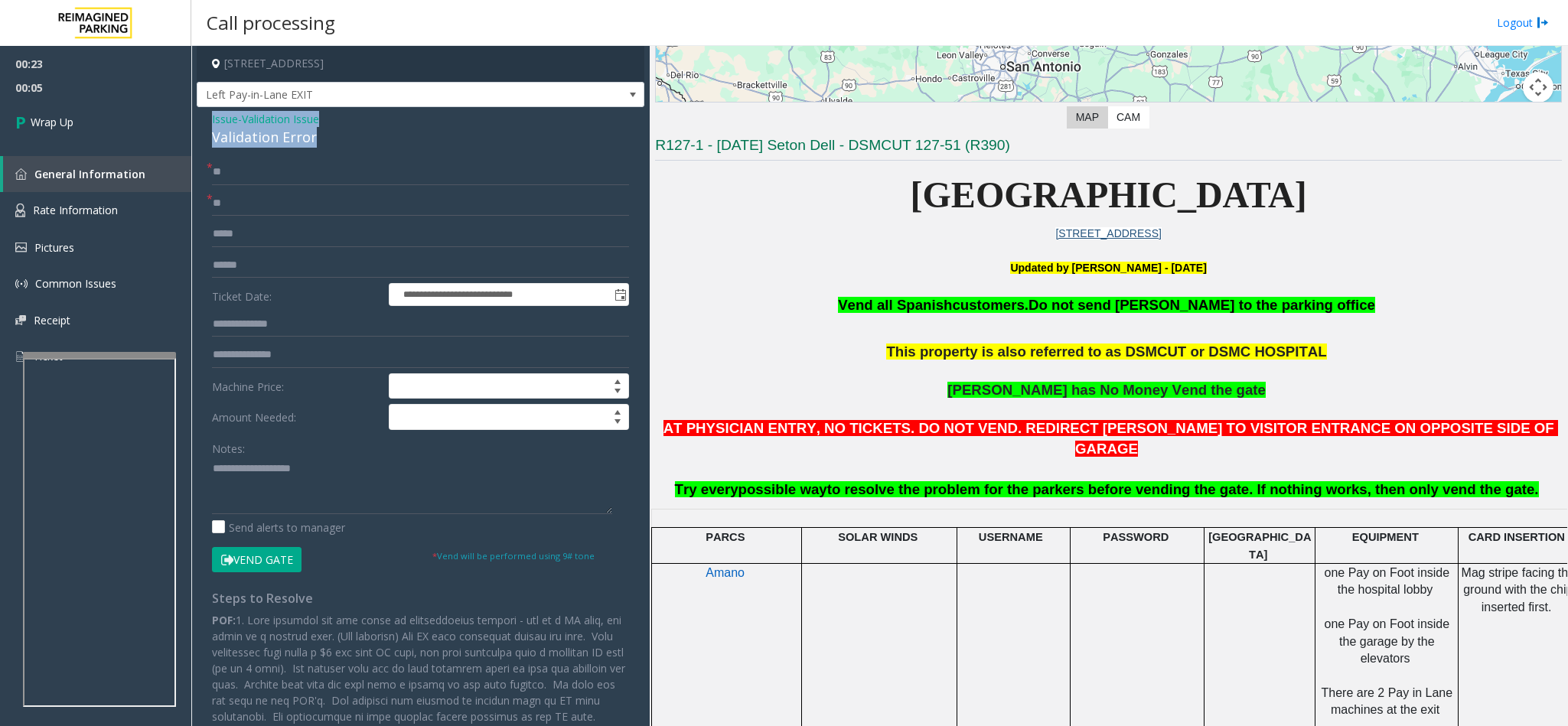
click at [205, 109] on div "**********" at bounding box center [420, 600] width 448 height 986
paste textarea "**********"
click at [272, 483] on textarea at bounding box center [412, 485] width 400 height 57
drag, startPoint x: 340, startPoint y: 463, endPoint x: 250, endPoint y: 454, distance: 90.4
click at [250, 454] on div "Notes:" at bounding box center [421, 475] width 417 height 79
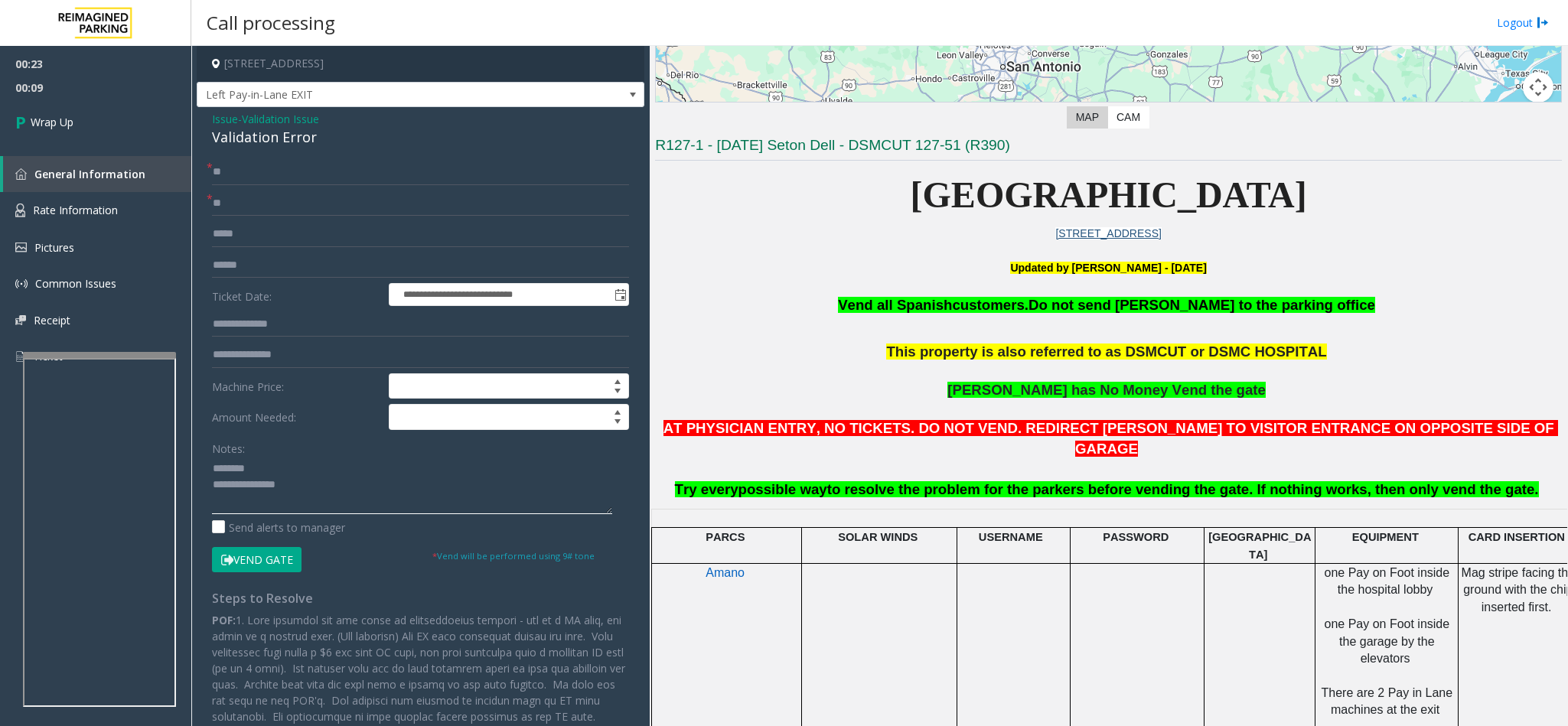
click at [371, 483] on textarea at bounding box center [412, 485] width 400 height 57
type textarea "**********"
click at [108, 116] on link "Wrap Up" at bounding box center [96, 122] width 192 height 45
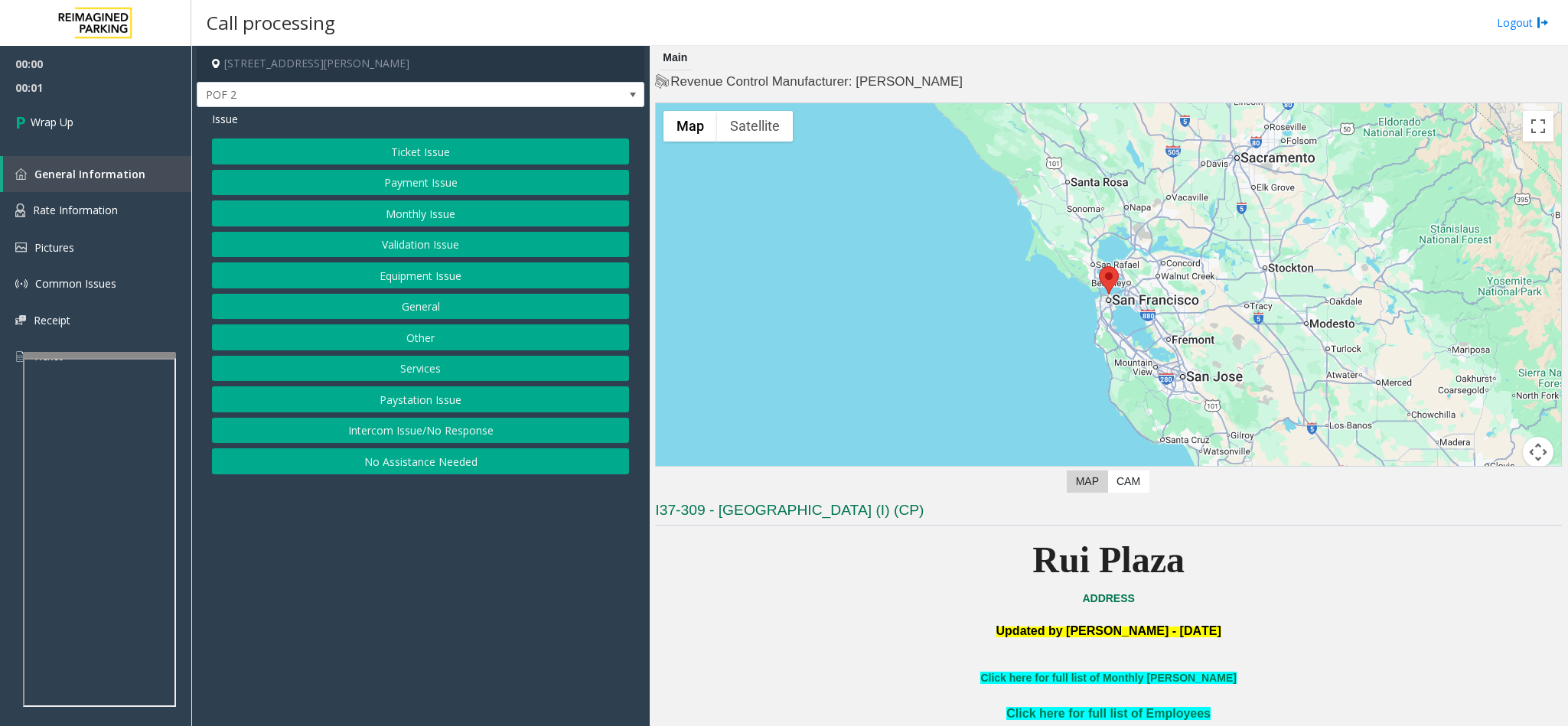
click at [533, 441] on button "Intercom Issue/No Response" at bounding box center [421, 431] width 417 height 26
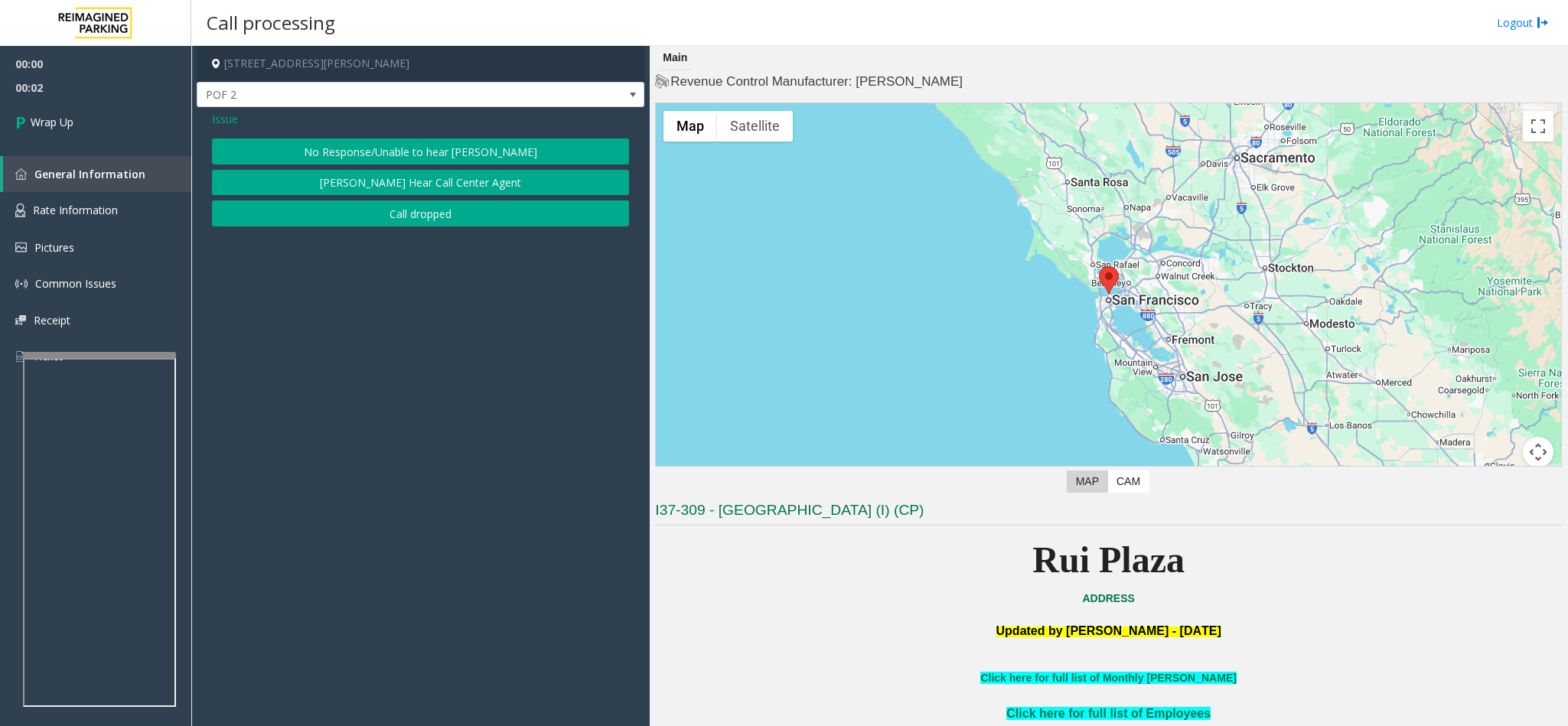
click at [456, 223] on button "Call dropped" at bounding box center [421, 213] width 417 height 26
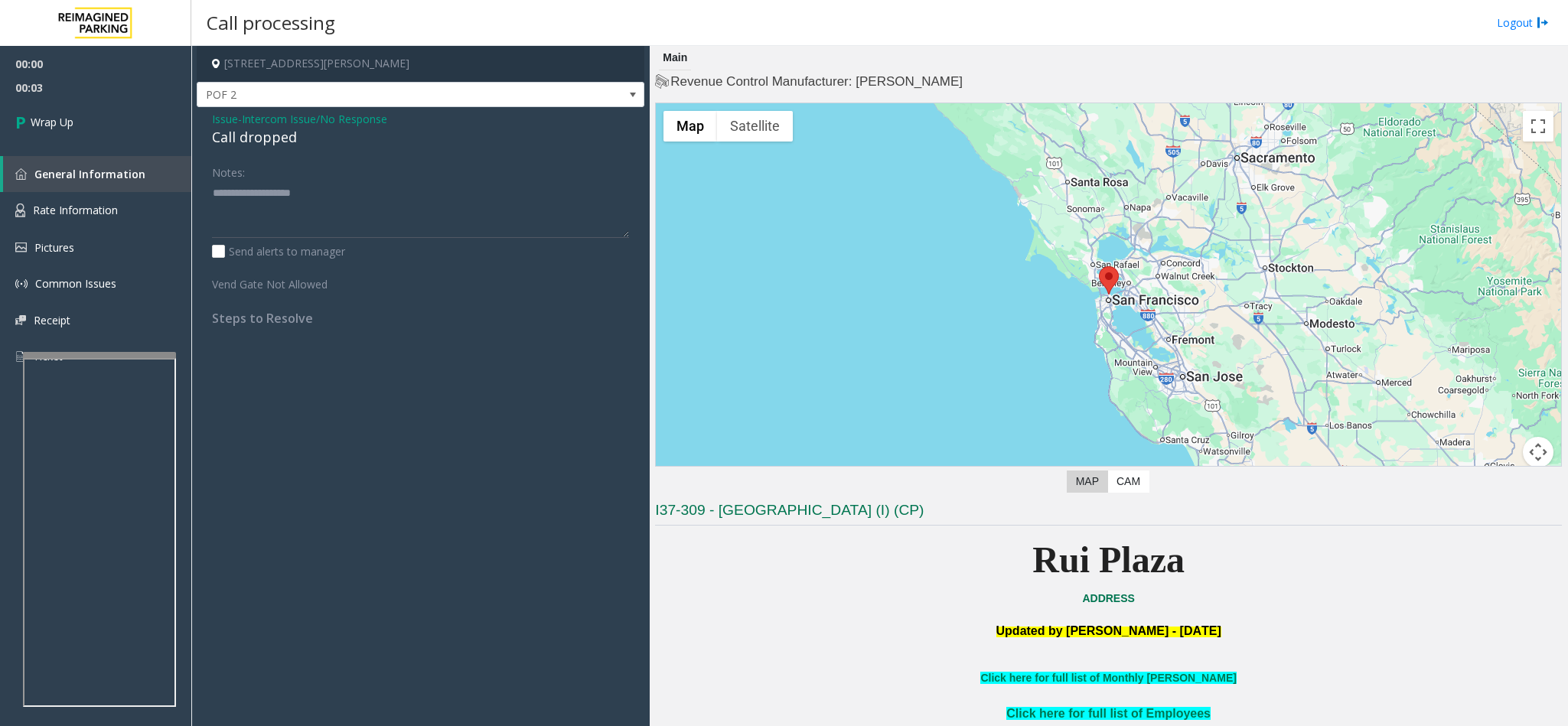
click at [242, 140] on div "Call dropped" at bounding box center [421, 137] width 417 height 21
type textarea "**********"
click at [63, 129] on span "Wrap Up" at bounding box center [51, 121] width 42 height 16
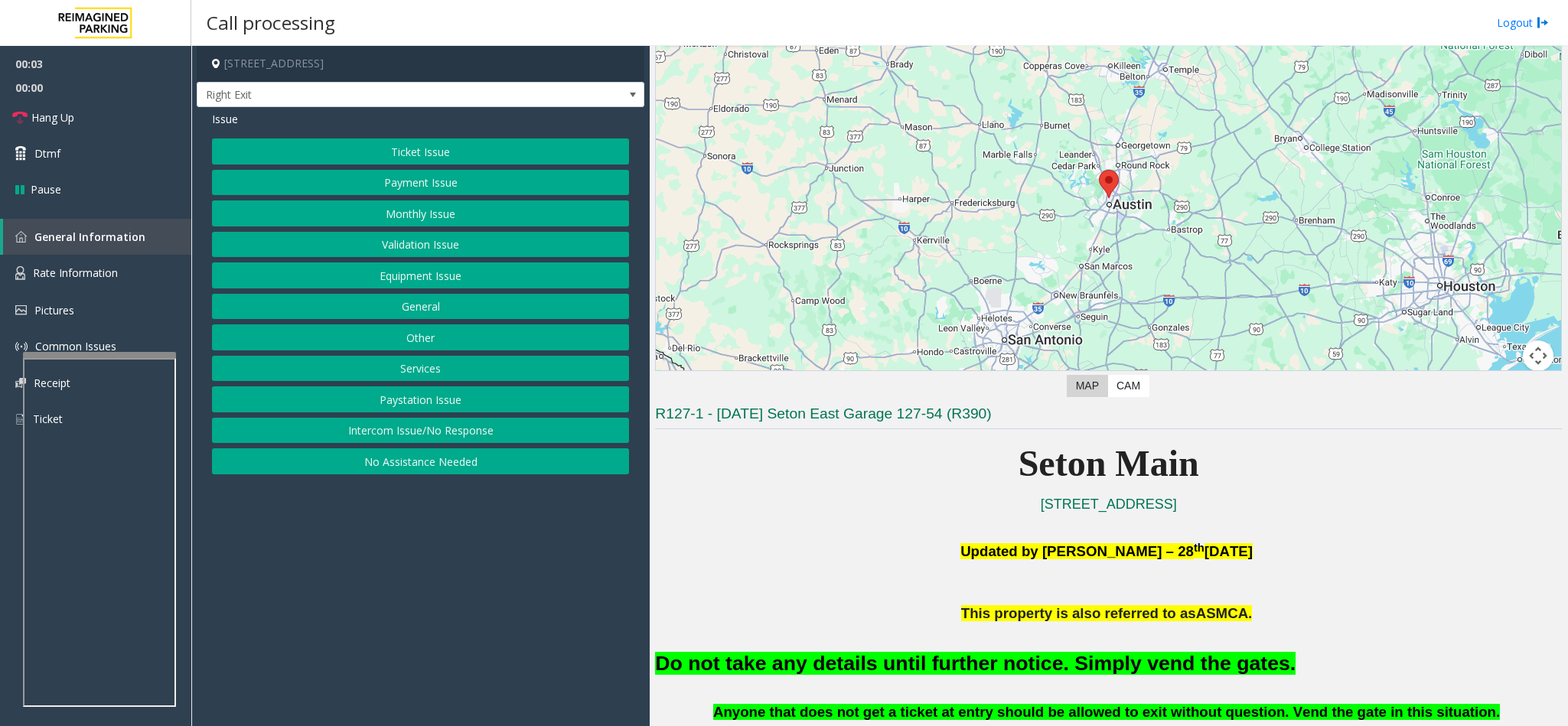
scroll to position [115, 0]
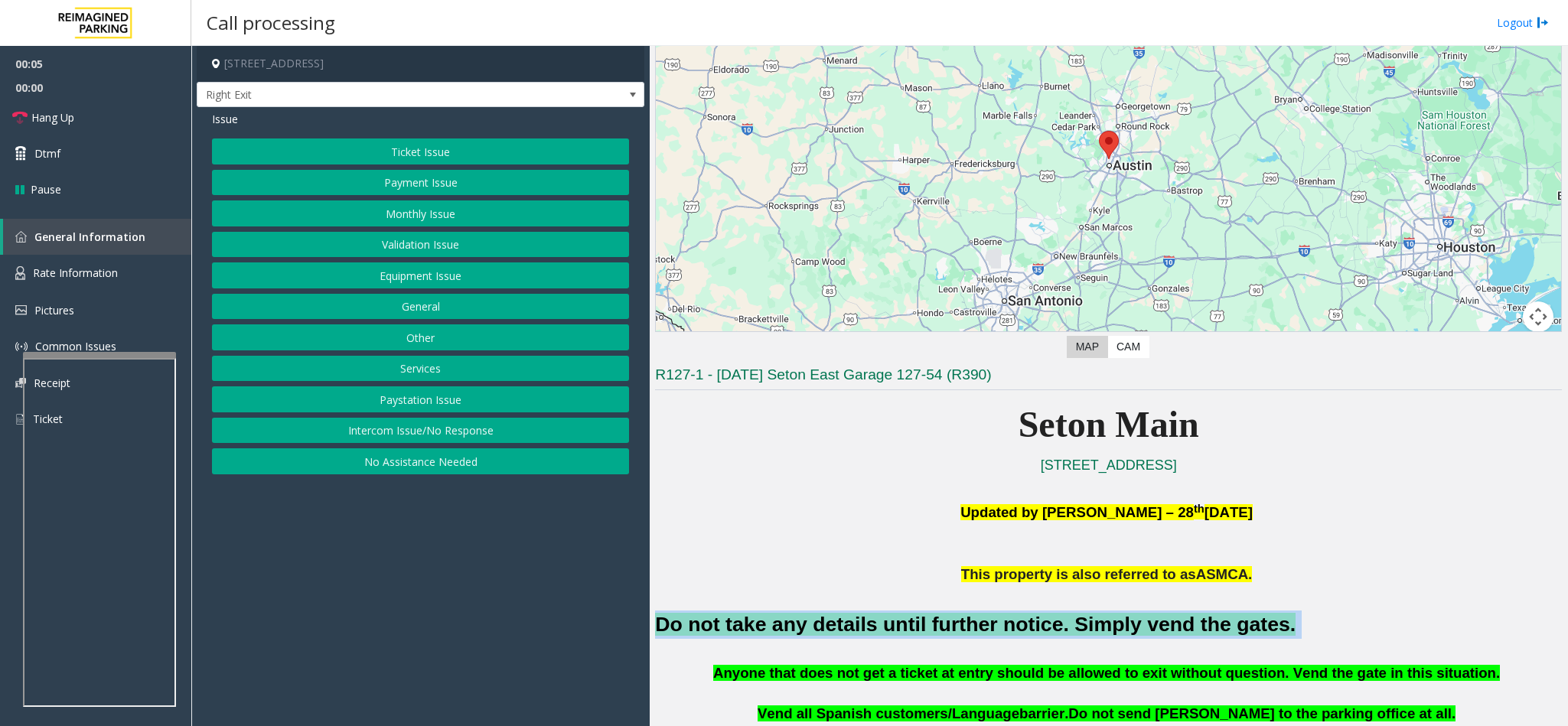
drag, startPoint x: 1233, startPoint y: 627, endPoint x: 650, endPoint y: 615, distance: 583.1
click at [650, 483] on div "Main ← Move left → Move right ↑ Move up ↓ Move down + Zoom in - Zoom out Home J…" at bounding box center [1109, 385] width 918 height 681
click at [425, 202] on button "Monthly Issue" at bounding box center [421, 213] width 417 height 26
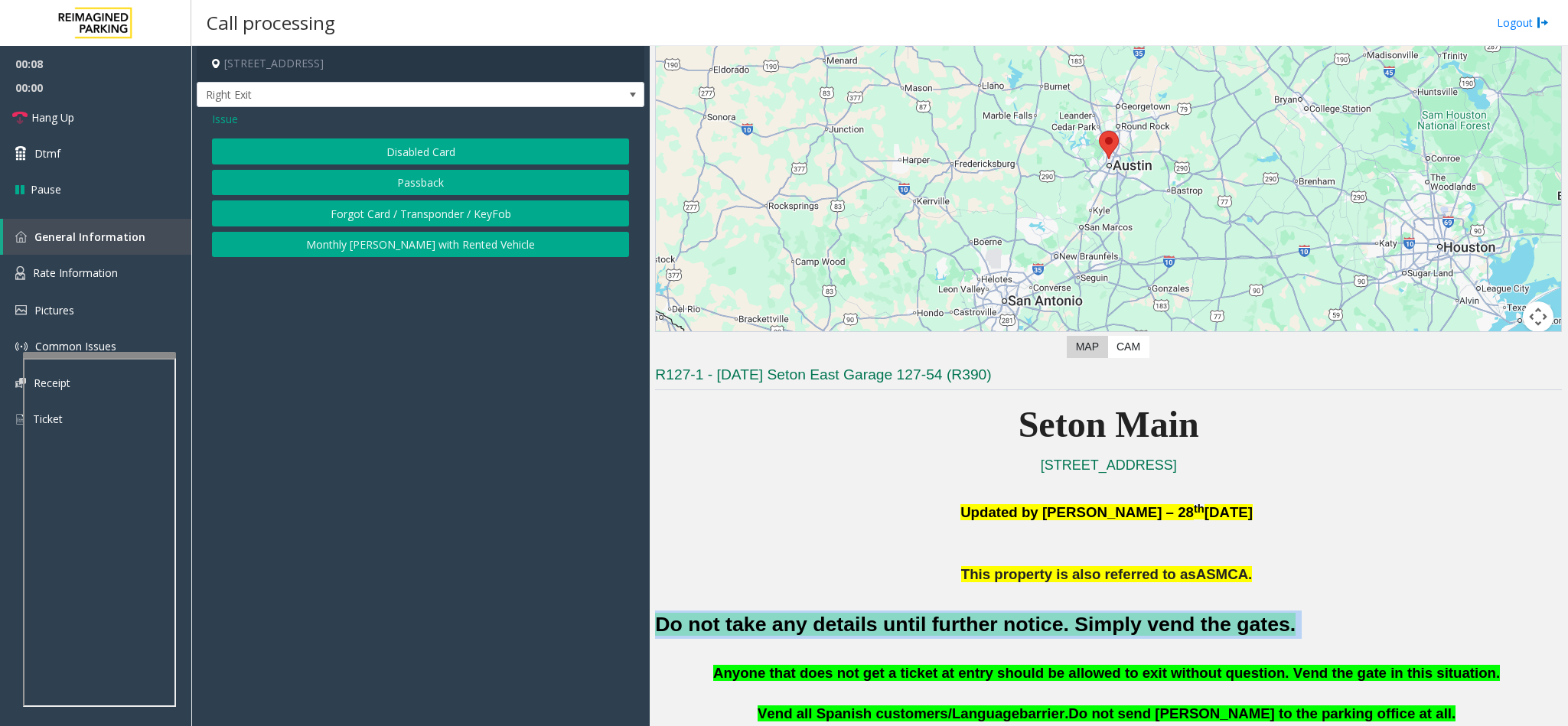
click at [418, 151] on button "Disabled Card" at bounding box center [421, 151] width 417 height 26
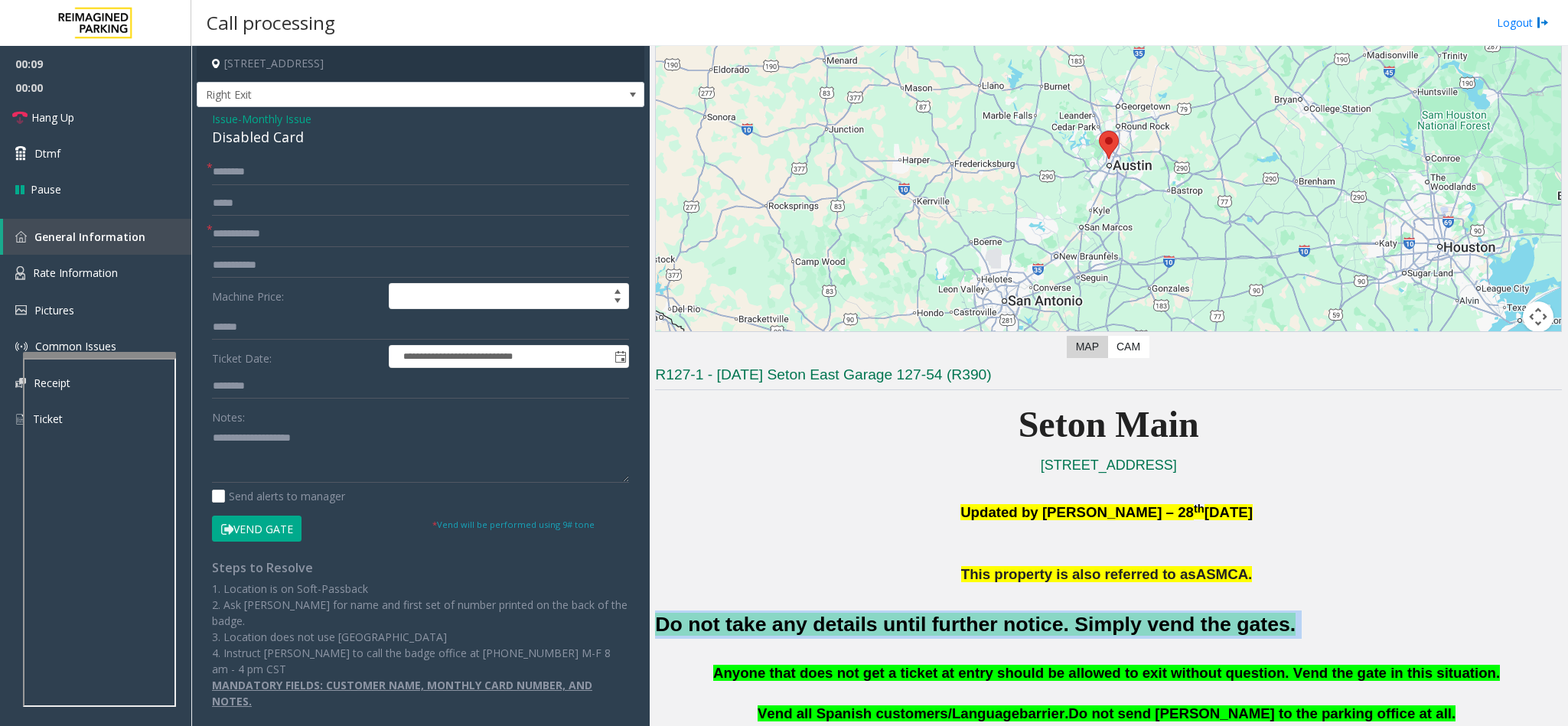
click at [255, 483] on button "Vend Gate" at bounding box center [257, 528] width 90 height 26
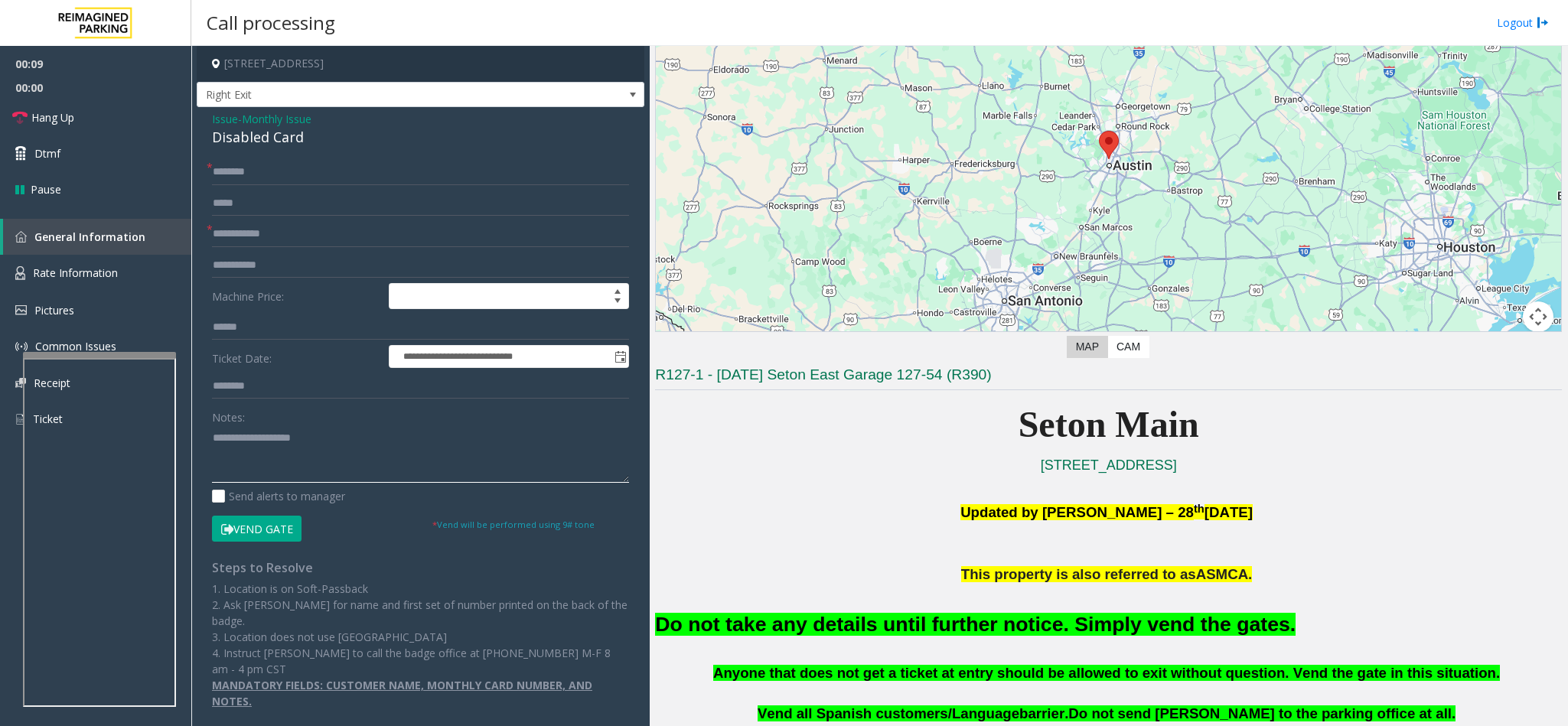
paste textarea "**********"
click at [310, 476] on textarea at bounding box center [421, 454] width 417 height 57
type textarea "**********"
click at [272, 220] on form "**********" at bounding box center [421, 350] width 417 height 382
click at [246, 250] on form "**********" at bounding box center [421, 350] width 417 height 382
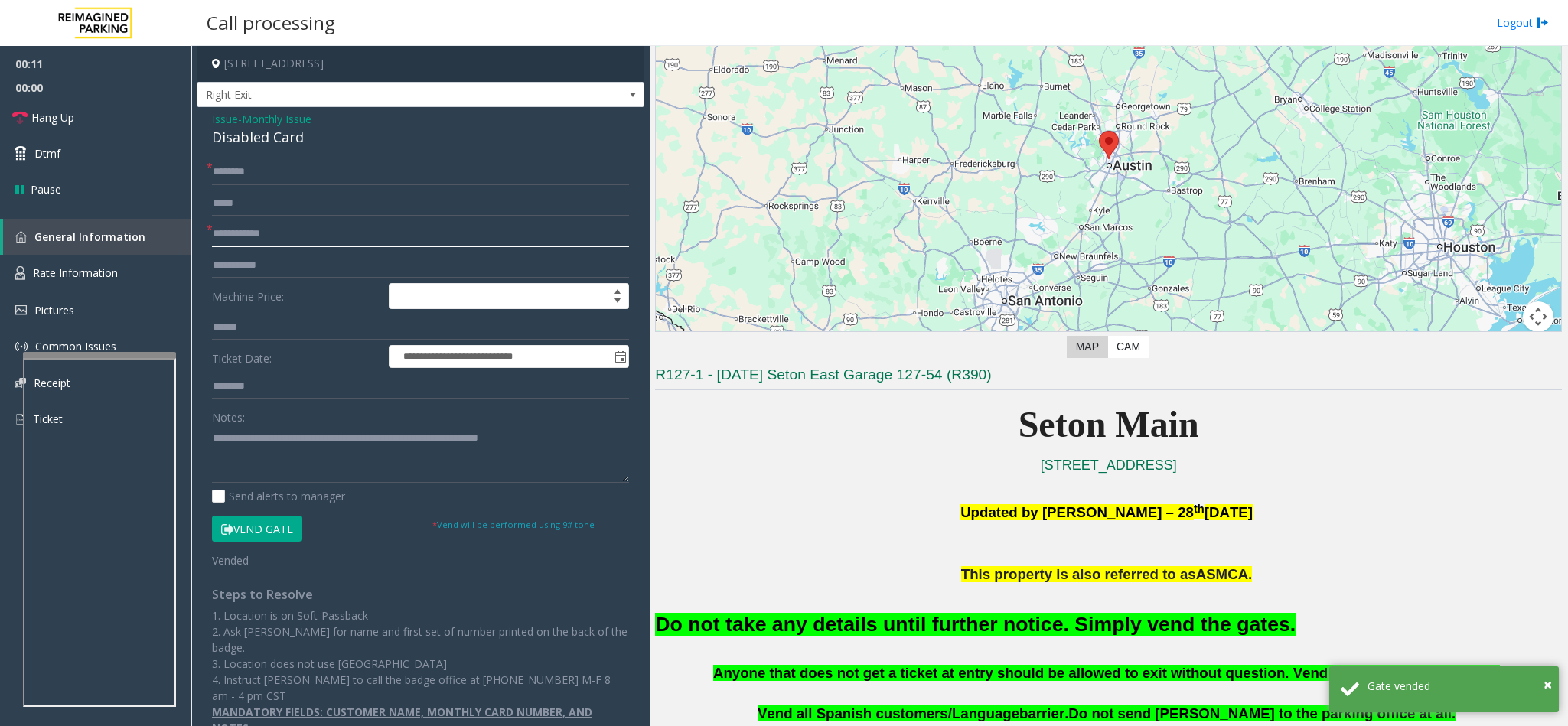
click at [257, 242] on input "text" at bounding box center [421, 234] width 417 height 26
type input "**"
drag, startPoint x: 256, startPoint y: 152, endPoint x: 257, endPoint y: 171, distance: 19.0
click at [256, 161] on div "**********" at bounding box center [420, 429] width 448 height 644
click at [257, 184] on input "text" at bounding box center [421, 172] width 417 height 26
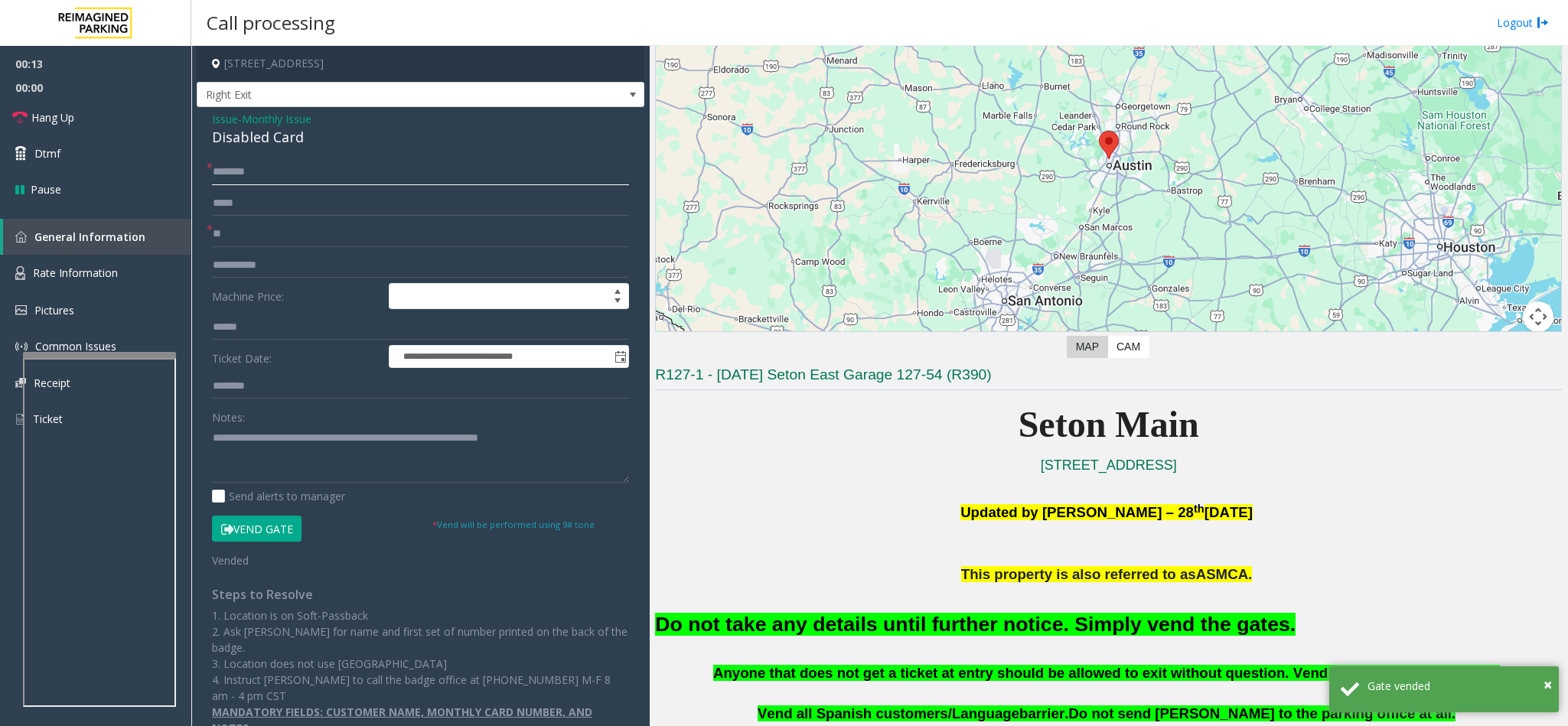
type input "*"
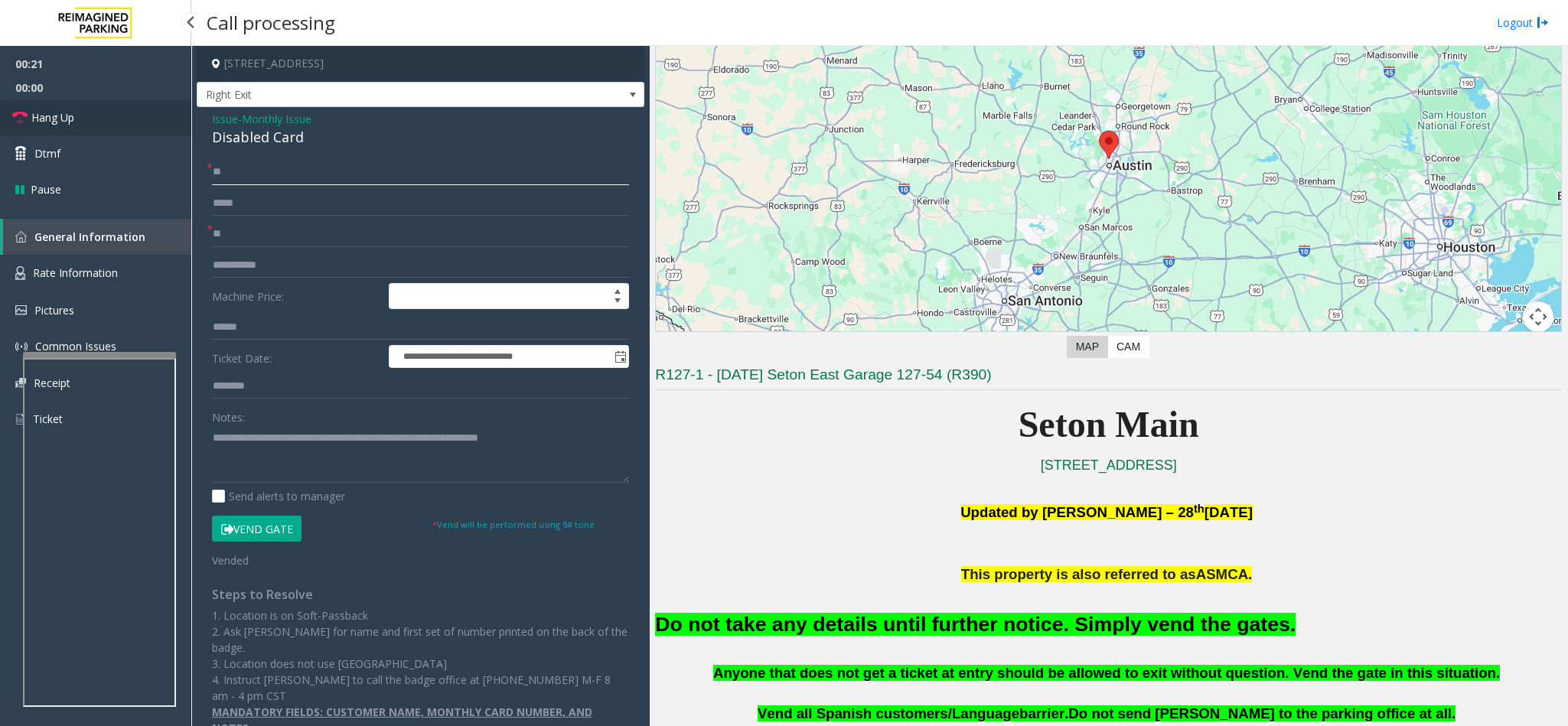
type input "**"
click at [62, 114] on span "Hang Up" at bounding box center [52, 118] width 42 height 16
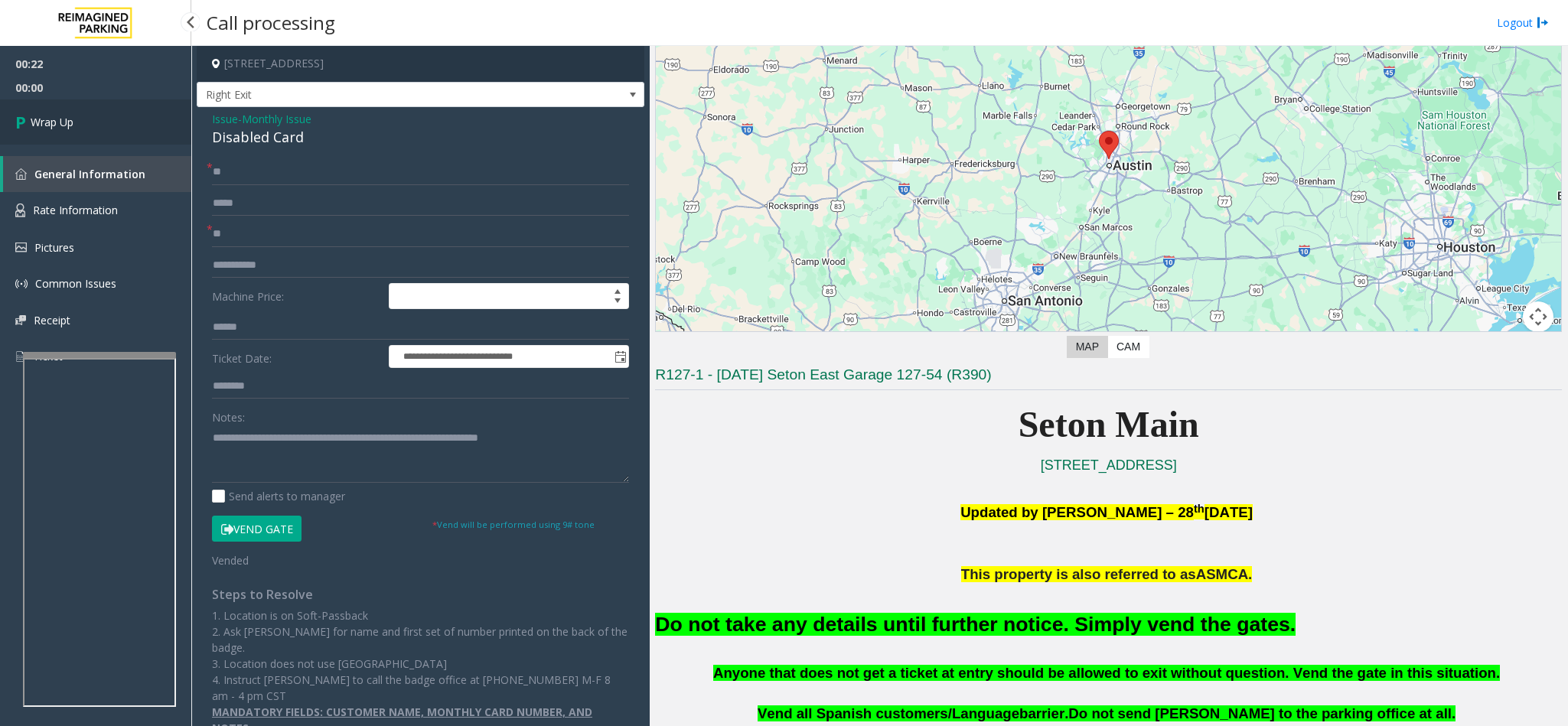
click at [60, 115] on span "Wrap Up" at bounding box center [51, 121] width 42 height 16
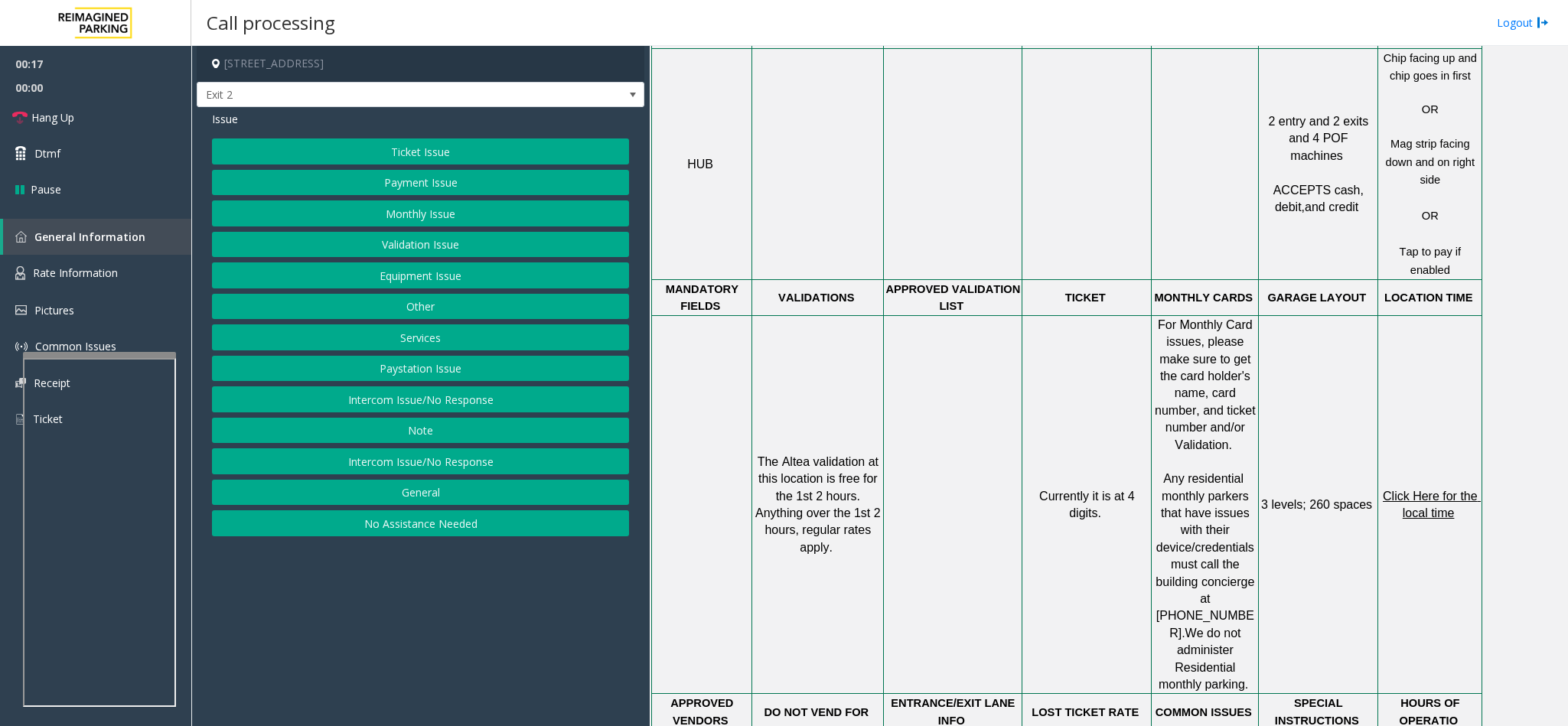
scroll to position [918, 0]
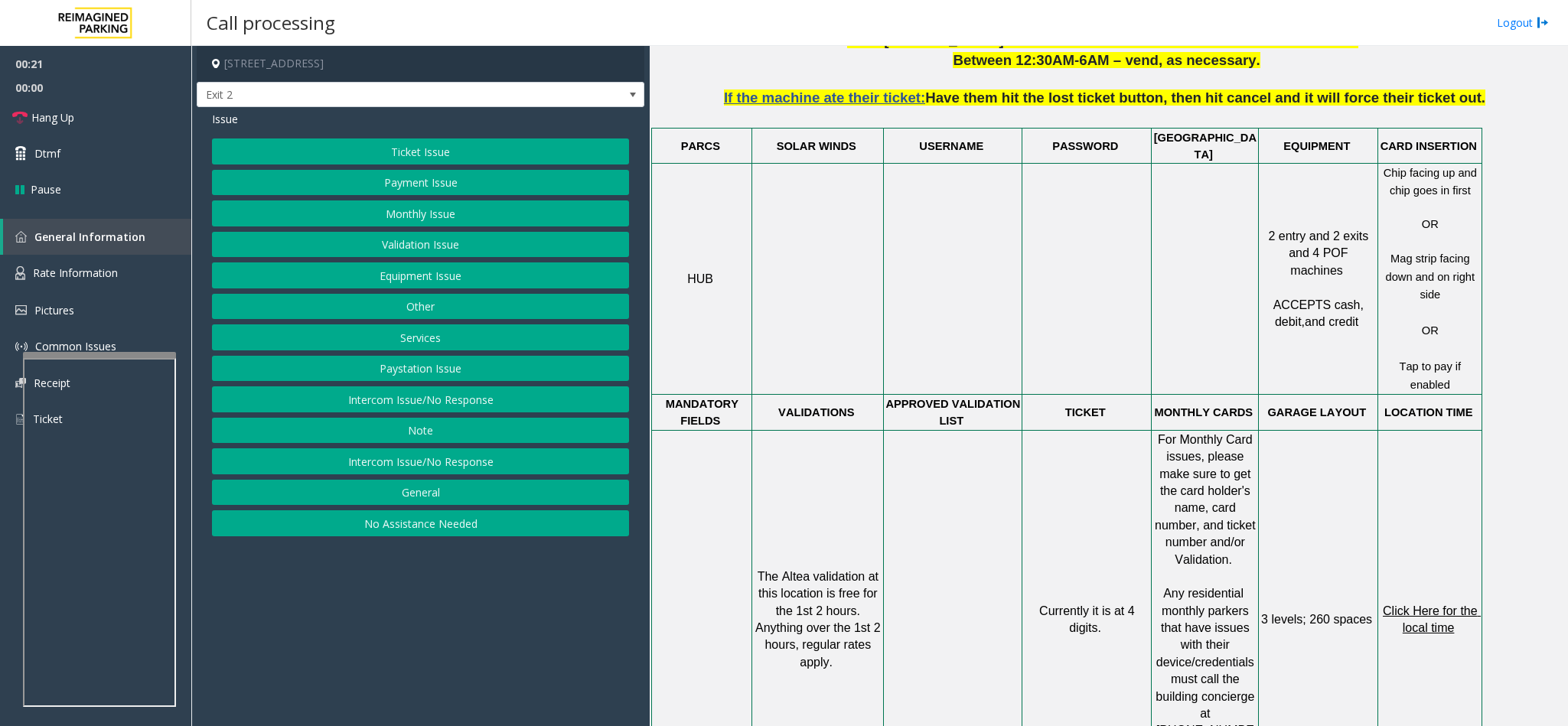
click at [446, 145] on button "Ticket Issue" at bounding box center [421, 151] width 417 height 26
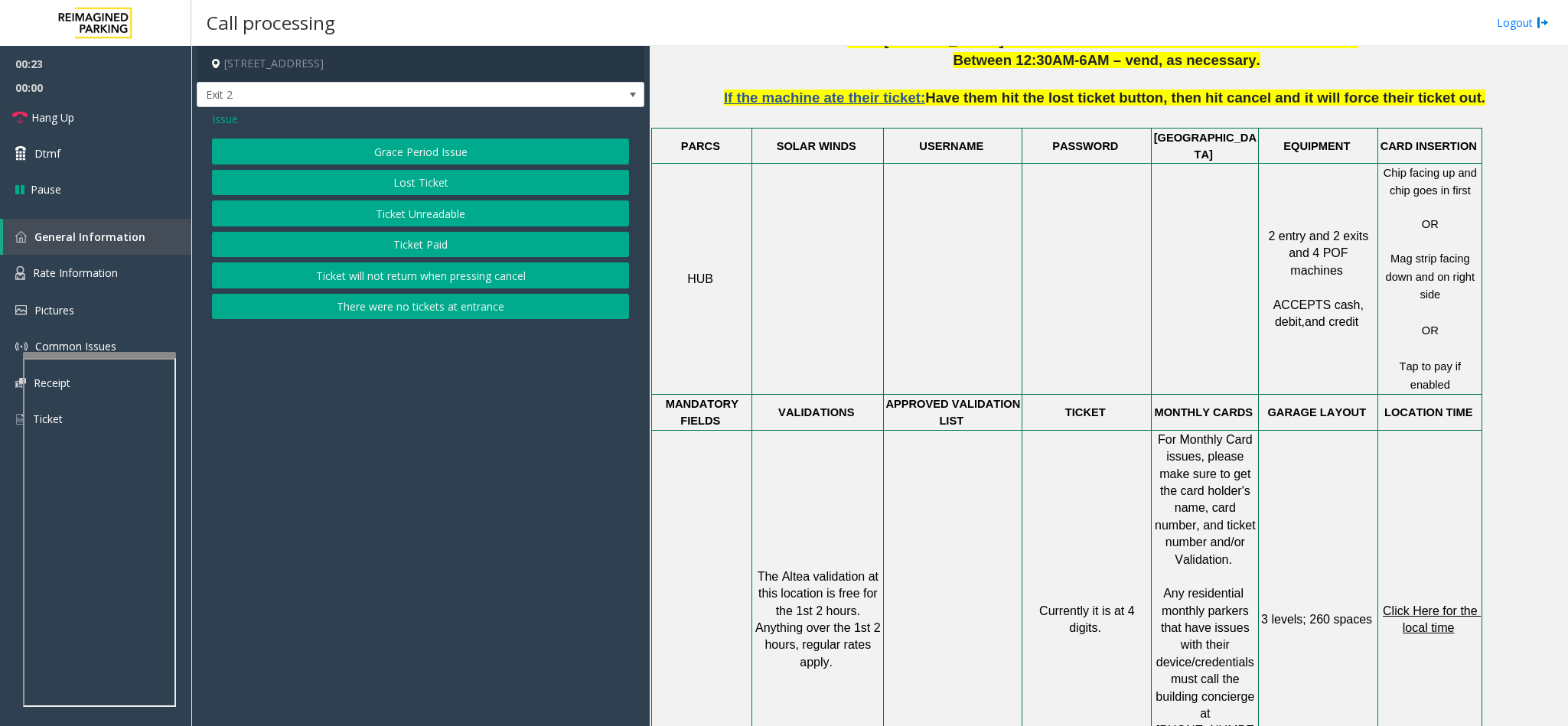
click at [384, 218] on button "Ticket Unreadable" at bounding box center [421, 213] width 417 height 26
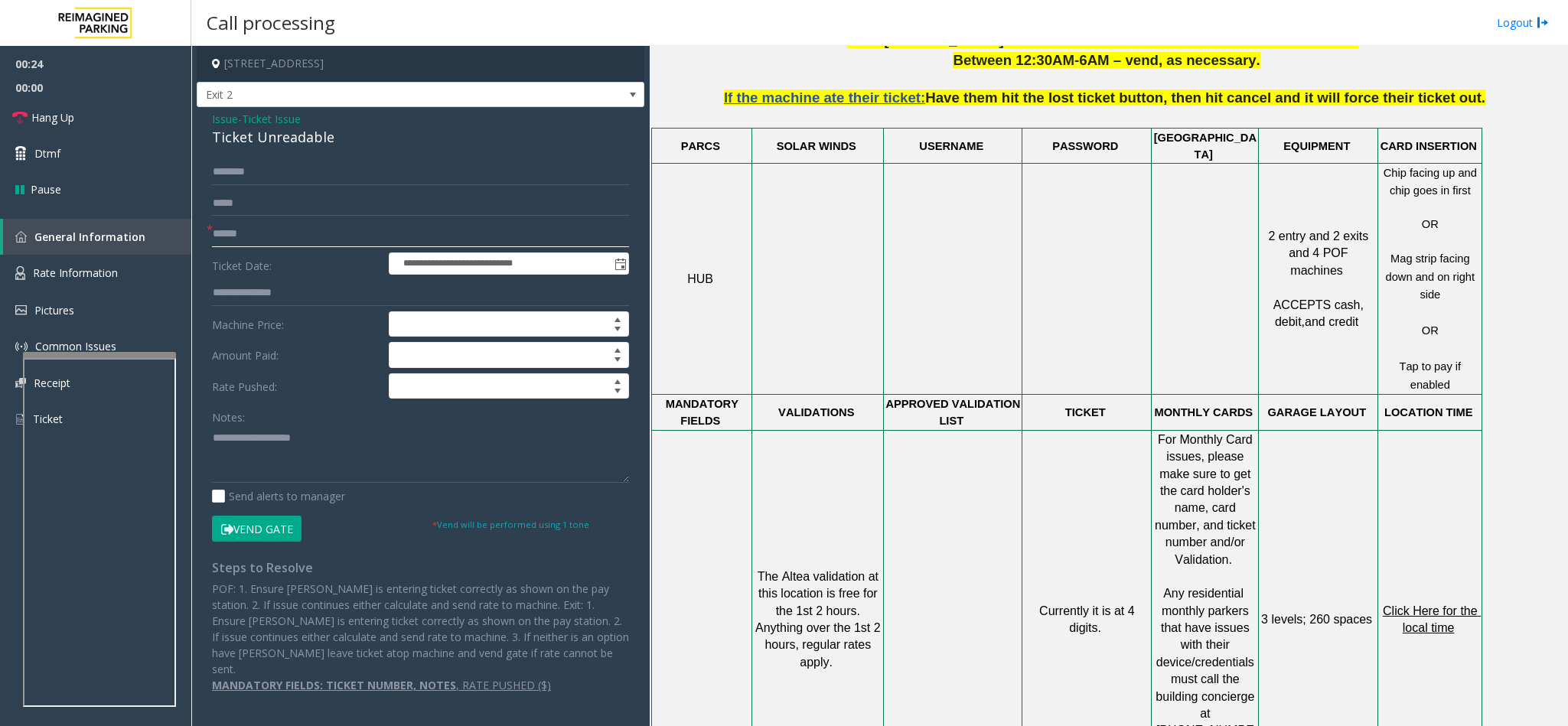
click at [251, 235] on input "text" at bounding box center [421, 234] width 417 height 26
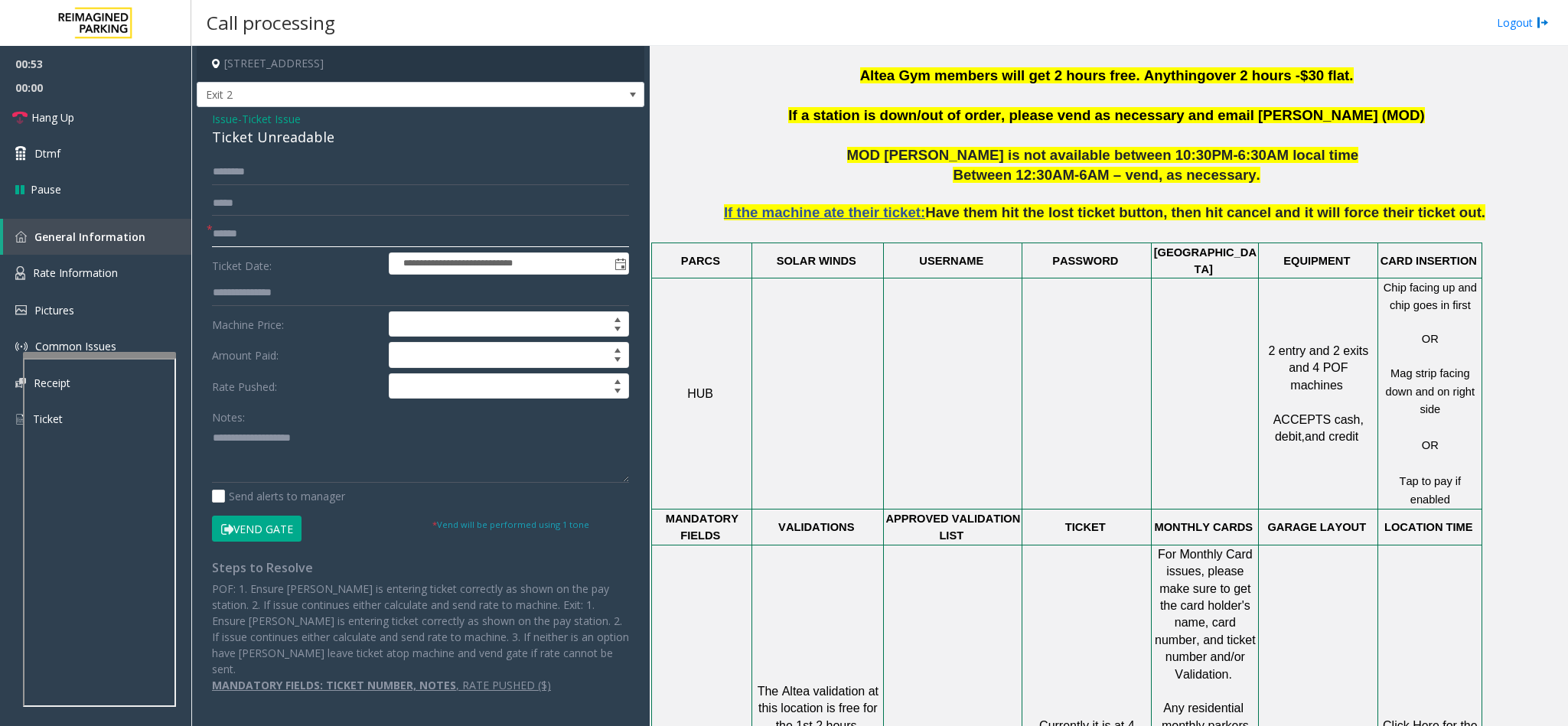
click at [310, 237] on input "text" at bounding box center [421, 234] width 417 height 26
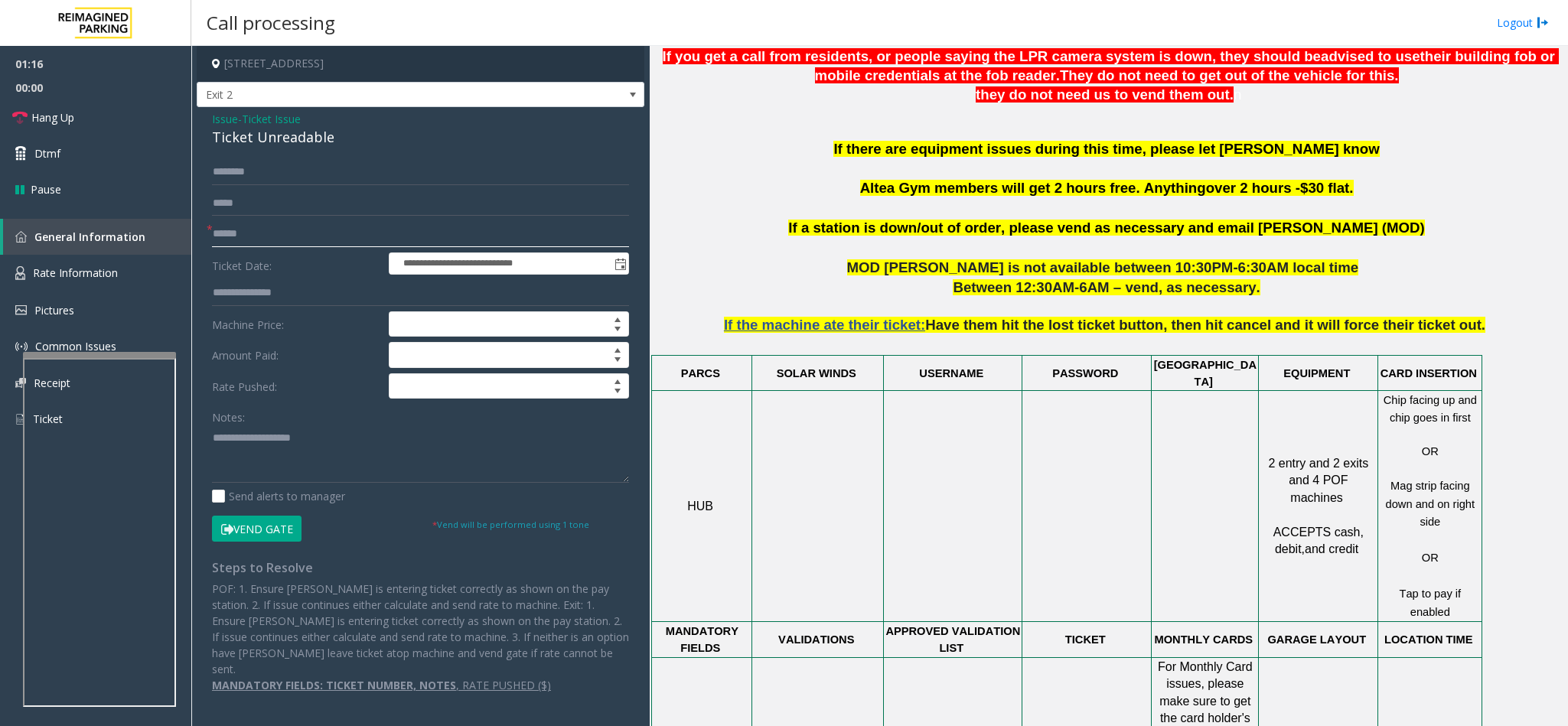
scroll to position [345, 0]
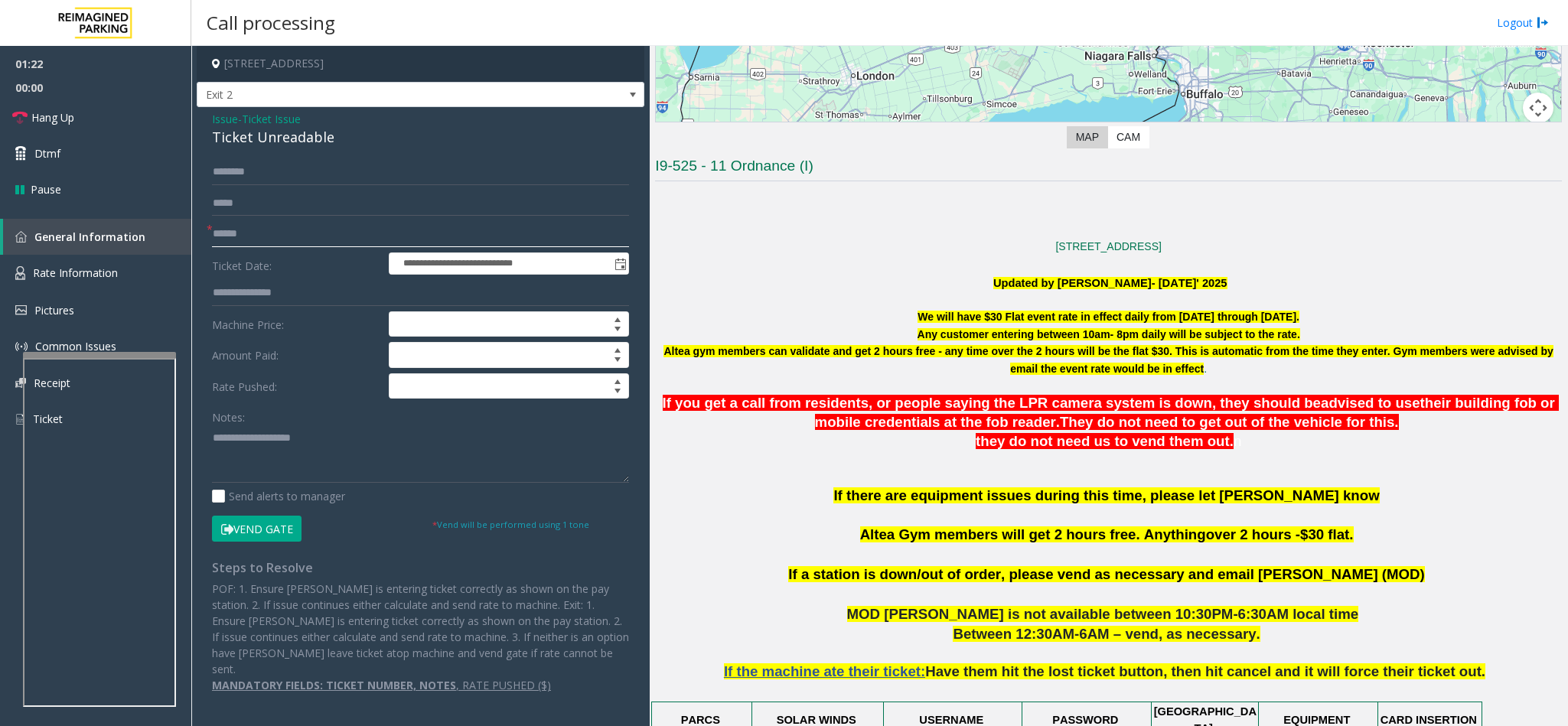
type input "******"
click at [262, 483] on button "Vend Gate" at bounding box center [257, 528] width 90 height 26
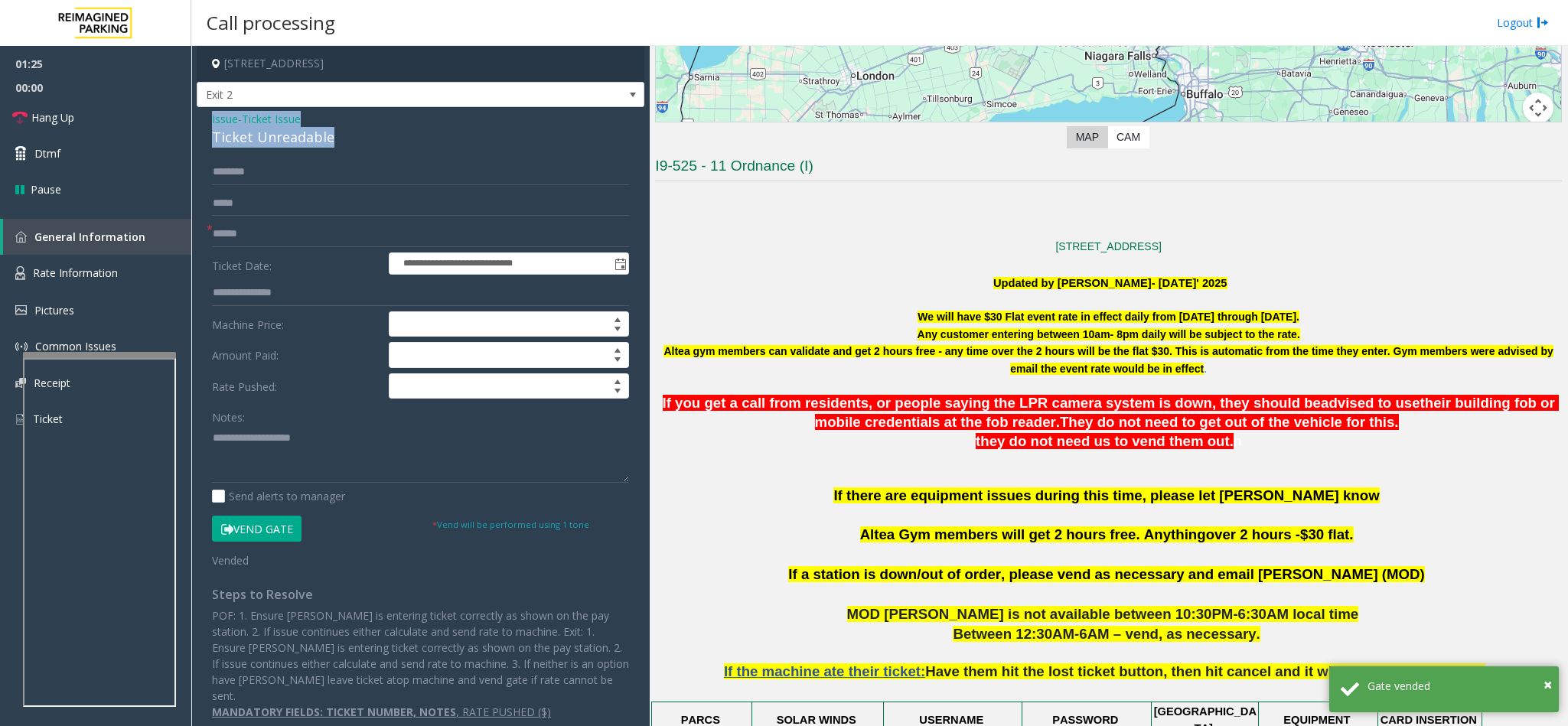
drag, startPoint x: 338, startPoint y: 127, endPoint x: 198, endPoint y: 115, distance: 140.5
click at [198, 115] on div "**********" at bounding box center [420, 421] width 448 height 628
paste textarea "**********"
click at [343, 462] on textarea at bounding box center [421, 454] width 417 height 57
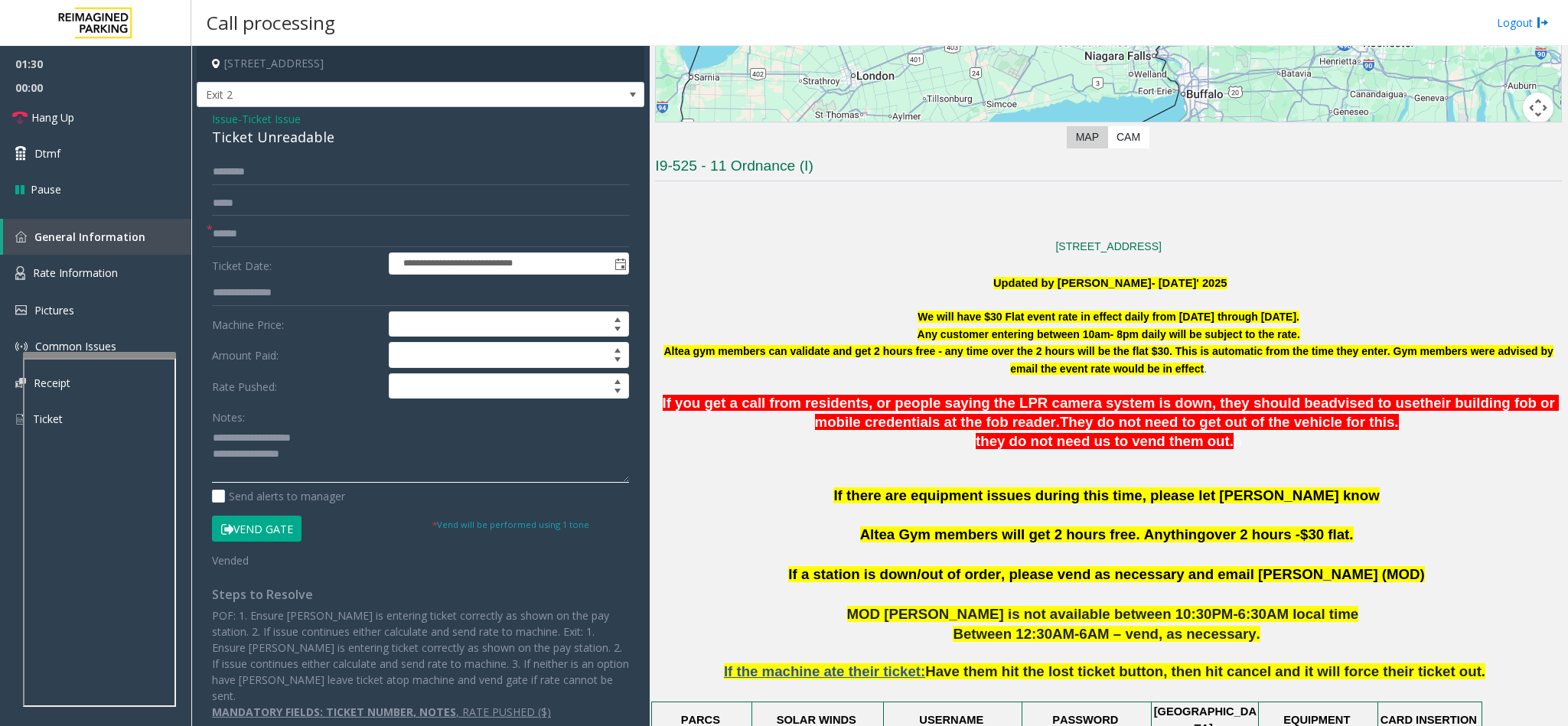
drag, startPoint x: 314, startPoint y: 439, endPoint x: 249, endPoint y: 440, distance: 65.0
click at [249, 440] on textarea at bounding box center [421, 454] width 417 height 57
click at [48, 113] on span "Hang Up" at bounding box center [52, 118] width 42 height 16
click at [369, 463] on textarea at bounding box center [421, 454] width 417 height 57
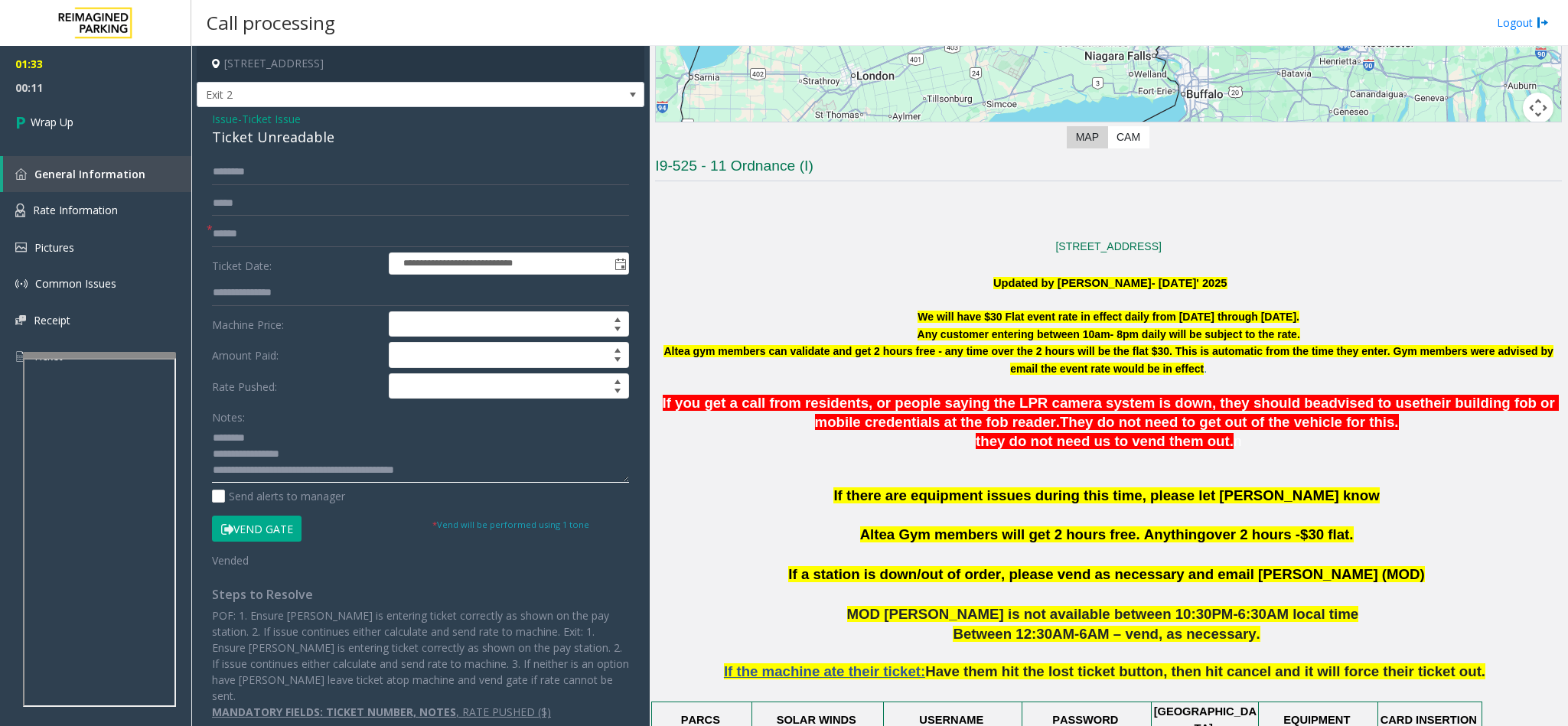
type textarea "**********"
click at [267, 195] on input "text" at bounding box center [421, 203] width 417 height 26
click at [38, 124] on span "Wrap Up" at bounding box center [51, 121] width 42 height 16
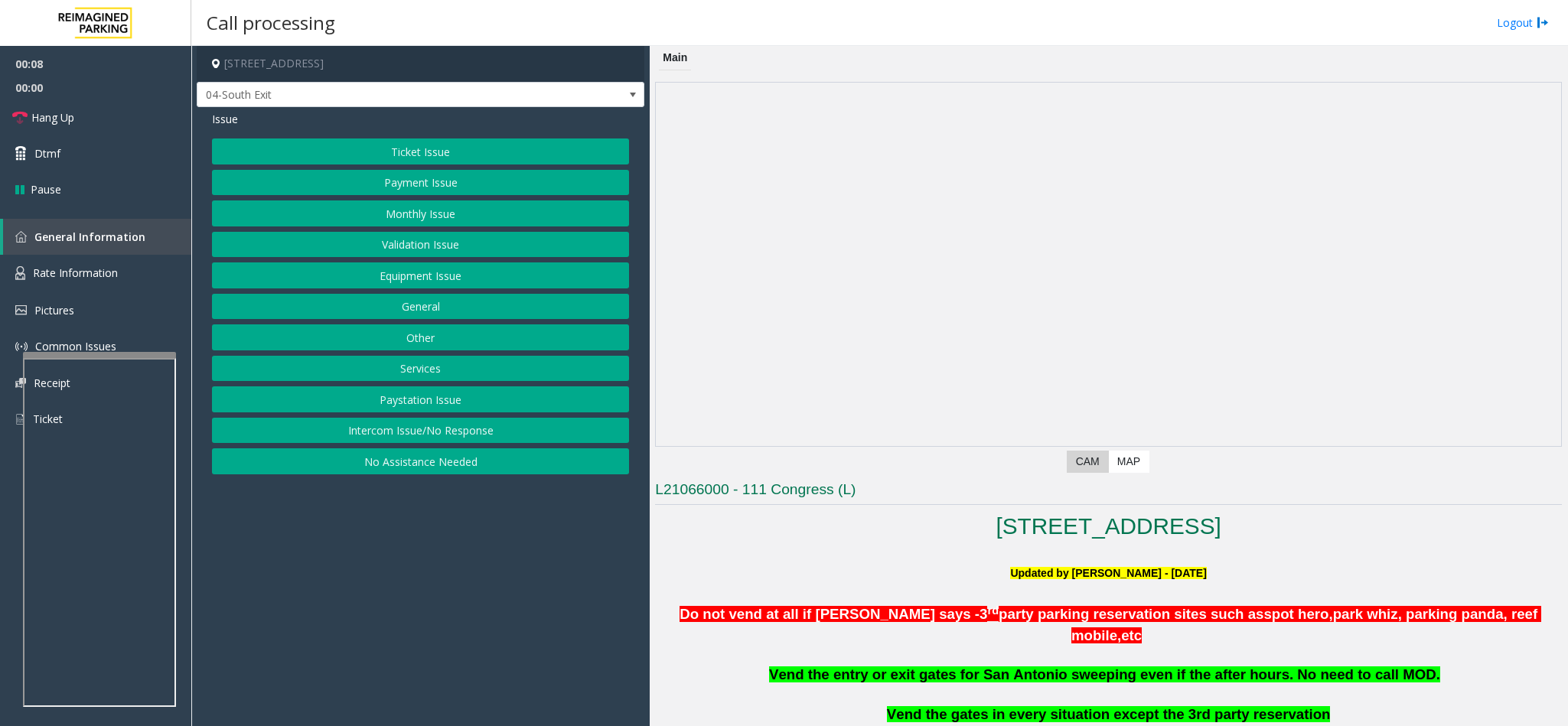
click at [395, 433] on button "Intercom Issue/No Response" at bounding box center [421, 431] width 417 height 26
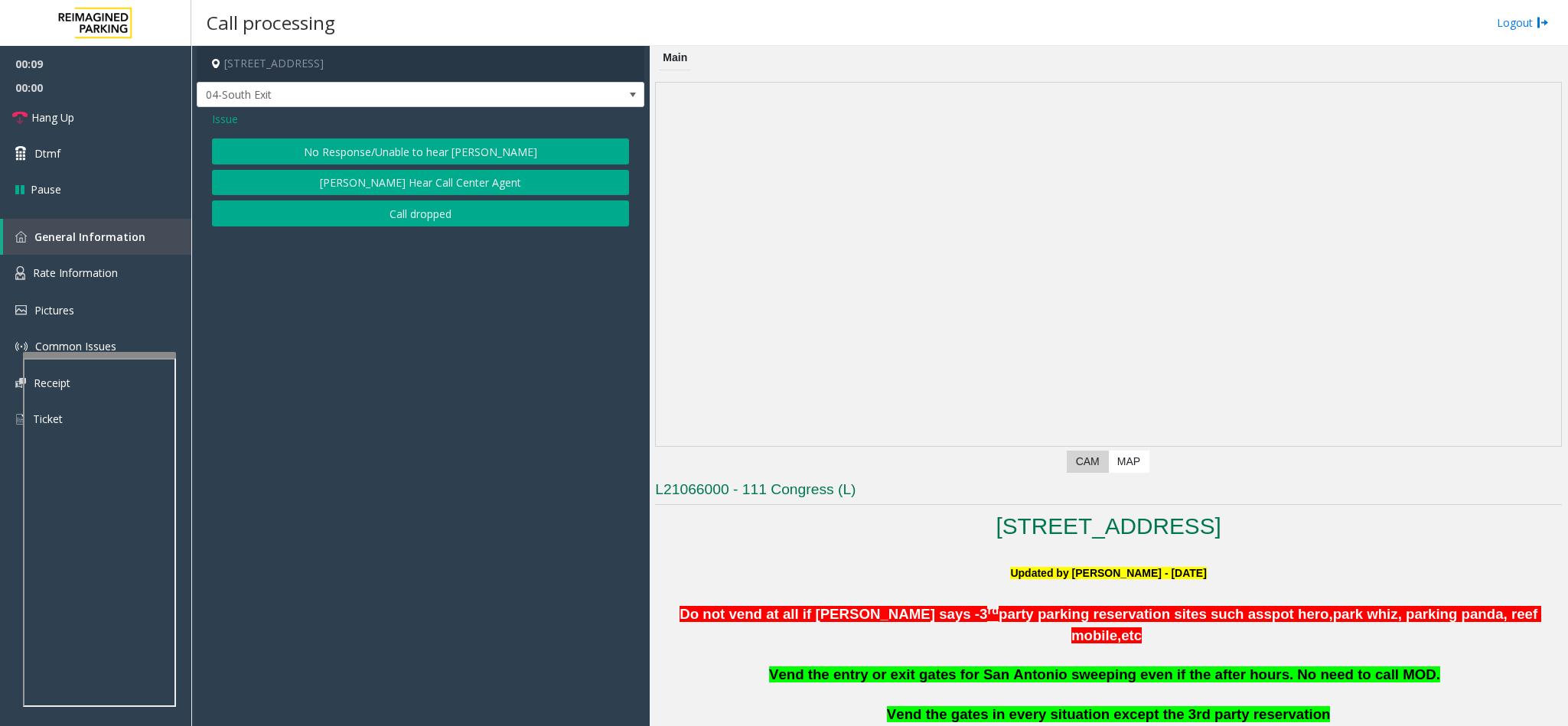
click at [414, 150] on button "No Response/Unable to hear [PERSON_NAME]" at bounding box center [421, 151] width 417 height 26
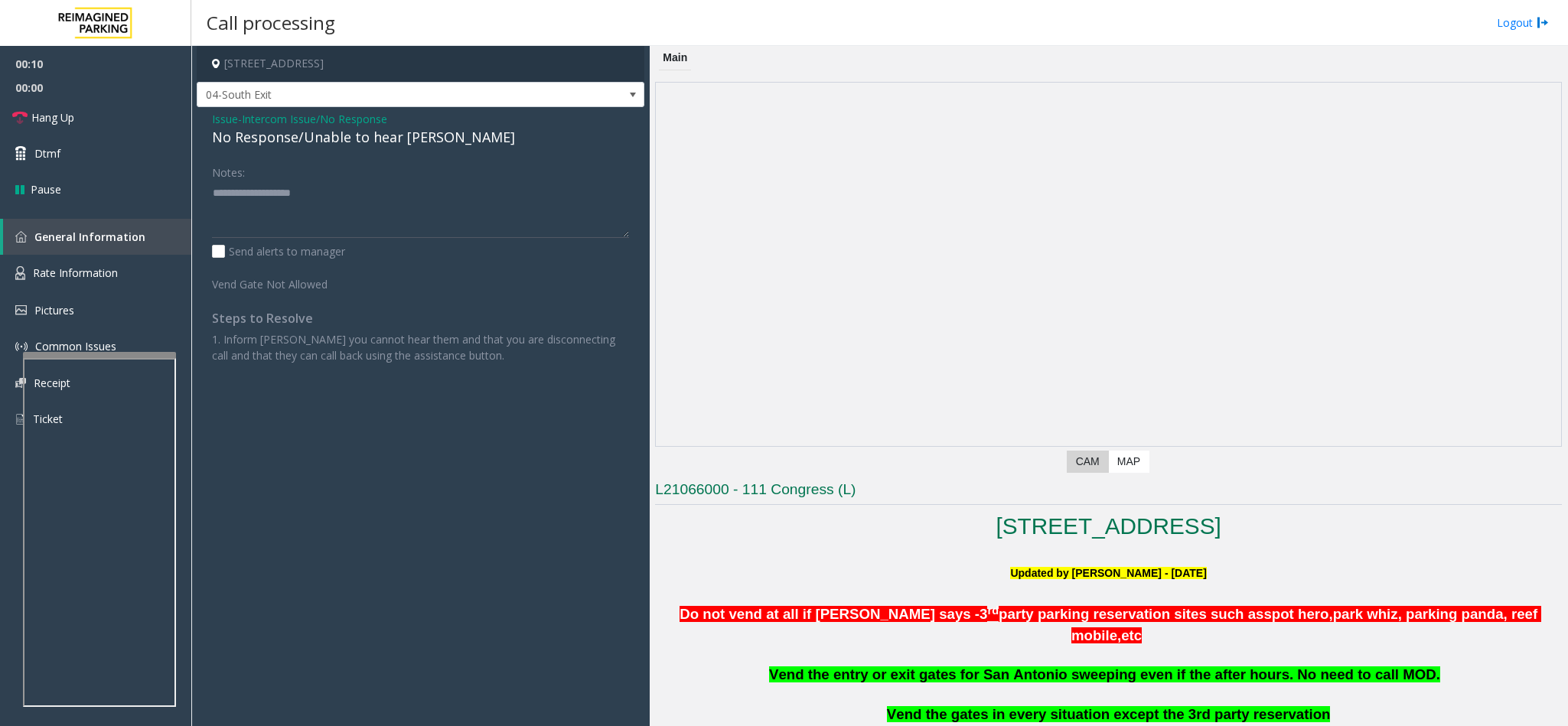
click at [317, 134] on div "No Response/Unable to hear [PERSON_NAME]" at bounding box center [421, 137] width 417 height 21
click at [317, 135] on div "No Response/Unable to hear [PERSON_NAME]" at bounding box center [421, 137] width 417 height 21
click at [319, 136] on div "No Response/Unable to hear [PERSON_NAME]" at bounding box center [421, 137] width 417 height 21
type textarea "**********"
click at [85, 120] on link "Hang Up" at bounding box center [96, 118] width 192 height 36
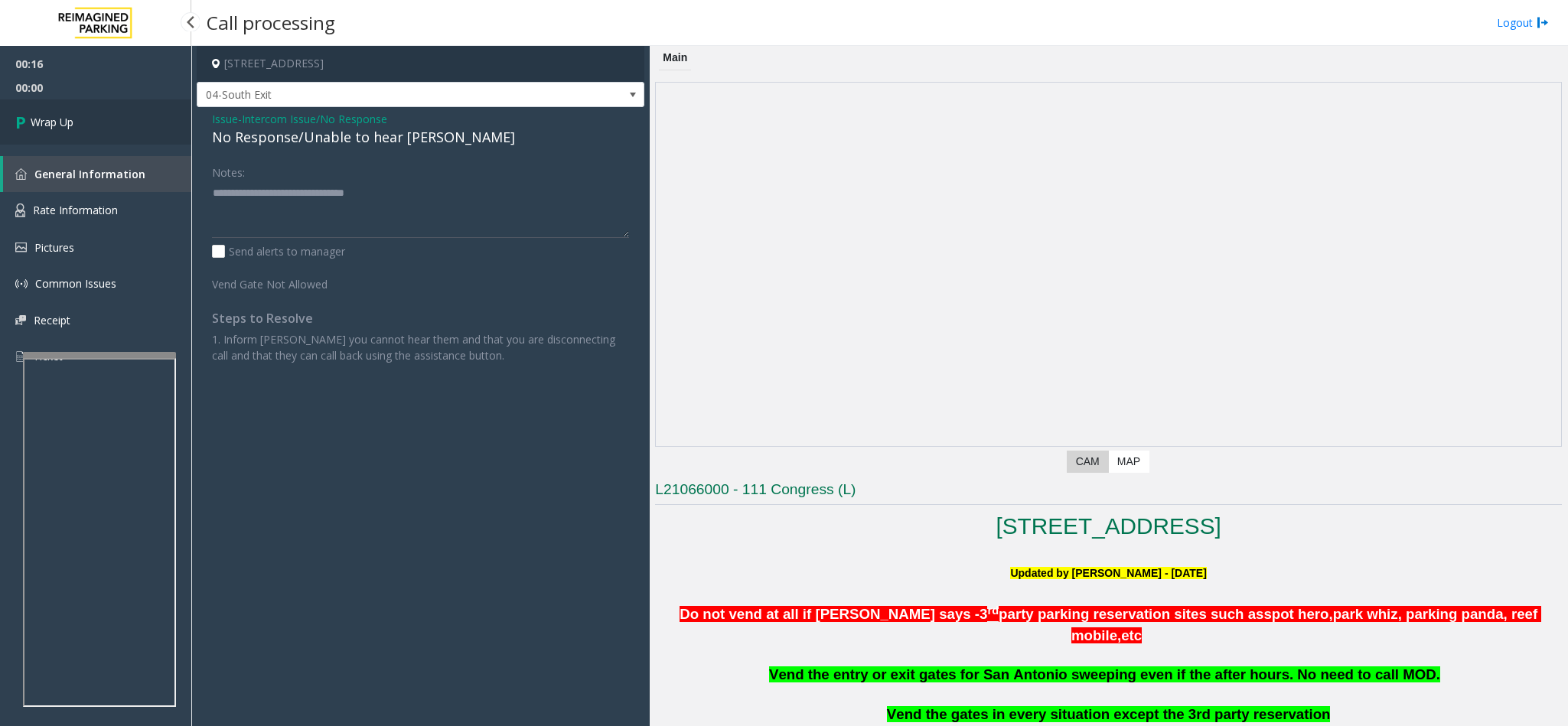
click at [83, 120] on link "Wrap Up" at bounding box center [96, 122] width 192 height 45
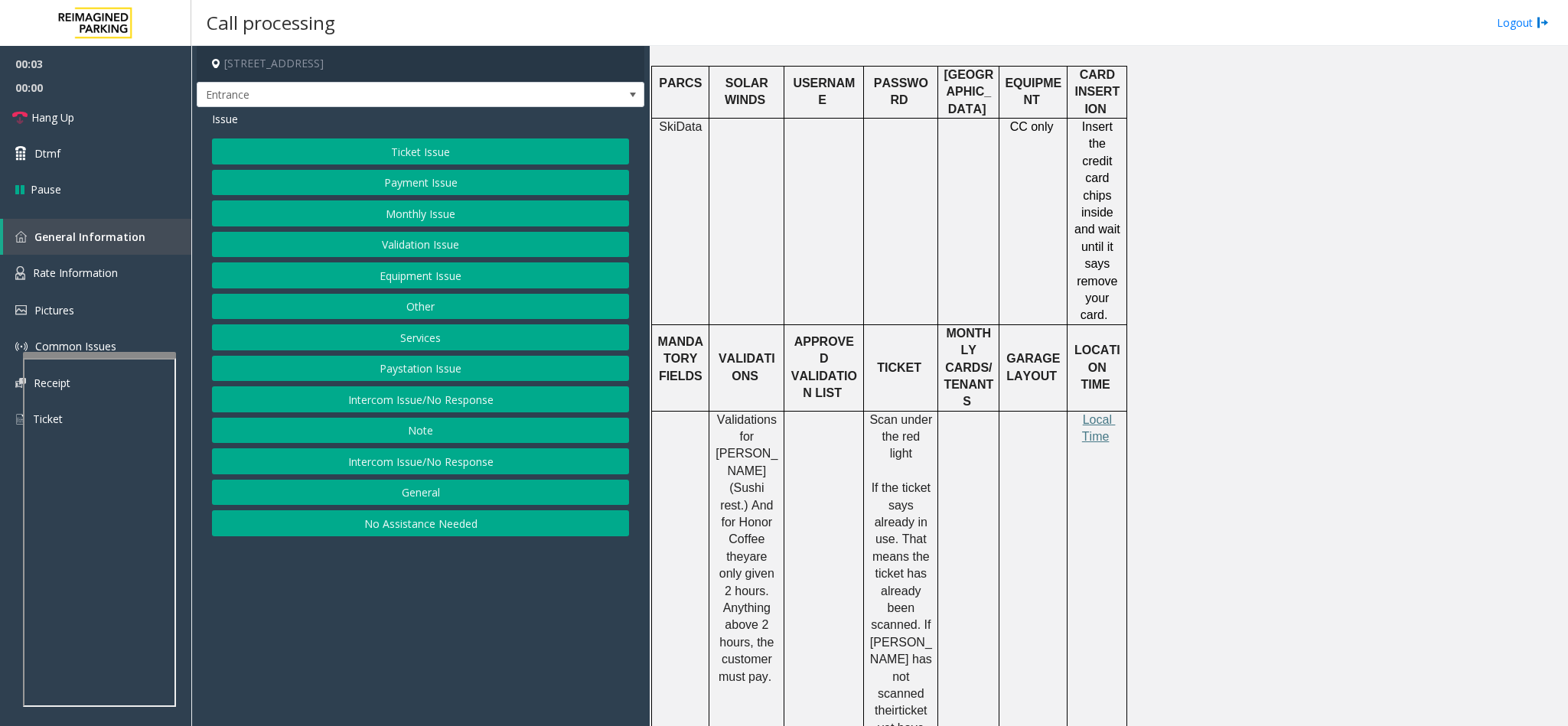
scroll to position [803, 0]
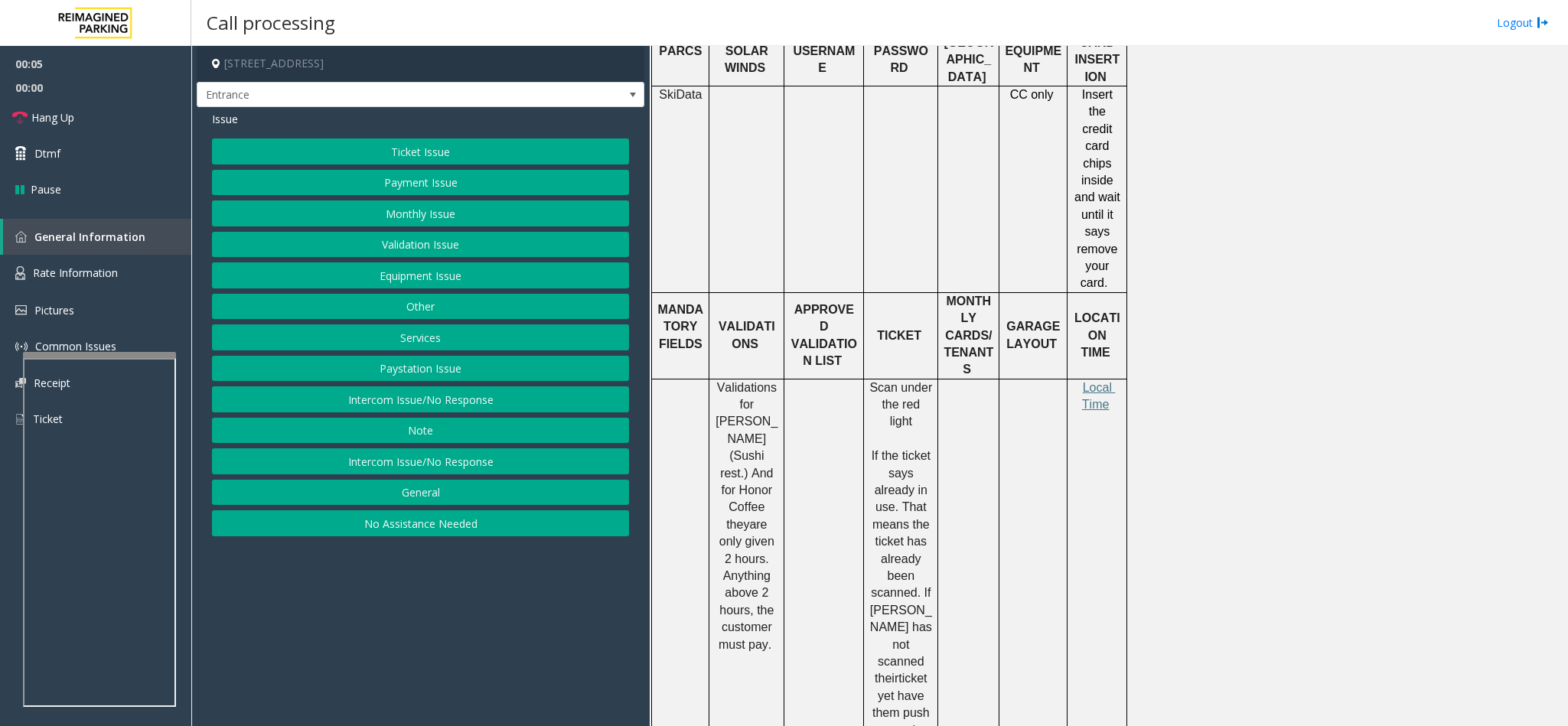
click at [423, 466] on button "Intercom Issue/No Response" at bounding box center [421, 461] width 417 height 26
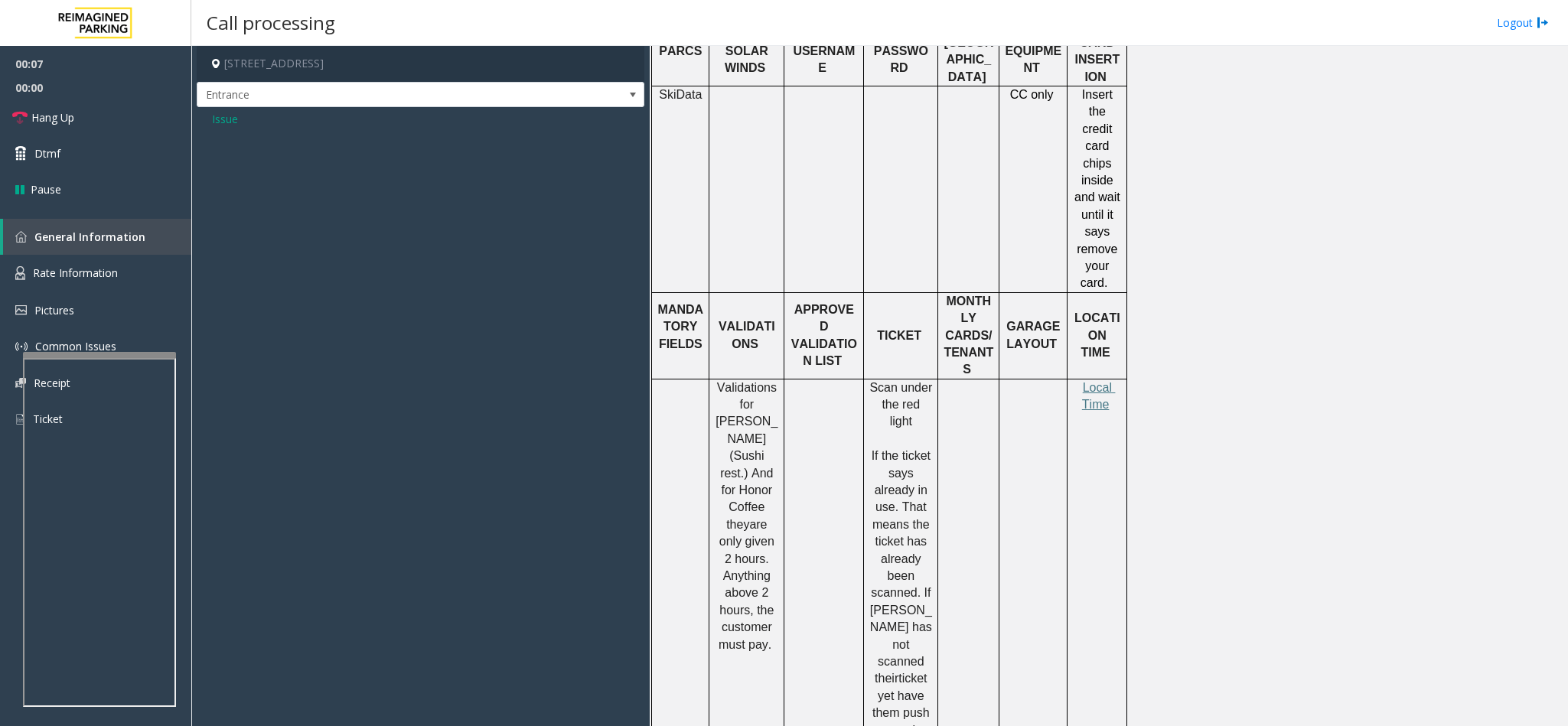
click at [225, 117] on span "Issue" at bounding box center [225, 119] width 26 height 16
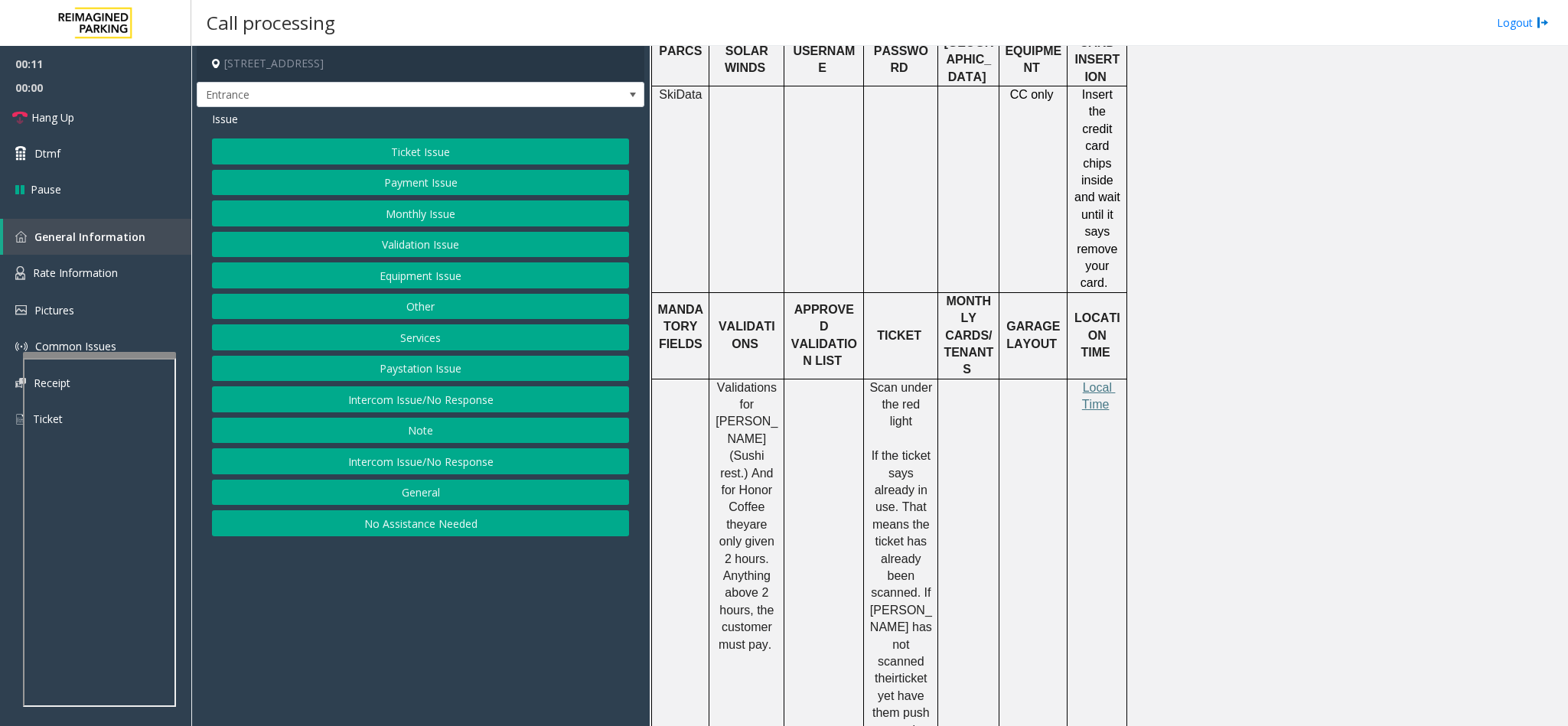
click at [400, 400] on button "Intercom Issue/No Response" at bounding box center [421, 399] width 417 height 26
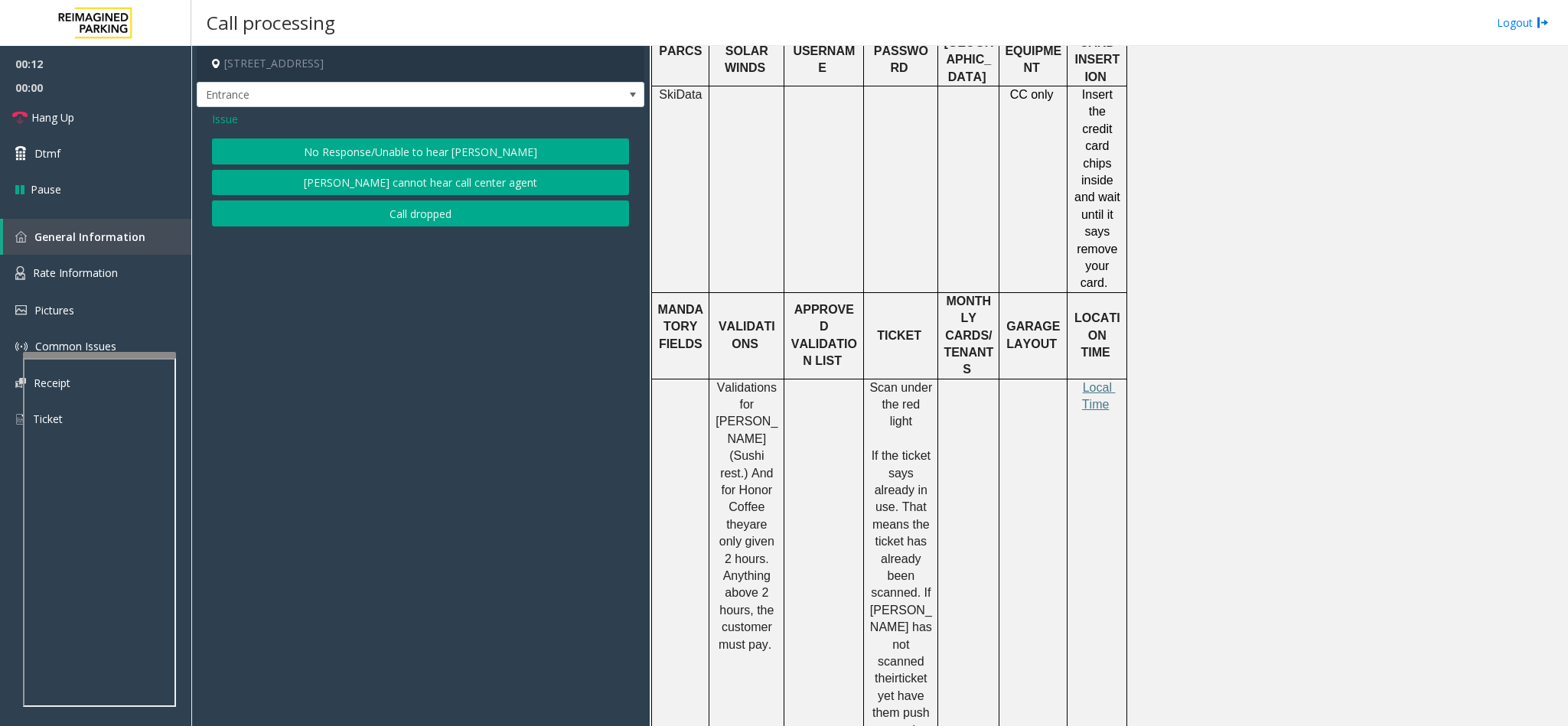
click at [414, 142] on button "No Response/Unable to hear [PERSON_NAME]" at bounding box center [421, 151] width 417 height 26
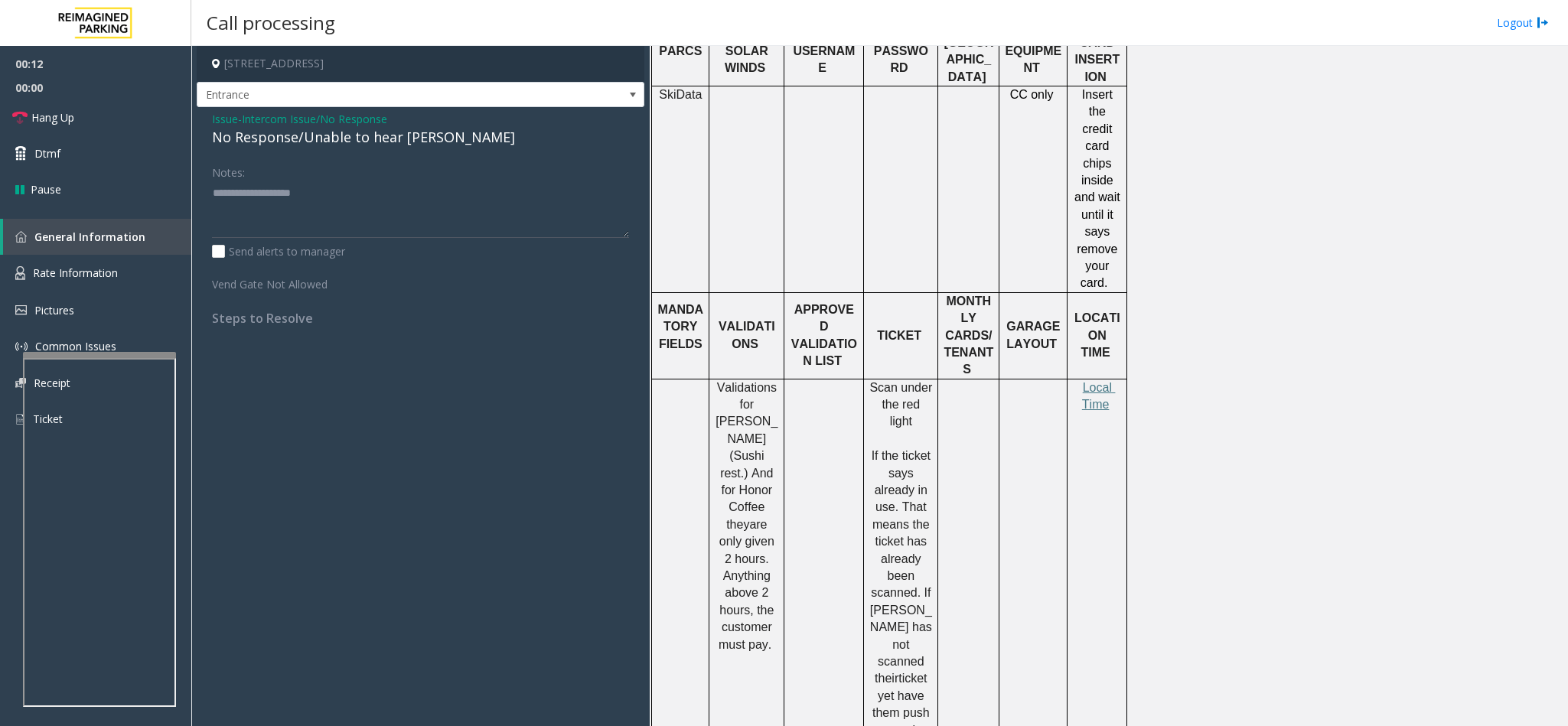
click at [317, 142] on div "No Response/Unable to hear [PERSON_NAME]" at bounding box center [421, 137] width 417 height 21
type textarea "**********"
click at [59, 120] on span "Hang Up" at bounding box center [52, 118] width 42 height 16
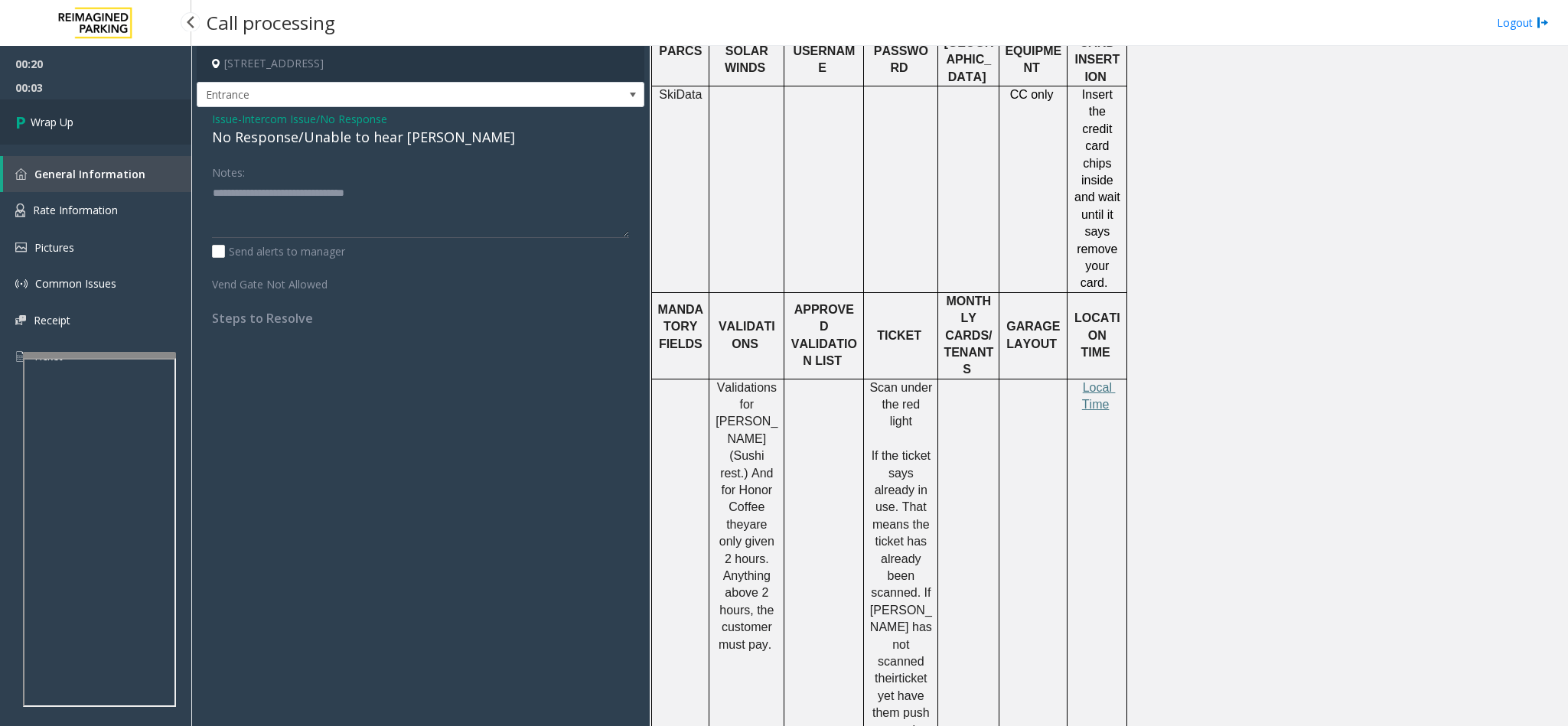
click at [56, 117] on span "Wrap Up" at bounding box center [51, 121] width 42 height 16
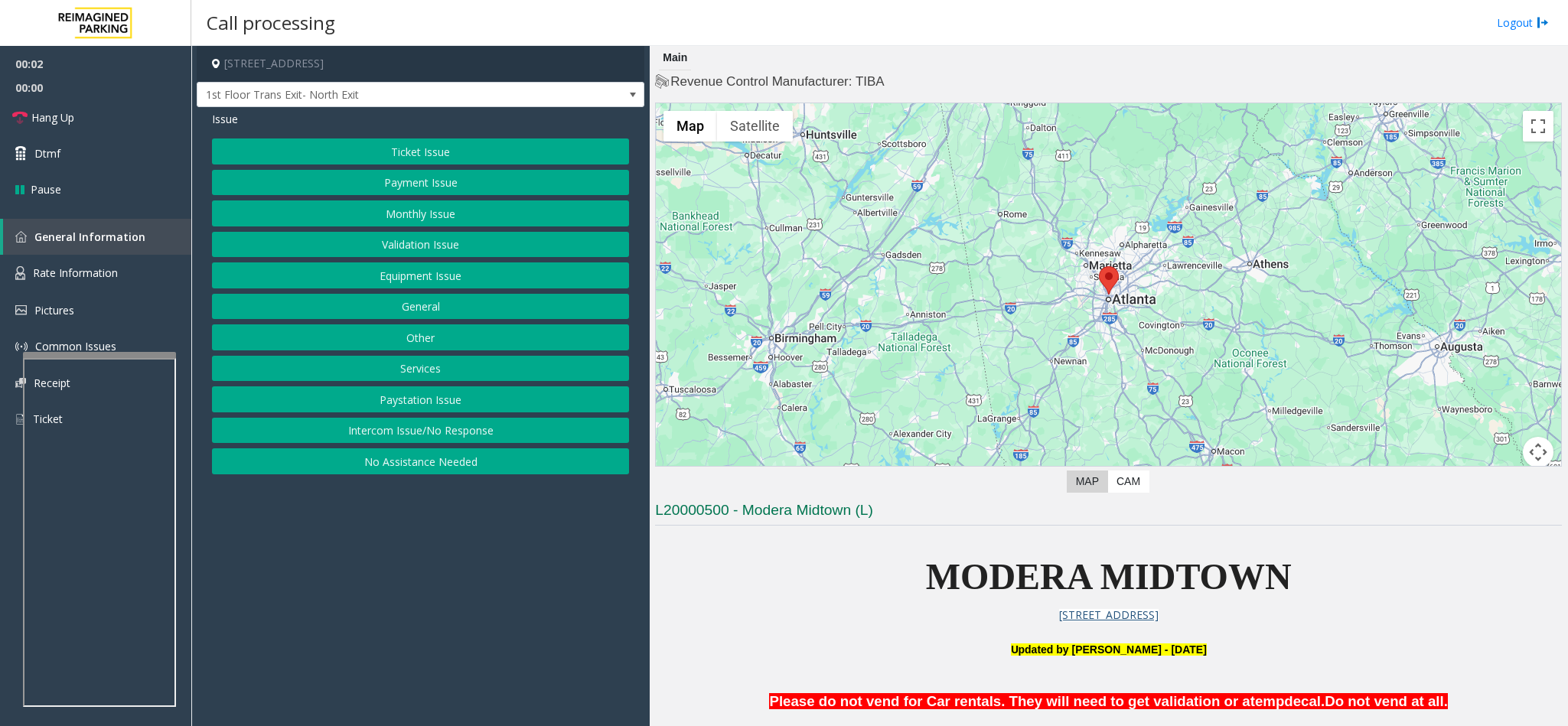
scroll to position [574, 0]
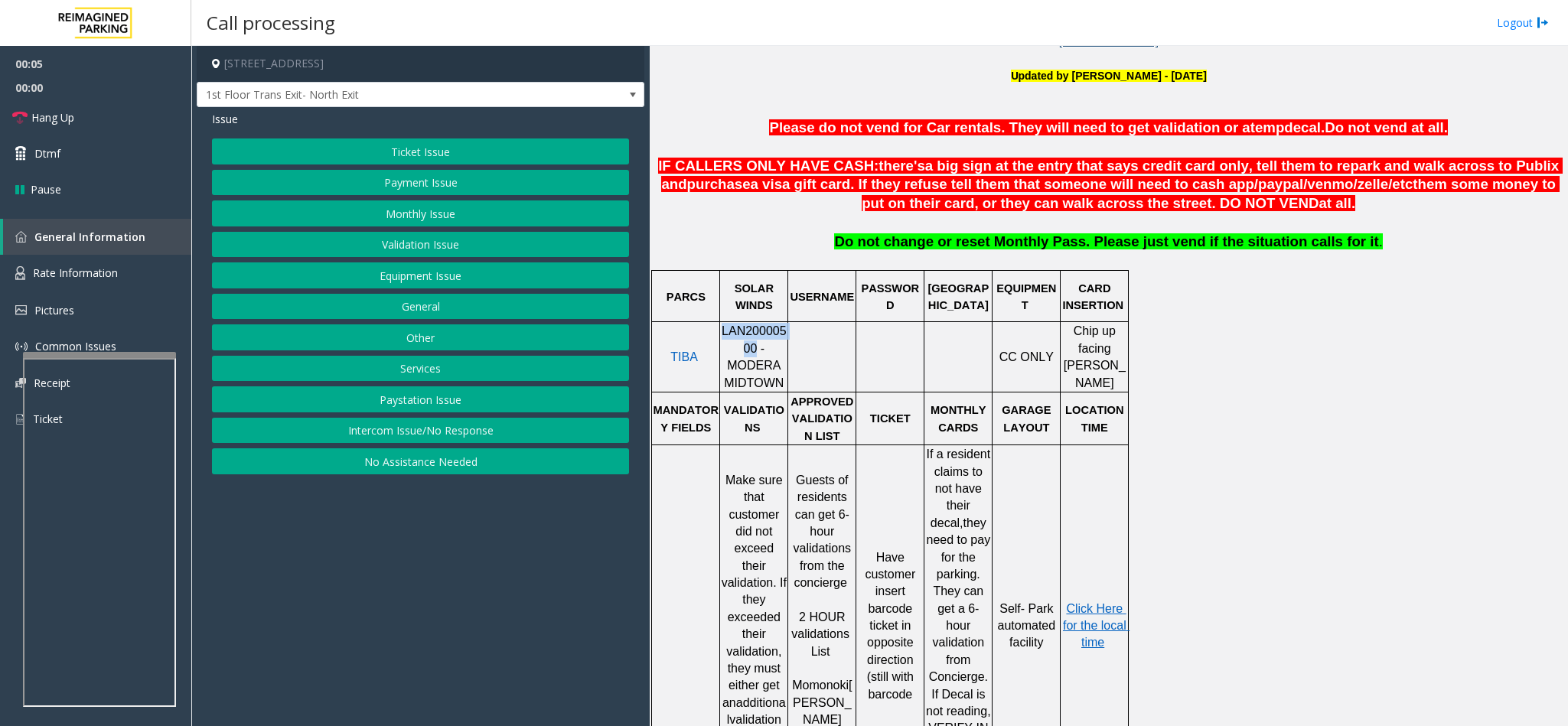
drag, startPoint x: 730, startPoint y: 351, endPoint x: 714, endPoint y: 333, distance: 24.1
click at [714, 333] on tr "TIBA LAN20000500 - MODERA MIDTOWN CC ONLY Chip up facing [PERSON_NAME]" at bounding box center [890, 357] width 476 height 70
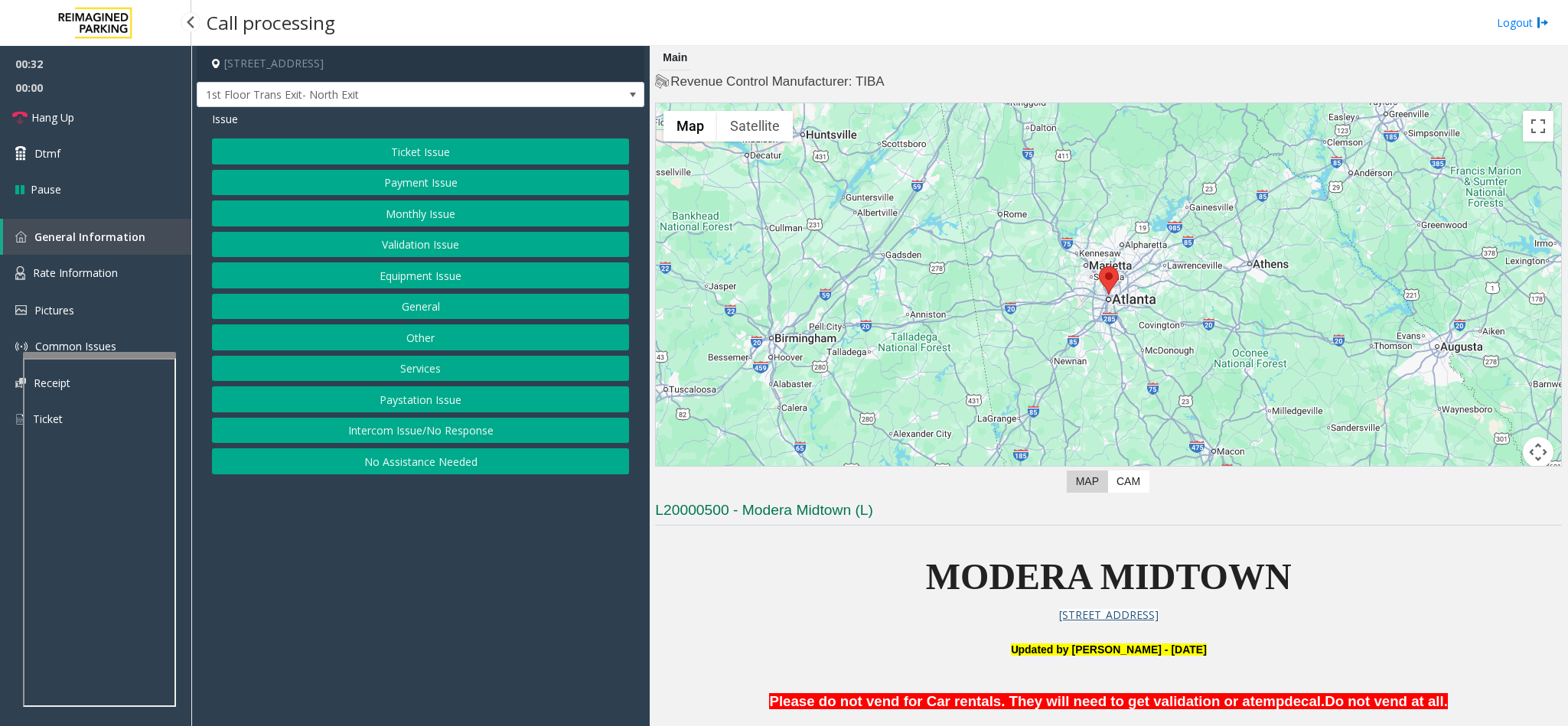
scroll to position [574, 0]
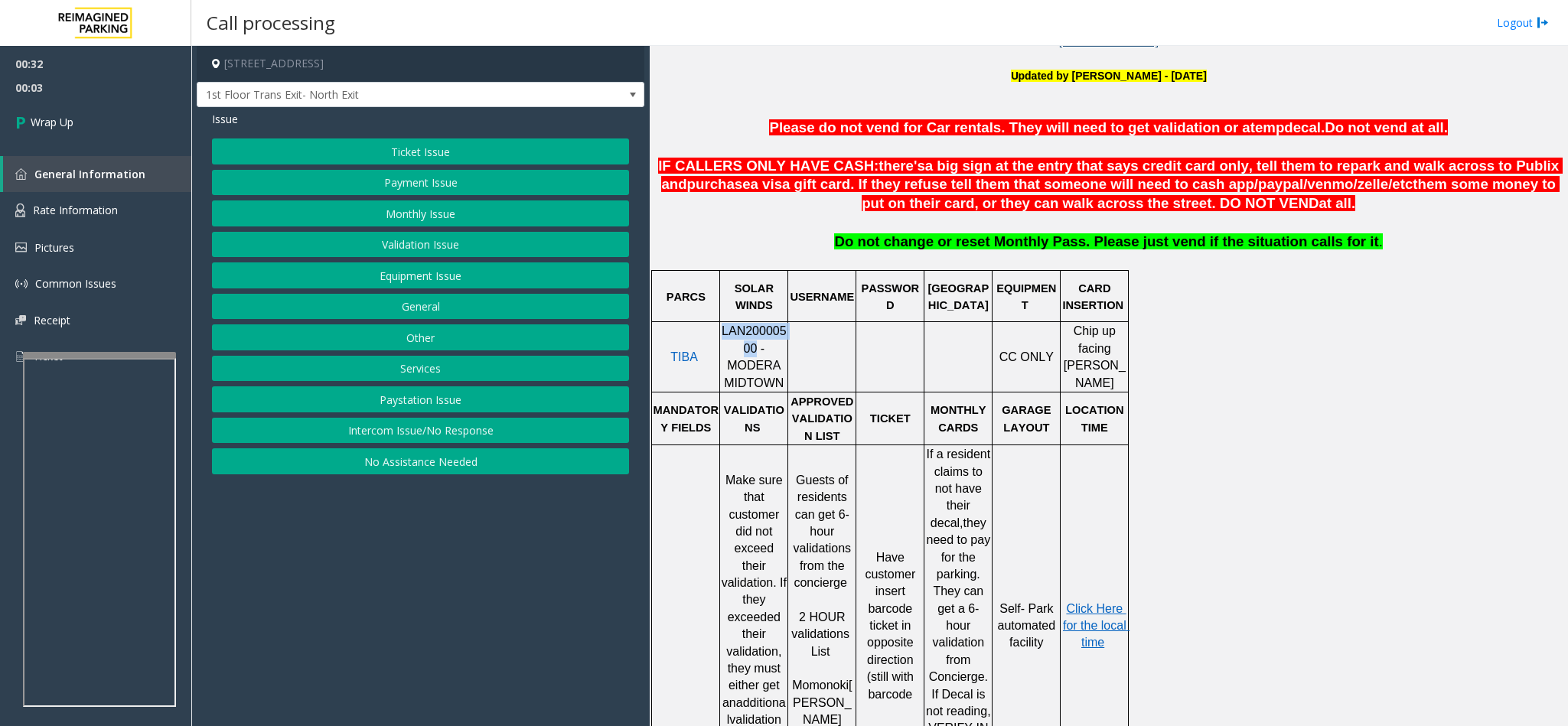
click at [480, 154] on button "Ticket Issue" at bounding box center [421, 151] width 417 height 26
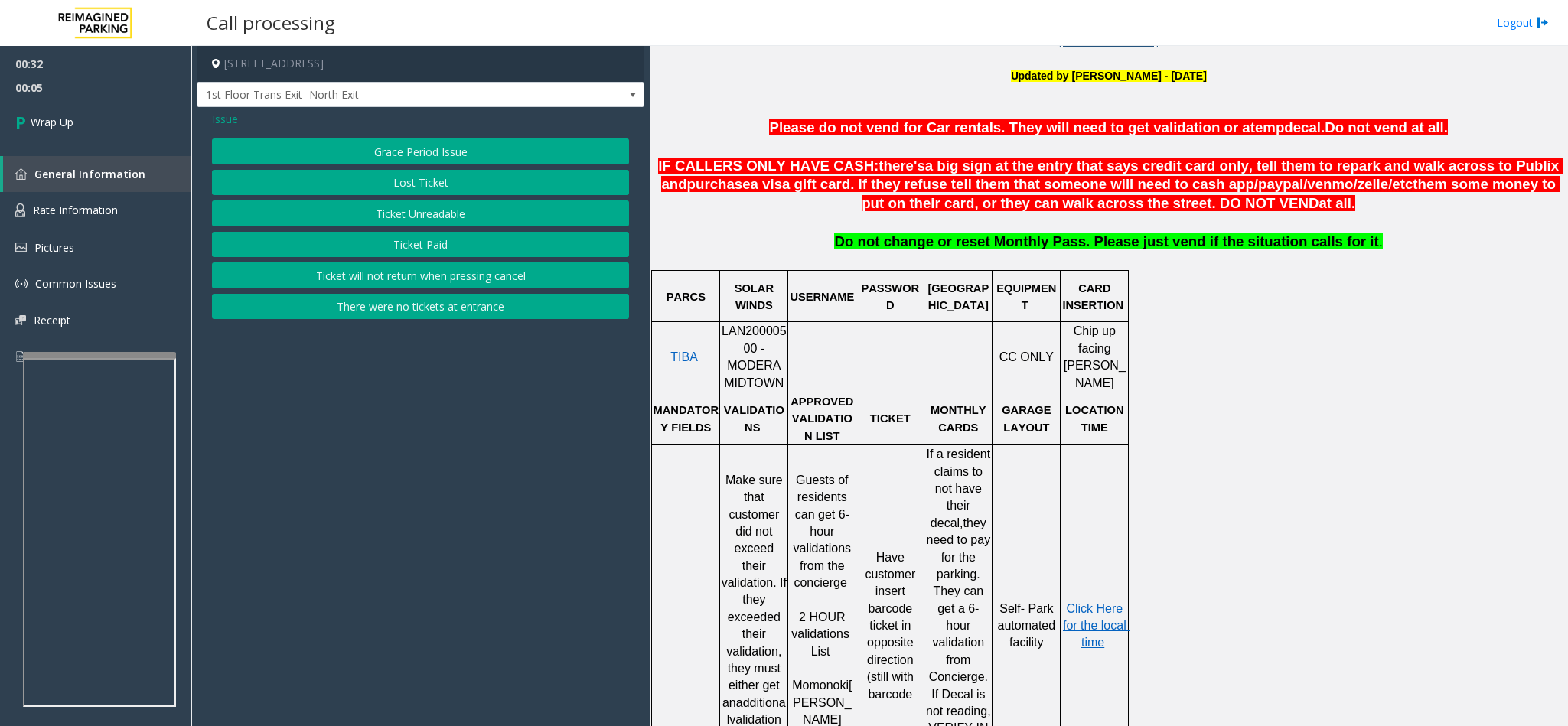
click at [218, 116] on span "Issue" at bounding box center [225, 119] width 26 height 16
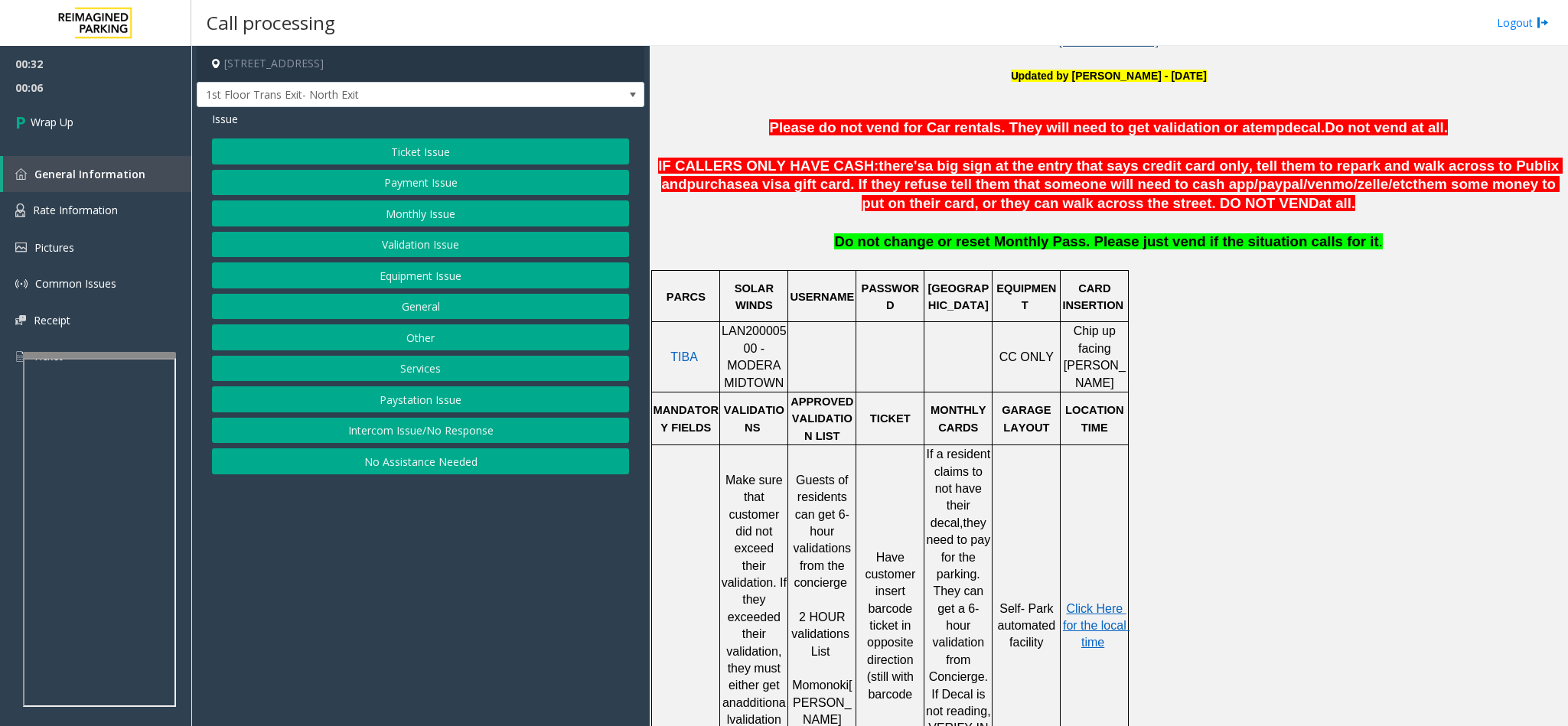
click at [432, 468] on button "No Assistance Needed" at bounding box center [421, 461] width 417 height 26
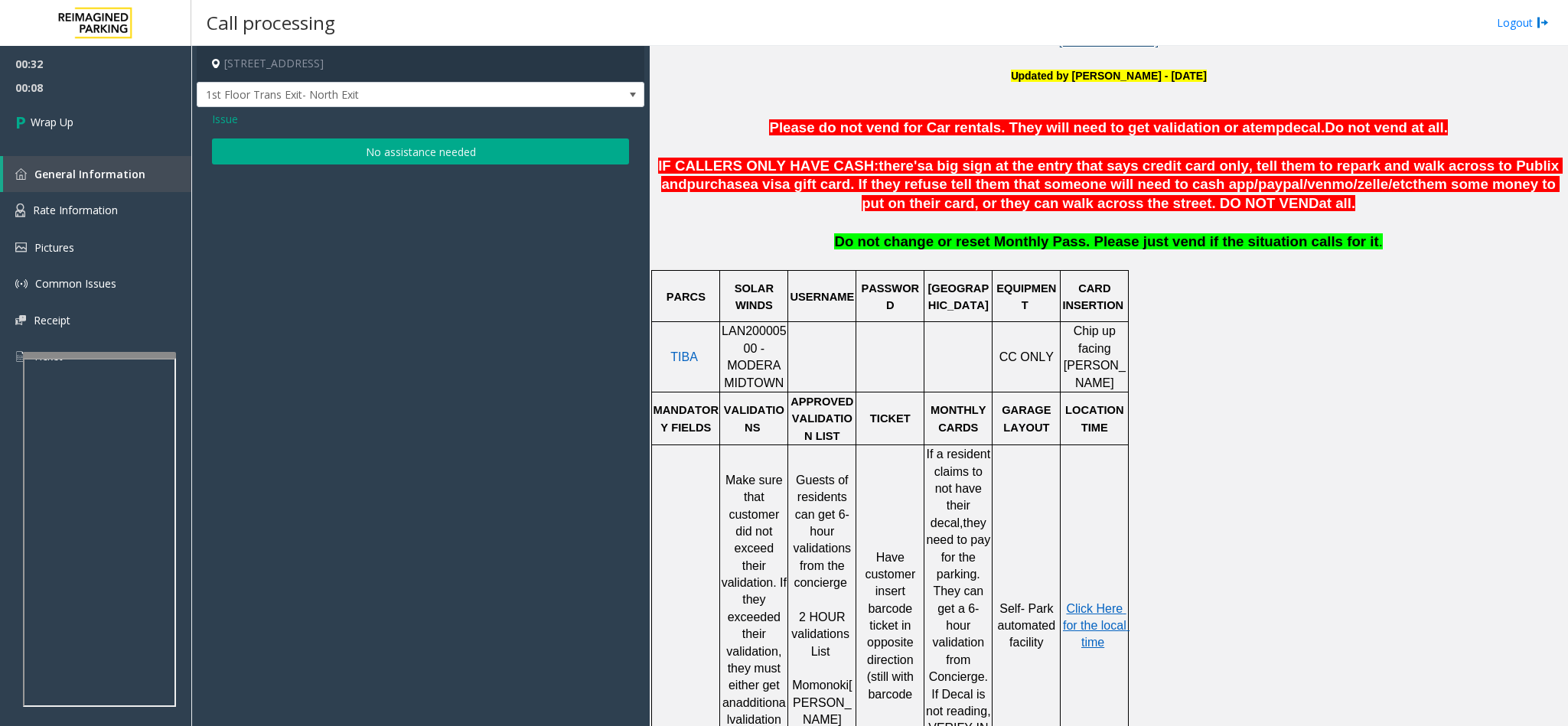
drag, startPoint x: 214, startPoint y: 121, endPoint x: 223, endPoint y: 124, distance: 9.5
click at [216, 121] on span "Issue" at bounding box center [225, 119] width 26 height 16
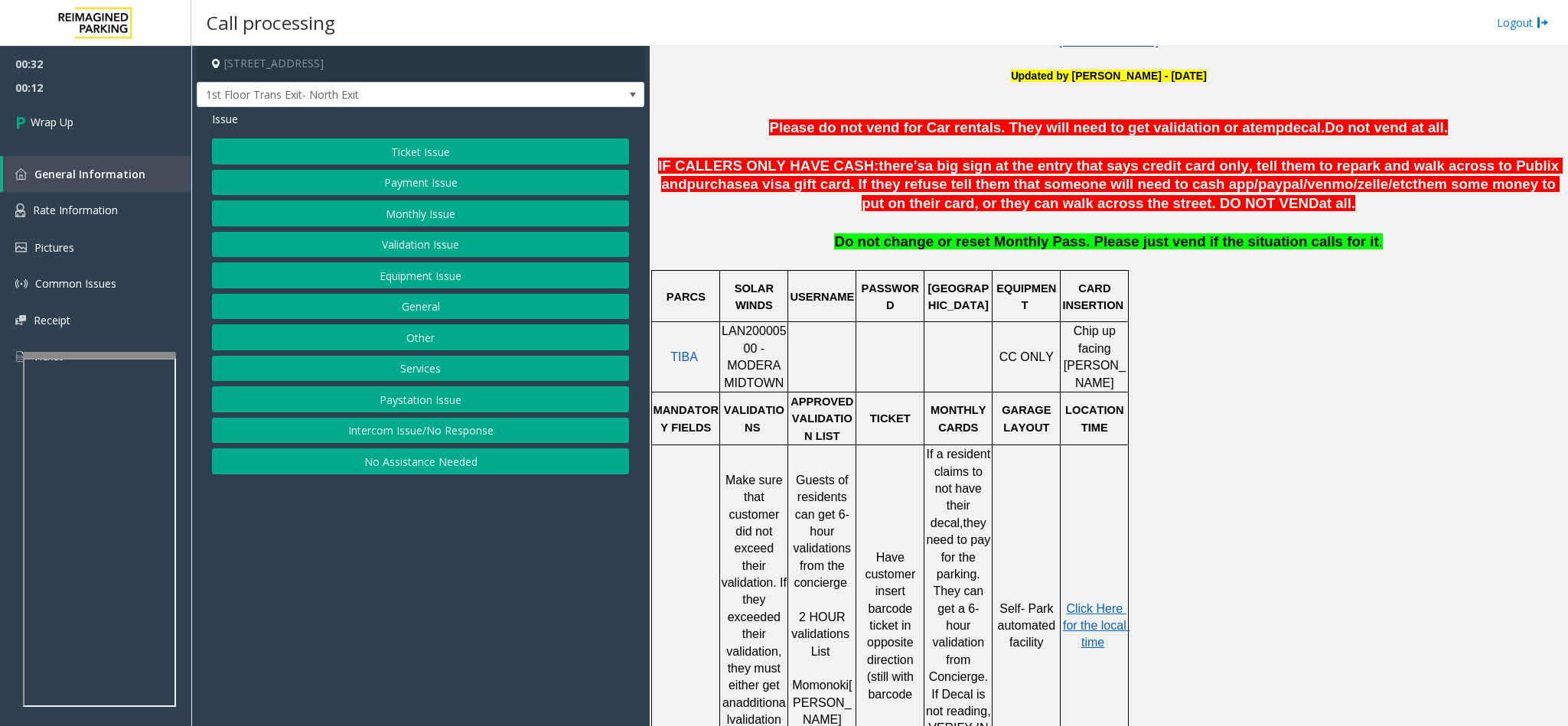
drag, startPoint x: 439, startPoint y: 428, endPoint x: 432, endPoint y: 435, distance: 9.9
click at [432, 435] on button "Intercom Issue/No Response" at bounding box center [421, 431] width 417 height 26
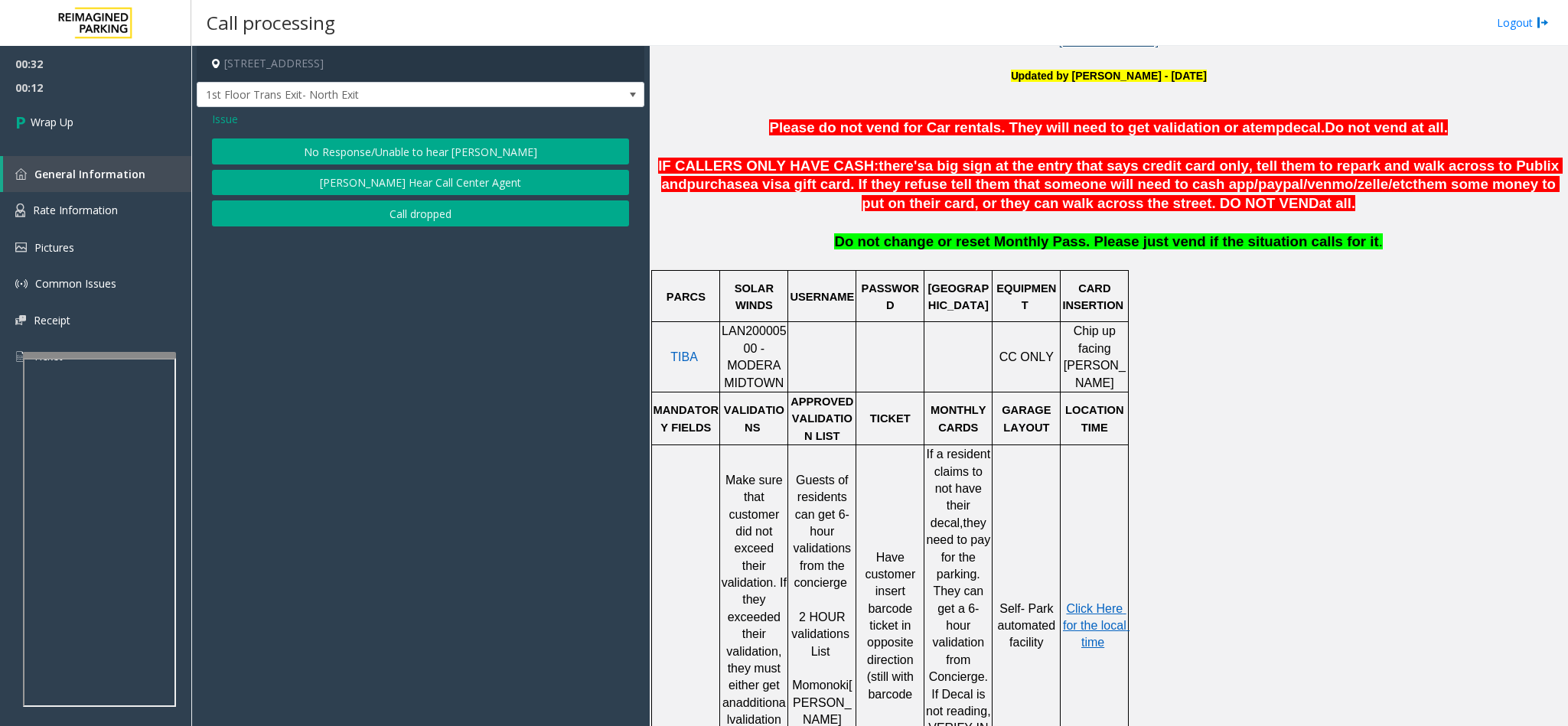
drag, startPoint x: 432, startPoint y: 435, endPoint x: 451, endPoint y: 265, distance: 171.1
click at [451, 305] on app-call-processing-form "[STREET_ADDRESS] 1st Floor Trans Exit- North Exit Issue No Response/Unable to h…" at bounding box center [421, 385] width 458 height 681
click at [433, 218] on button "Call dropped" at bounding box center [421, 213] width 417 height 26
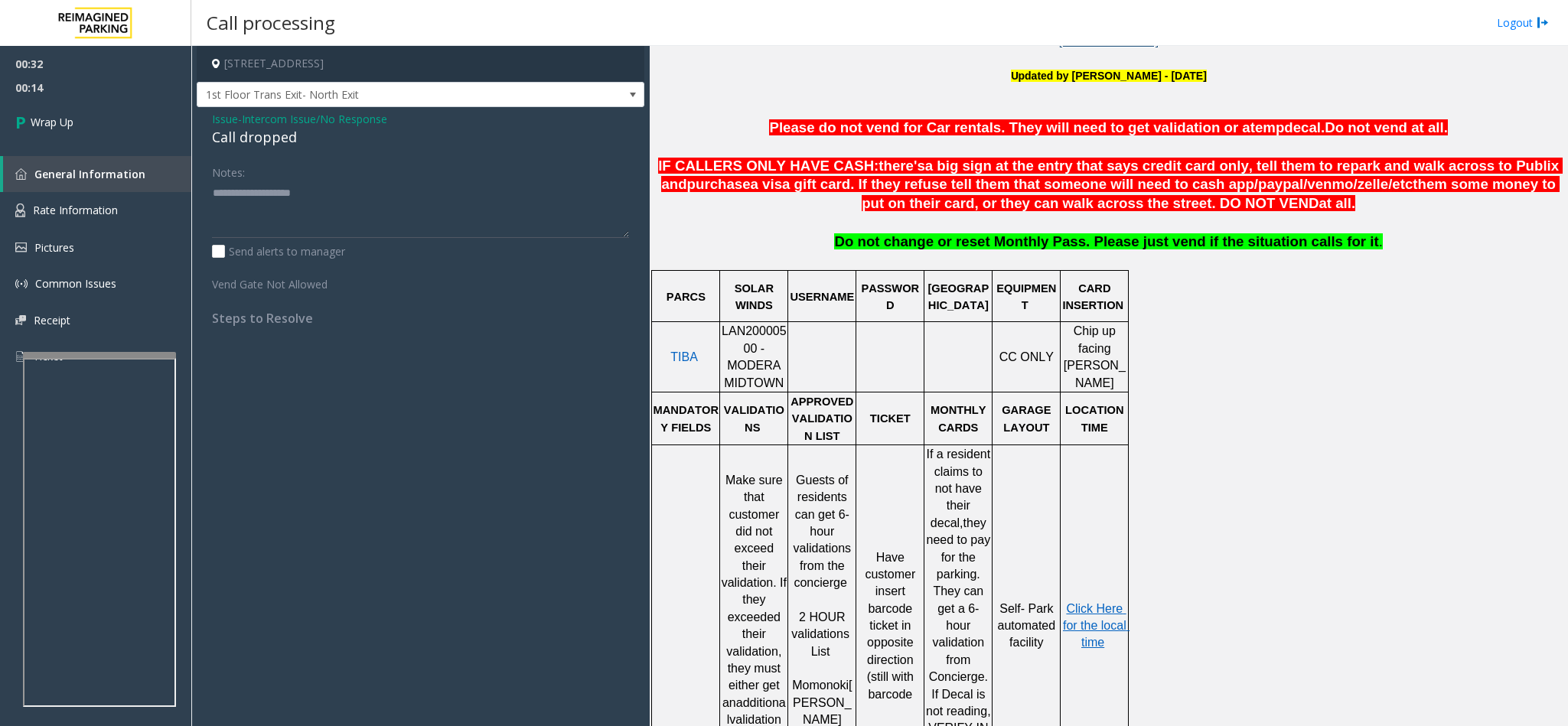
click at [288, 137] on div "Call dropped" at bounding box center [421, 137] width 417 height 21
type textarea "**********"
click at [88, 101] on link "Wrap Up" at bounding box center [96, 122] width 192 height 45
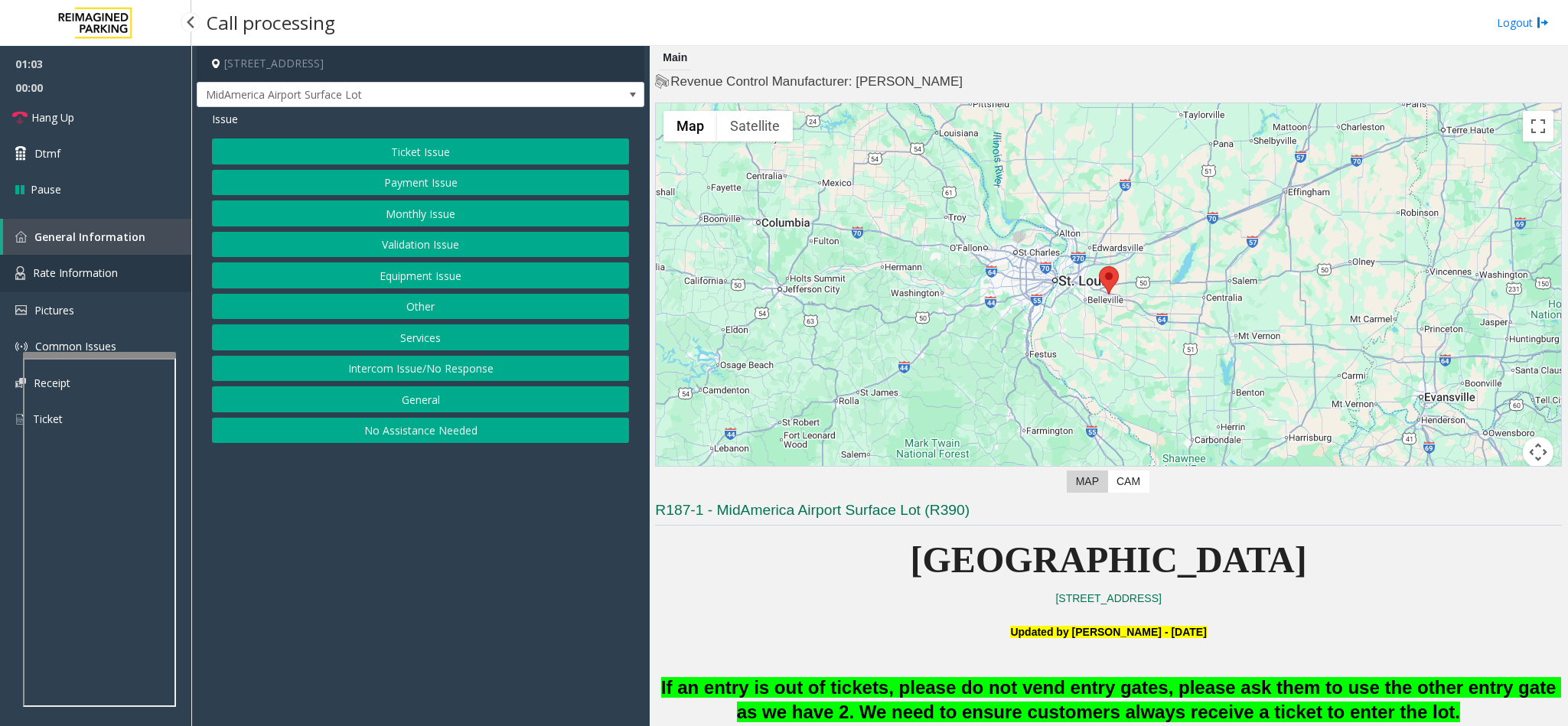
click at [108, 273] on span "Rate Information" at bounding box center [75, 273] width 85 height 15
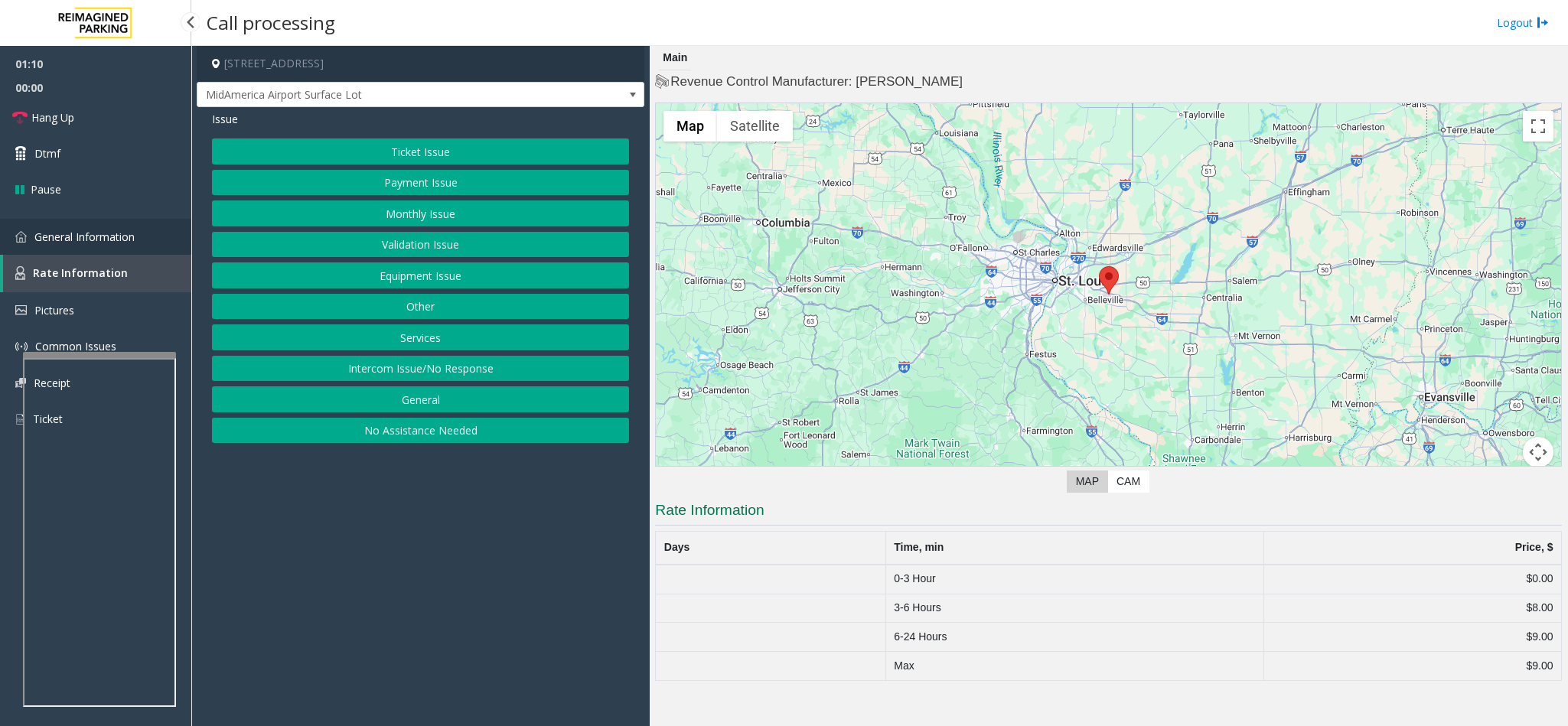
click at [60, 239] on span "General Information" at bounding box center [84, 236] width 100 height 15
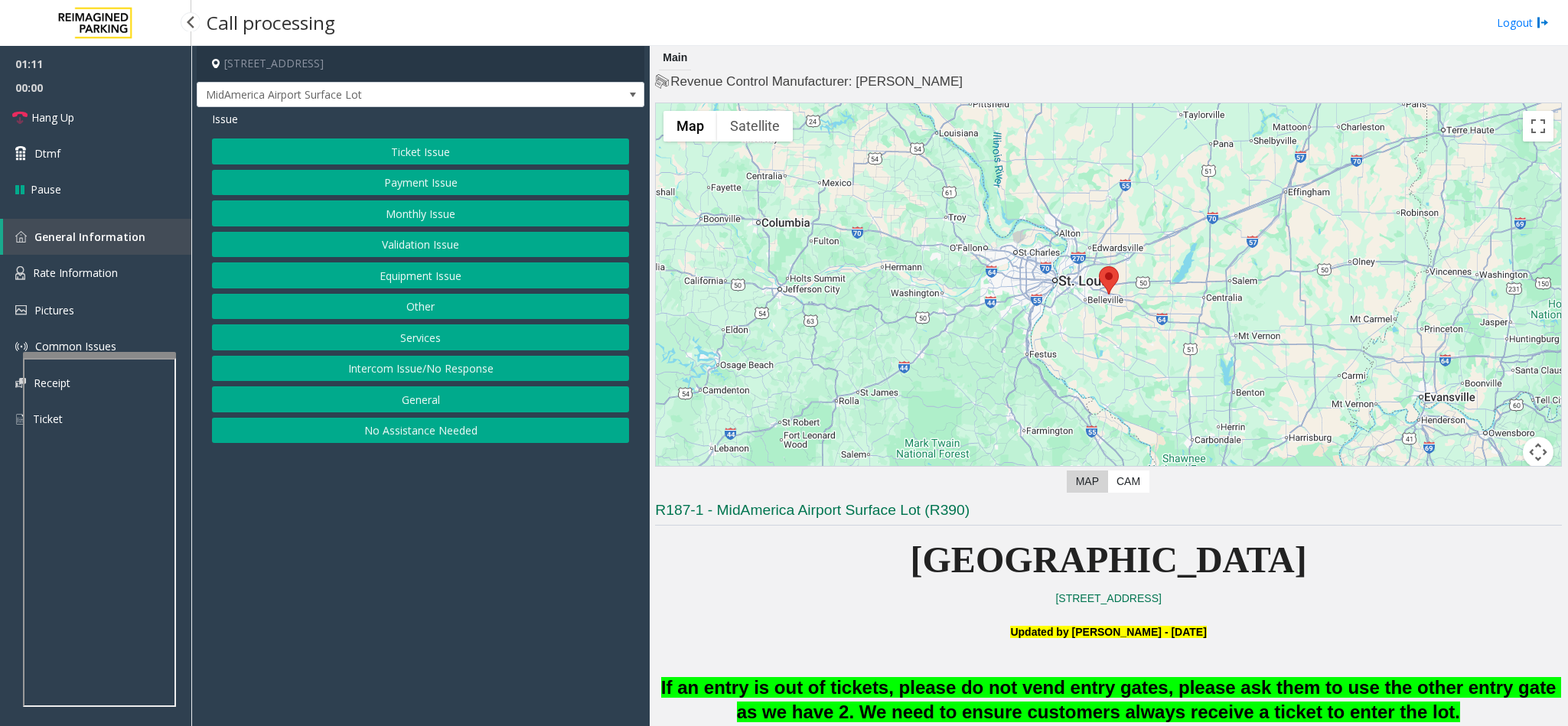
click at [60, 239] on span "General Information" at bounding box center [90, 236] width 111 height 15
click at [64, 239] on span "General Information" at bounding box center [90, 236] width 111 height 15
click at [71, 122] on span "Hang Up" at bounding box center [52, 118] width 42 height 16
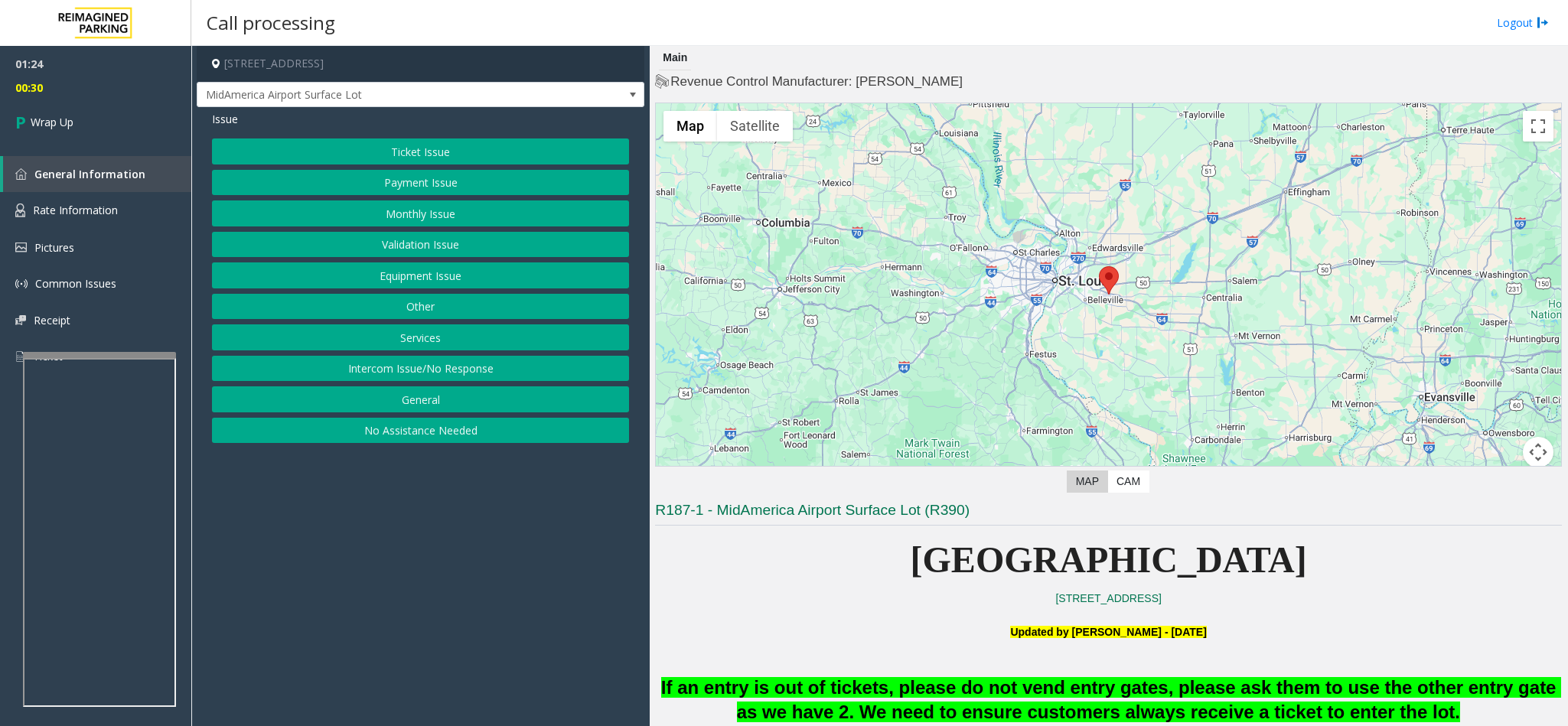
click at [420, 317] on button "Other" at bounding box center [421, 306] width 417 height 26
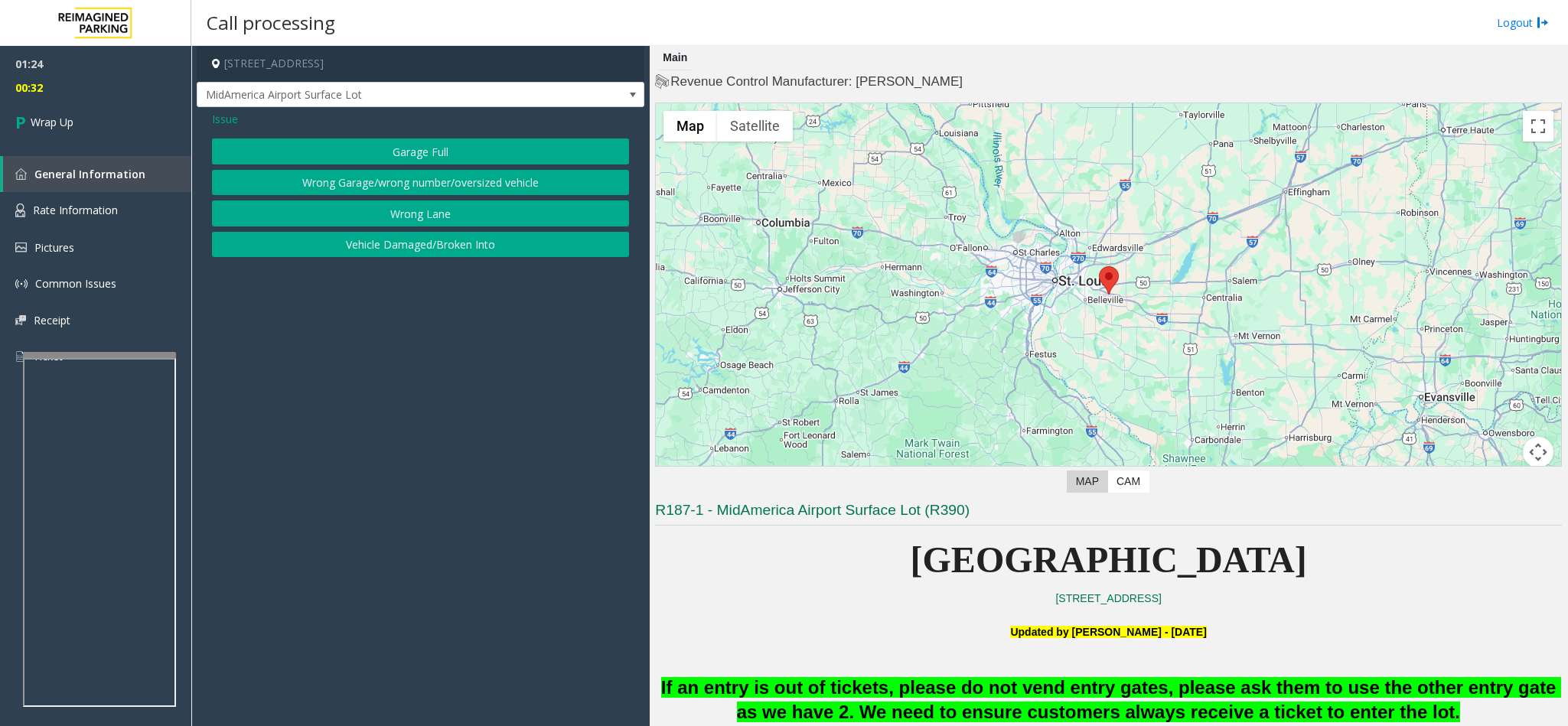
click at [223, 118] on span "Issue" at bounding box center [225, 119] width 26 height 16
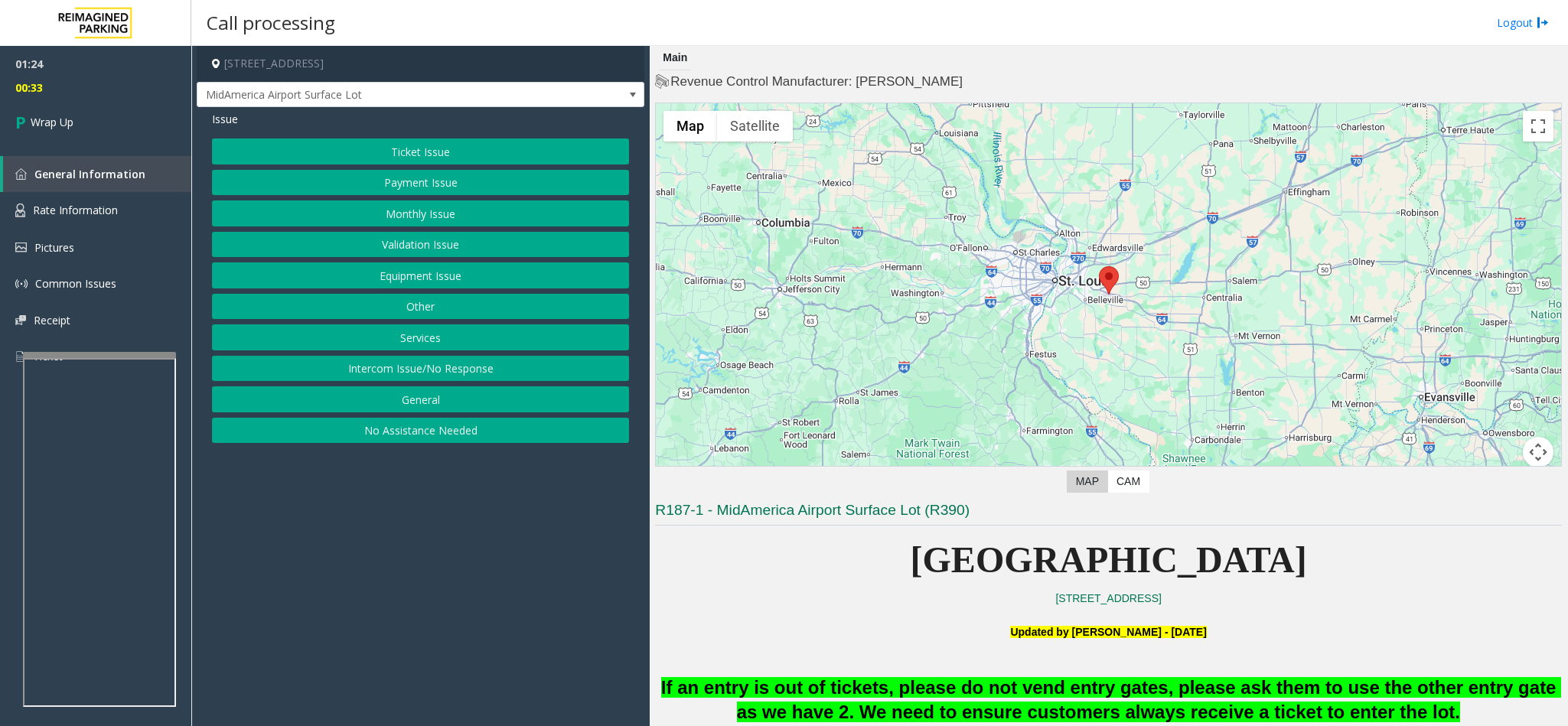
click at [441, 338] on button "Services" at bounding box center [421, 337] width 417 height 26
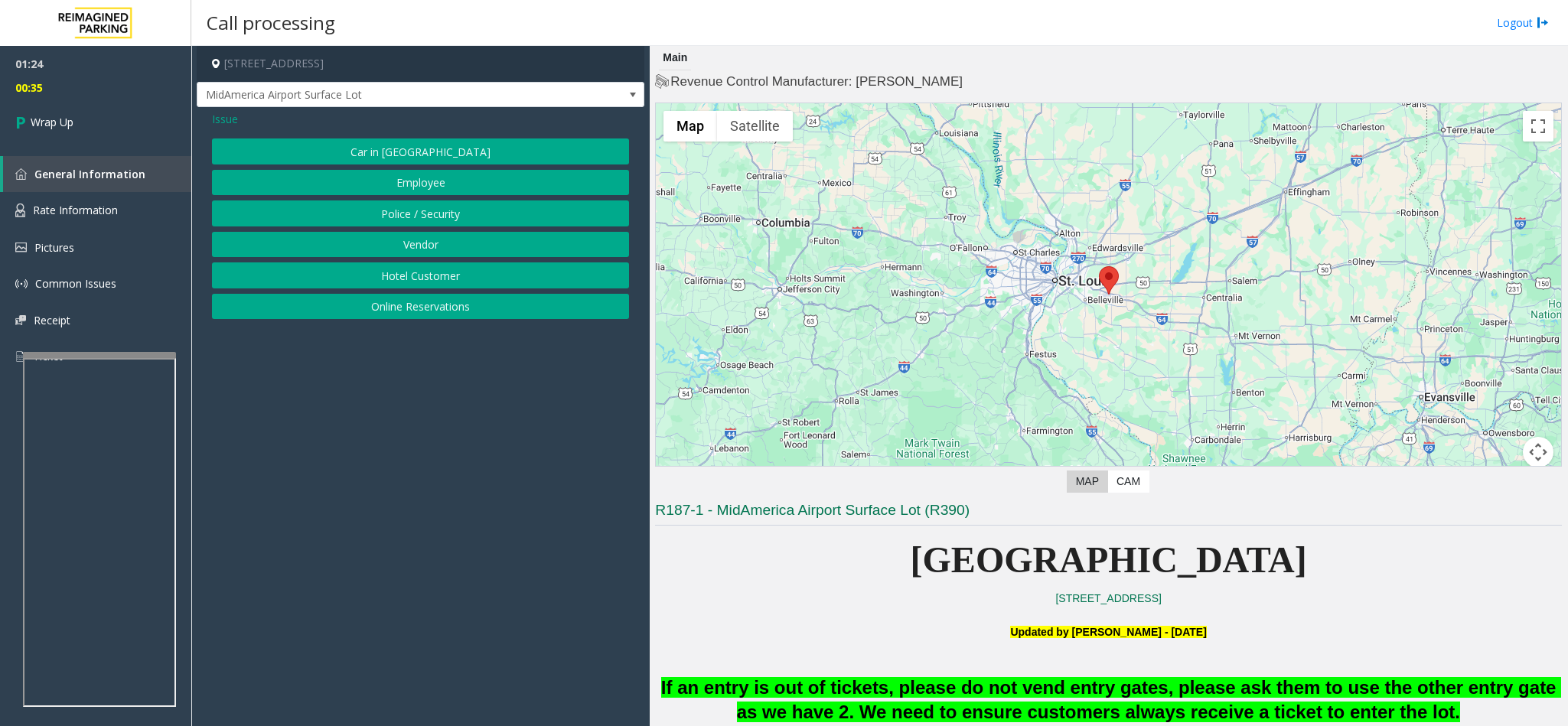
click at [222, 120] on span "Issue" at bounding box center [225, 119] width 26 height 16
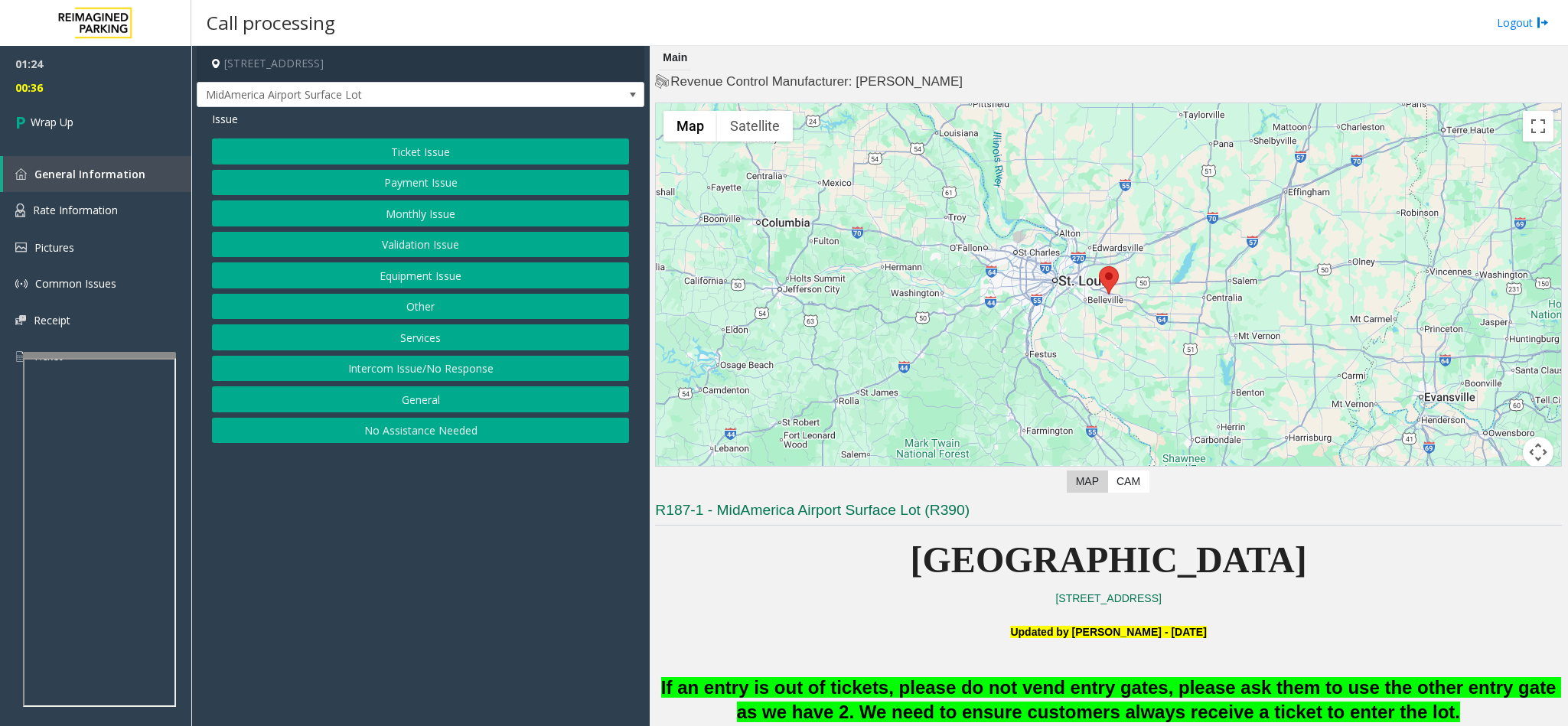
click at [411, 374] on button "Intercom Issue/No Response" at bounding box center [421, 368] width 417 height 26
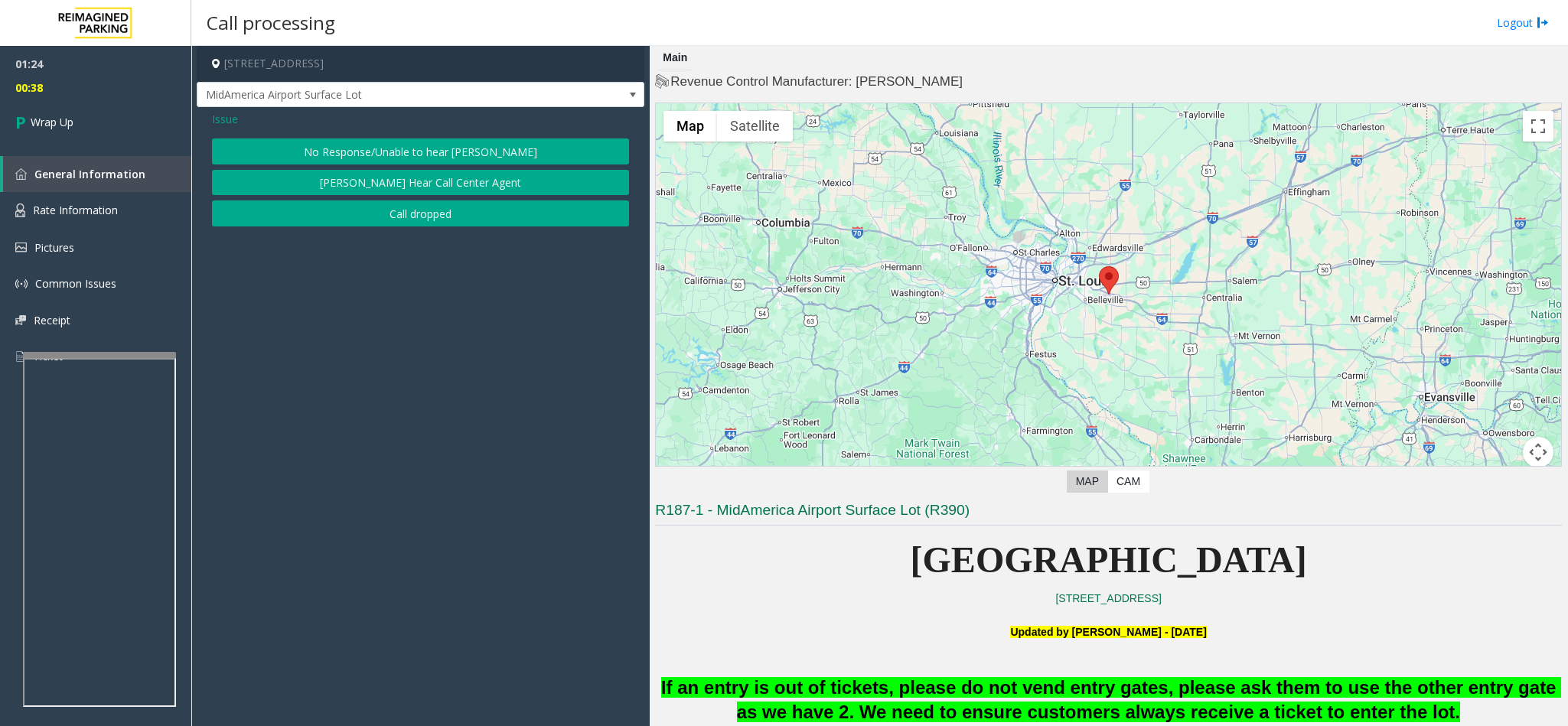
click at [216, 114] on span "Issue" at bounding box center [225, 119] width 26 height 16
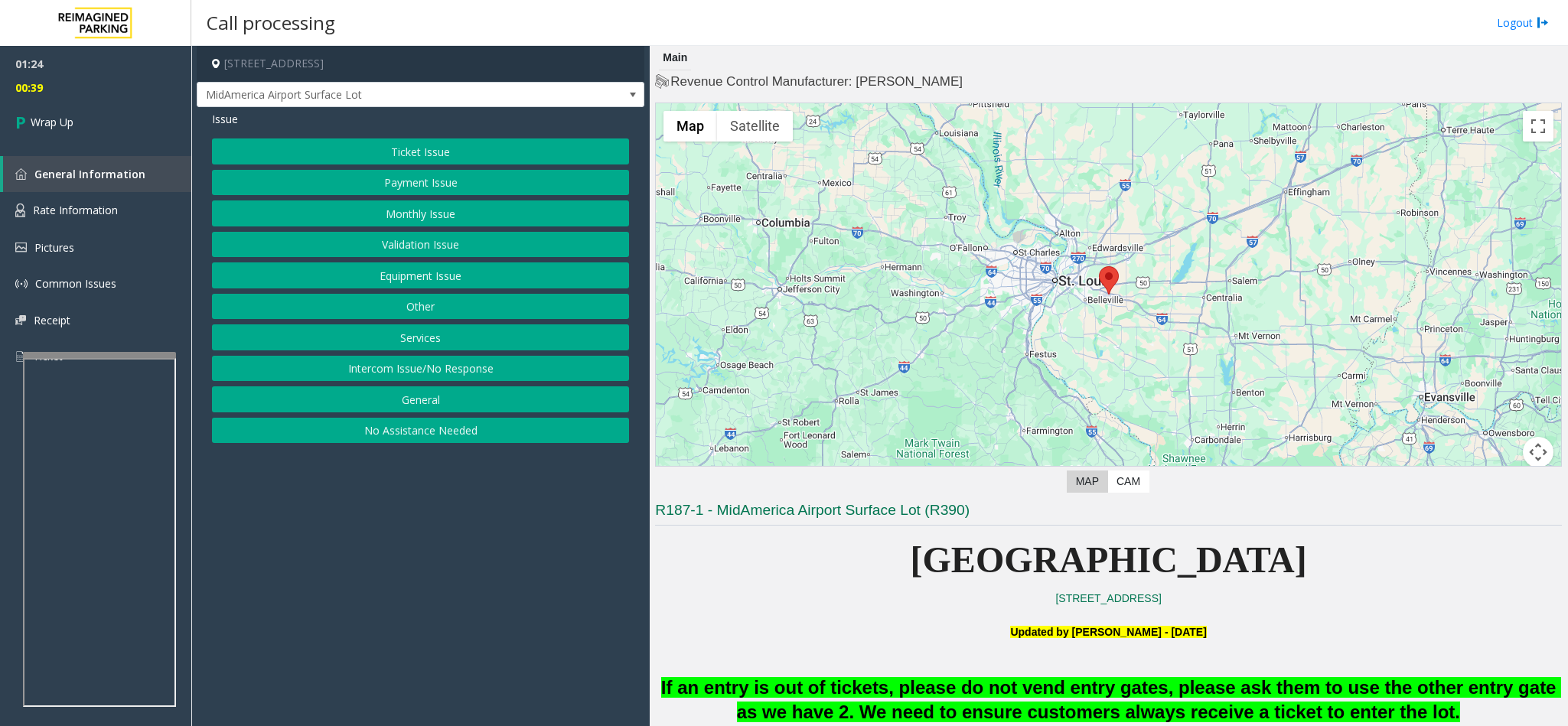
click at [402, 154] on button "Ticket Issue" at bounding box center [421, 151] width 417 height 26
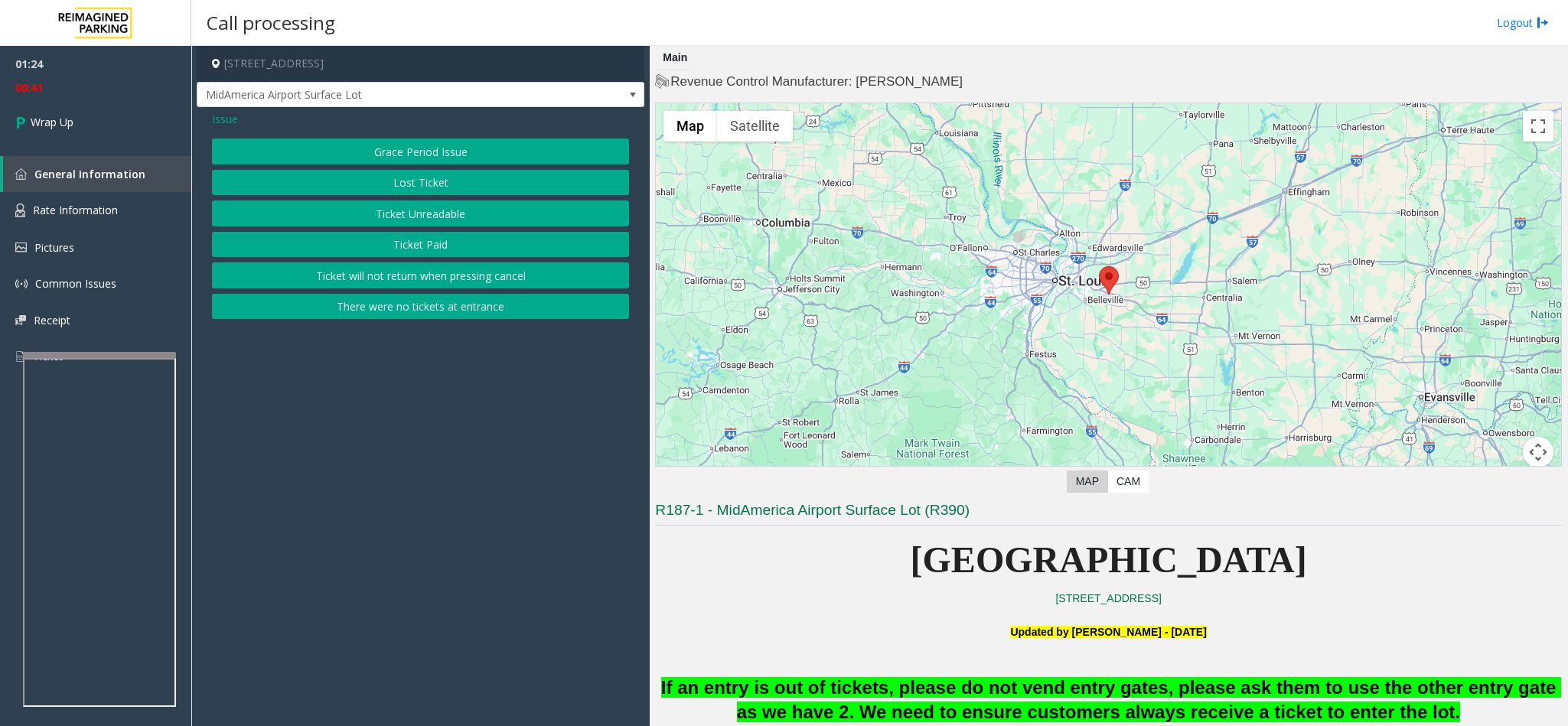
click at [228, 120] on span "Issue" at bounding box center [225, 119] width 26 height 16
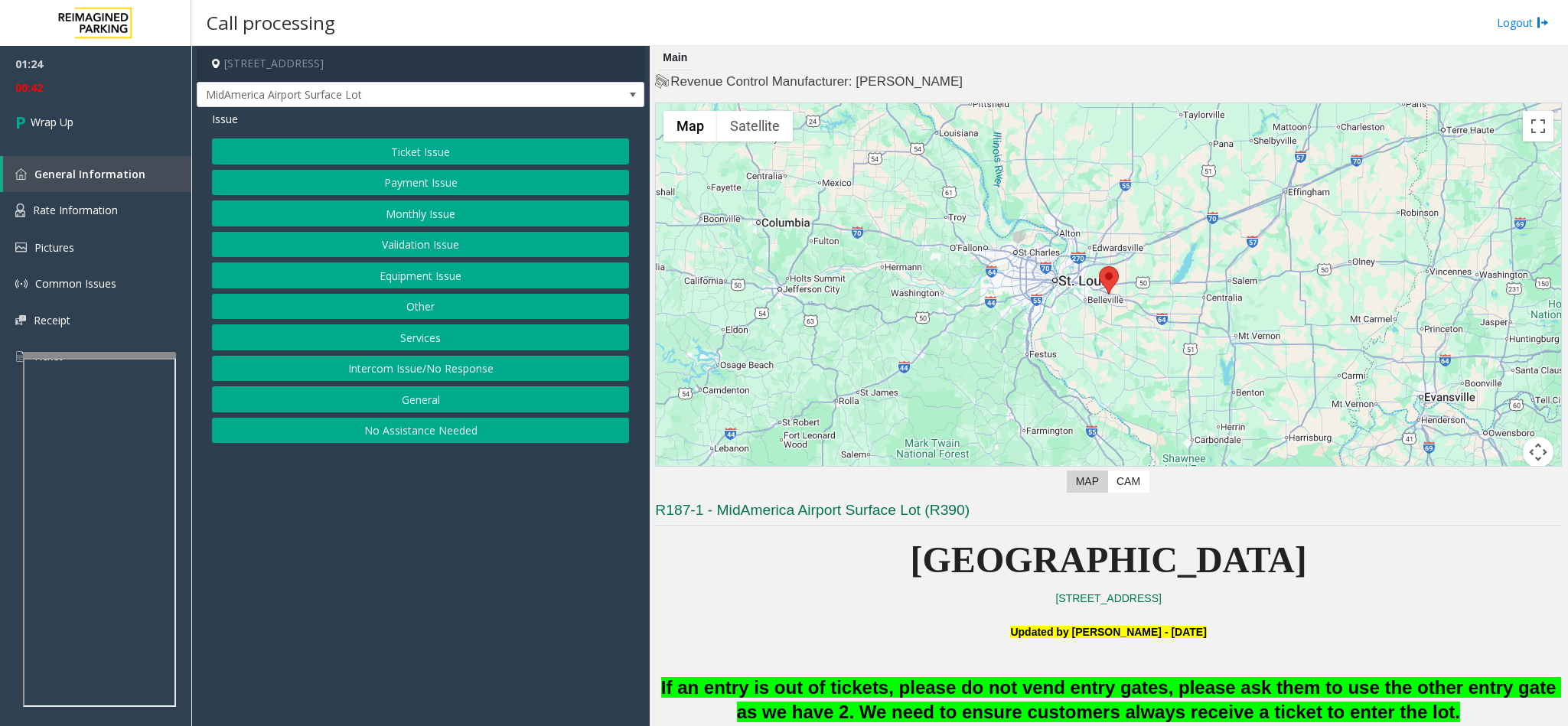
click at [448, 284] on button "Equipment Issue" at bounding box center [421, 276] width 417 height 26
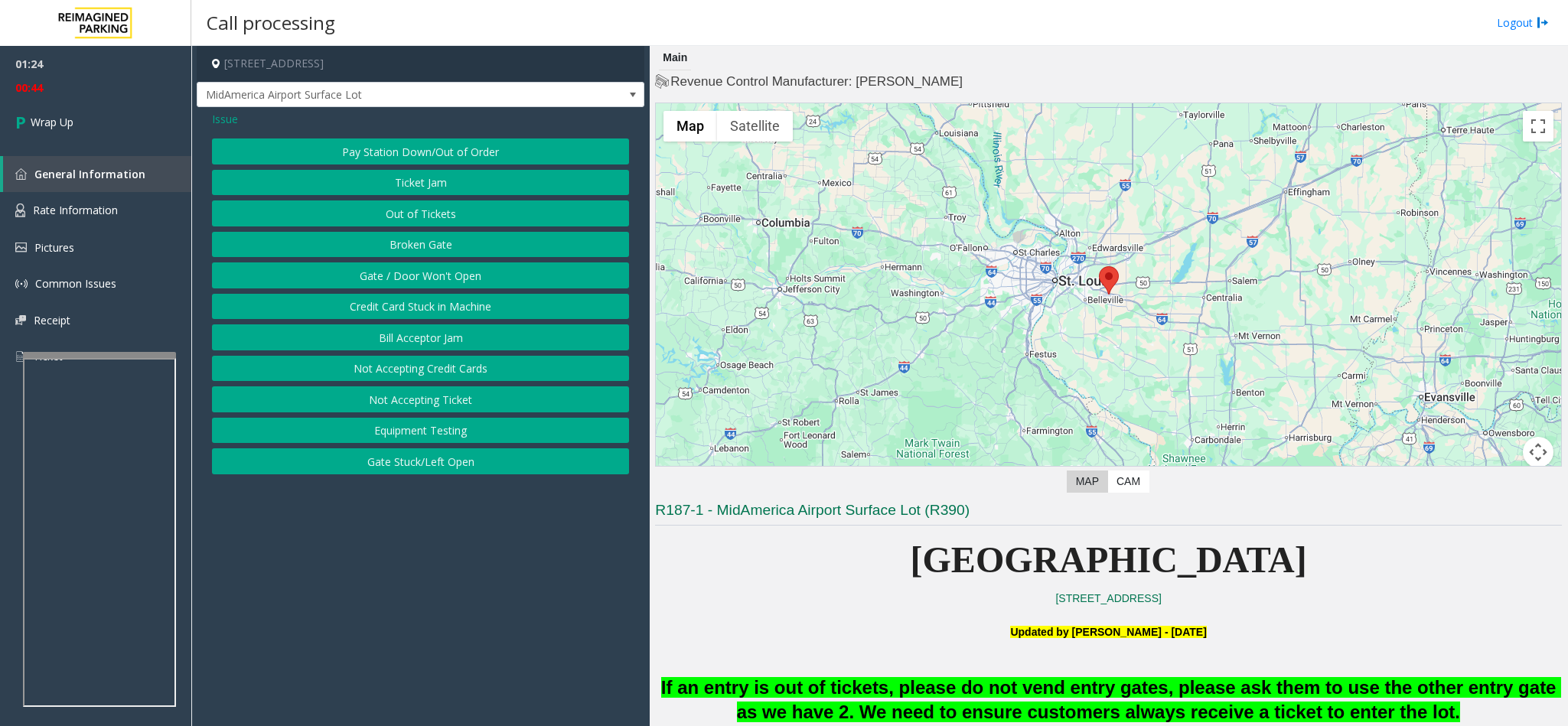
click at [459, 274] on button "Gate / Door Won't Open" at bounding box center [421, 276] width 417 height 26
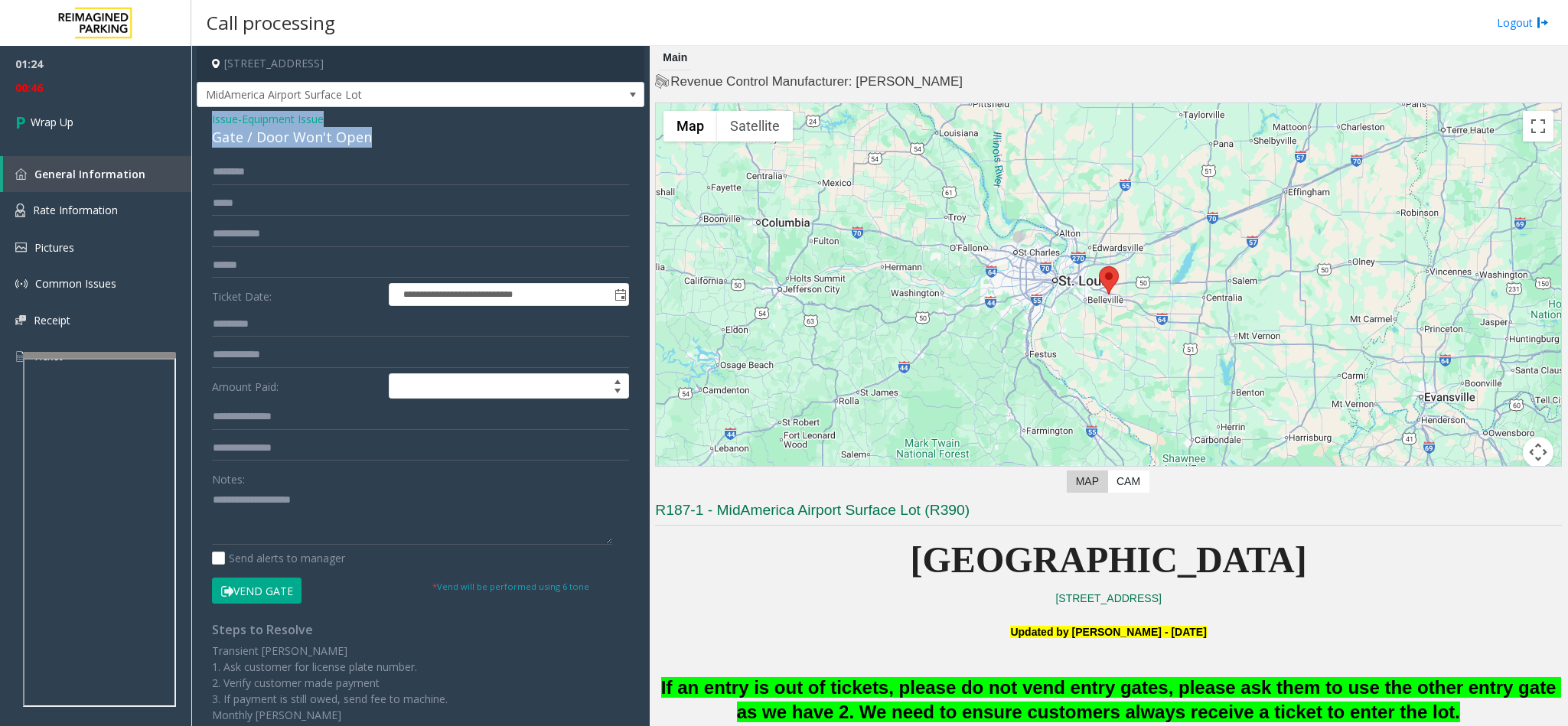
drag, startPoint x: 371, startPoint y: 137, endPoint x: 209, endPoint y: 111, distance: 164.1
click at [209, 111] on div "**********" at bounding box center [420, 486] width 448 height 760
copy div "Issue - Equipment Issue Gate / Door Won't Open"
paste textarea "**********"
click at [358, 491] on textarea at bounding box center [412, 516] width 400 height 57
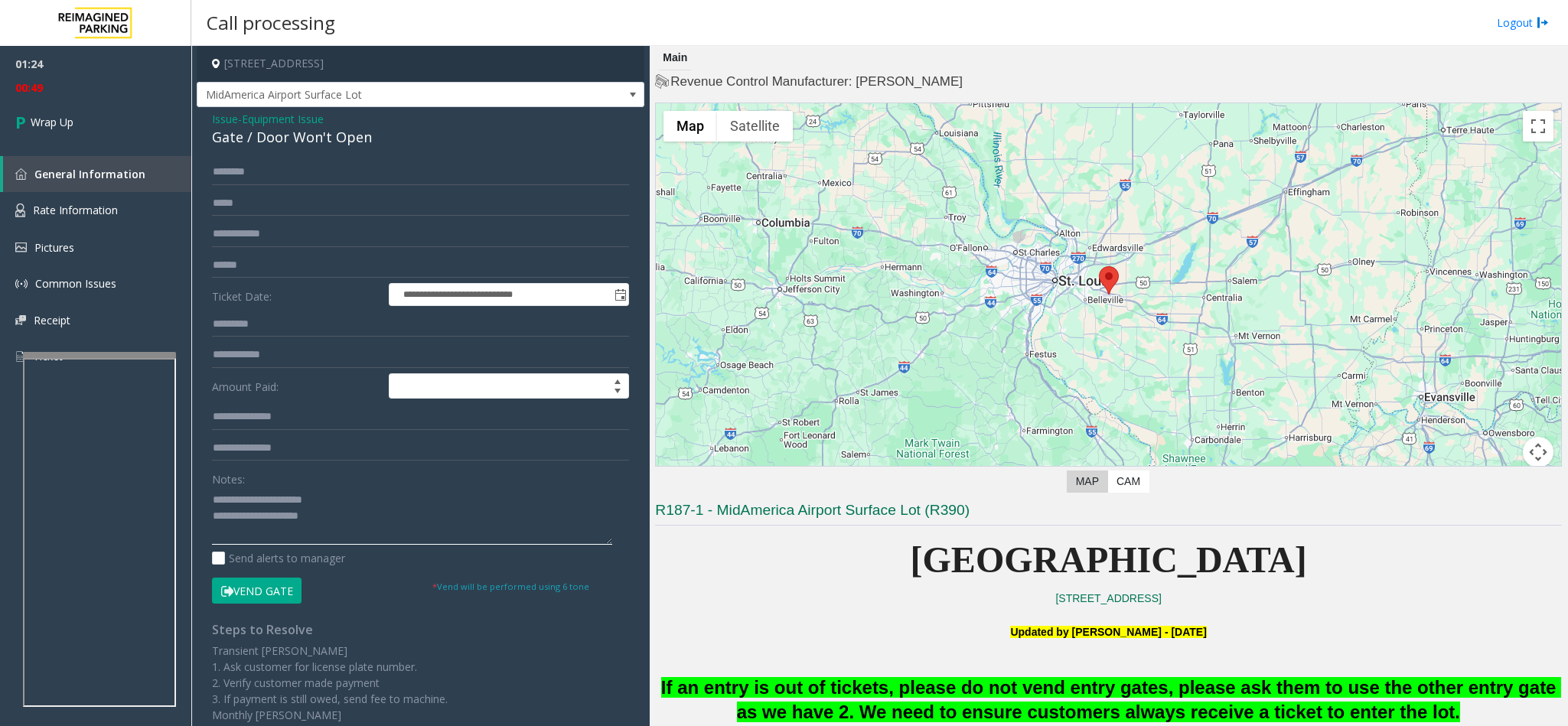
drag, startPoint x: 341, startPoint y: 501, endPoint x: 246, endPoint y: 499, distance: 95.0
click at [246, 499] on textarea at bounding box center [412, 516] width 400 height 57
click at [365, 514] on textarea at bounding box center [412, 516] width 400 height 57
type textarea "**********"
click at [65, 109] on link "Wrap Up" at bounding box center [96, 122] width 192 height 45
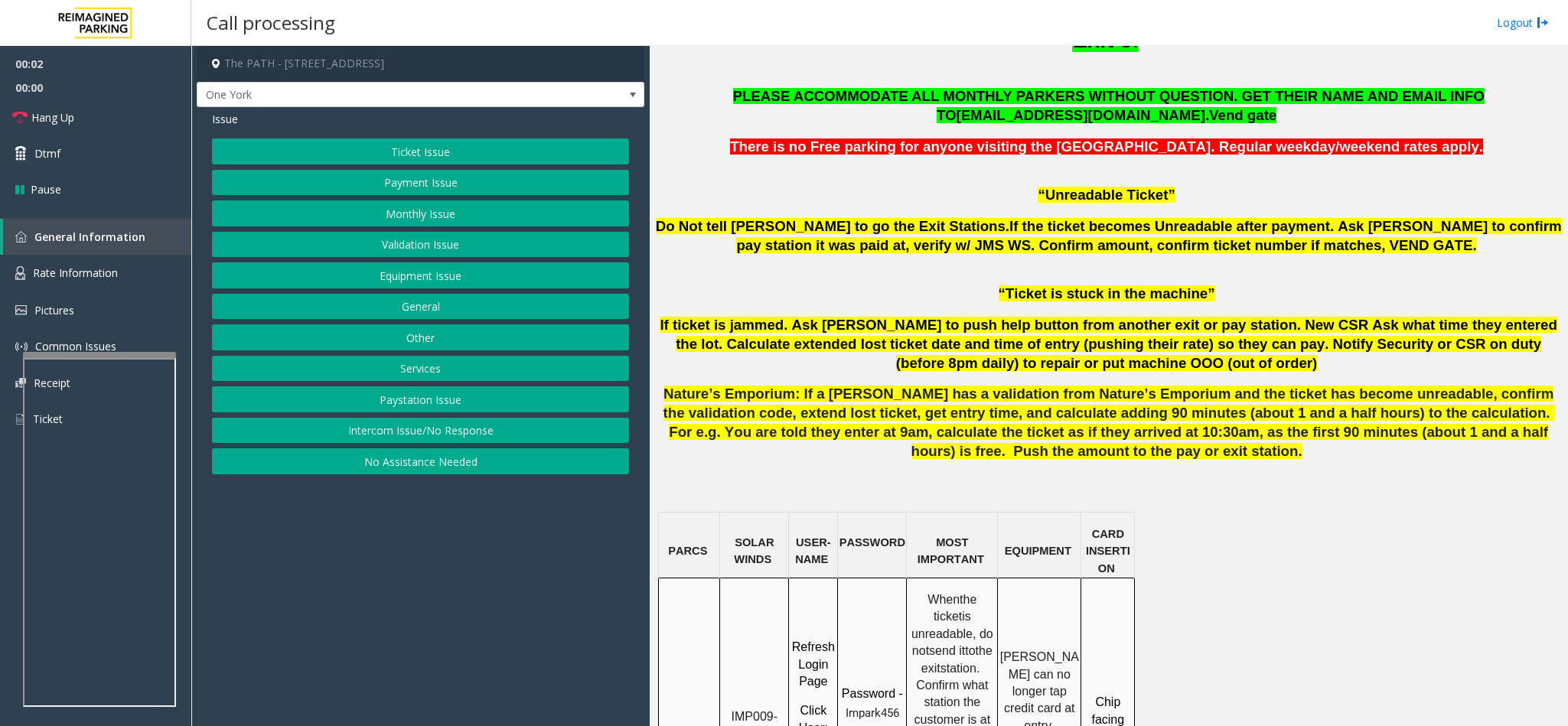
scroll to position [1033, 0]
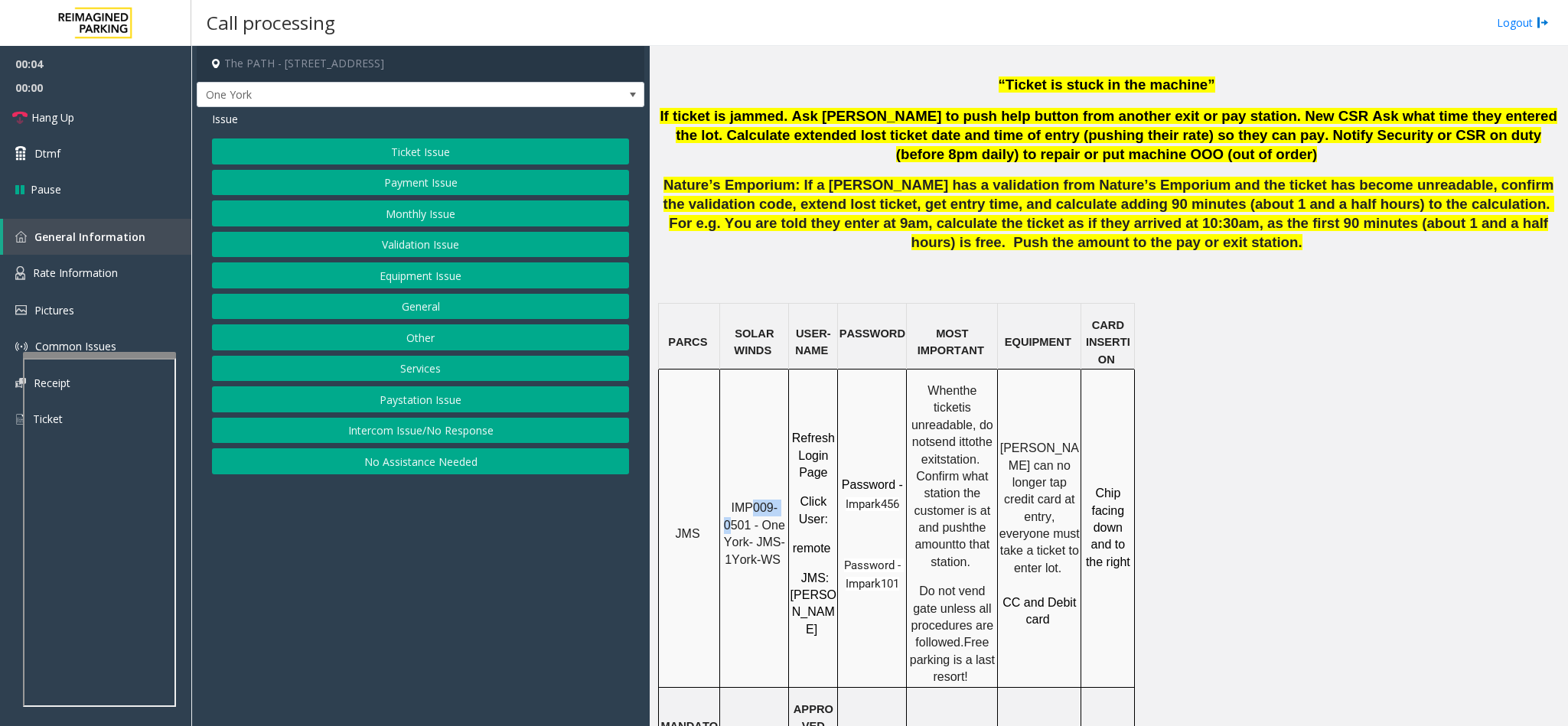
drag, startPoint x: 752, startPoint y: 459, endPoint x: 741, endPoint y: 459, distance: 11.0
click at [735, 501] on span "IMP009-0501 - One York- JMS-1York-WS" at bounding box center [757, 532] width 65 height 64
drag, startPoint x: 752, startPoint y: 469, endPoint x: 725, endPoint y: 449, distance: 33.6
click at [725, 500] on p "IMP009-0501 - One York- JMS-1York-WS" at bounding box center [754, 534] width 66 height 69
copy span "IMP009-0501"
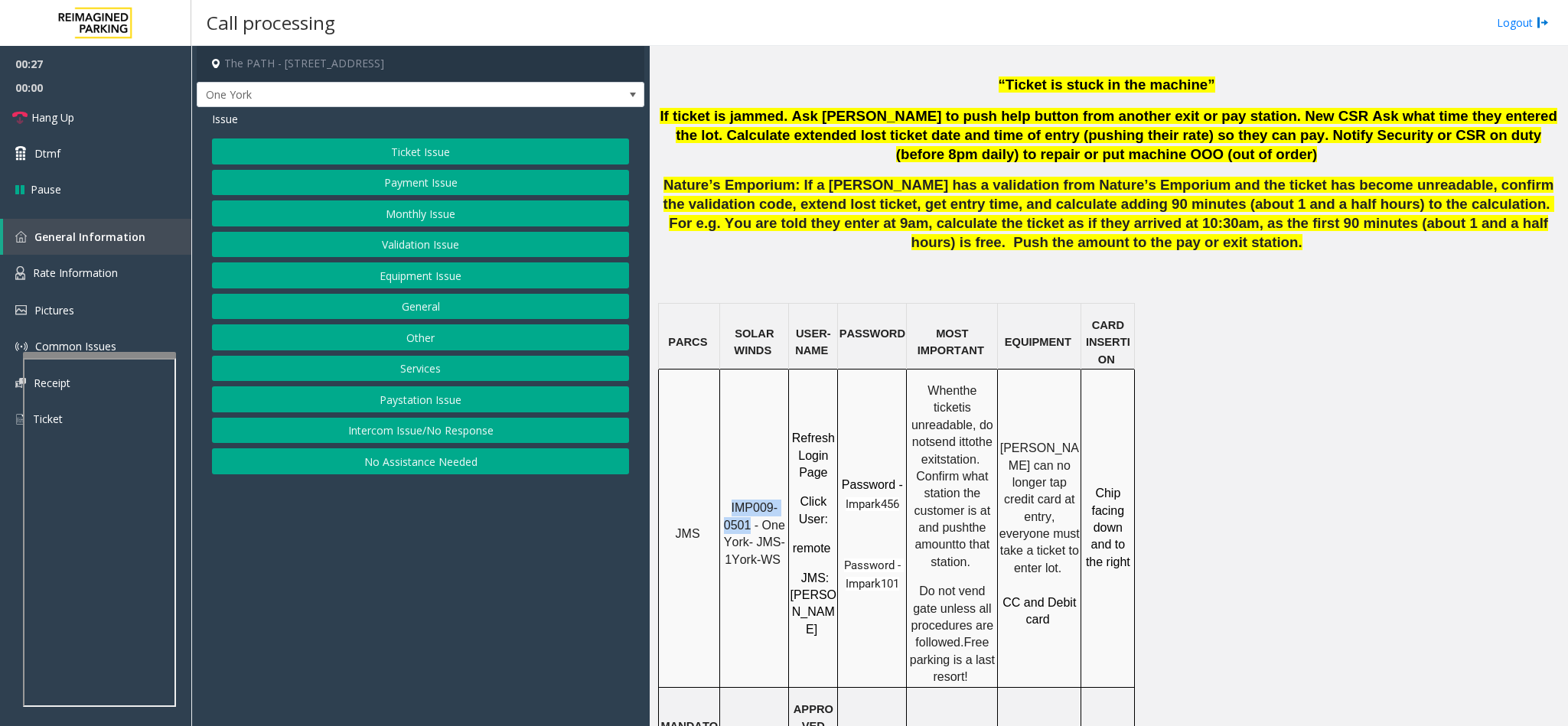
click at [430, 152] on button "Ticket Issue" at bounding box center [421, 151] width 417 height 26
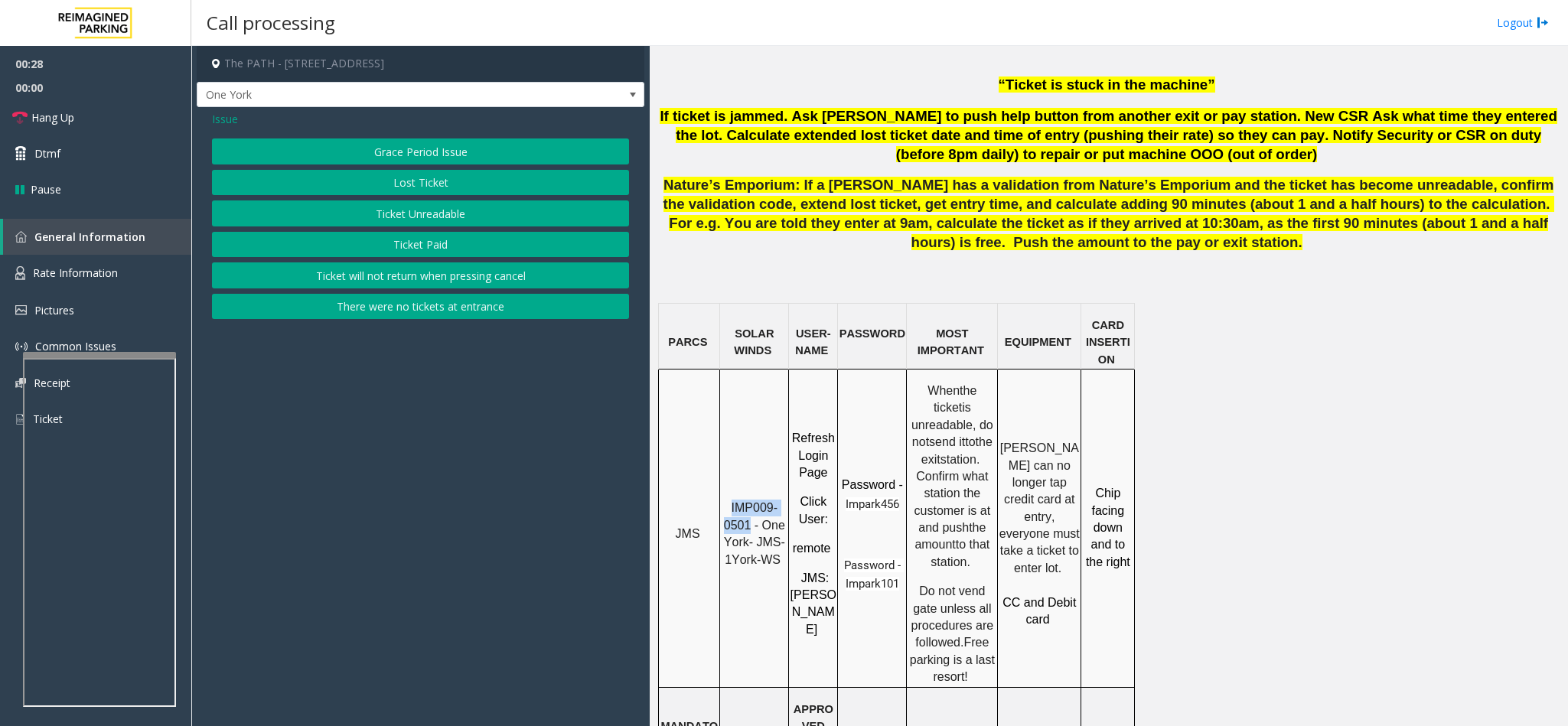
click at [414, 207] on button "Ticket Unreadable" at bounding box center [421, 213] width 417 height 26
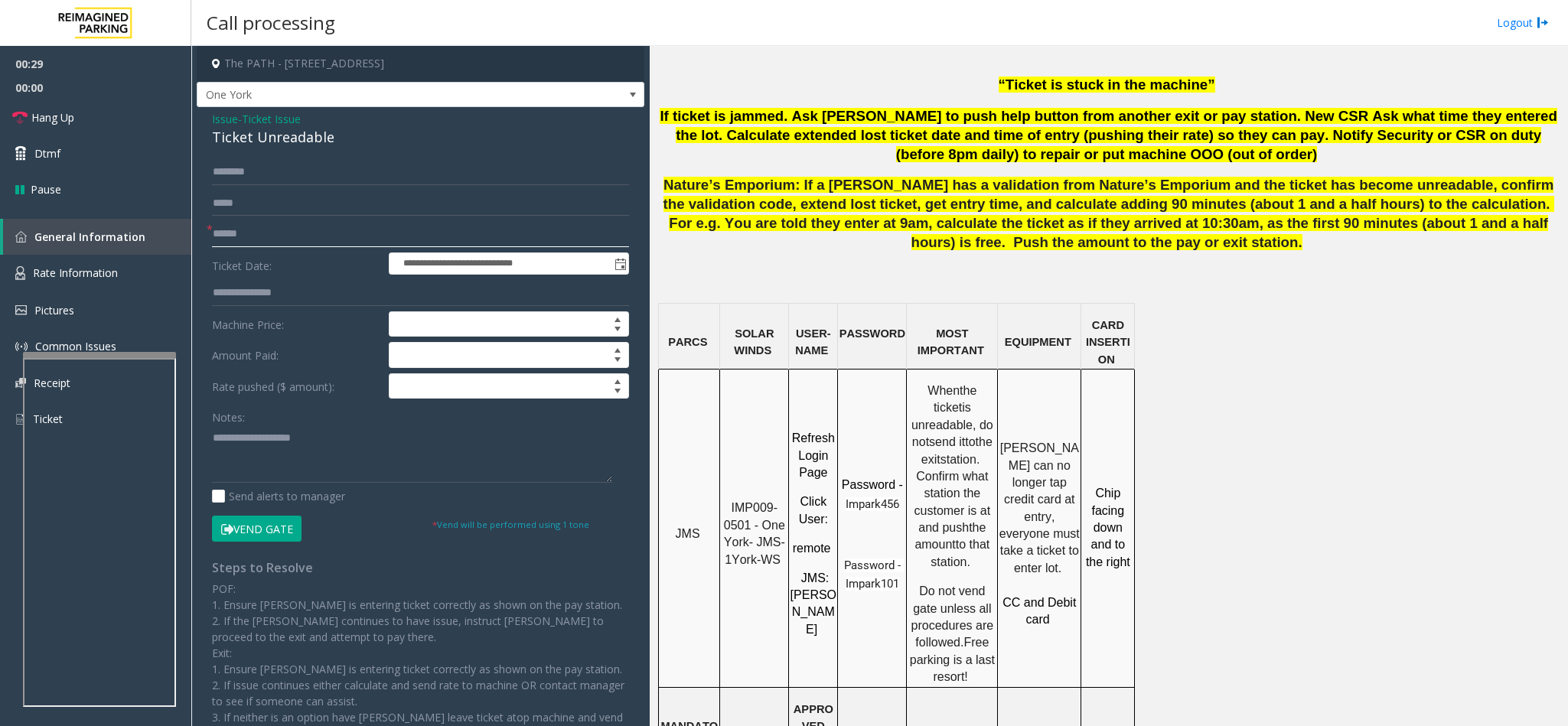
click at [290, 225] on input "text" at bounding box center [421, 234] width 417 height 26
type input "********"
drag, startPoint x: 338, startPoint y: 133, endPoint x: 208, endPoint y: 109, distance: 132.2
click at [208, 109] on div "**********" at bounding box center [420, 455] width 448 height 697
click at [104, 104] on link "Hang Up" at bounding box center [96, 118] width 192 height 36
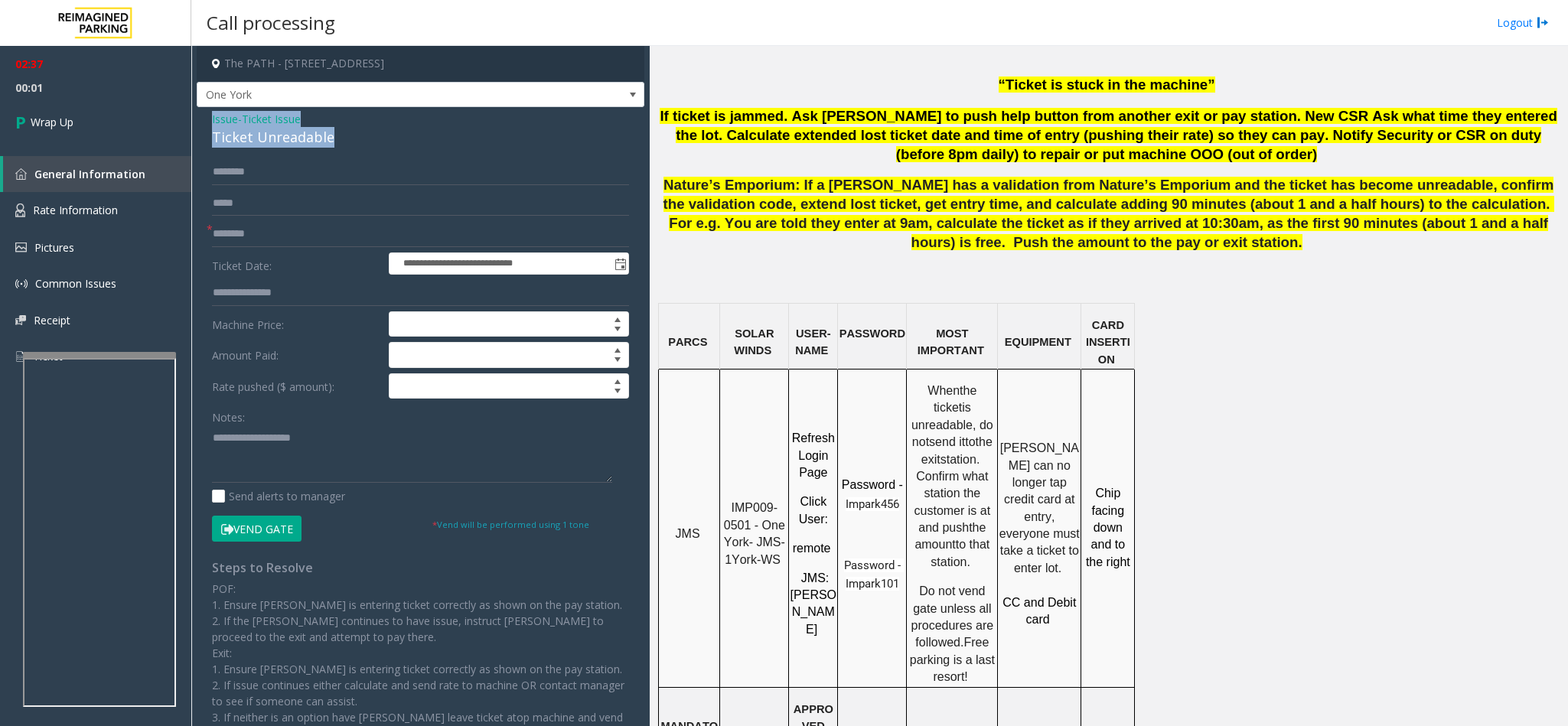
copy div "Issue - Ticket Issue Ticket Unreadable"
paste textarea "**********"
click at [246, 463] on textarea at bounding box center [412, 454] width 400 height 57
drag, startPoint x: 324, startPoint y: 428, endPoint x: 269, endPoint y: 444, distance: 57.3
click at [269, 444] on div "Notes:" at bounding box center [421, 444] width 417 height 79
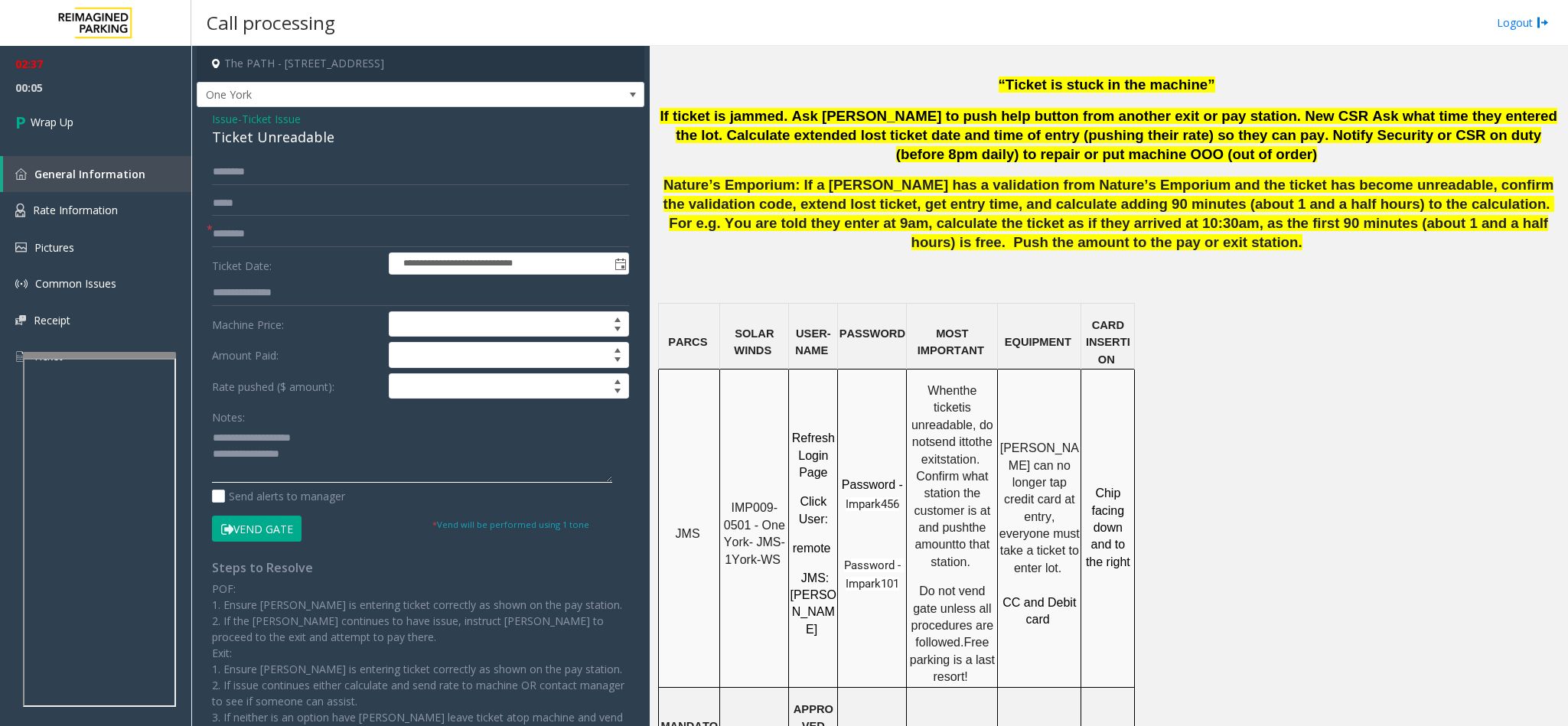
drag, startPoint x: 306, startPoint y: 442, endPoint x: 249, endPoint y: 439, distance: 57.1
click at [249, 439] on textarea at bounding box center [412, 454] width 400 height 57
drag, startPoint x: 329, startPoint y: 450, endPoint x: 398, endPoint y: 419, distance: 75.6
click at [331, 450] on textarea at bounding box center [412, 454] width 400 height 57
drag, startPoint x: 283, startPoint y: 428, endPoint x: 270, endPoint y: 436, distance: 15.3
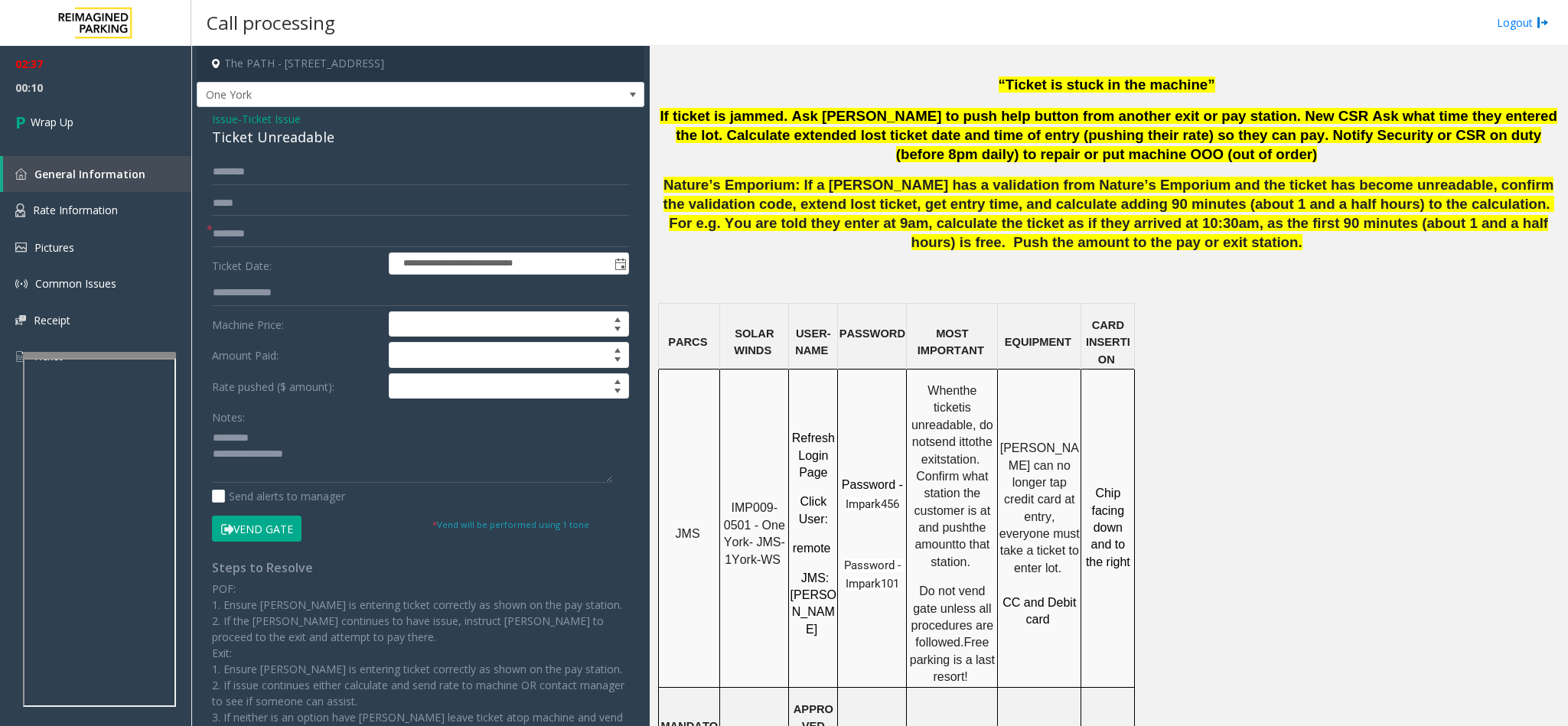
click at [274, 434] on div "Notes:" at bounding box center [421, 444] width 417 height 79
click at [265, 437] on textarea at bounding box center [412, 454] width 400 height 57
click at [356, 442] on textarea at bounding box center [412, 454] width 400 height 57
click at [350, 450] on textarea at bounding box center [412, 454] width 400 height 57
type textarea "**********"
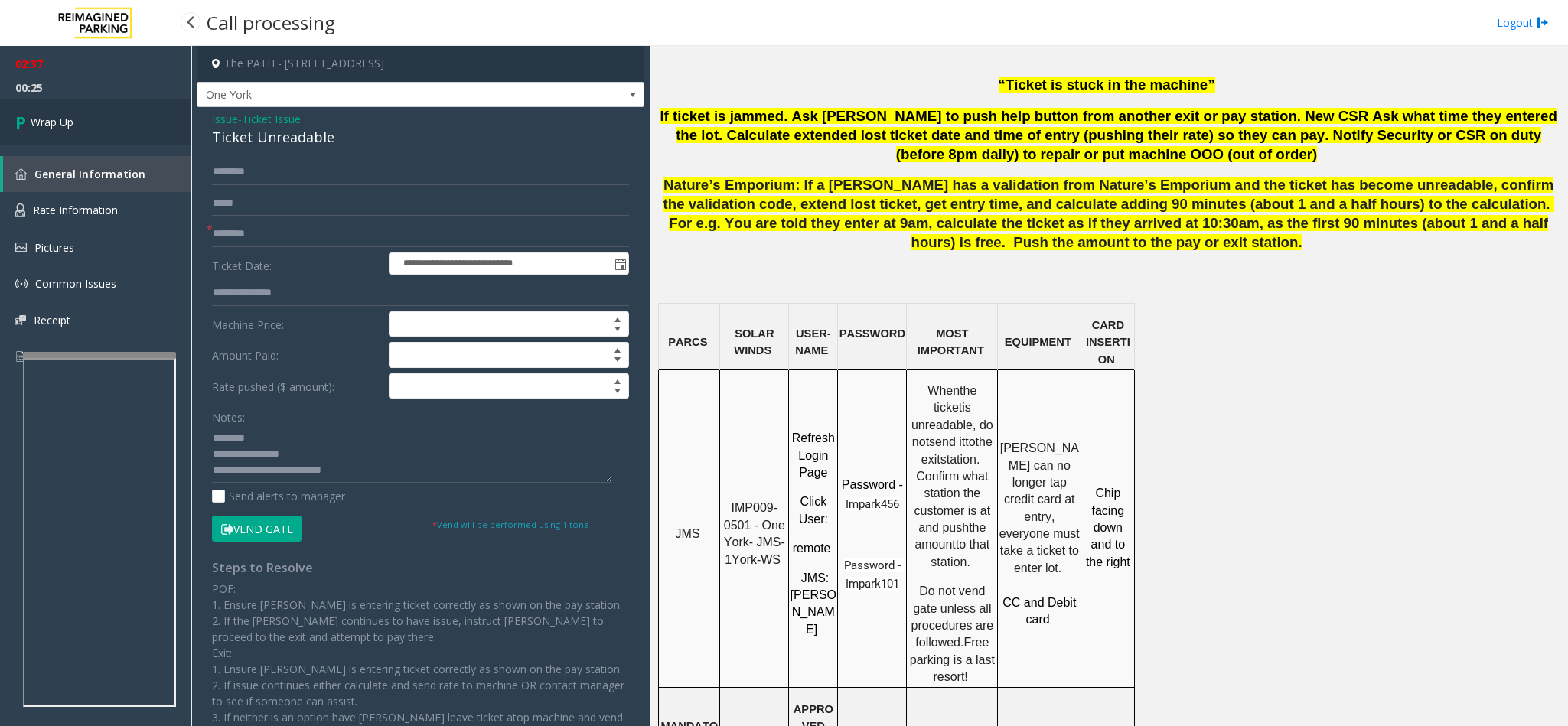
click at [66, 104] on link "Wrap Up" at bounding box center [96, 122] width 192 height 45
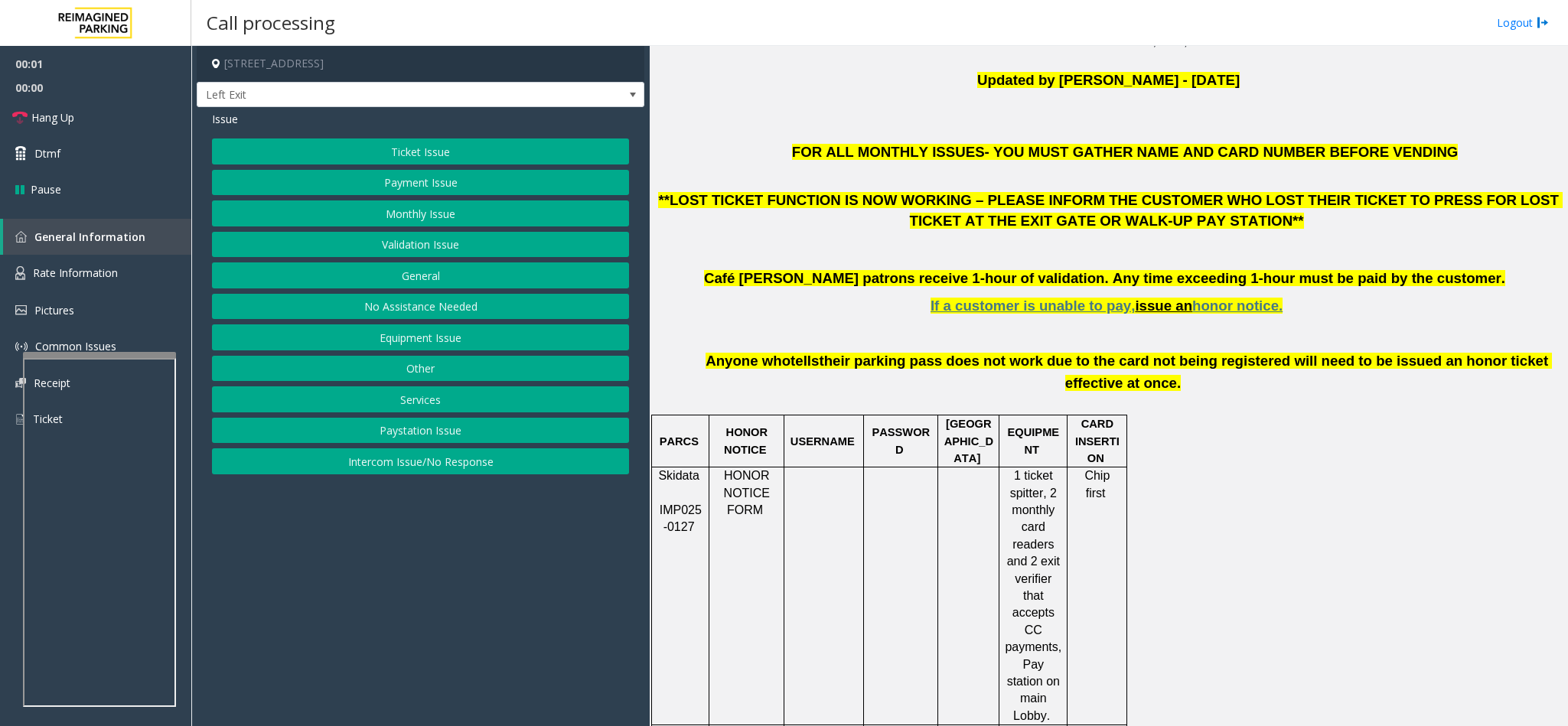
scroll to position [574, 0]
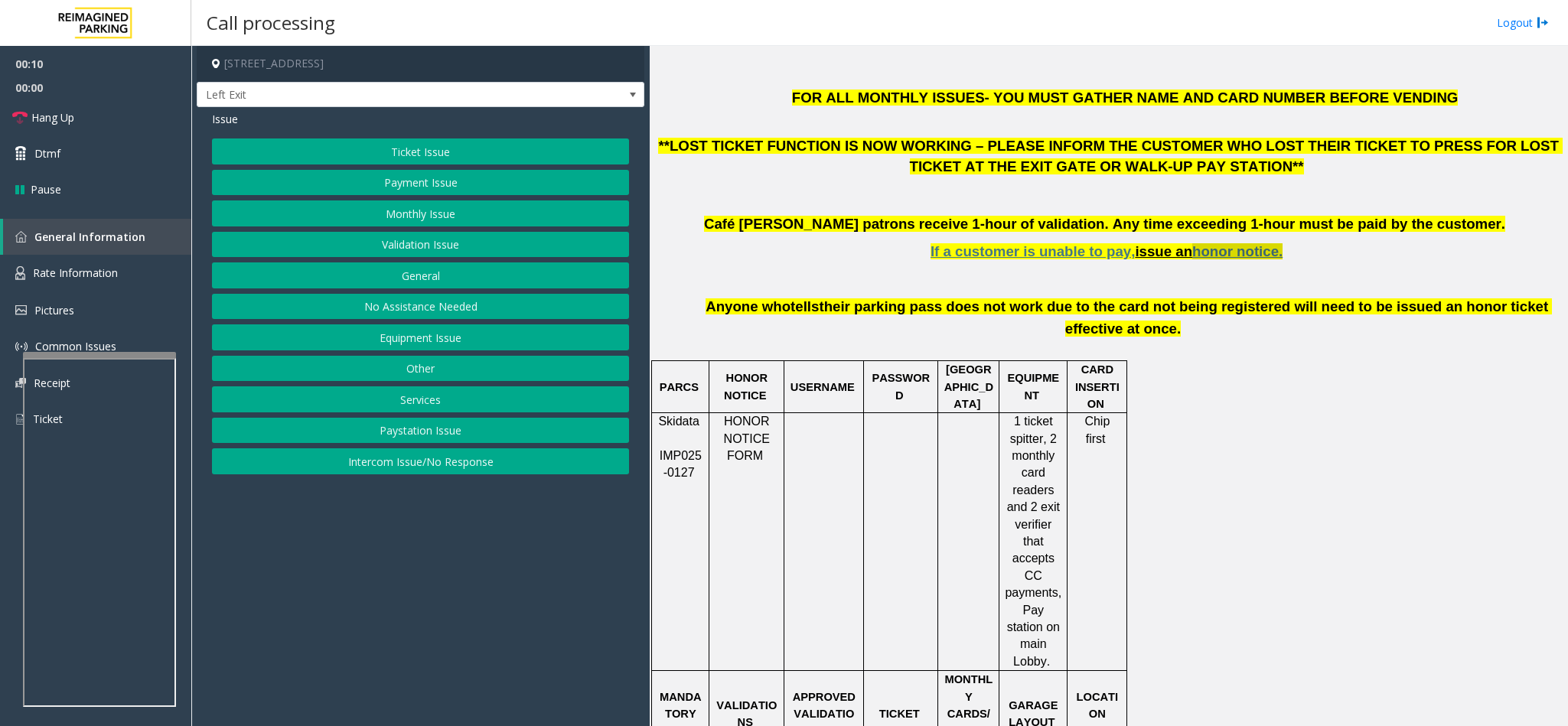
click at [1202, 246] on span "honor notice." at bounding box center [1237, 251] width 90 height 16
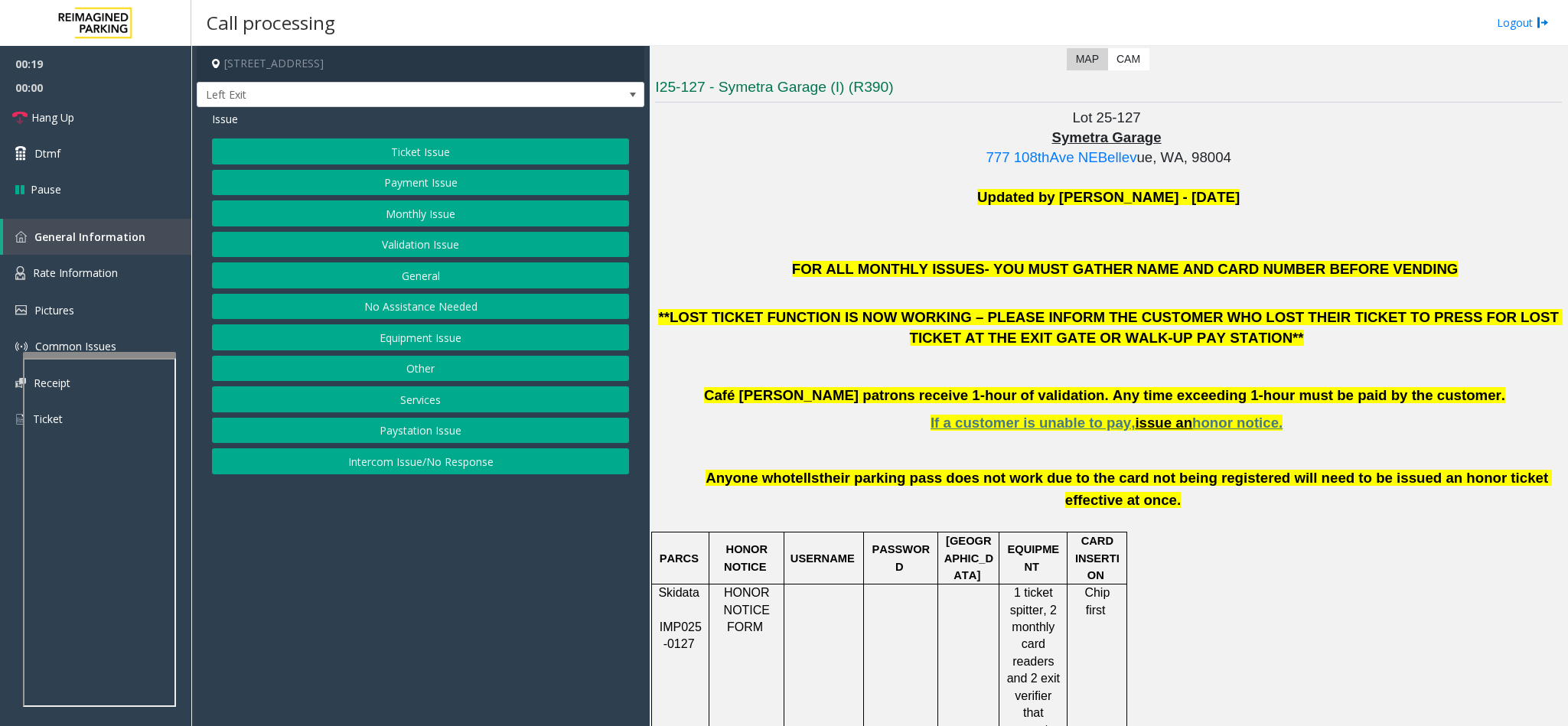
scroll to position [345, 0]
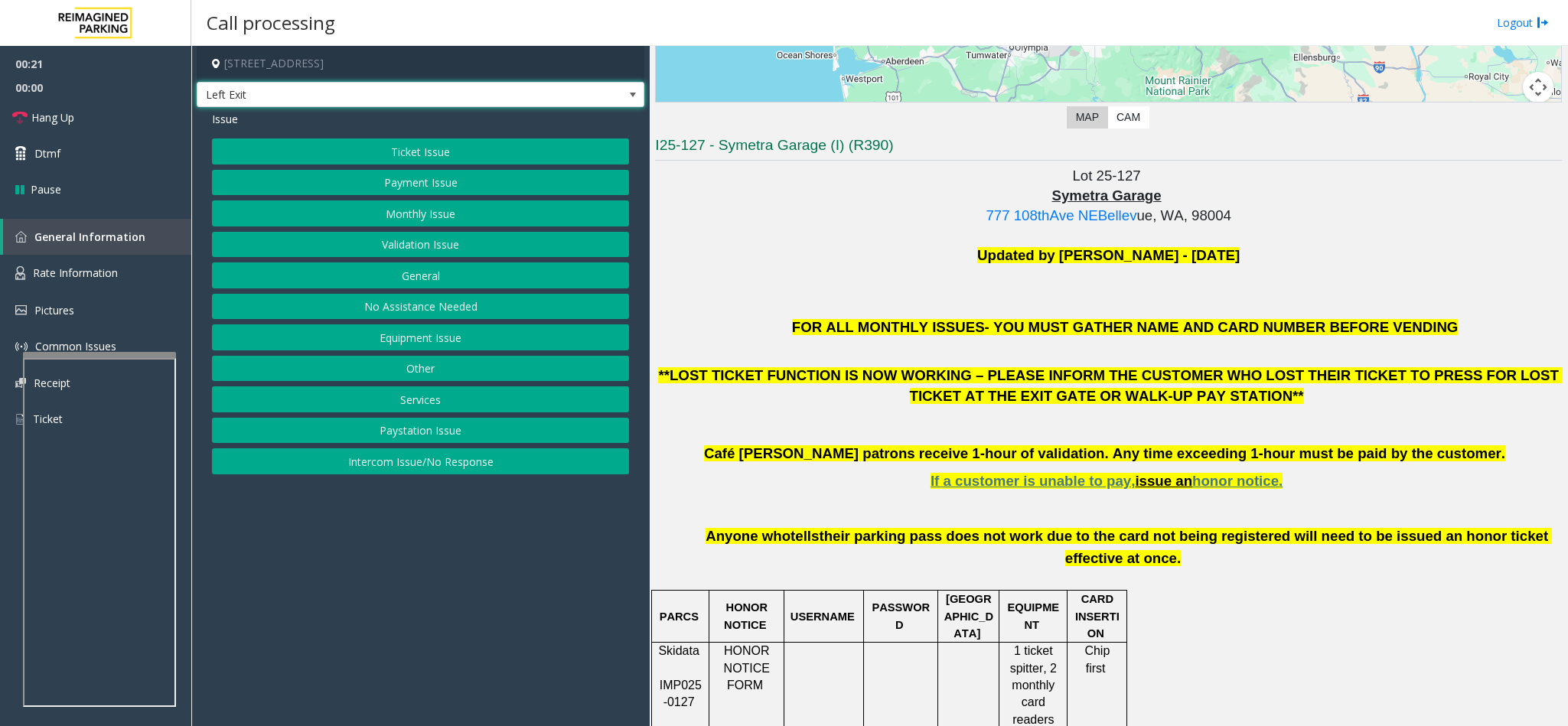
click at [633, 97] on span at bounding box center [632, 95] width 12 height 12
click at [770, 255] on p "Updated by [PERSON_NAME] - [DATE]" at bounding box center [1109, 256] width 907 height 20
click at [437, 331] on button "Equipment Issue" at bounding box center [421, 337] width 417 height 26
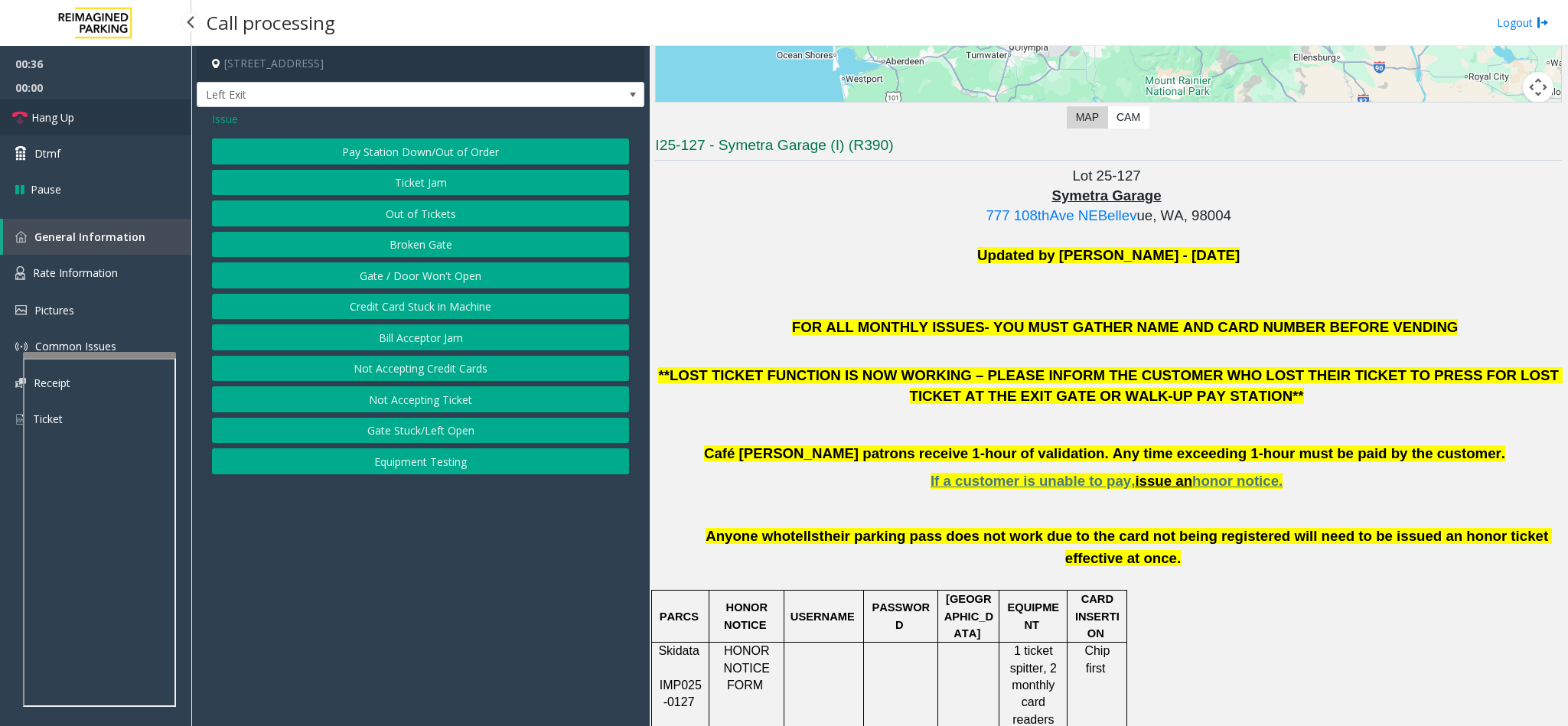
click at [83, 111] on link "Hang Up" at bounding box center [96, 118] width 192 height 36
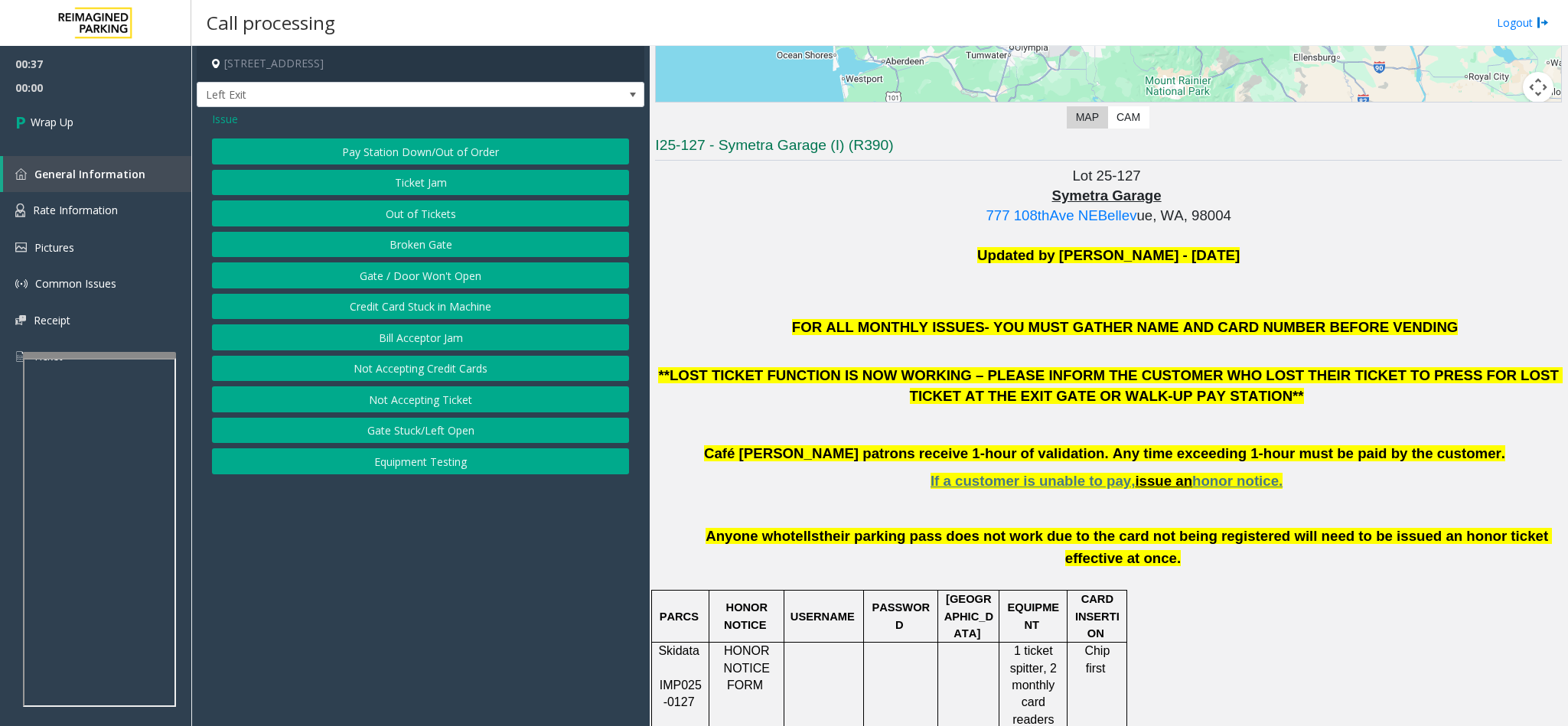
click at [412, 276] on button "Gate / Door Won't Open" at bounding box center [421, 276] width 417 height 26
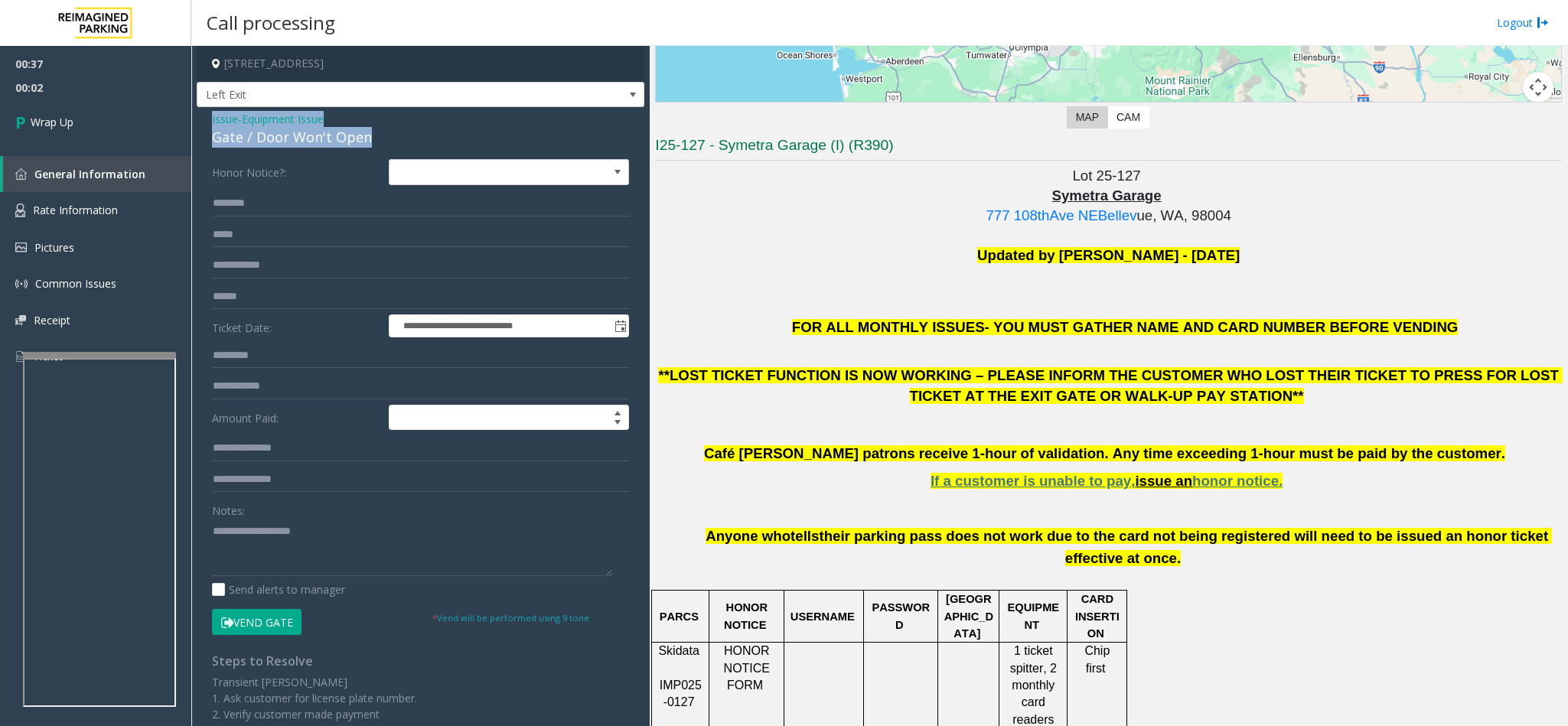
drag, startPoint x: 369, startPoint y: 133, endPoint x: 201, endPoint y: 120, distance: 168.5
click at [201, 120] on div "**********" at bounding box center [420, 478] width 448 height 743
copy div "Issue - Equipment Issue Gate / Door Won't Open"
paste textarea "**********"
click at [351, 551] on textarea at bounding box center [412, 547] width 400 height 57
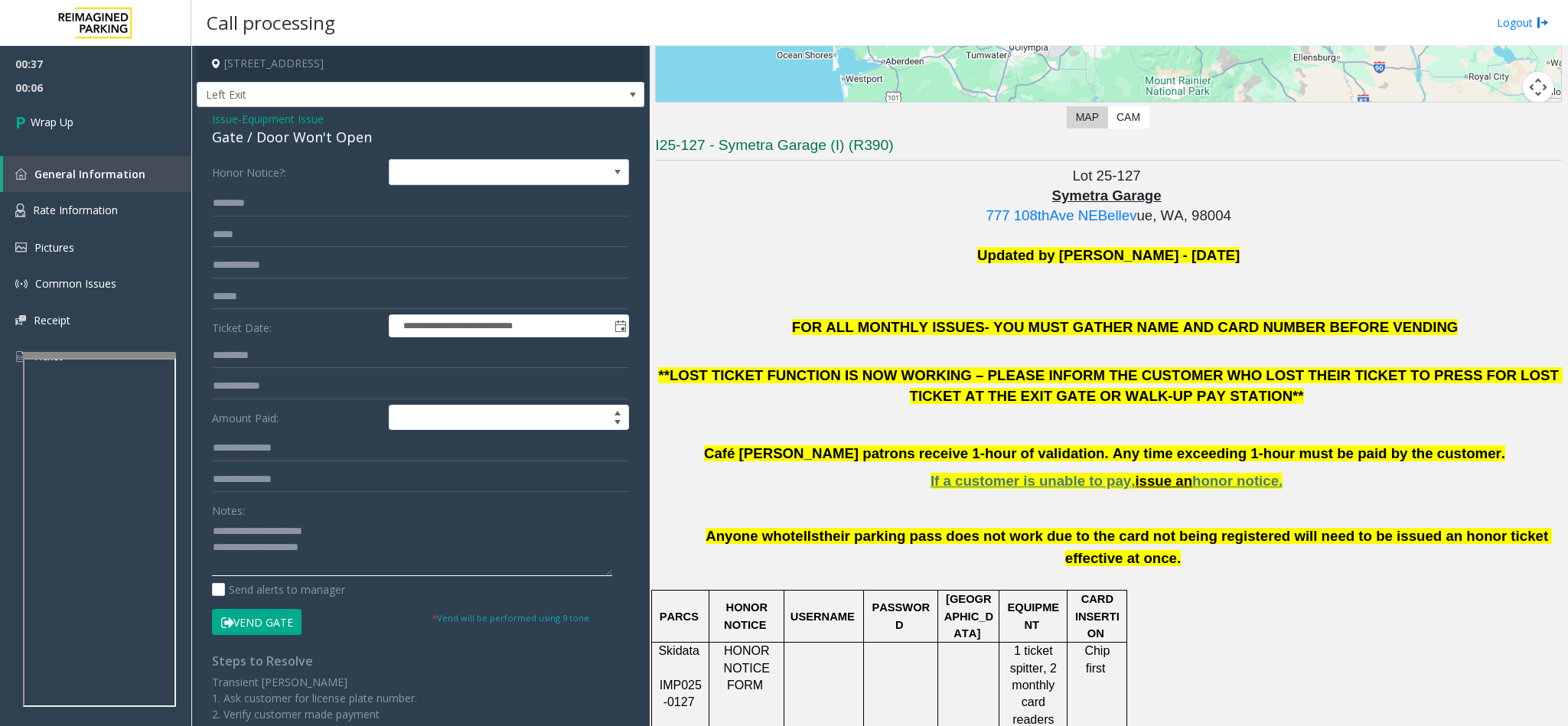
drag, startPoint x: 340, startPoint y: 530, endPoint x: 248, endPoint y: 530, distance: 92.0
click at [248, 530] on textarea at bounding box center [412, 547] width 400 height 57
click at [372, 542] on textarea at bounding box center [412, 547] width 400 height 57
type textarea "**********"
click at [76, 111] on link "Wrap Up" at bounding box center [96, 122] width 192 height 45
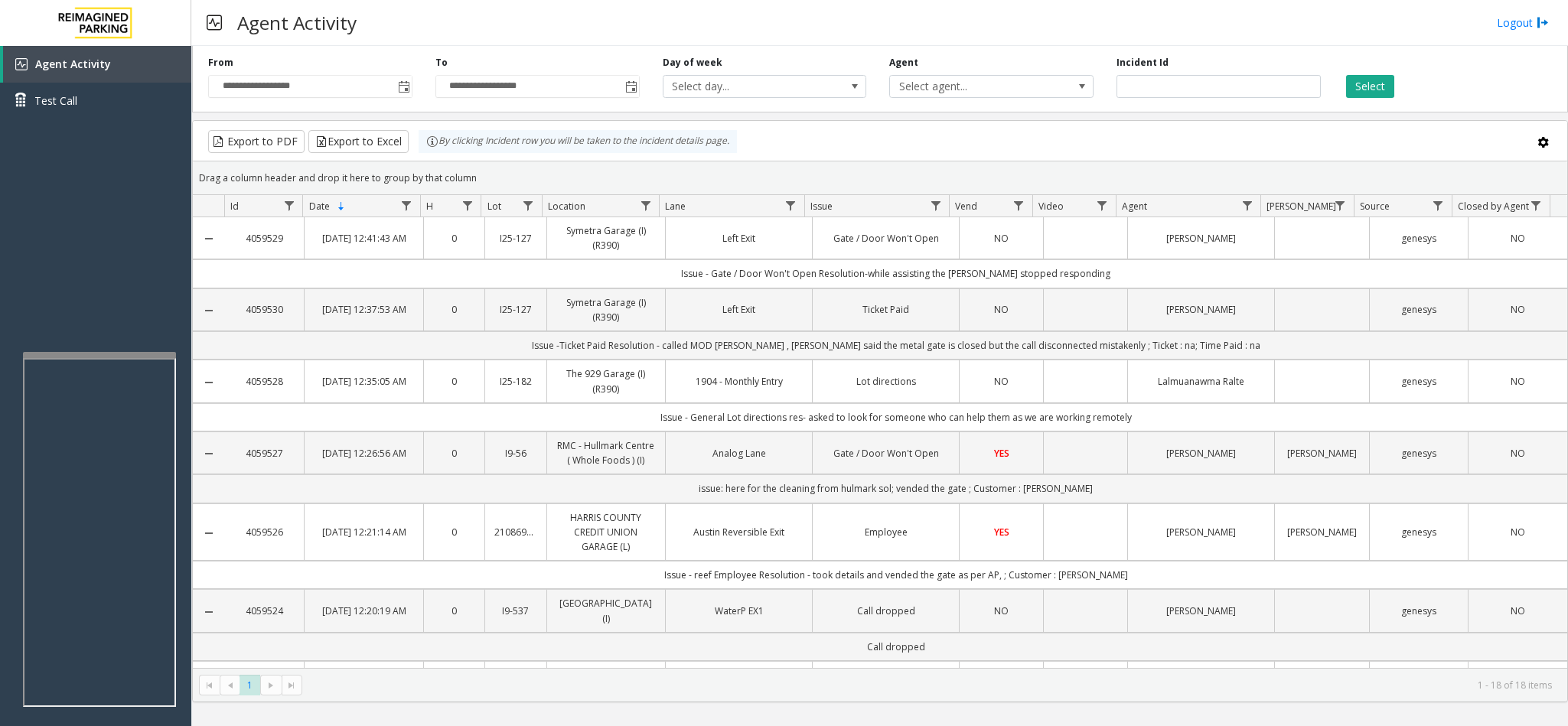
drag, startPoint x: 816, startPoint y: 159, endPoint x: 1562, endPoint y: 724, distance: 935.8
click at [1562, 724] on div "**********" at bounding box center [879, 385] width 1376 height 681
click at [1294, 684] on kendo-pager-info "1 - 18 of 18 items" at bounding box center [931, 685] width 1240 height 13
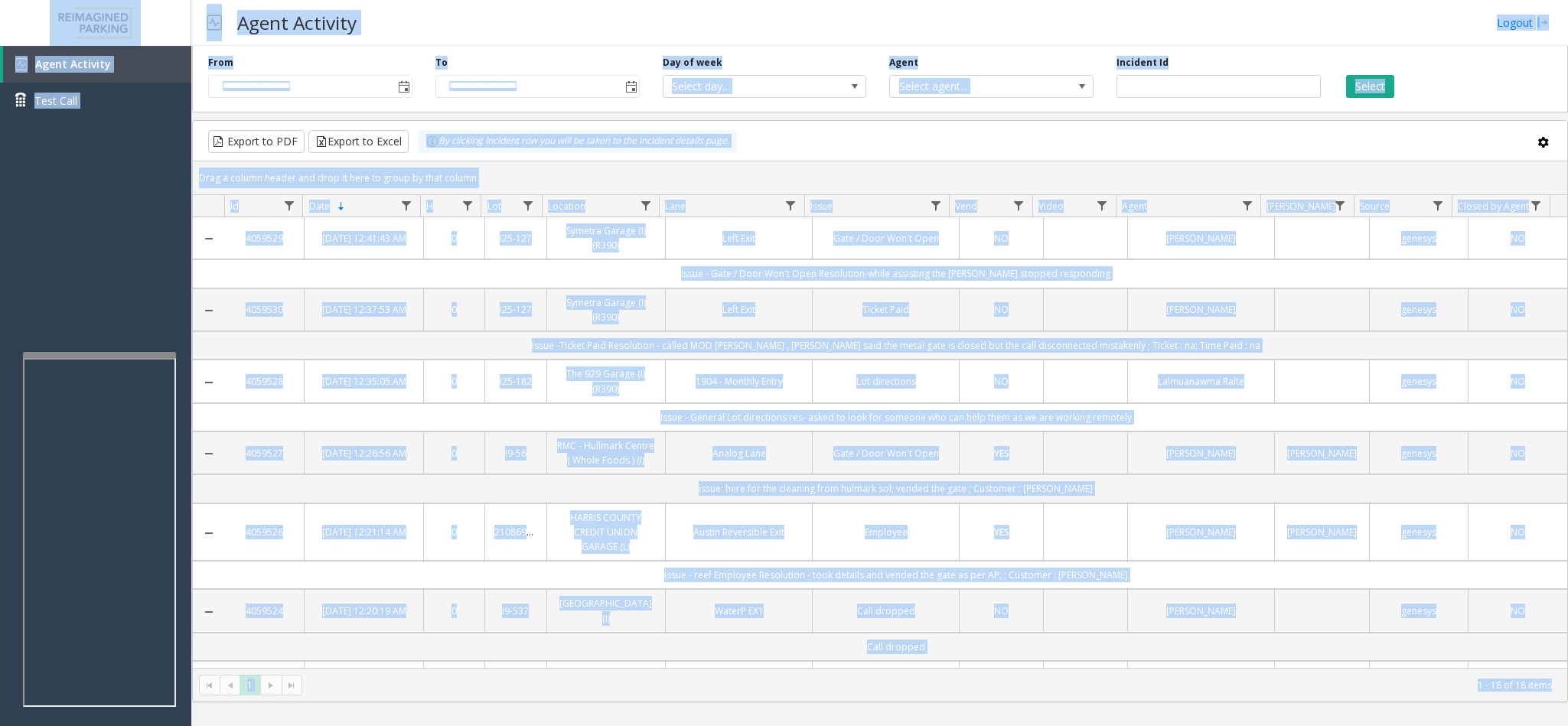
drag, startPoint x: 30, startPoint y: 8, endPoint x: 1580, endPoint y: 683, distance: 1690.6
click at [1567, 683] on html "**********" at bounding box center [784, 363] width 1568 height 726
click at [877, 153] on div "Export to PDF Export to Excel By clicking Incident row you will be taken to the…" at bounding box center [879, 141] width 1349 height 23
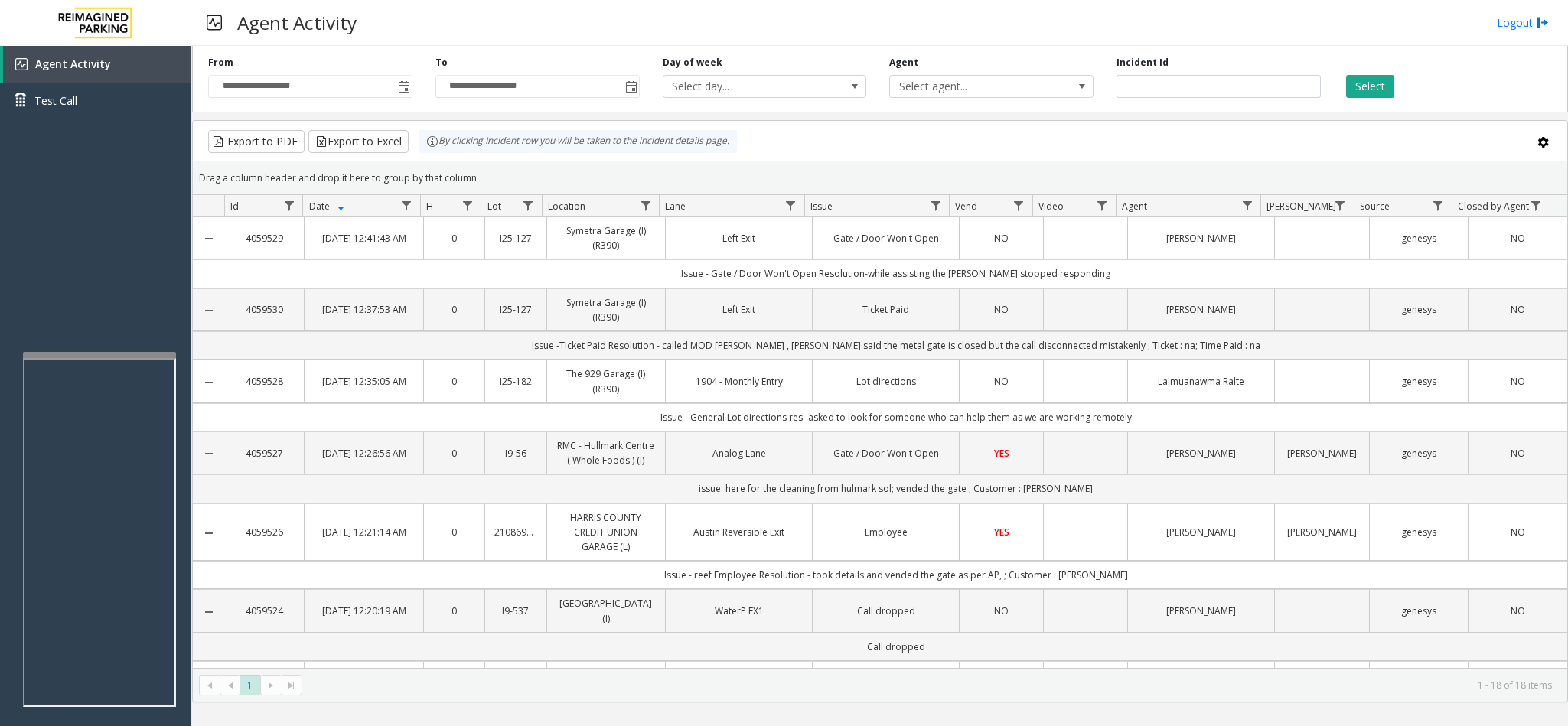
drag, startPoint x: 877, startPoint y: 154, endPoint x: 1536, endPoint y: 696, distance: 853.3
click at [1536, 696] on kendo-grid "Export to PDF Export to Excel By clicking Incident row you will be taken to the…" at bounding box center [879, 411] width 1376 height 582
click at [901, 145] on div "Export to PDF Export to Excel By clicking Incident row you will be taken to the…" at bounding box center [879, 141] width 1349 height 23
click at [862, 144] on div "Export to PDF Export to Excel By clicking Incident row you will be taken to the…" at bounding box center [879, 141] width 1349 height 23
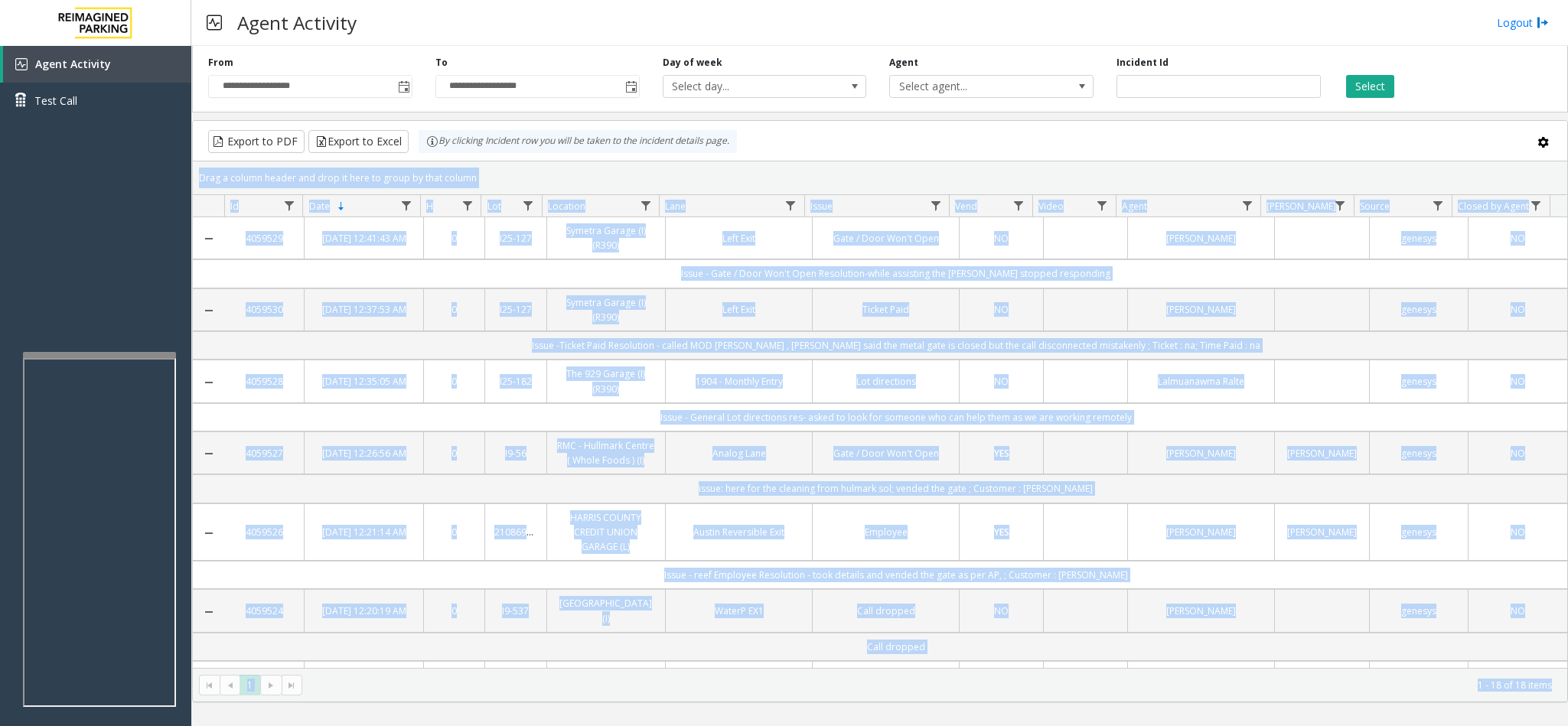
drag, startPoint x: 1145, startPoint y: 144, endPoint x: 1569, endPoint y: 693, distance: 693.7
click at [1567, 693] on html "**********" at bounding box center [784, 363] width 1568 height 726
click at [953, 166] on div "Drag a column header and drop it here to group by that column" at bounding box center [879, 178] width 1374 height 27
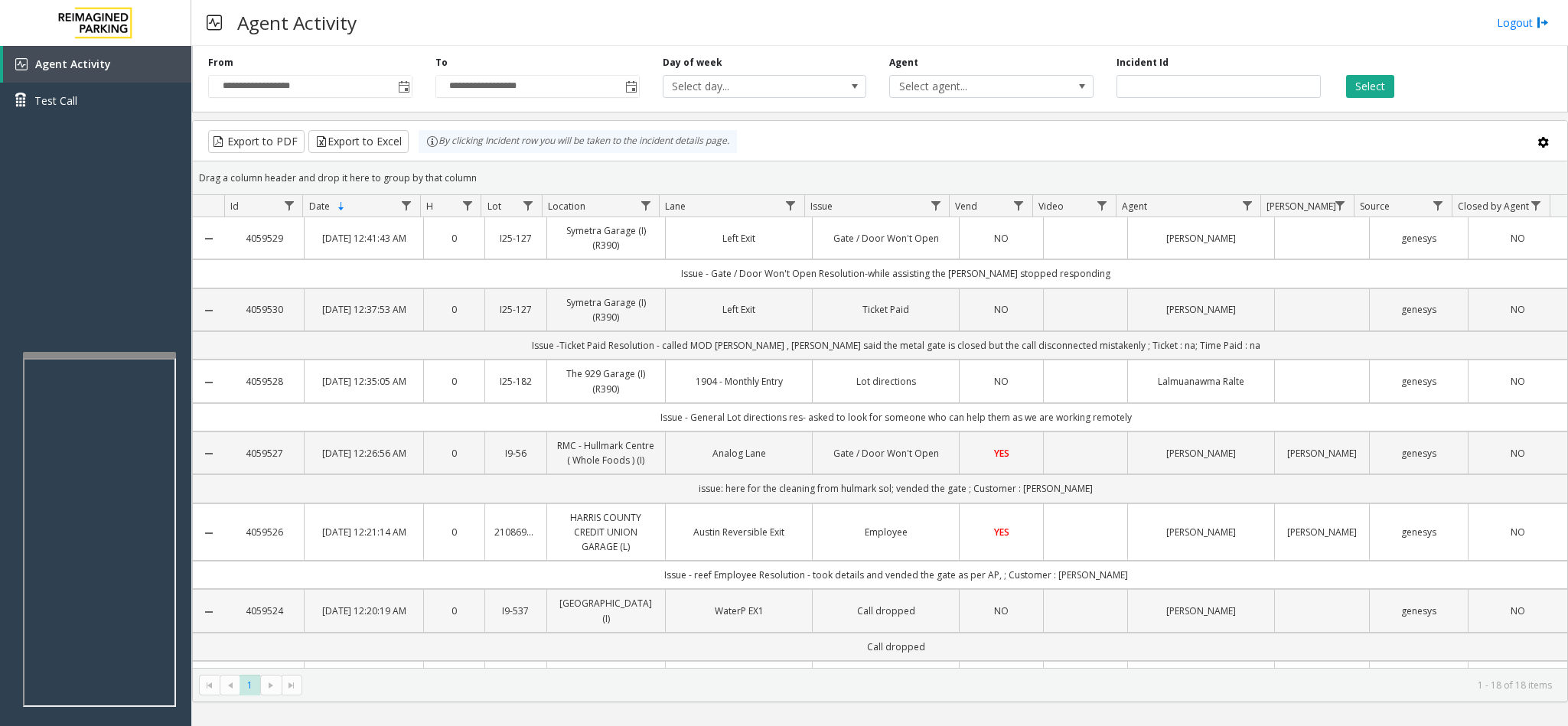
drag, startPoint x: 946, startPoint y: 143, endPoint x: 1400, endPoint y: 629, distance: 665.1
click at [1567, 725] on html "**********" at bounding box center [784, 363] width 1568 height 726
click at [917, 147] on div "Export to PDF Export to Excel By clicking Incident row you will be taken to the…" at bounding box center [879, 141] width 1349 height 23
drag, startPoint x: 917, startPoint y: 147, endPoint x: 1573, endPoint y: 686, distance: 849.0
click at [1567, 686] on html "**********" at bounding box center [784, 363] width 1568 height 726
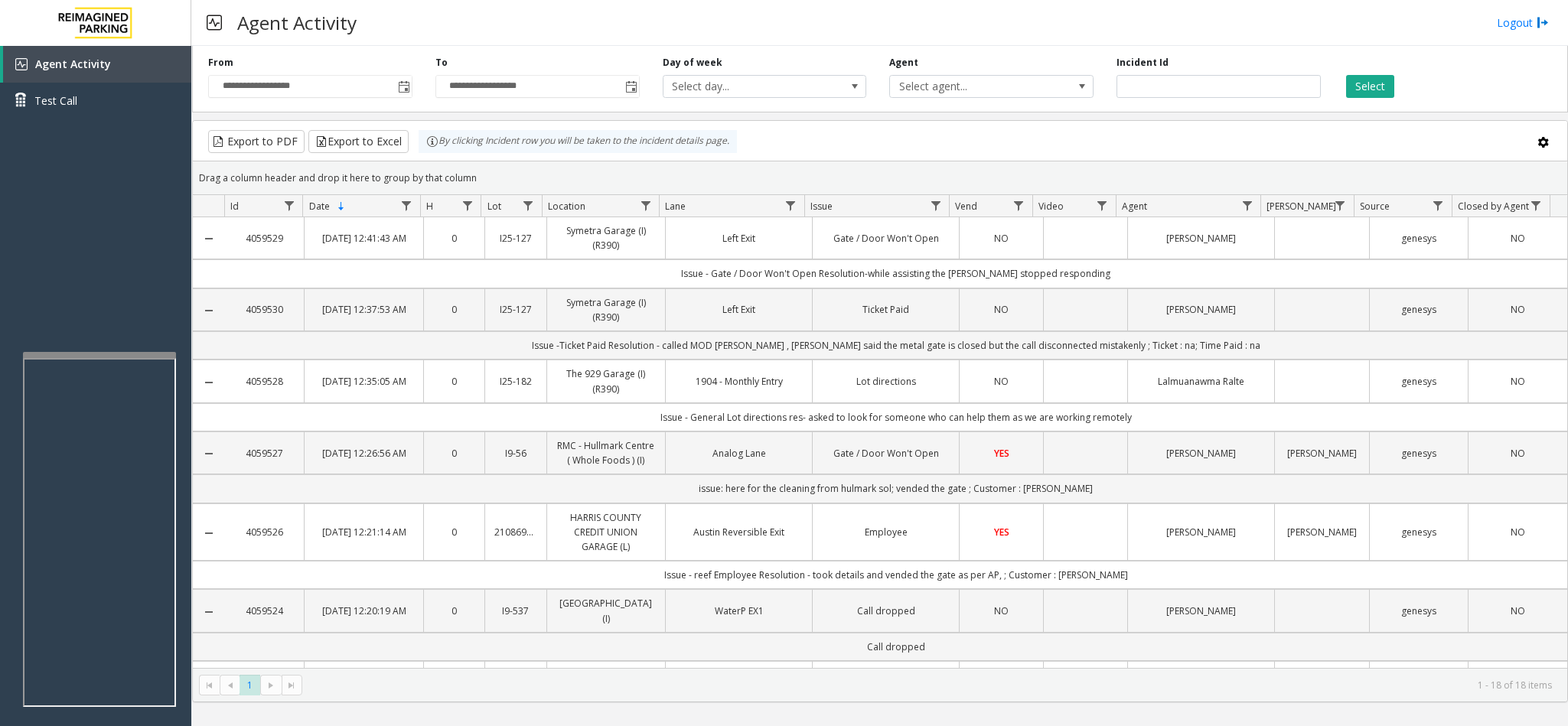
click at [886, 172] on div "Drag a column header and drop it here to group by that column" at bounding box center [879, 178] width 1374 height 27
drag, startPoint x: 957, startPoint y: 158, endPoint x: 1635, endPoint y: 766, distance: 910.7
click at [1567, 725] on html "**********" at bounding box center [784, 363] width 1568 height 726
click at [890, 296] on body "**********" at bounding box center [784, 363] width 1568 height 726
click at [872, 165] on div "Drag a column header and drop it here to group by that column" at bounding box center [879, 178] width 1374 height 27
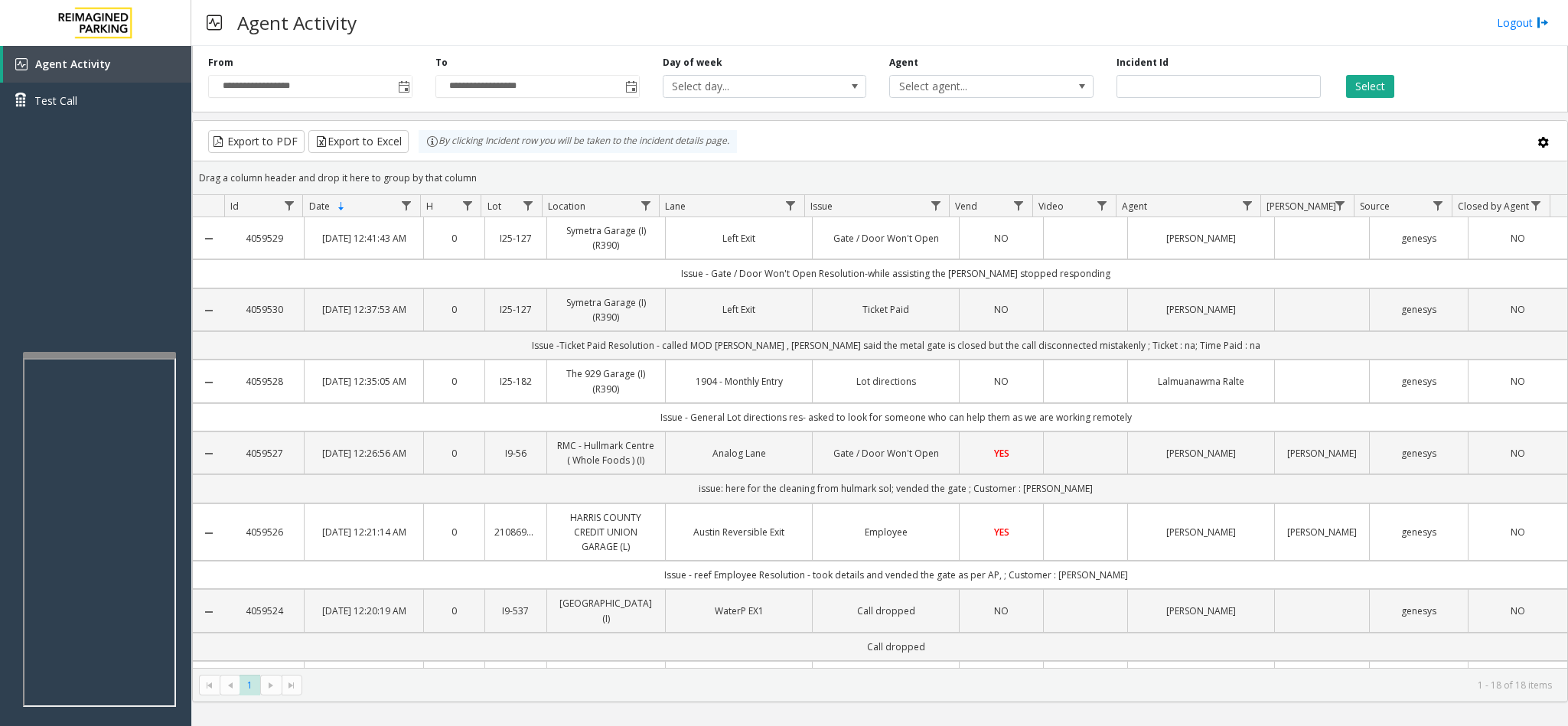
drag, startPoint x: 972, startPoint y: 140, endPoint x: 1563, endPoint y: 712, distance: 822.5
click at [1563, 712] on div "**********" at bounding box center [879, 385] width 1376 height 681
click at [882, 168] on kendo-grid-group-panel "Drag a column header and drop it here to group by that column" at bounding box center [879, 178] width 1374 height 34
click at [882, 168] on div "Drag a column header and drop it here to group by that column" at bounding box center [879, 178] width 1374 height 27
click at [881, 166] on kendo-grid "Export to PDF Export to Excel By clicking Incident row you will be taken to the…" at bounding box center [879, 411] width 1376 height 582
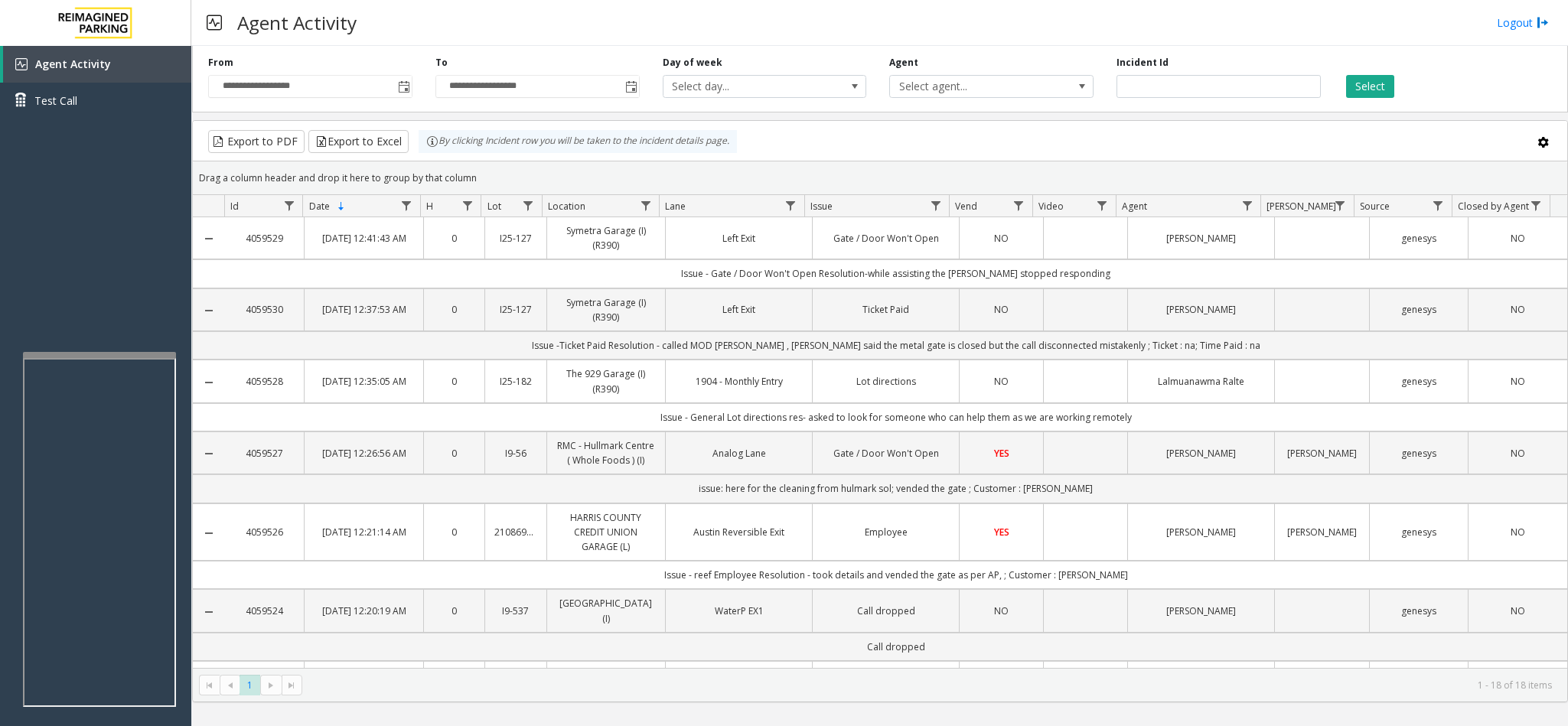
drag, startPoint x: 843, startPoint y: 165, endPoint x: 875, endPoint y: 26, distance: 142.6
click at [845, 165] on div "Drag a column header and drop it here to group by that column" at bounding box center [879, 178] width 1374 height 27
click at [1032, 3] on div "Agent Activity Logout" at bounding box center [879, 23] width 1376 height 45
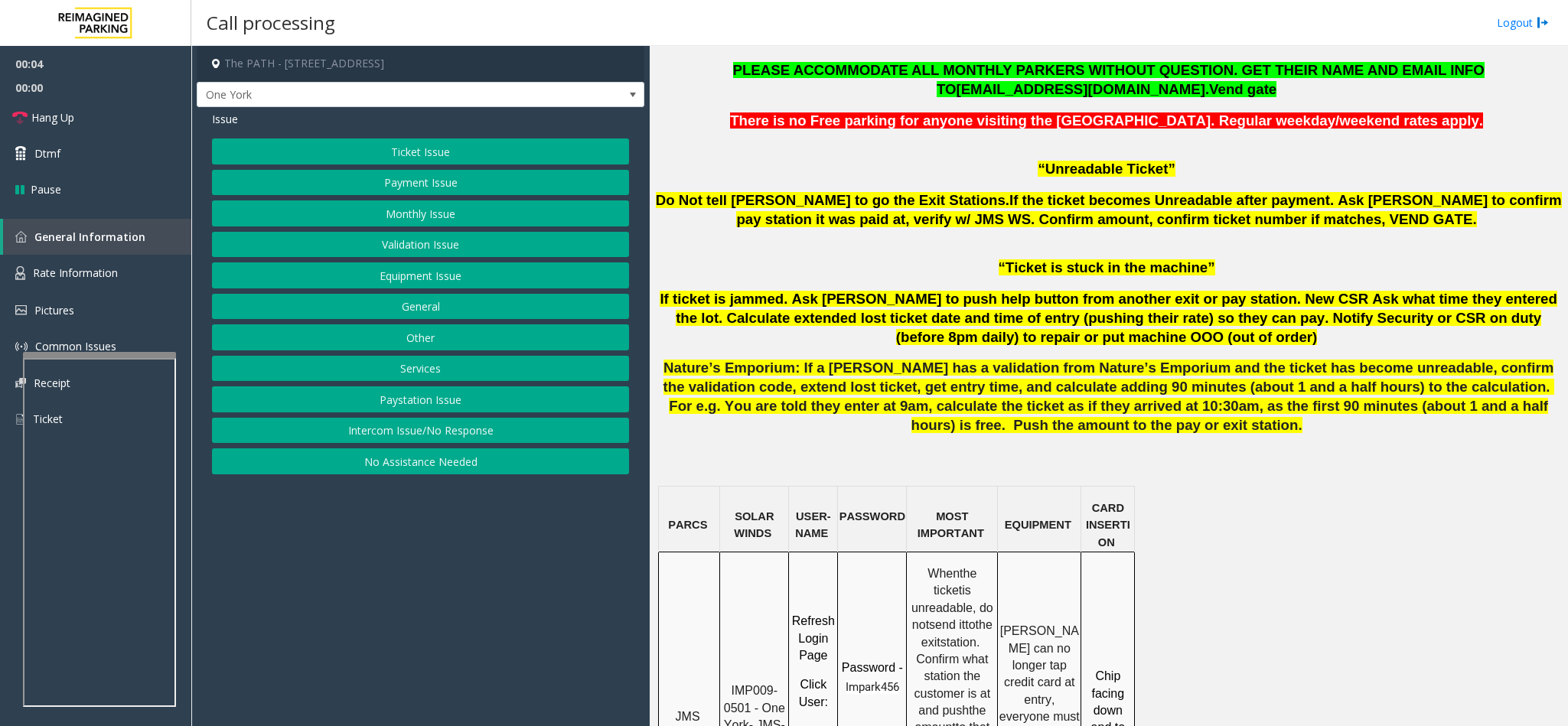
scroll to position [1033, 0]
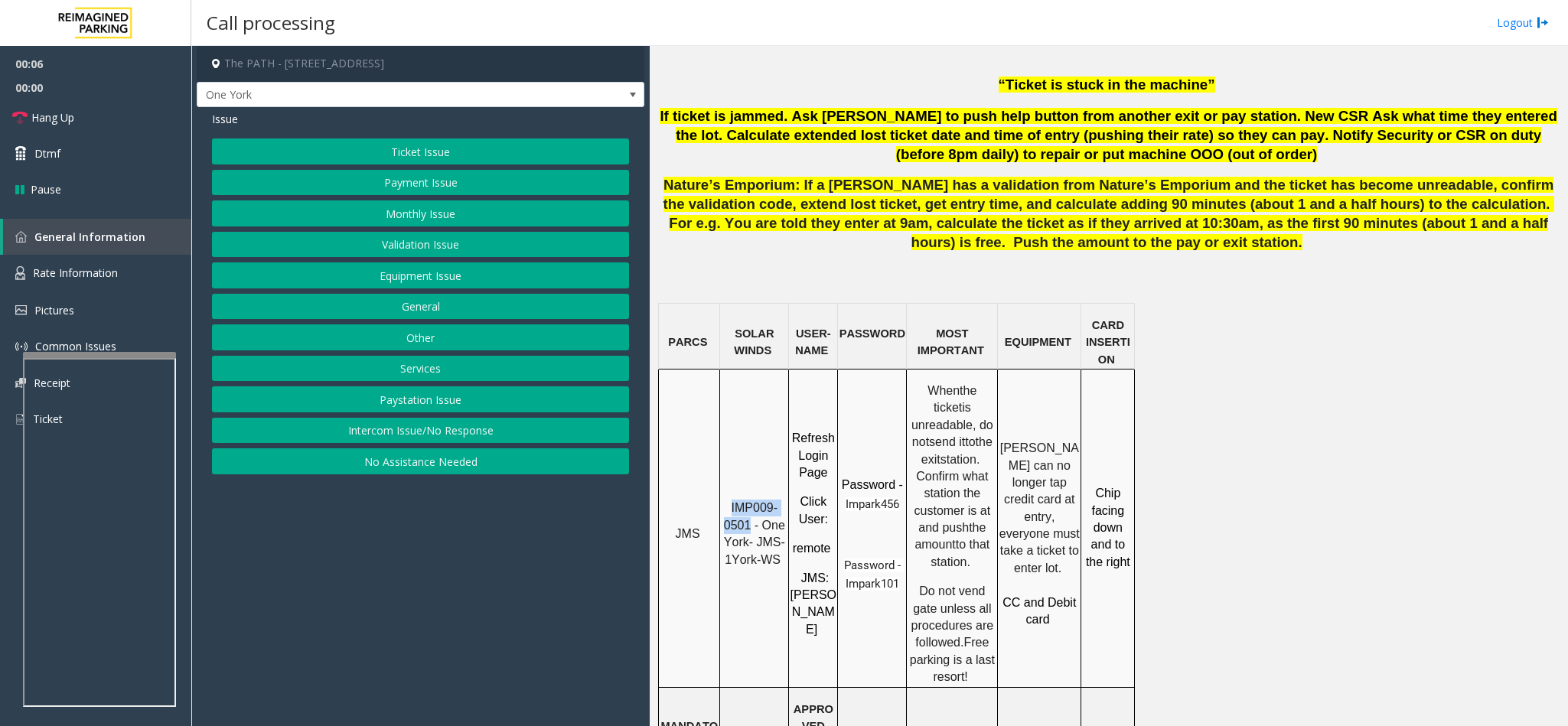
drag, startPoint x: 752, startPoint y: 470, endPoint x: 733, endPoint y: 446, distance: 30.6
click at [733, 501] on span "IMP009-0501 - One York- JMS-1York-WS" at bounding box center [757, 532] width 65 height 64
copy span "IMP009-0501"
click at [429, 159] on button "Ticket Issue" at bounding box center [421, 151] width 417 height 26
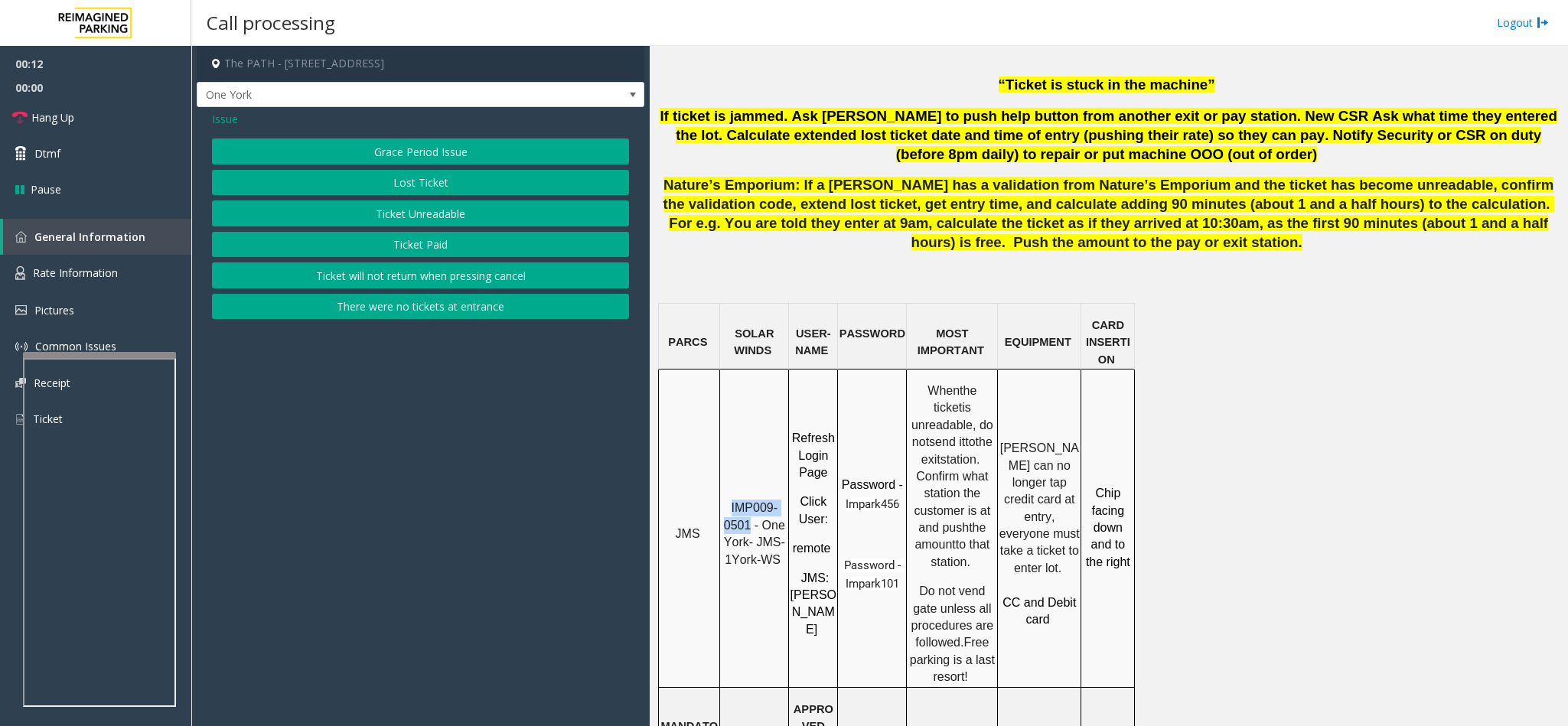
click at [392, 223] on button "Ticket Unreadable" at bounding box center [421, 213] width 417 height 26
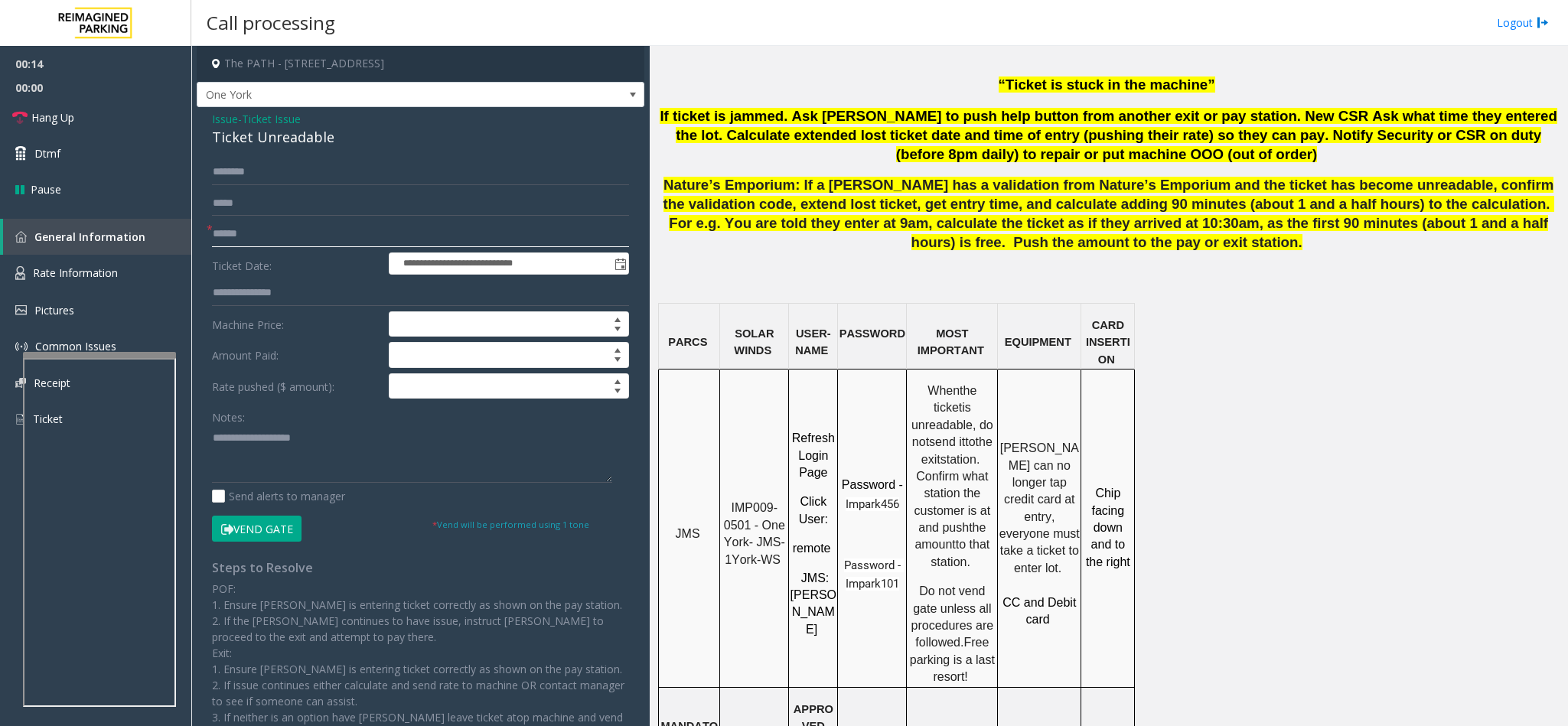
click at [243, 230] on input "text" at bounding box center [421, 234] width 417 height 26
type input "*"
click at [441, 168] on input "**********" at bounding box center [421, 172] width 417 height 26
type input "**********"
click at [230, 230] on input "text" at bounding box center [421, 234] width 417 height 26
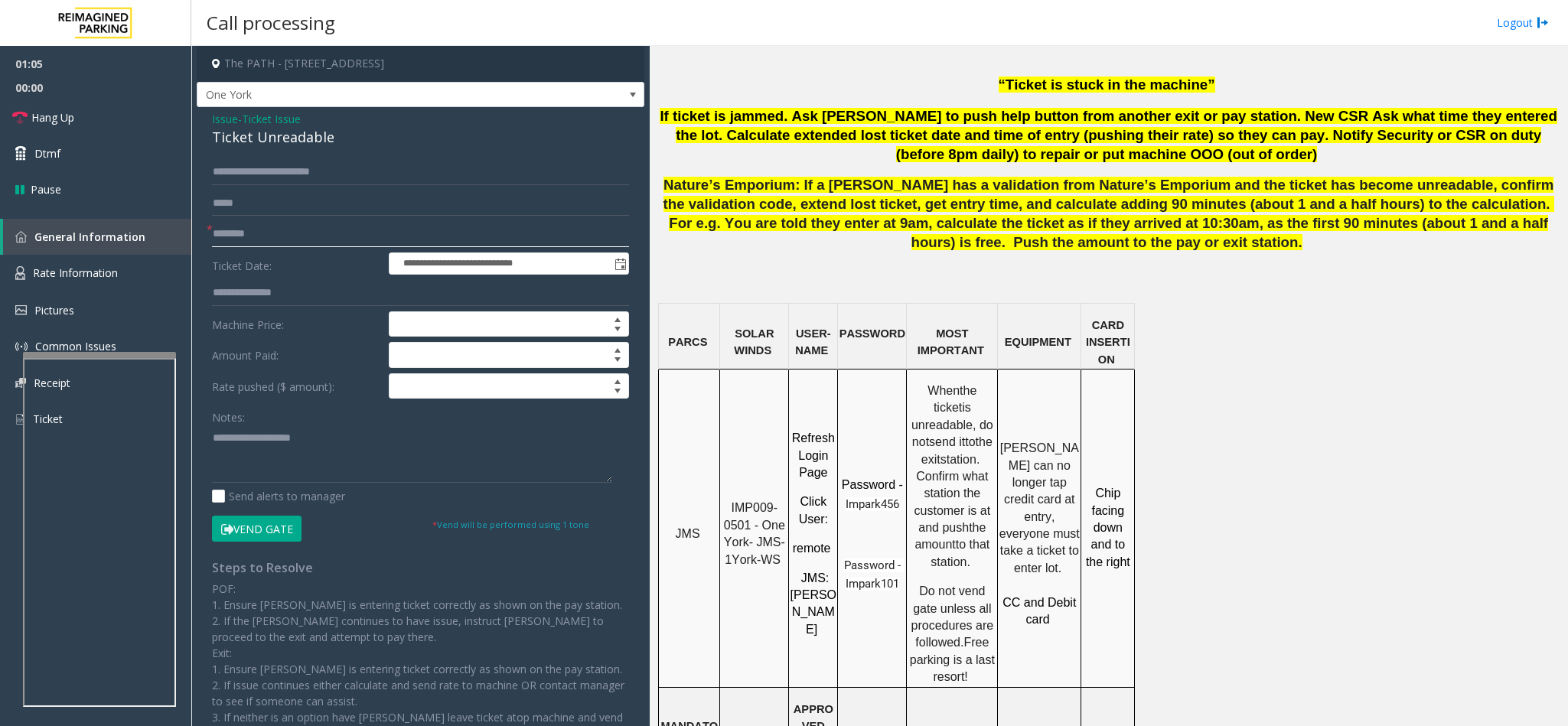
type input "********"
drag, startPoint x: 379, startPoint y: 165, endPoint x: 206, endPoint y: 170, distance: 173.1
click at [213, 170] on input "**********" at bounding box center [421, 172] width 417 height 26
drag, startPoint x: 206, startPoint y: 170, endPoint x: 284, endPoint y: 182, distance: 78.9
click at [284, 182] on div "**********" at bounding box center [420, 474] width 440 height 630
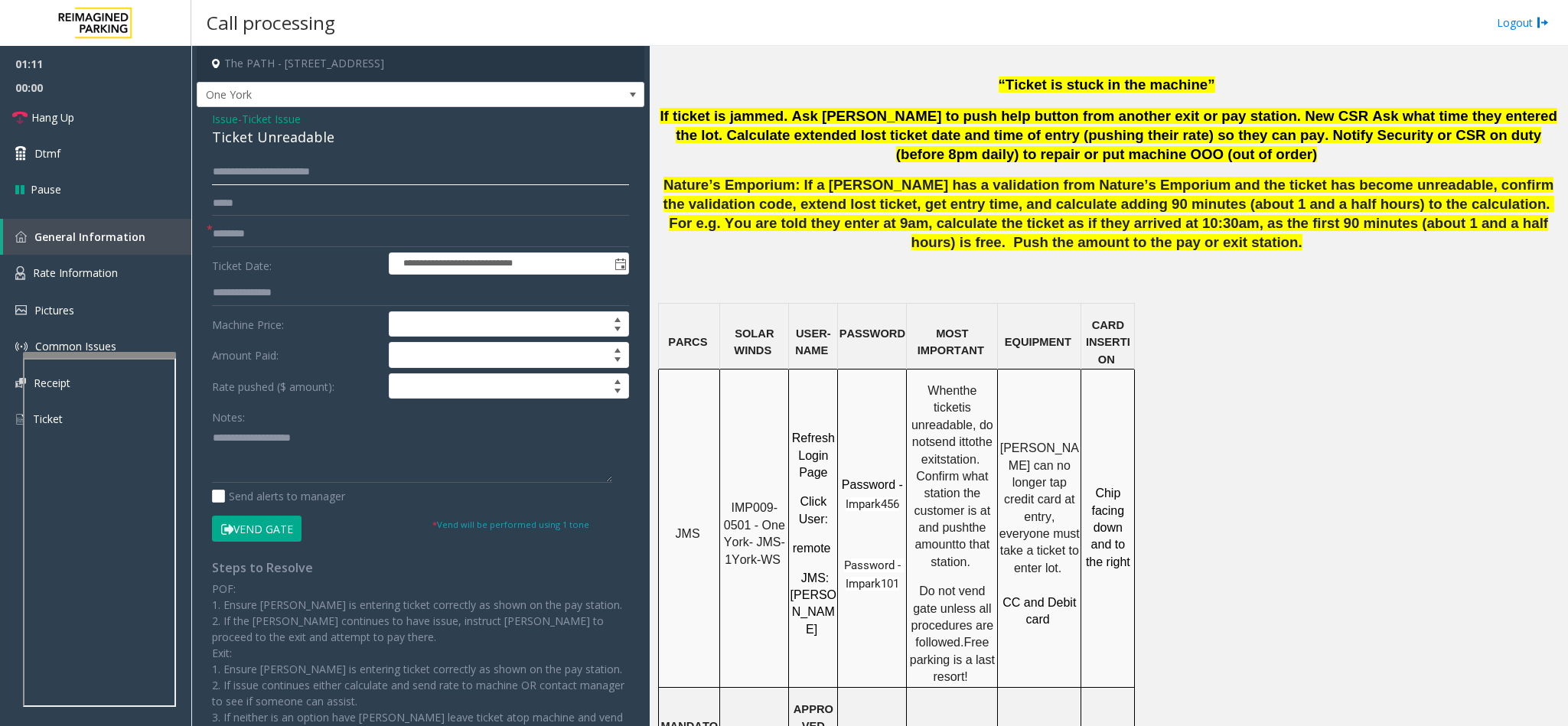
drag, startPoint x: 359, startPoint y: 170, endPoint x: 206, endPoint y: 177, distance: 153.2
click at [206, 177] on div "**********" at bounding box center [420, 474] width 440 height 630
click at [242, 168] on input "text" at bounding box center [421, 172] width 417 height 26
click at [256, 166] on input "text" at bounding box center [421, 172] width 417 height 26
drag, startPoint x: 347, startPoint y: 136, endPoint x: 203, endPoint y: 121, distance: 144.8
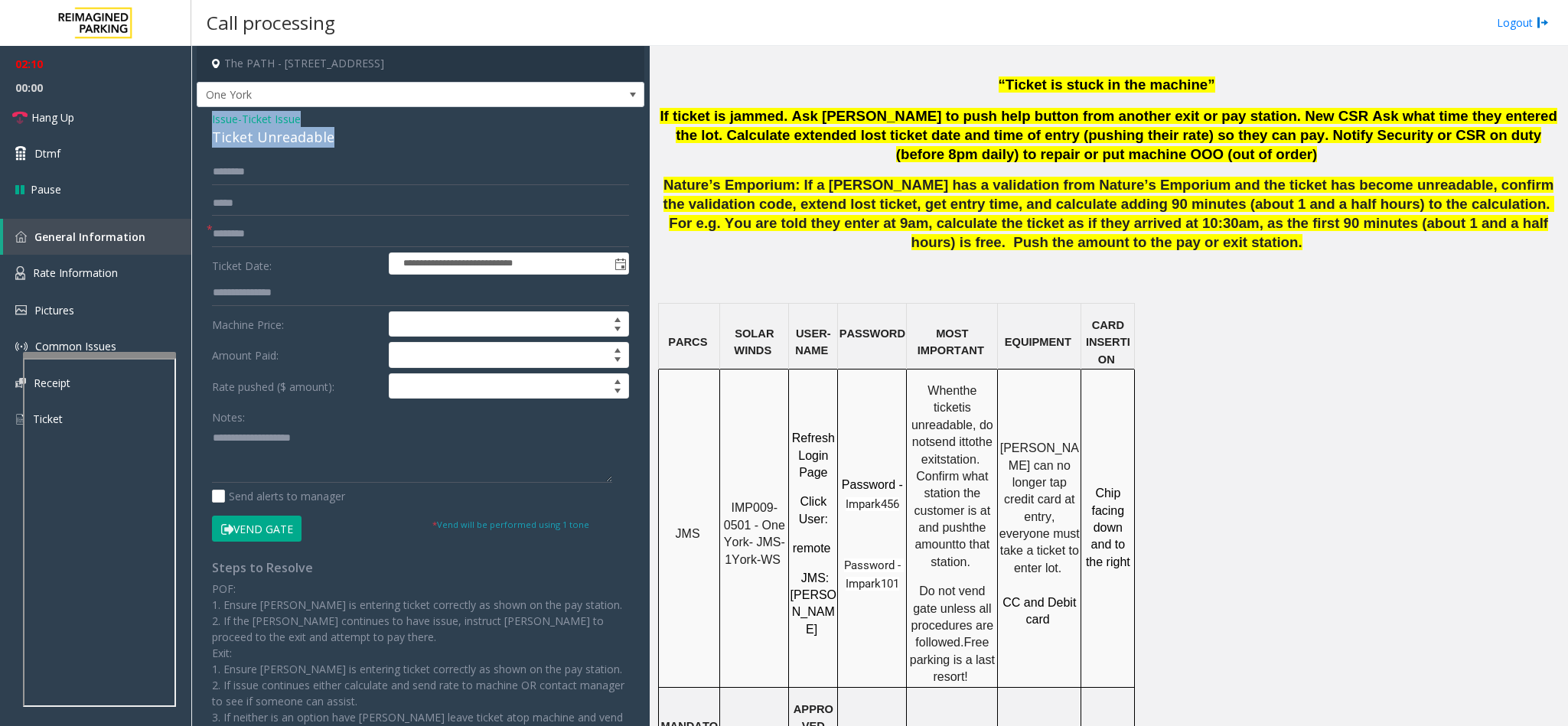
click at [203, 121] on div "**********" at bounding box center [420, 455] width 448 height 697
copy div "Issue - Ticket Issue Ticket Unreadable"
paste textarea "**********"
click at [310, 450] on textarea at bounding box center [412, 454] width 400 height 57
drag, startPoint x: 329, startPoint y: 433, endPoint x: 248, endPoint y: 441, distance: 81.4
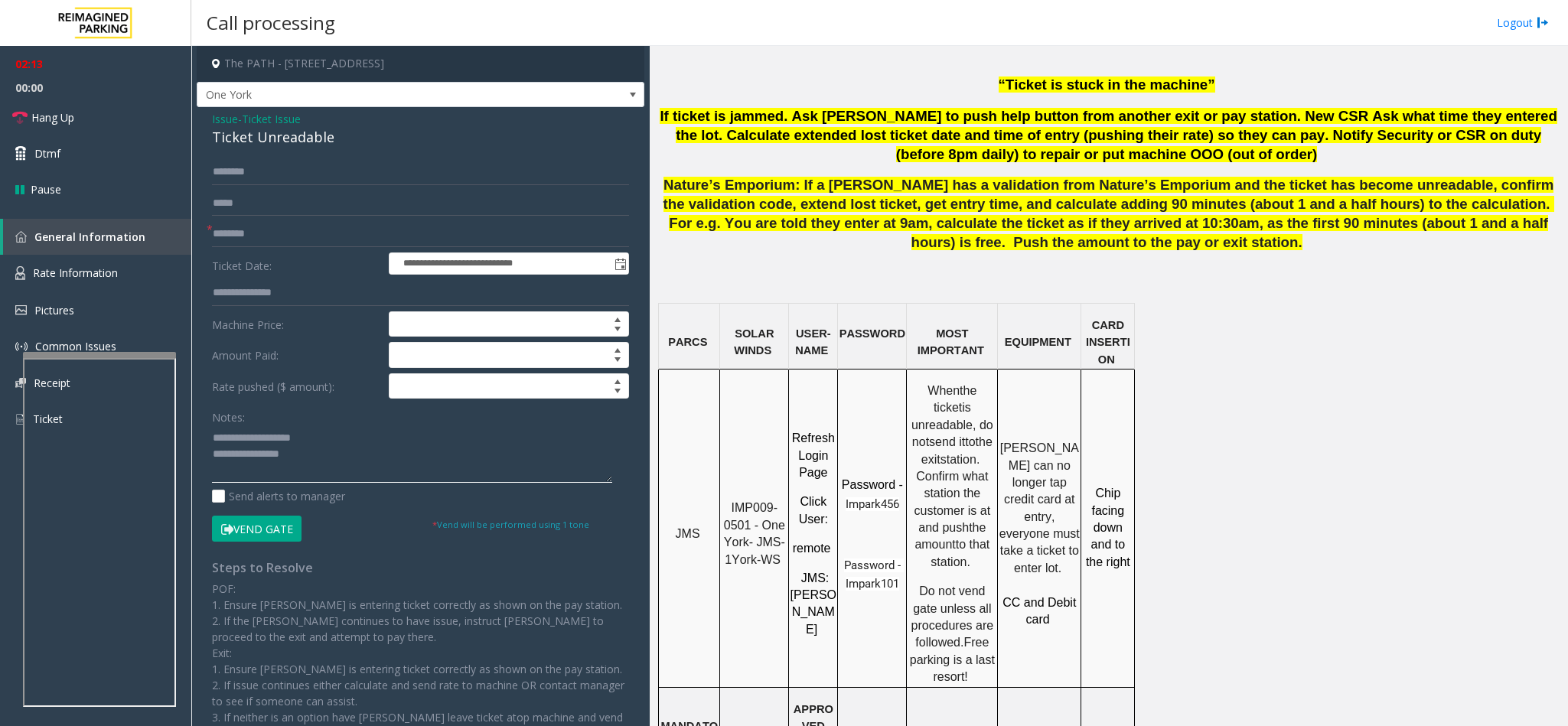
click at [246, 441] on textarea at bounding box center [412, 454] width 400 height 57
click at [314, 449] on textarea at bounding box center [412, 454] width 400 height 57
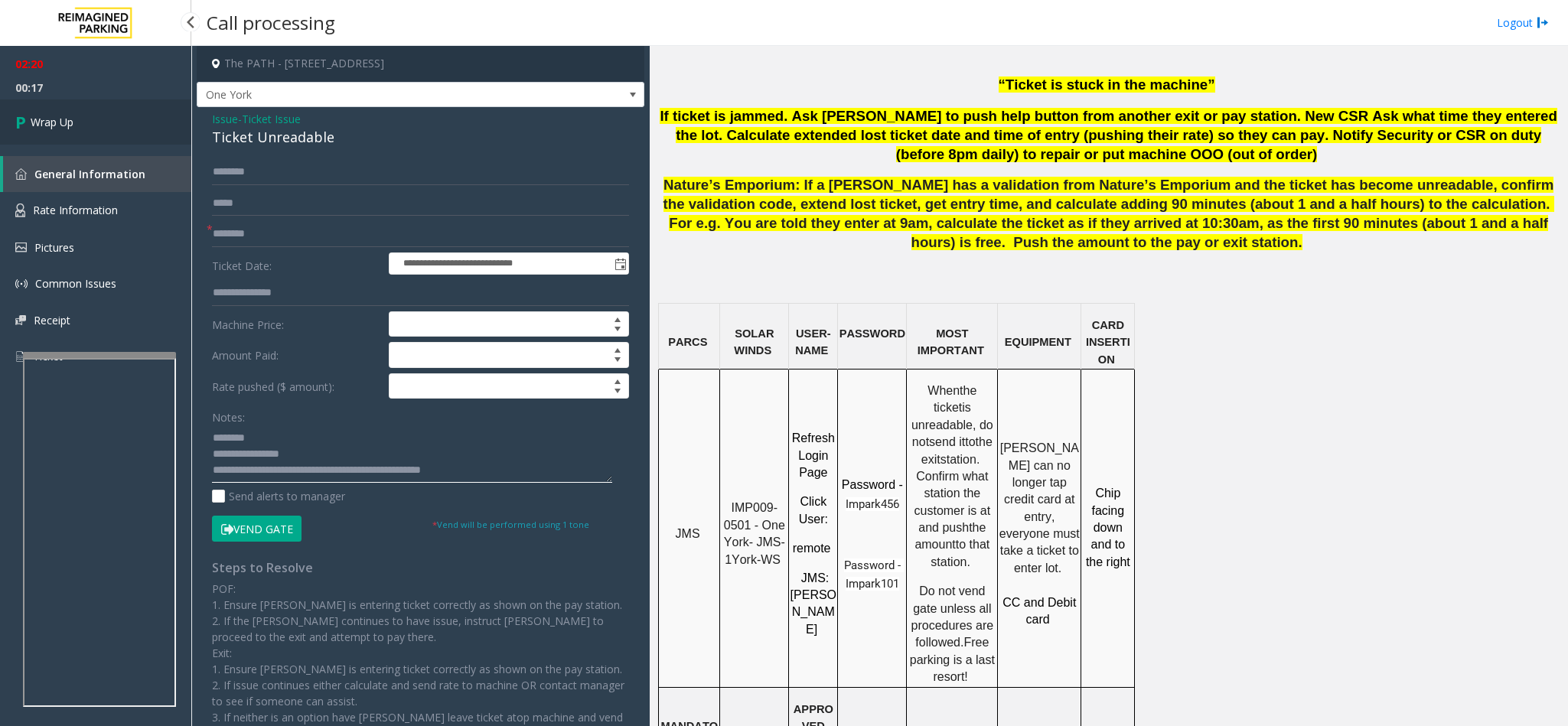
type textarea "**********"
click at [76, 124] on link "Wrap Up" at bounding box center [96, 122] width 192 height 45
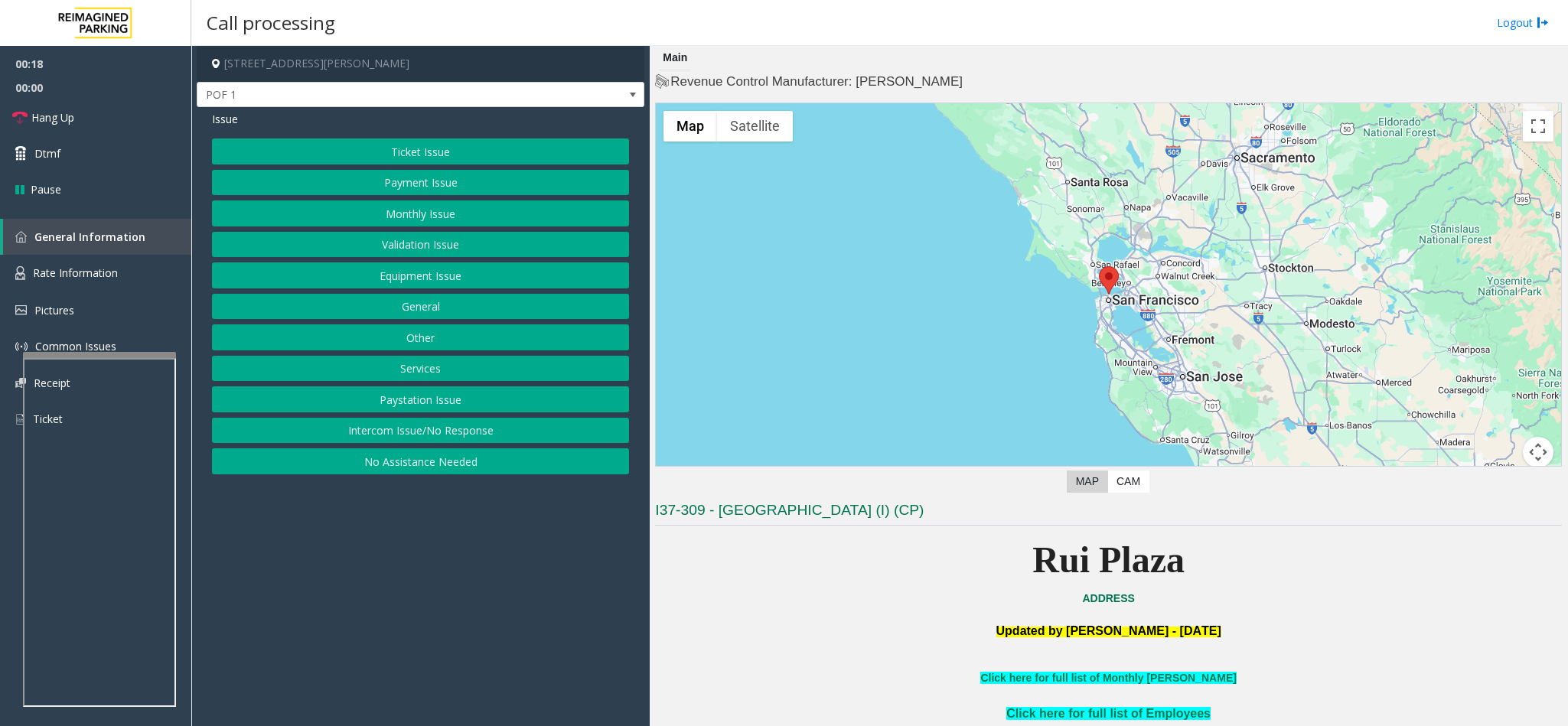
click at [455, 189] on button "Payment Issue" at bounding box center [421, 183] width 417 height 26
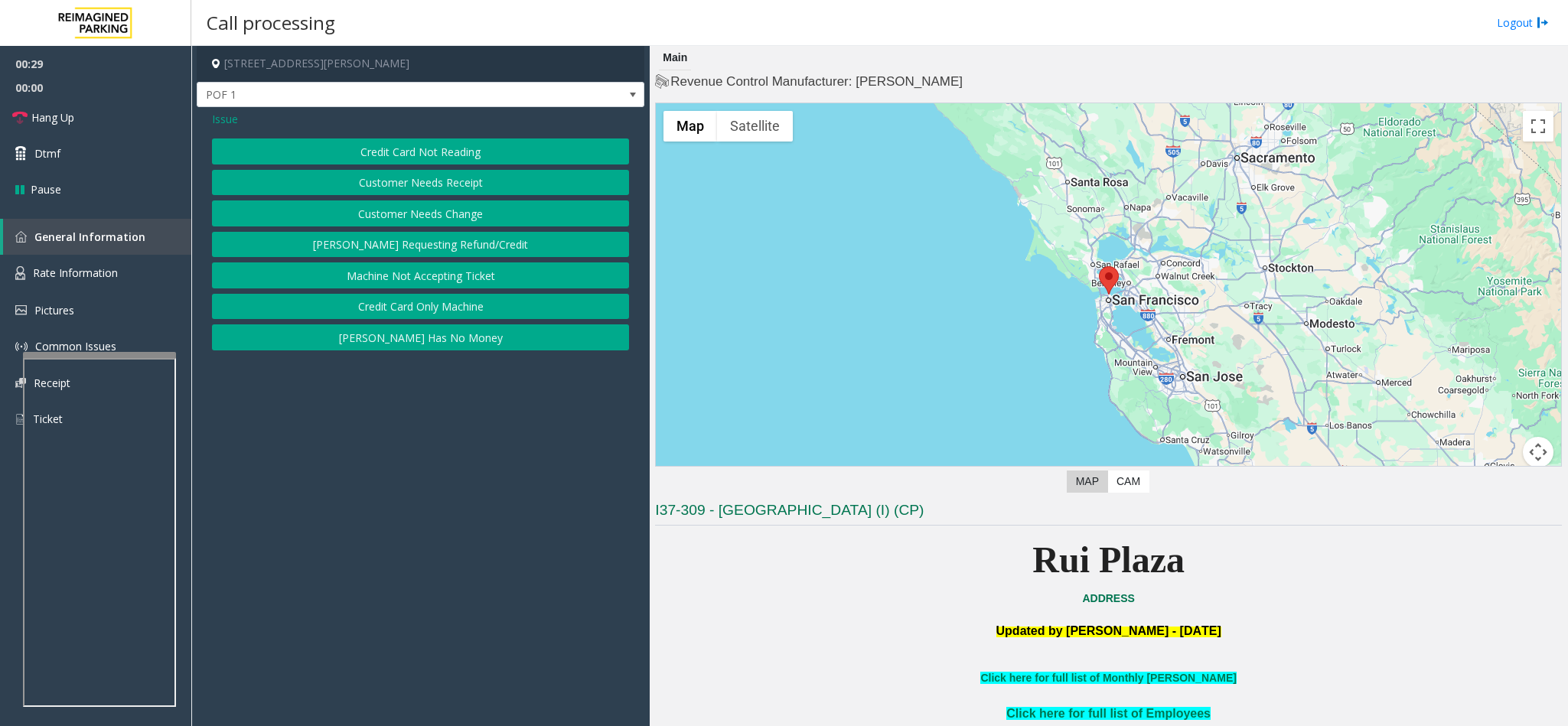
drag, startPoint x: 505, startPoint y: 152, endPoint x: 526, endPoint y: 122, distance: 36.6
click at [526, 122] on div "Issue Credit Card Not Reading Customer Needs Receipt Customer Needs Change [PER…" at bounding box center [420, 232] width 448 height 251
click at [215, 115] on span "Issue" at bounding box center [225, 119] width 26 height 16
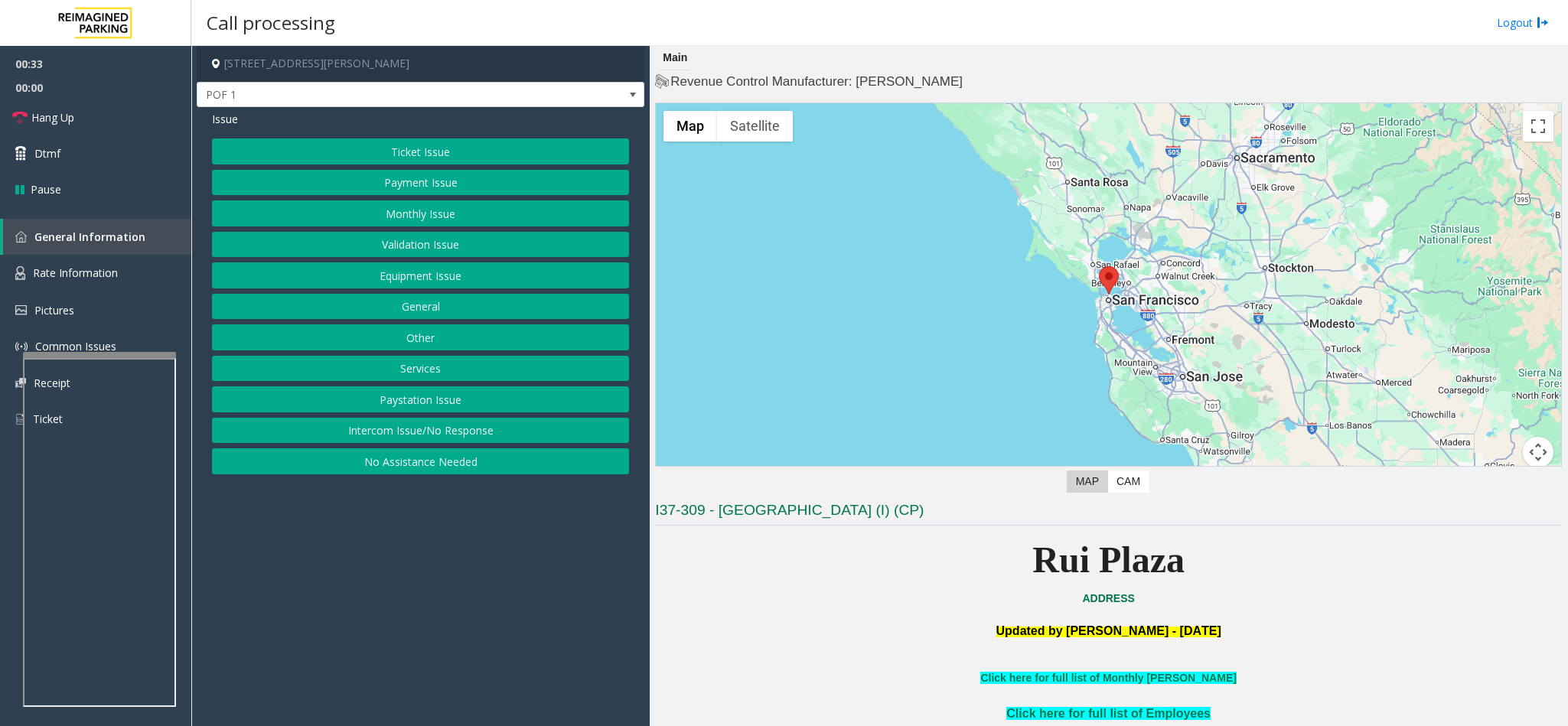
click at [433, 463] on button "No Assistance Needed" at bounding box center [421, 461] width 417 height 26
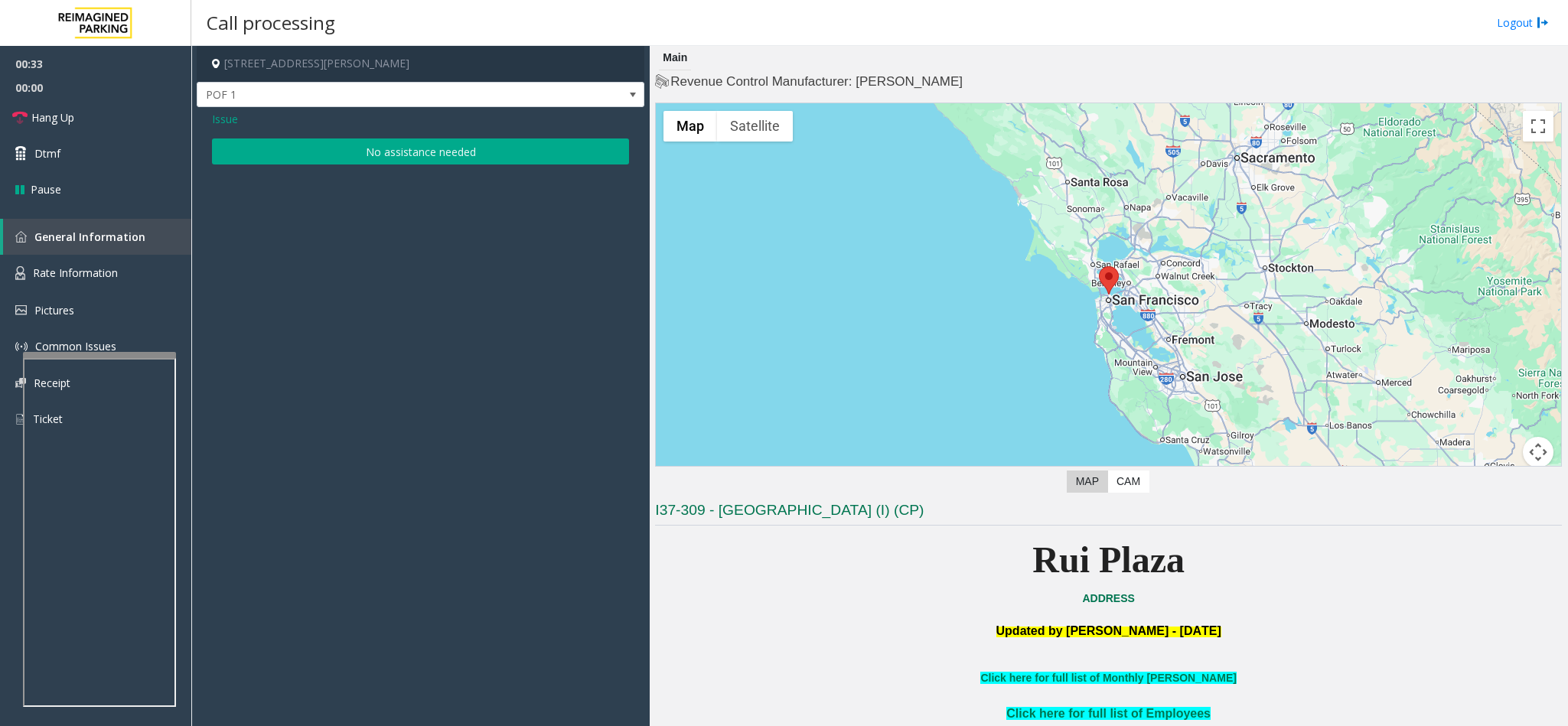
click at [455, 151] on button "No assistance needed" at bounding box center [421, 151] width 417 height 26
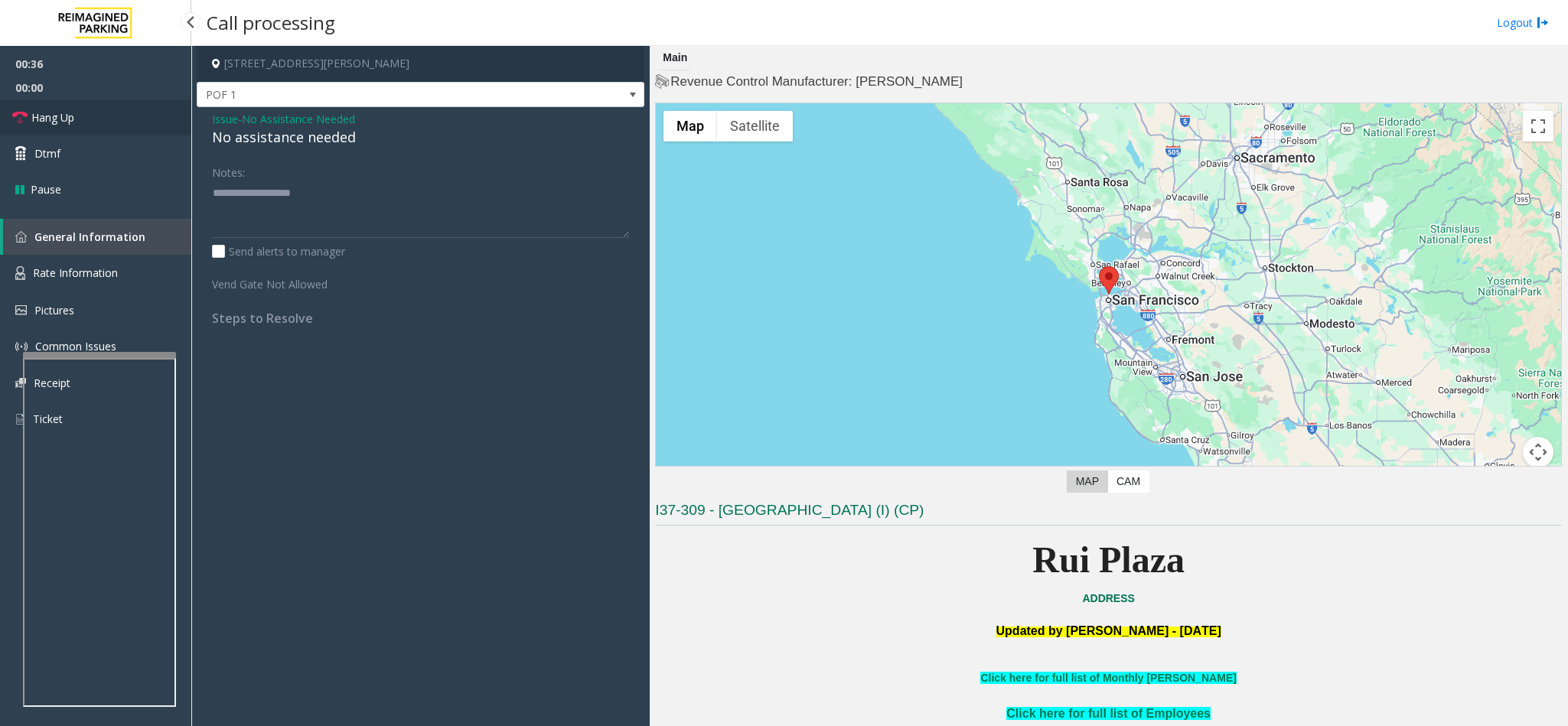
click at [83, 116] on link "Hang Up" at bounding box center [96, 118] width 192 height 36
click at [260, 133] on div "No assistance needed" at bounding box center [421, 137] width 417 height 21
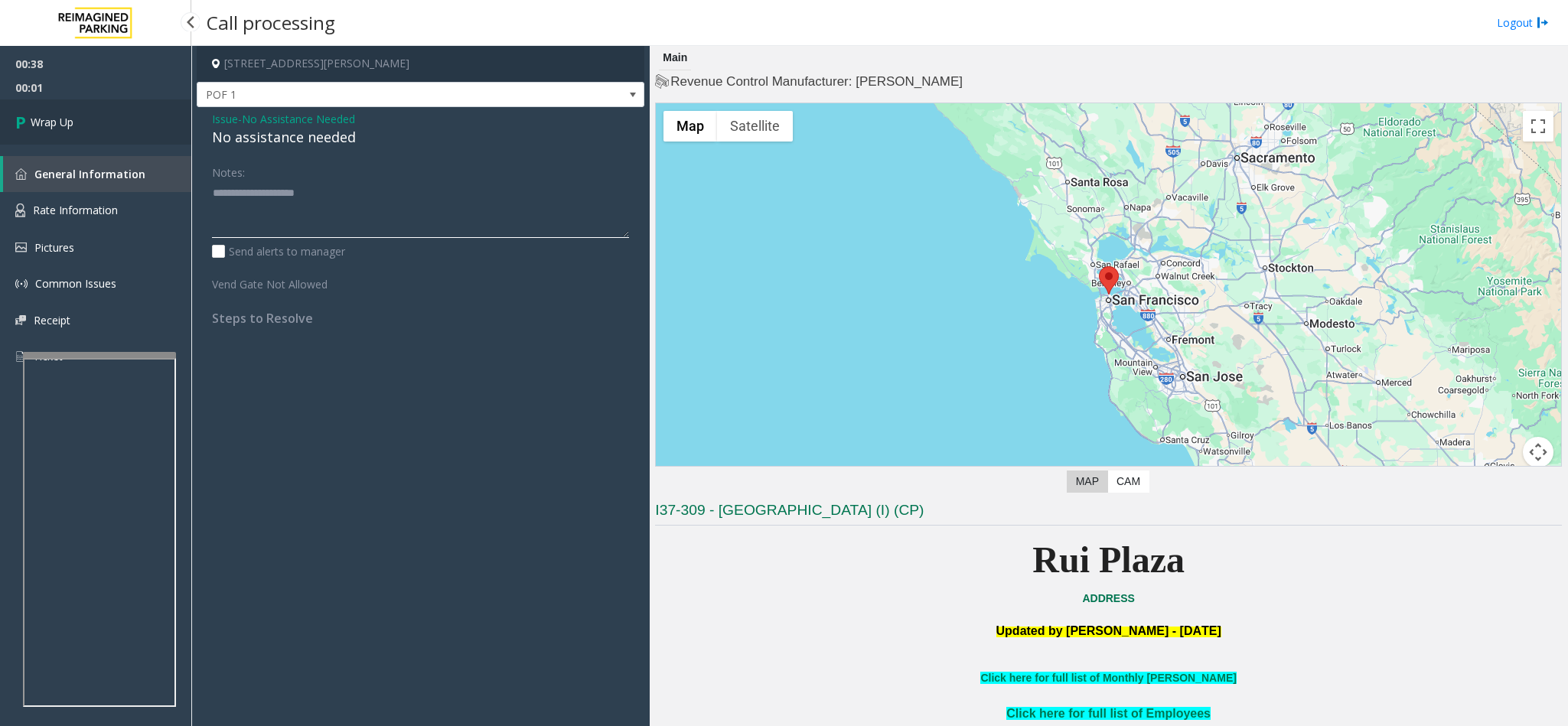
type textarea "**********"
click at [58, 121] on span "Wrap Up" at bounding box center [51, 121] width 42 height 16
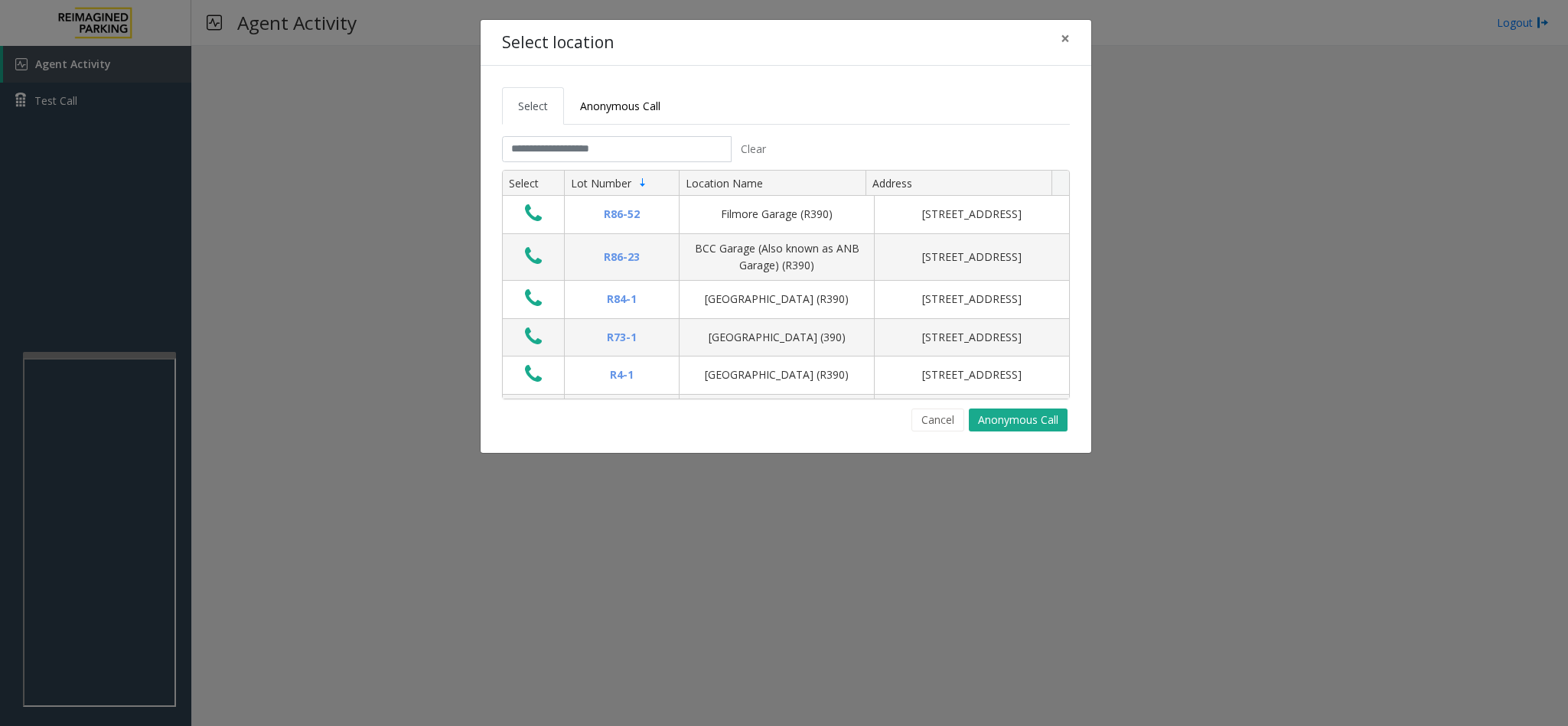
click at [624, 162] on div "Clear" at bounding box center [638, 149] width 273 height 26
click at [624, 154] on input "text" at bounding box center [617, 149] width 229 height 26
click at [616, 143] on input "text" at bounding box center [617, 149] width 229 height 26
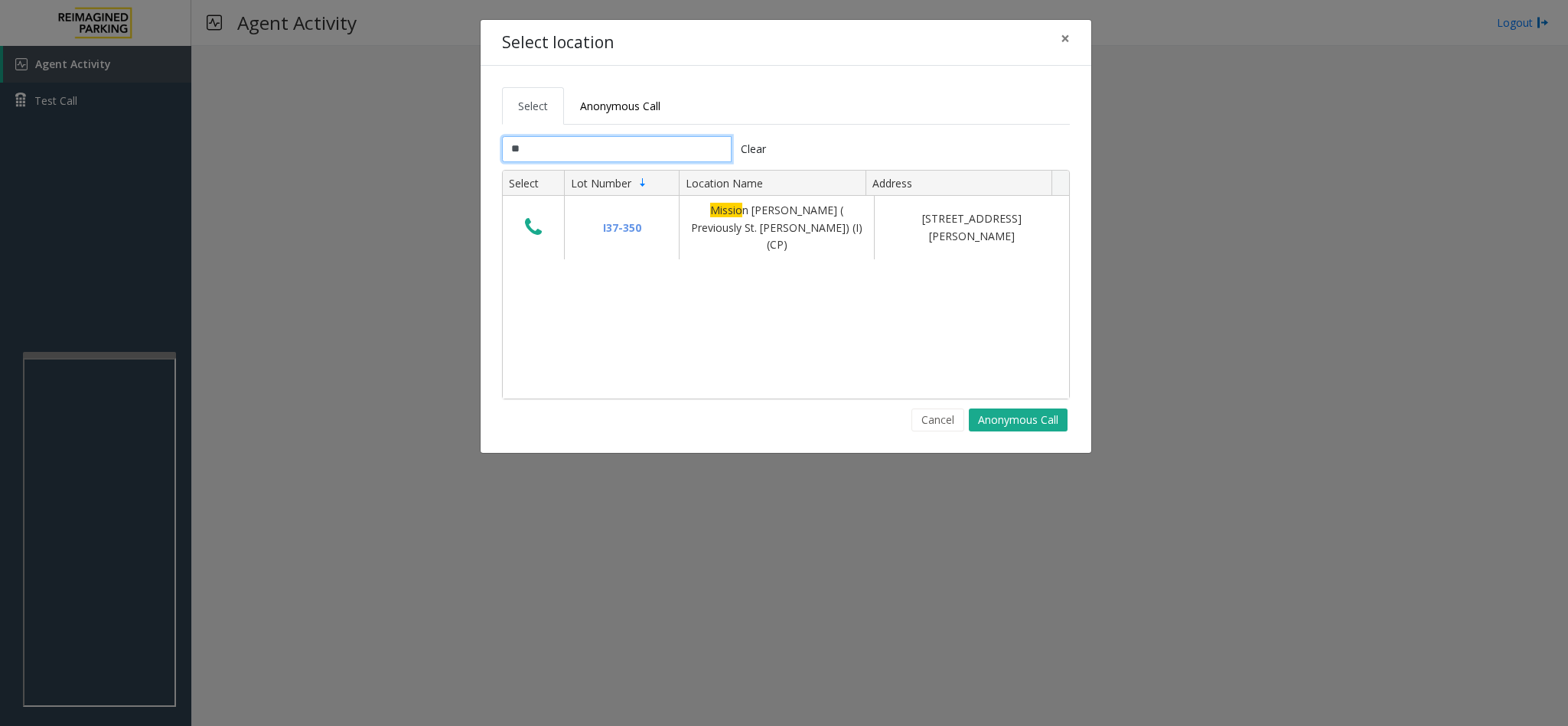
type input "*"
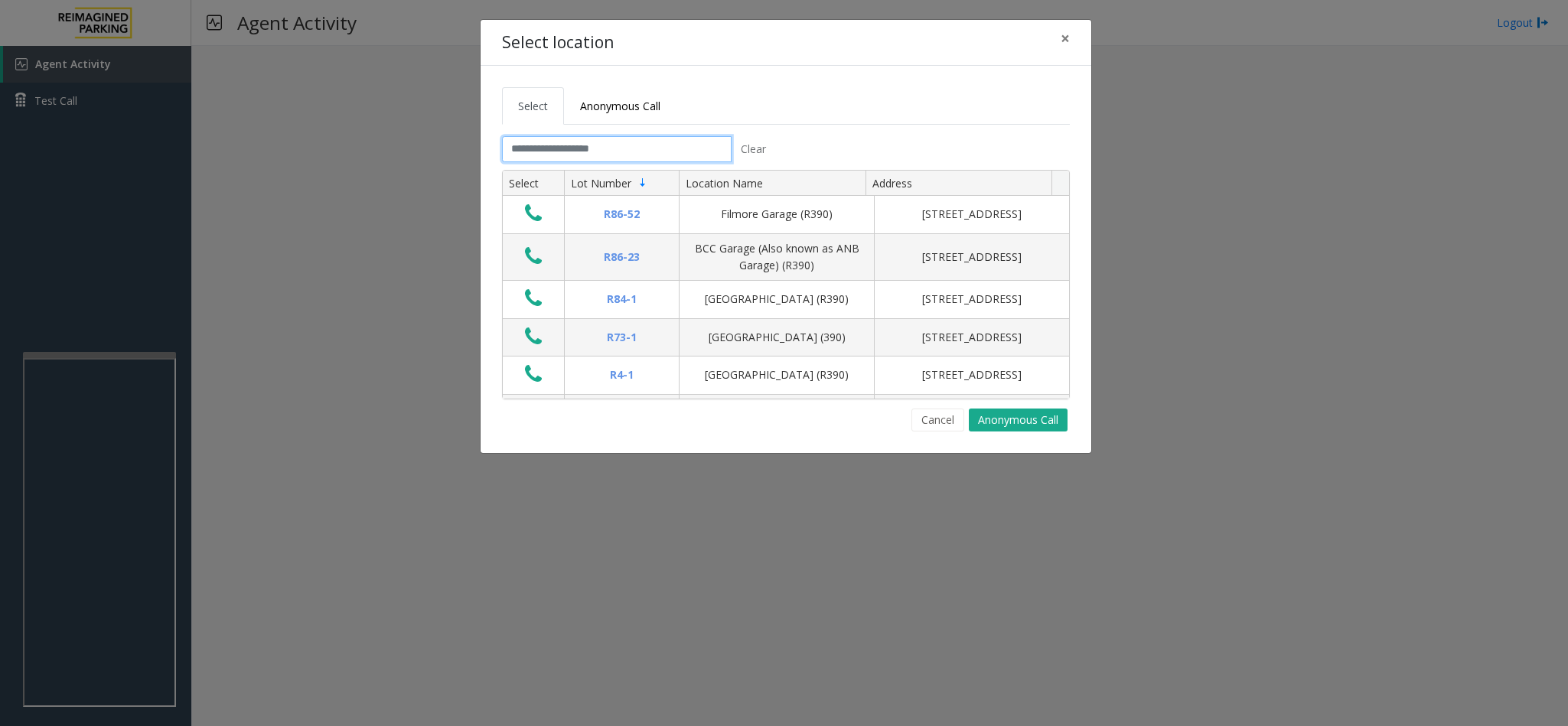
click at [583, 147] on input "text" at bounding box center [617, 149] width 229 height 26
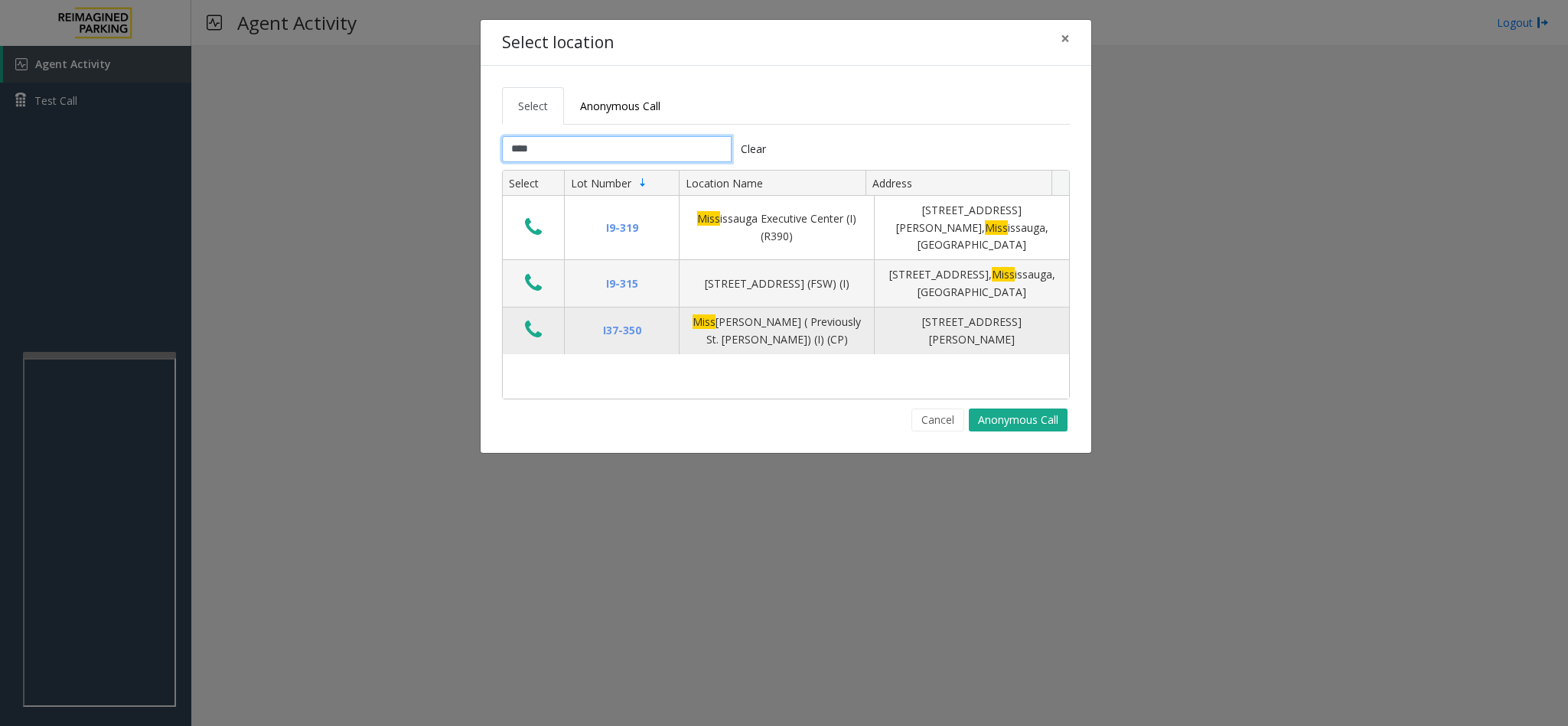
type input "****"
click at [531, 319] on icon "Data table" at bounding box center [533, 330] width 17 height 22
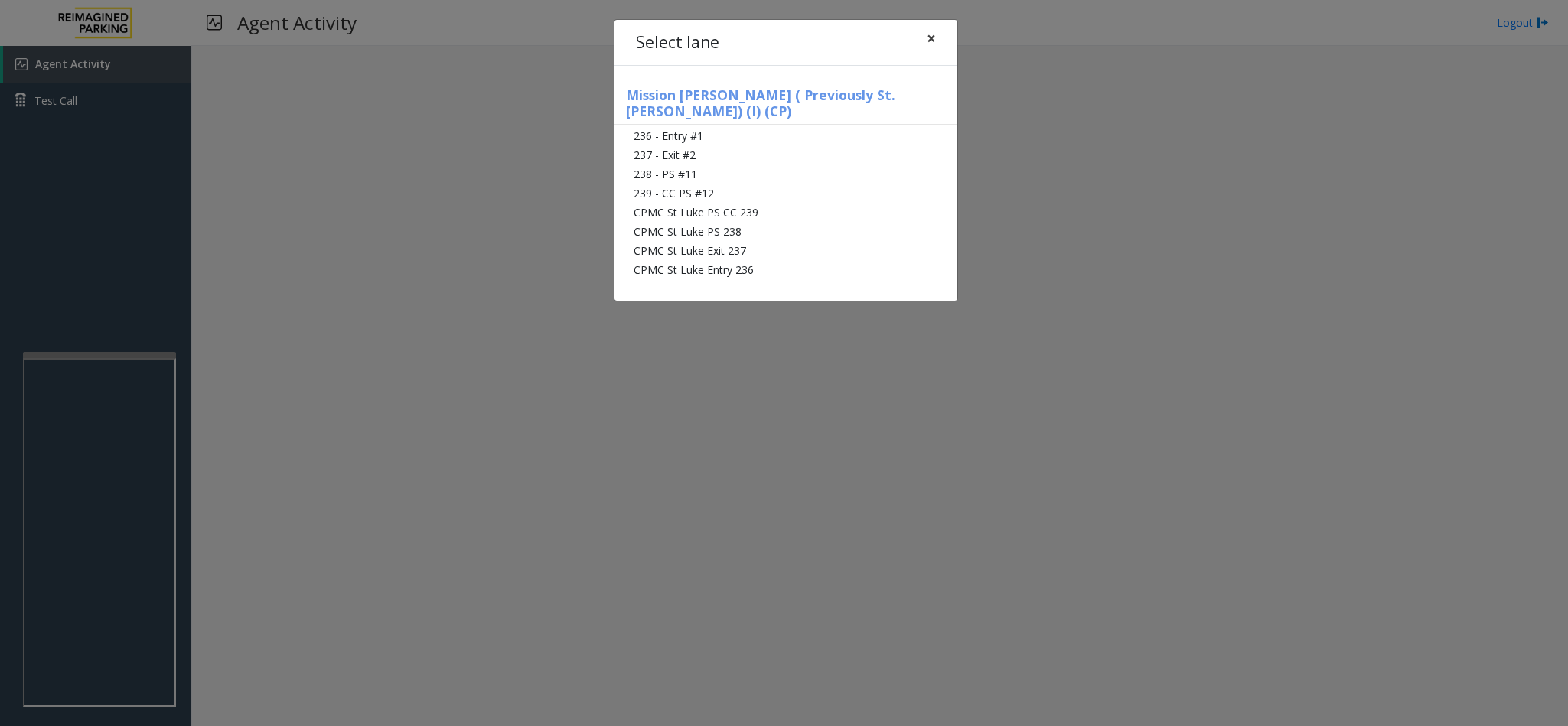
click at [931, 38] on span "×" at bounding box center [931, 39] width 9 height 22
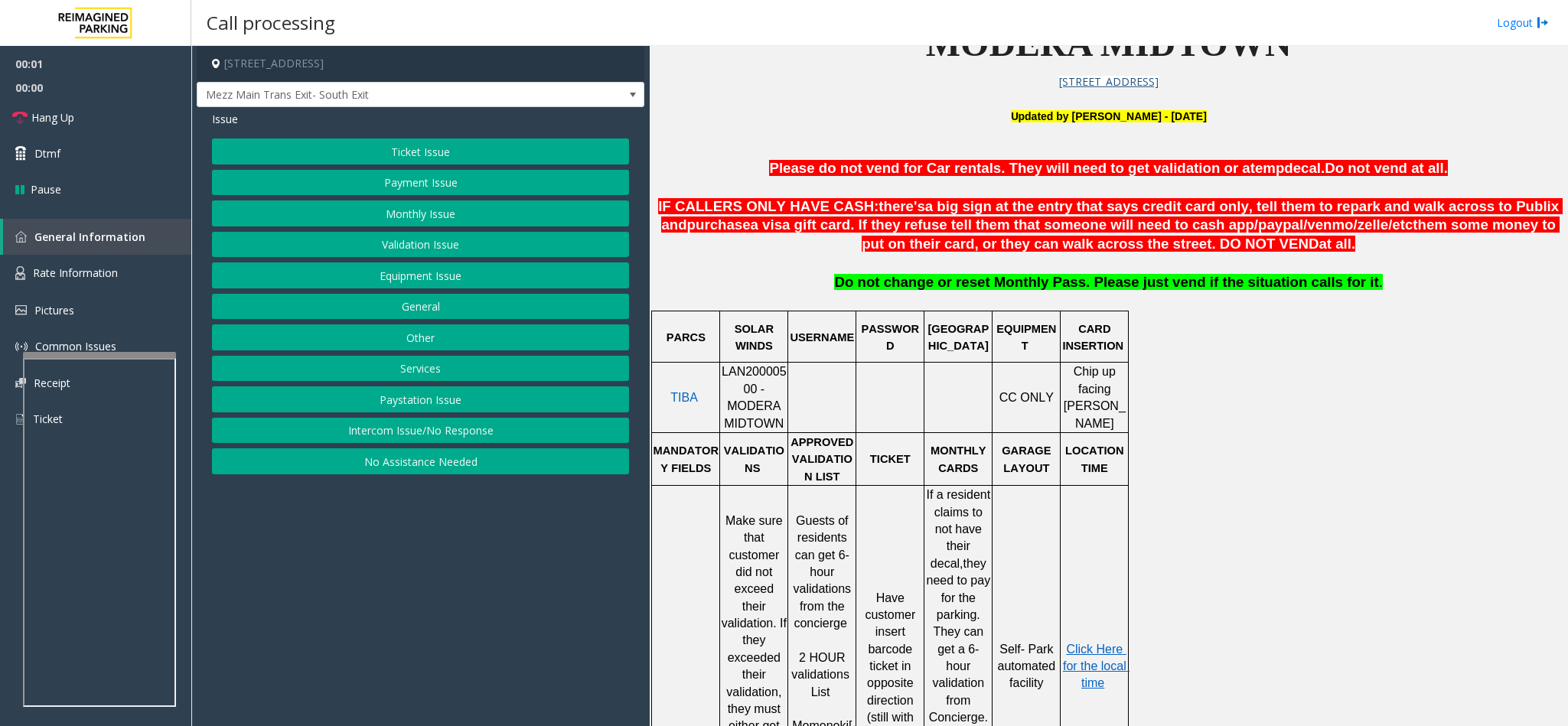
scroll to position [574, 0]
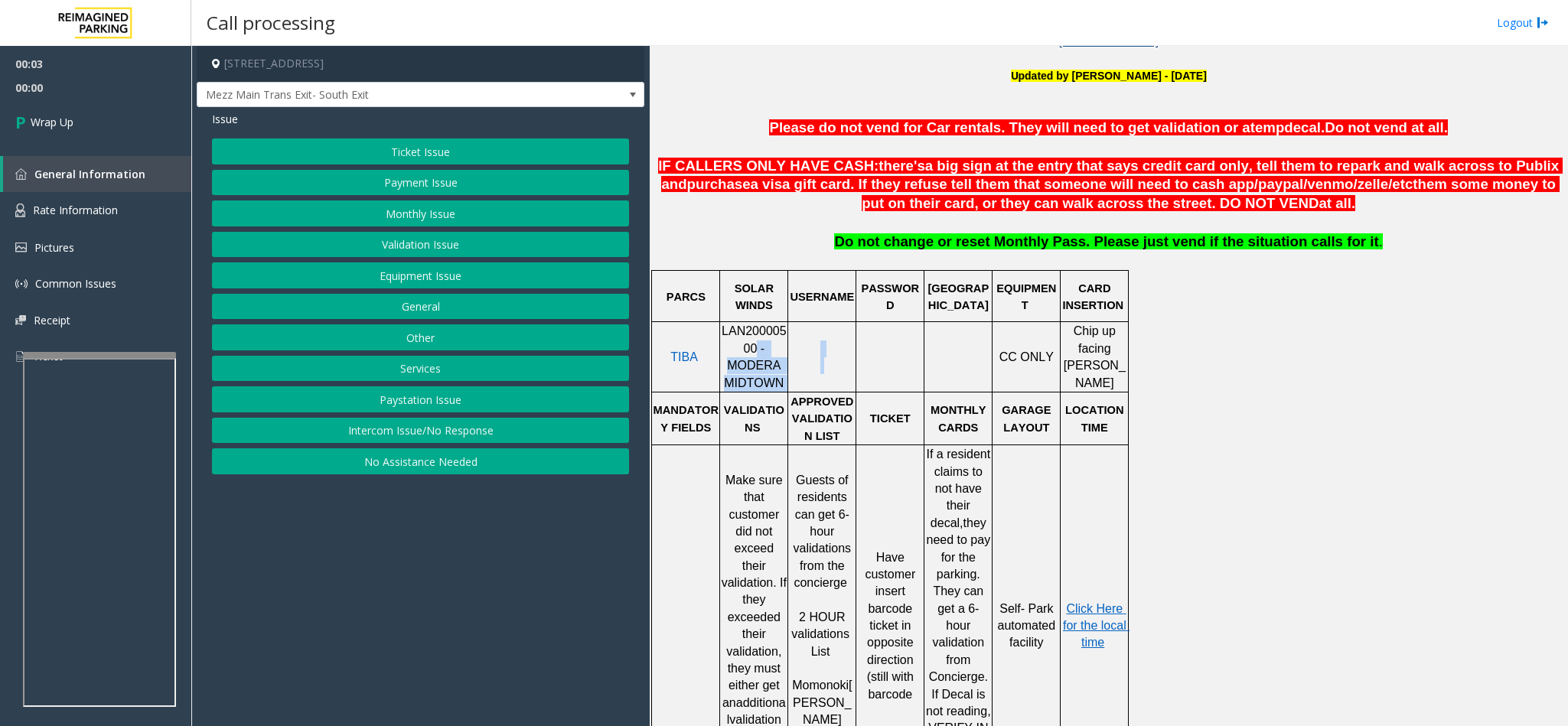
drag, startPoint x: 728, startPoint y: 354, endPoint x: 832, endPoint y: 376, distance: 106.3
click at [824, 376] on tr "TIBA LAN20000500 - MODERA MIDTOWN CC ONLY Chip up facing [PERSON_NAME]" at bounding box center [890, 357] width 476 height 70
click at [430, 433] on button "Intercom Issue/No Response" at bounding box center [421, 431] width 417 height 26
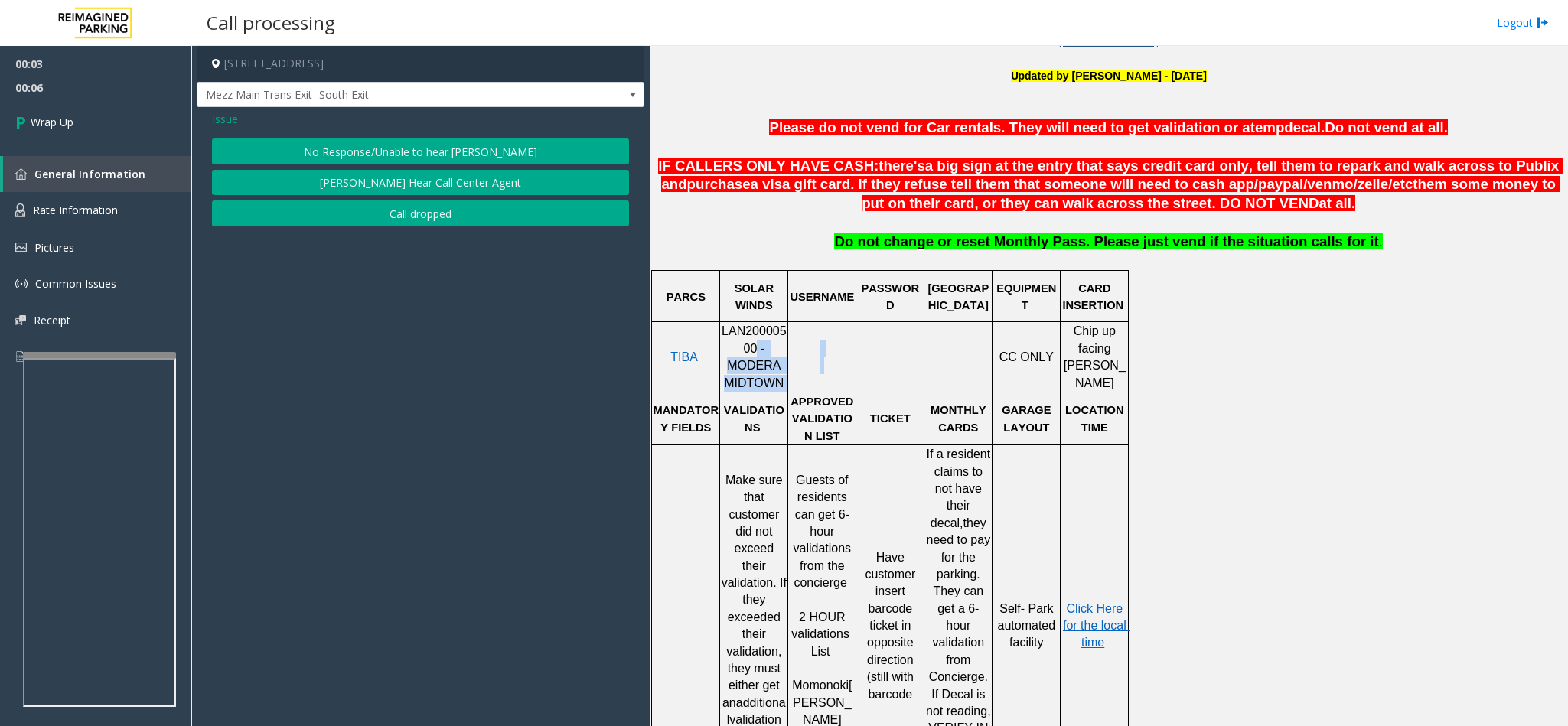
click at [379, 220] on button "Call dropped" at bounding box center [421, 213] width 417 height 26
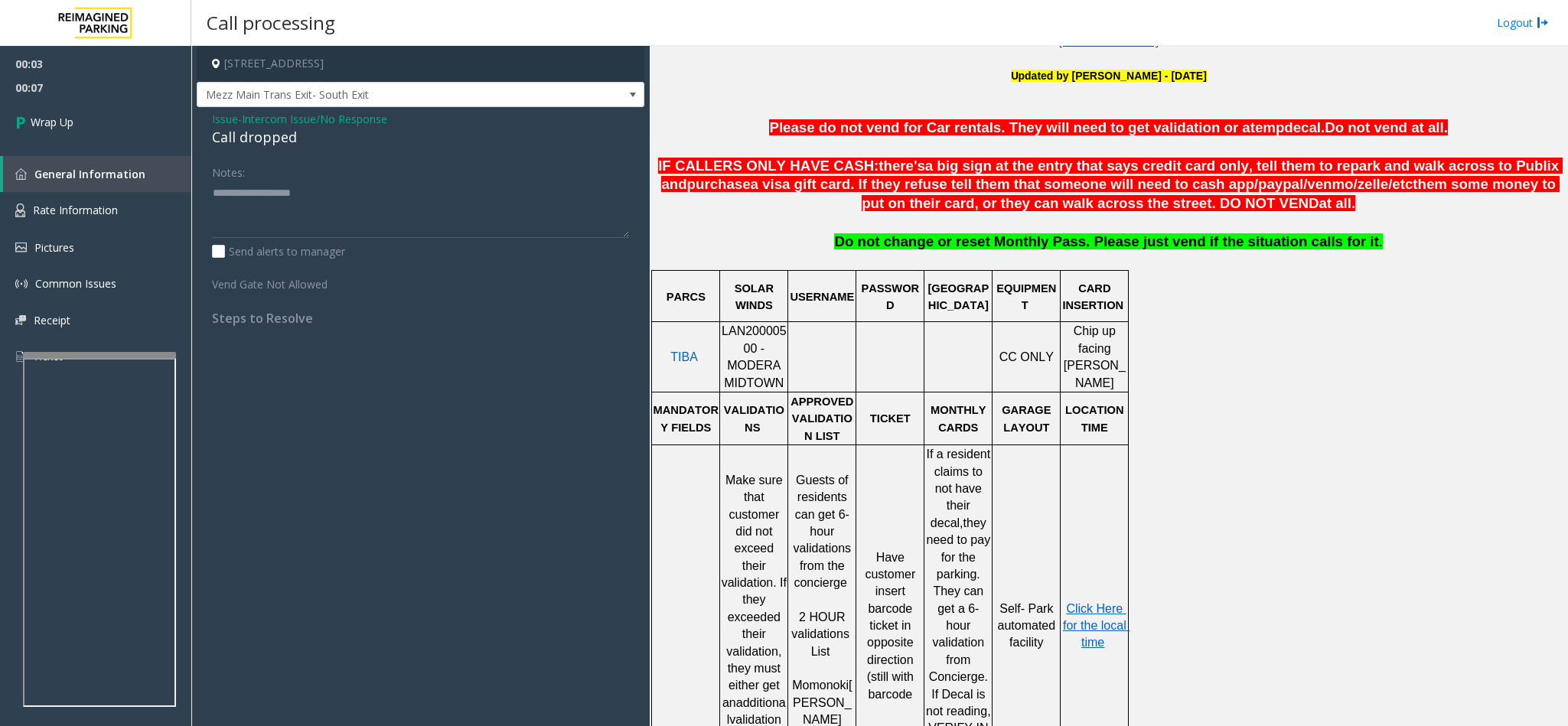
click at [253, 129] on div "Call dropped" at bounding box center [421, 137] width 417 height 21
click at [253, 130] on div "Call dropped" at bounding box center [421, 137] width 417 height 21
type textarea "**********"
click at [51, 121] on span "Wrap Up" at bounding box center [51, 121] width 42 height 16
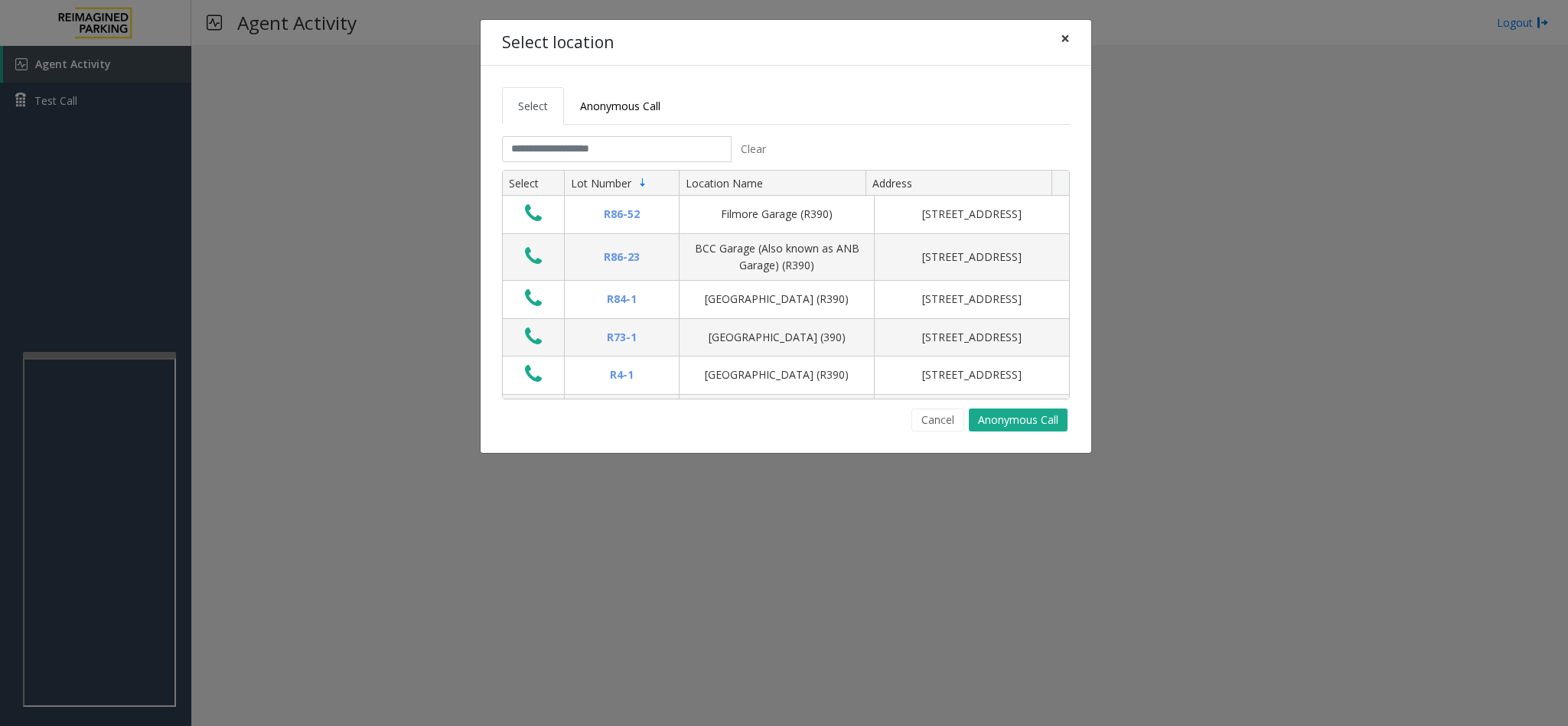
click at [1067, 31] on span "×" at bounding box center [1064, 39] width 9 height 22
click at [574, 140] on input "text" at bounding box center [617, 149] width 229 height 26
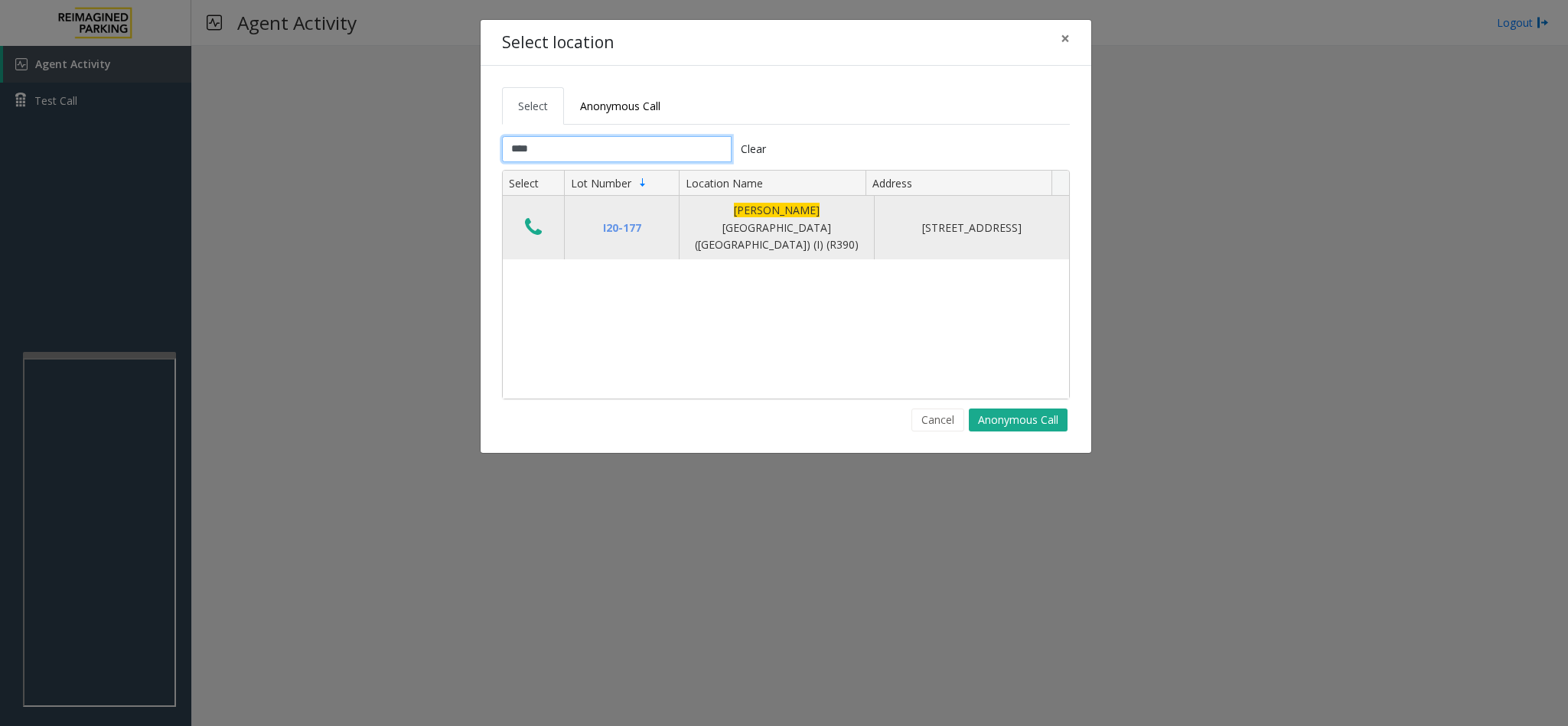
type input "****"
click at [526, 218] on icon "Data table" at bounding box center [533, 227] width 17 height 22
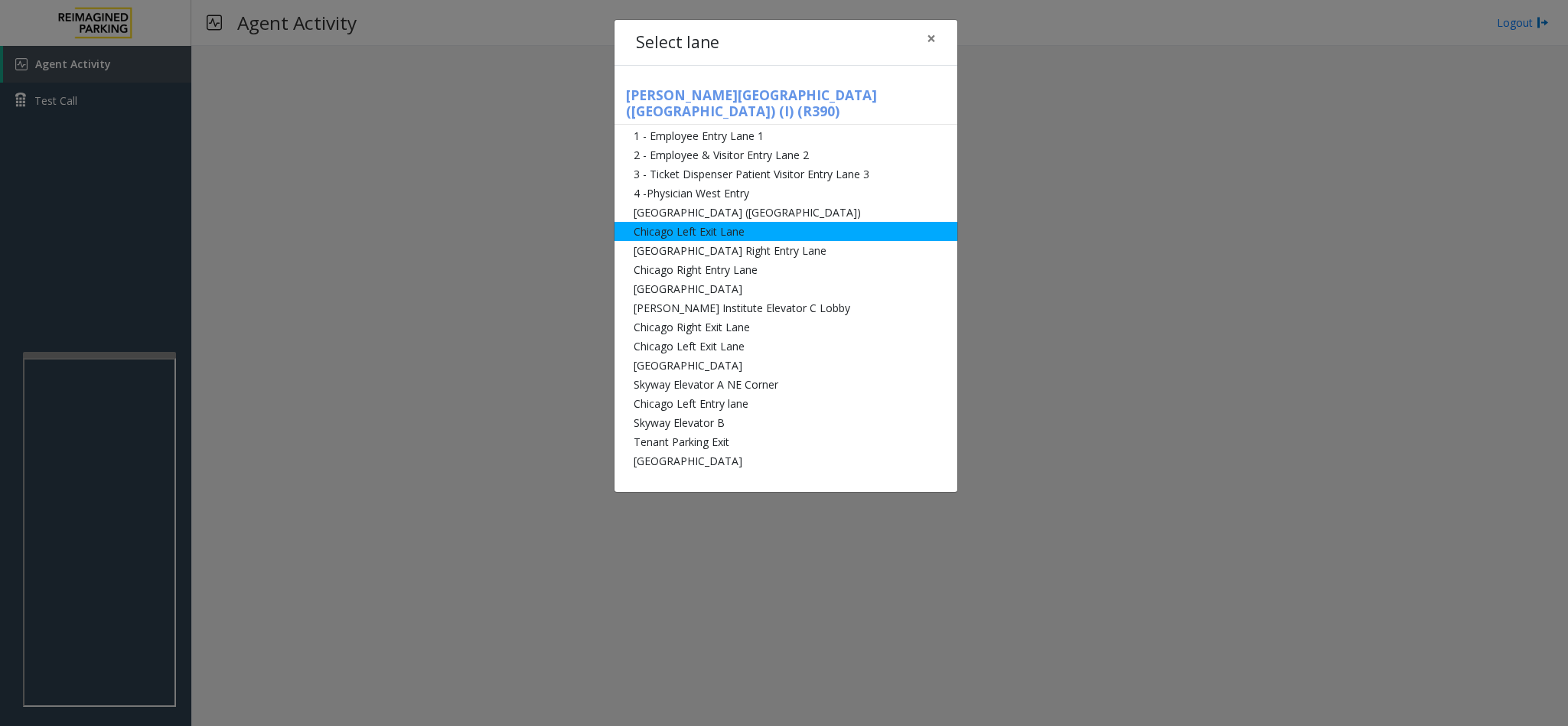
click at [712, 222] on li "Chicago Left Exit Lane" at bounding box center [785, 231] width 343 height 19
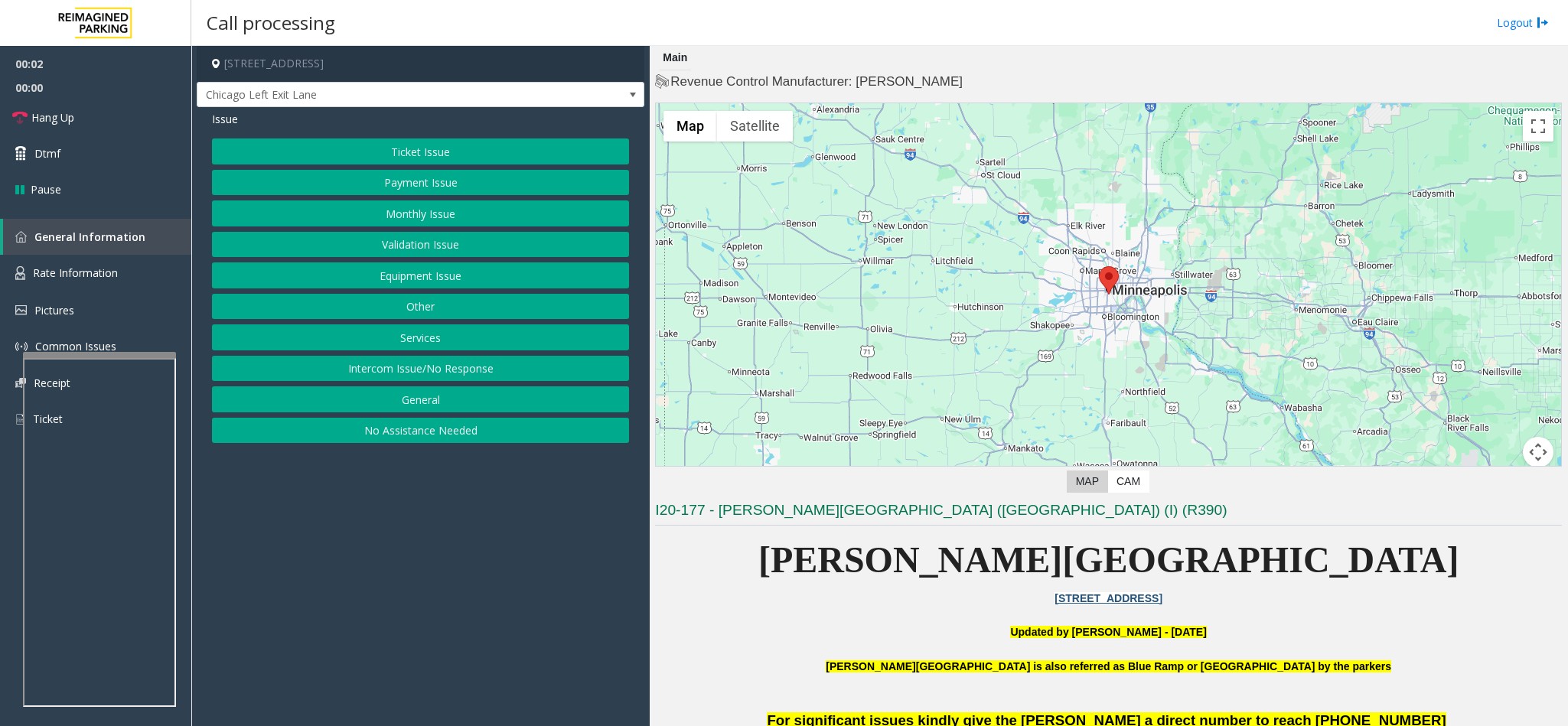
click at [428, 147] on button "Ticket Issue" at bounding box center [421, 151] width 417 height 26
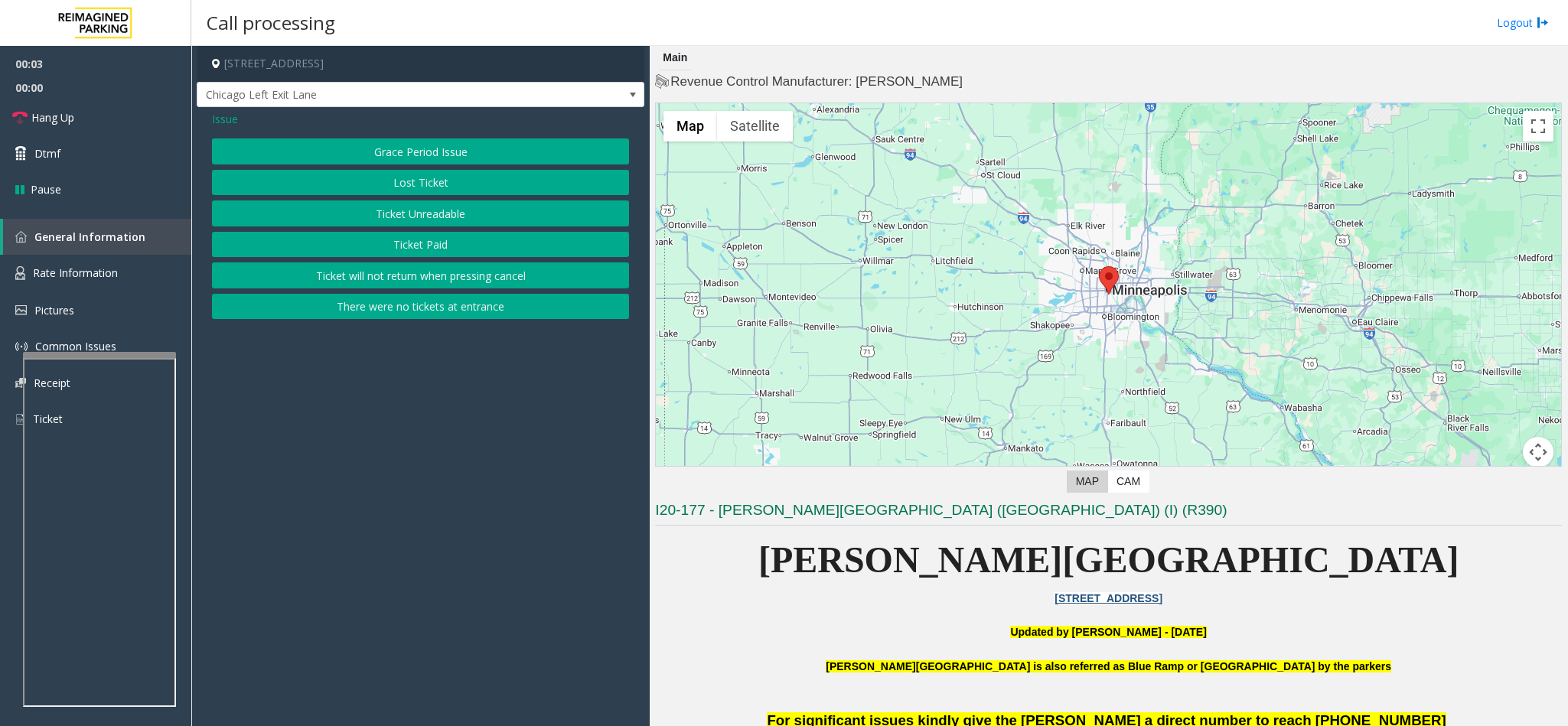
click at [421, 218] on button "Ticket Unreadable" at bounding box center [421, 213] width 417 height 26
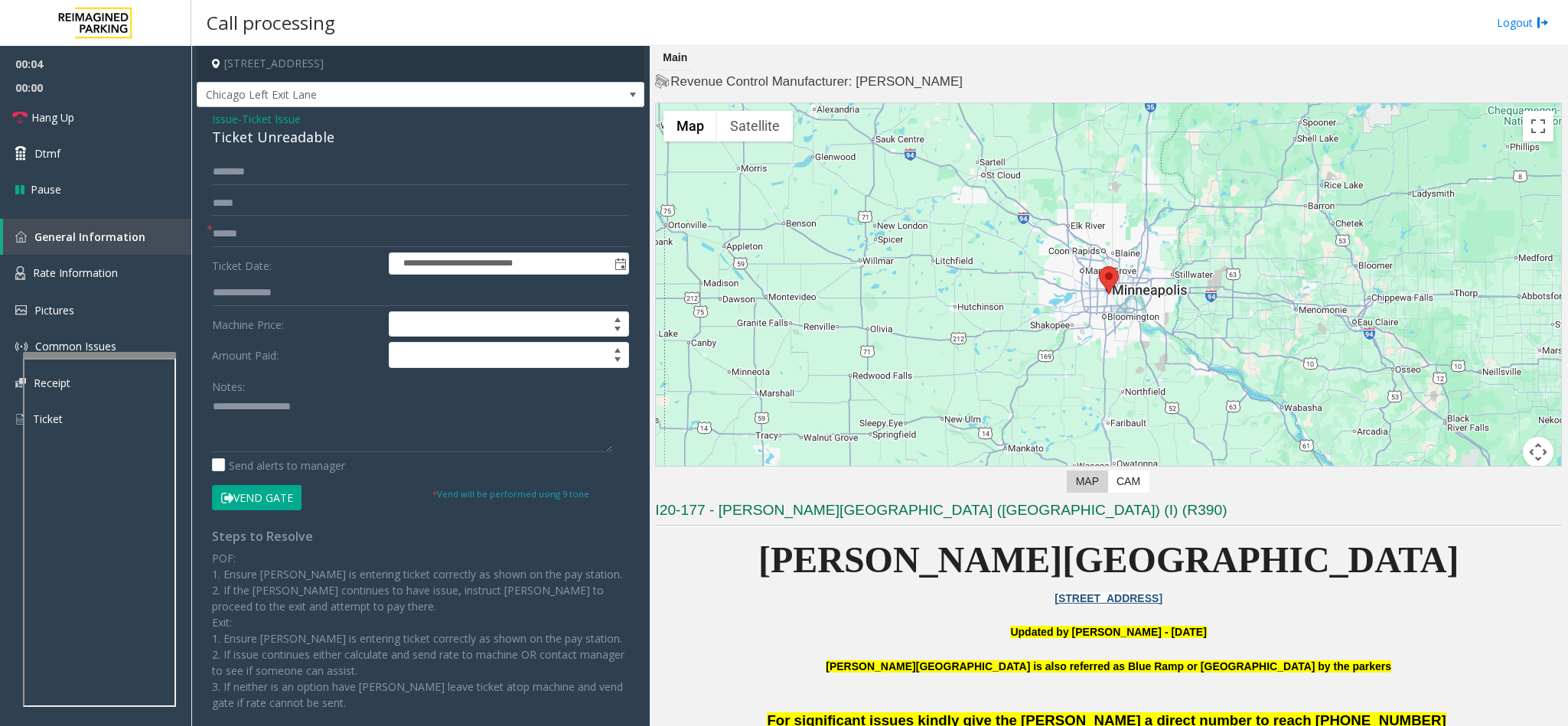
click at [284, 503] on button "Vend Gate" at bounding box center [257, 498] width 90 height 26
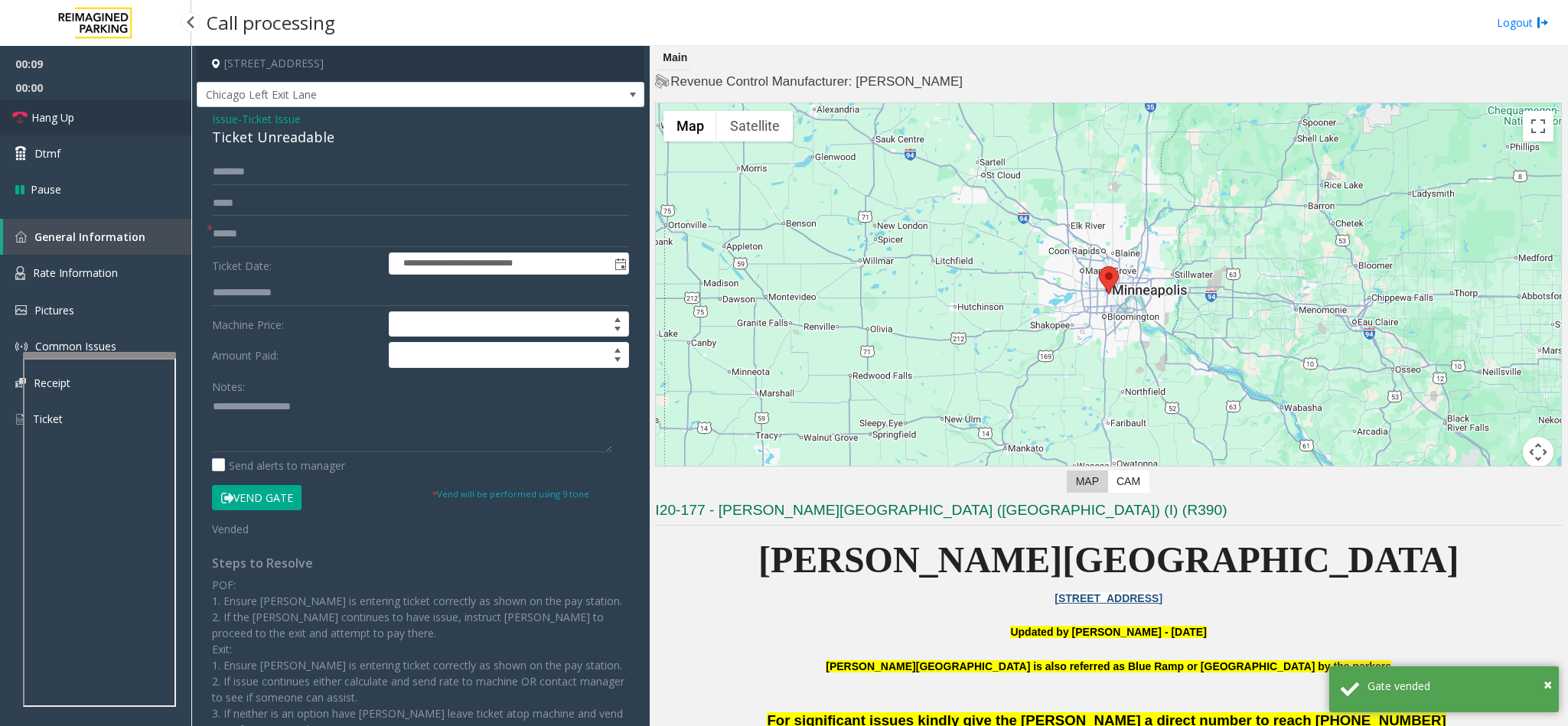
click at [86, 109] on link "Hang Up" at bounding box center [96, 118] width 192 height 36
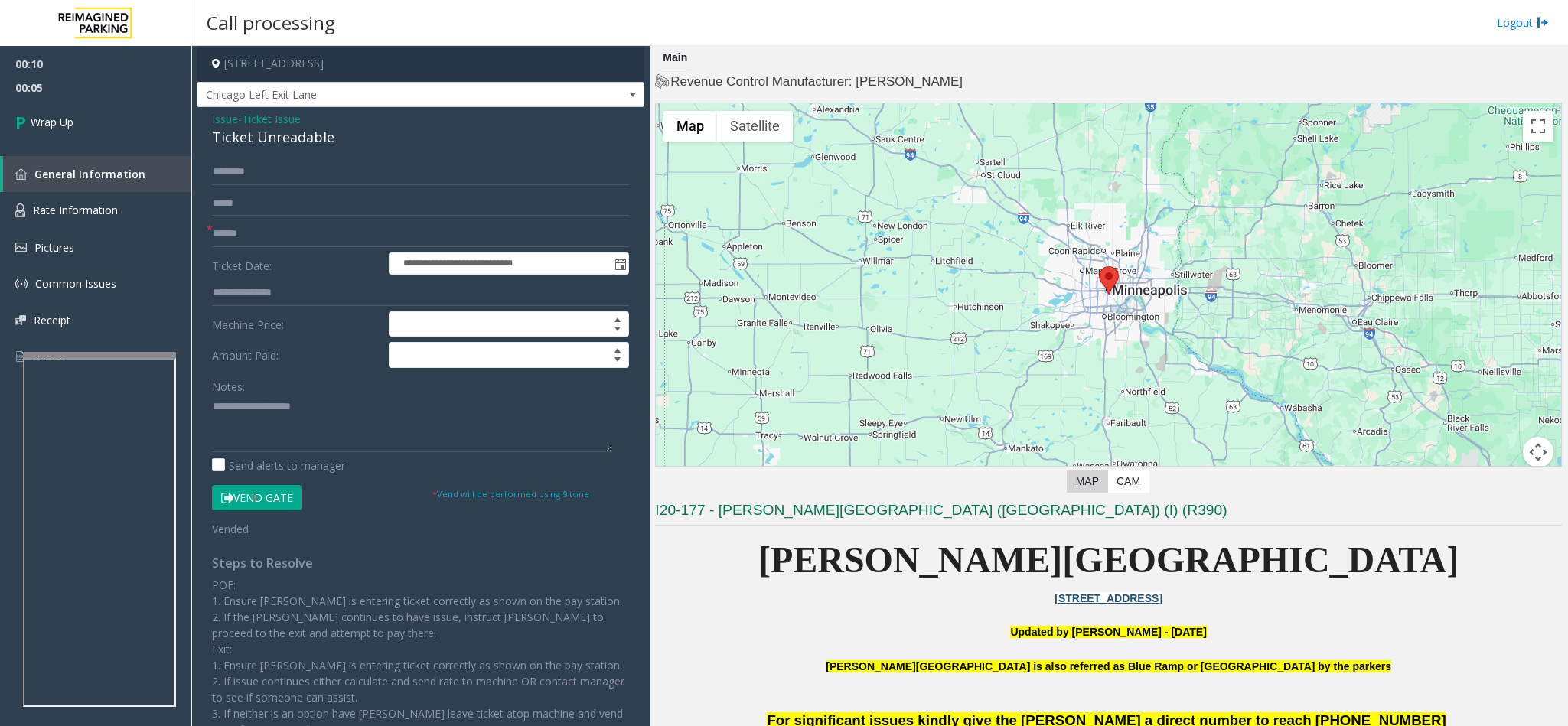
click at [290, 111] on span "Ticket Issue" at bounding box center [272, 119] width 59 height 16
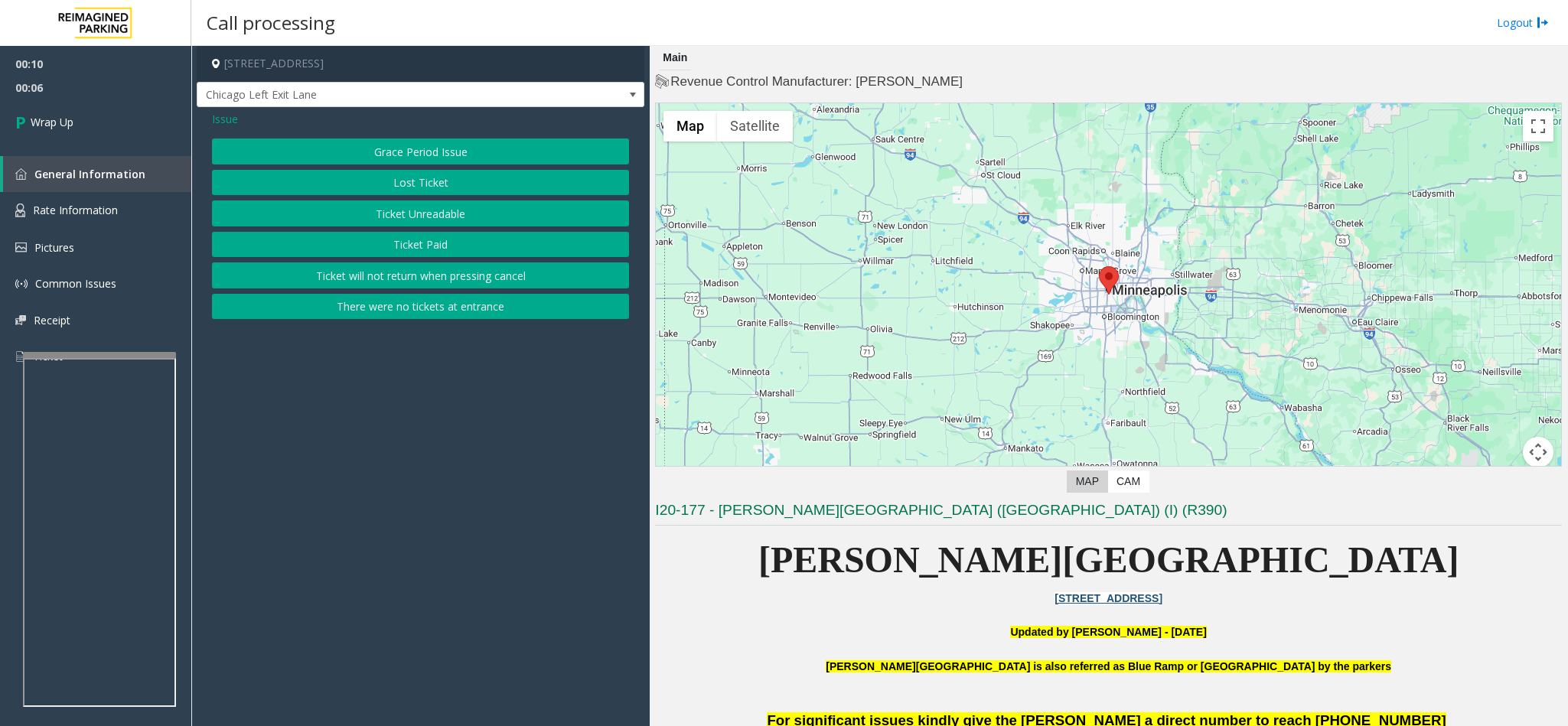
click at [232, 118] on span "Issue" at bounding box center [225, 119] width 26 height 16
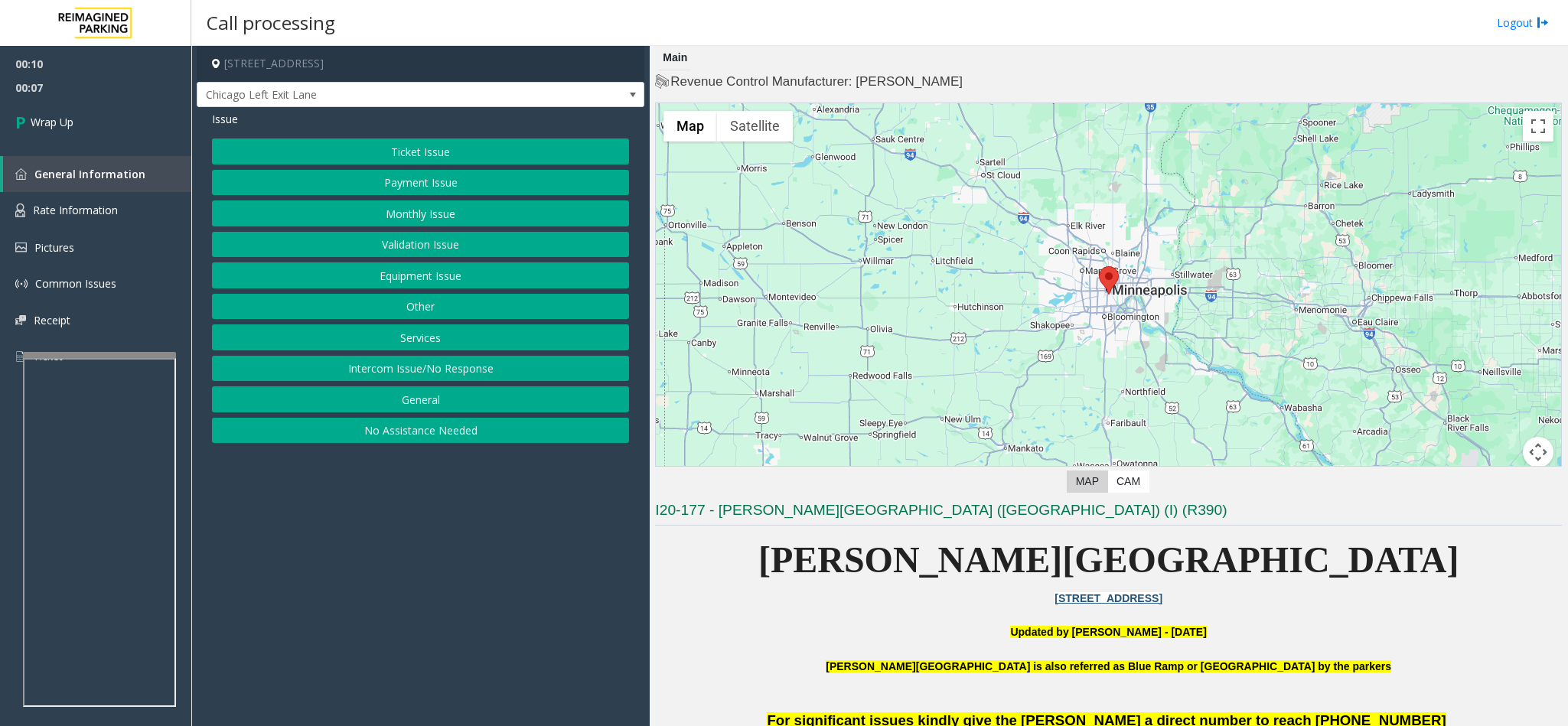
click at [395, 277] on button "Equipment Issue" at bounding box center [421, 276] width 417 height 26
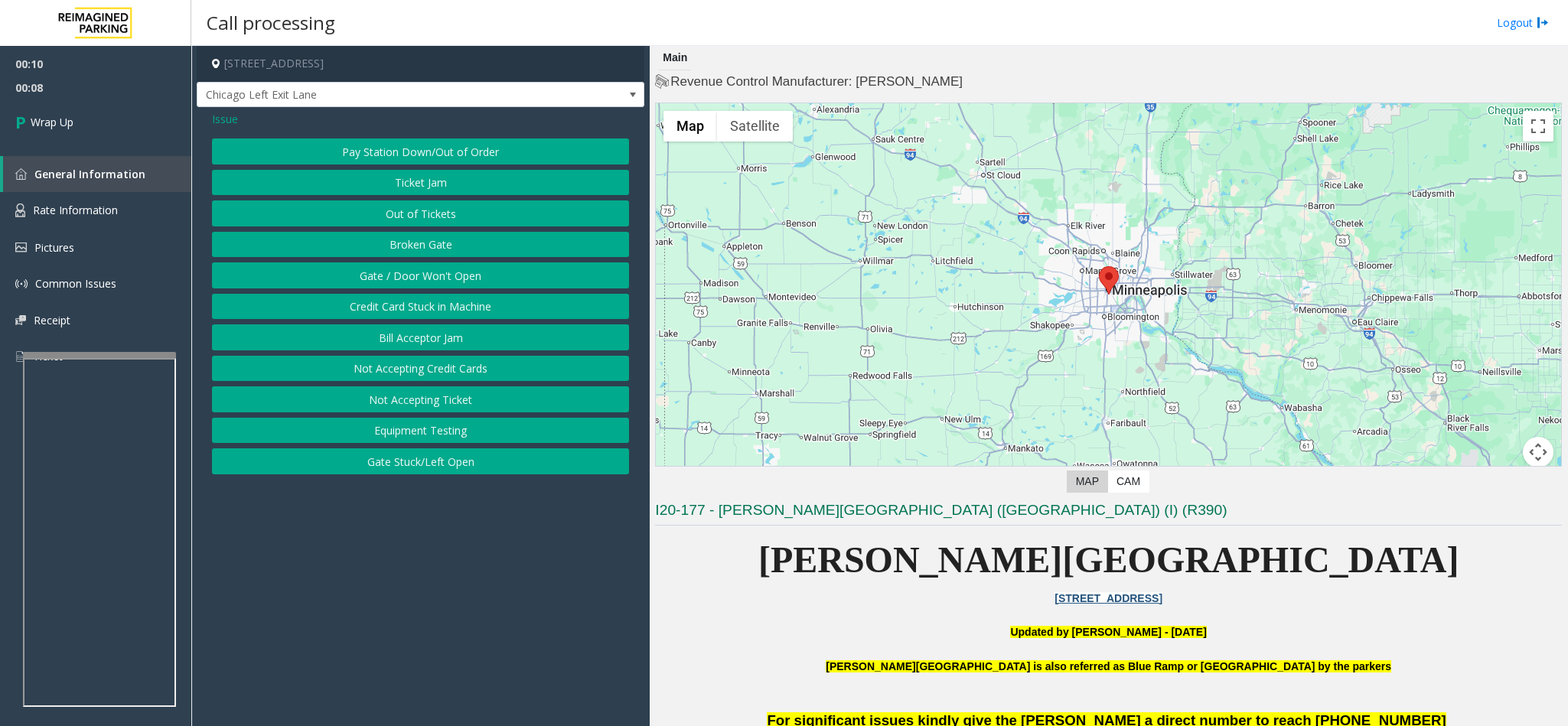
click at [416, 270] on button "Gate / Door Won't Open" at bounding box center [421, 276] width 417 height 26
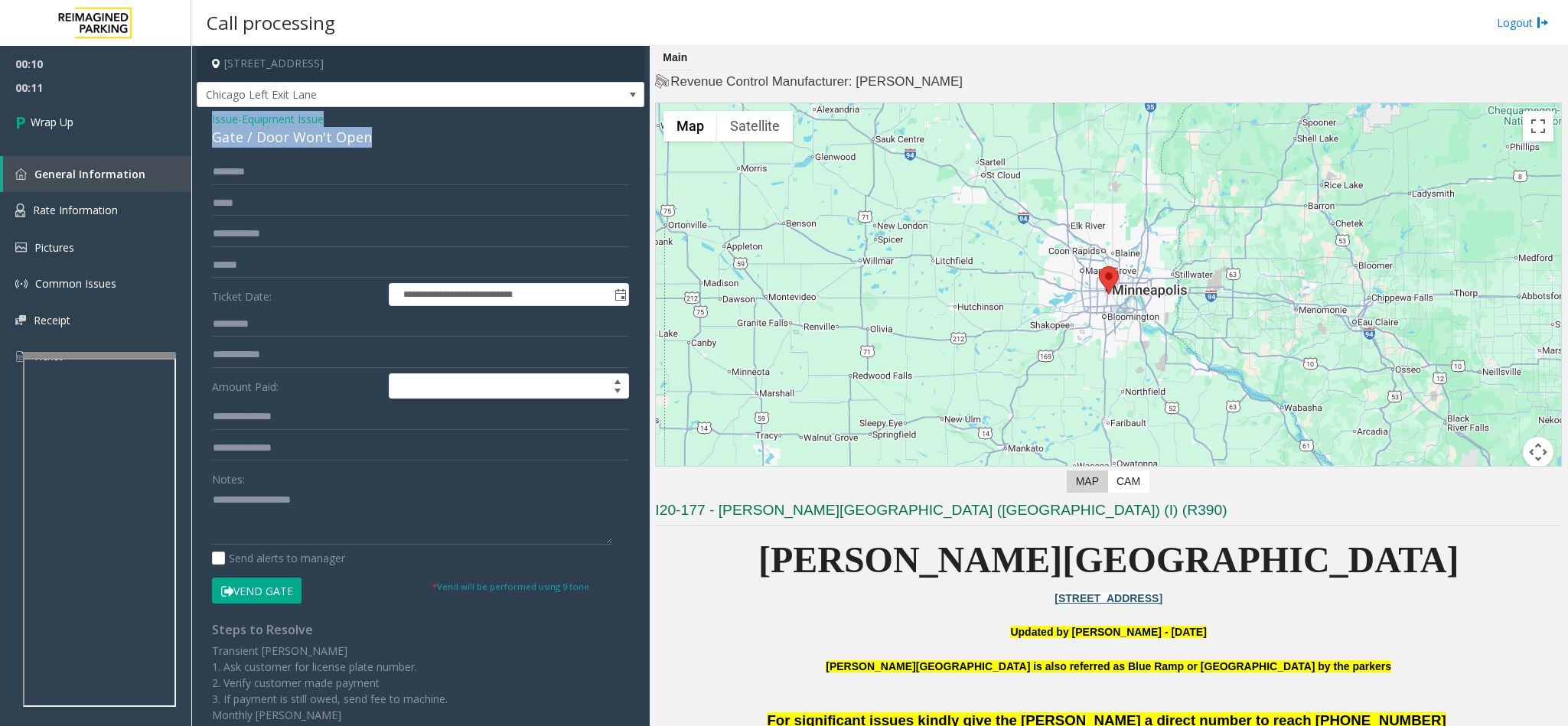
drag, startPoint x: 381, startPoint y: 135, endPoint x: 211, endPoint y: 124, distance: 170.4
click at [212, 124] on div "Issue - Equipment Issue Gate / Door Won't Open" at bounding box center [421, 128] width 417 height 37
copy div "Issue - Equipment Issue Gate / Door Won't Open"
paste textarea "**********"
click at [348, 506] on textarea at bounding box center [412, 516] width 400 height 57
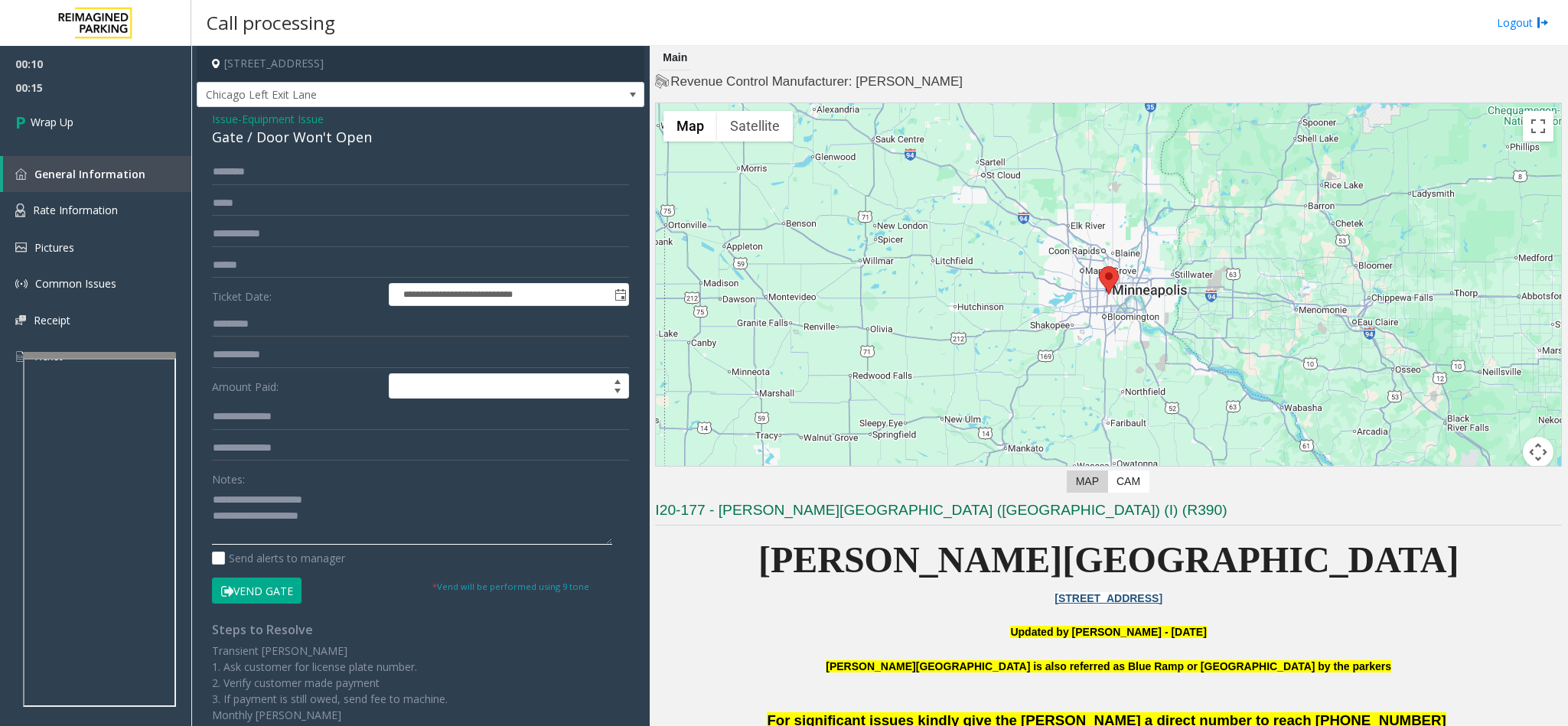
drag, startPoint x: 336, startPoint y: 490, endPoint x: 249, endPoint y: 491, distance: 87.0
click at [249, 491] on textarea at bounding box center [412, 516] width 400 height 57
click at [343, 524] on textarea at bounding box center [412, 516] width 400 height 57
click at [331, 525] on textarea at bounding box center [412, 516] width 400 height 57
click at [454, 539] on textarea at bounding box center [412, 516] width 400 height 57
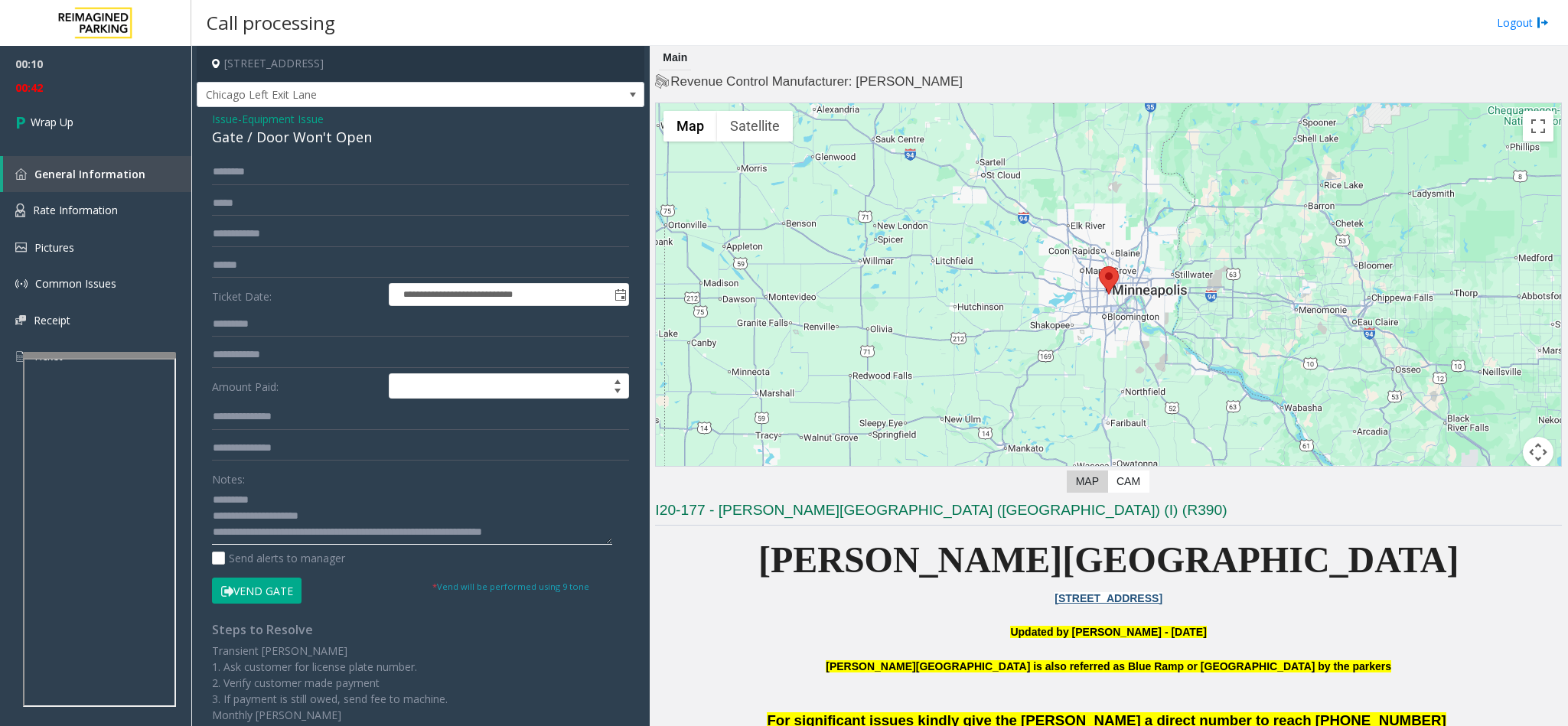
click at [269, 498] on textarea at bounding box center [412, 516] width 400 height 57
type textarea "**********"
click at [48, 124] on span "Wrap Up" at bounding box center [51, 121] width 42 height 16
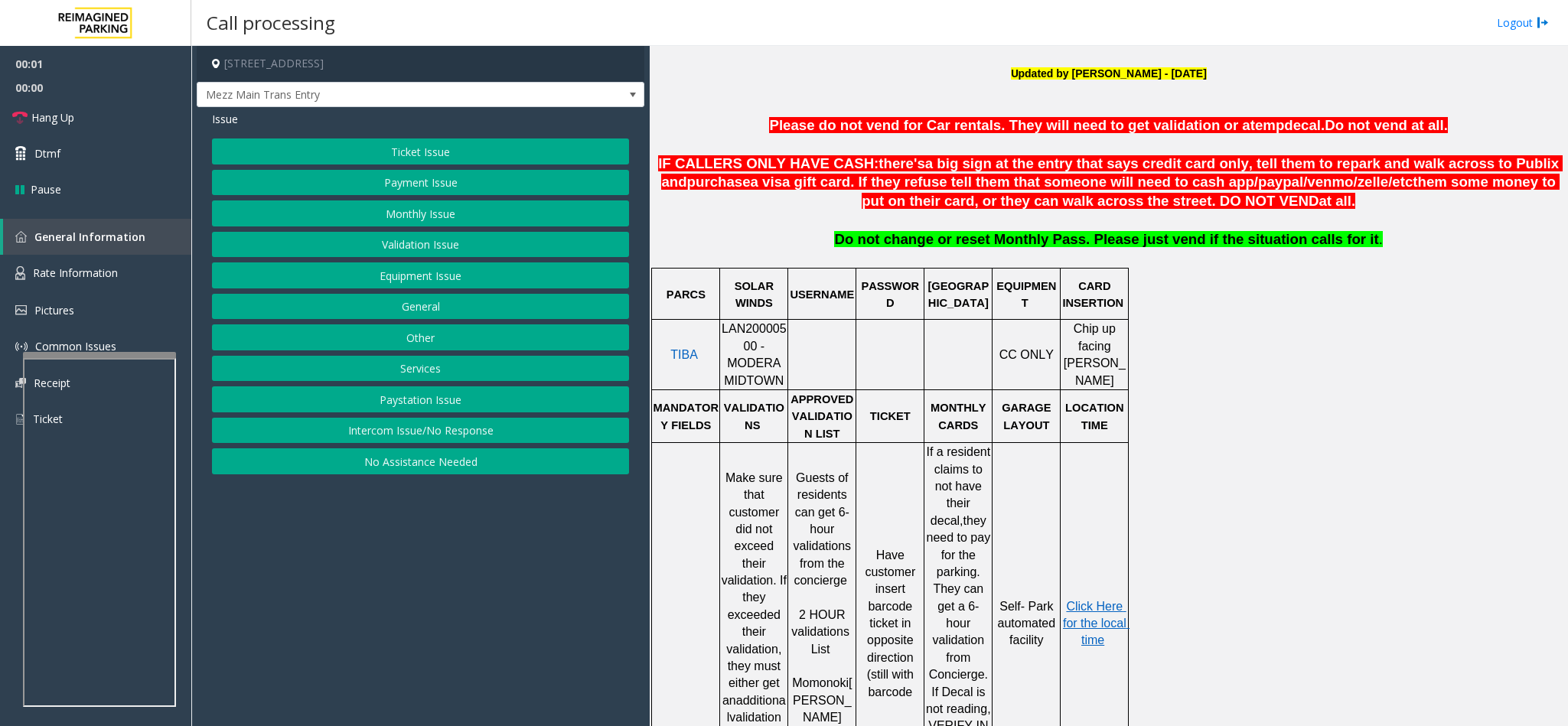
scroll to position [574, 0]
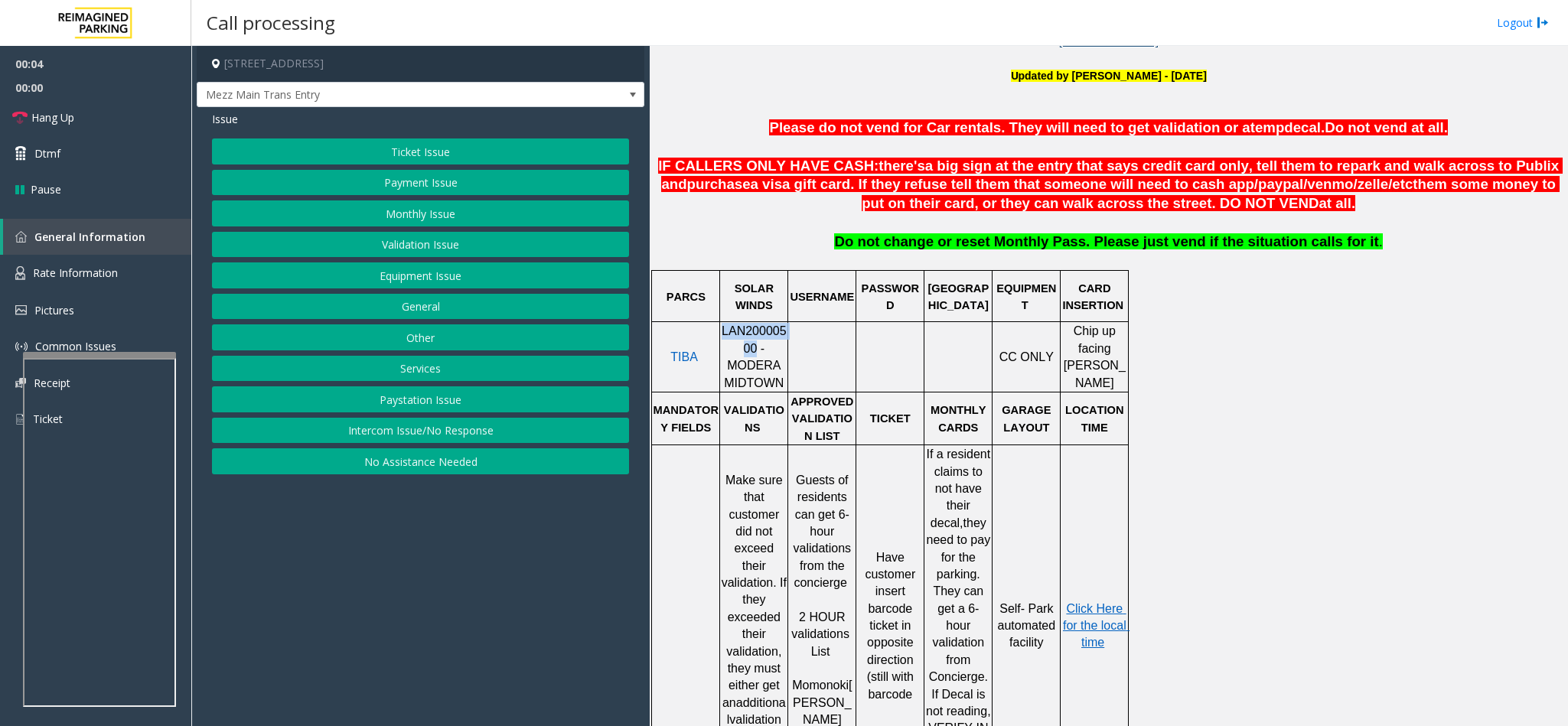
drag, startPoint x: 730, startPoint y: 354, endPoint x: 724, endPoint y: 333, distance: 21.8
click at [724, 333] on span "LAN20000500 - MODERA MIDTOWN" at bounding box center [754, 356] width 65 height 64
copy span "LAN20000500"
click at [448, 244] on button "Validation Issue" at bounding box center [421, 245] width 417 height 26
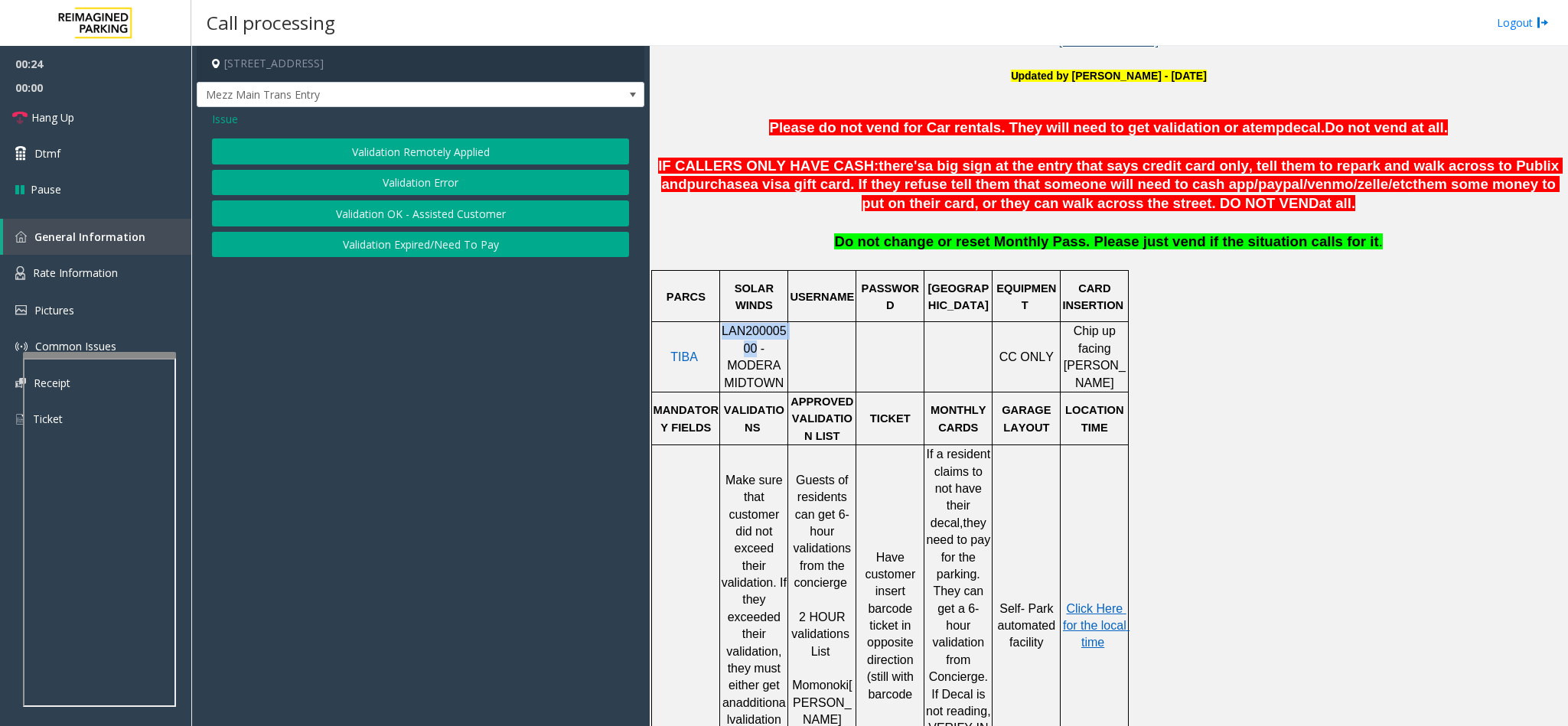
click at [400, 177] on button "Validation Error" at bounding box center [421, 183] width 417 height 26
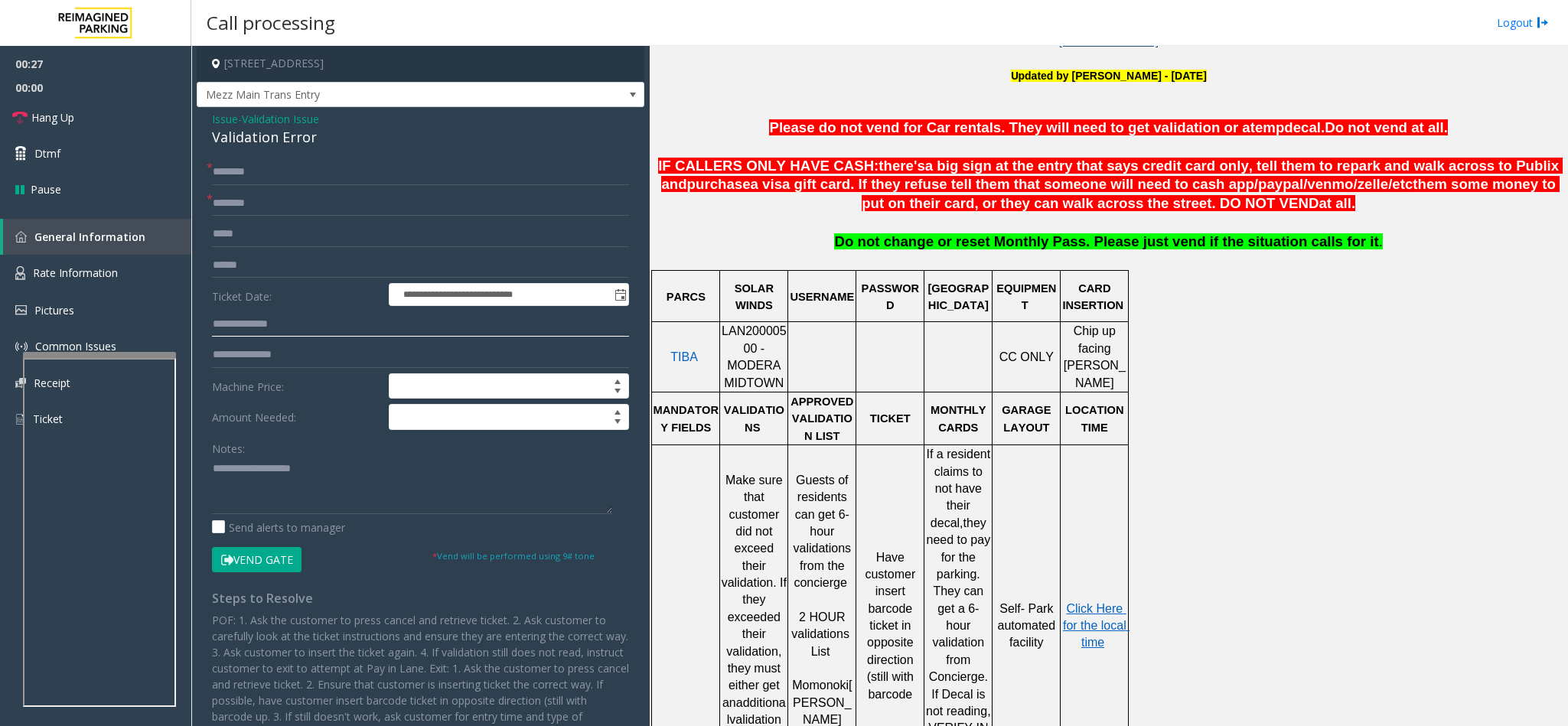
click at [278, 320] on input "text" at bounding box center [421, 324] width 417 height 26
type input "******"
click at [111, 118] on link "Hang Up" at bounding box center [96, 118] width 192 height 36
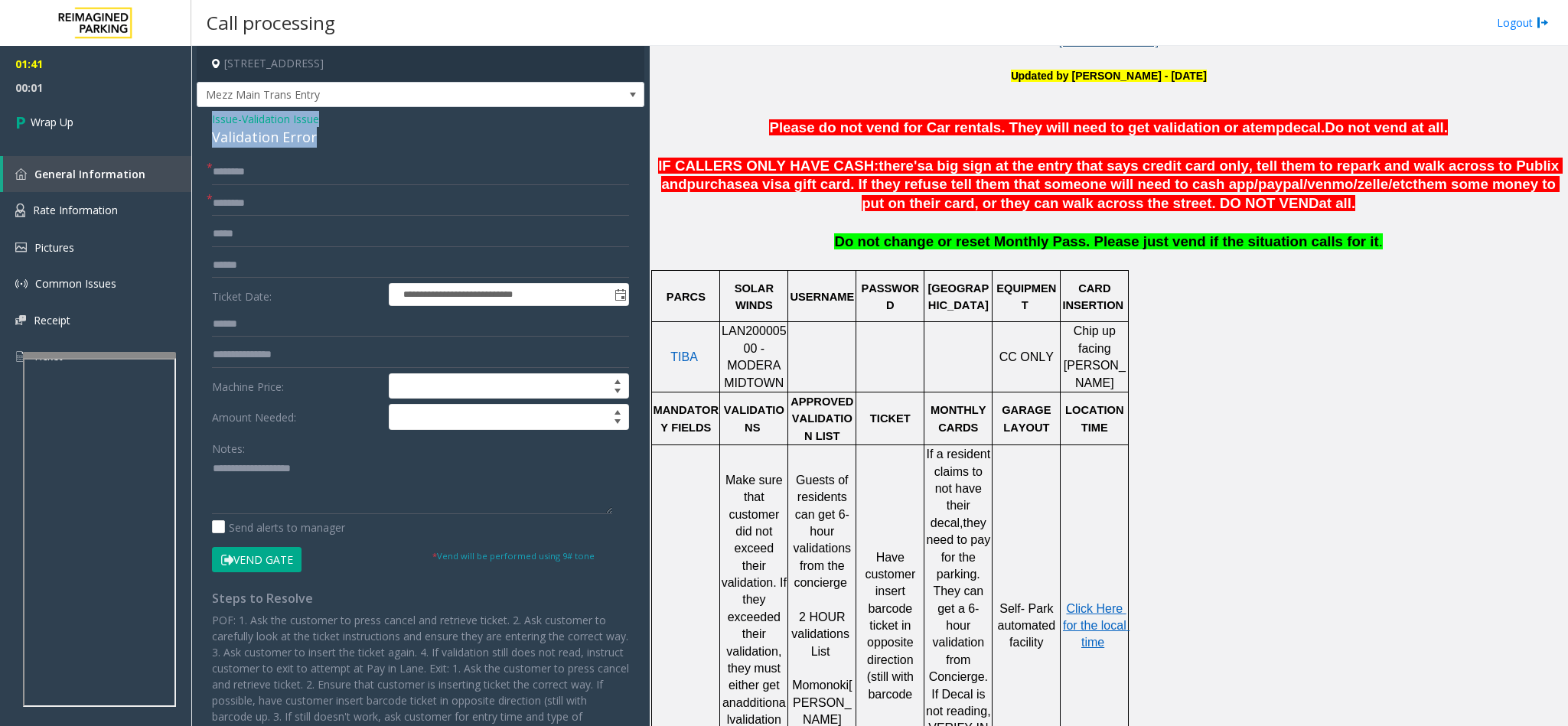
drag, startPoint x: 315, startPoint y: 138, endPoint x: 208, endPoint y: 121, distance: 108.3
click at [208, 121] on div "**********" at bounding box center [420, 470] width 448 height 728
copy div "Issue - Validation Issue Validation Error"
paste textarea "**********"
click at [291, 489] on textarea at bounding box center [412, 485] width 400 height 57
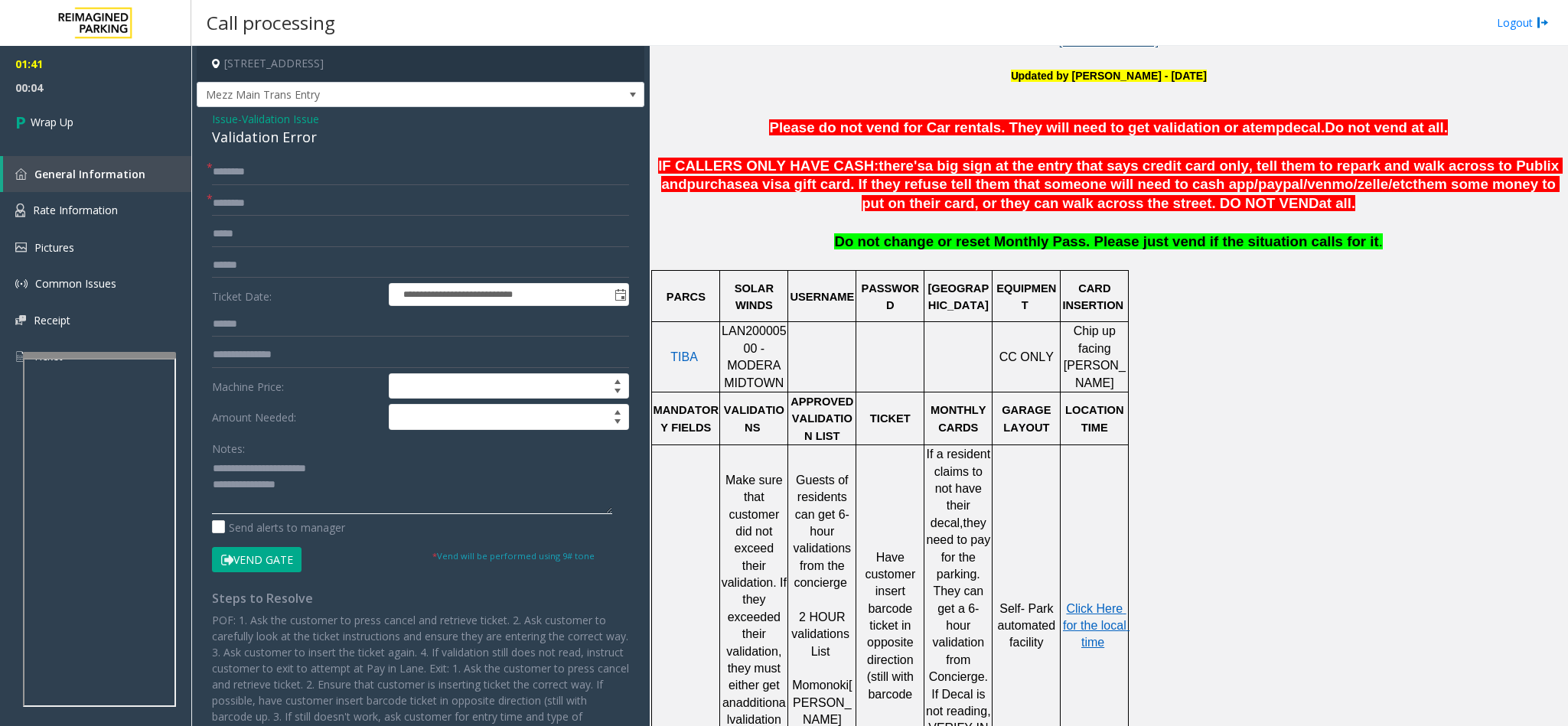
drag, startPoint x: 326, startPoint y: 475, endPoint x: 244, endPoint y: 466, distance: 82.5
click at [244, 466] on textarea at bounding box center [412, 485] width 400 height 57
type textarea "**********"
click at [235, 178] on input "text" at bounding box center [421, 172] width 417 height 26
type input "**"
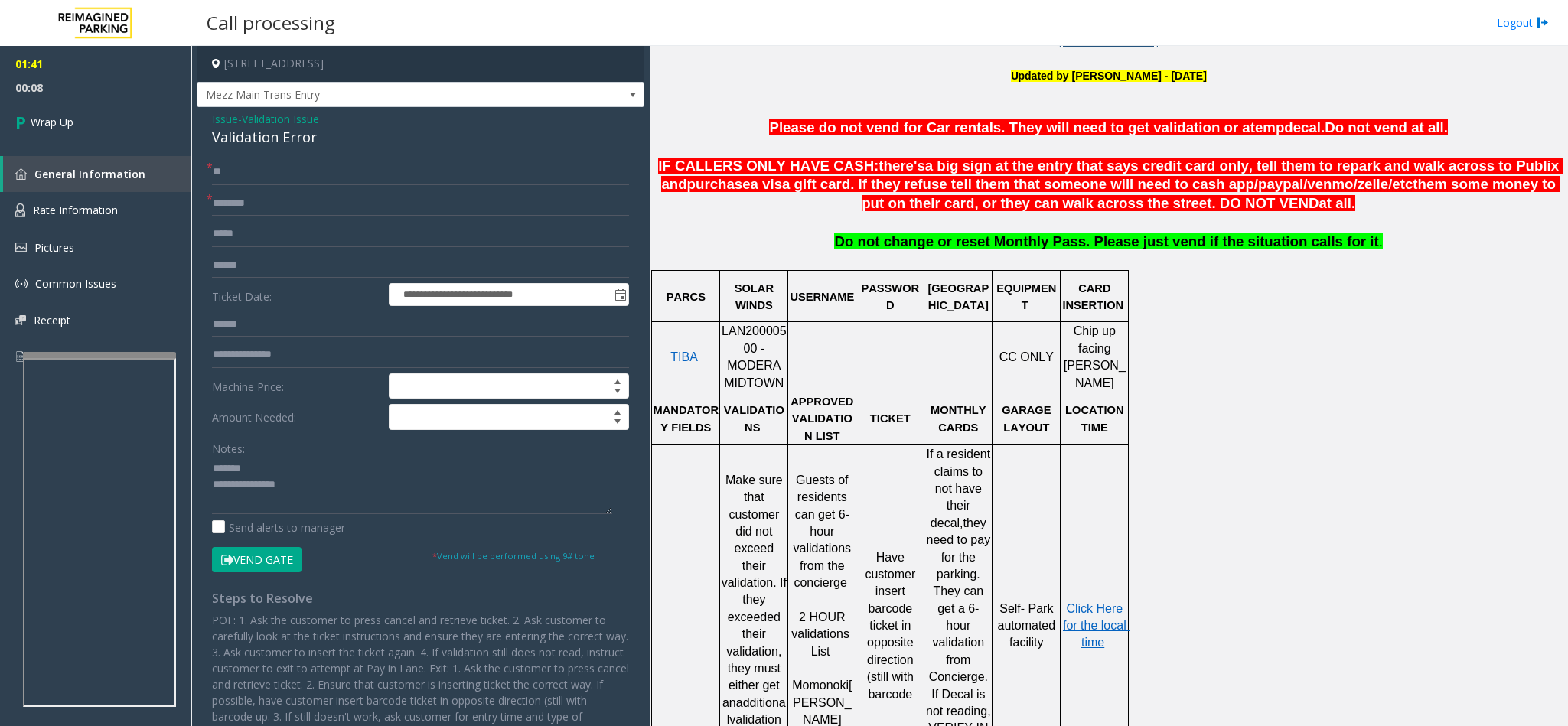
click at [253, 218] on form "**********" at bounding box center [421, 365] width 417 height 413
click at [256, 215] on input "*" at bounding box center [421, 203] width 417 height 26
type input "**"
drag, startPoint x: 305, startPoint y: 498, endPoint x: 267, endPoint y: 376, distance: 127.8
click at [308, 498] on textarea at bounding box center [412, 485] width 400 height 57
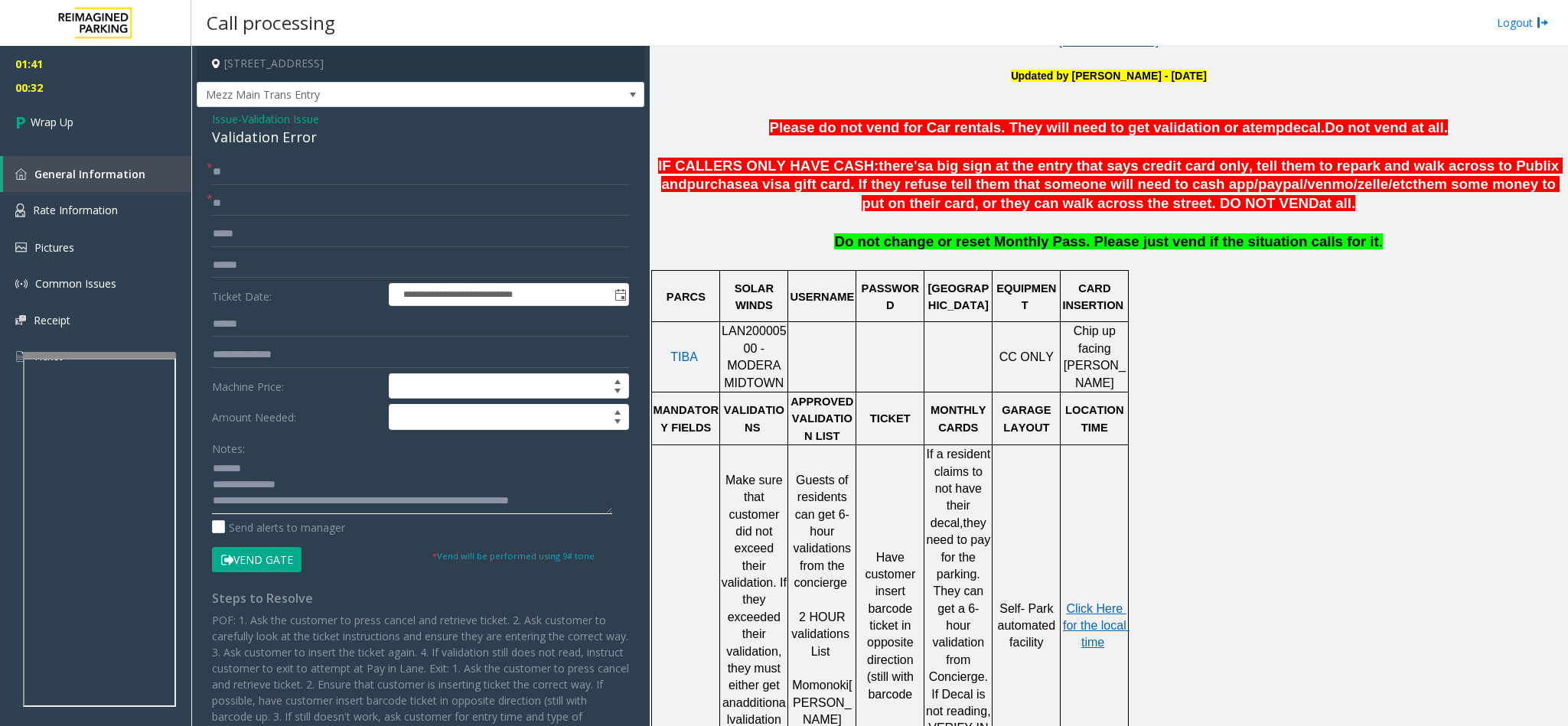
scroll to position [12, 0]
type textarea "**********"
click at [83, 134] on link "Wrap Up" at bounding box center [96, 122] width 192 height 45
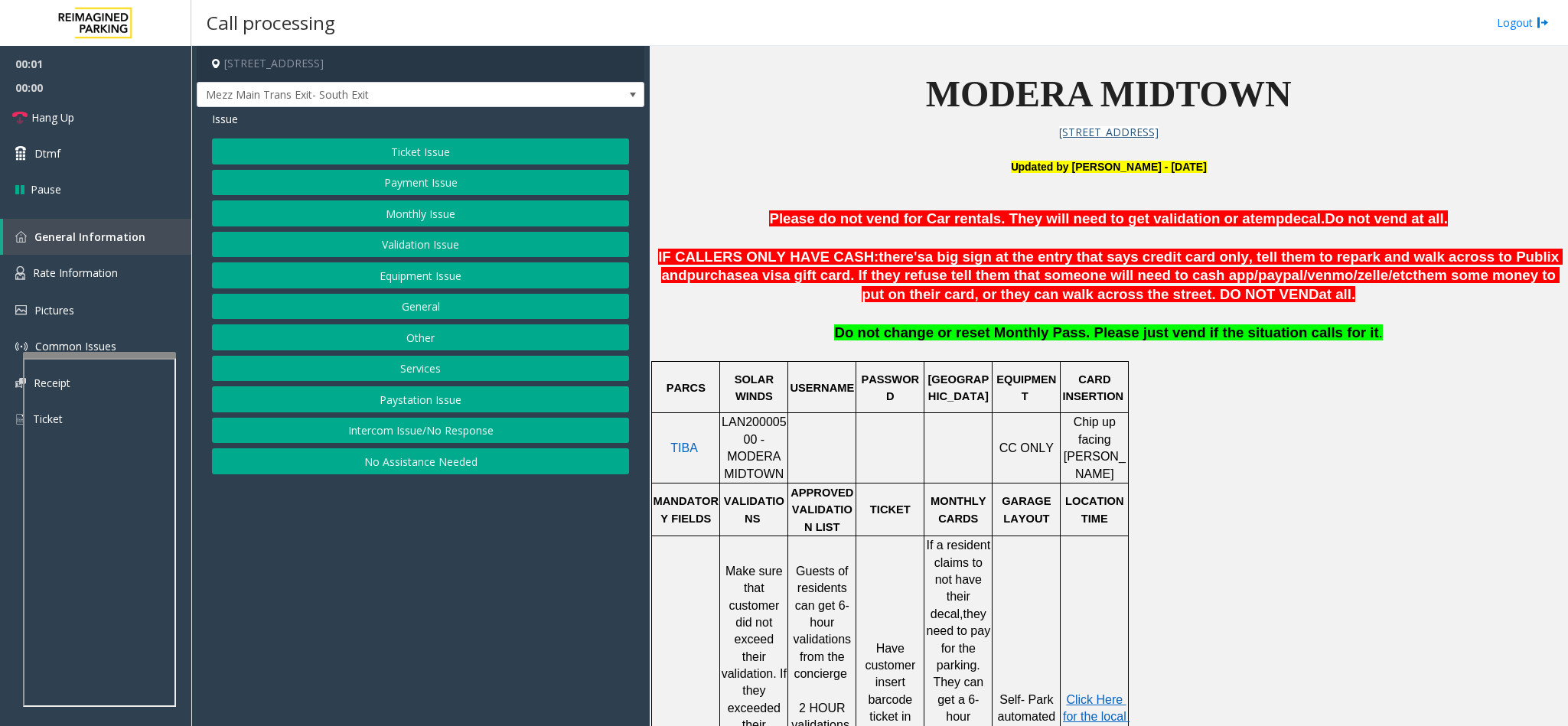
scroll to position [574, 0]
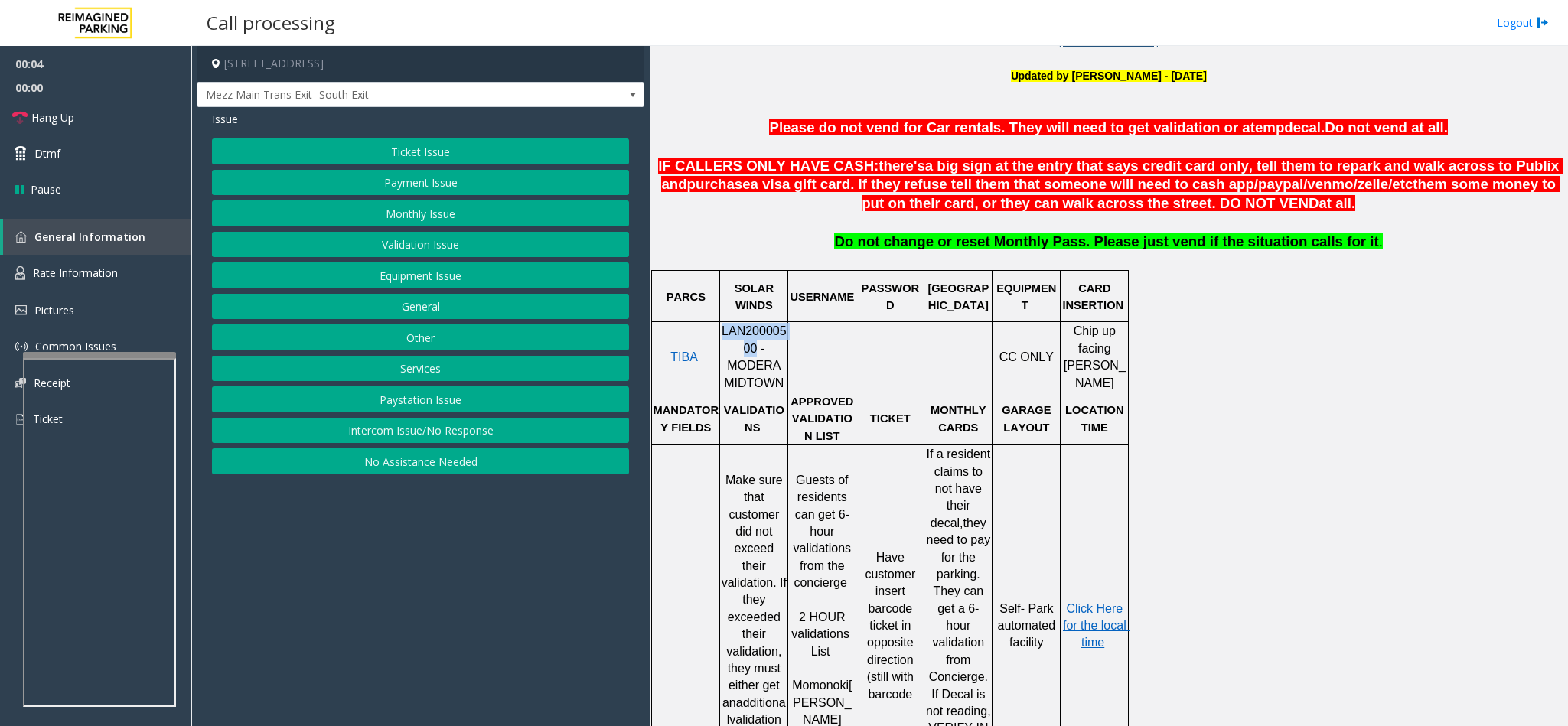
drag, startPoint x: 730, startPoint y: 349, endPoint x: 723, endPoint y: 340, distance: 11.4
click at [723, 340] on td "LAN20000500 - MODERA MIDTOWN" at bounding box center [754, 357] width 68 height 70
copy td "LAN20000500"
click at [381, 237] on button "Validation Issue" at bounding box center [421, 245] width 417 height 26
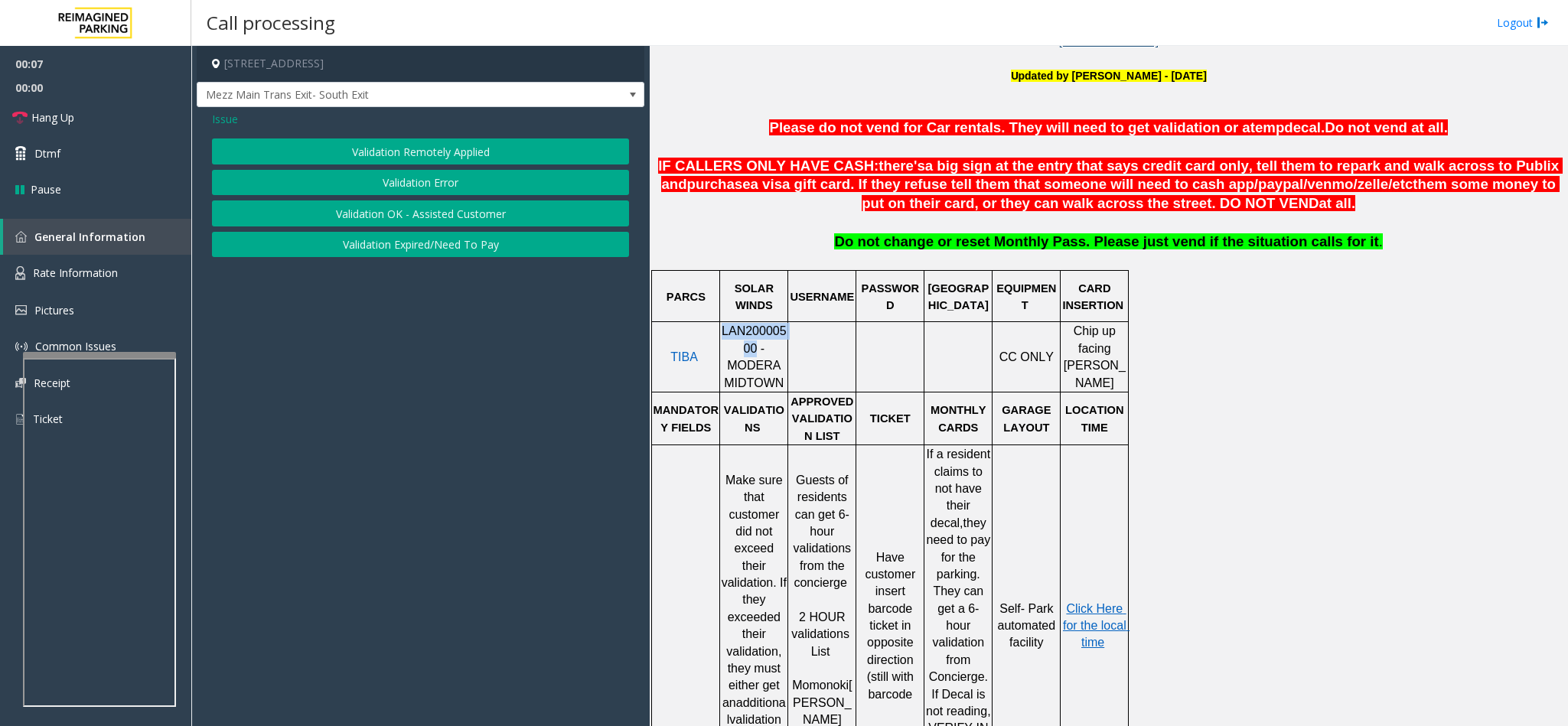
click at [392, 182] on button "Validation Error" at bounding box center [421, 183] width 417 height 26
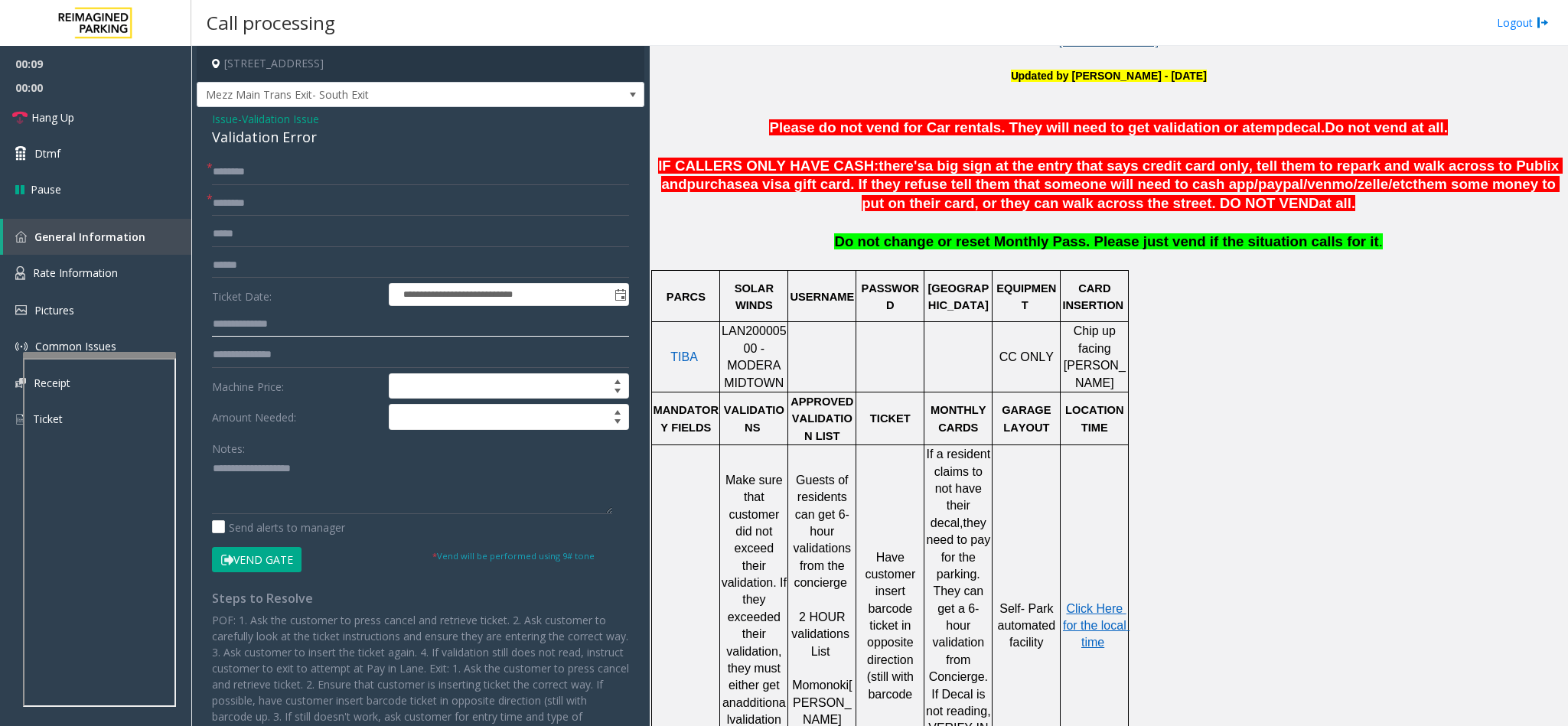
click at [255, 317] on input "text" at bounding box center [421, 324] width 417 height 26
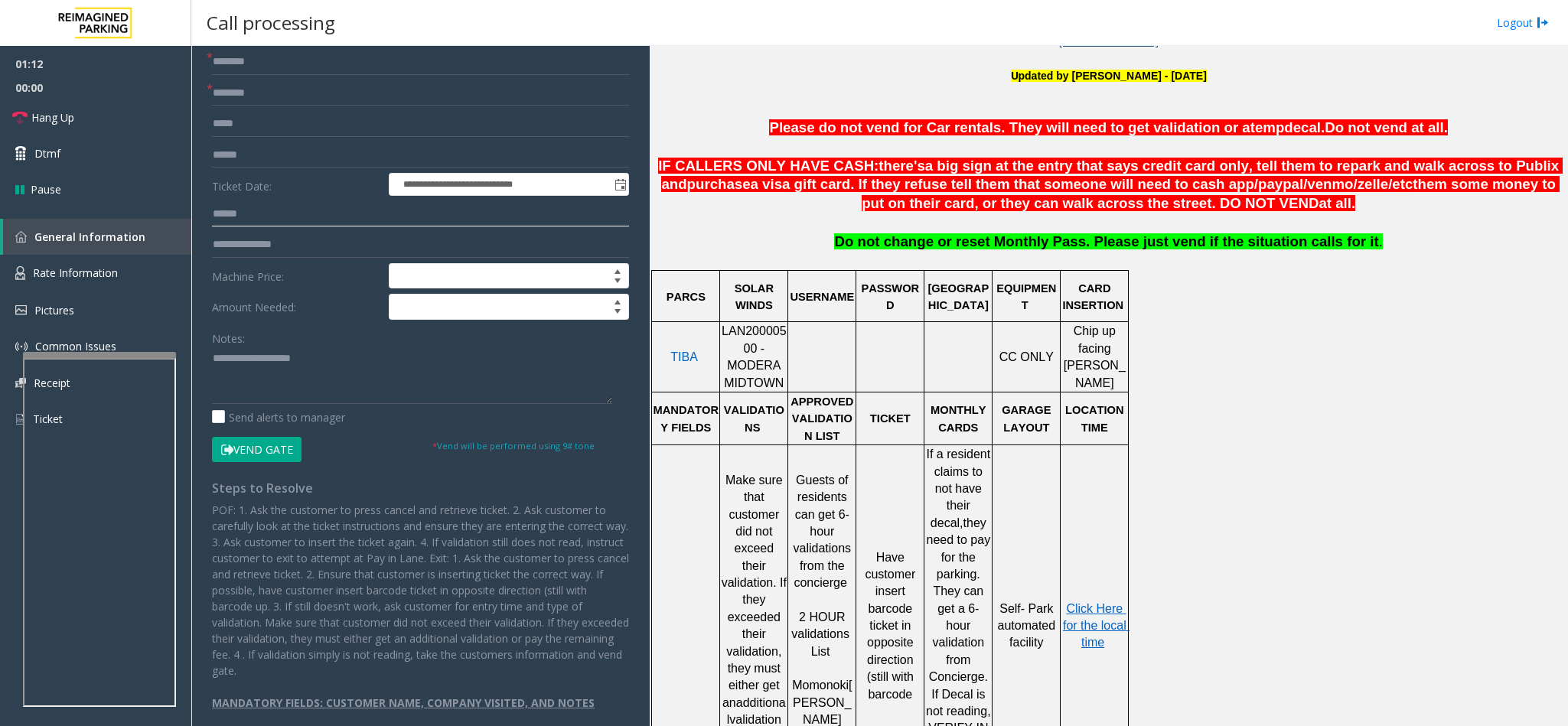
scroll to position [0, 0]
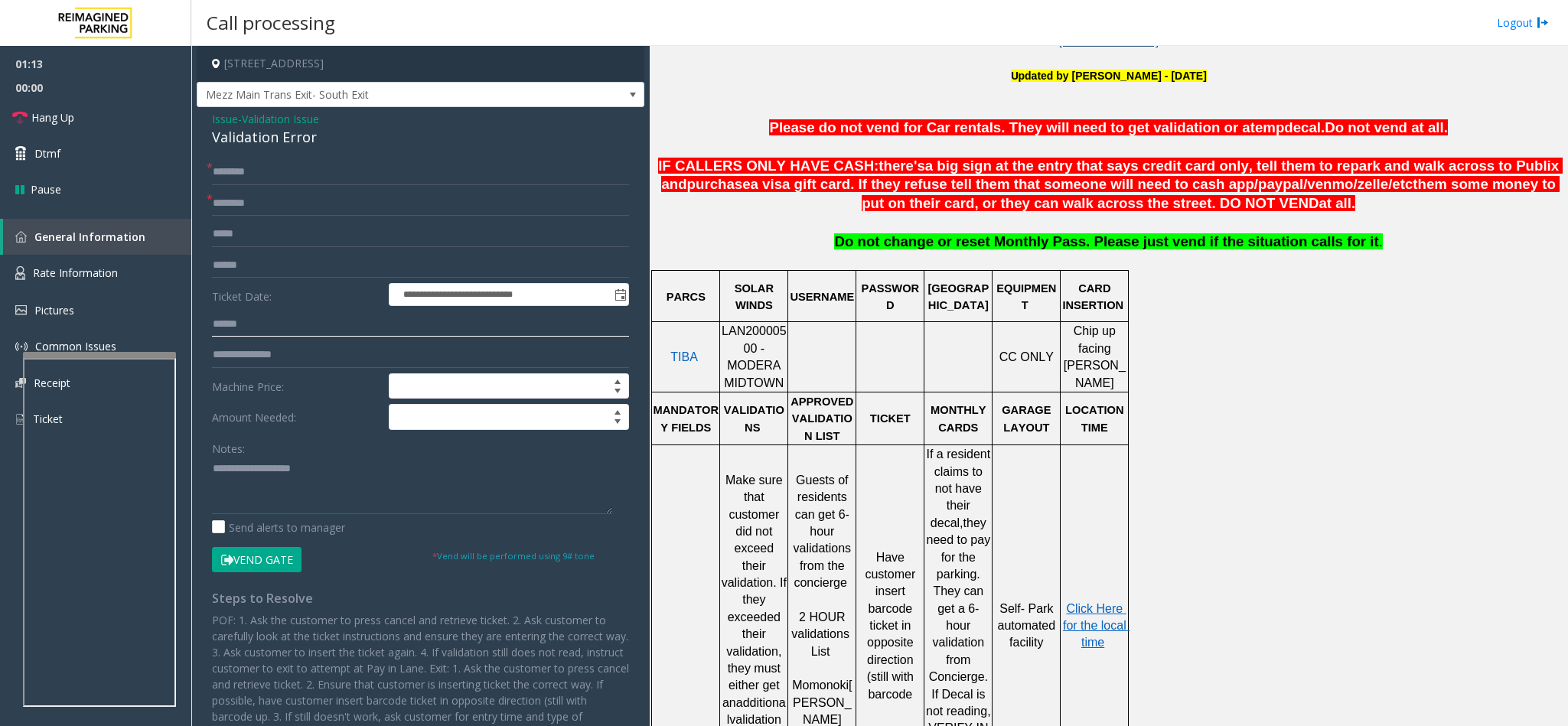
type input "******"
click at [251, 204] on input "text" at bounding box center [421, 203] width 417 height 26
click at [270, 195] on input "text" at bounding box center [421, 203] width 417 height 26
click at [270, 206] on input "text" at bounding box center [421, 203] width 417 height 26
click at [300, 211] on input "text" at bounding box center [421, 203] width 417 height 26
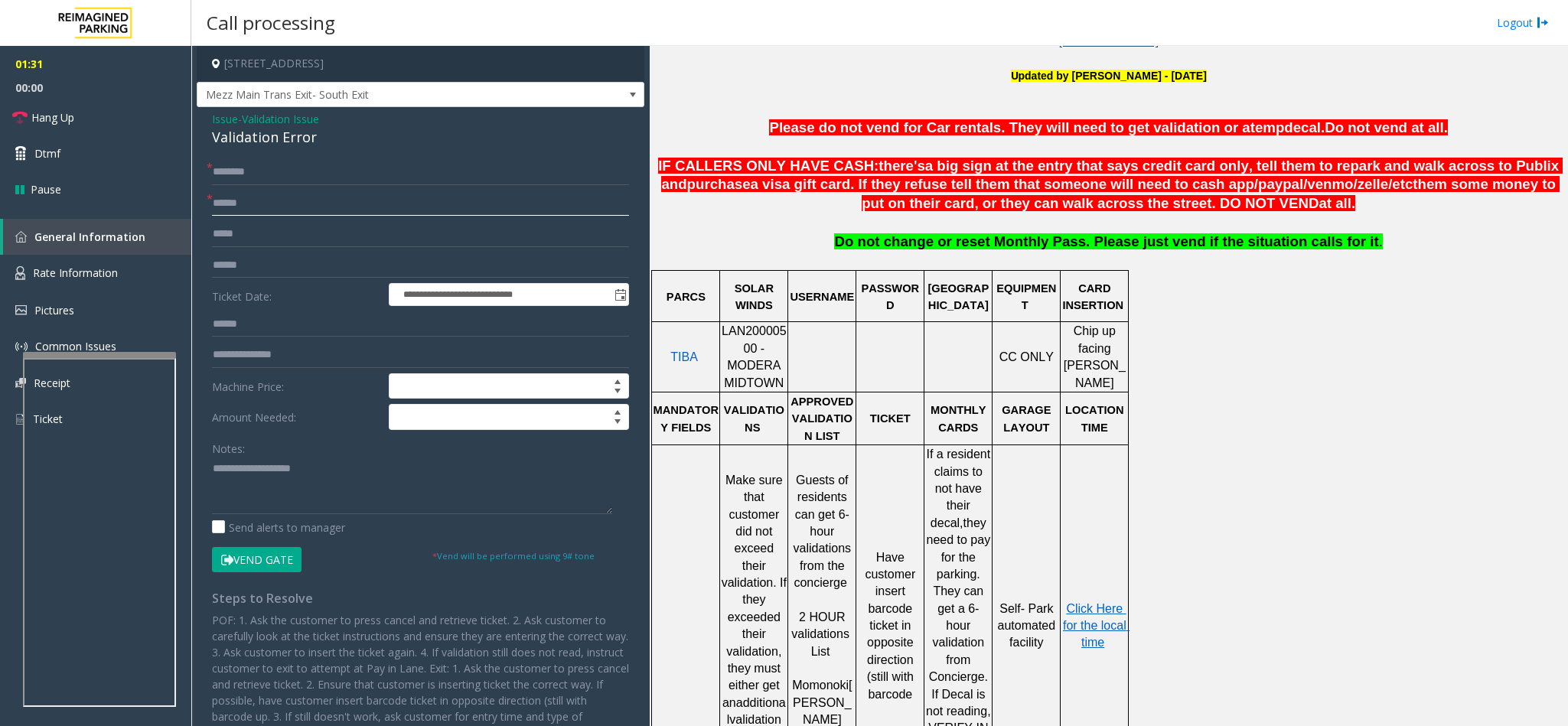
type input "******"
click at [249, 260] on input "text" at bounding box center [421, 266] width 417 height 26
type input "******"
click at [453, 314] on input "******" at bounding box center [421, 324] width 417 height 26
drag, startPoint x: 253, startPoint y: 321, endPoint x: 194, endPoint y: 321, distance: 59.0
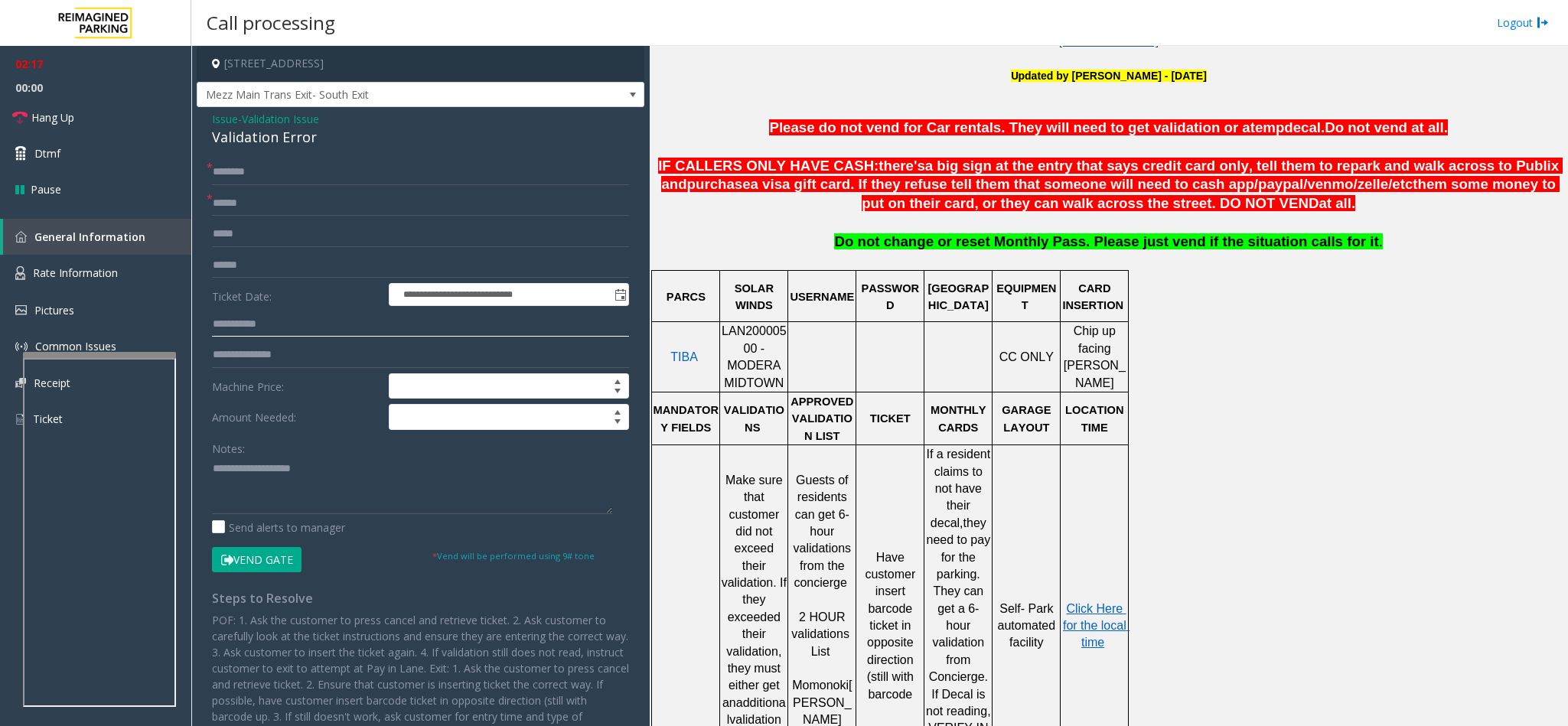
click at [194, 321] on app-call-processing-form "**********" at bounding box center [421, 385] width 458 height 681
click at [283, 326] on input "*****" at bounding box center [421, 324] width 417 height 26
click at [260, 329] on input "*****" at bounding box center [421, 324] width 417 height 26
click at [273, 326] on input "*****" at bounding box center [421, 324] width 417 height 26
click at [284, 329] on input "*****" at bounding box center [421, 324] width 417 height 26
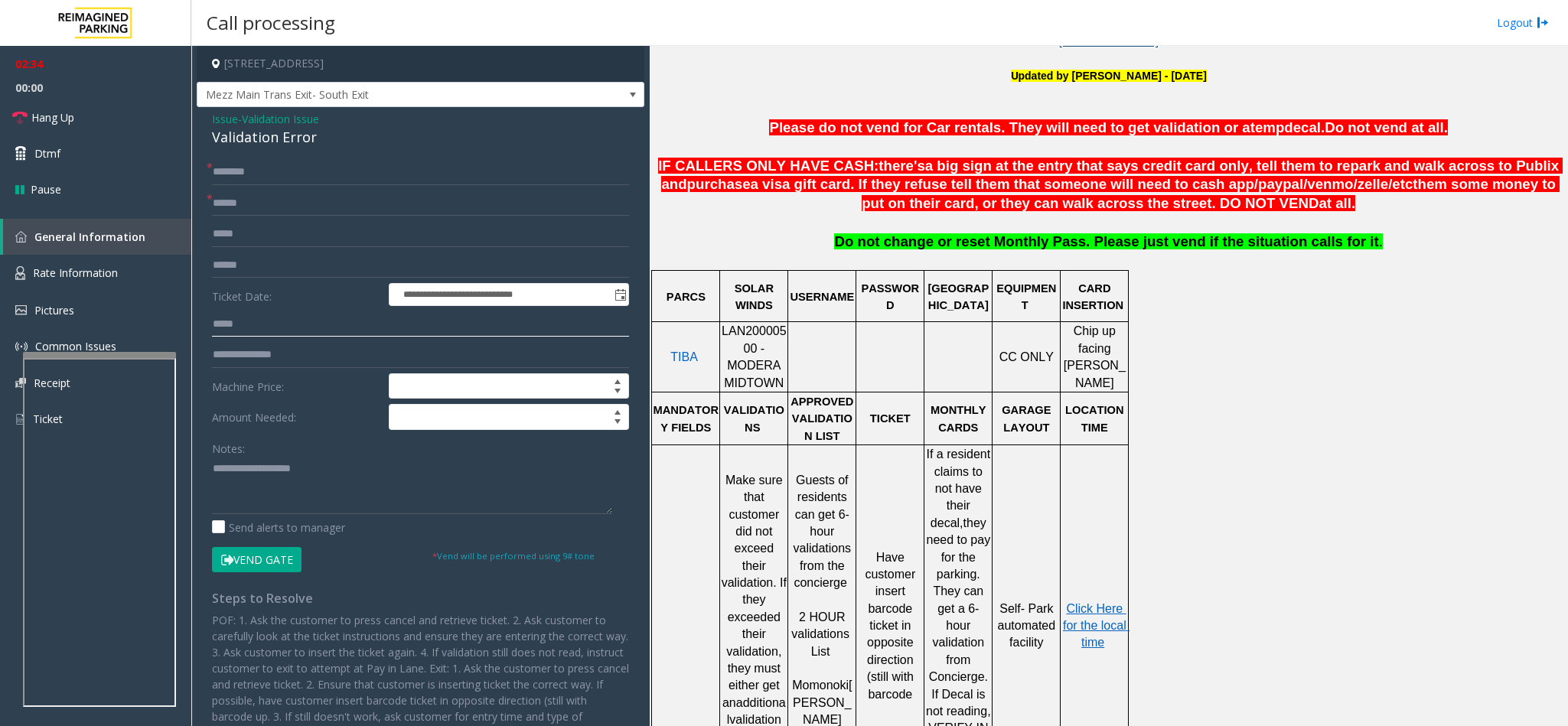
click at [358, 329] on input "*****" at bounding box center [421, 324] width 417 height 26
type input "*"
type input "*******"
click at [234, 159] on input "text" at bounding box center [421, 172] width 417 height 26
type input "*******"
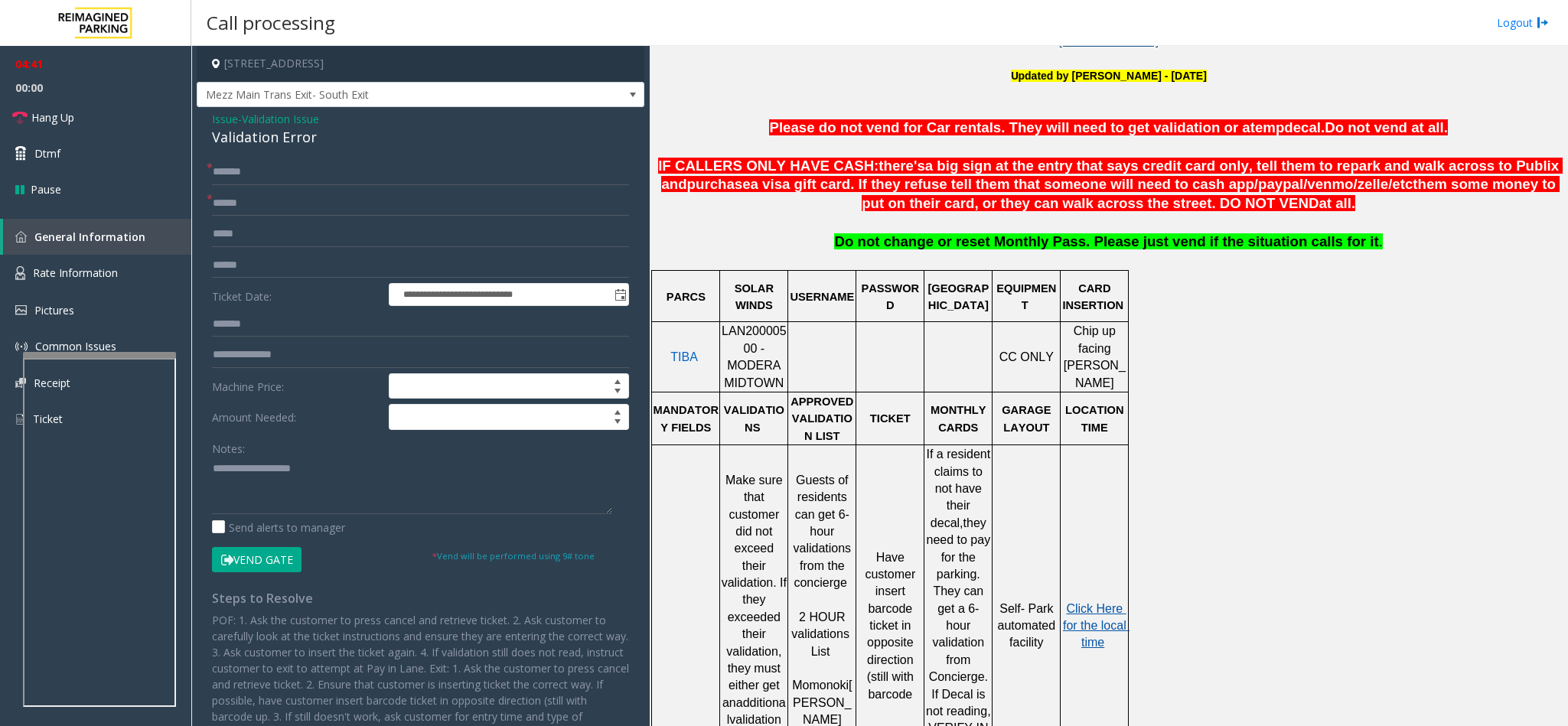
click at [1095, 603] on span "Click Here for the local time" at bounding box center [1096, 626] width 66 height 47
click at [271, 560] on button "Vend Gate" at bounding box center [257, 560] width 90 height 26
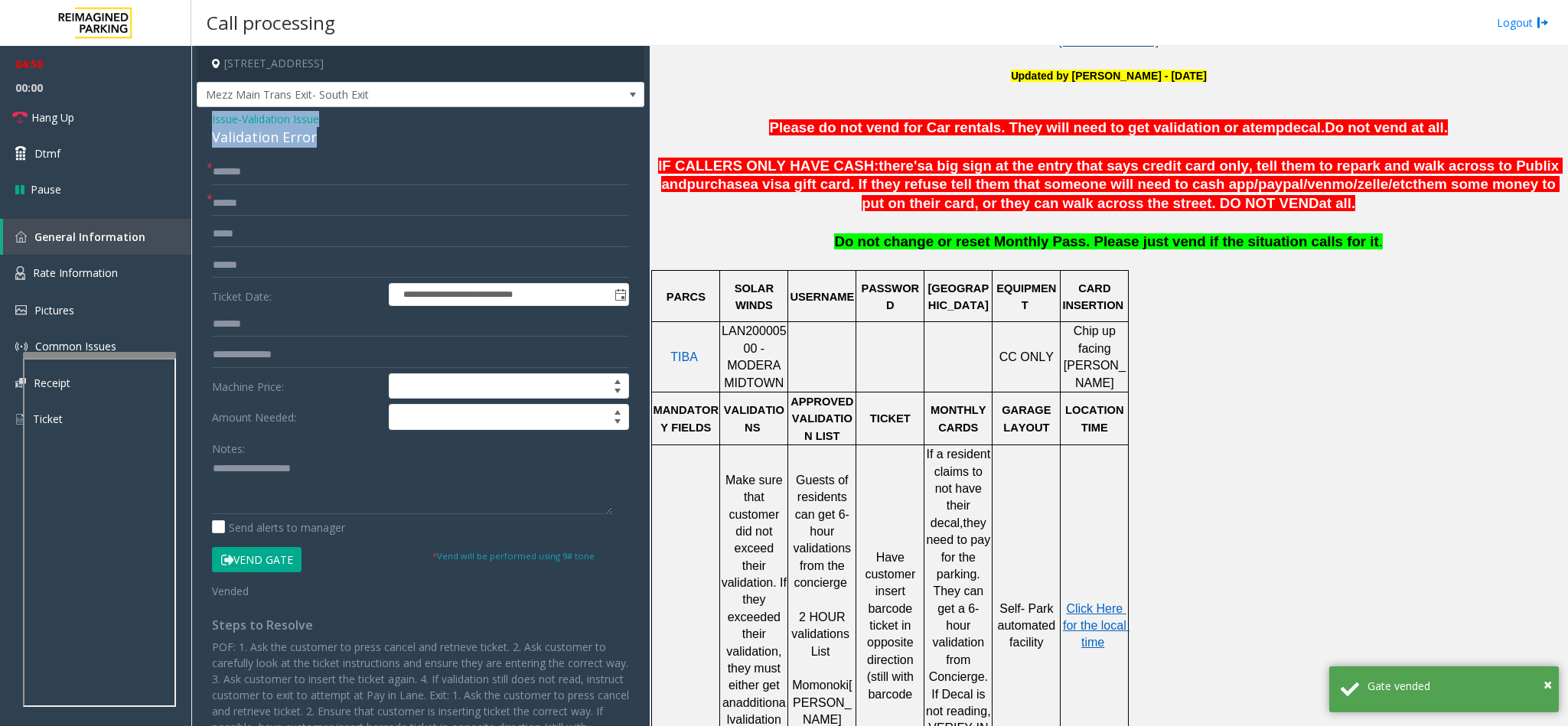
drag, startPoint x: 326, startPoint y: 138, endPoint x: 206, endPoint y: 120, distance: 121.3
click at [206, 120] on div "**********" at bounding box center [420, 484] width 448 height 755
paste textarea "**********"
click at [338, 496] on textarea at bounding box center [412, 485] width 400 height 57
drag, startPoint x: 331, startPoint y: 469, endPoint x: 250, endPoint y: 470, distance: 81.0
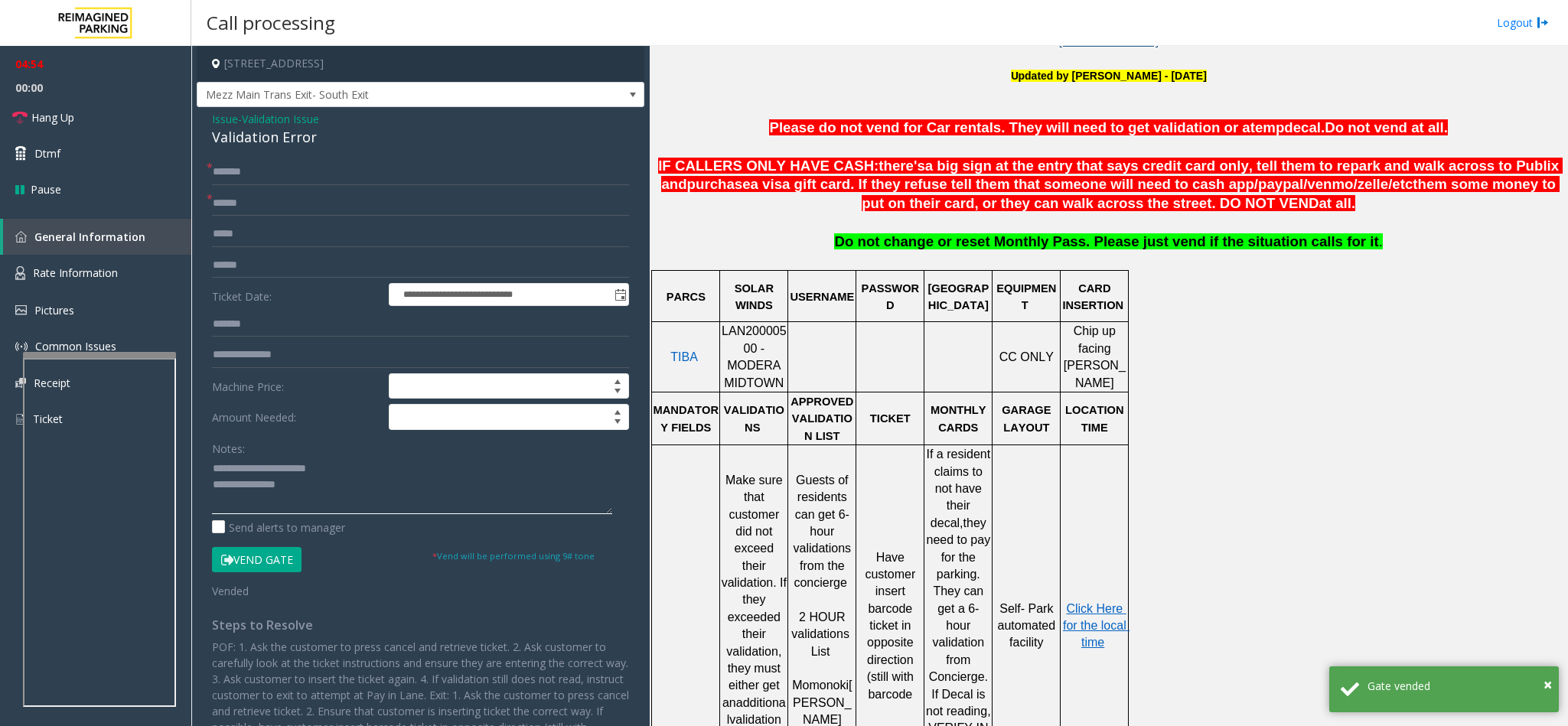
click at [250, 470] on textarea at bounding box center [412, 485] width 400 height 57
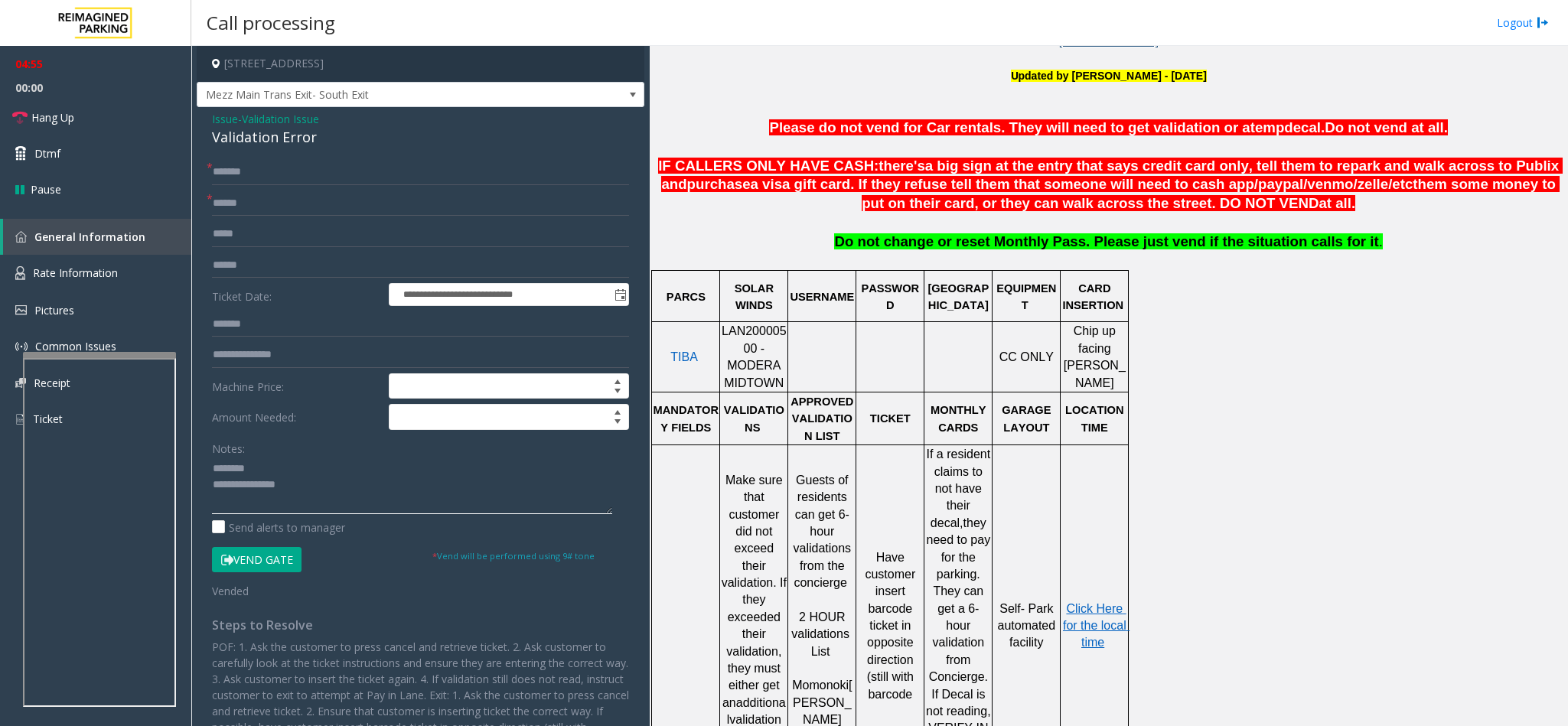
click at [292, 496] on textarea at bounding box center [412, 485] width 400 height 57
click at [83, 100] on link "Hang Up" at bounding box center [96, 118] width 192 height 36
click at [345, 510] on textarea at bounding box center [412, 485] width 400 height 57
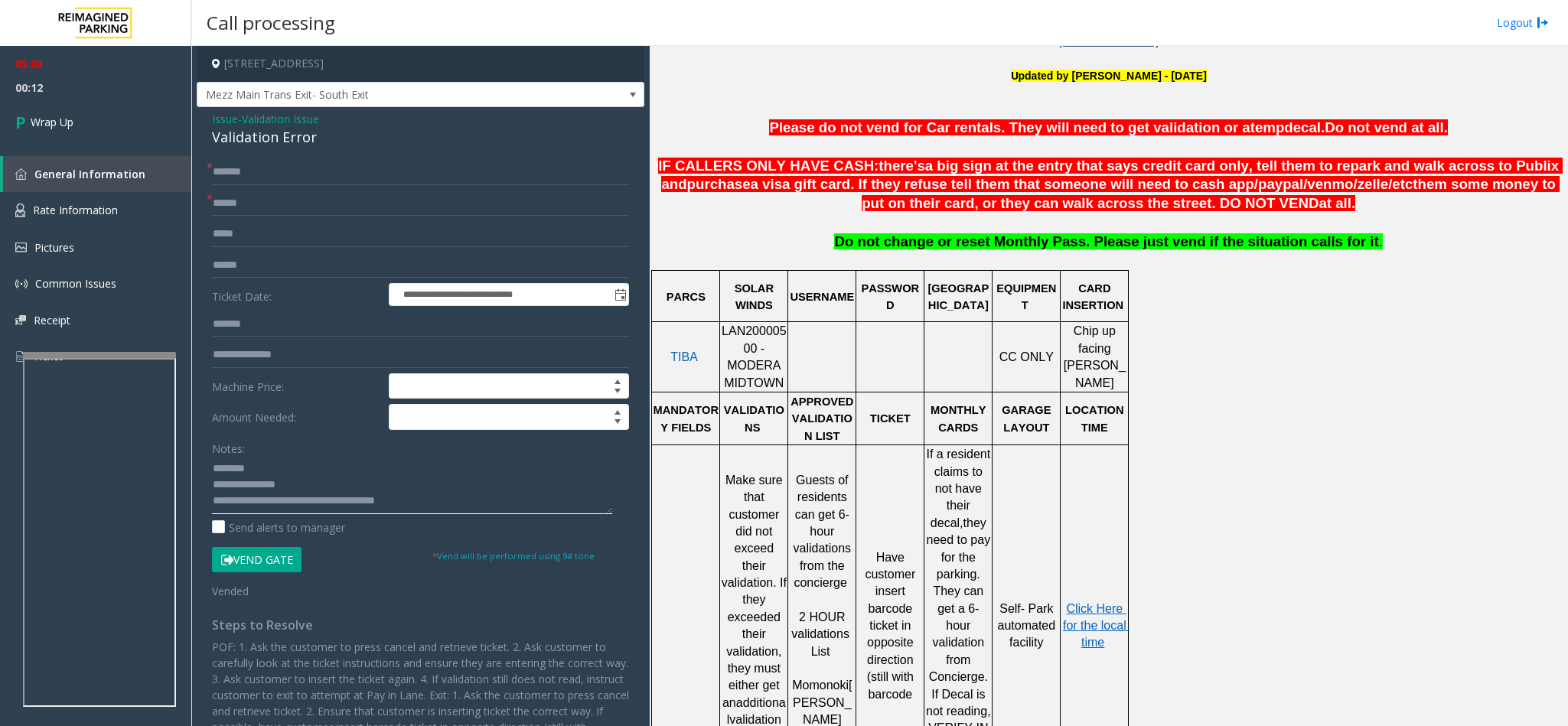
scroll to position [12, 0]
type textarea "**********"
click at [39, 126] on span "Wrap Up" at bounding box center [51, 121] width 42 height 16
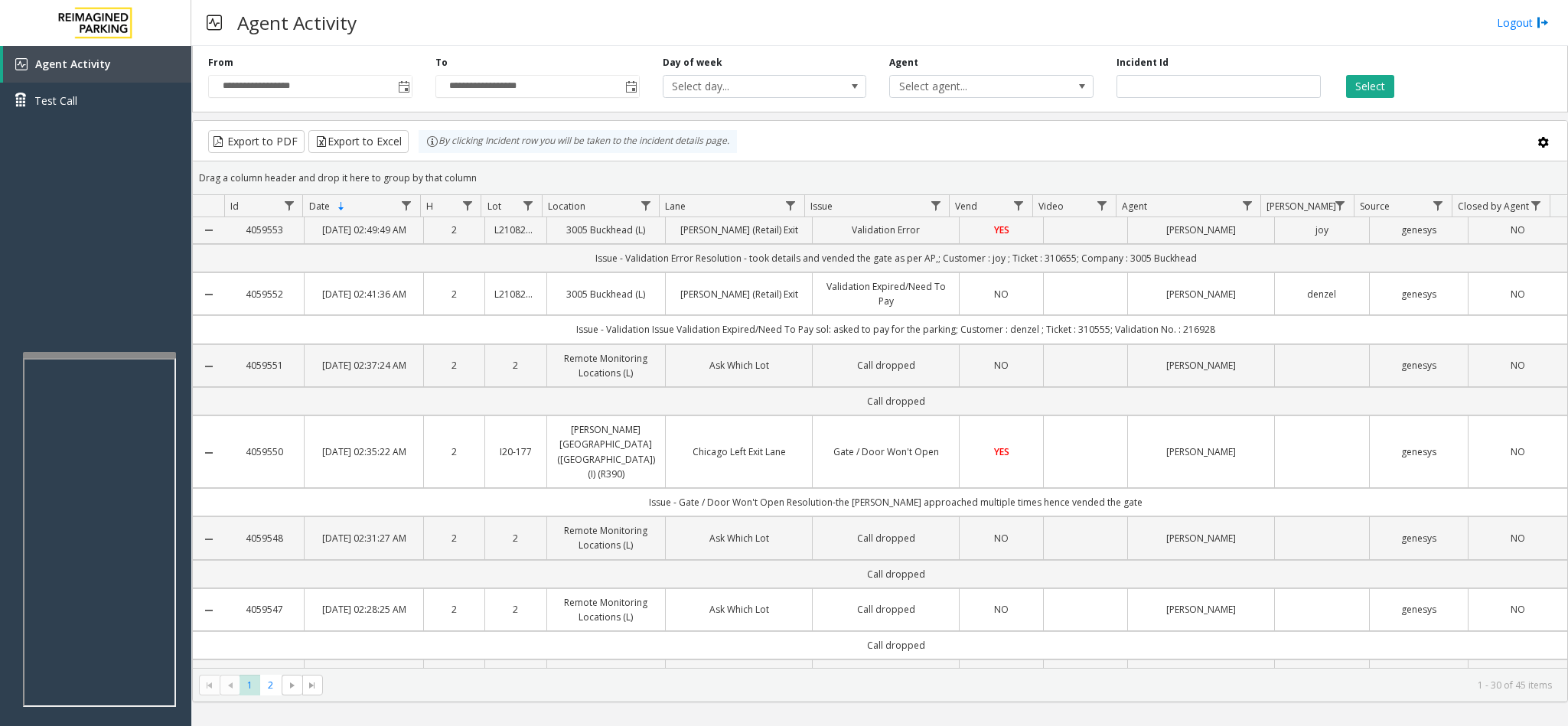
scroll to position [345, 0]
